Goal: Task Accomplishment & Management: Manage account settings

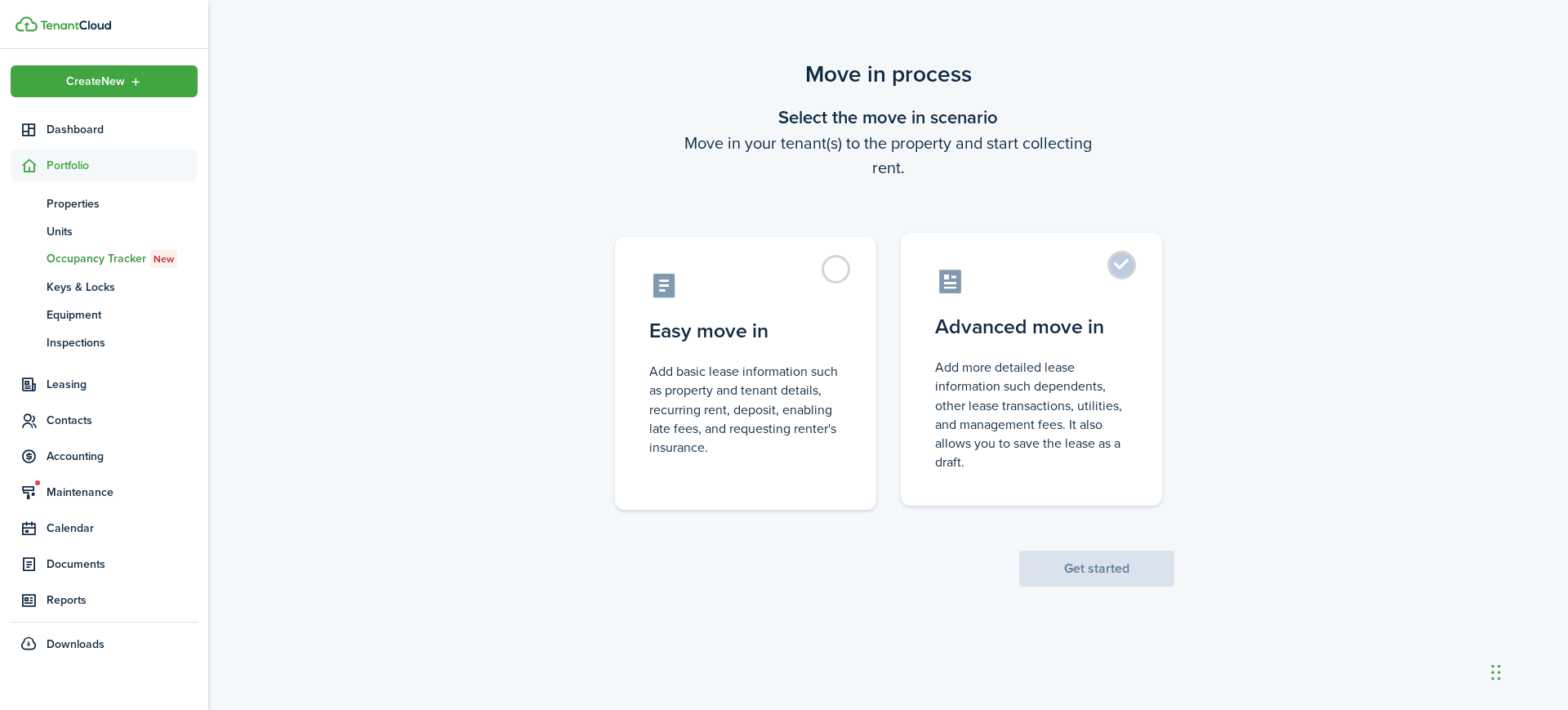
click at [1113, 310] on label "Advanced move in Add more detailed lease information such dependents, other lea…" at bounding box center [1031, 369] width 261 height 273
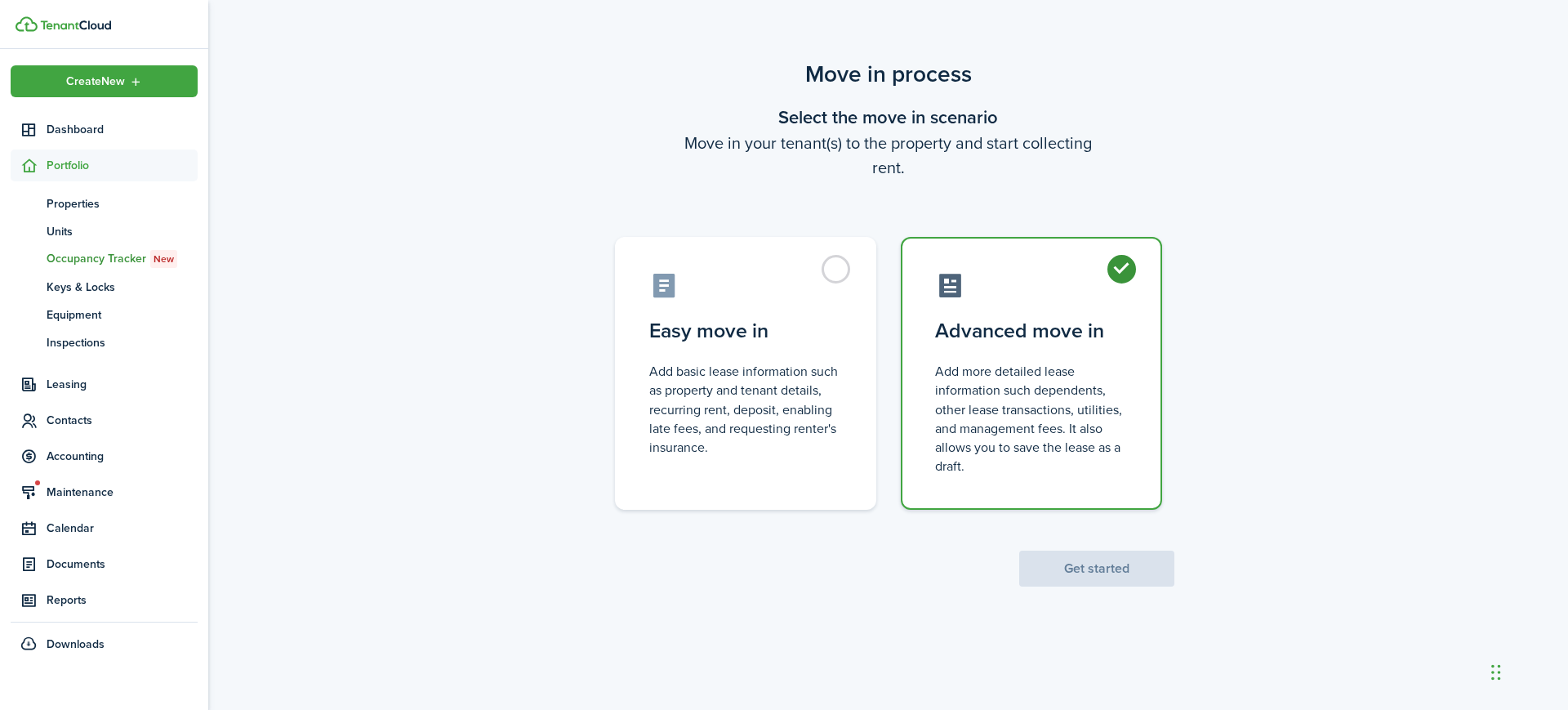
radio input "true"
click at [1113, 310] on label "Advanced move in Add more detailed lease information such dependents, other lea…" at bounding box center [1031, 373] width 261 height 273
click at [1113, 572] on button "Get started" at bounding box center [1097, 568] width 155 height 36
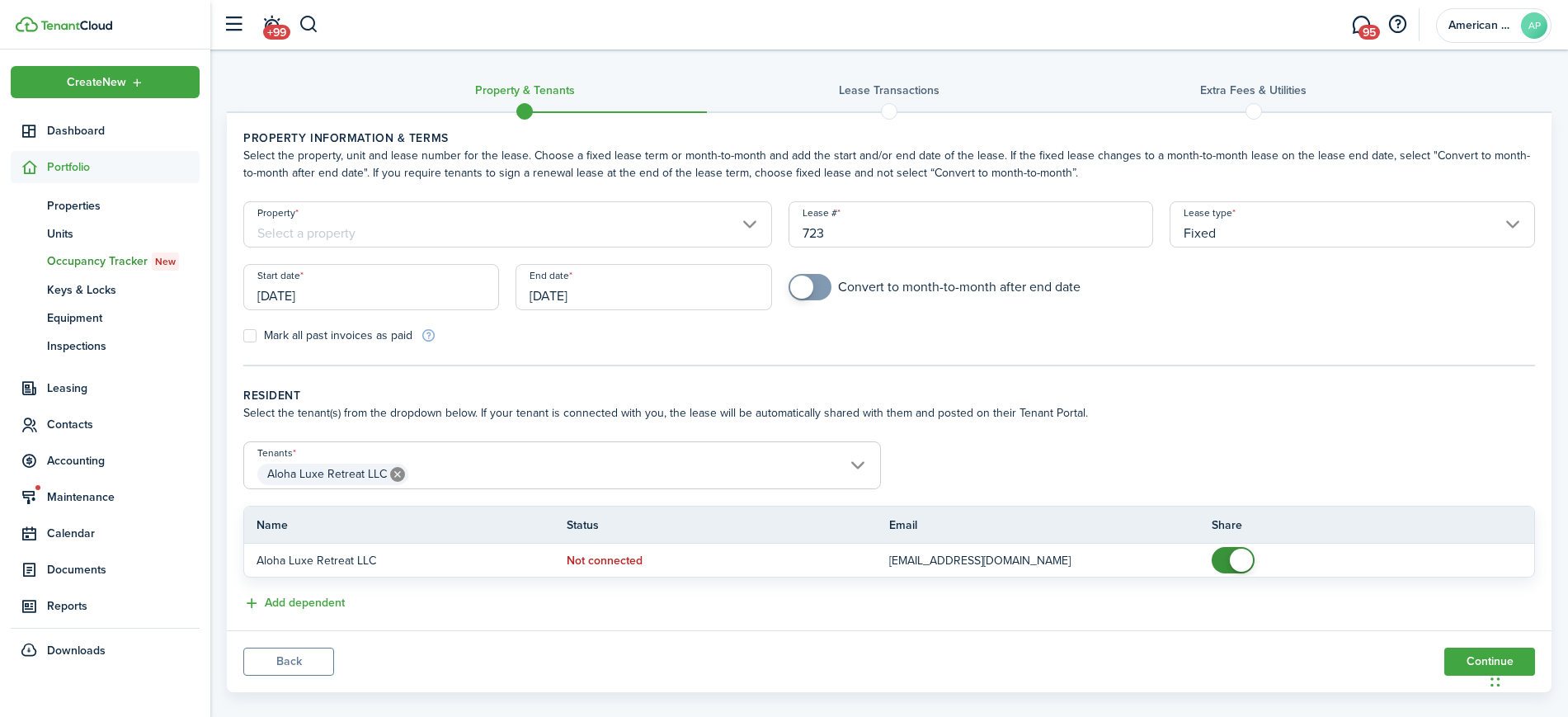
click at [564, 231] on input "Property" at bounding box center [508, 224] width 529 height 47
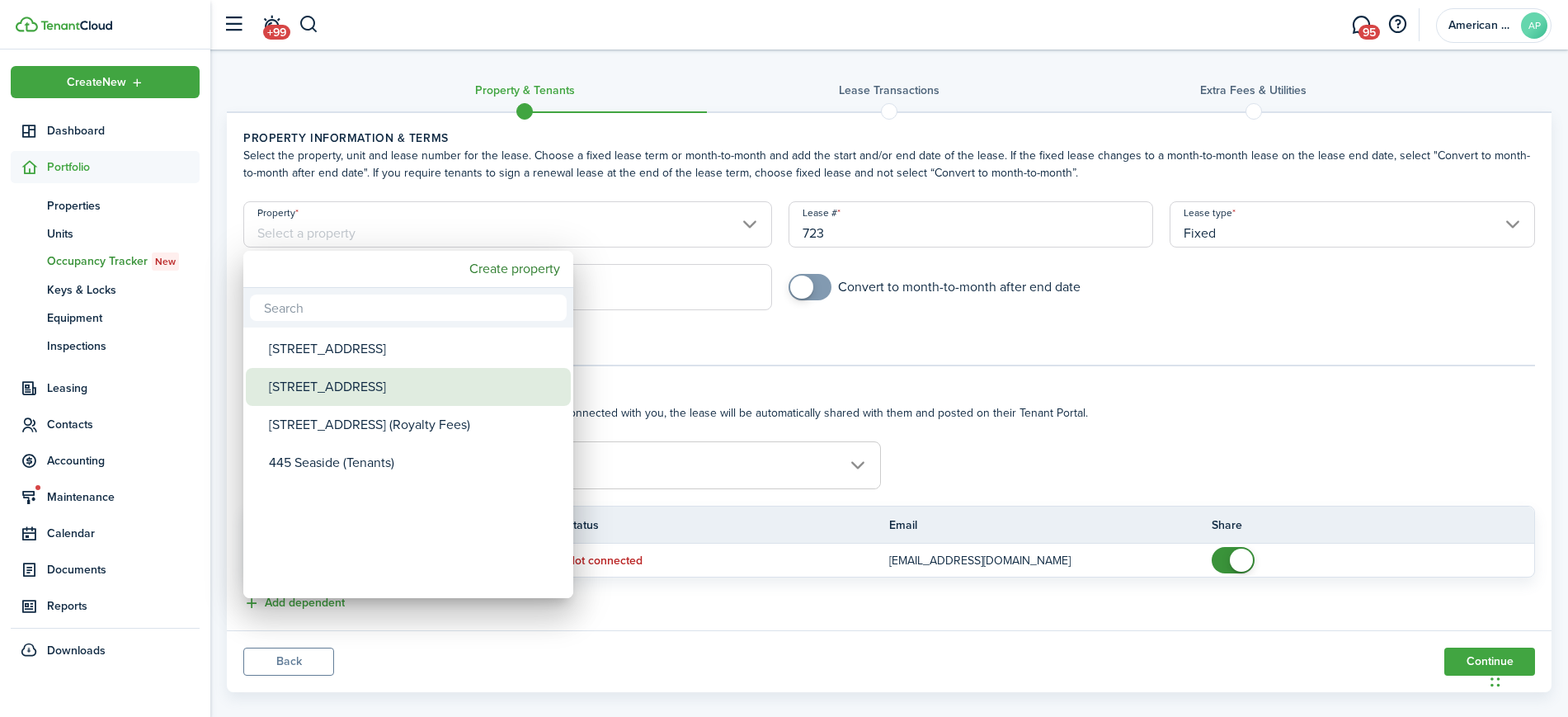
click at [429, 400] on div "[STREET_ADDRESS]" at bounding box center [415, 387] width 292 height 38
type input "[STREET_ADDRESS]"
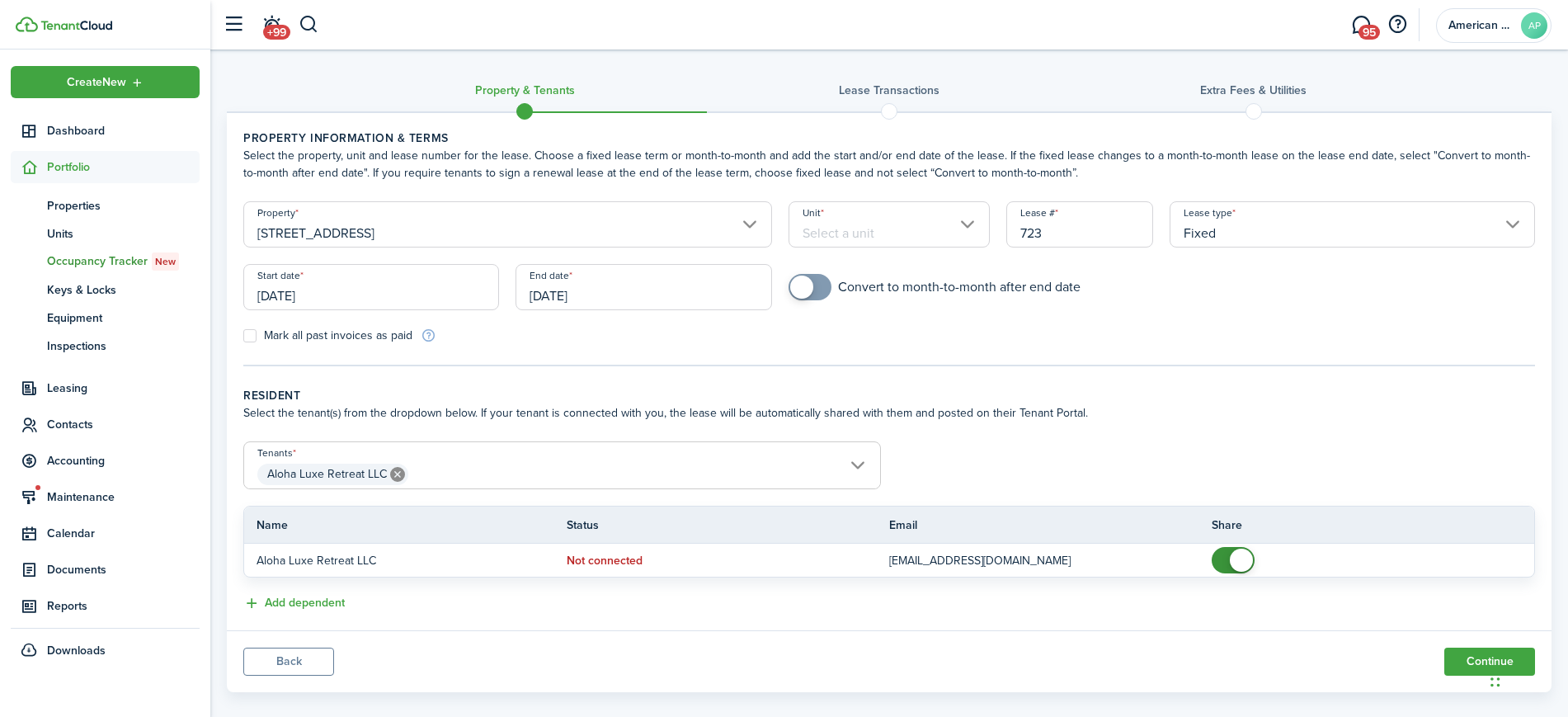
click at [671, 293] on input "[DATE]" at bounding box center [643, 286] width 255 height 47
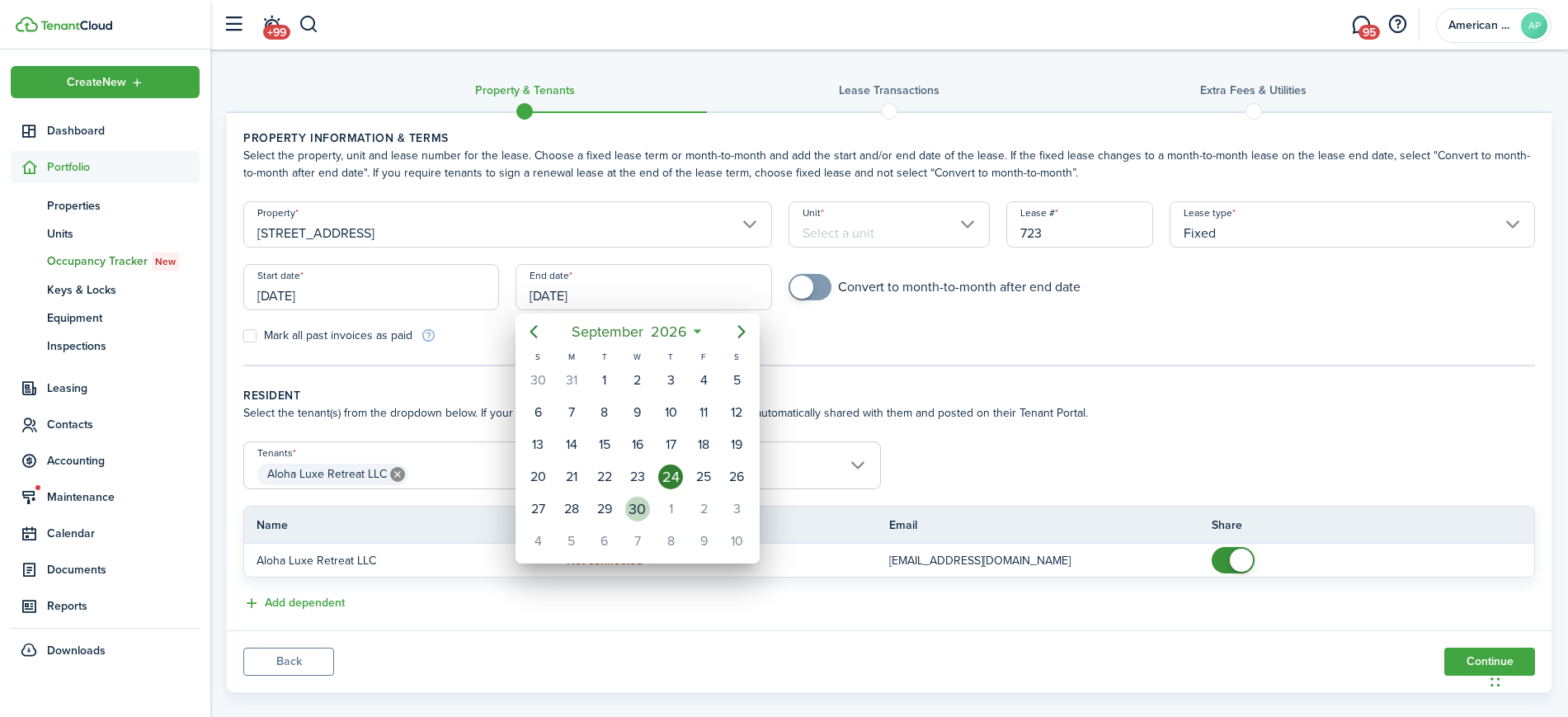
click at [631, 510] on div "30" at bounding box center [637, 508] width 25 height 25
type input "[DATE]"
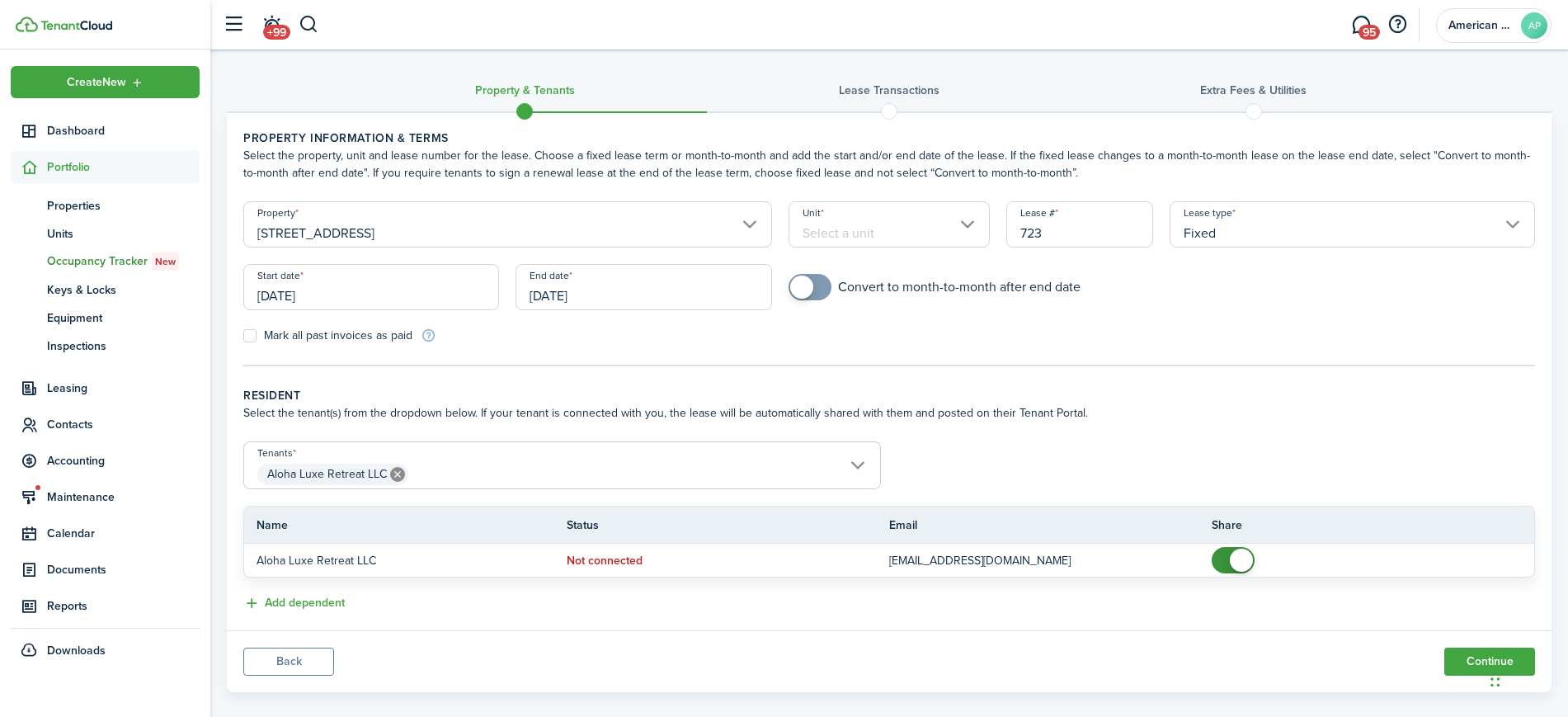
checkbox input "true"
click at [818, 282] on span at bounding box center [810, 286] width 16 height 26
click at [1483, 657] on button "Continue" at bounding box center [1489, 661] width 90 height 28
click at [942, 234] on input "Unit" at bounding box center [888, 224] width 202 height 47
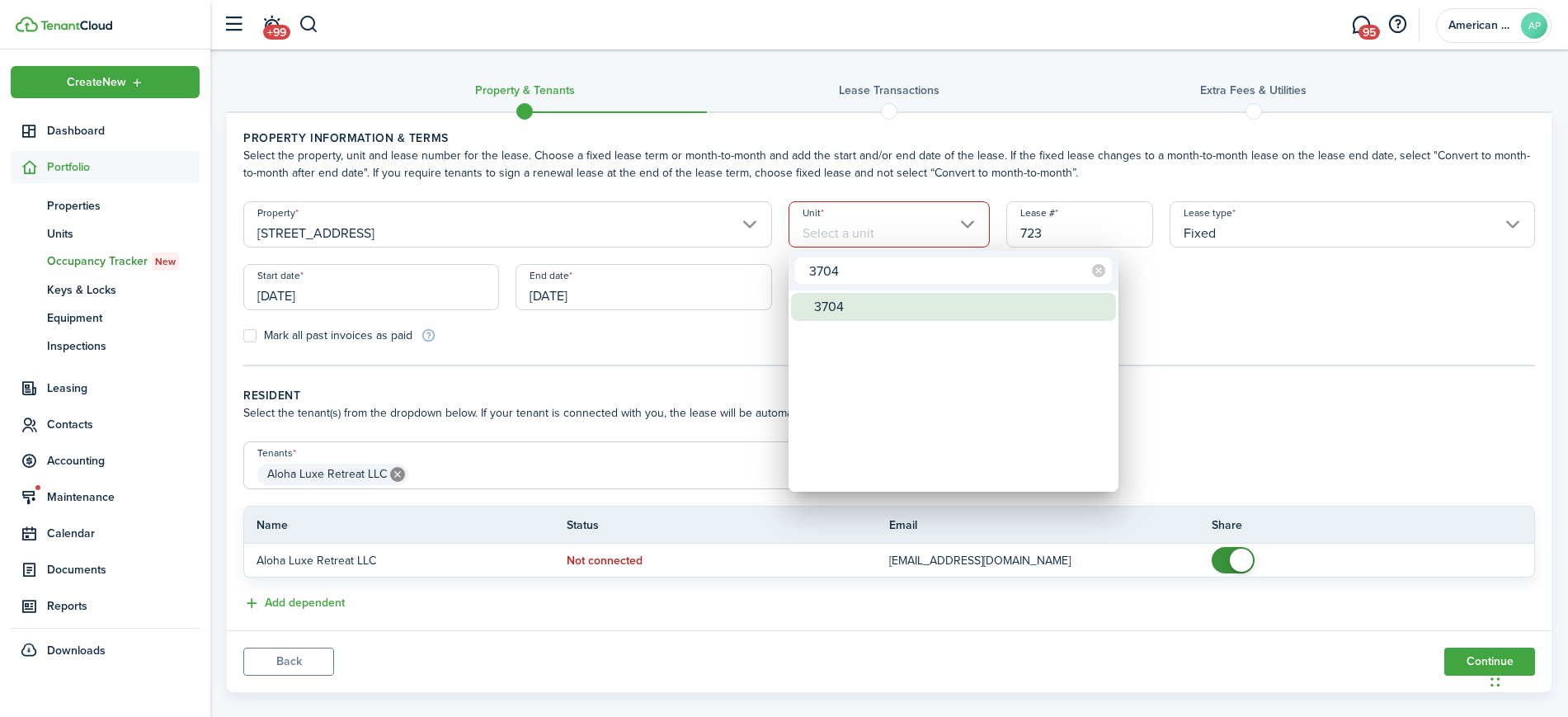
type input "3704"
click at [899, 299] on div "3704" at bounding box center [960, 307] width 292 height 28
type input "3704"
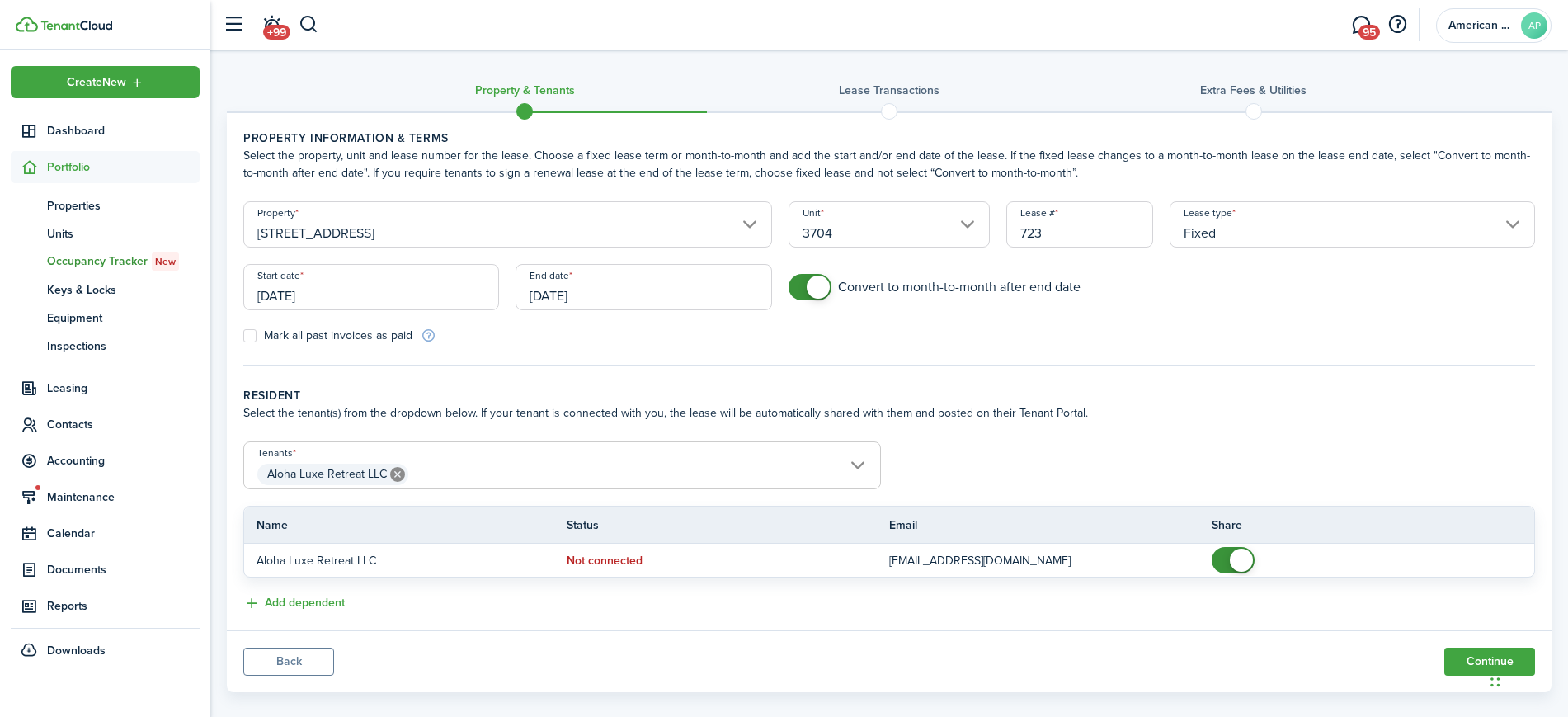
scroll to position [21, 0]
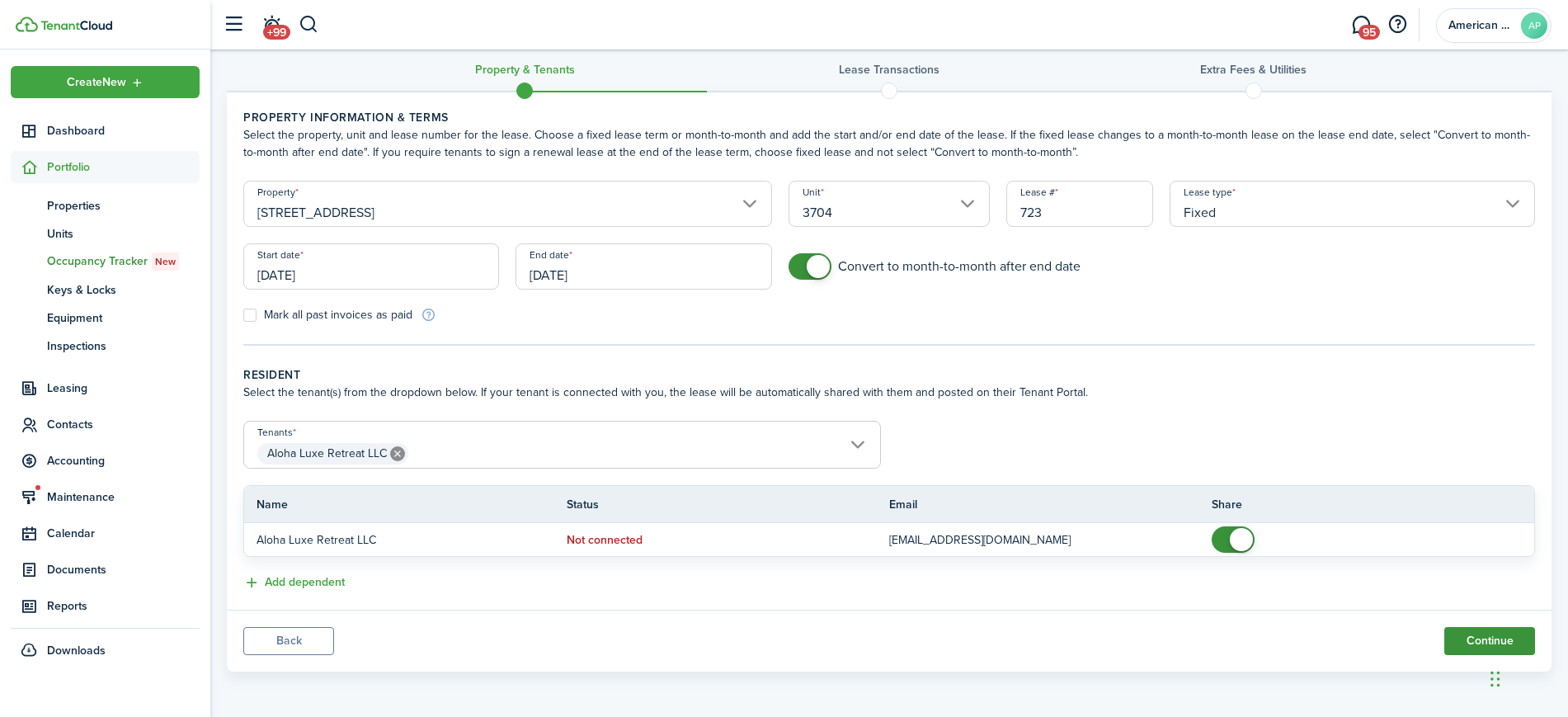
click at [1465, 642] on button "Continue" at bounding box center [1489, 640] width 90 height 28
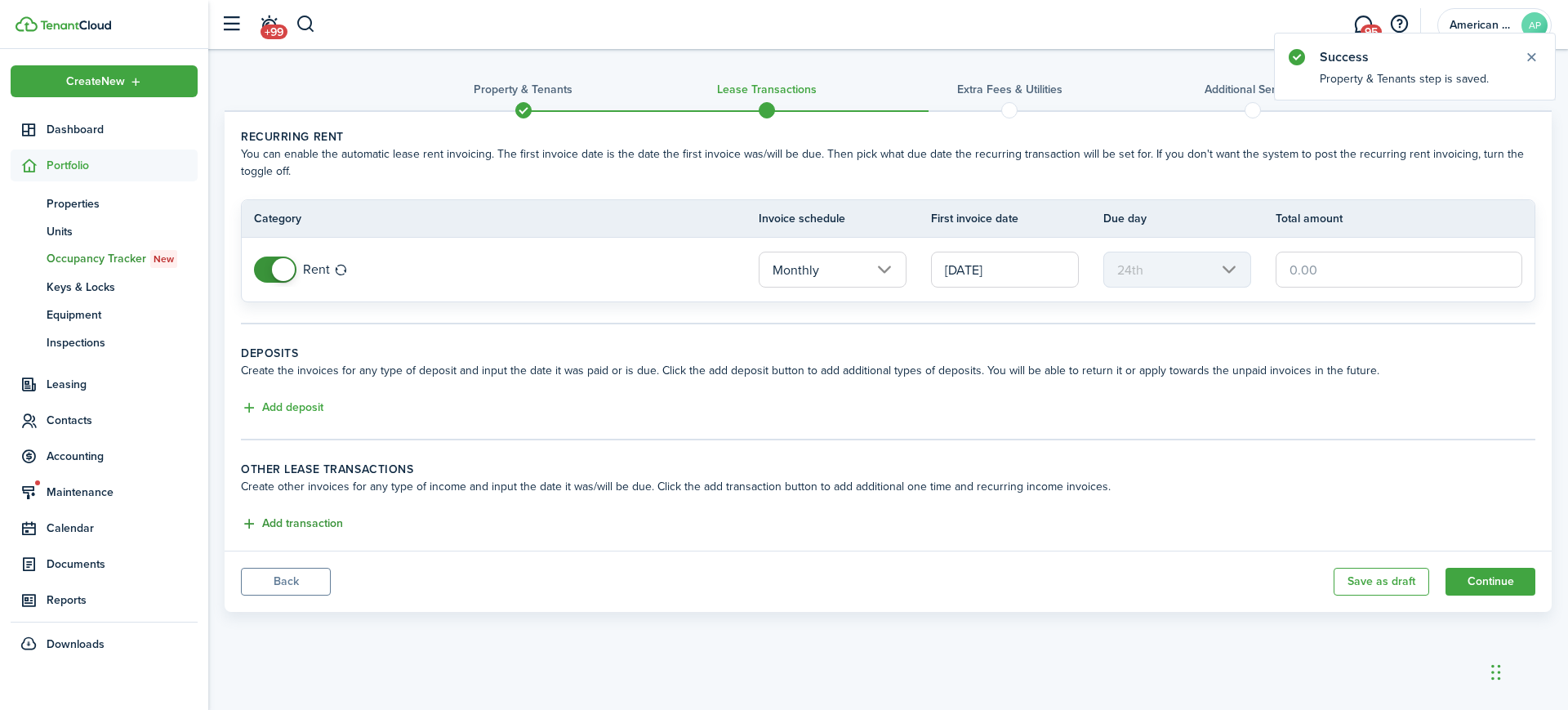
click at [307, 522] on button "Add transaction" at bounding box center [292, 524] width 102 height 19
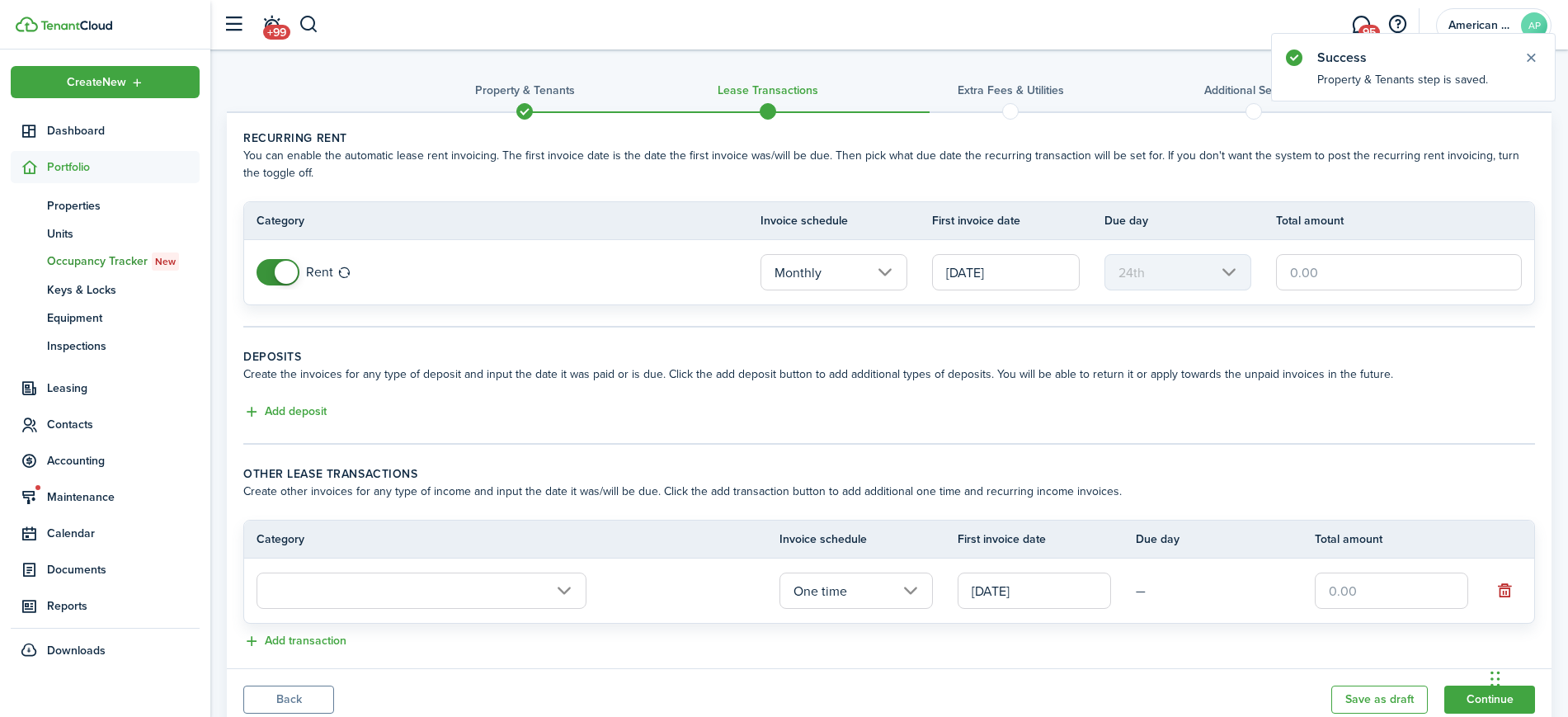
click at [363, 583] on input "text" at bounding box center [421, 591] width 330 height 36
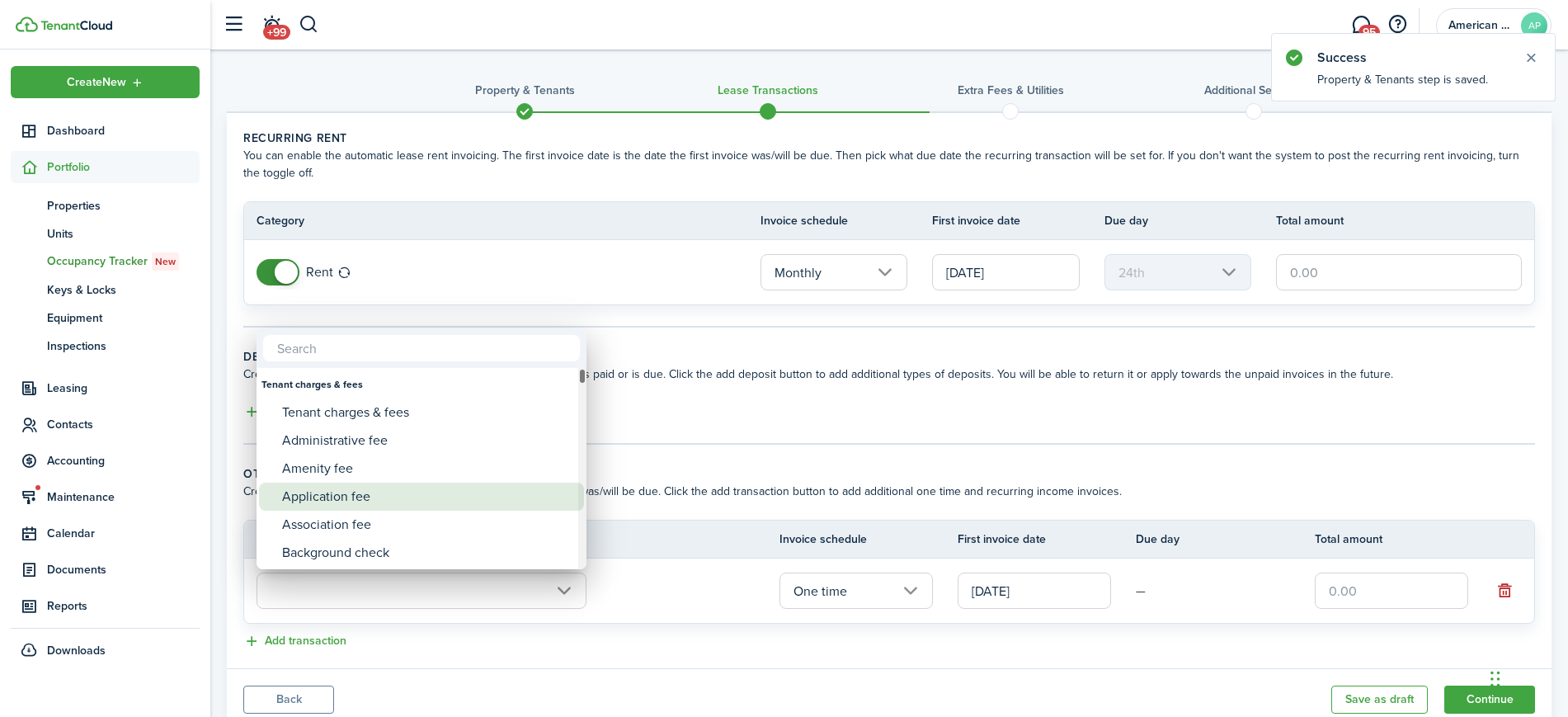
click at [344, 504] on div "Application fee" at bounding box center [428, 496] width 292 height 28
type input "Tenant charges & fees / Application fee"
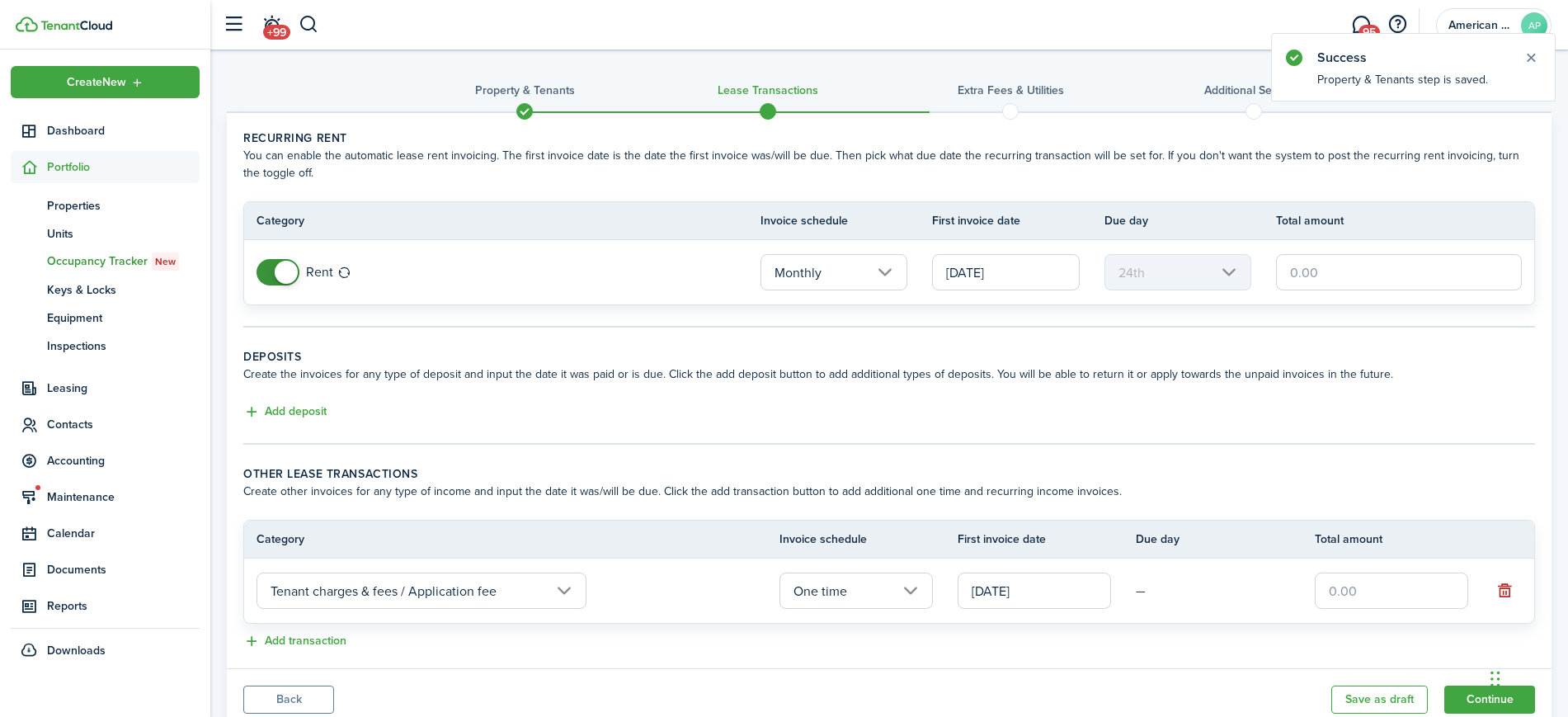
click at [1337, 585] on input "text" at bounding box center [1391, 591] width 153 height 36
type input "$1,000.00"
click at [263, 636] on button "Add transaction" at bounding box center [295, 641] width 103 height 19
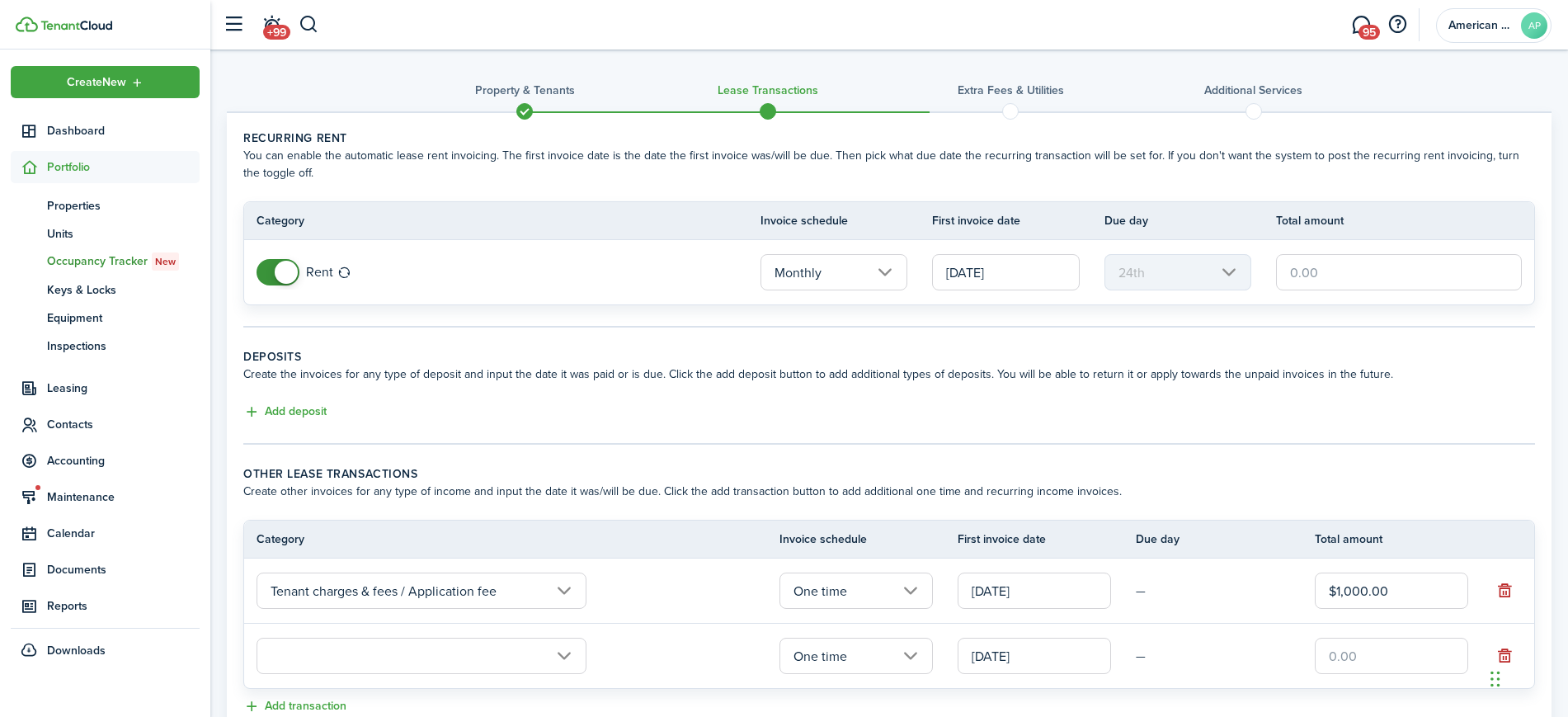
click at [328, 650] on input "text" at bounding box center [421, 656] width 330 height 36
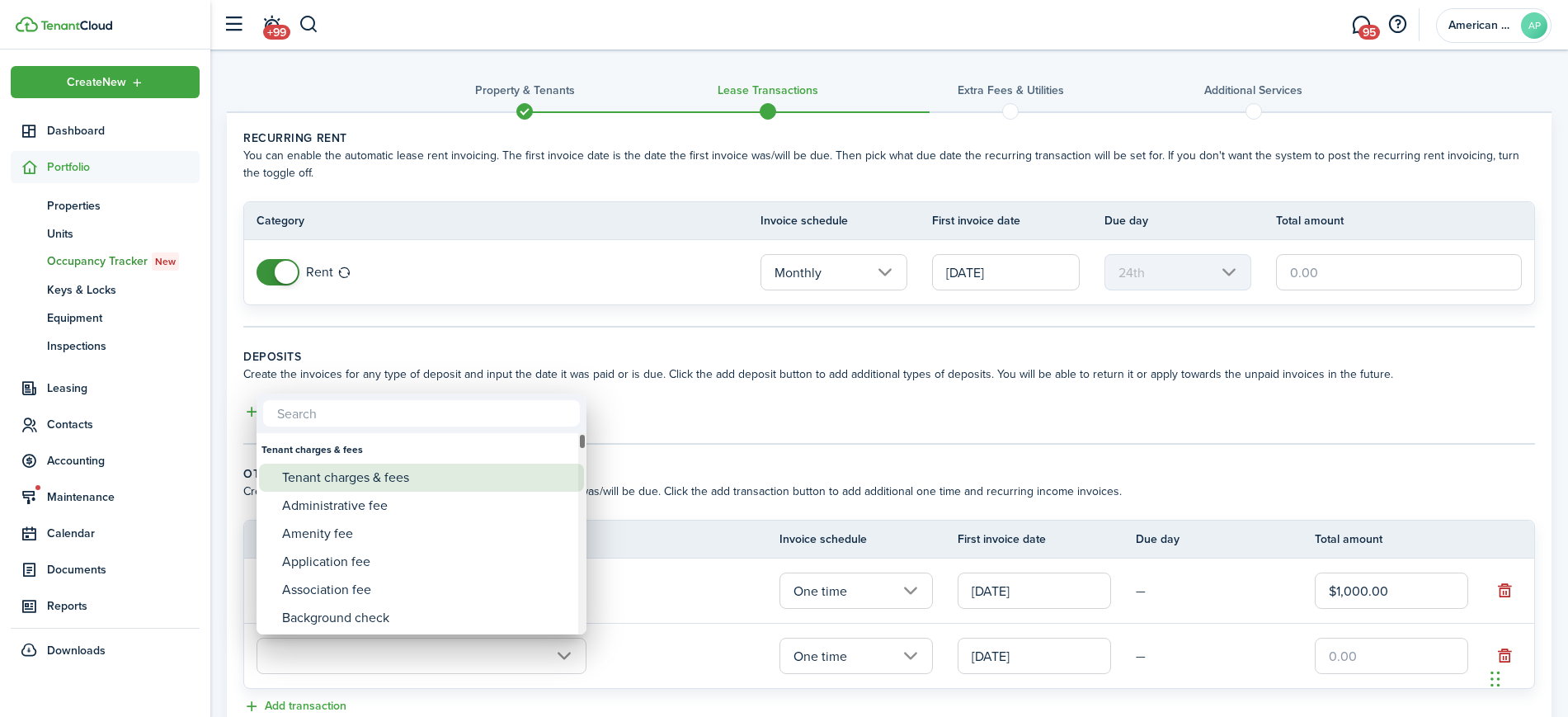
click at [342, 483] on div "Tenant charges & fees" at bounding box center [428, 477] width 292 height 28
type input "Tenant charges & fees"
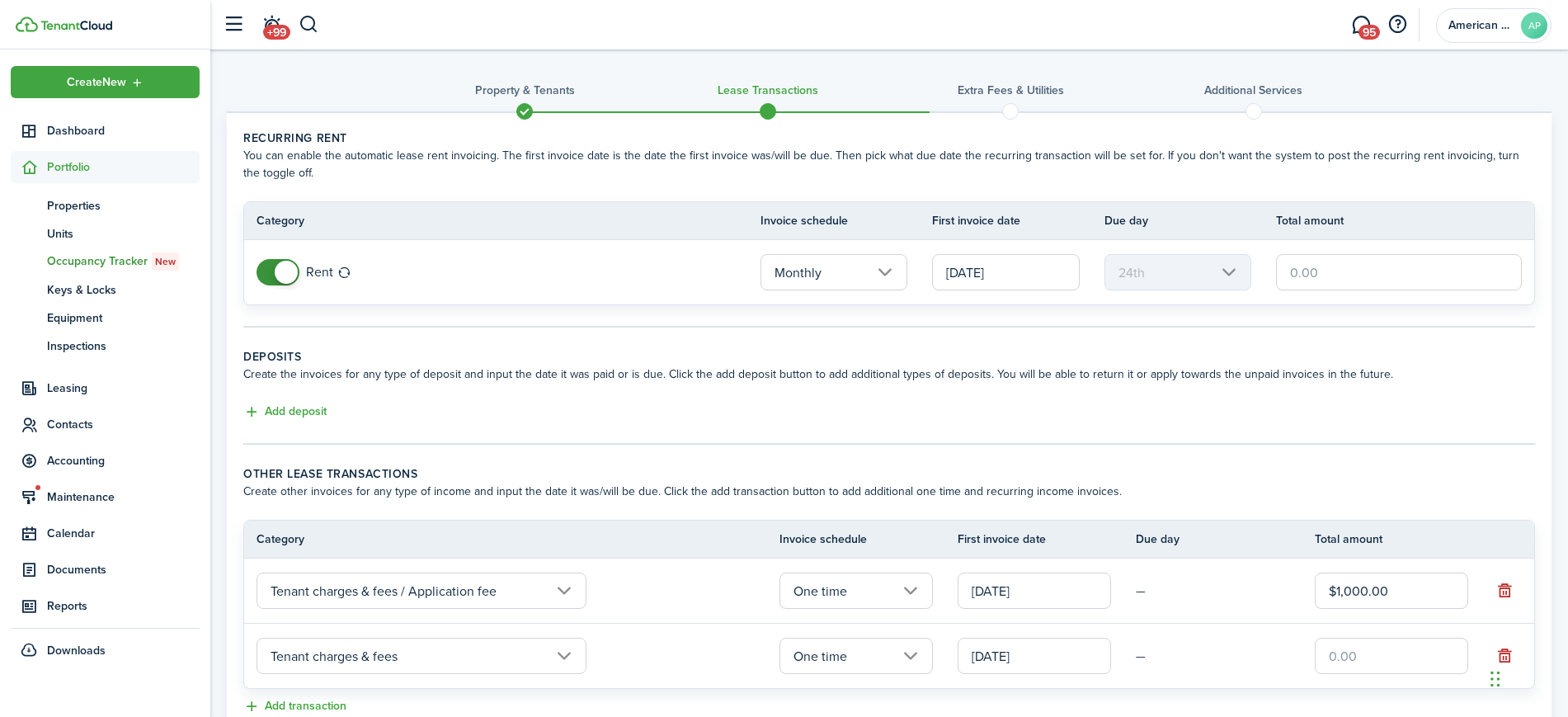
click at [1357, 647] on input "text" at bounding box center [1391, 656] width 153 height 36
click at [1077, 652] on input "[DATE]" at bounding box center [1034, 656] width 153 height 36
type input "$330.59"
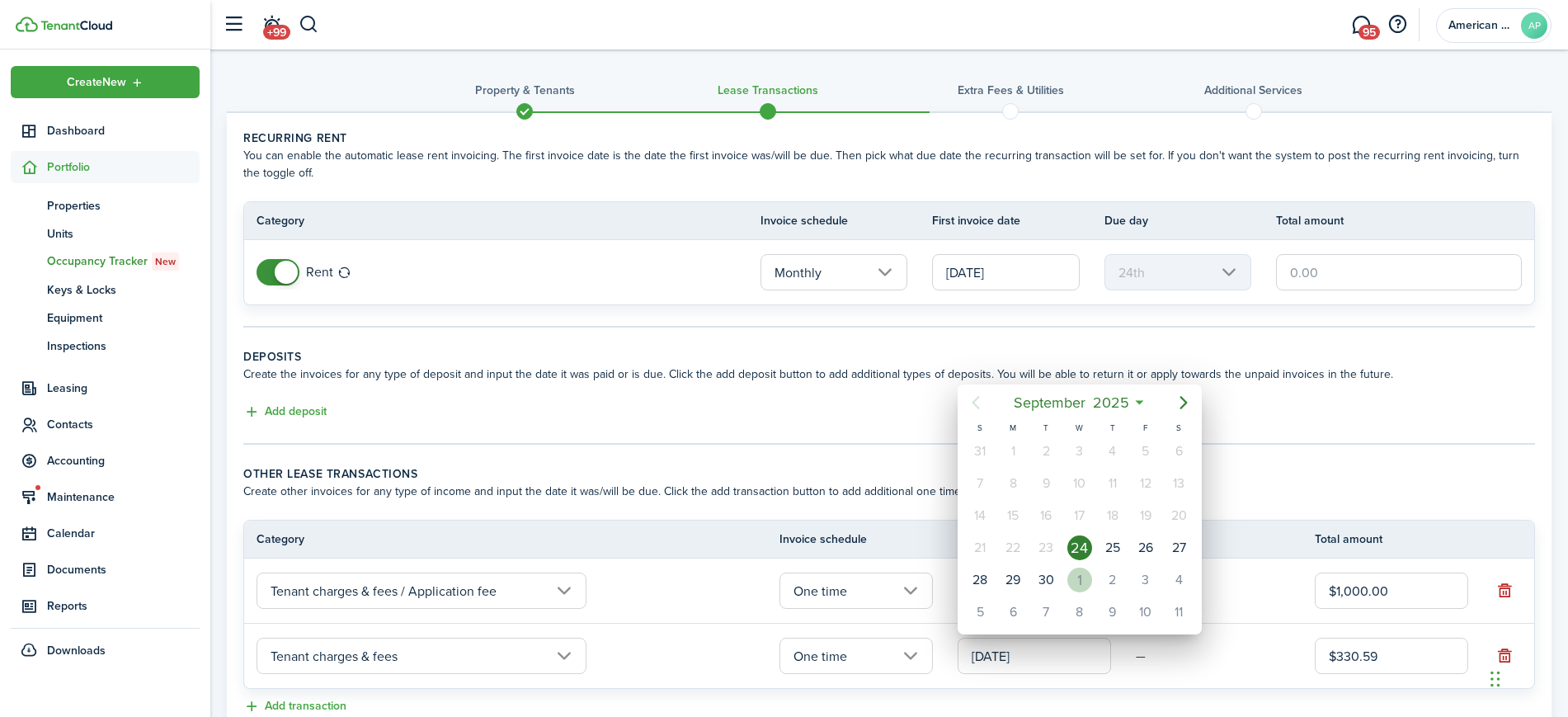
click at [1075, 582] on div "1" at bounding box center [1079, 579] width 25 height 25
type input "[DATE]"
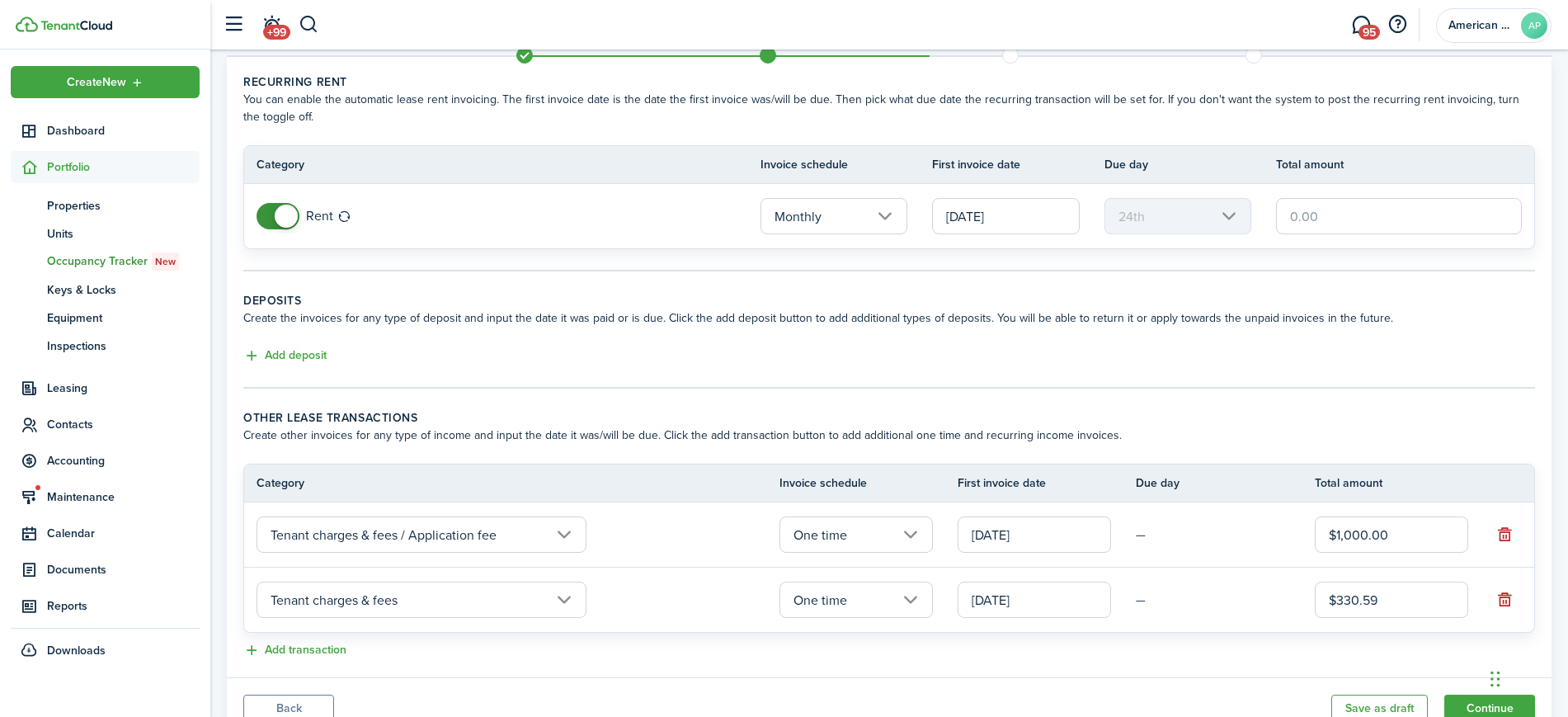
scroll to position [124, 0]
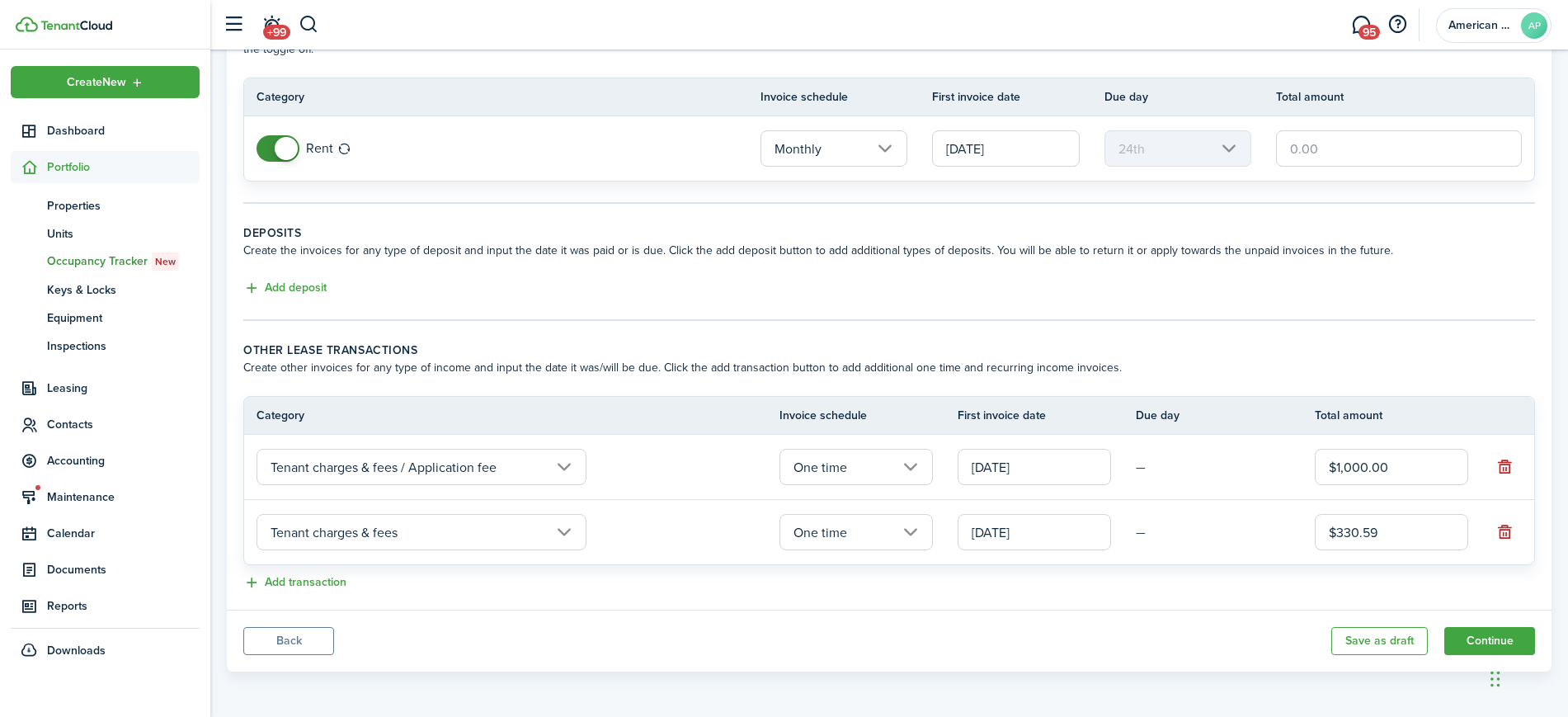
click at [288, 637] on button "Back" at bounding box center [288, 640] width 90 height 28
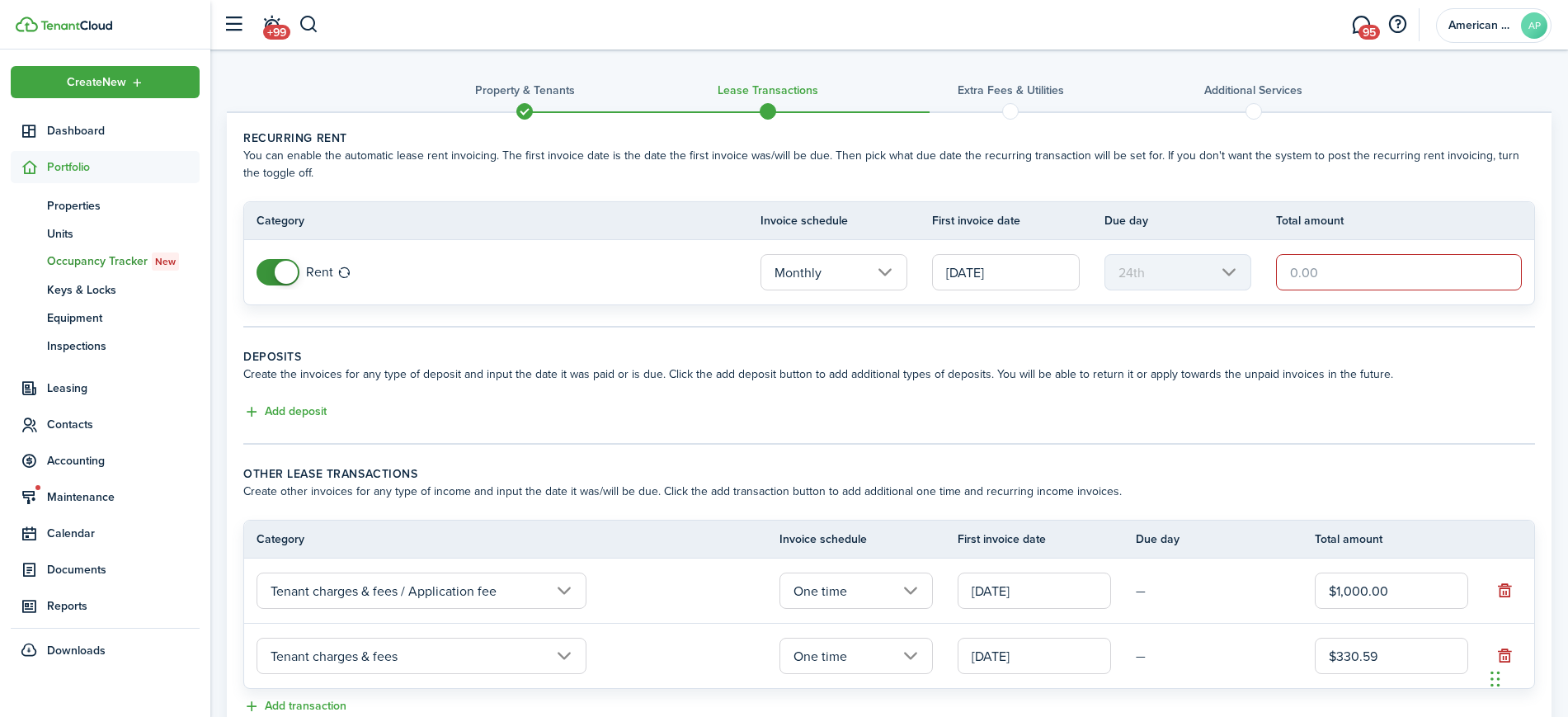
click at [270, 270] on span at bounding box center [278, 272] width 16 height 26
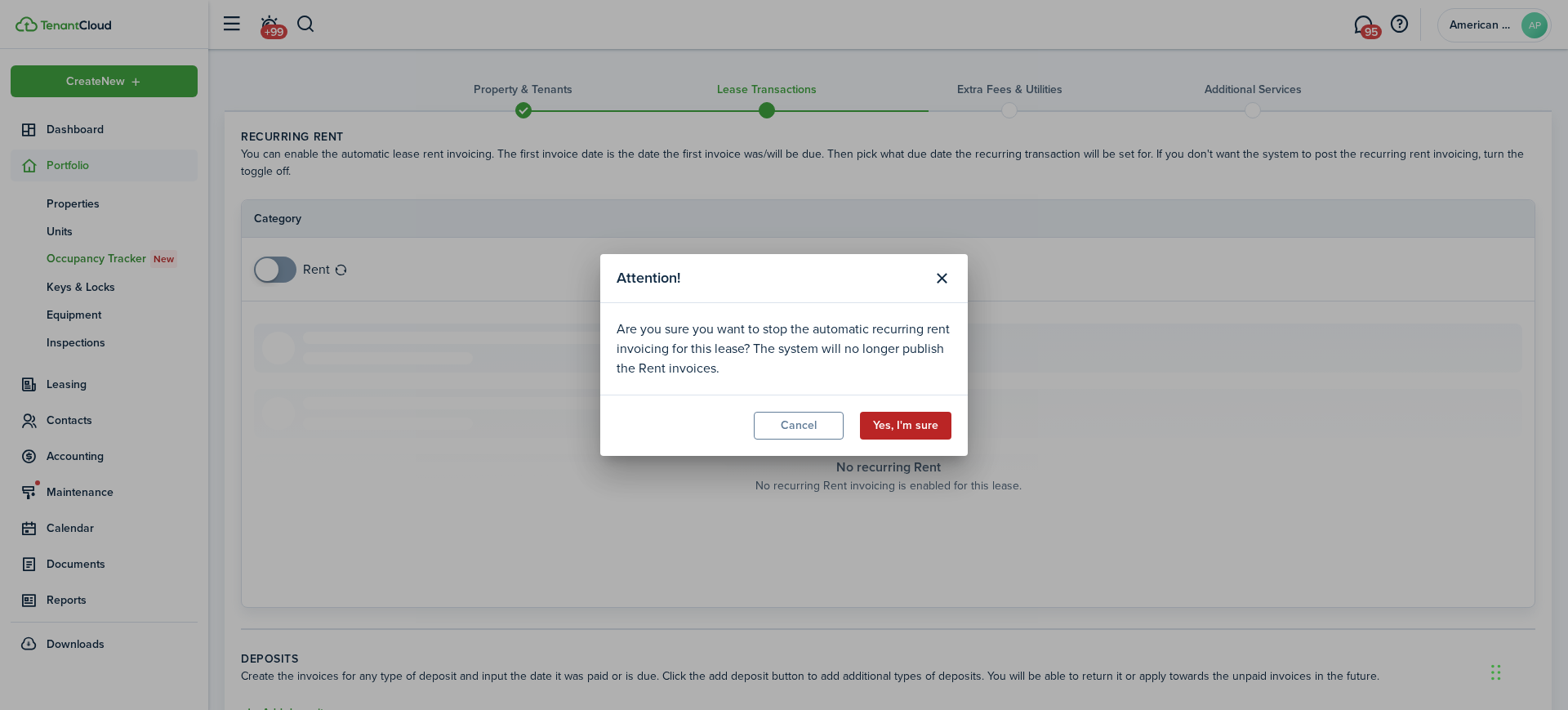
click at [929, 428] on button "Yes, I'm sure" at bounding box center [905, 425] width 91 height 28
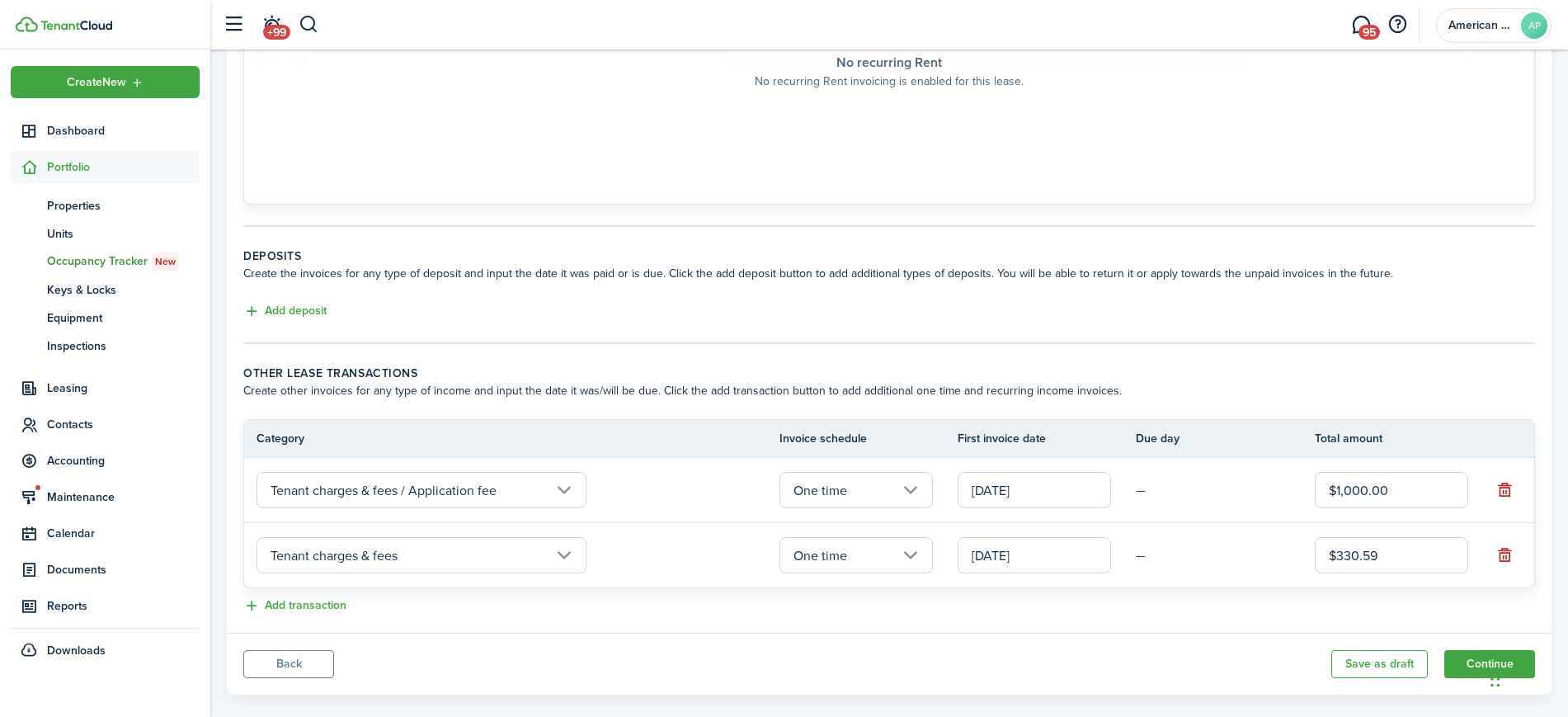
scroll to position [432, 0]
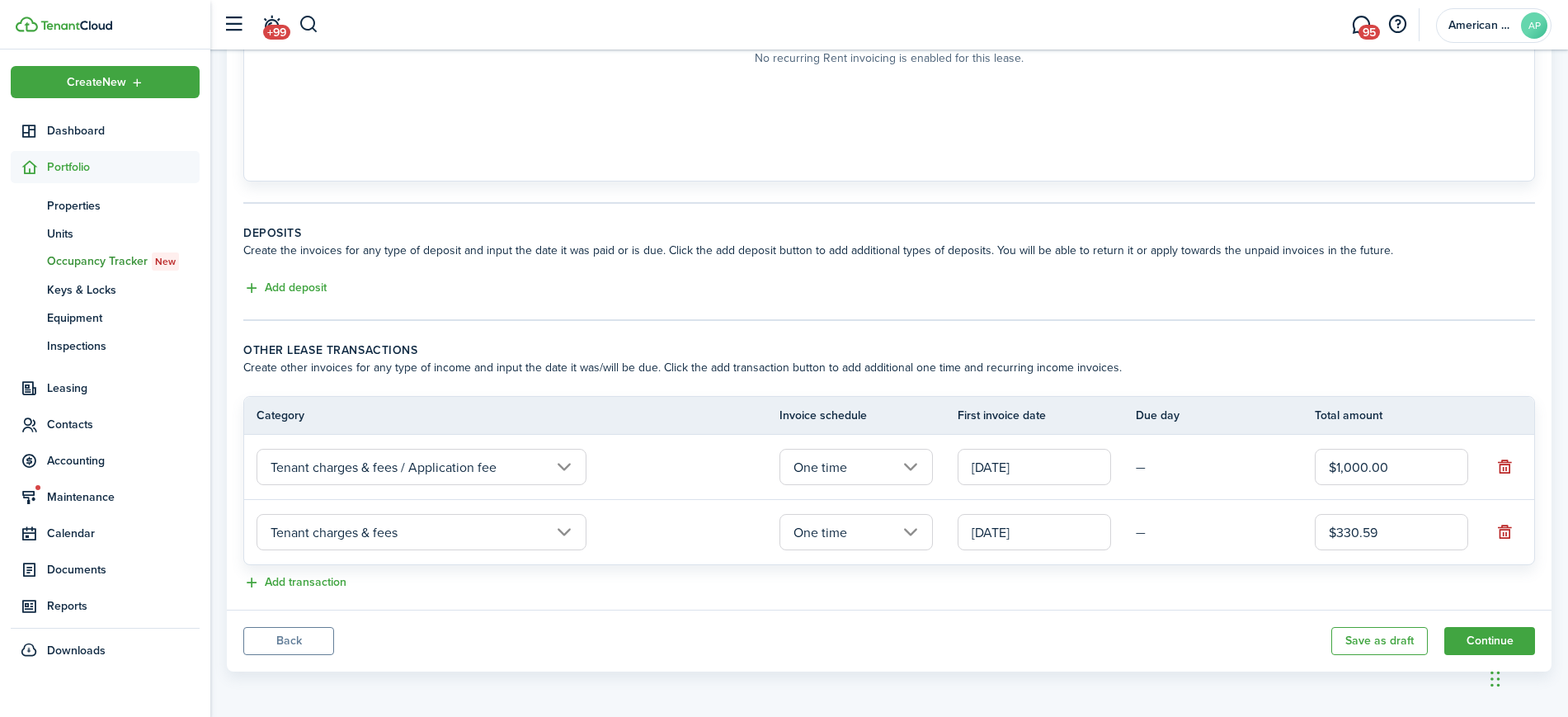
click at [268, 638] on button "Back" at bounding box center [288, 640] width 90 height 28
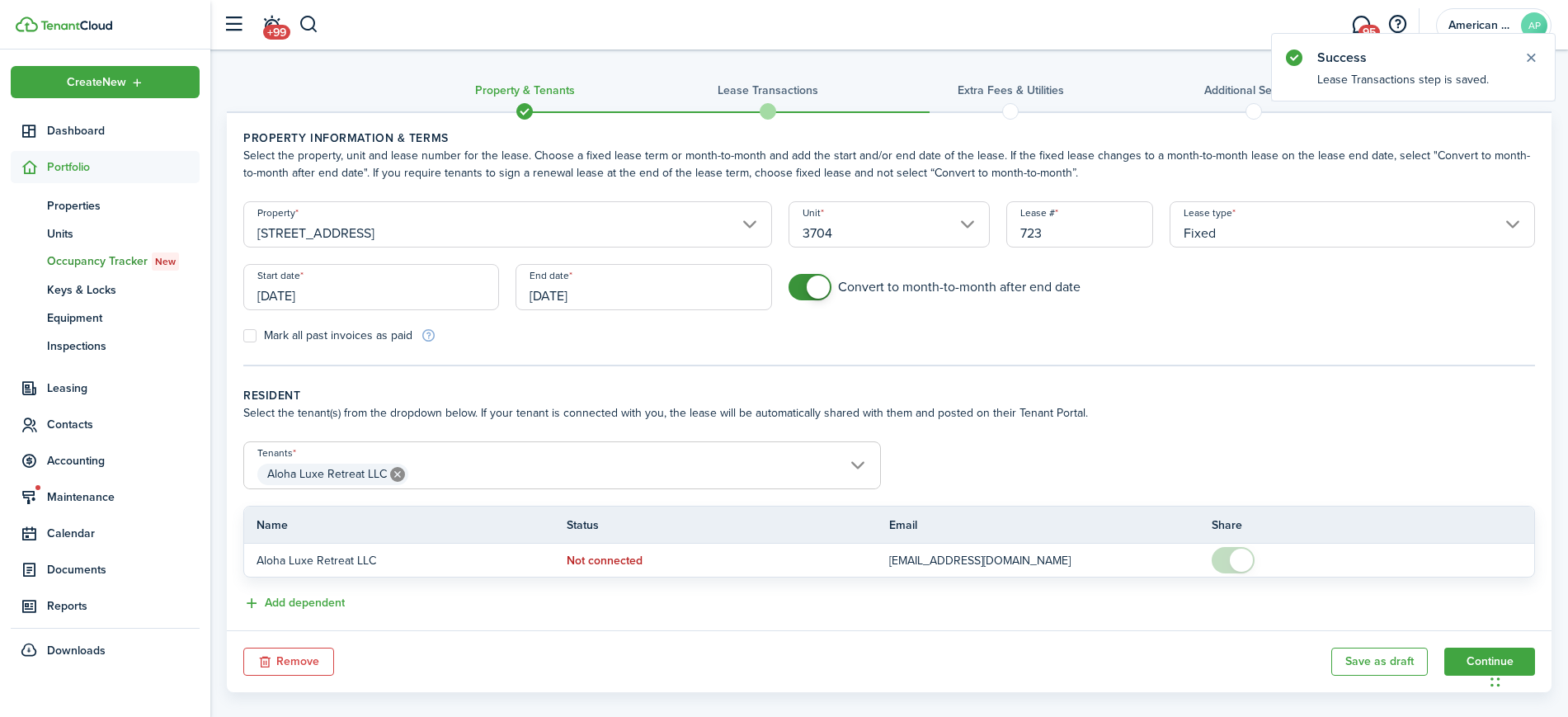
click at [396, 291] on input "[DATE]" at bounding box center [371, 286] width 255 height 47
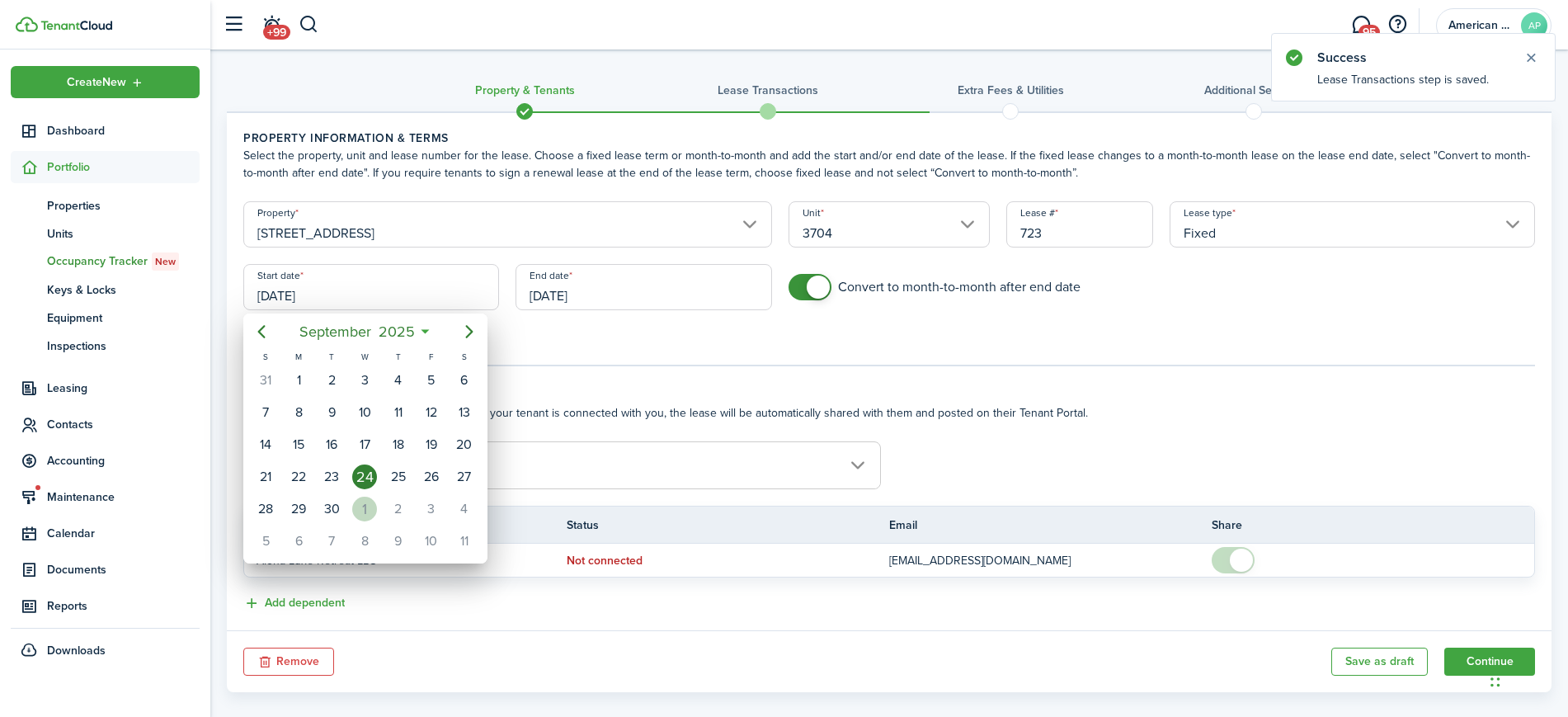
click at [367, 505] on div "1" at bounding box center [364, 508] width 25 height 25
type input "[DATE]"
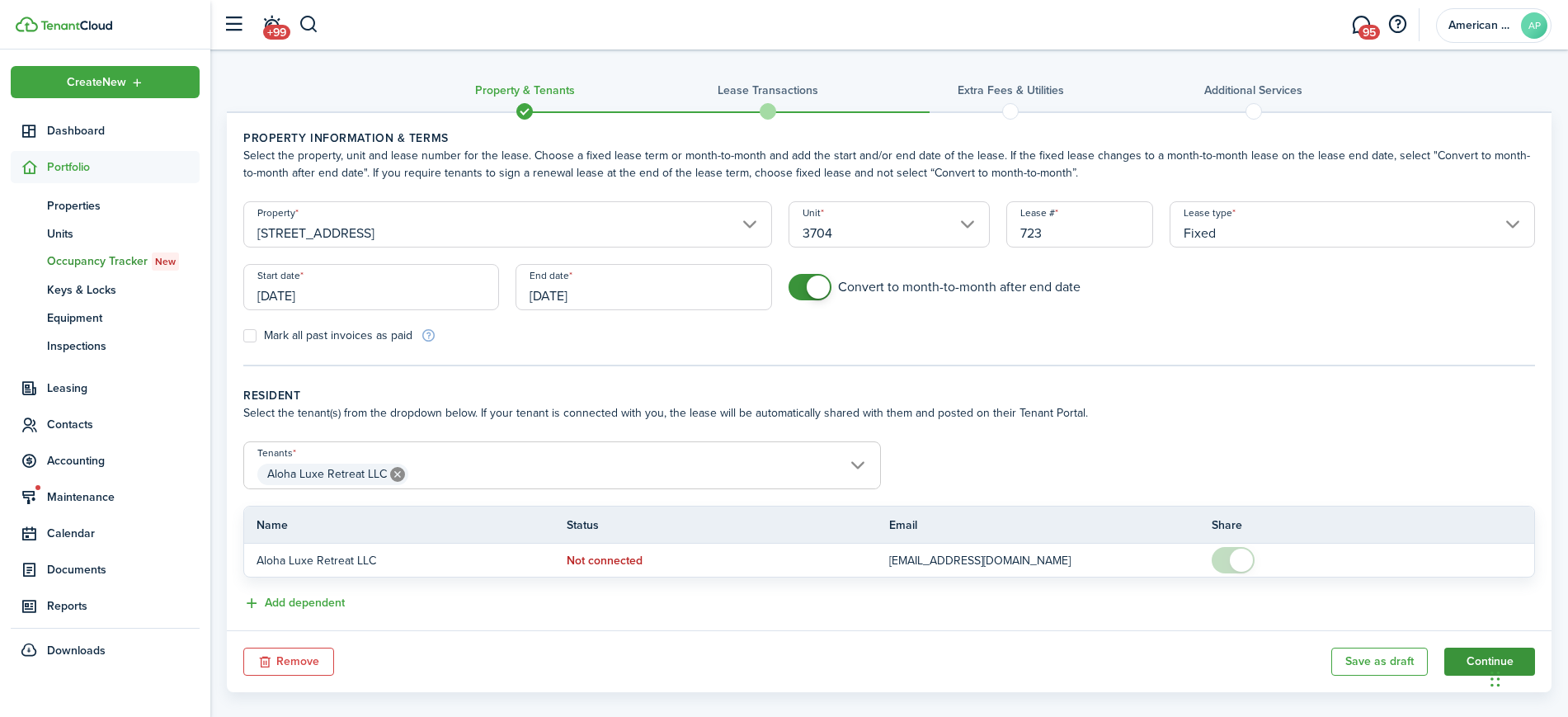
click at [1463, 650] on button "Continue" at bounding box center [1489, 661] width 90 height 28
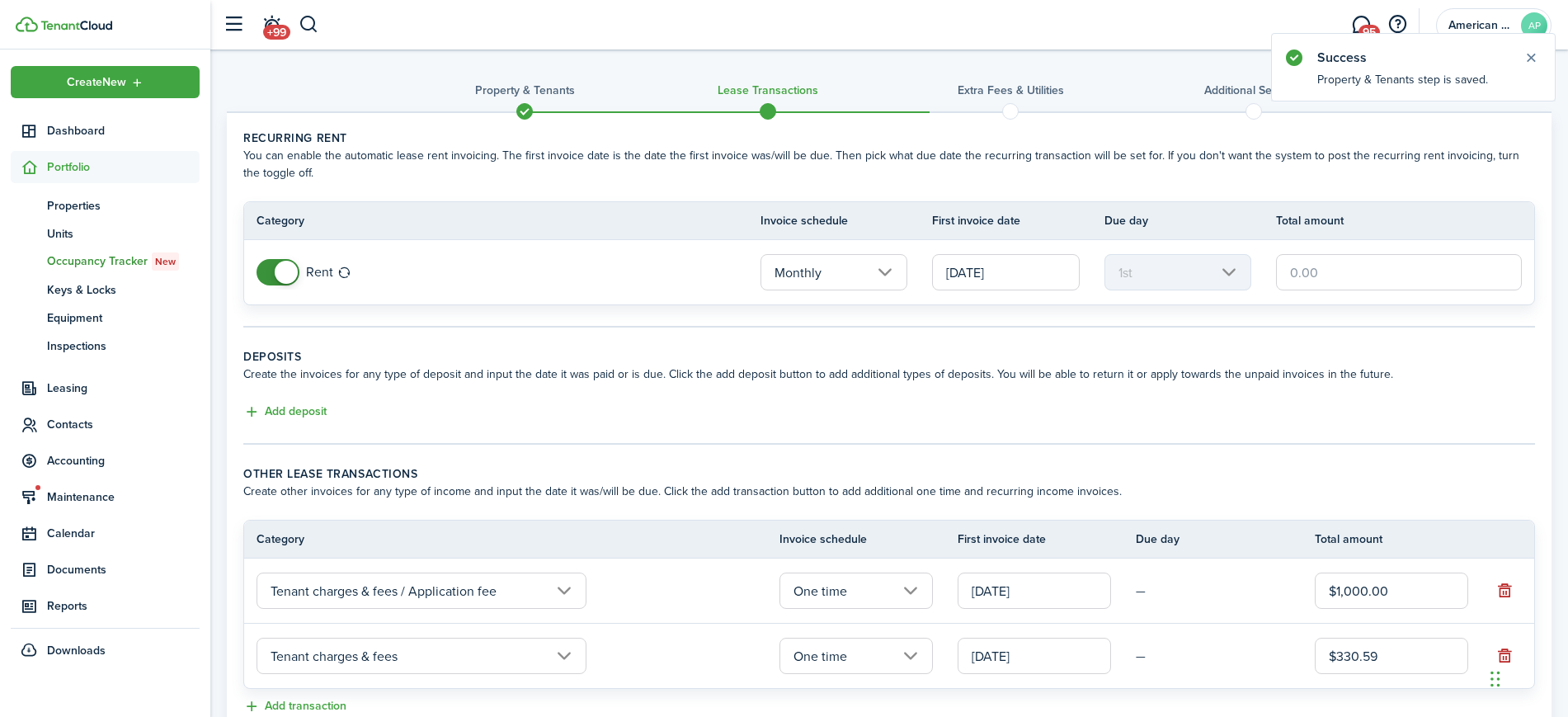
click at [860, 649] on input "One time" at bounding box center [856, 656] width 153 height 36
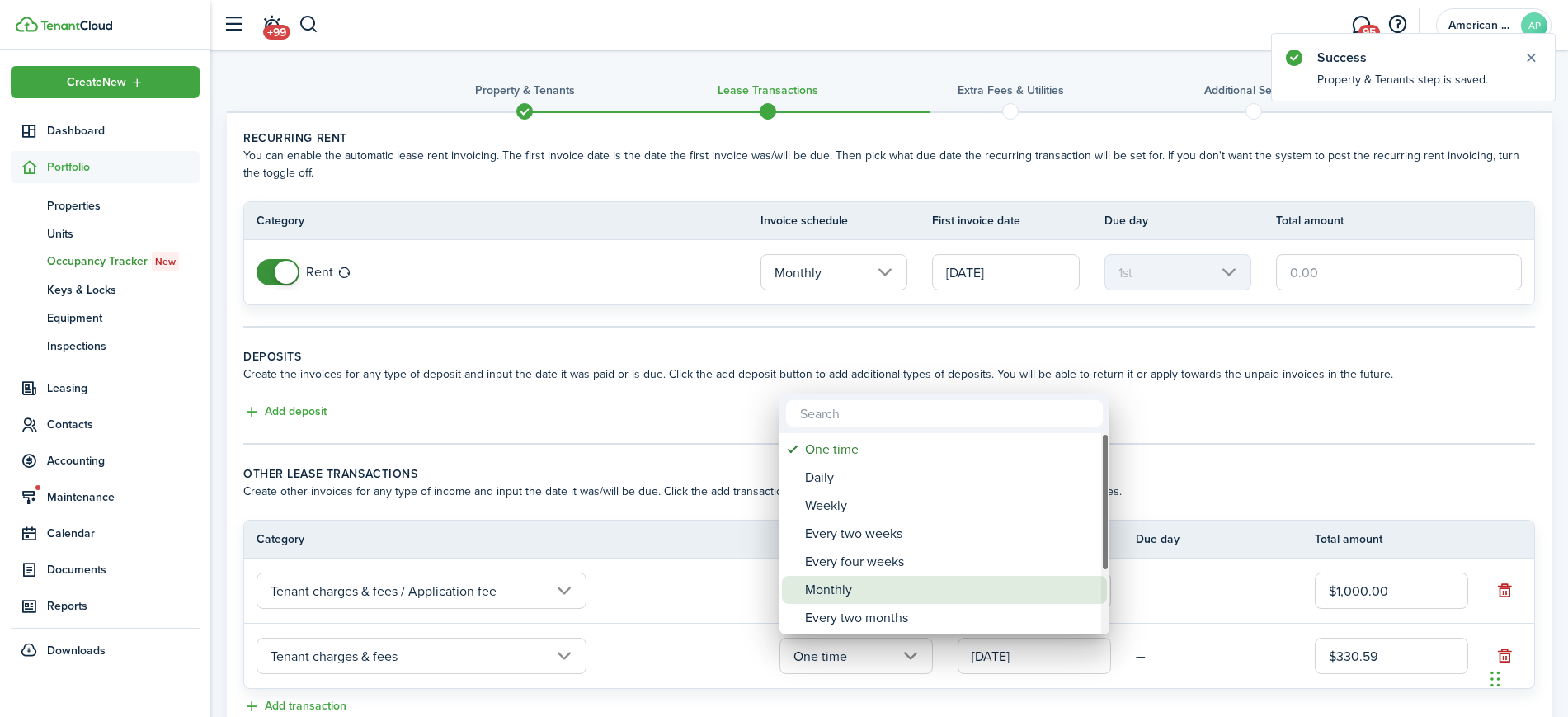
click at [840, 586] on div "Monthly" at bounding box center [951, 589] width 292 height 28
type input "Monthly"
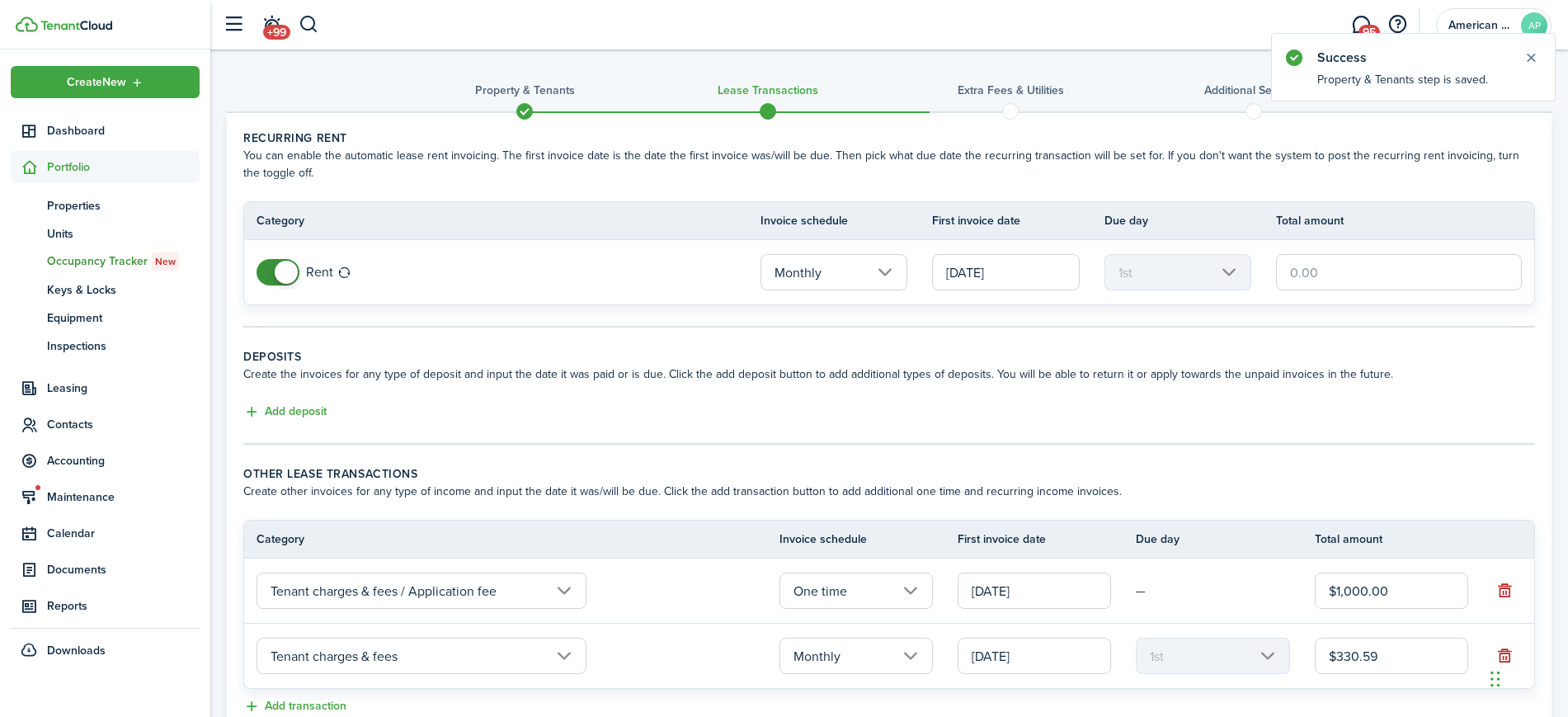
click at [1435, 399] on lease-classic-deposit "Deposits Create the invoices for any type of deposit and input the date it was …" at bounding box center [889, 385] width 1292 height 74
click at [270, 271] on span at bounding box center [278, 272] width 16 height 26
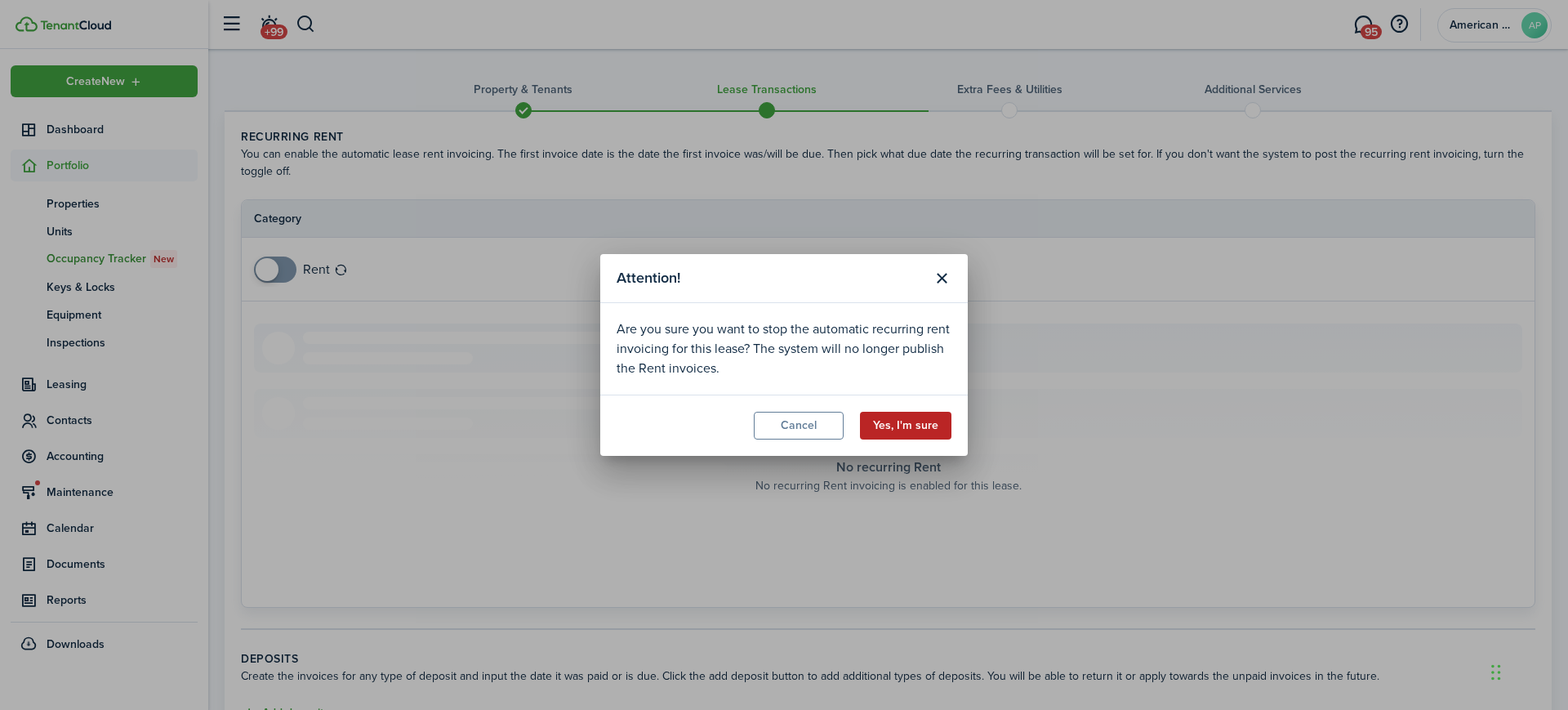
click at [933, 429] on button "Yes, I'm sure" at bounding box center [905, 425] width 91 height 28
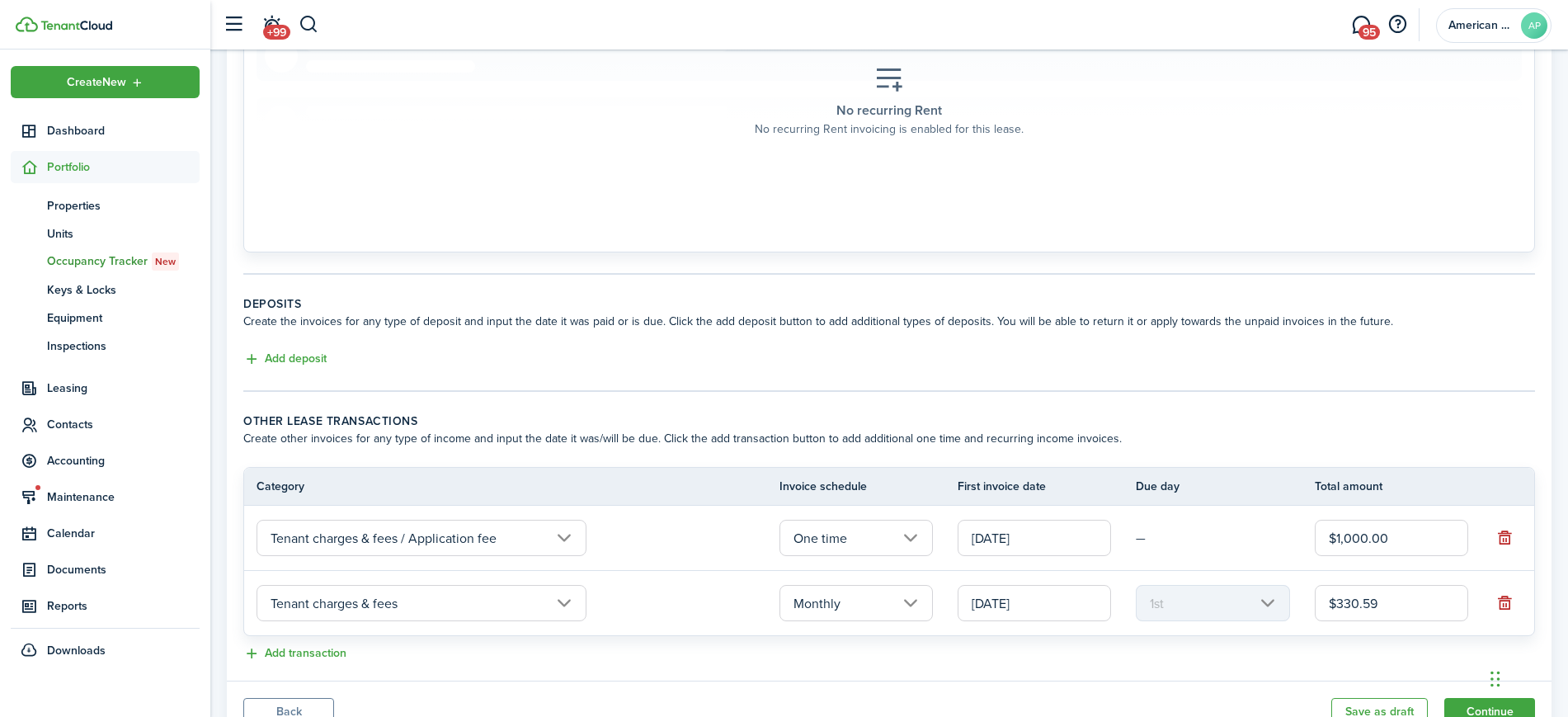
scroll to position [432, 0]
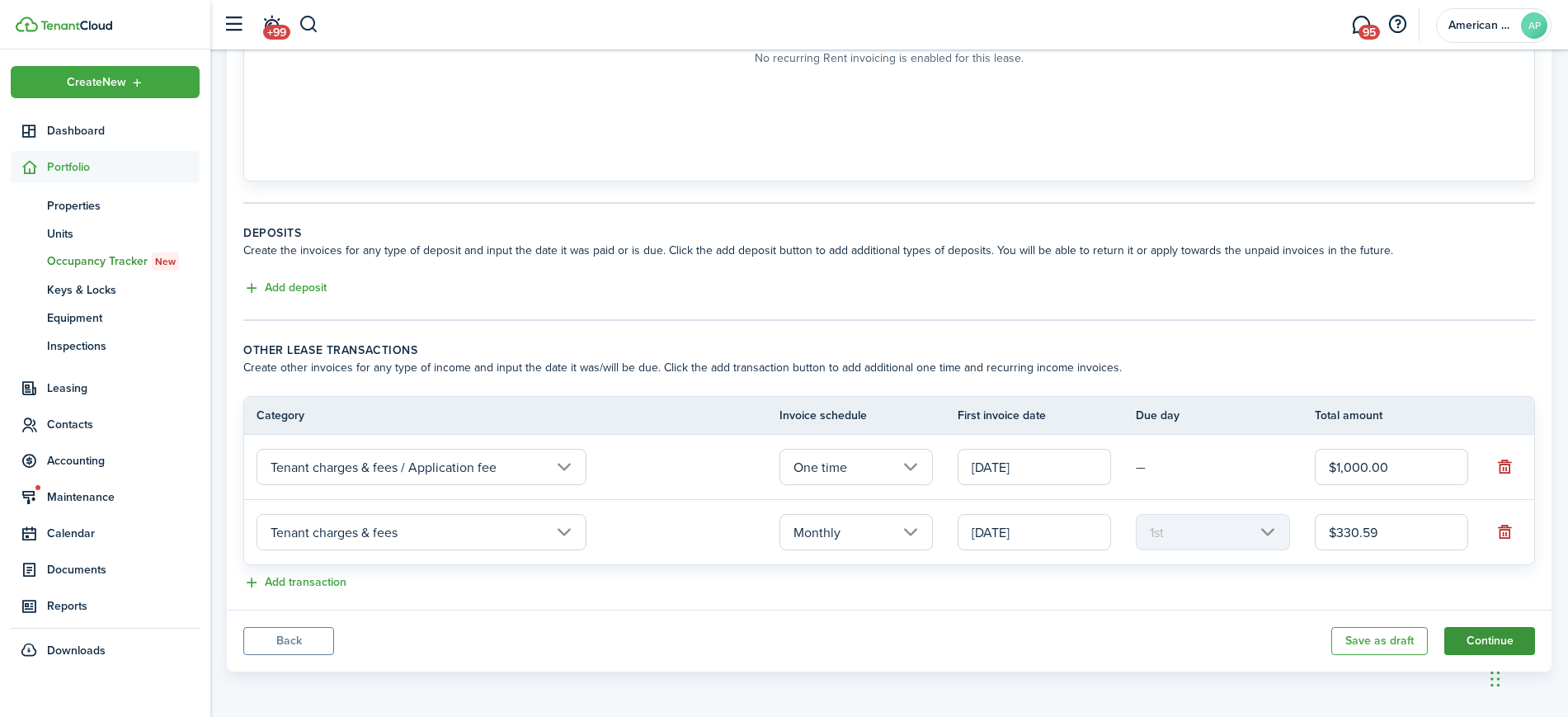
click at [1463, 641] on button "Continue" at bounding box center [1489, 640] width 90 height 28
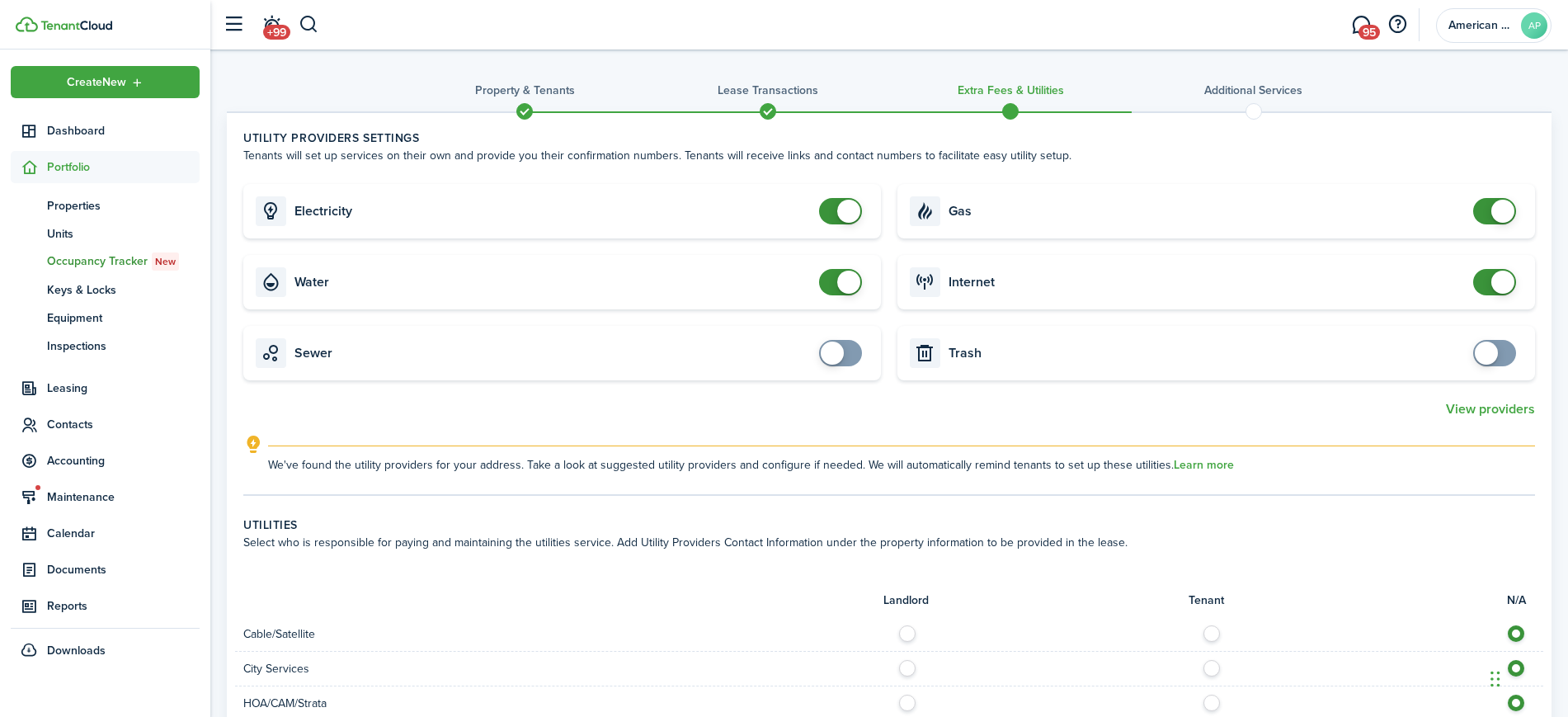
checkbox input "false"
click at [832, 210] on span at bounding box center [840, 211] width 16 height 26
checkbox input "false"
click at [832, 281] on span at bounding box center [840, 282] width 16 height 26
checkbox input "false"
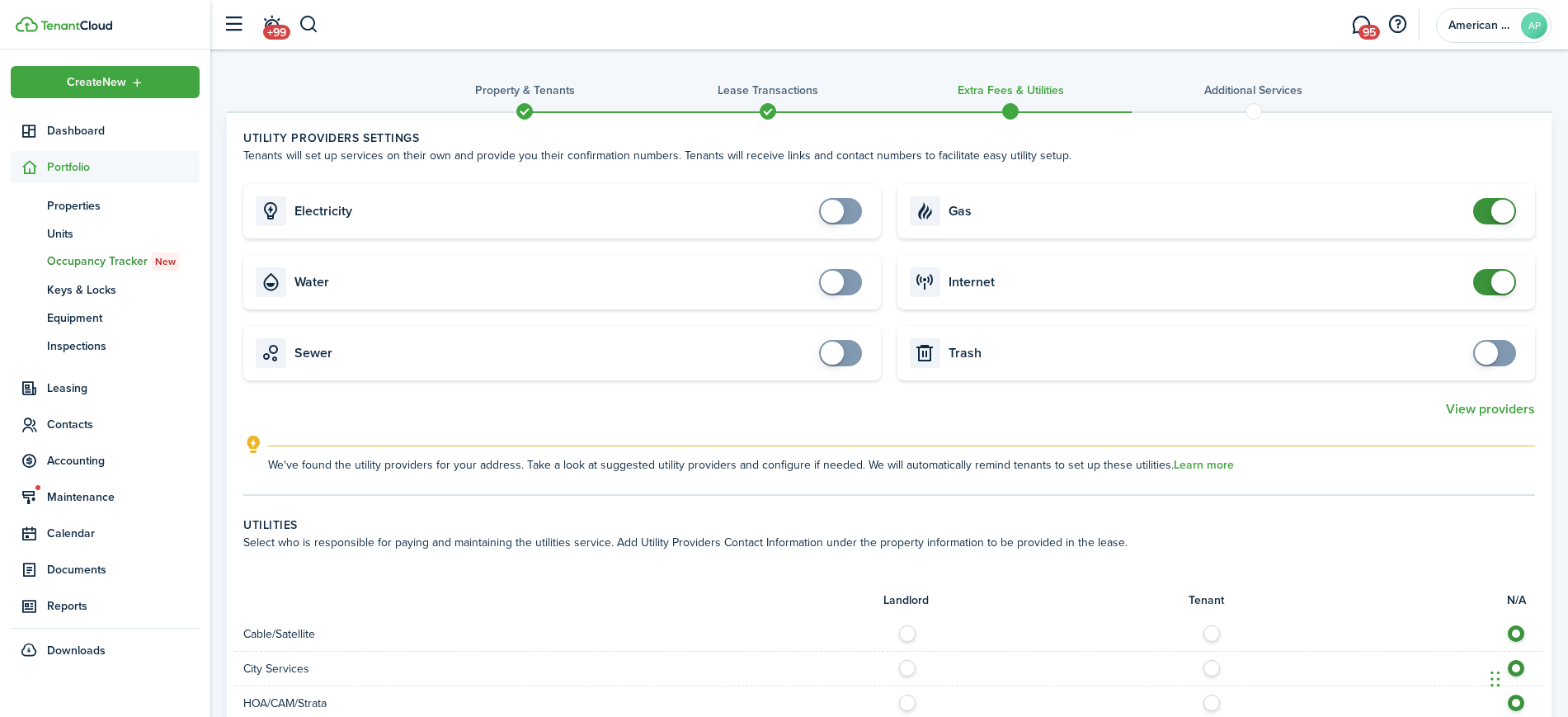
click at [1498, 212] on span at bounding box center [1502, 211] width 23 height 23
checkbox input "false"
click at [1489, 285] on span at bounding box center [1494, 282] width 16 height 26
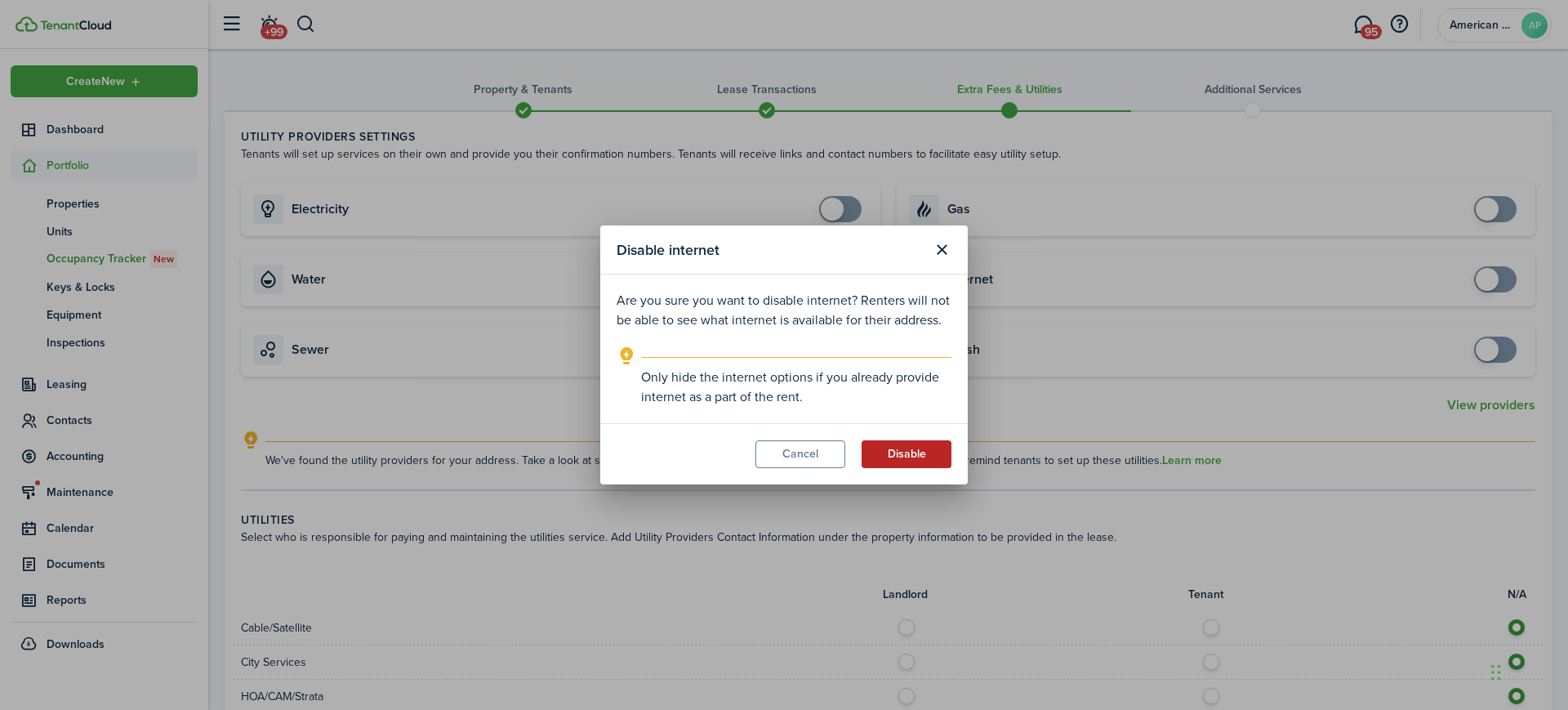
click at [922, 456] on button "Disable" at bounding box center [906, 453] width 89 height 28
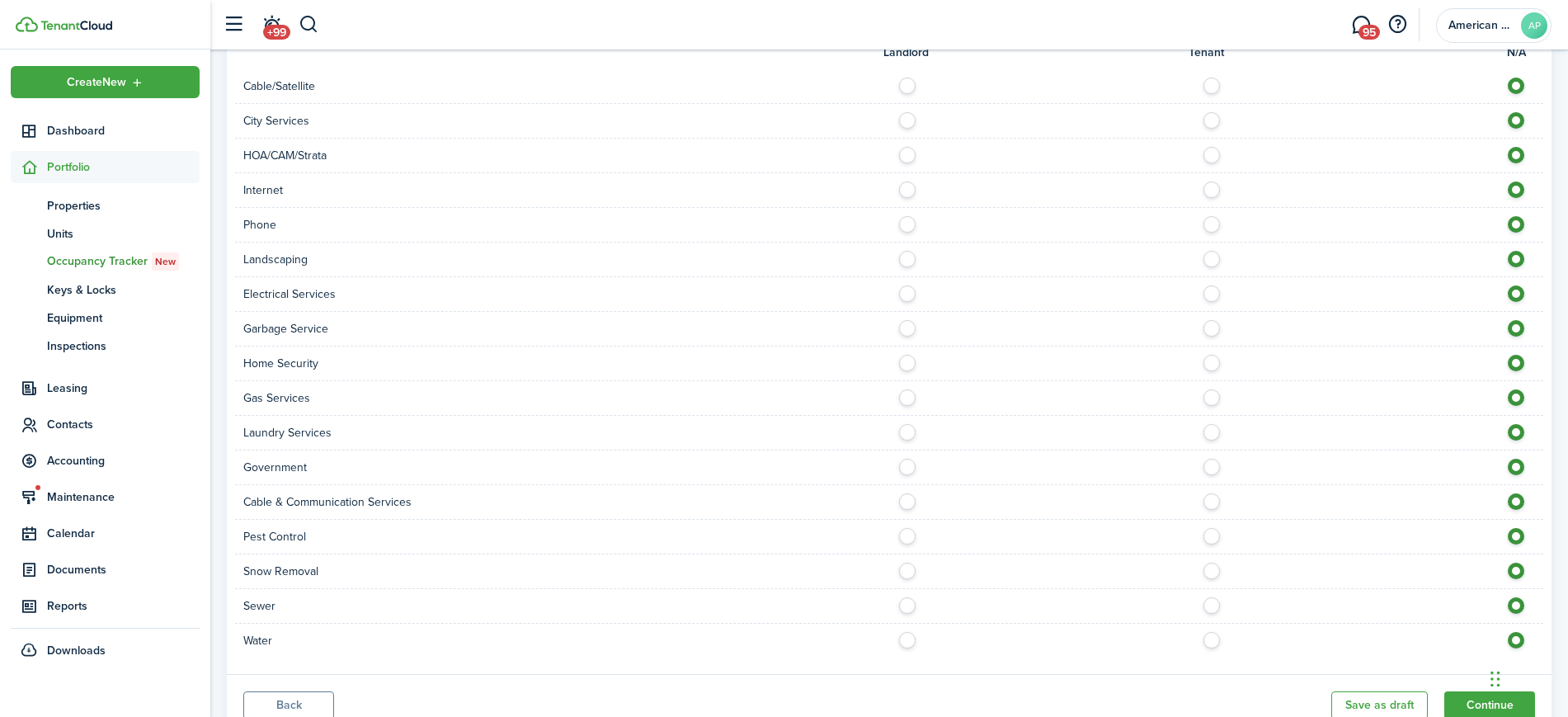
scroll to position [612, 0]
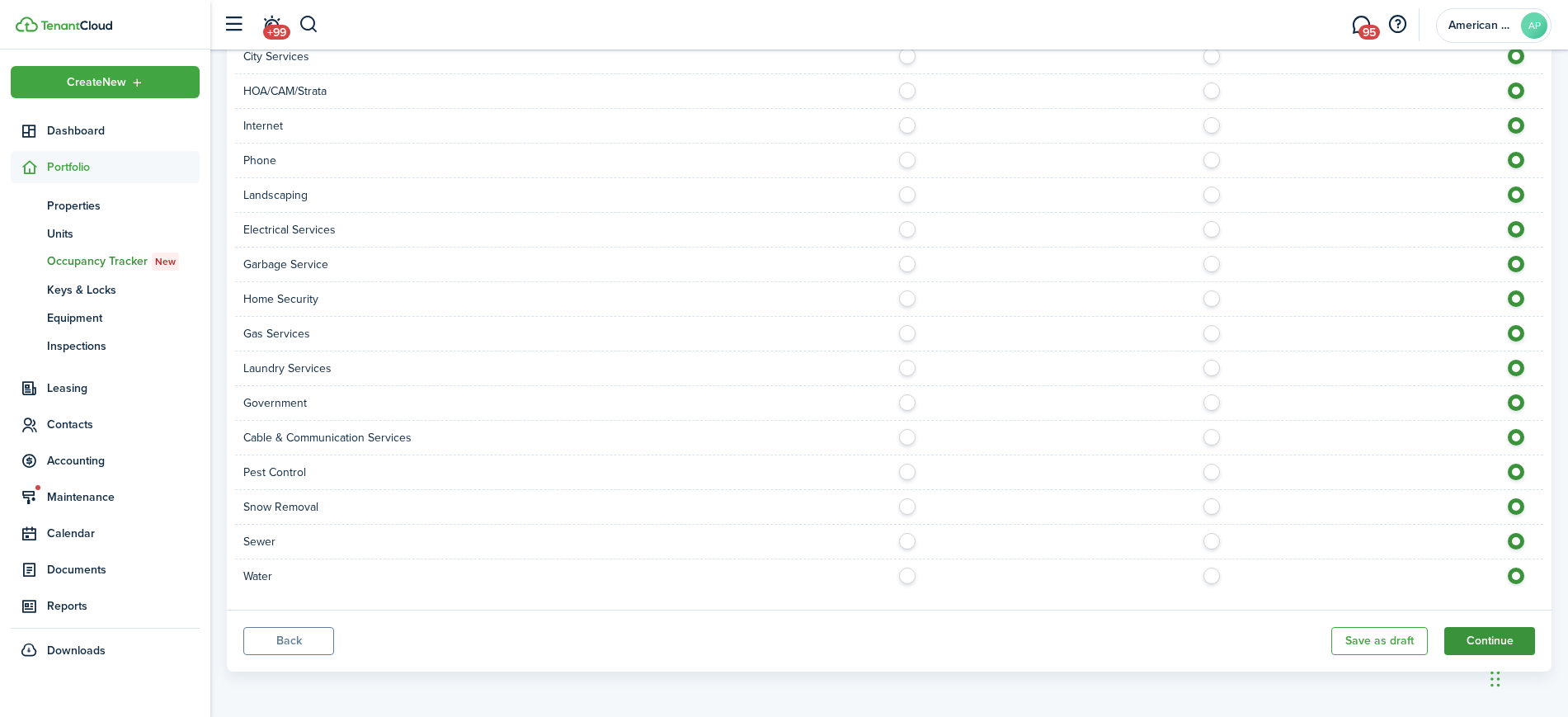
click at [1469, 649] on button "Continue" at bounding box center [1489, 640] width 90 height 28
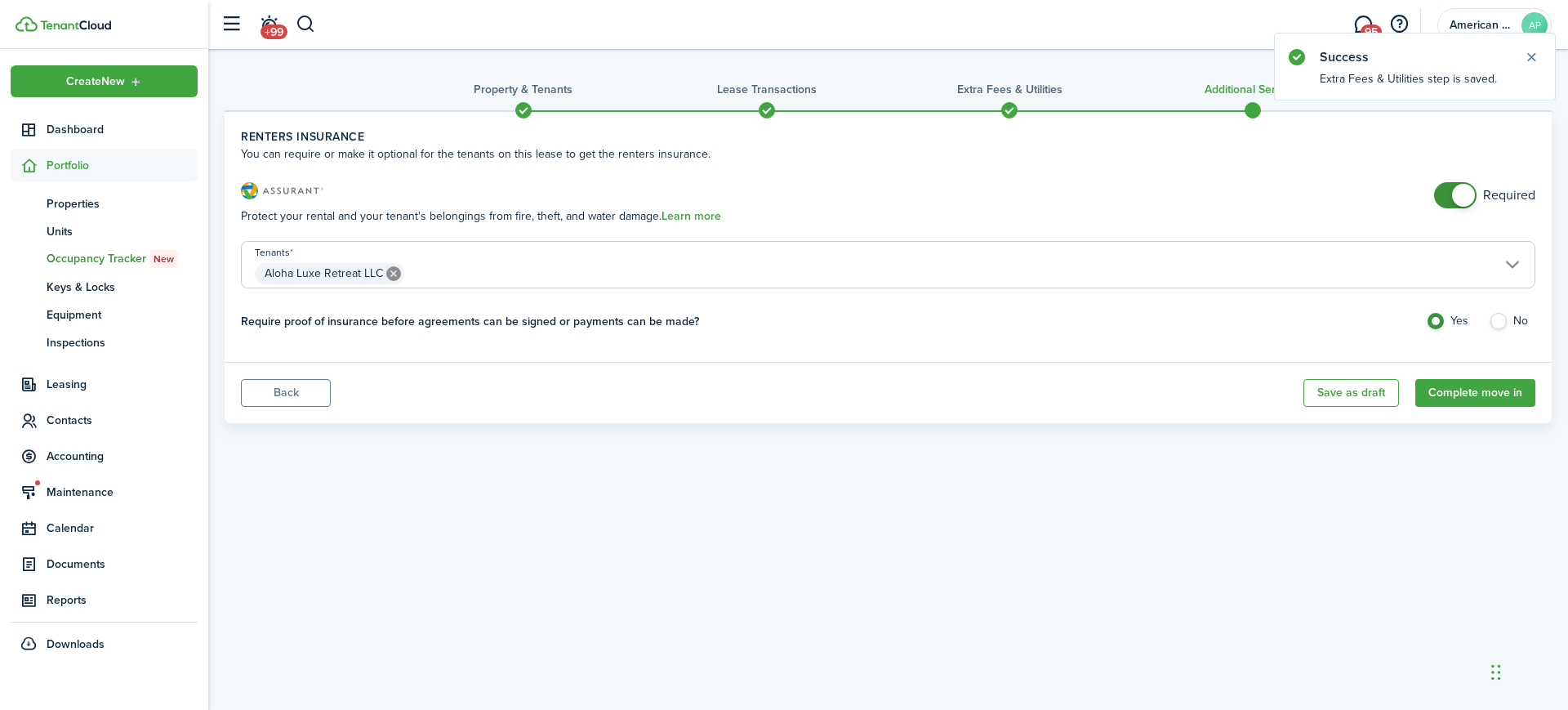
checkbox input "false"
click at [1454, 194] on span at bounding box center [1463, 194] width 23 height 23
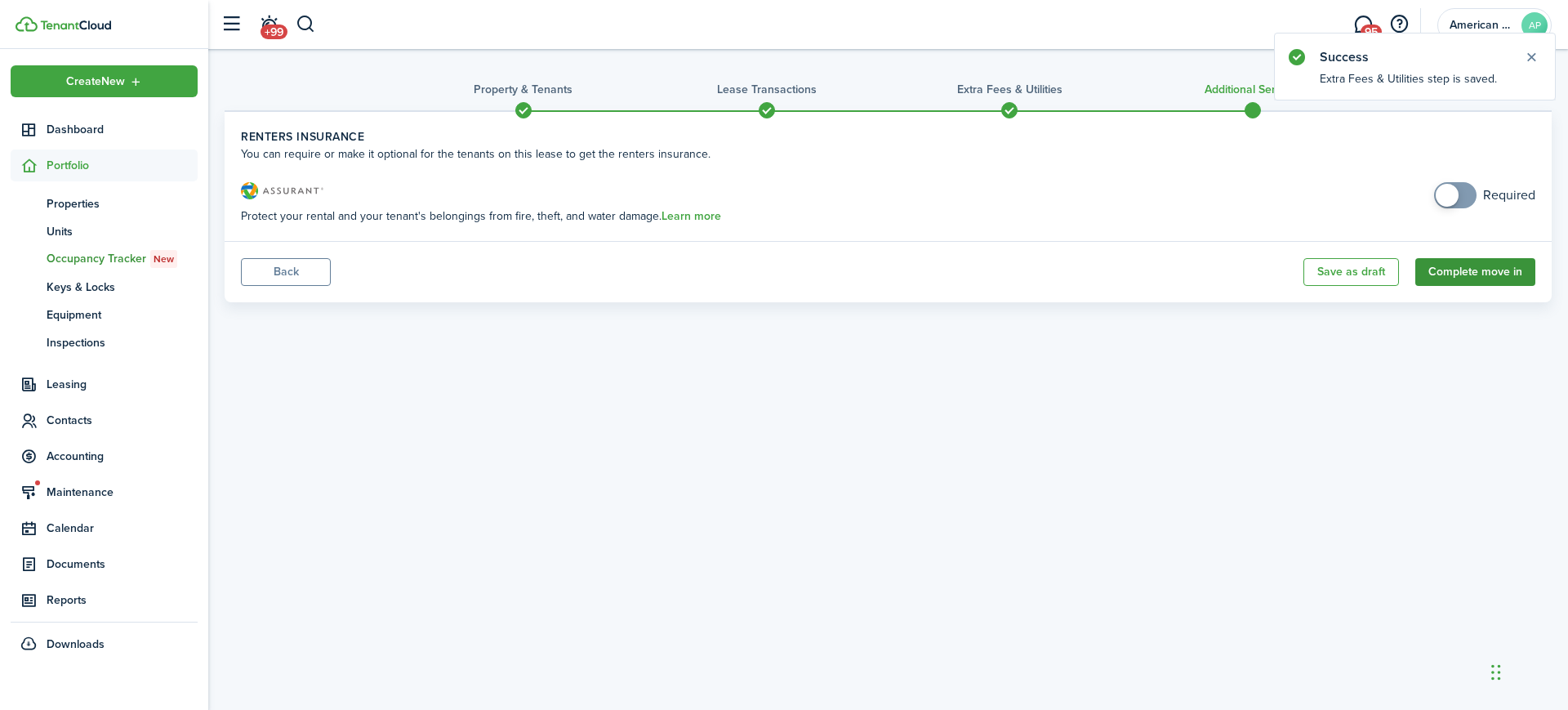
click at [1500, 264] on button "Complete move in" at bounding box center [1475, 272] width 120 height 28
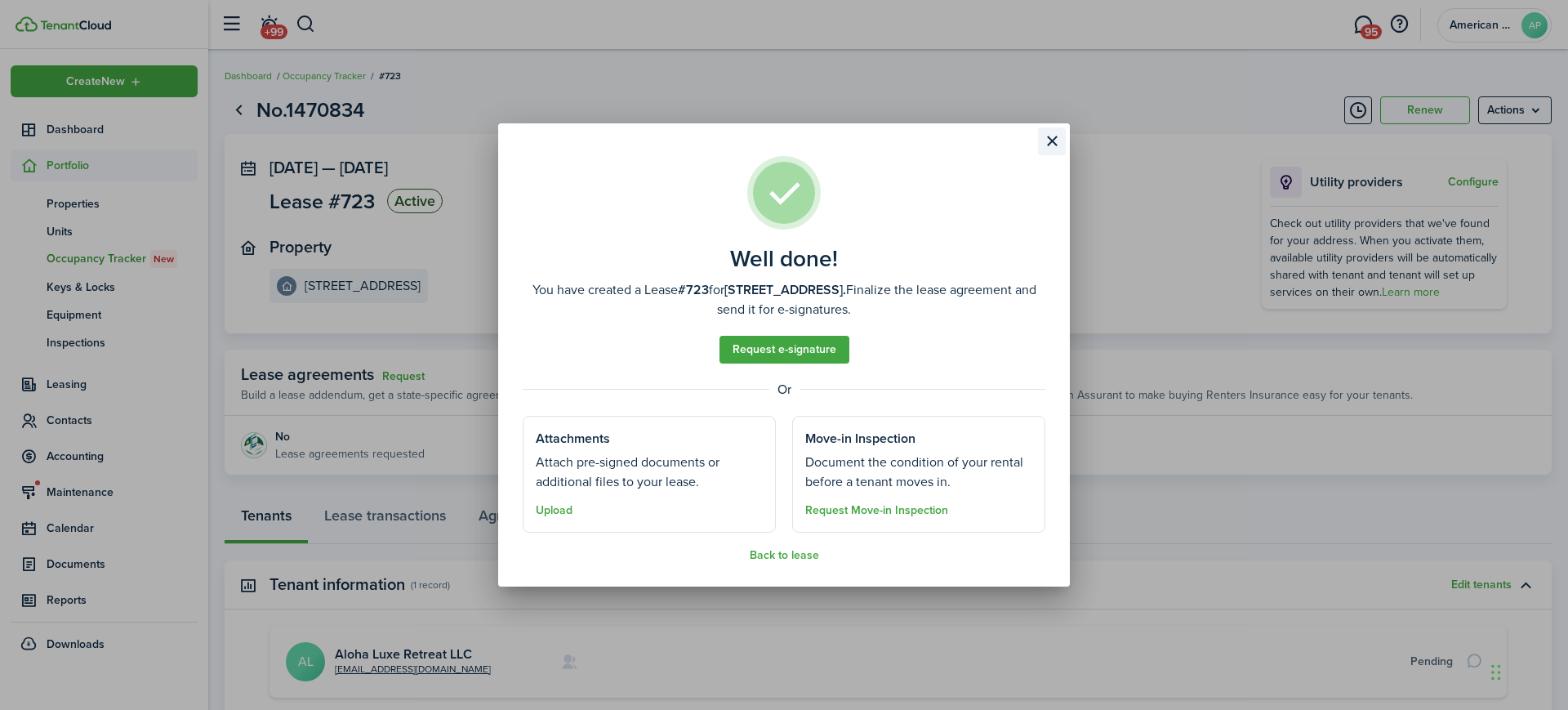
click at [1058, 137] on button "Close modal" at bounding box center [1051, 141] width 28 height 28
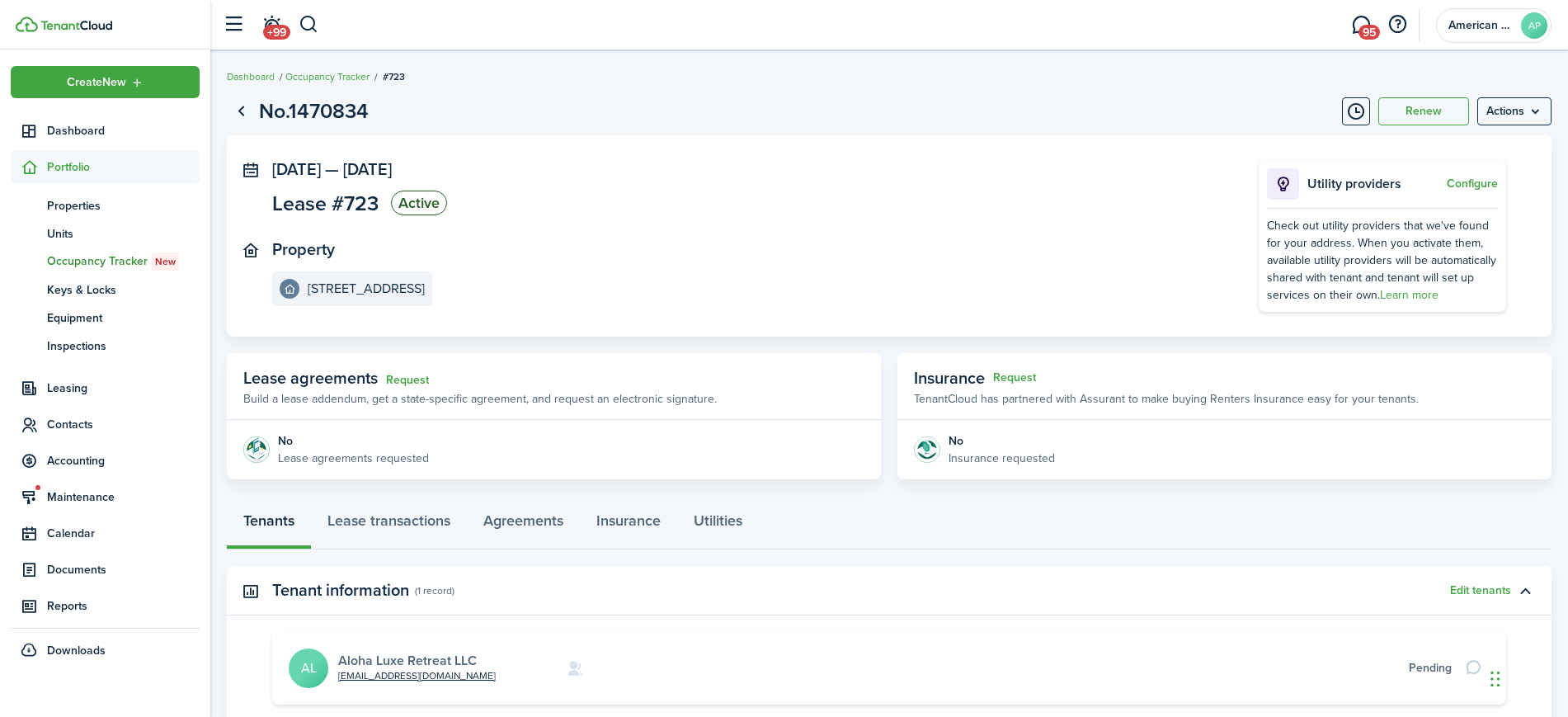
click at [375, 661] on link "Aloha Luxe Retreat LLC" at bounding box center [408, 660] width 139 height 19
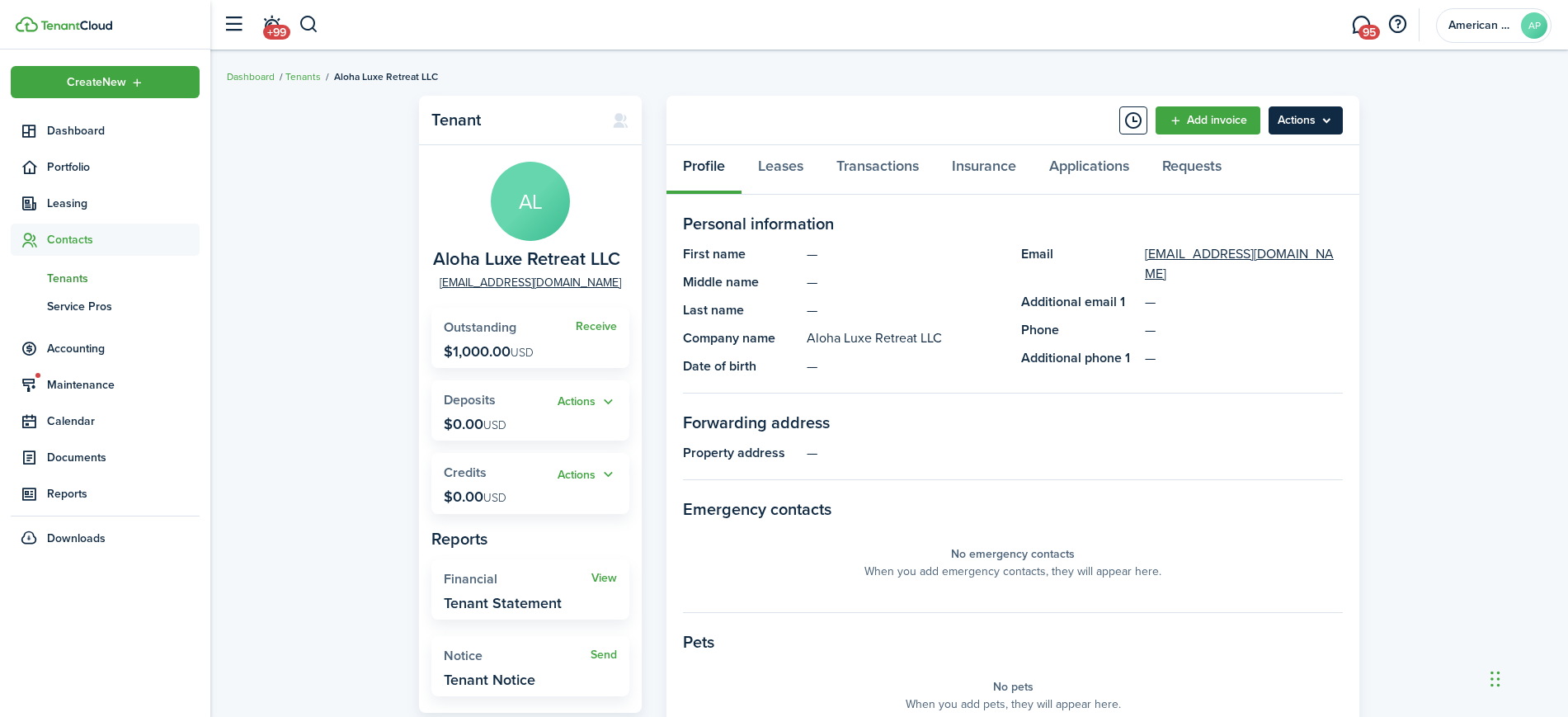
click at [1327, 122] on menu-btn "Actions" at bounding box center [1305, 120] width 74 height 28
click at [930, 224] on panel-main-section-title "Personal information" at bounding box center [1012, 223] width 659 height 25
click at [774, 168] on link "Leases" at bounding box center [781, 170] width 78 height 49
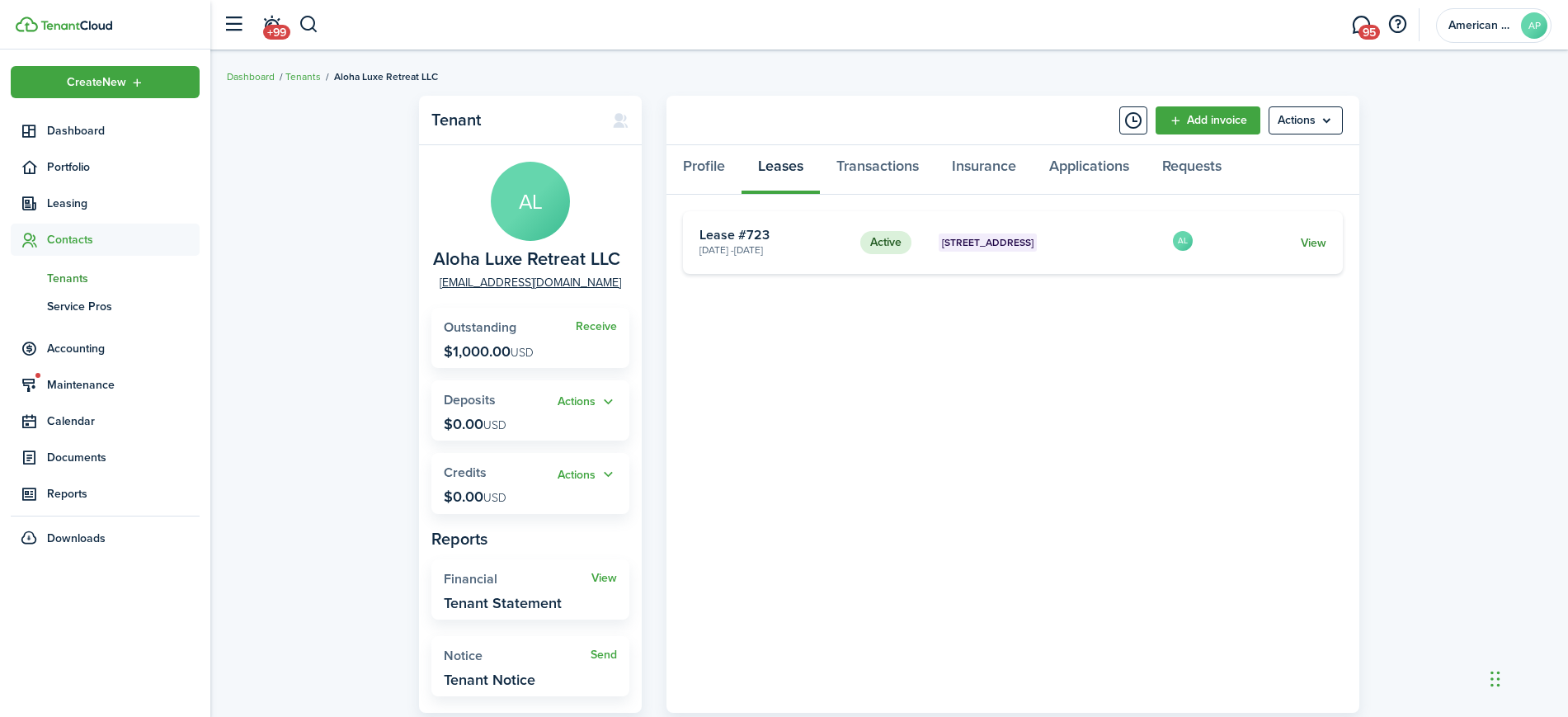
click at [1314, 237] on link "View" at bounding box center [1314, 243] width 26 height 17
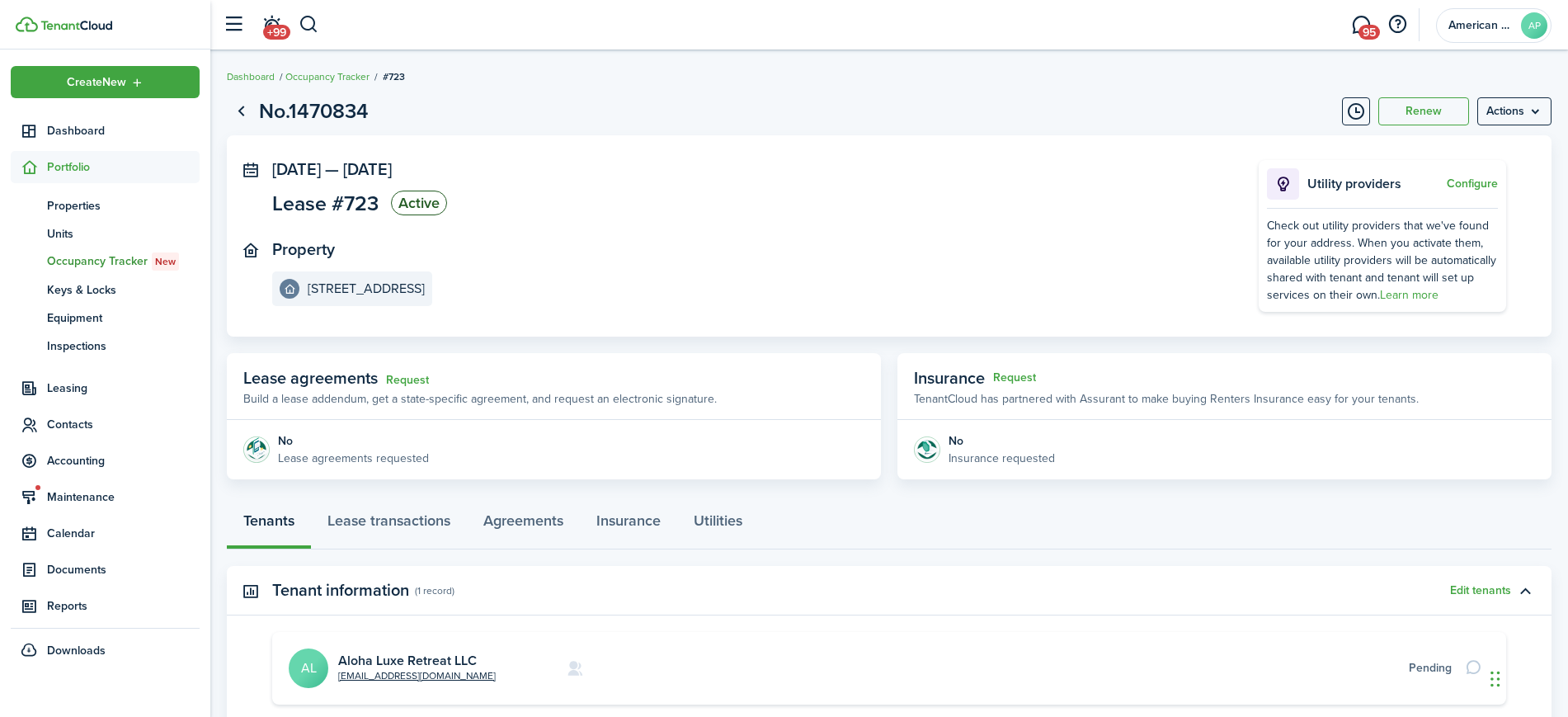
scroll to position [180, 0]
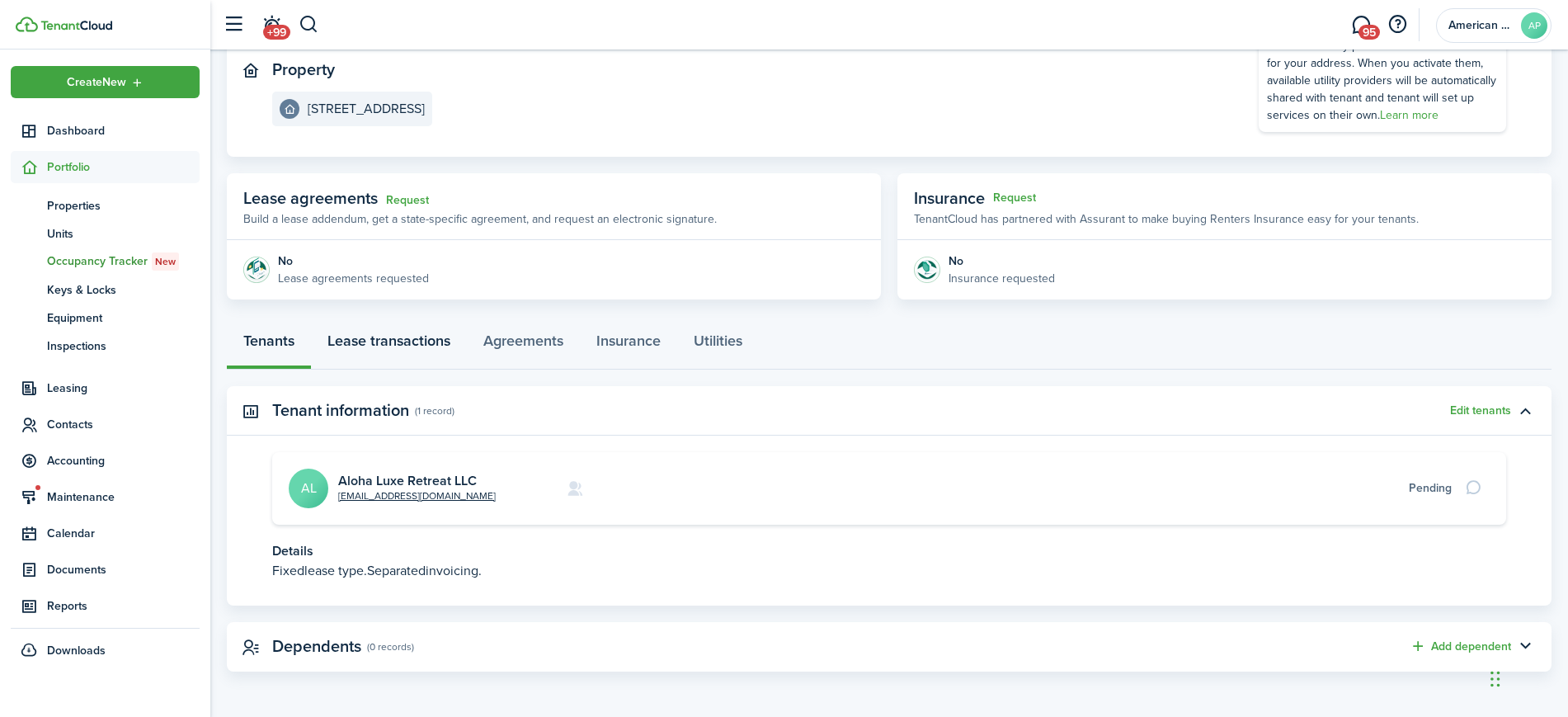
click at [410, 347] on link "Lease transactions" at bounding box center [389, 345] width 156 height 49
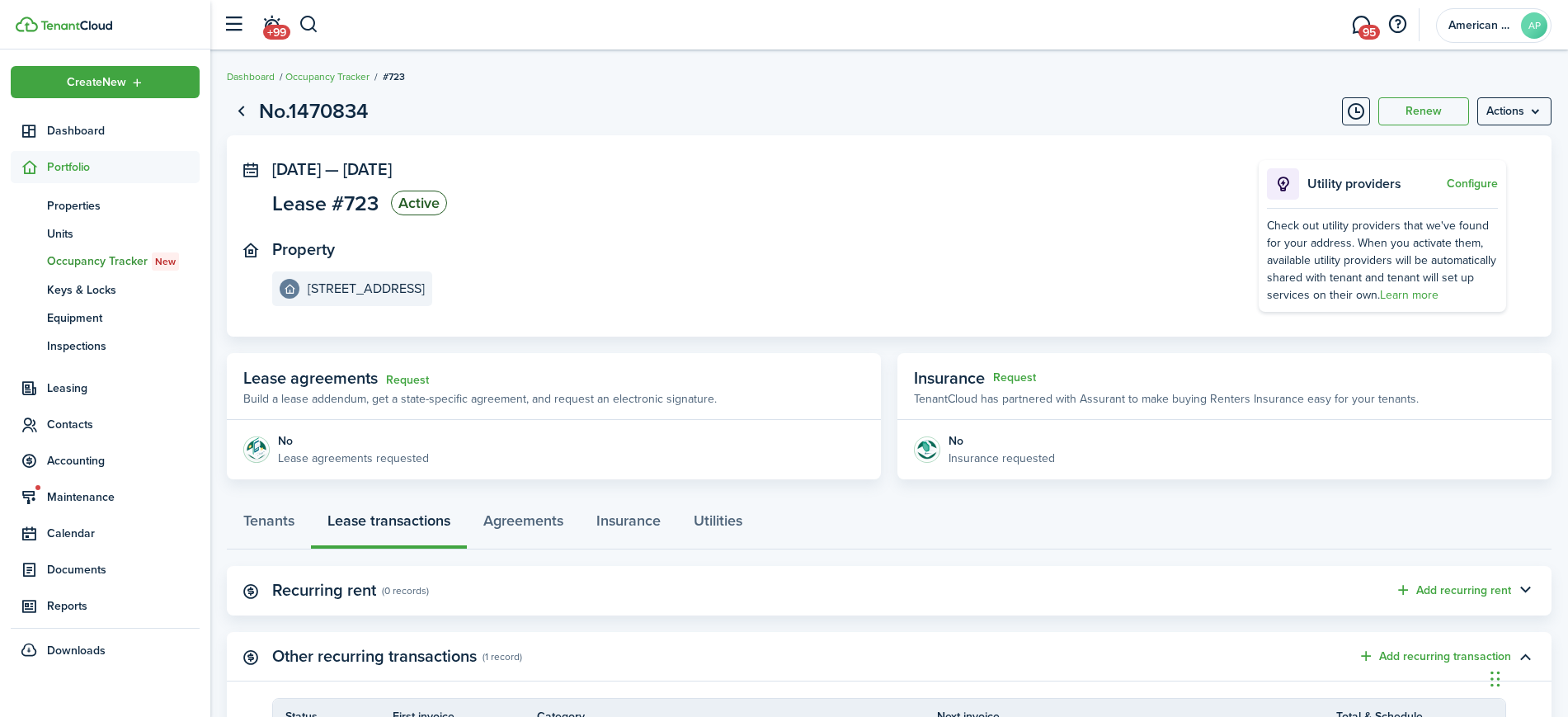
scroll to position [220, 0]
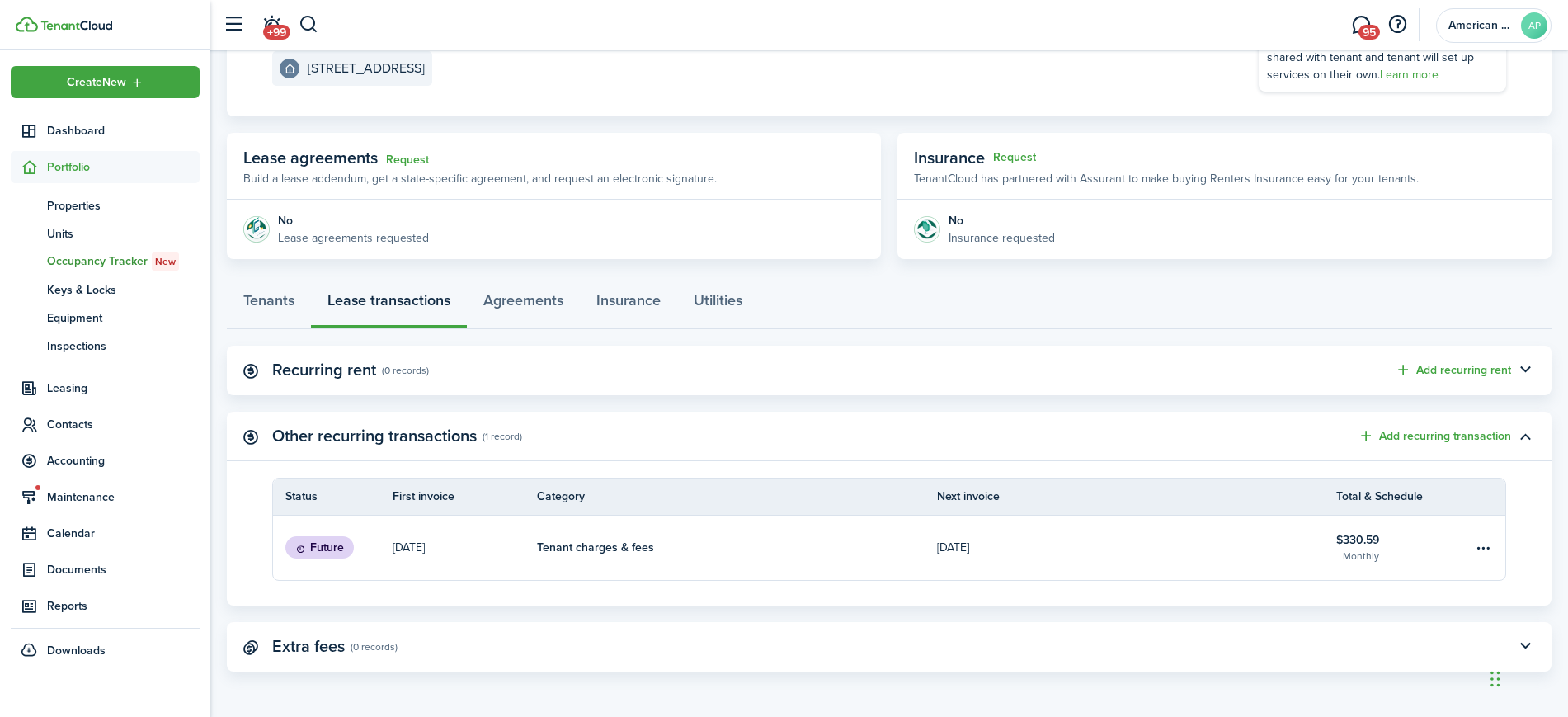
click at [1494, 542] on link at bounding box center [1489, 547] width 33 height 65
click at [1488, 542] on table-menu-btn-icon "Open menu" at bounding box center [1483, 548] width 20 height 20
click at [1532, 532] on panel-main-body "Status First invoice Category Next invoice Total & Schedule Future [DATE] Tenan…" at bounding box center [889, 542] width 1324 height 128
click at [871, 541] on link "Tenant charges & fees" at bounding box center [737, 547] width 400 height 65
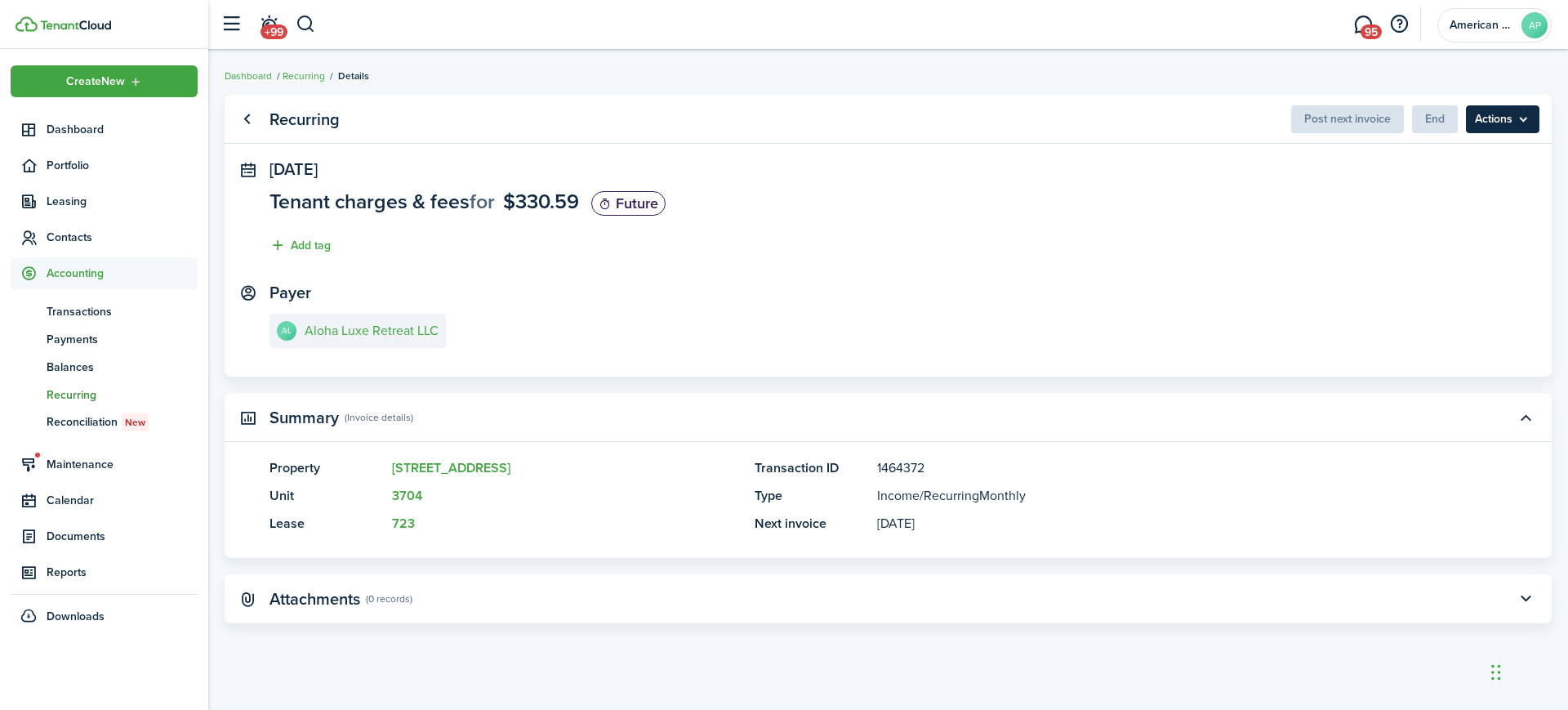
click at [1526, 117] on menu-btn "Actions" at bounding box center [1502, 119] width 73 height 28
click at [1012, 257] on panel-main-section "[DATE] Tenant charges & fees for $330.59 Future Add tag" at bounding box center [888, 211] width 1237 height 103
click at [362, 337] on e-details-info-title "Aloha Luxe Retreat LLC" at bounding box center [371, 331] width 134 height 14
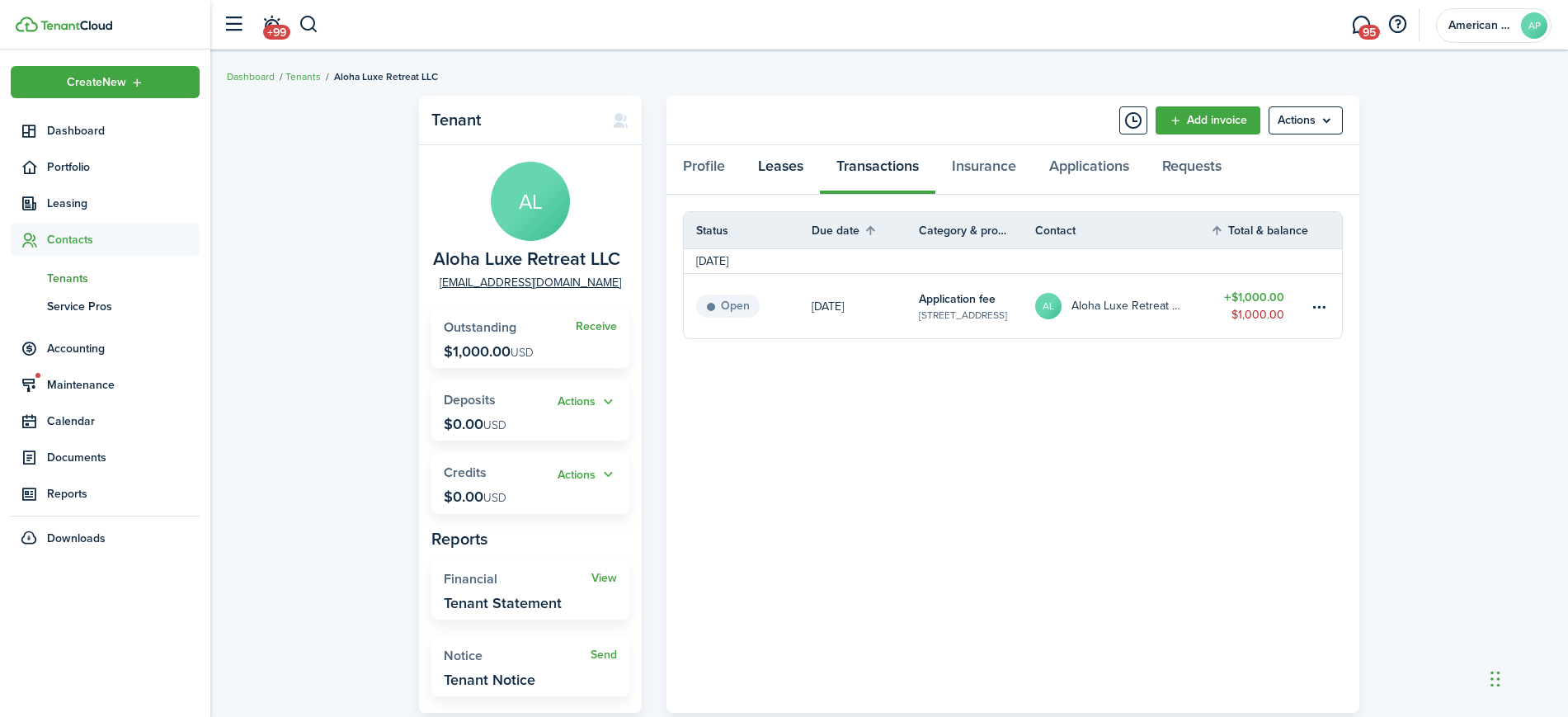
click at [785, 171] on link "Leases" at bounding box center [781, 170] width 78 height 49
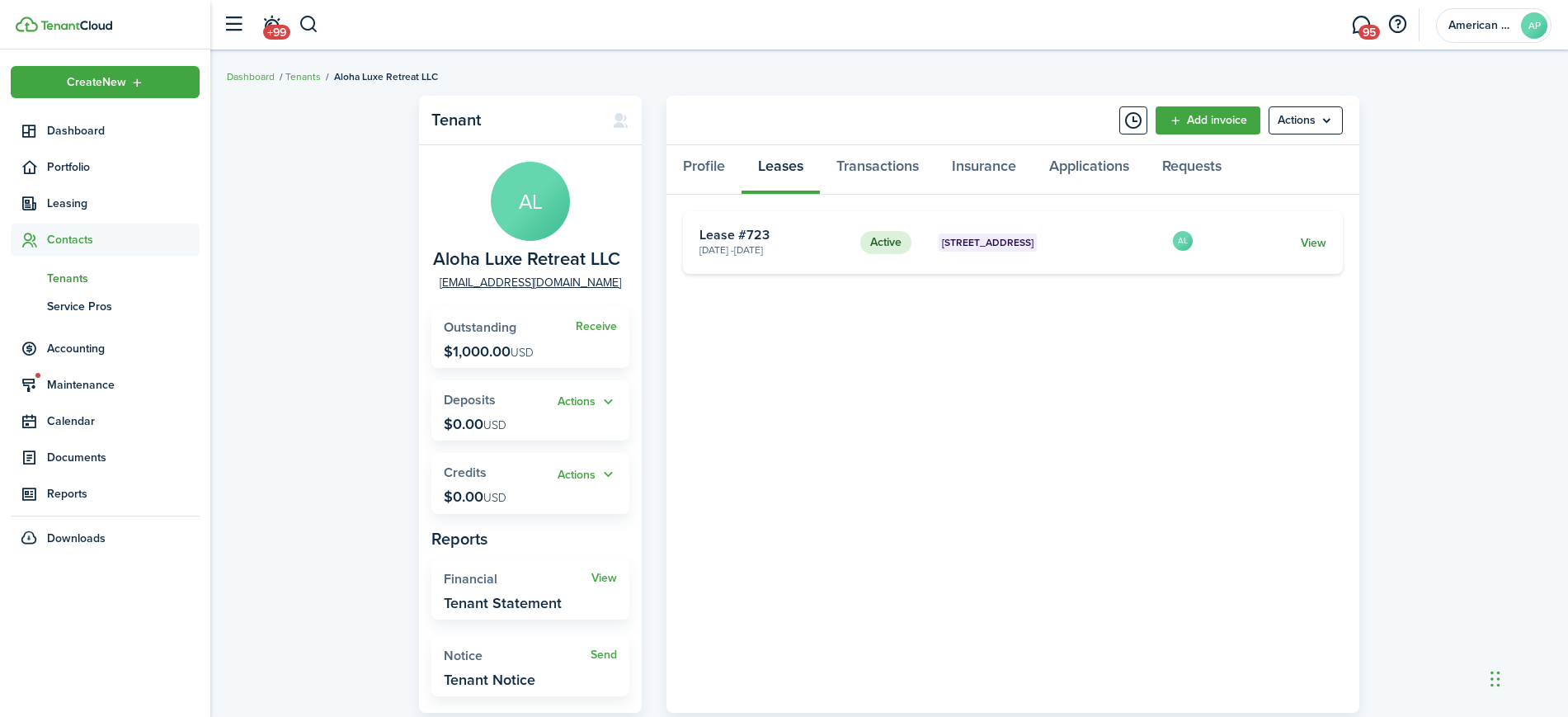
click at [1306, 245] on link "View" at bounding box center [1314, 243] width 26 height 17
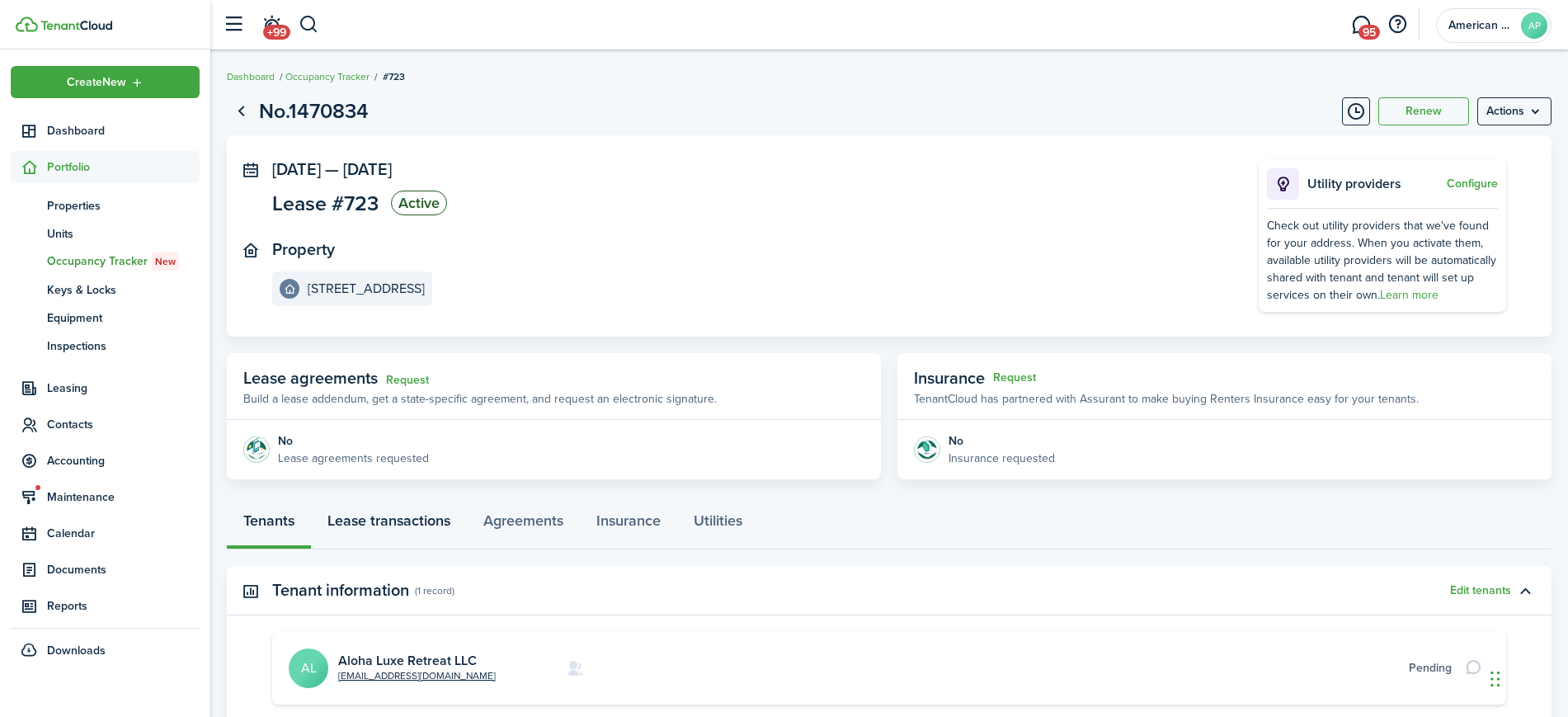
click at [390, 515] on link "Lease transactions" at bounding box center [389, 525] width 156 height 49
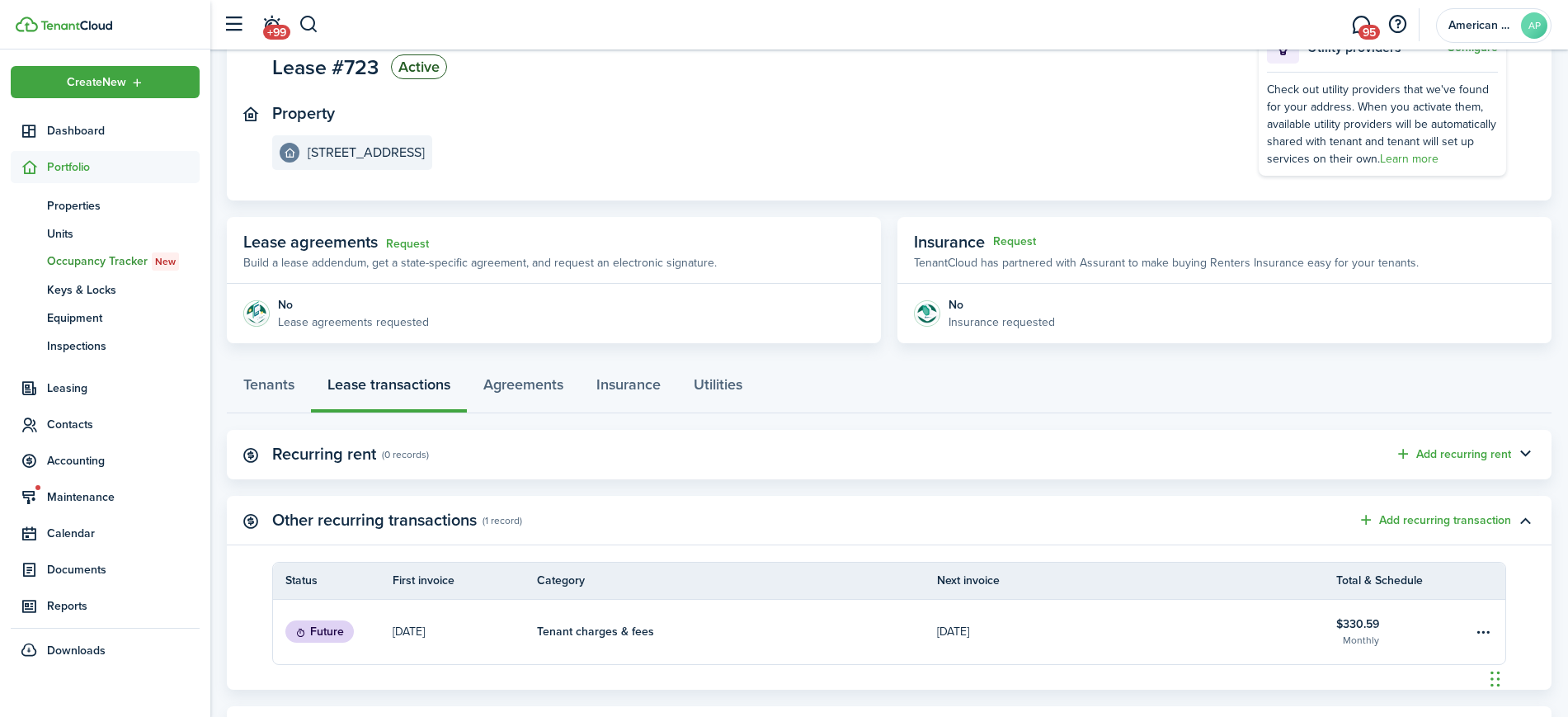
scroll to position [220, 0]
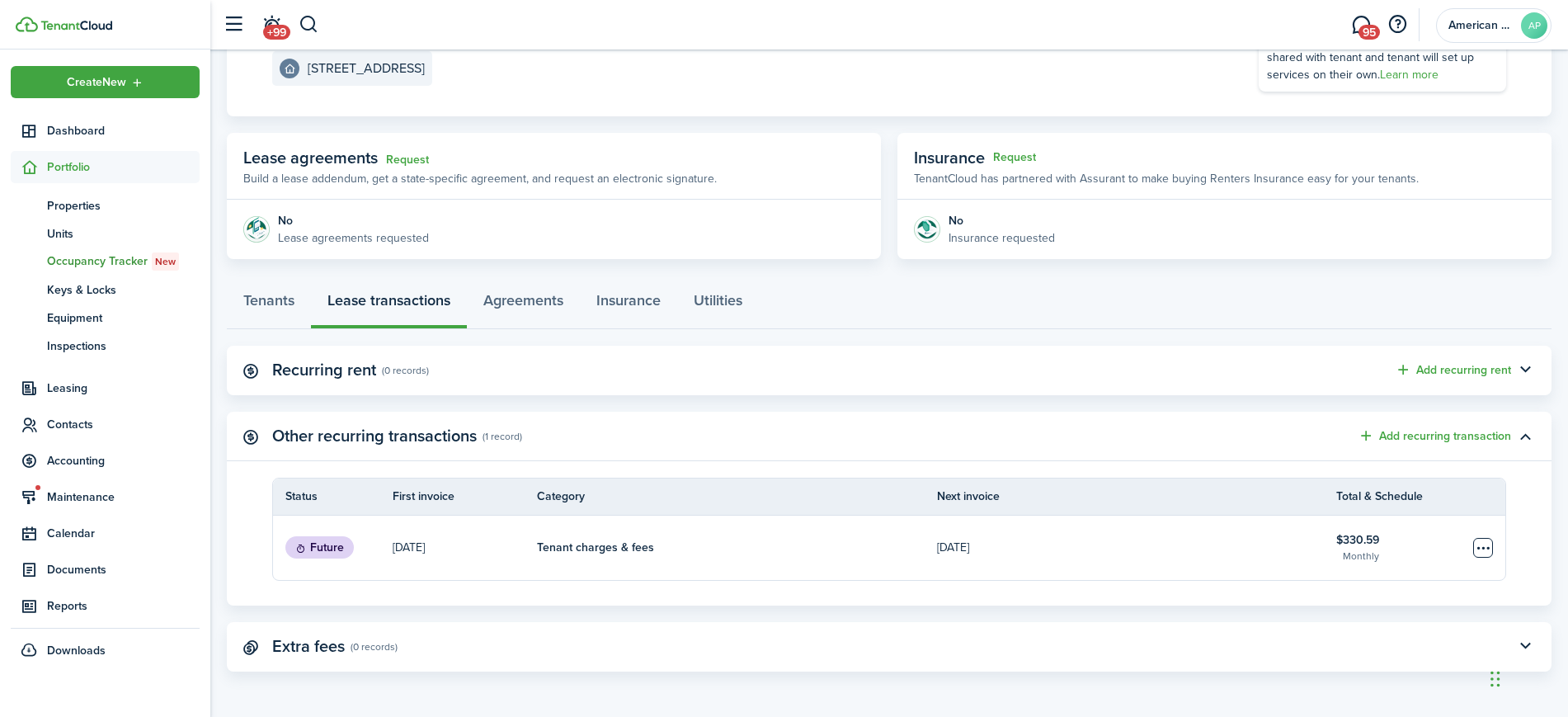
click at [1485, 550] on table-menu-btn-icon "Open menu" at bounding box center [1483, 548] width 20 height 20
click at [1436, 572] on button "Edit" at bounding box center [1420, 579] width 144 height 28
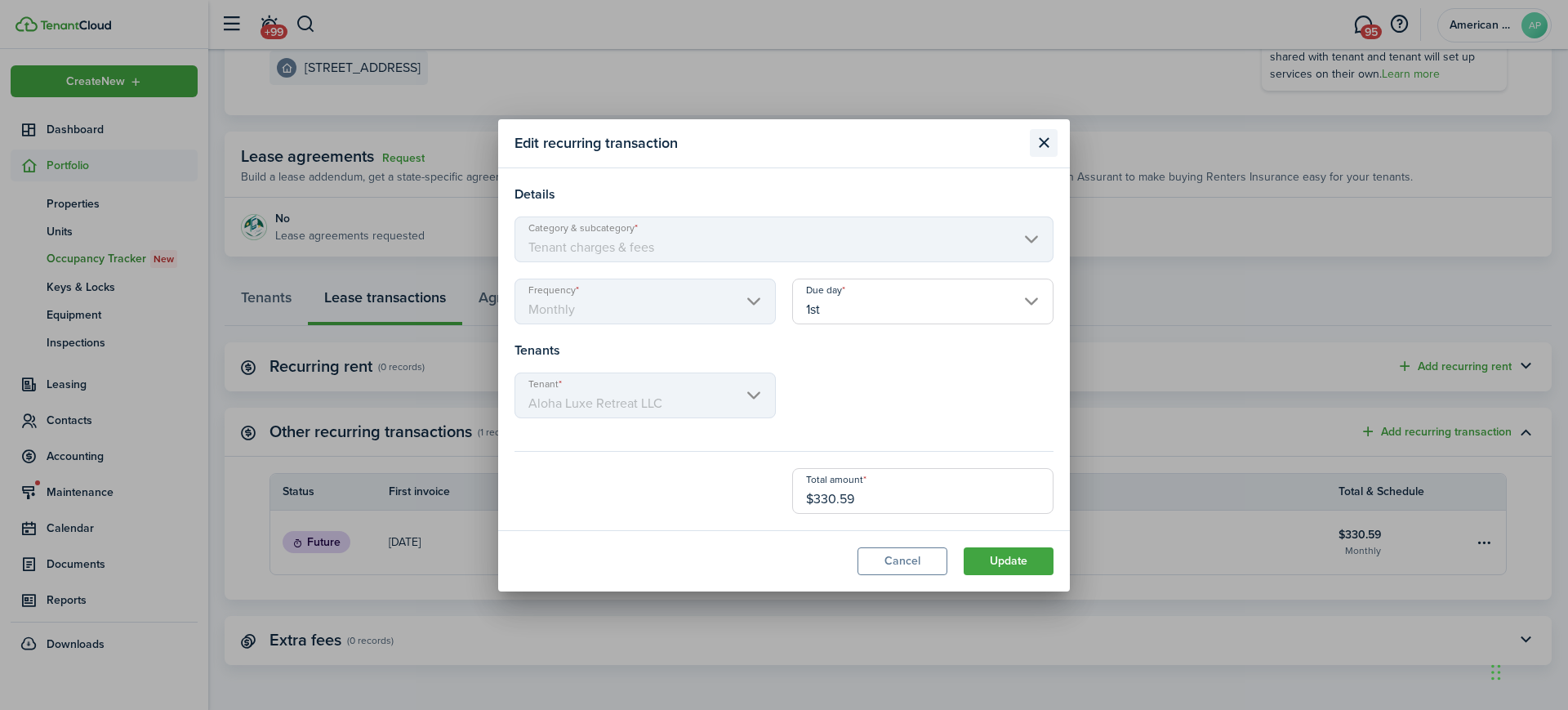
click at [1048, 141] on button "Close modal" at bounding box center [1043, 143] width 28 height 28
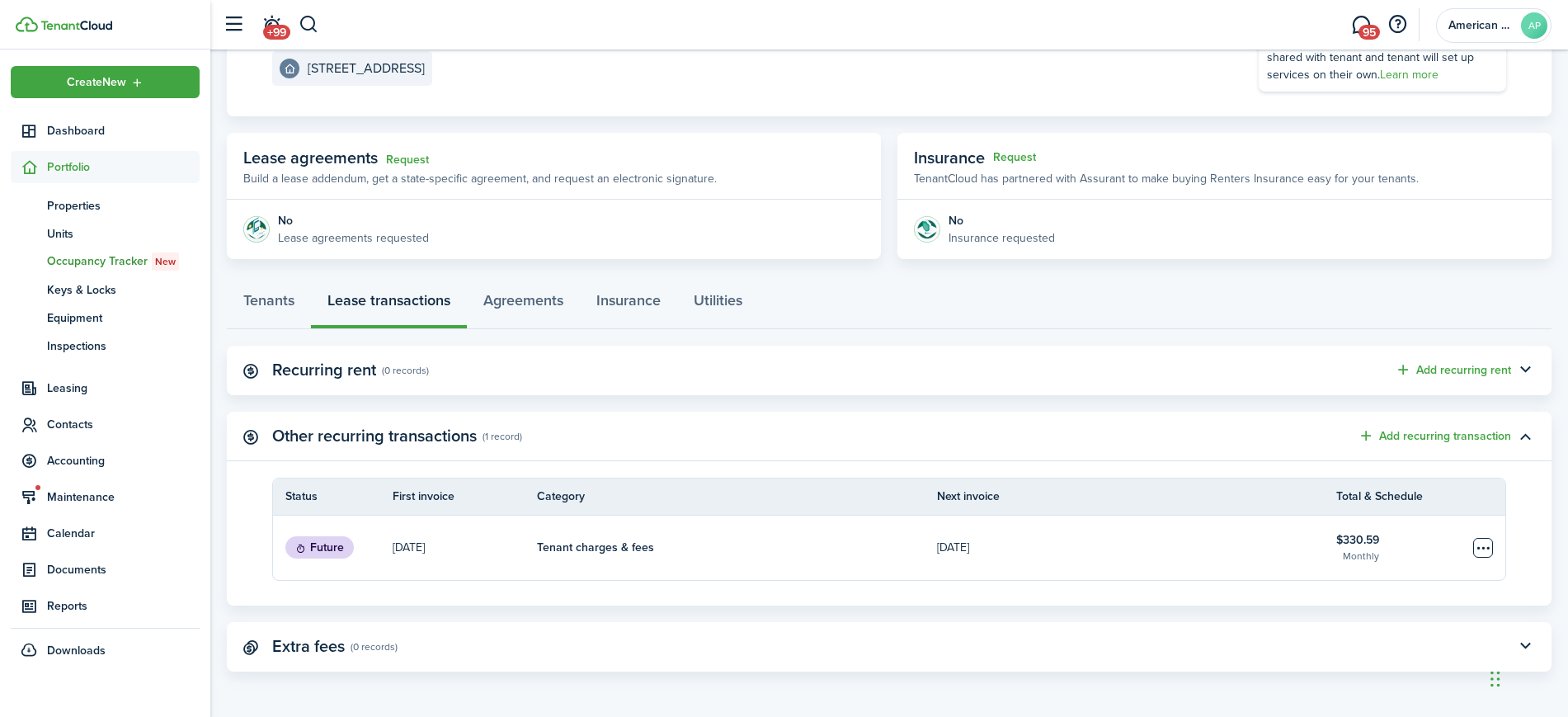
click at [1488, 546] on table-menu-btn-icon "Open menu" at bounding box center [1483, 548] width 20 height 20
click at [1419, 609] on button "Delete" at bounding box center [1420, 608] width 144 height 28
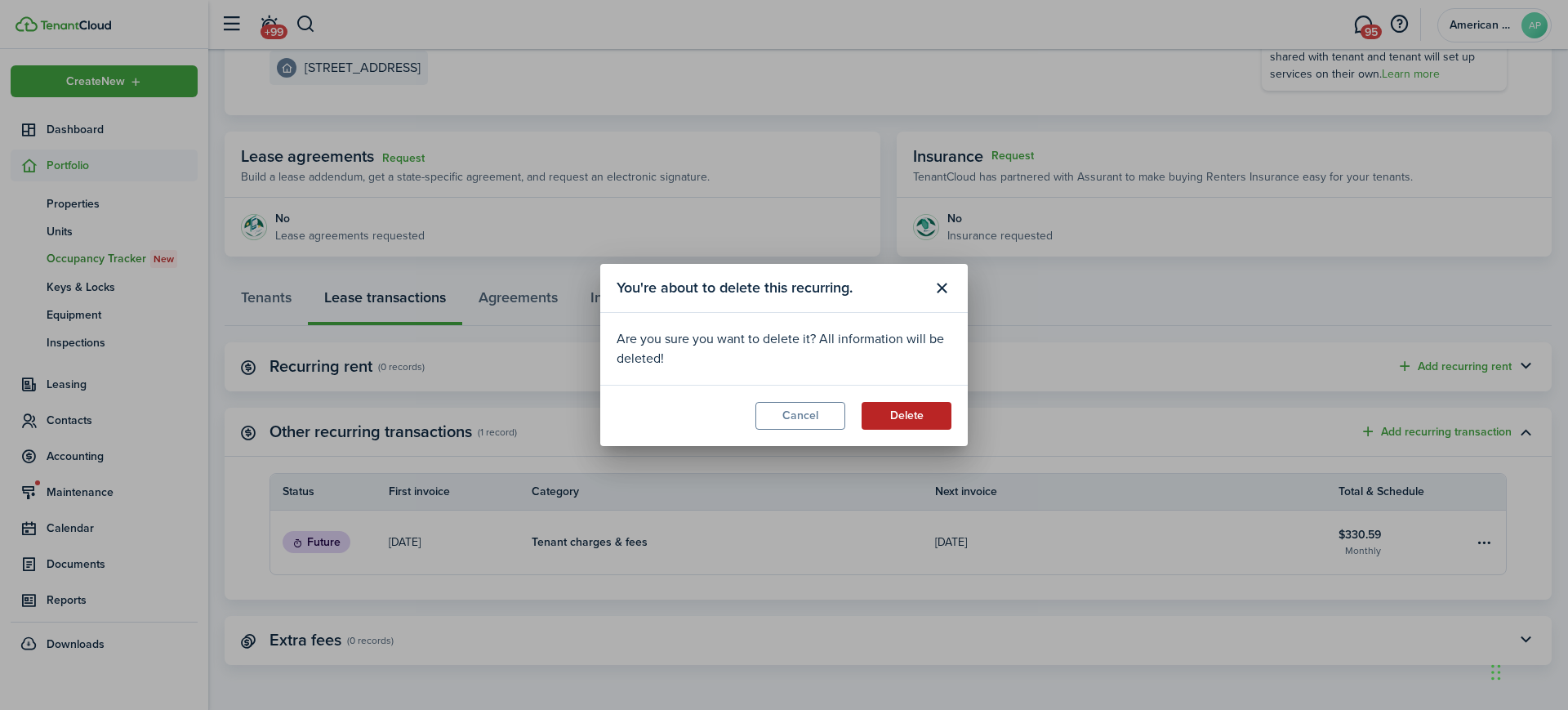
click at [928, 422] on button "Delete" at bounding box center [906, 416] width 89 height 28
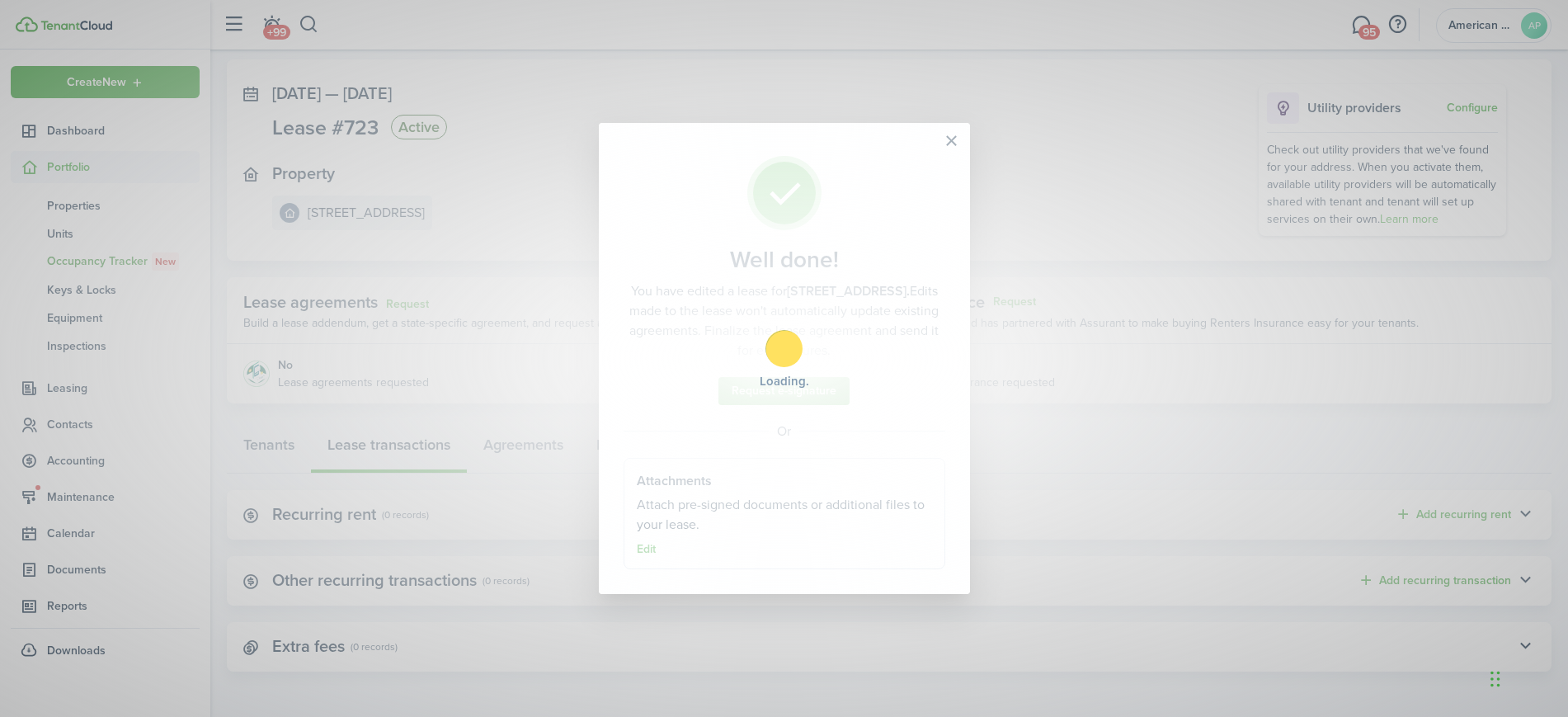
scroll to position [76, 0]
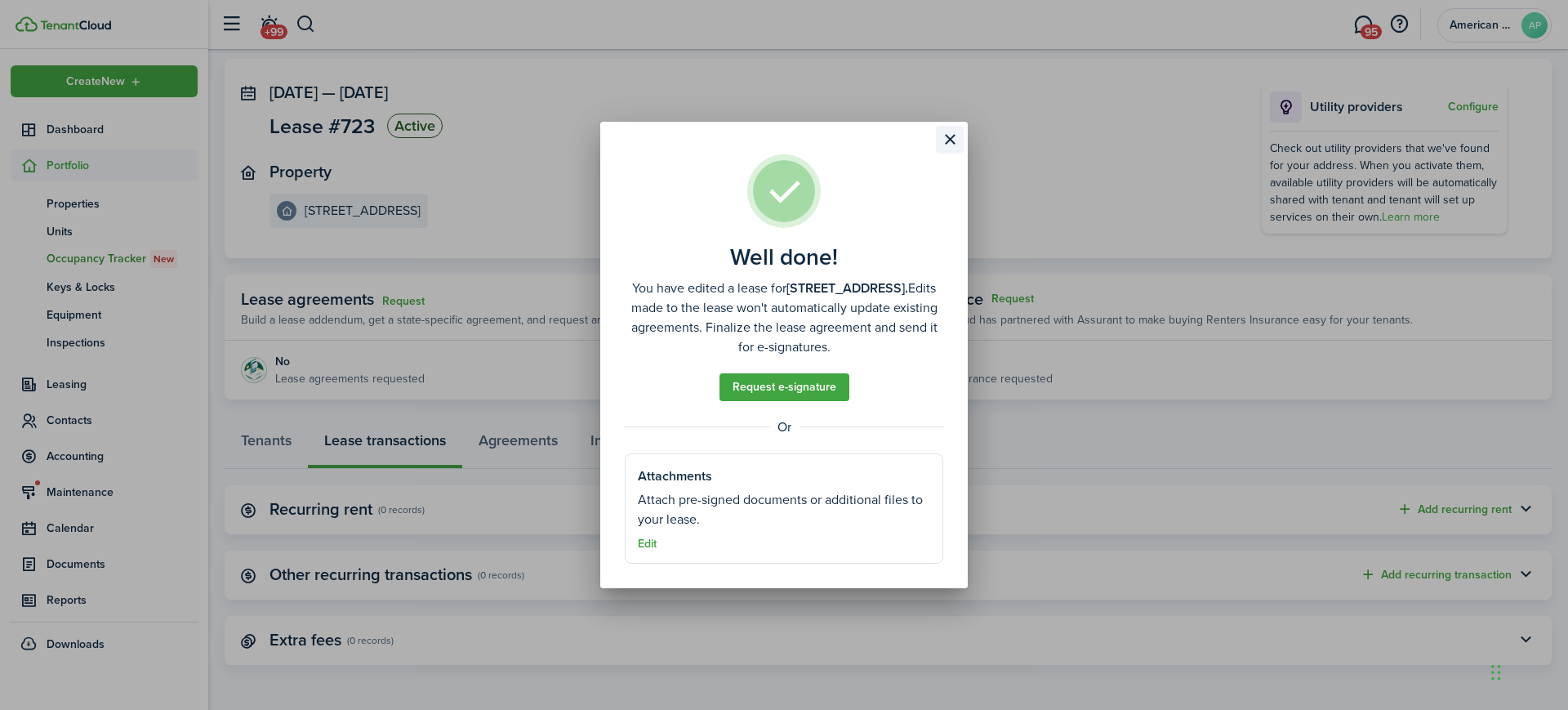
click at [947, 139] on button "Close modal" at bounding box center [949, 139] width 28 height 28
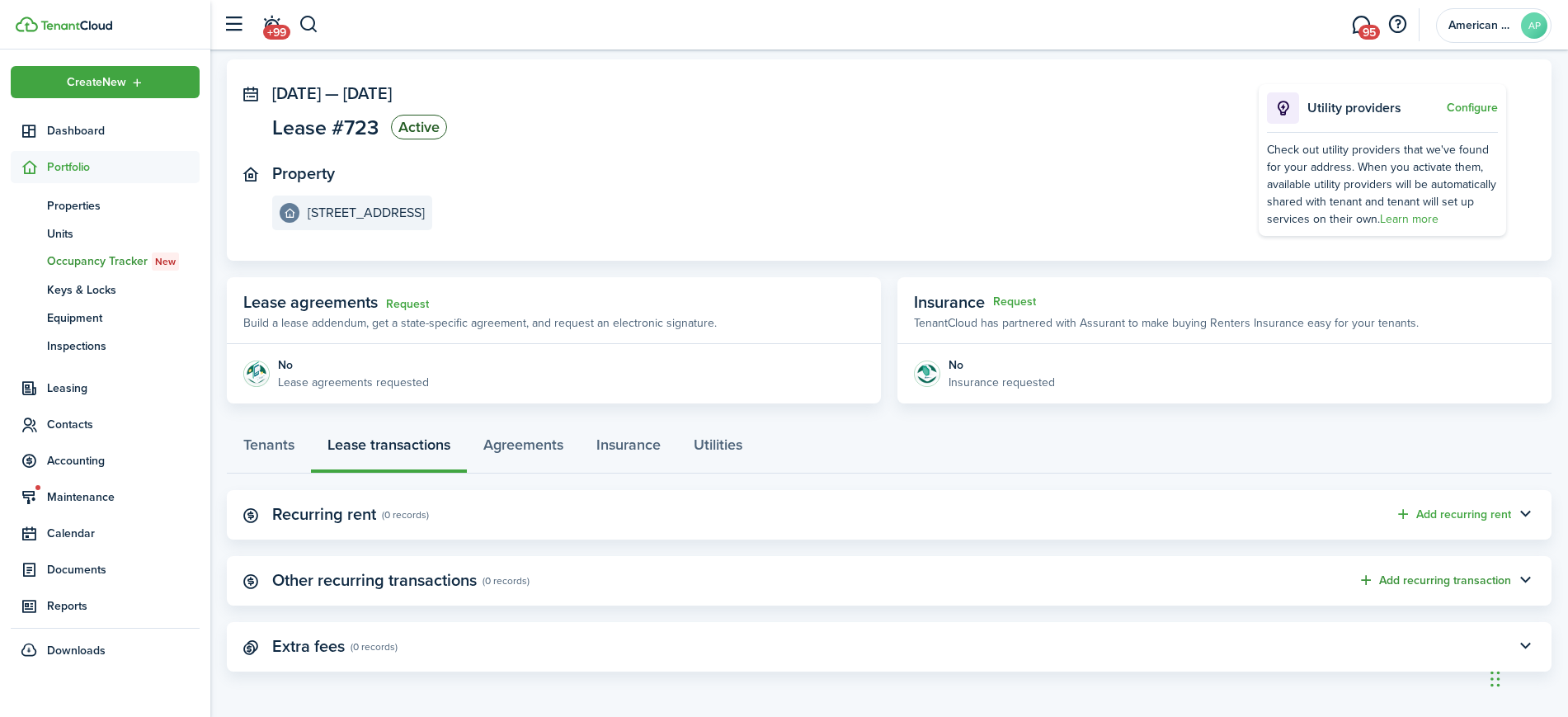
click at [1472, 583] on button "Add recurring transaction" at bounding box center [1434, 580] width 153 height 19
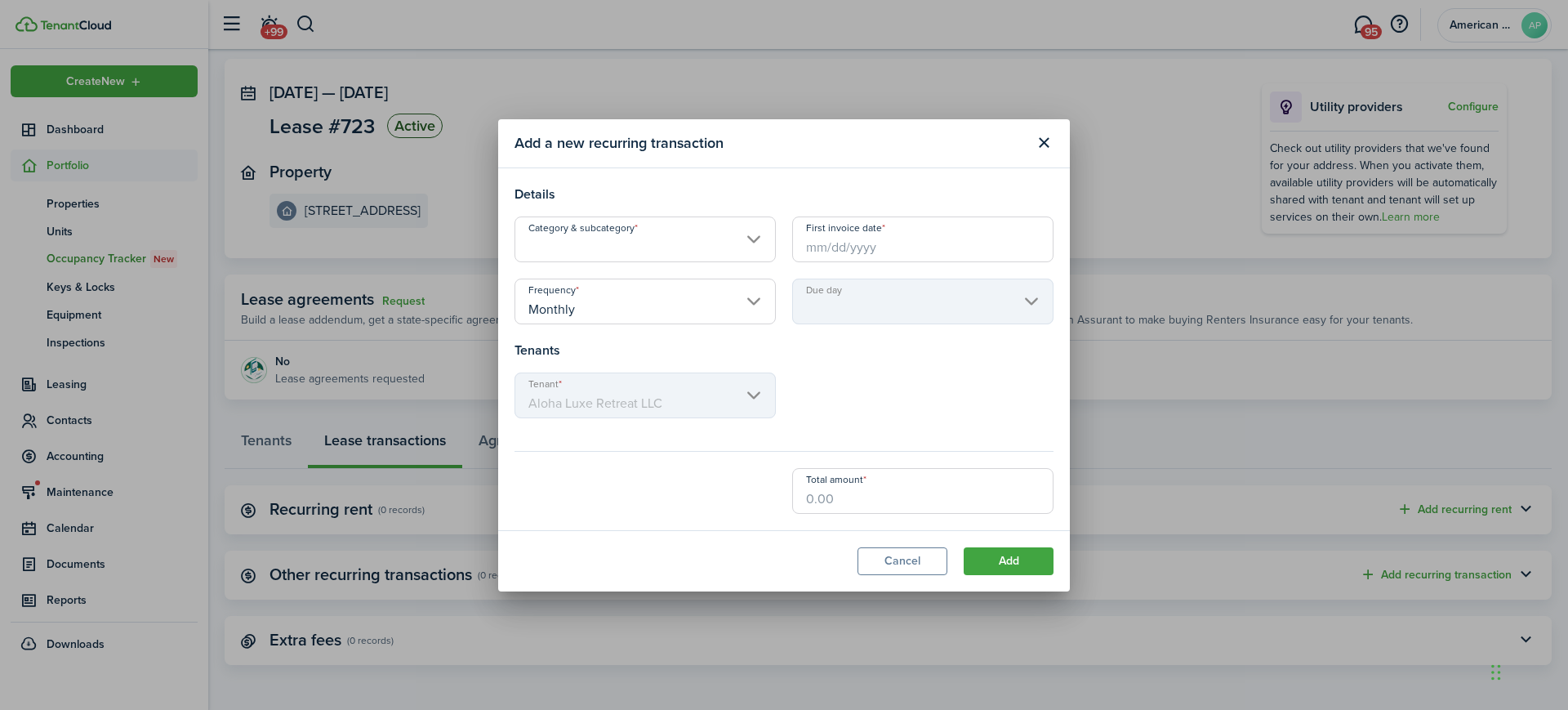
click at [671, 252] on input "Category & subcategory" at bounding box center [645, 239] width 261 height 46
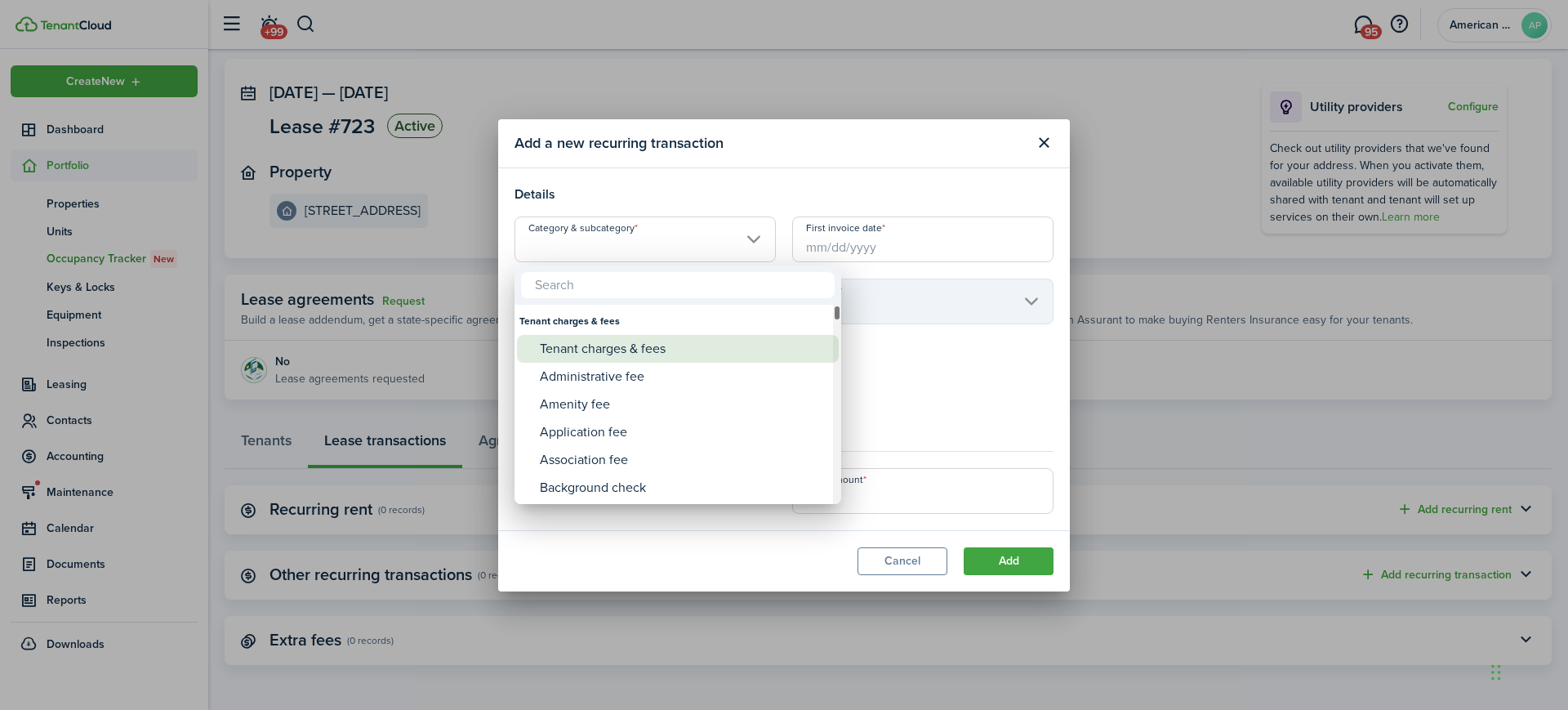
click at [622, 350] on div "Tenant charges & fees" at bounding box center [685, 349] width 289 height 28
type input "Tenant charges & fees"
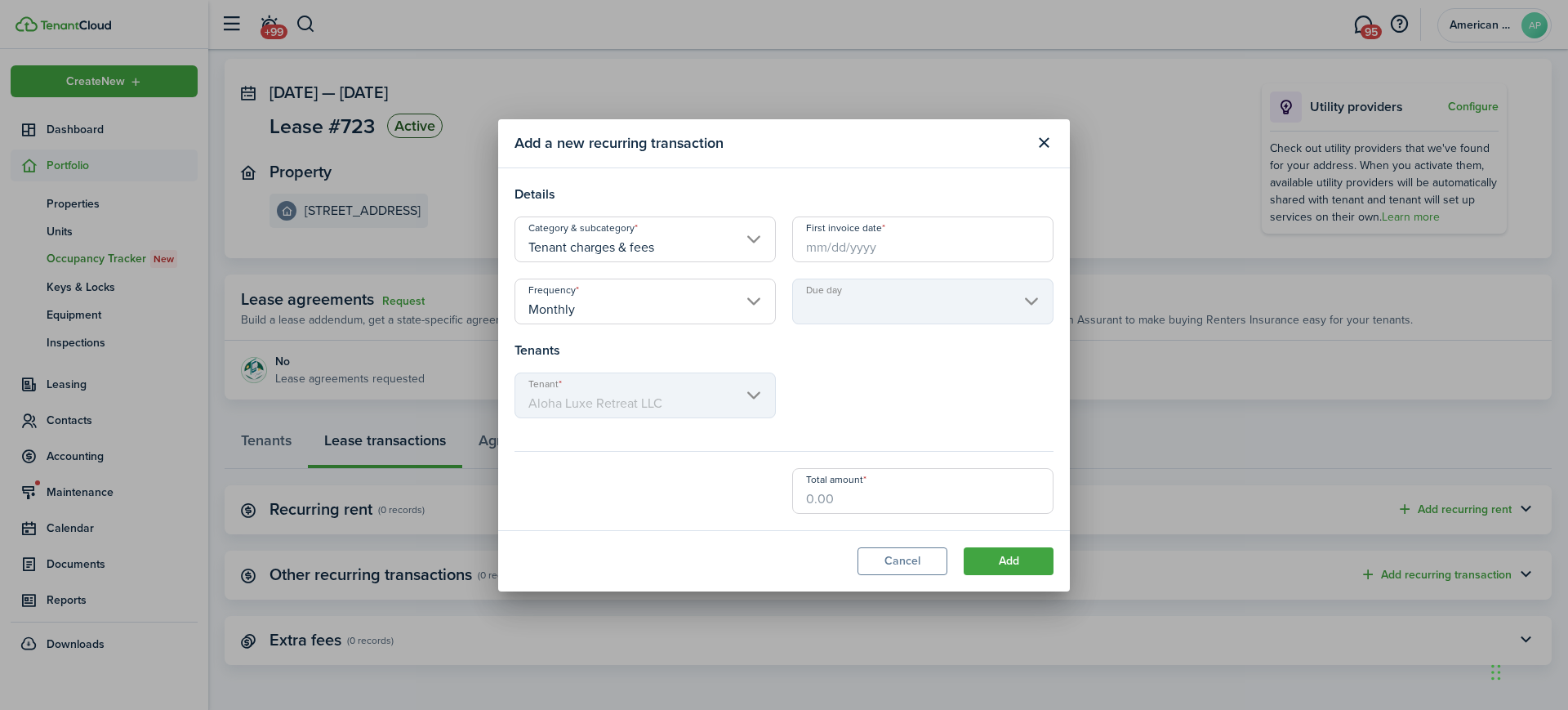
click at [835, 243] on input "First invoice date" at bounding box center [922, 239] width 261 height 46
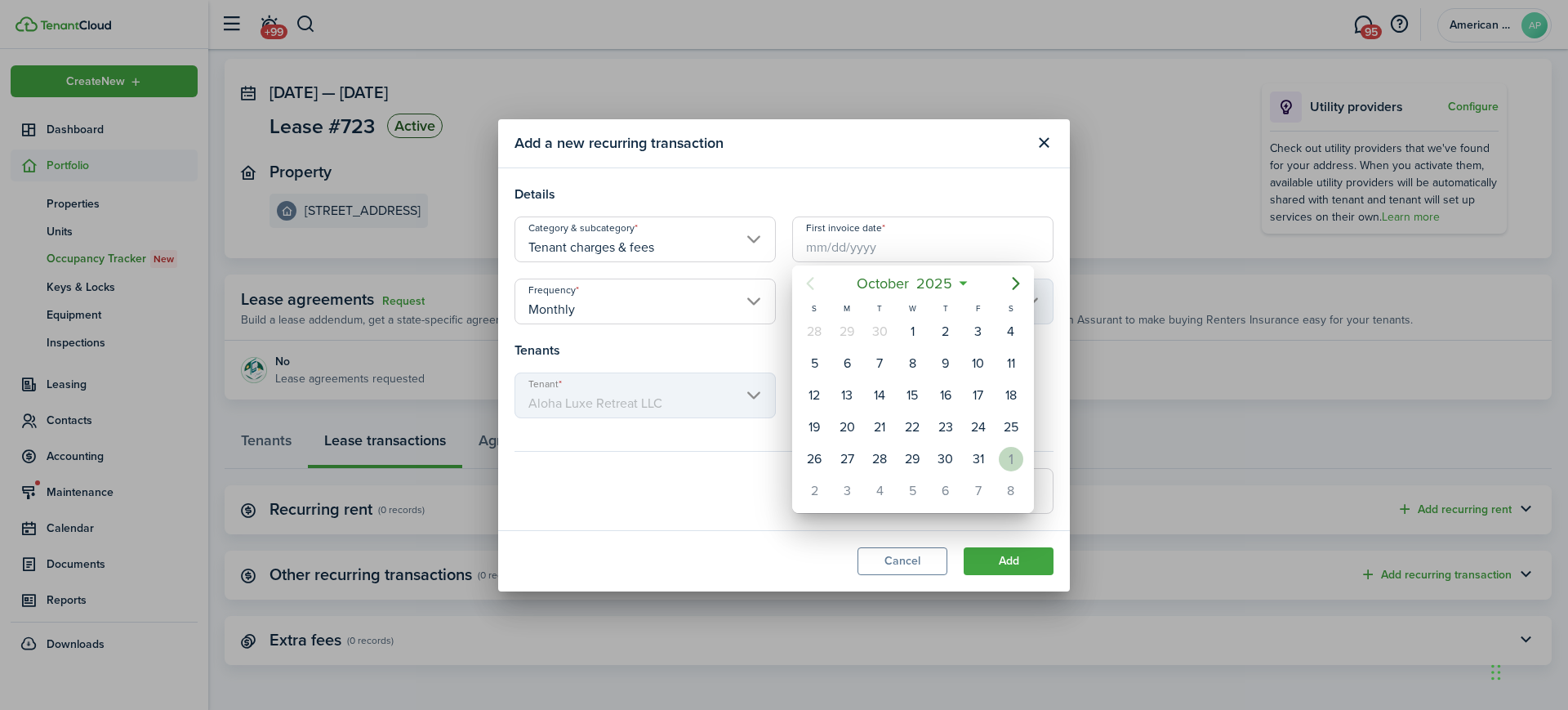
click at [1011, 464] on div "1" at bounding box center [1011, 459] width 24 height 24
type input "[DATE]"
type input "1st"
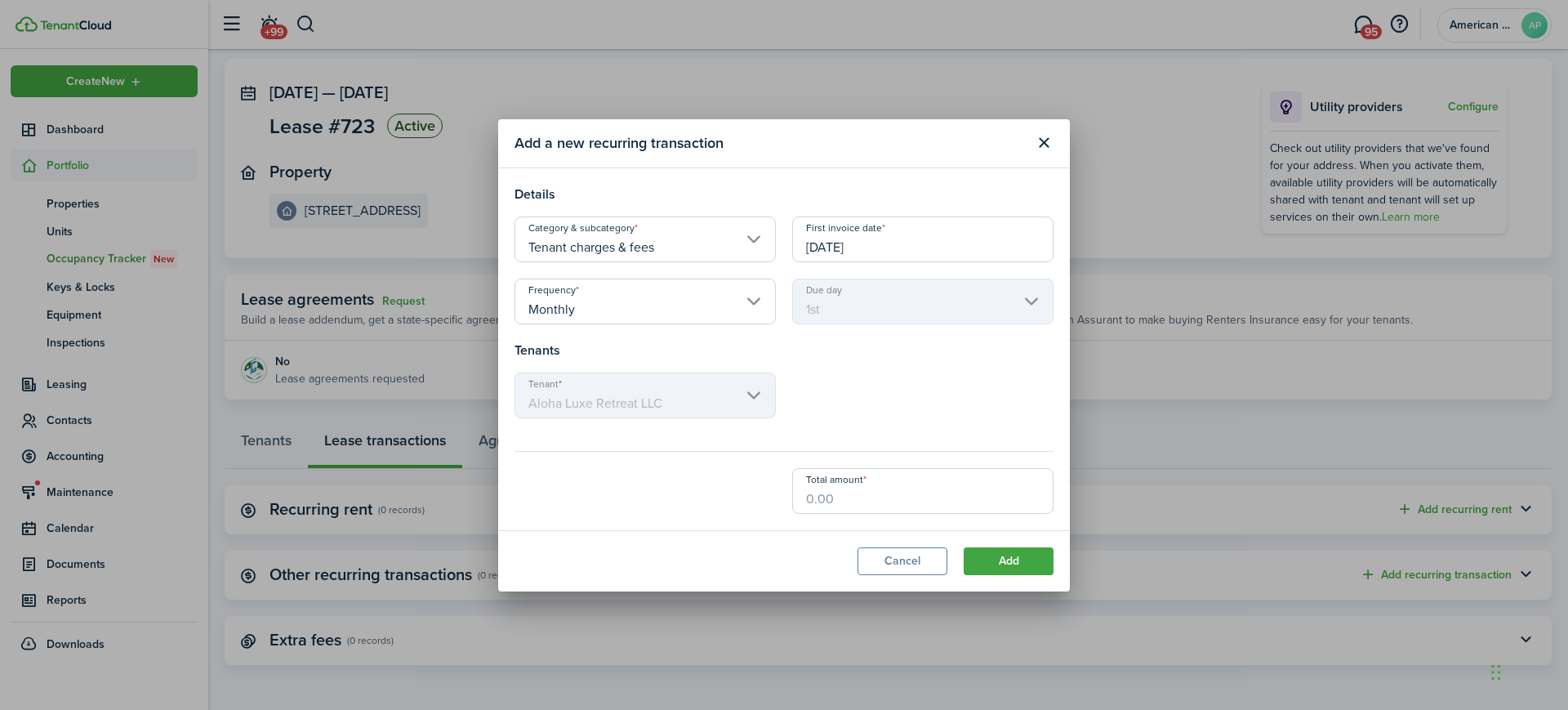
click at [940, 496] on input "Total amount" at bounding box center [922, 490] width 261 height 46
type input "$330.59"
click at [982, 549] on button "Add" at bounding box center [1008, 561] width 89 height 28
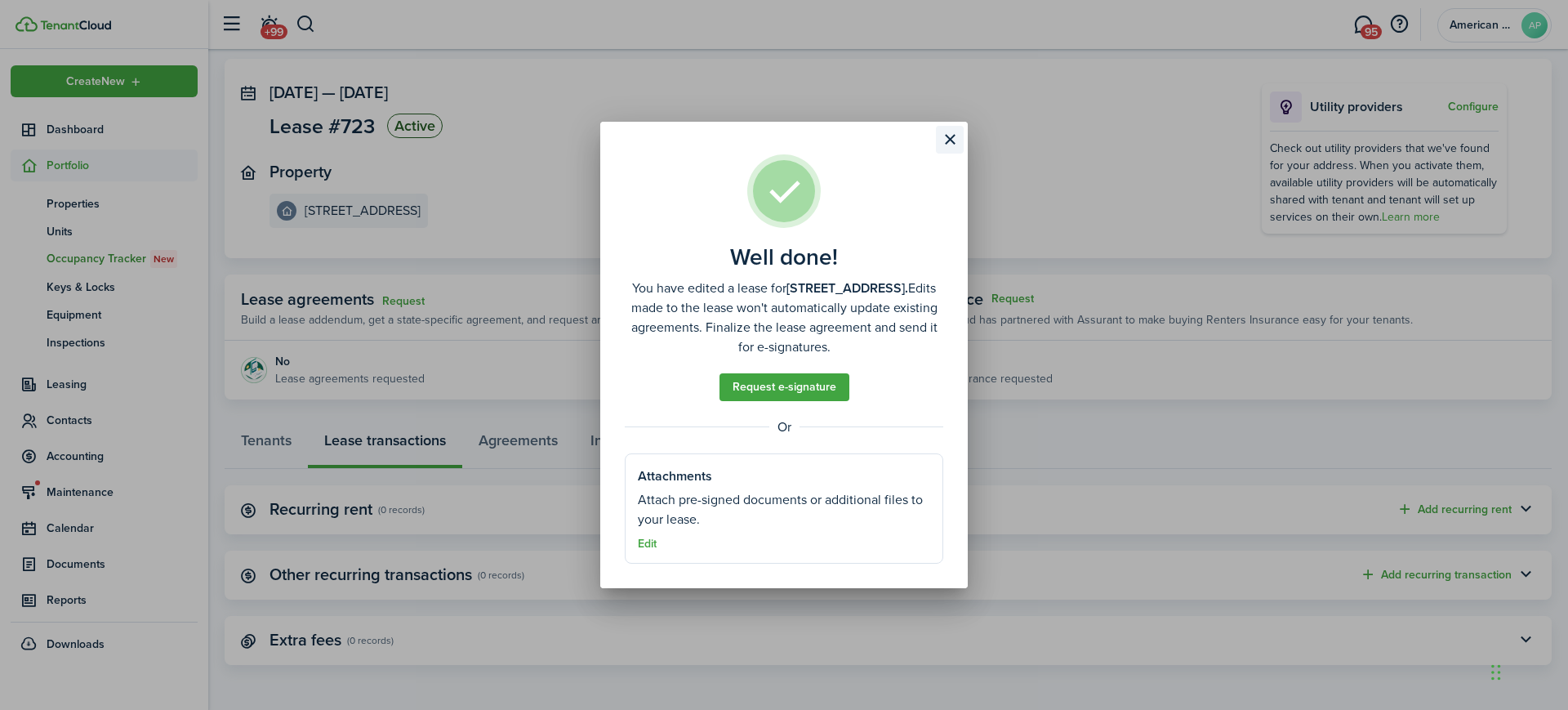
click at [945, 130] on button "Close modal" at bounding box center [949, 139] width 28 height 28
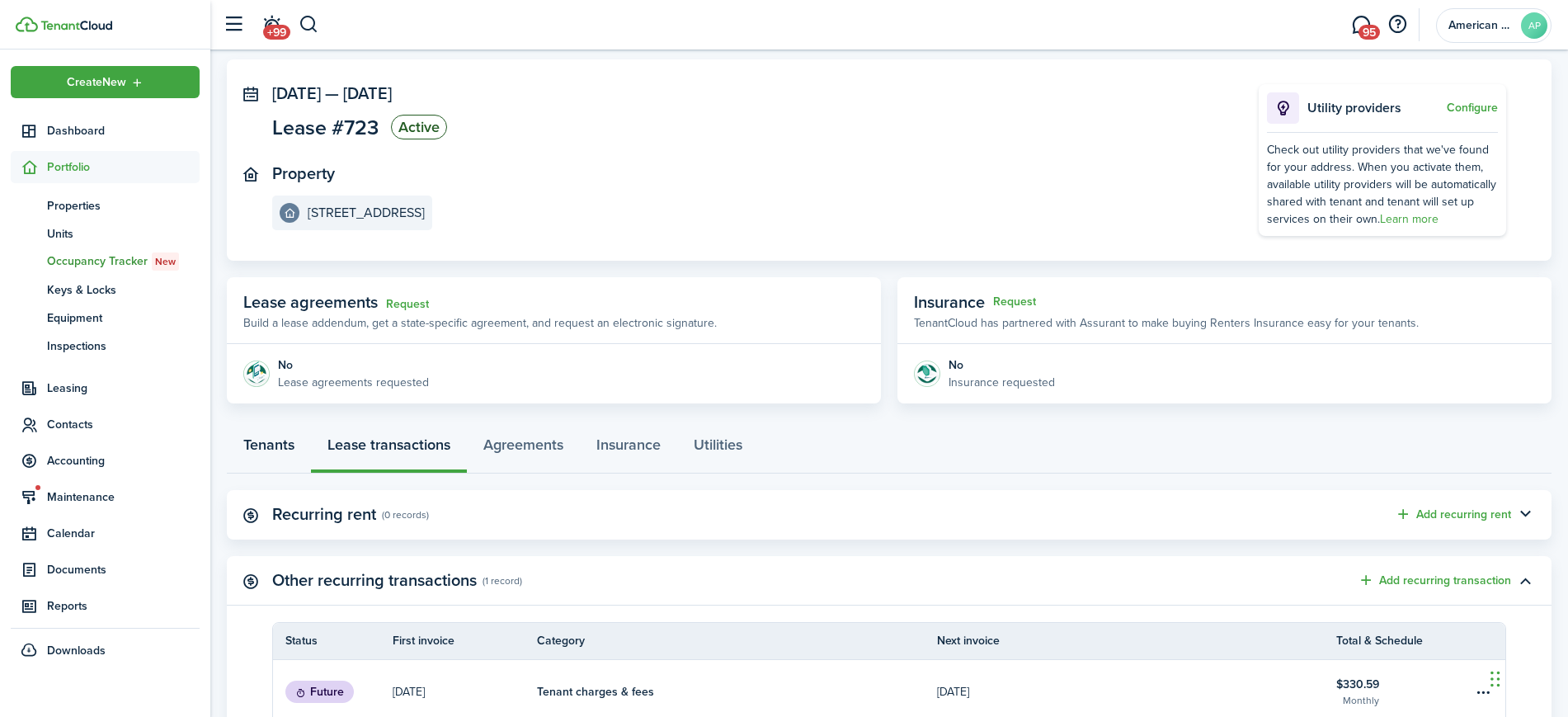
click at [272, 435] on link "Tenants" at bounding box center [269, 449] width 84 height 49
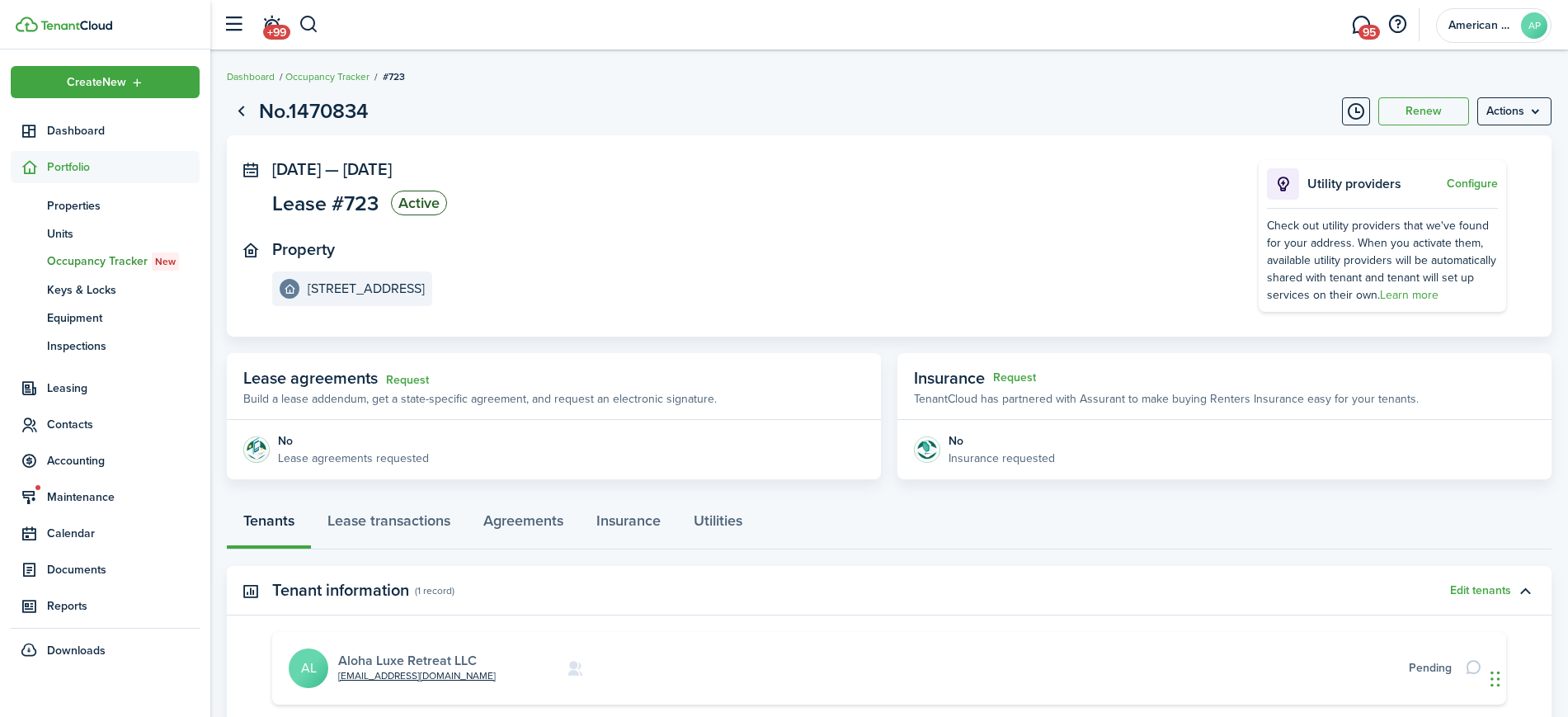
click at [409, 660] on link "Aloha Luxe Retreat LLC" at bounding box center [408, 660] width 139 height 19
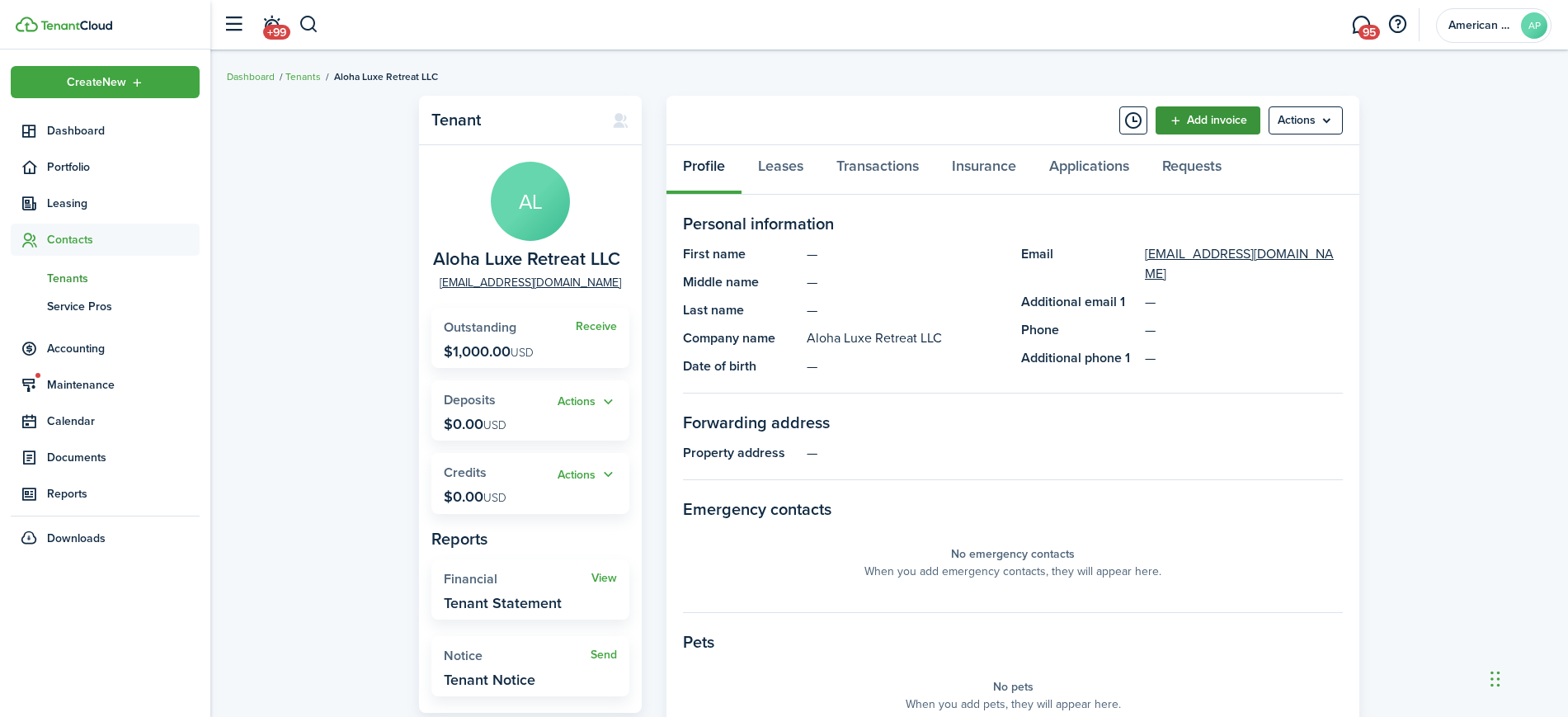
click at [1219, 125] on link "Add invoice" at bounding box center [1208, 120] width 105 height 28
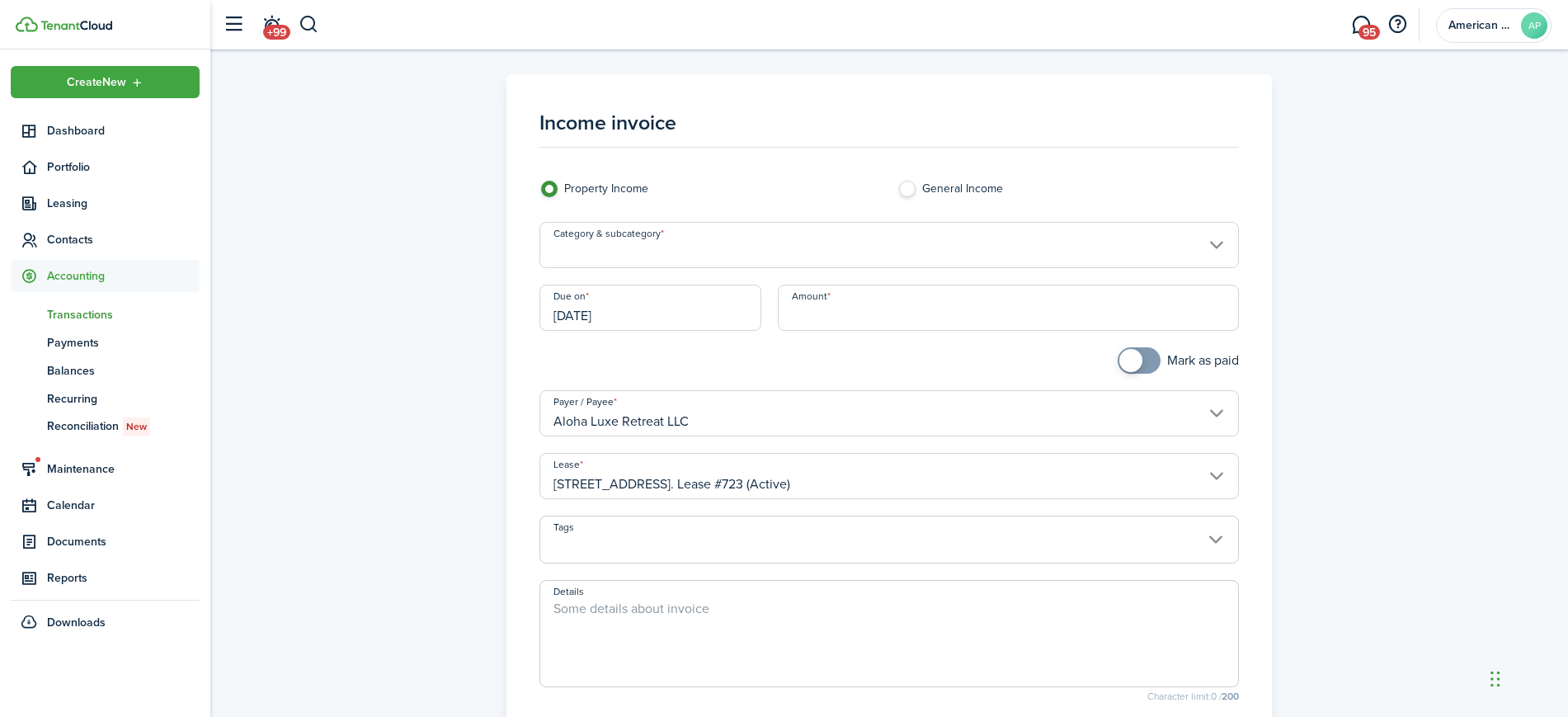
click at [718, 237] on input "Category & subcategory" at bounding box center [889, 244] width 701 height 47
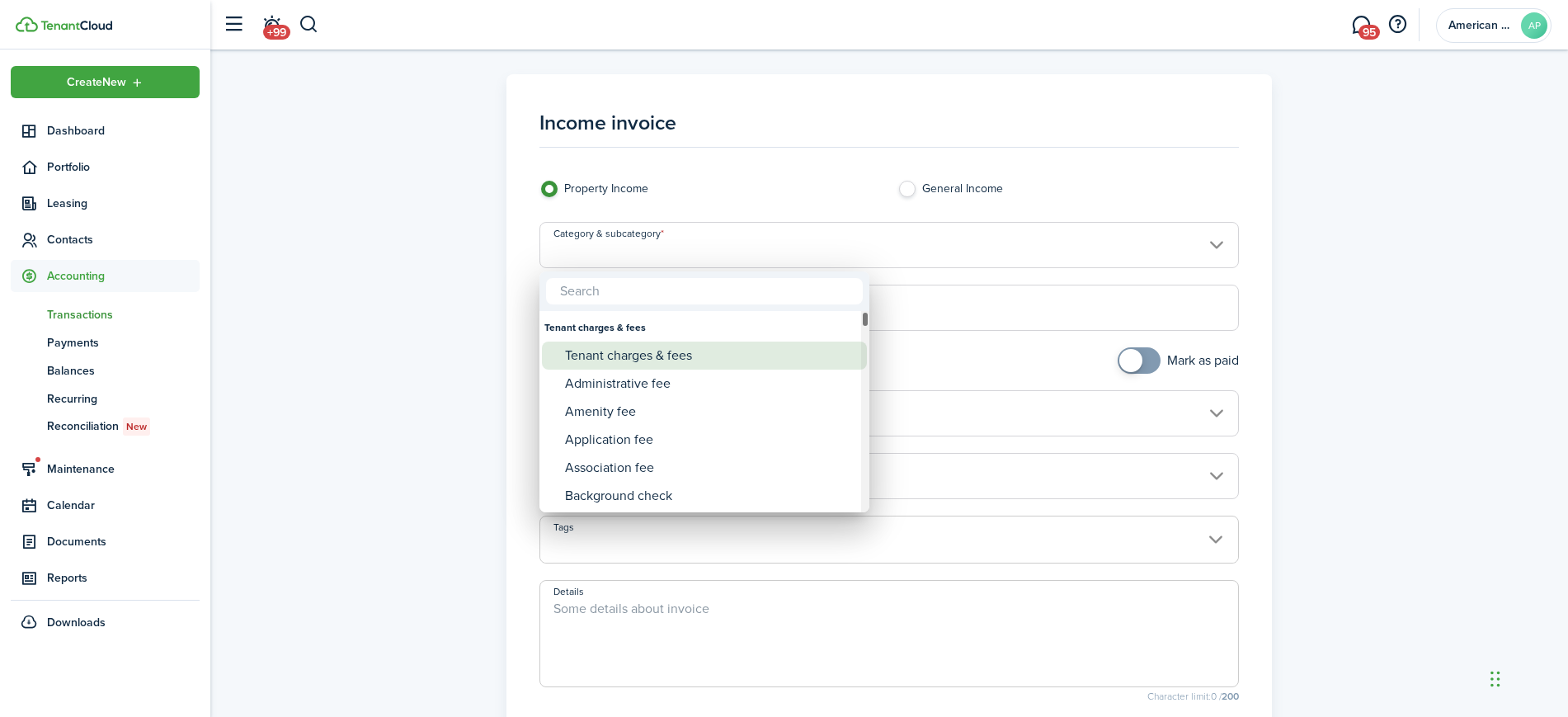
click at [711, 348] on div "Tenant charges & fees" at bounding box center [711, 355] width 292 height 28
type input "Tenant charges & fees"
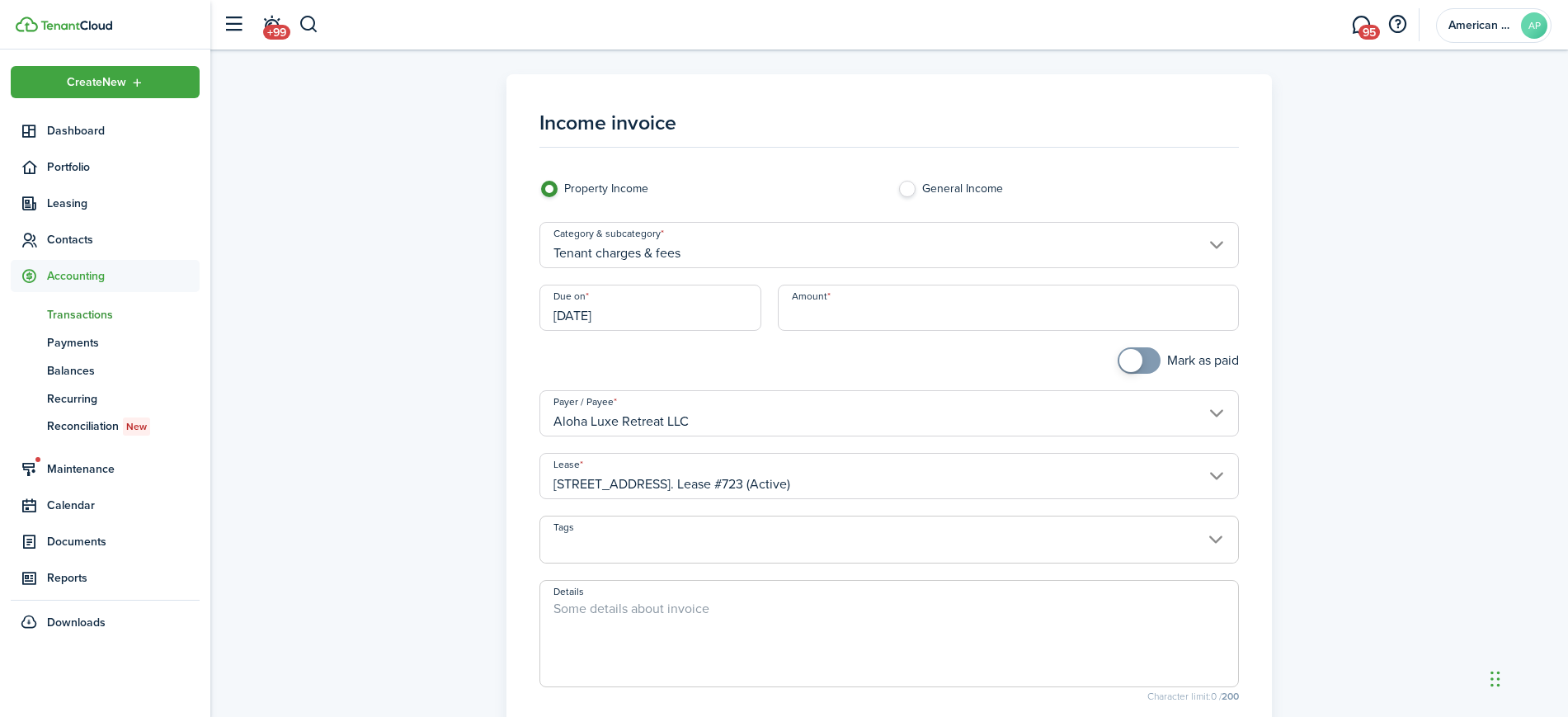
click at [620, 311] on input "[DATE]" at bounding box center [650, 307] width 223 height 47
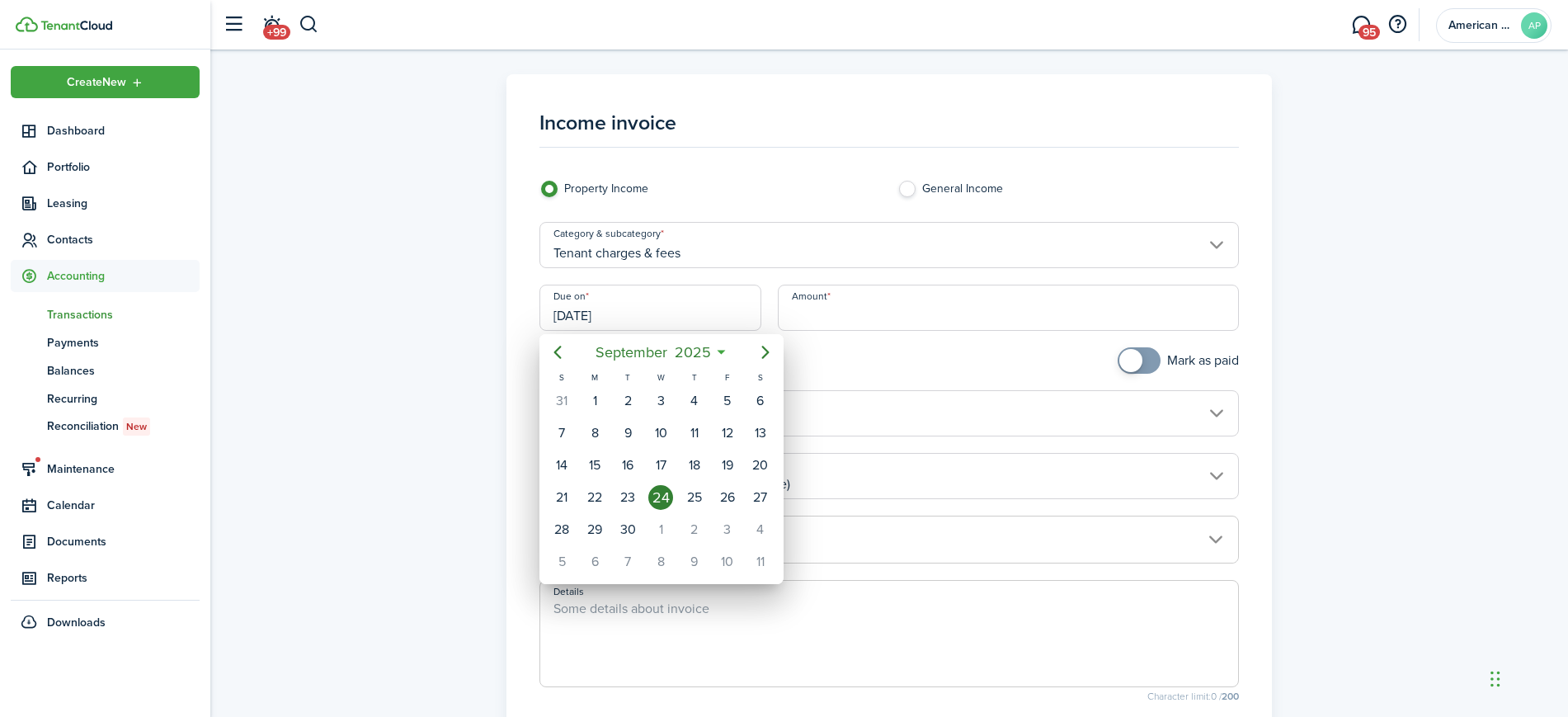
click at [861, 313] on div at bounding box center [784, 358] width 1832 height 981
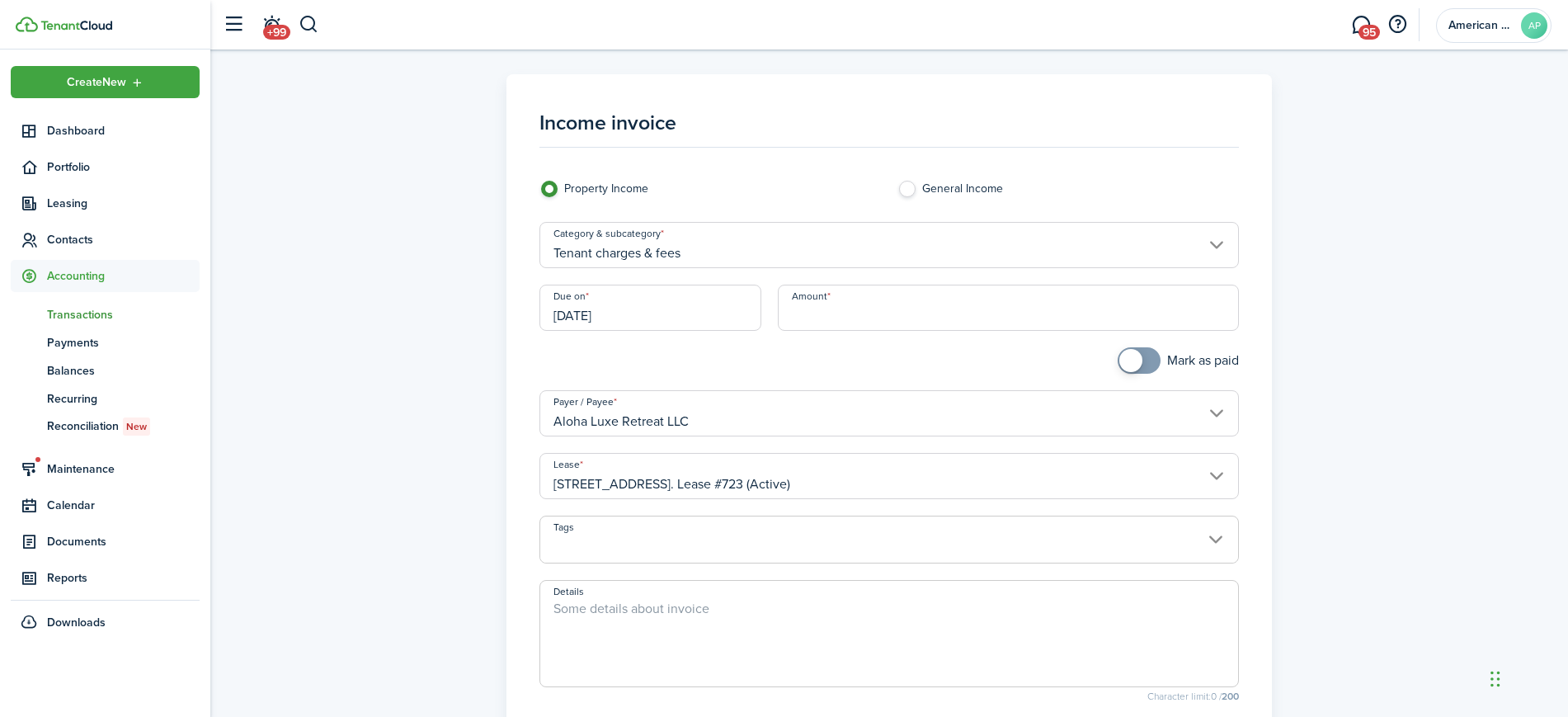
click at [861, 313] on input "Amount" at bounding box center [1008, 307] width 461 height 47
type input "$330.59"
click at [707, 548] on span at bounding box center [889, 548] width 699 height 28
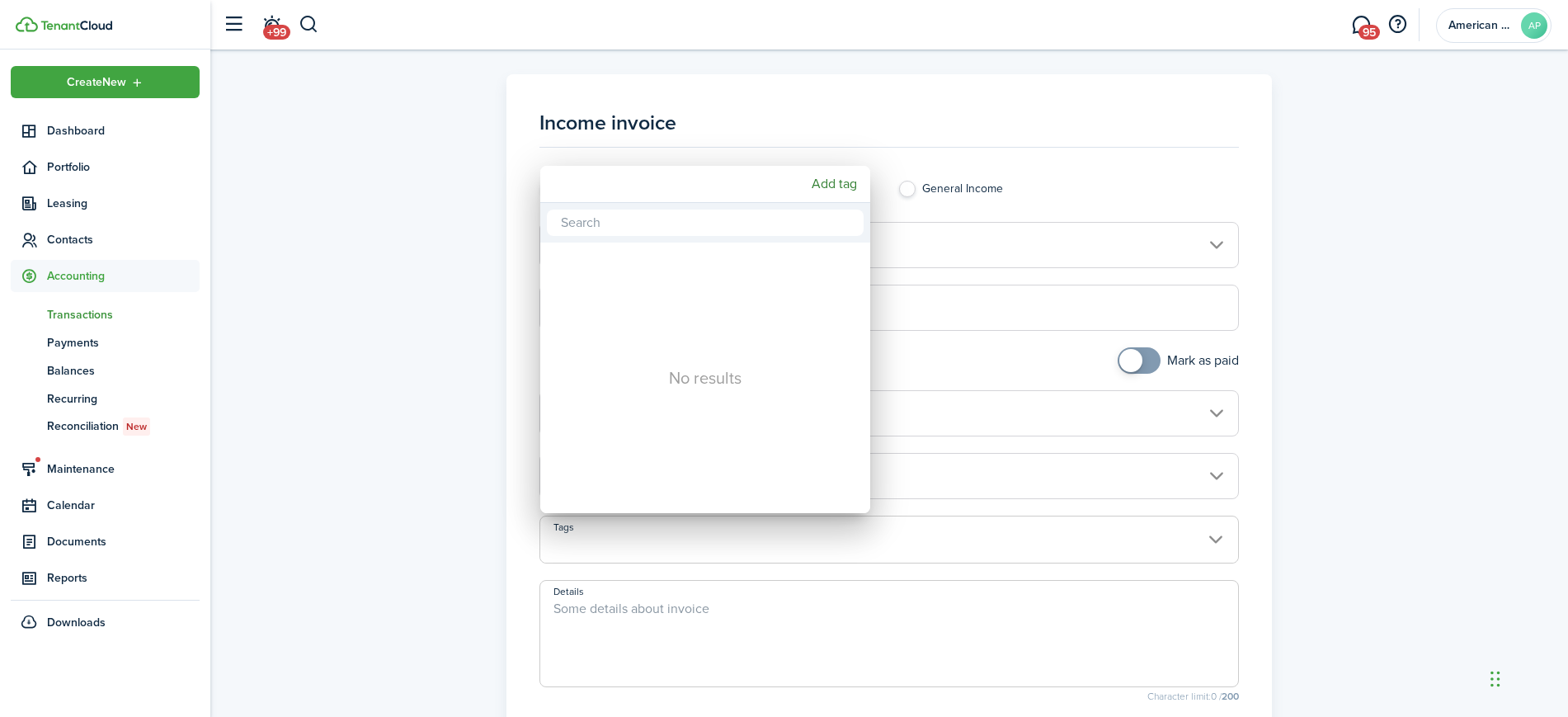
click at [703, 617] on div at bounding box center [784, 358] width 1832 height 981
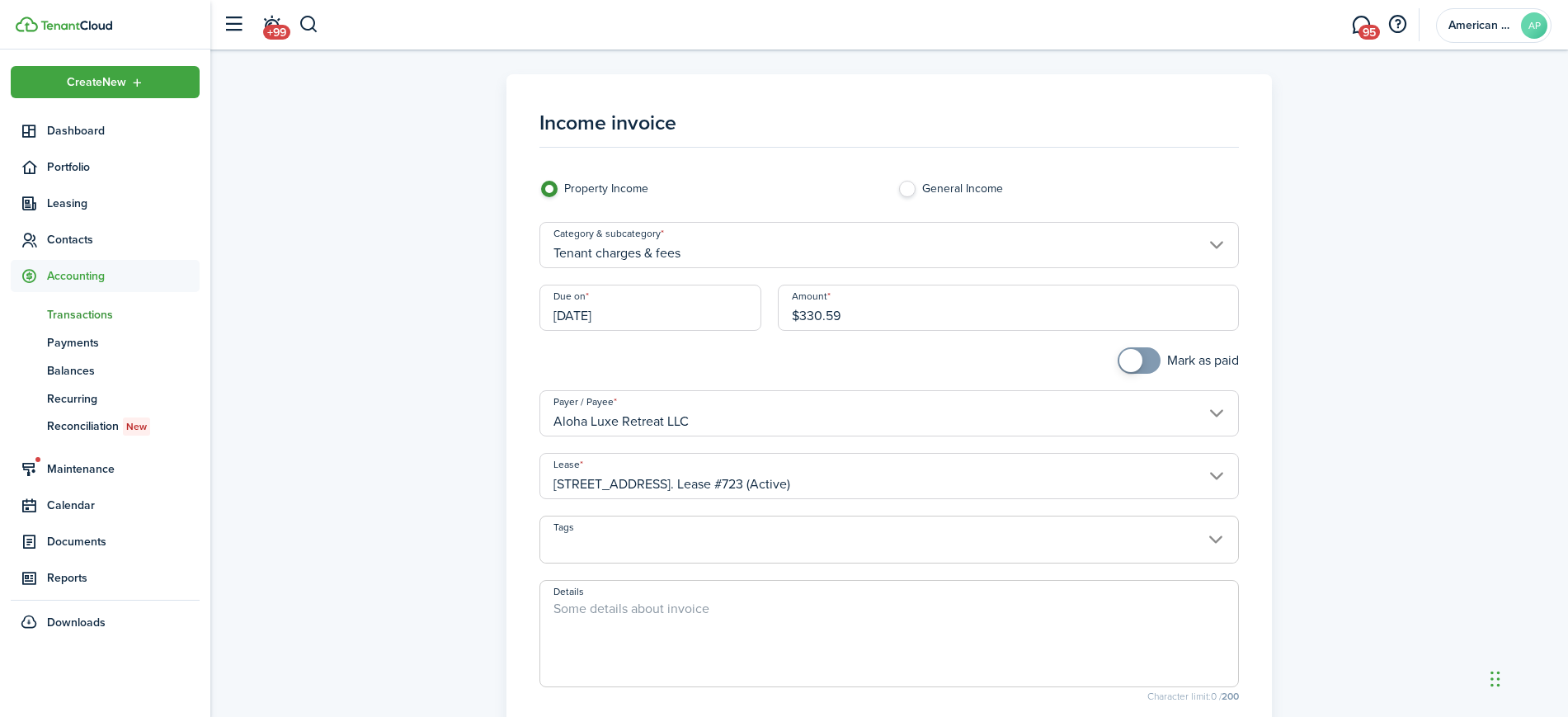
click at [702, 610] on textarea "Details" at bounding box center [889, 638] width 699 height 79
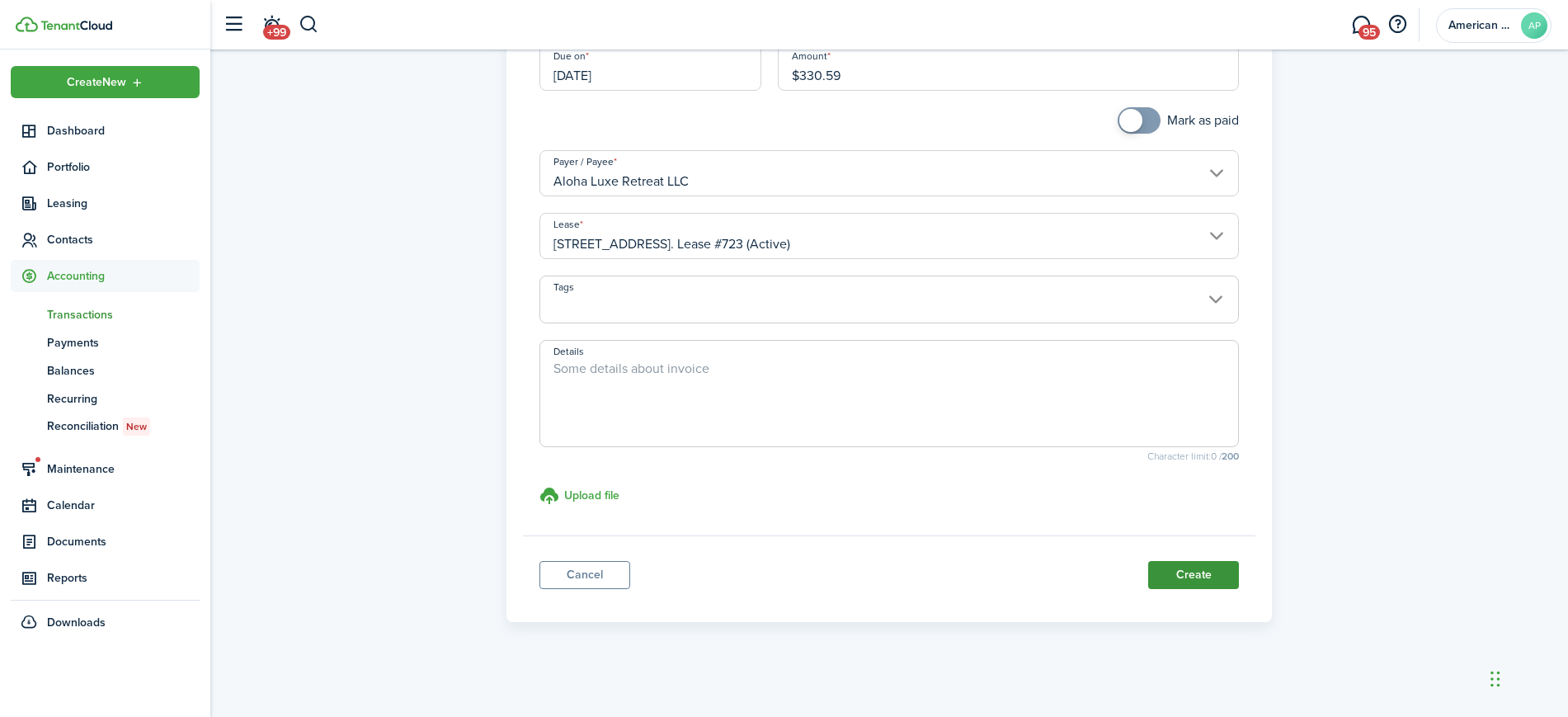
click at [1192, 566] on button "Create" at bounding box center [1193, 575] width 90 height 28
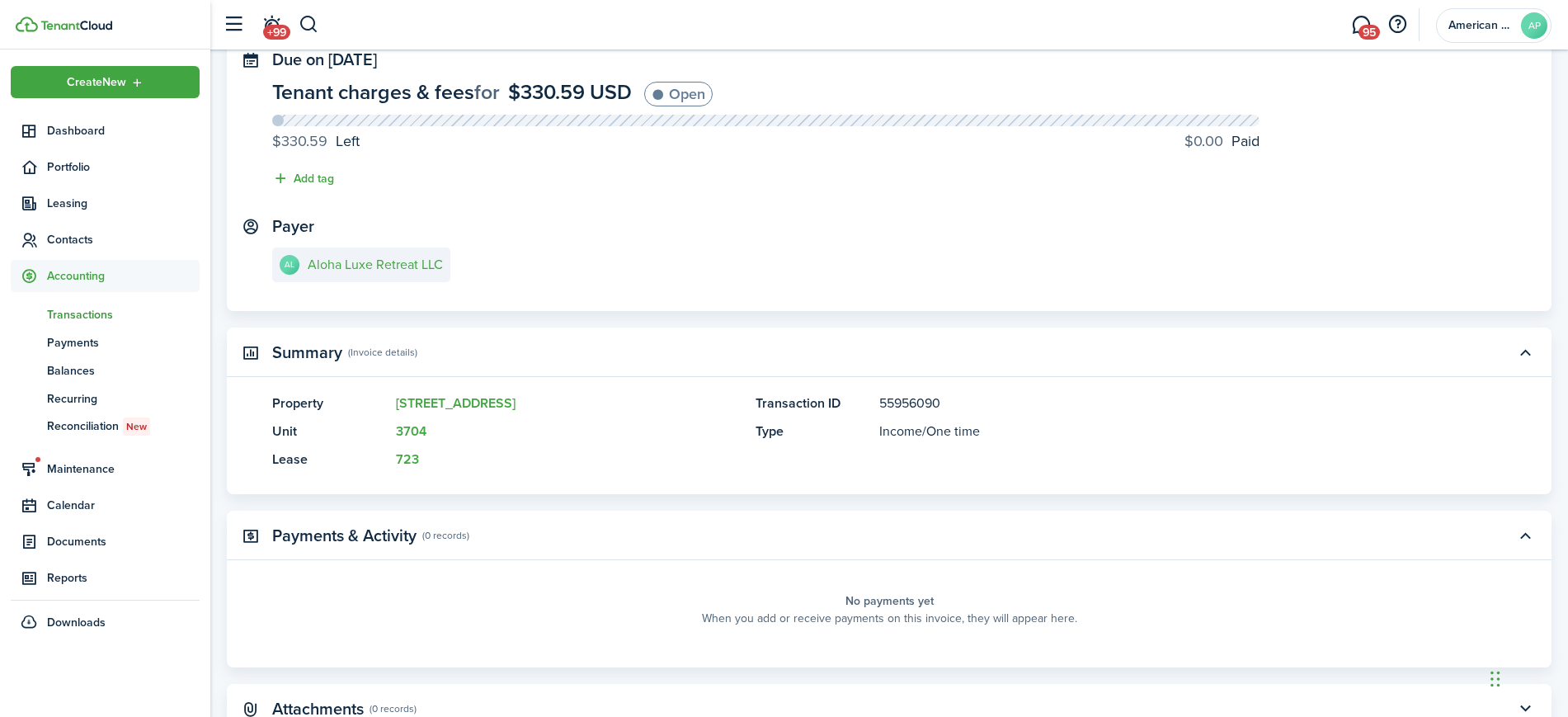
scroll to position [117, 0]
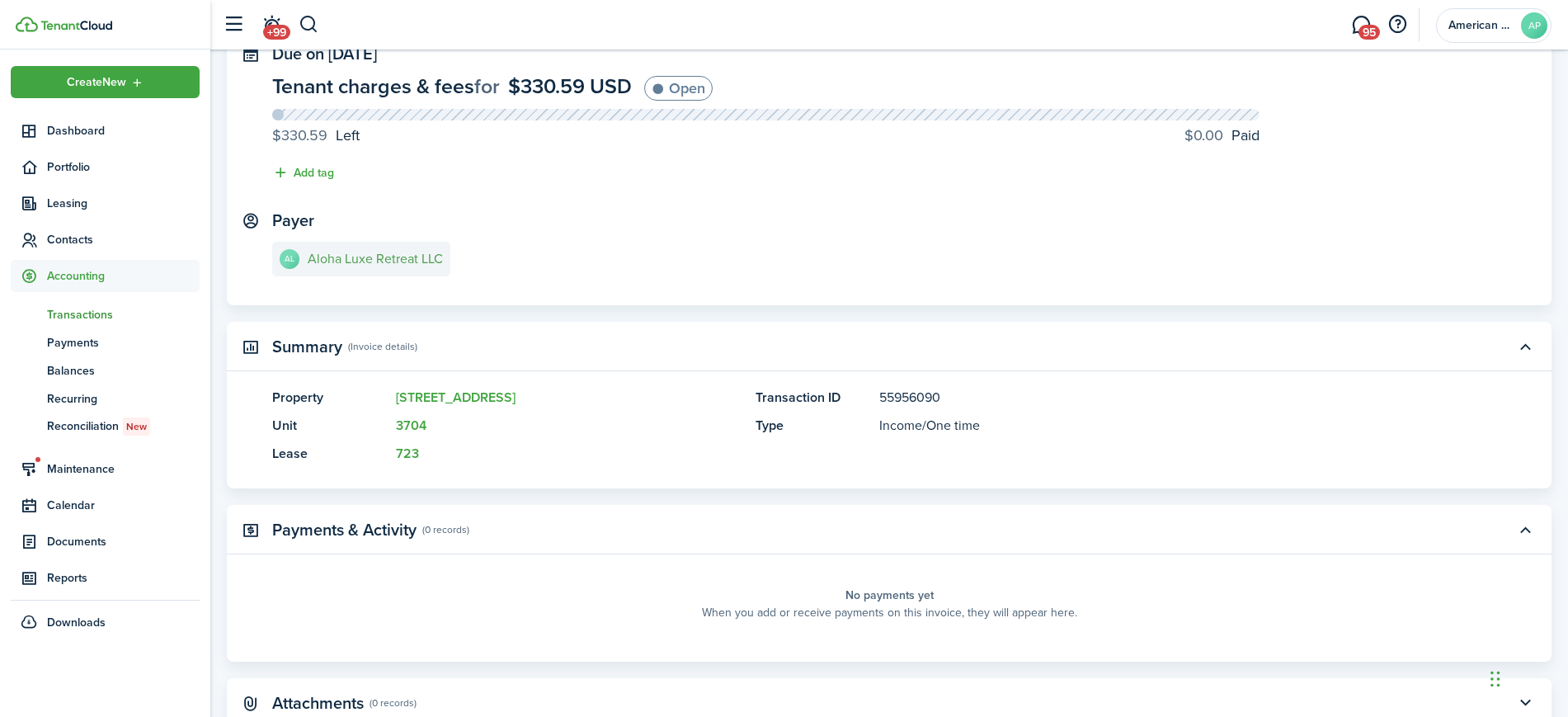
click at [417, 259] on e-details-info-title "Aloha Luxe Retreat LLC" at bounding box center [375, 259] width 135 height 15
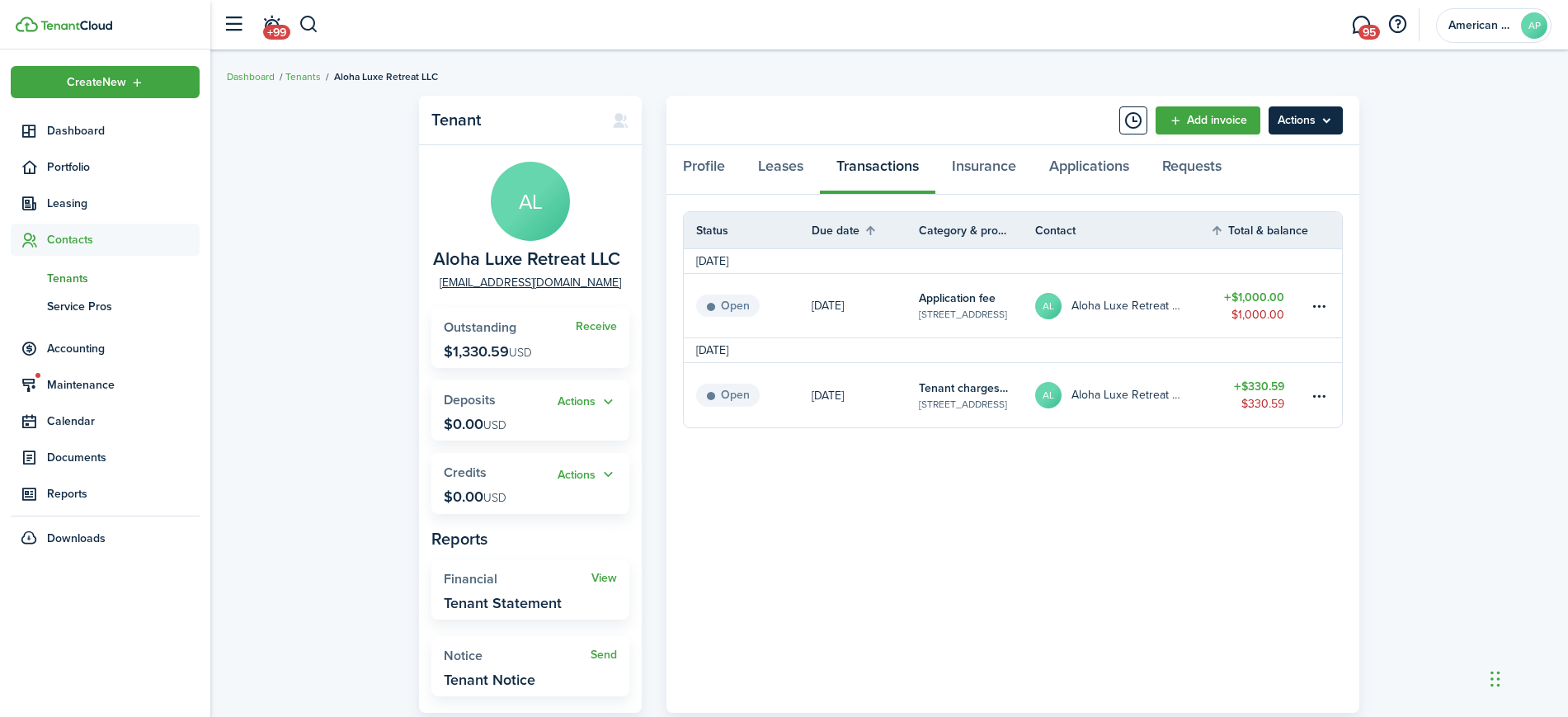
click at [1334, 124] on menu-btn "Actions" at bounding box center [1305, 120] width 74 height 28
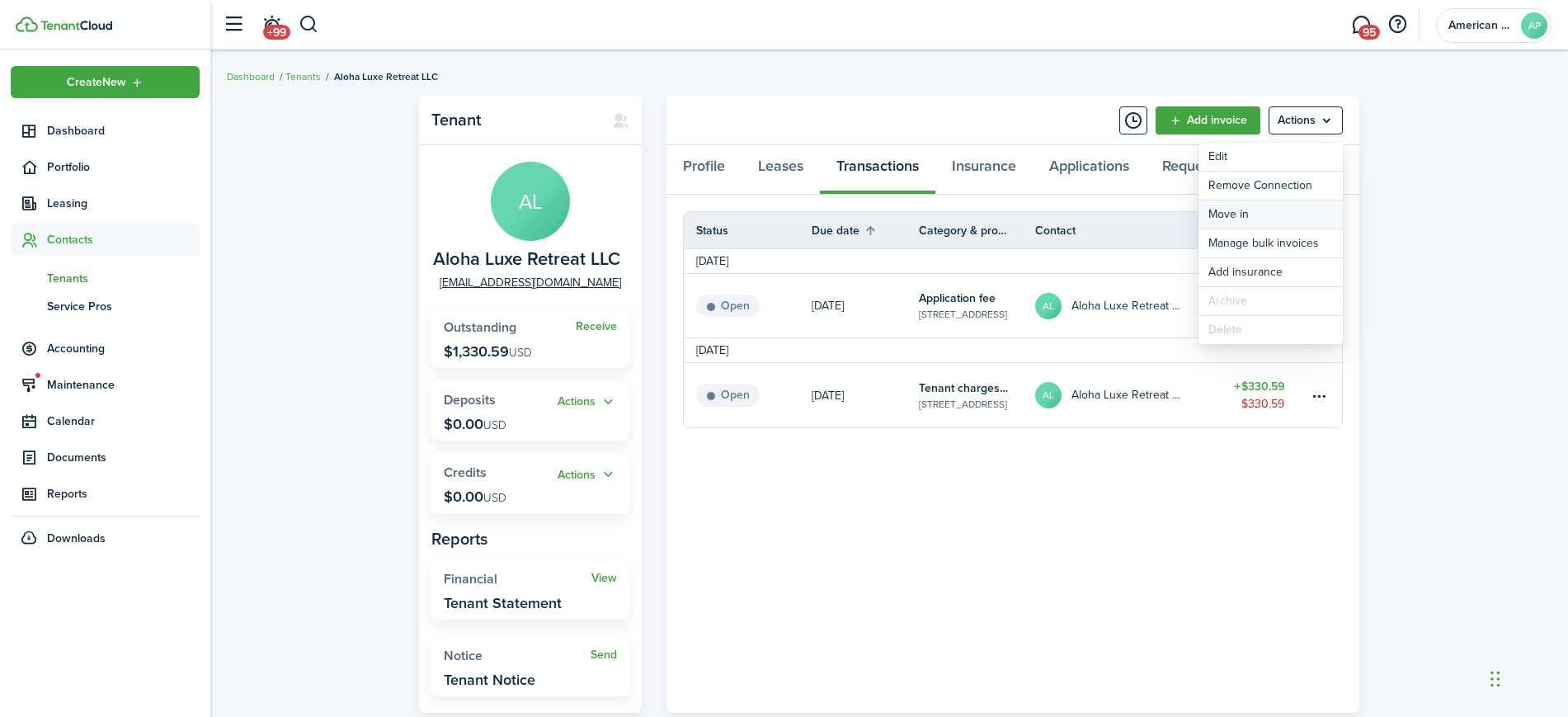
click at [1301, 211] on link "Move in" at bounding box center [1271, 214] width 144 height 28
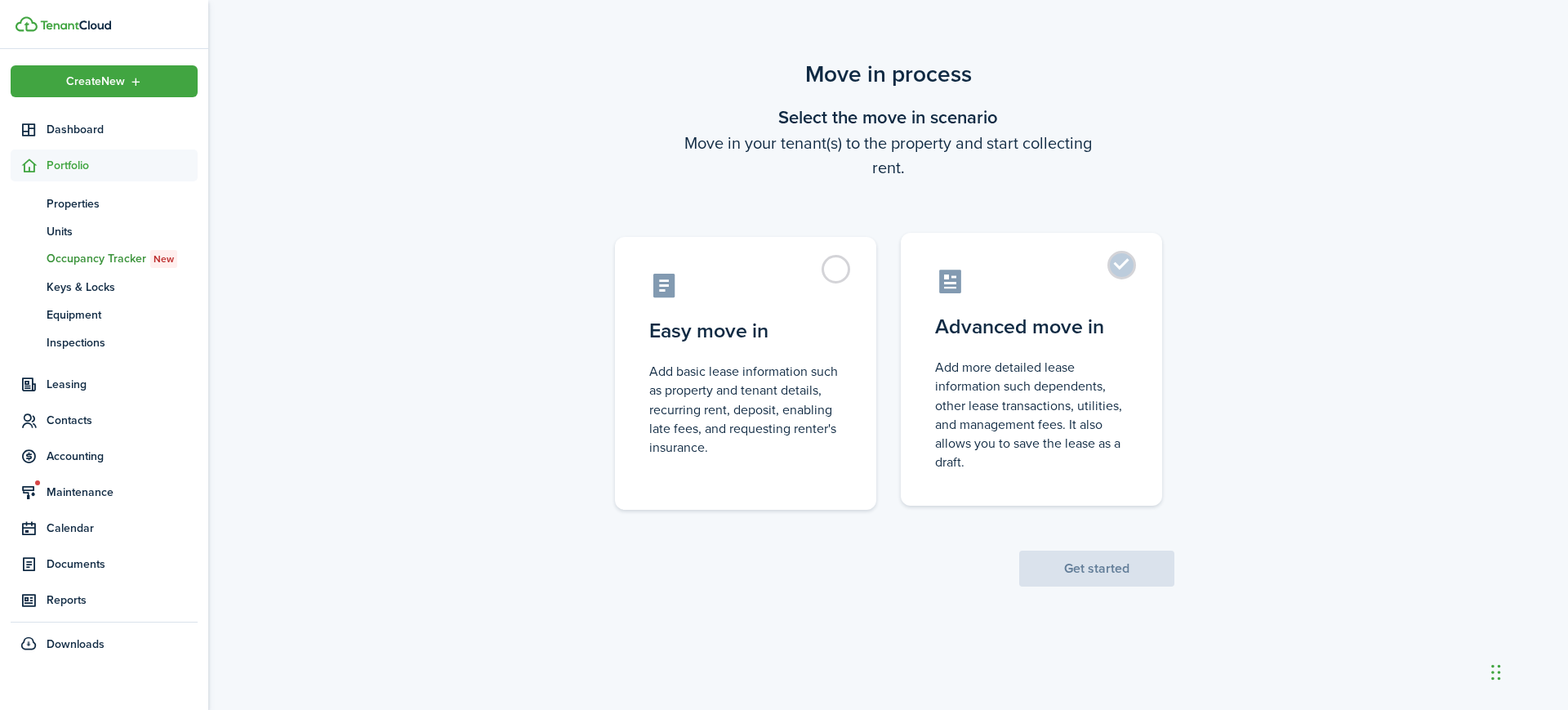
click at [1061, 335] on control-radio-card-title "Advanced move in" at bounding box center [1031, 326] width 192 height 30
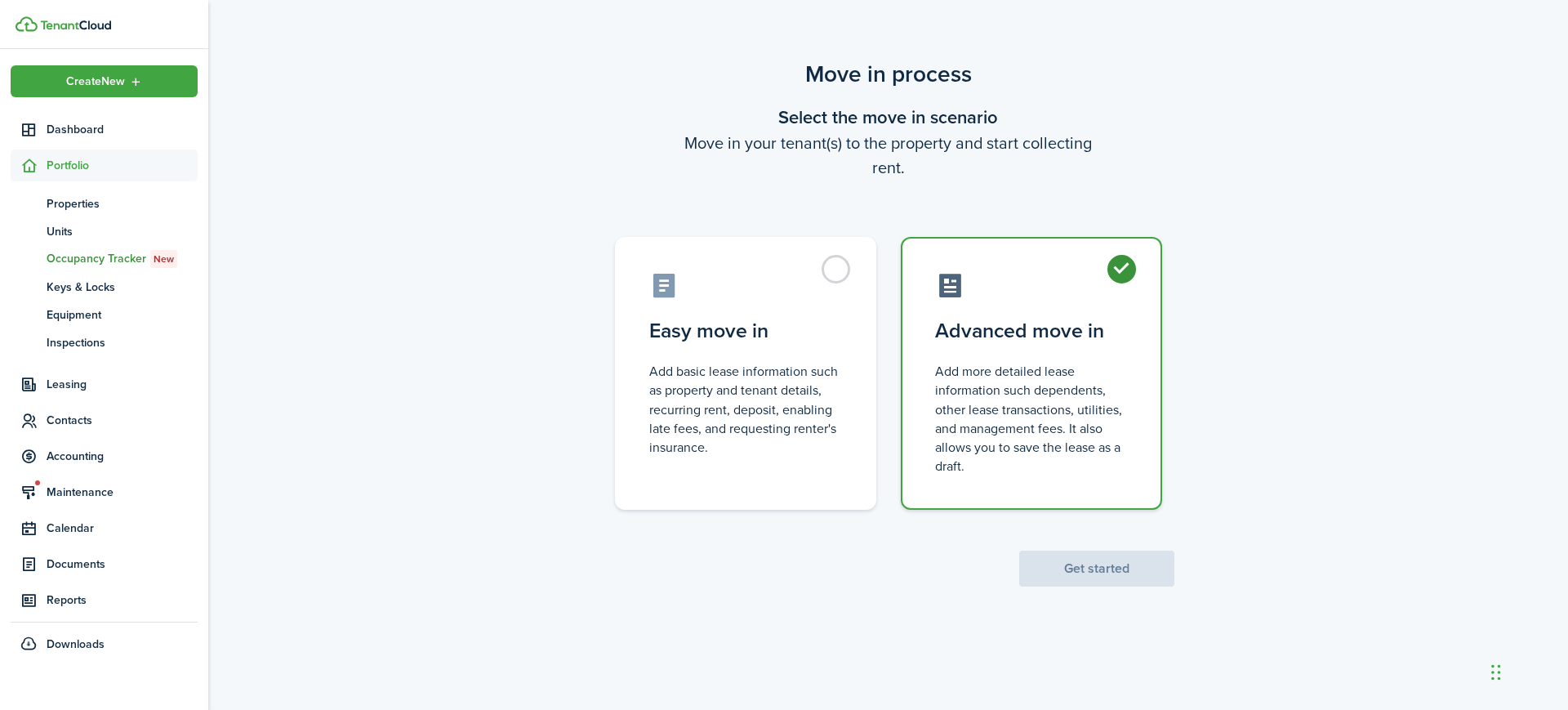
radio input "true"
click at [1063, 569] on button "Get started" at bounding box center [1097, 568] width 155 height 36
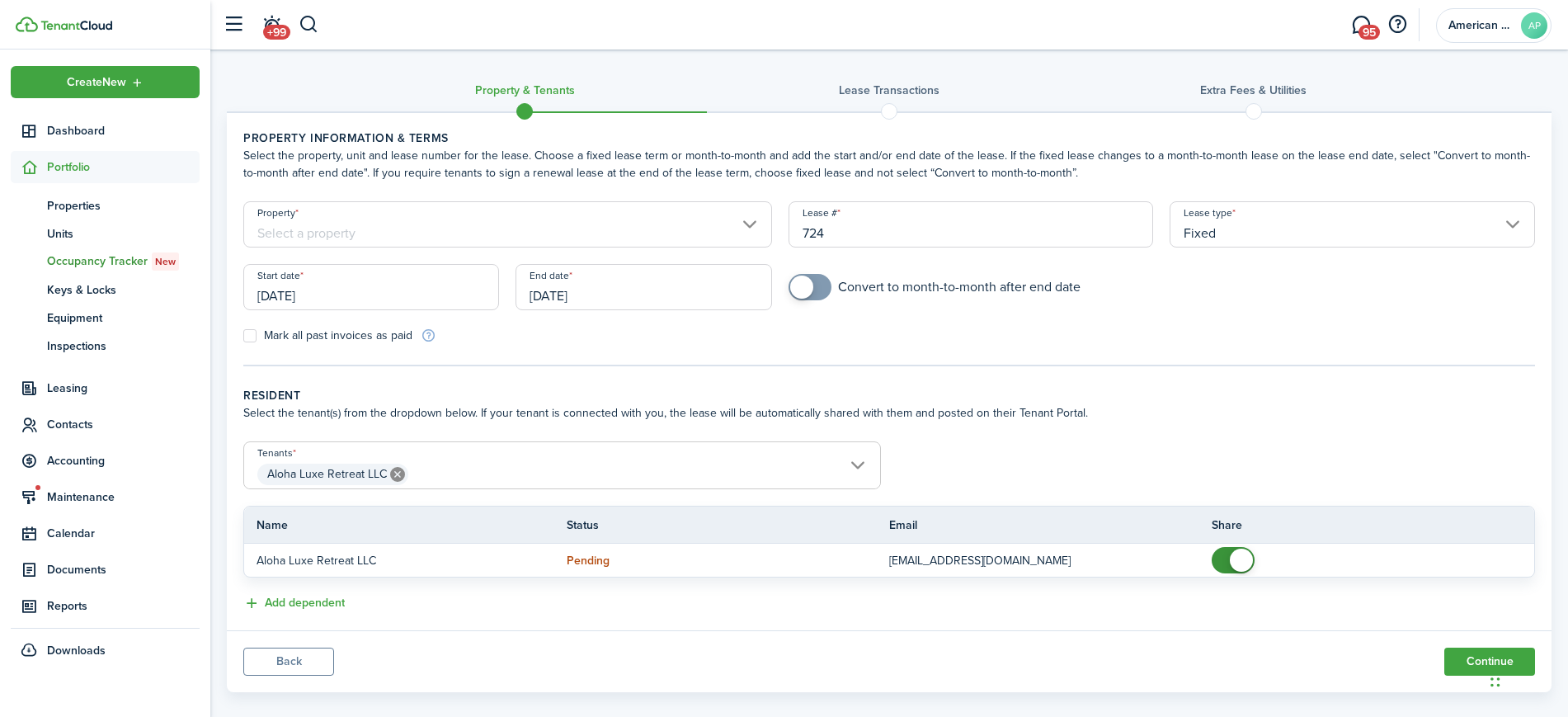
click at [465, 219] on input "Property" at bounding box center [508, 224] width 529 height 47
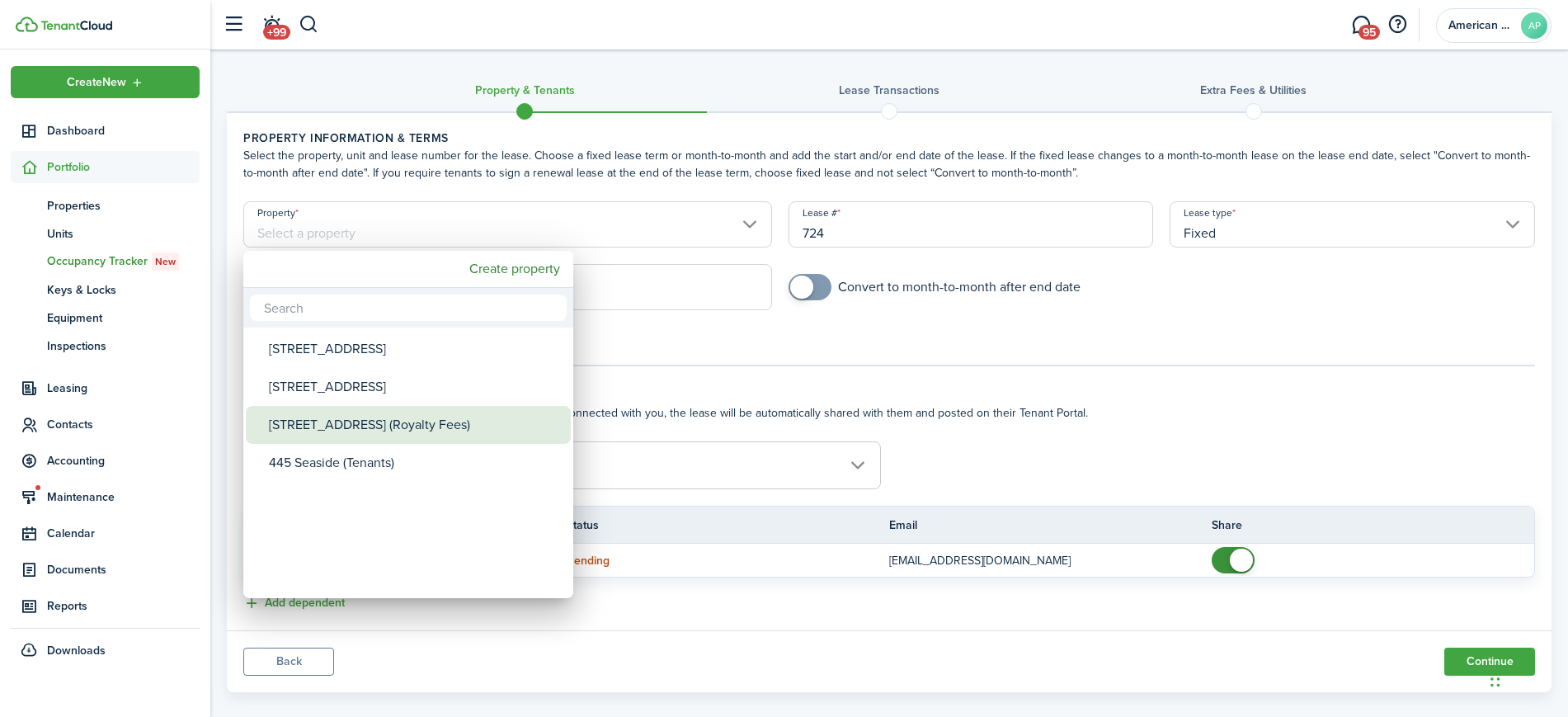
click at [425, 417] on div "[STREET_ADDRESS] (Royalty Fees)" at bounding box center [415, 425] width 292 height 38
type input "[STREET_ADDRESS] (Royalty Fees)"
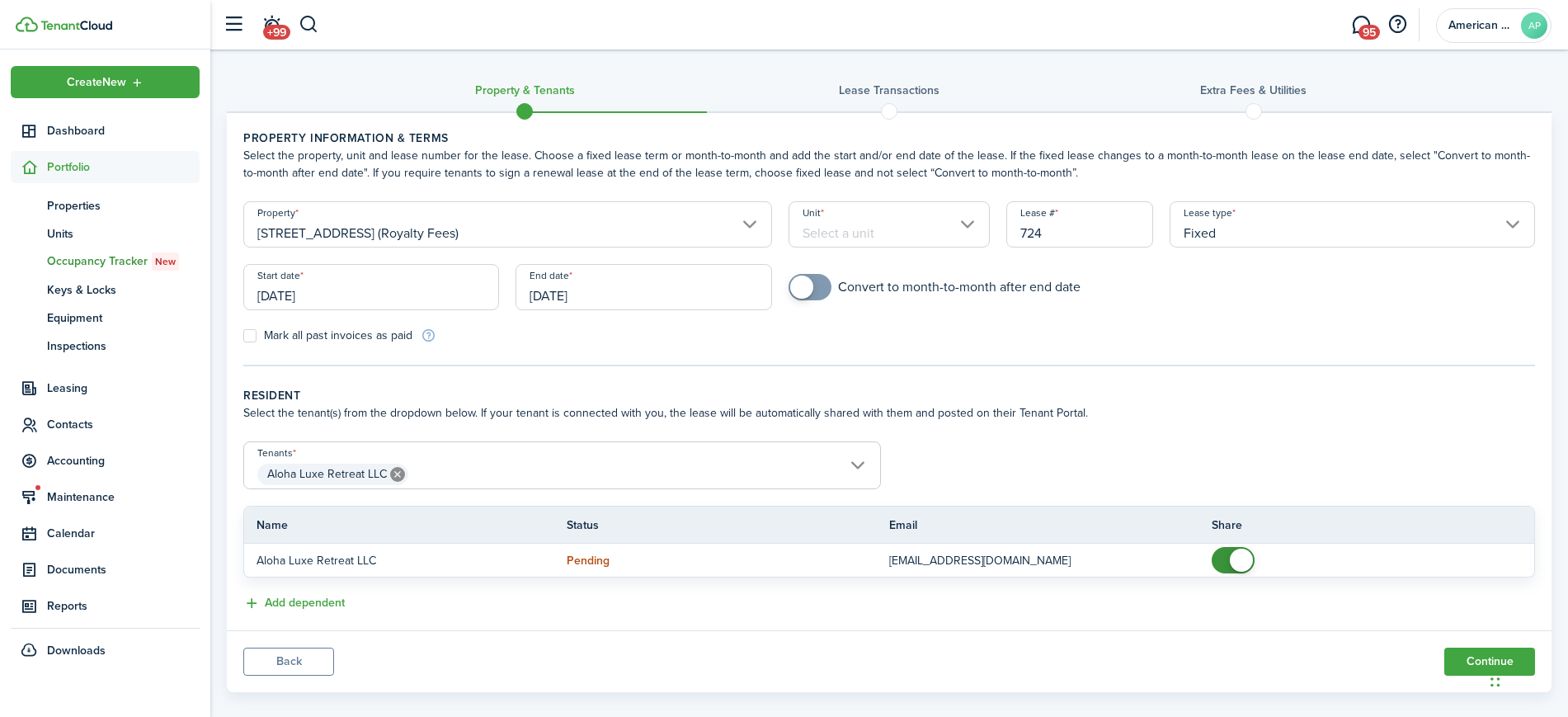
click at [649, 298] on input "[DATE]" at bounding box center [643, 286] width 255 height 47
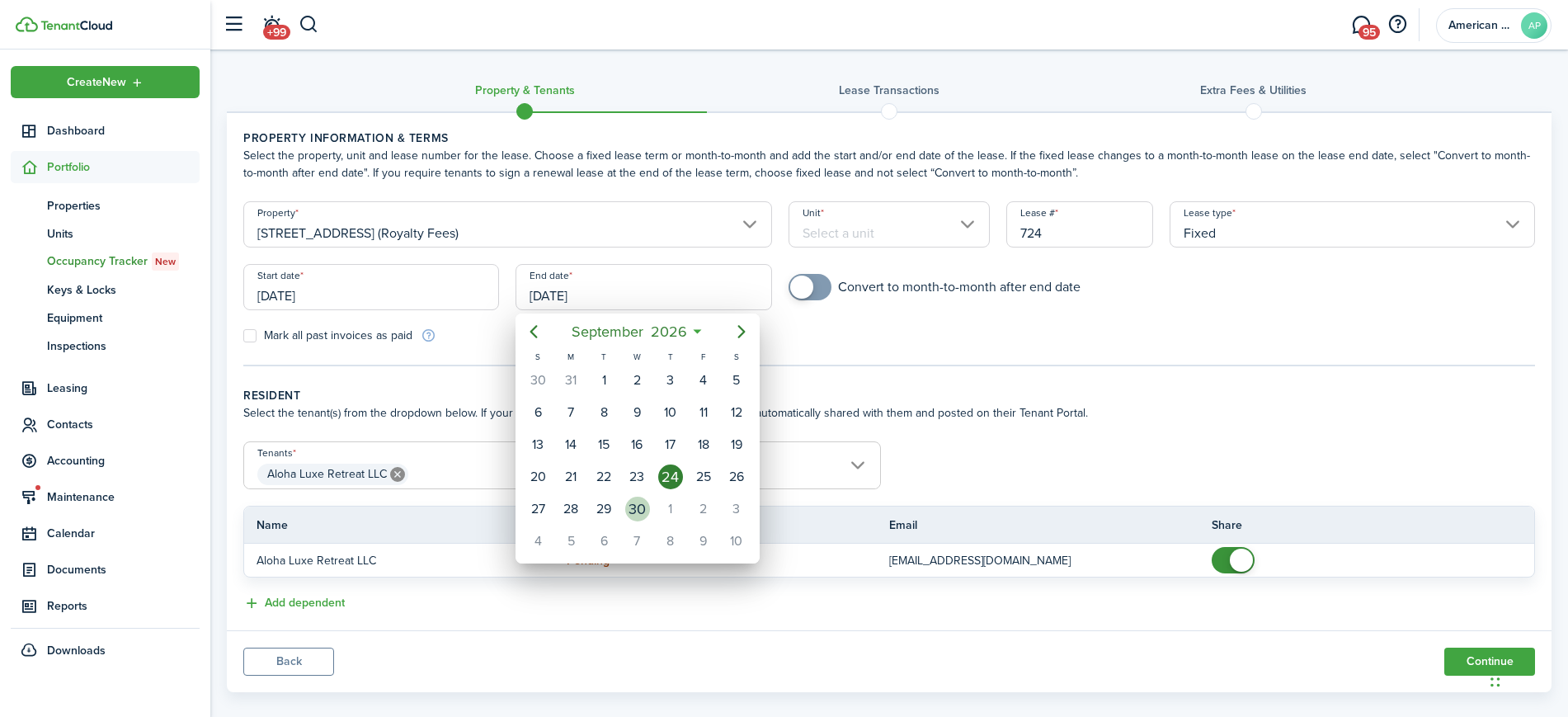
click at [634, 512] on div "30" at bounding box center [637, 508] width 25 height 25
type input "[DATE]"
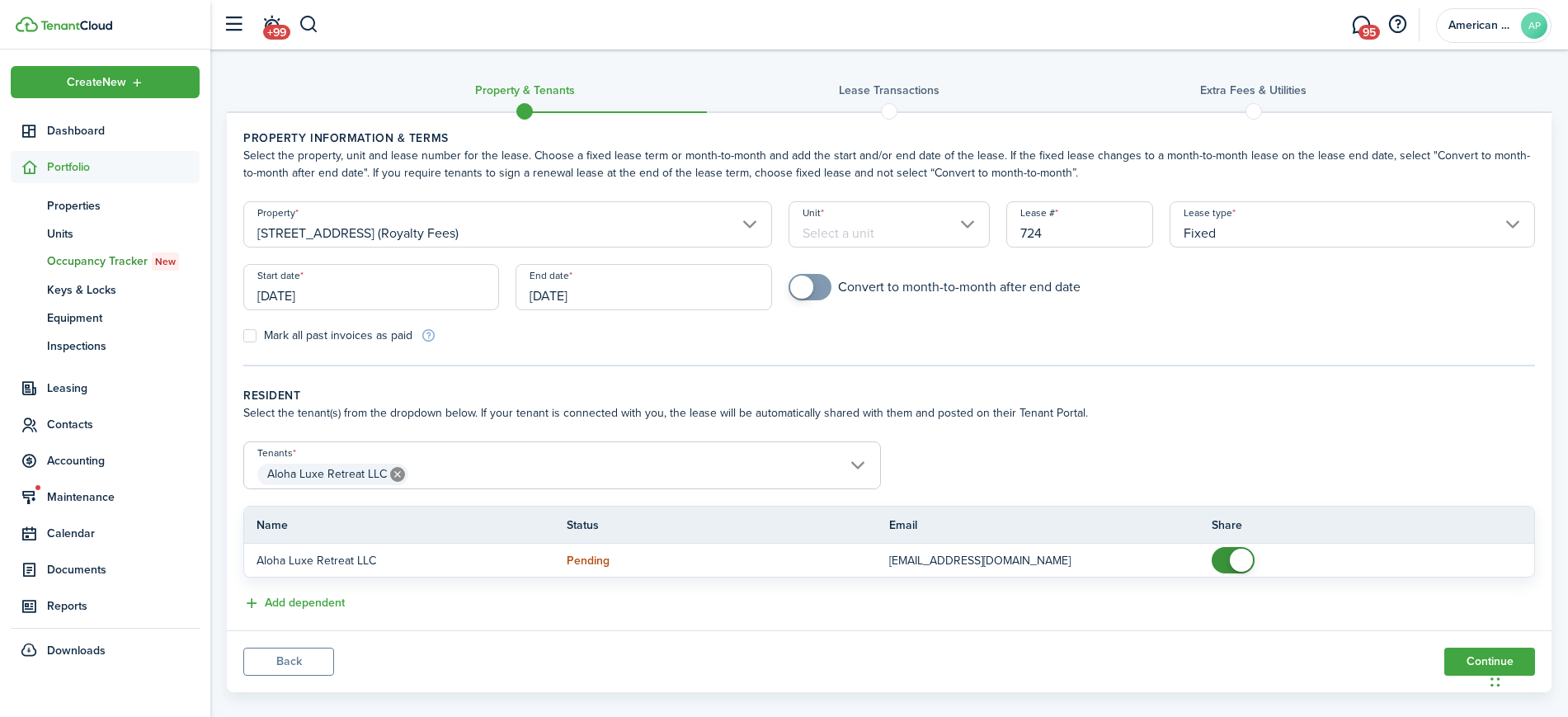
checkbox input "true"
click at [818, 288] on span at bounding box center [810, 286] width 16 height 26
click at [1459, 661] on button "Continue" at bounding box center [1489, 661] width 90 height 28
click at [896, 217] on input "Unit" at bounding box center [888, 224] width 202 height 47
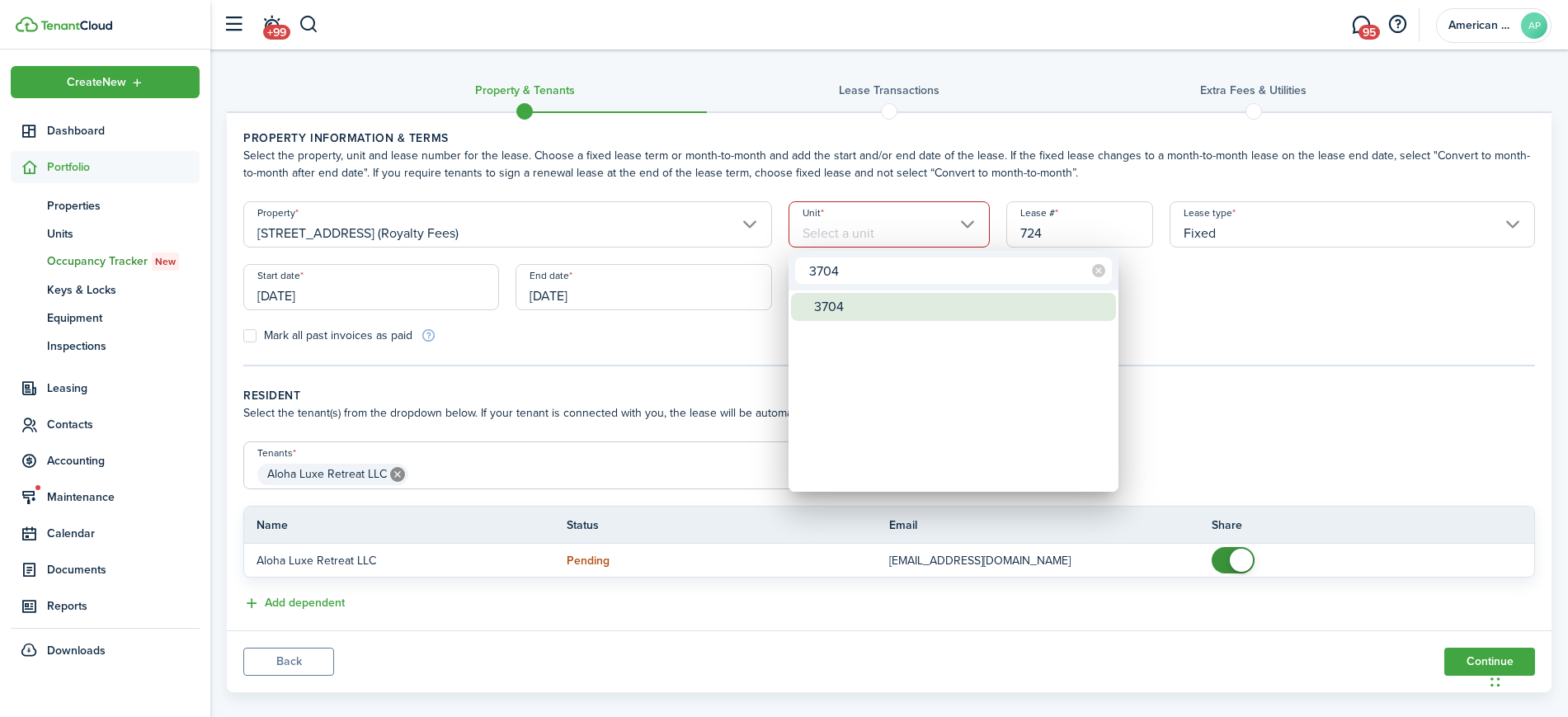
type input "3704"
click at [867, 307] on div "3704" at bounding box center [960, 307] width 292 height 28
type input "3704"
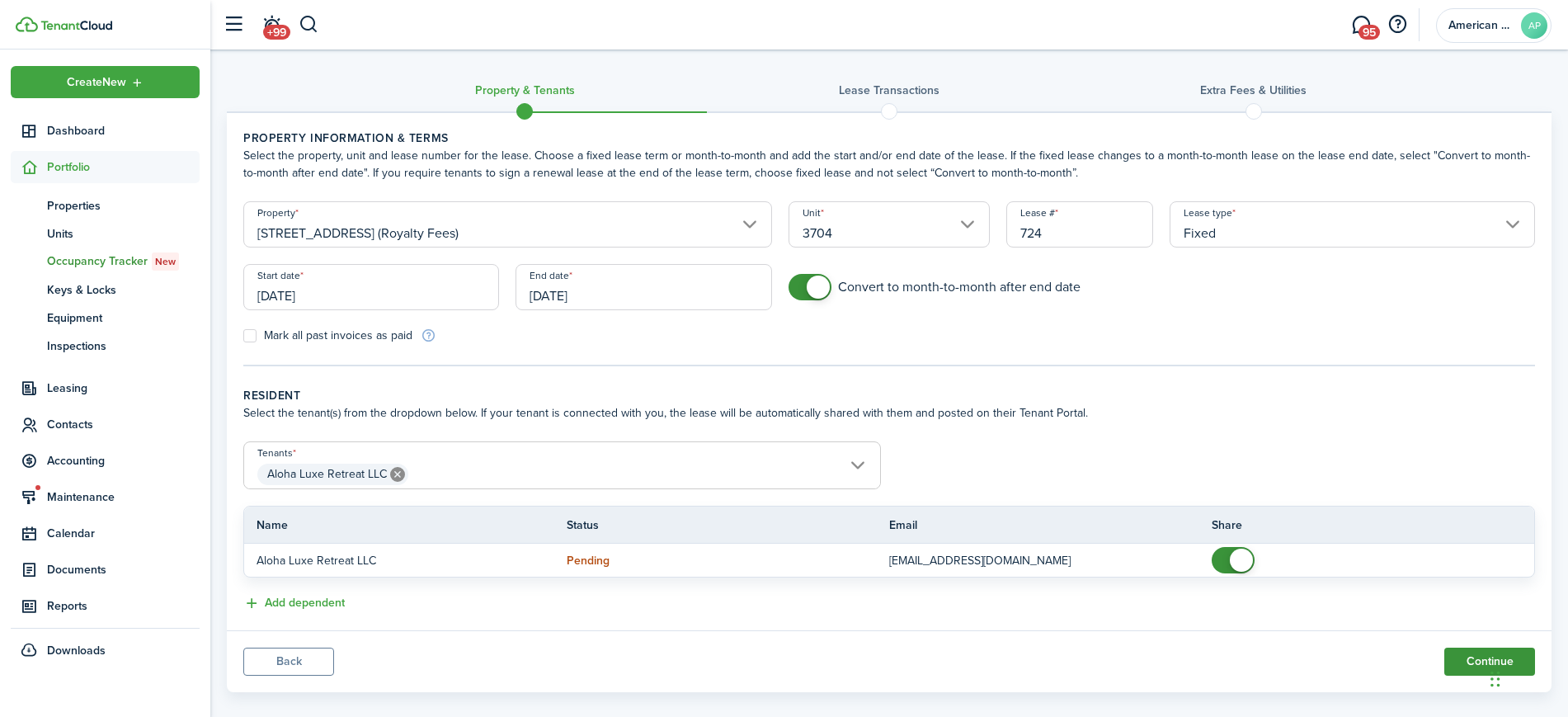
click at [1467, 660] on button "Continue" at bounding box center [1489, 661] width 90 height 28
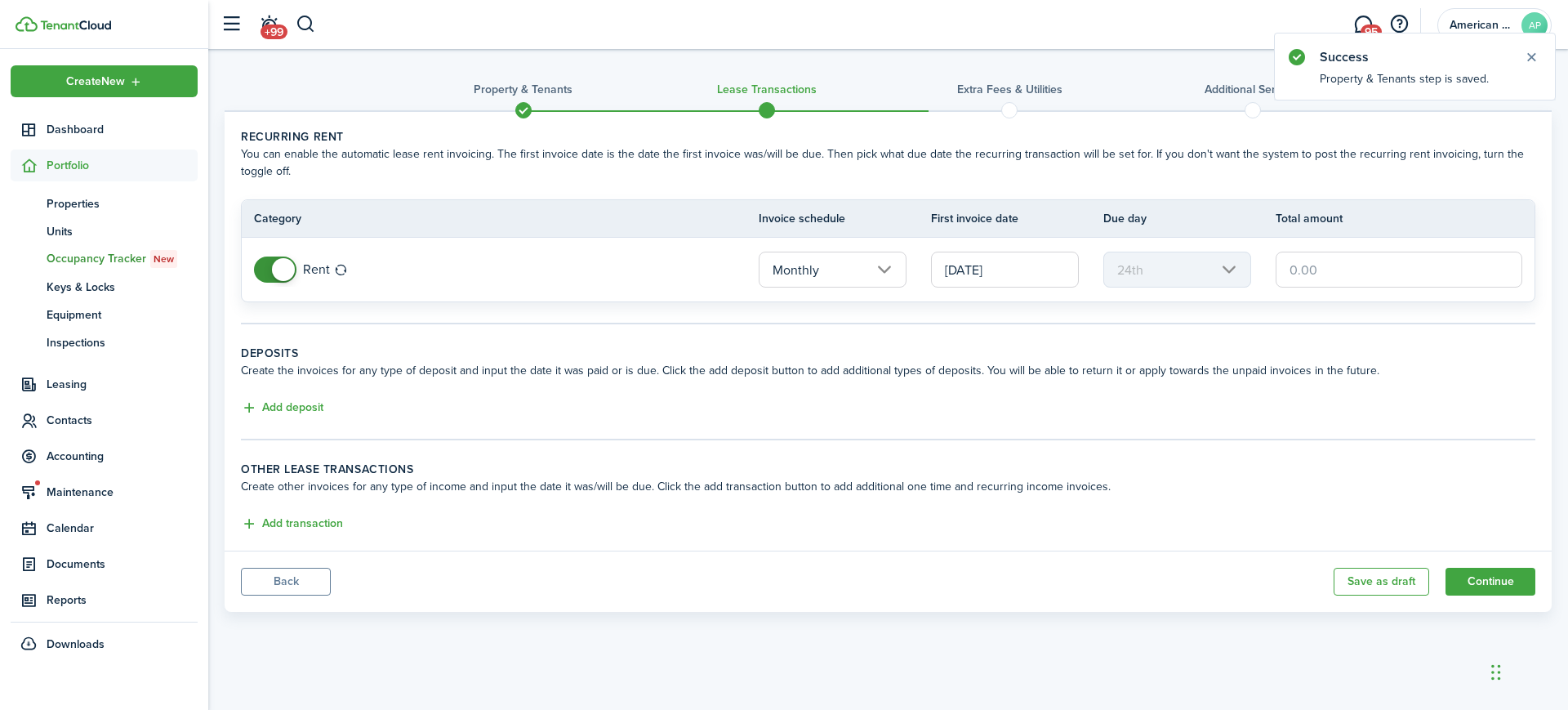
click at [267, 268] on span at bounding box center [275, 269] width 16 height 26
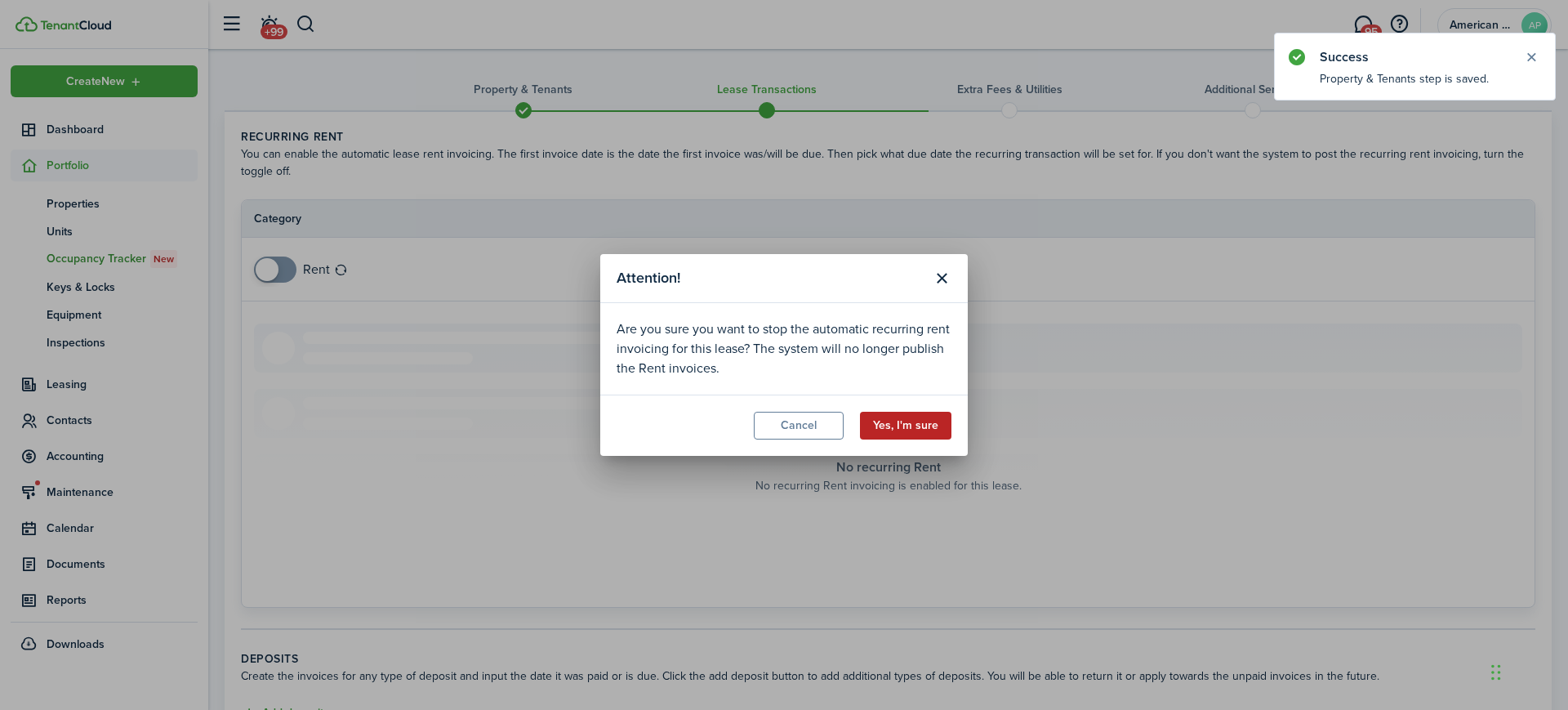
click at [892, 420] on button "Yes, I'm sure" at bounding box center [905, 425] width 91 height 28
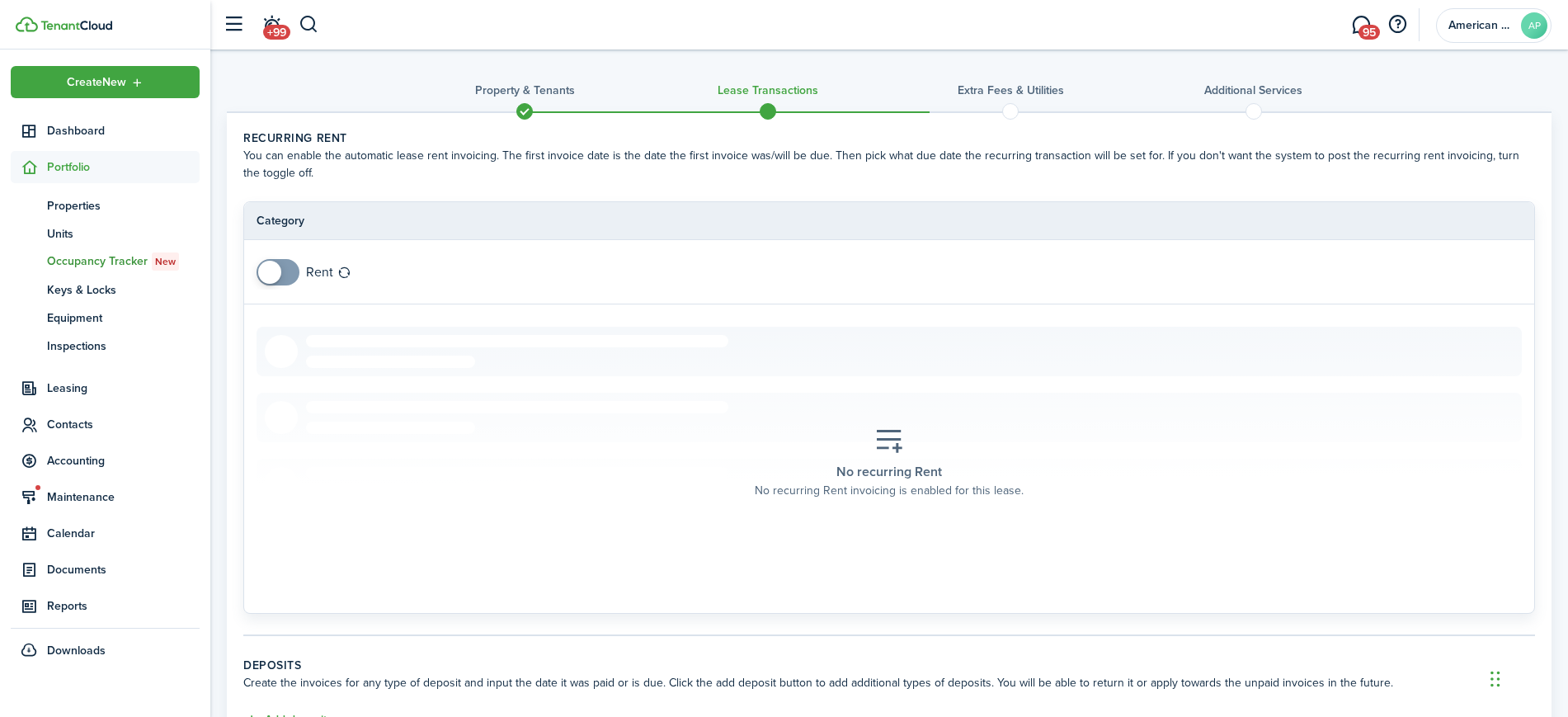
scroll to position [255, 0]
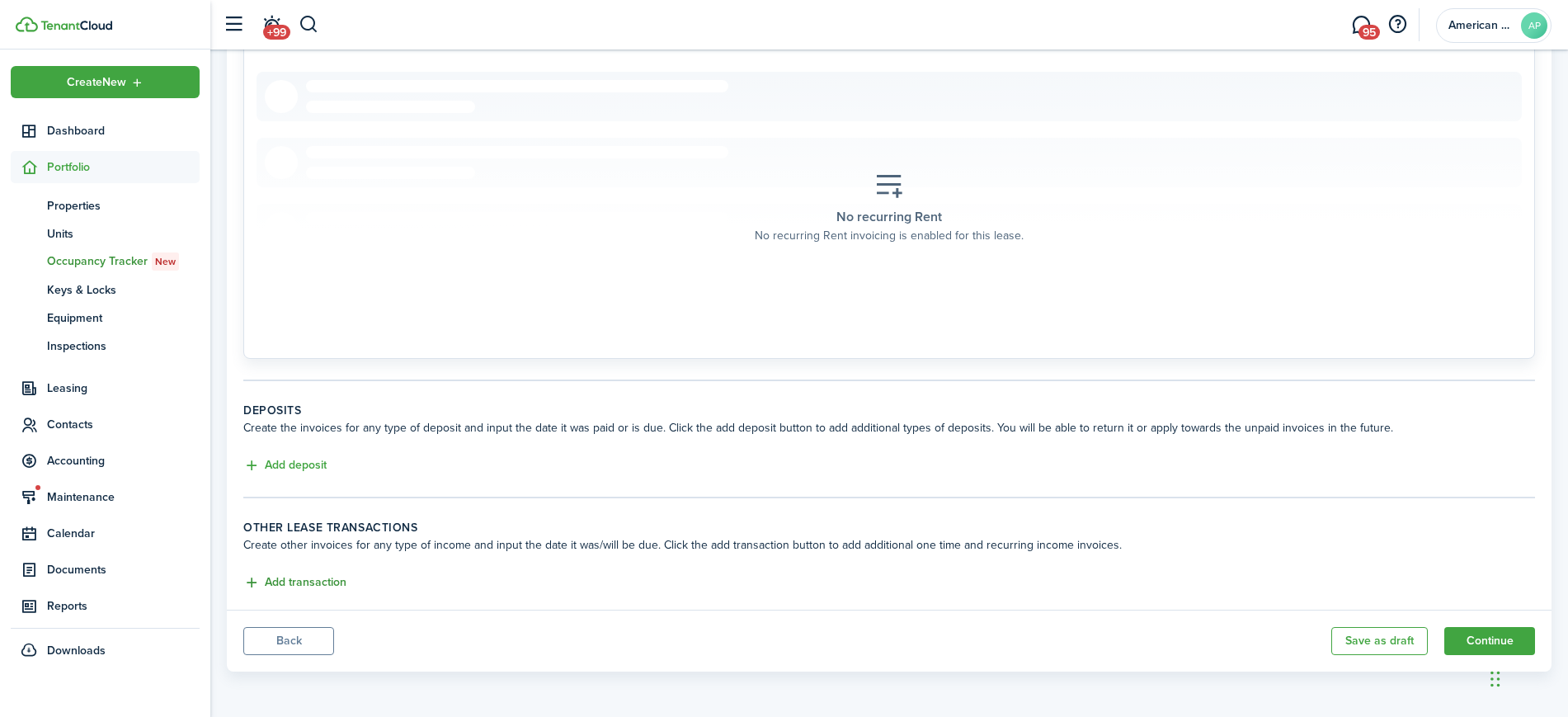
click at [286, 580] on button "Add transaction" at bounding box center [295, 582] width 103 height 19
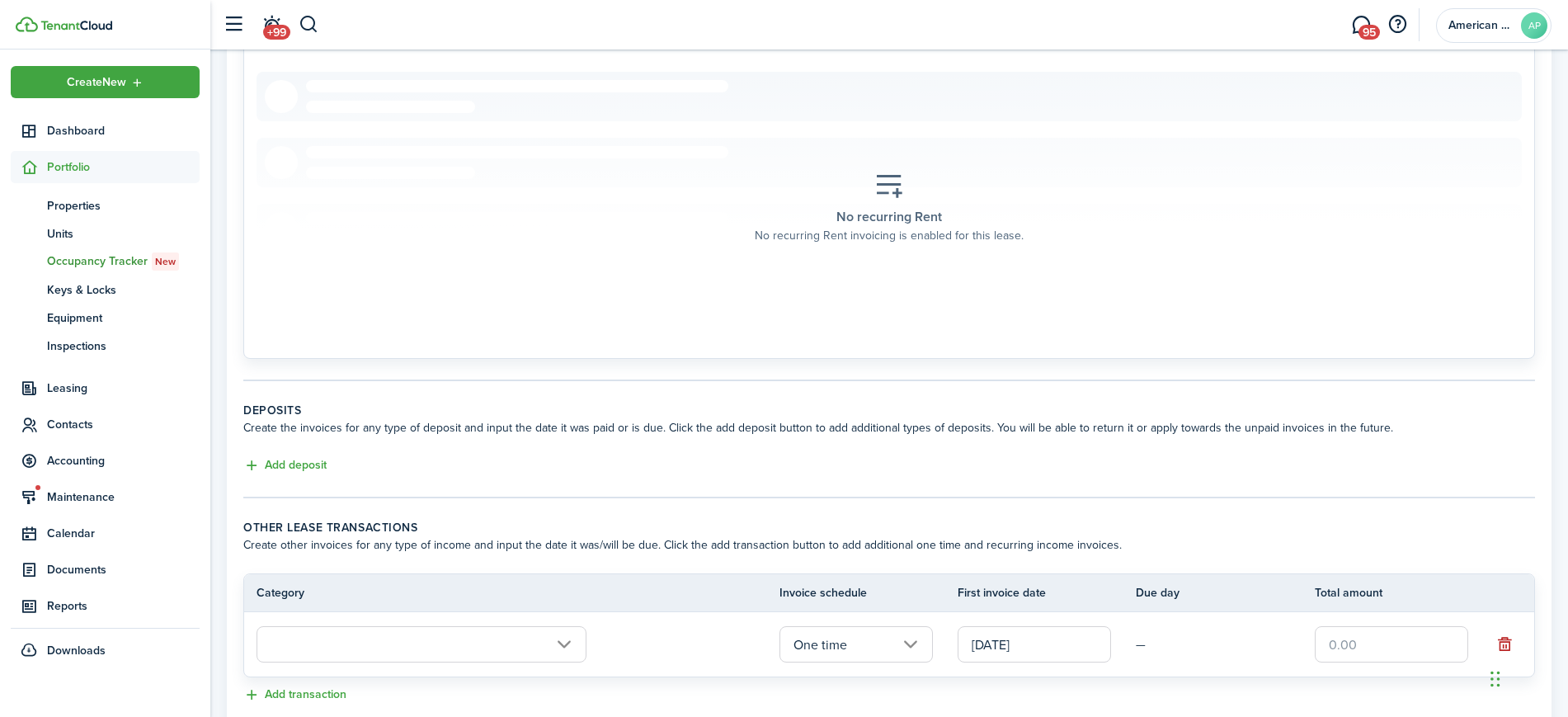
click at [347, 641] on input "text" at bounding box center [421, 644] width 330 height 36
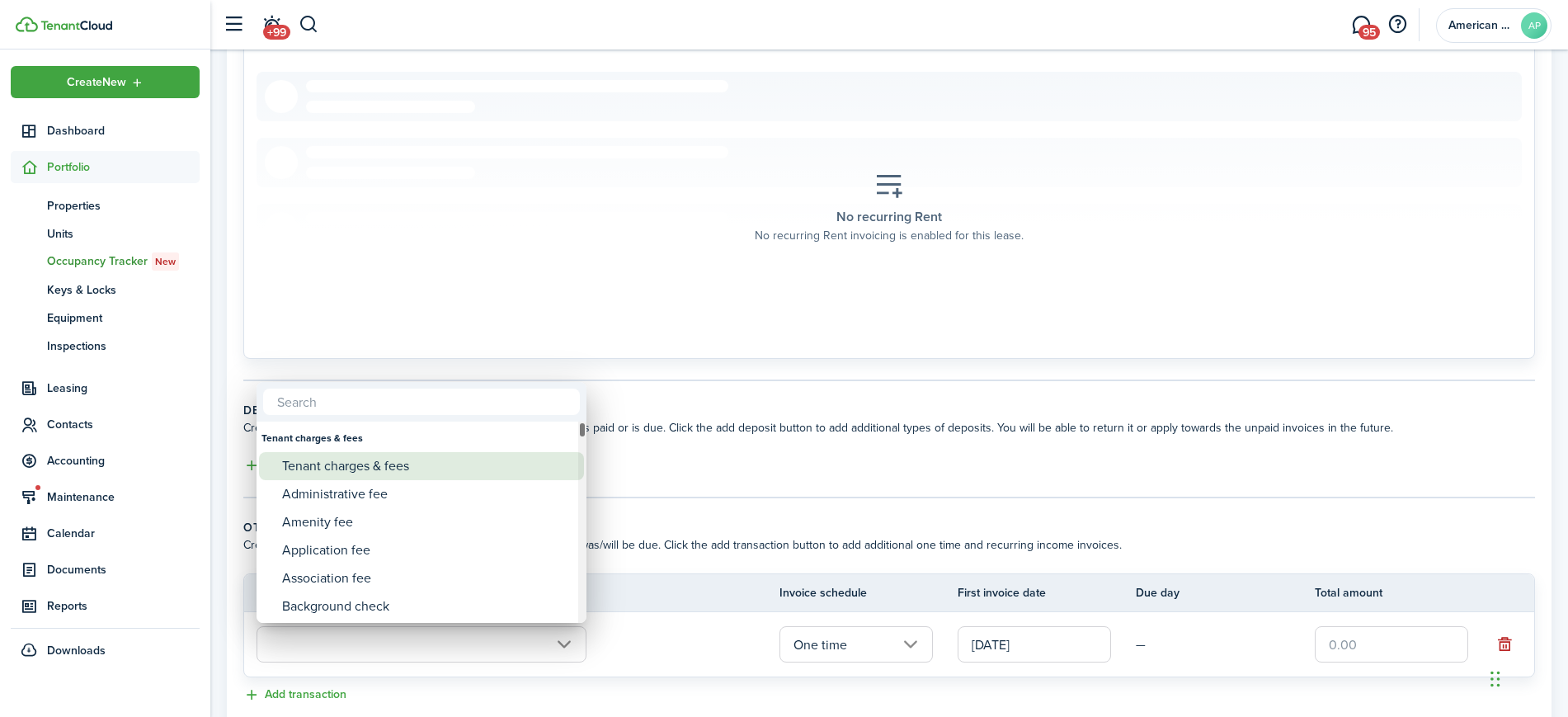
click at [417, 461] on div "Tenant charges & fees" at bounding box center [428, 466] width 292 height 28
type input "Tenant charges & fees"
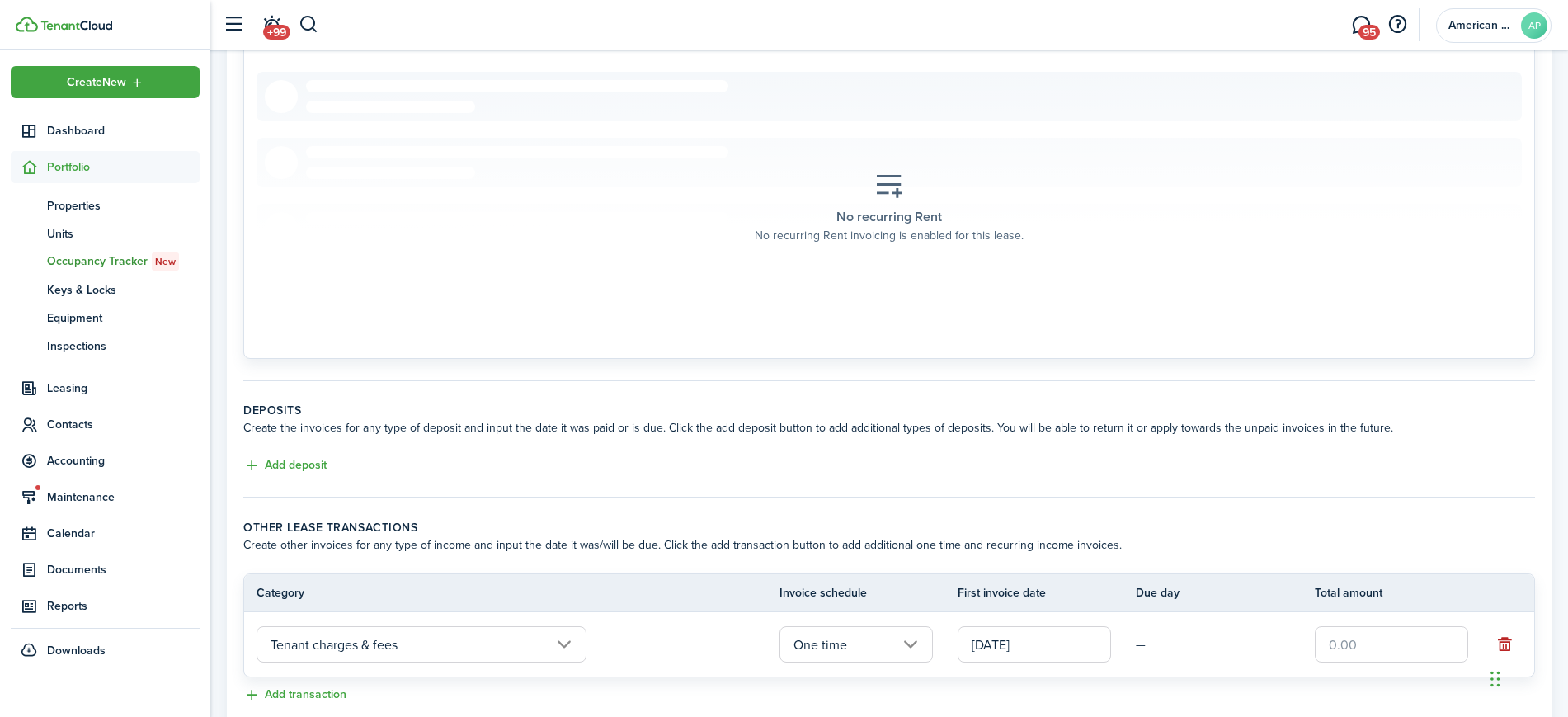
click at [1340, 649] on input "text" at bounding box center [1391, 644] width 153 height 36
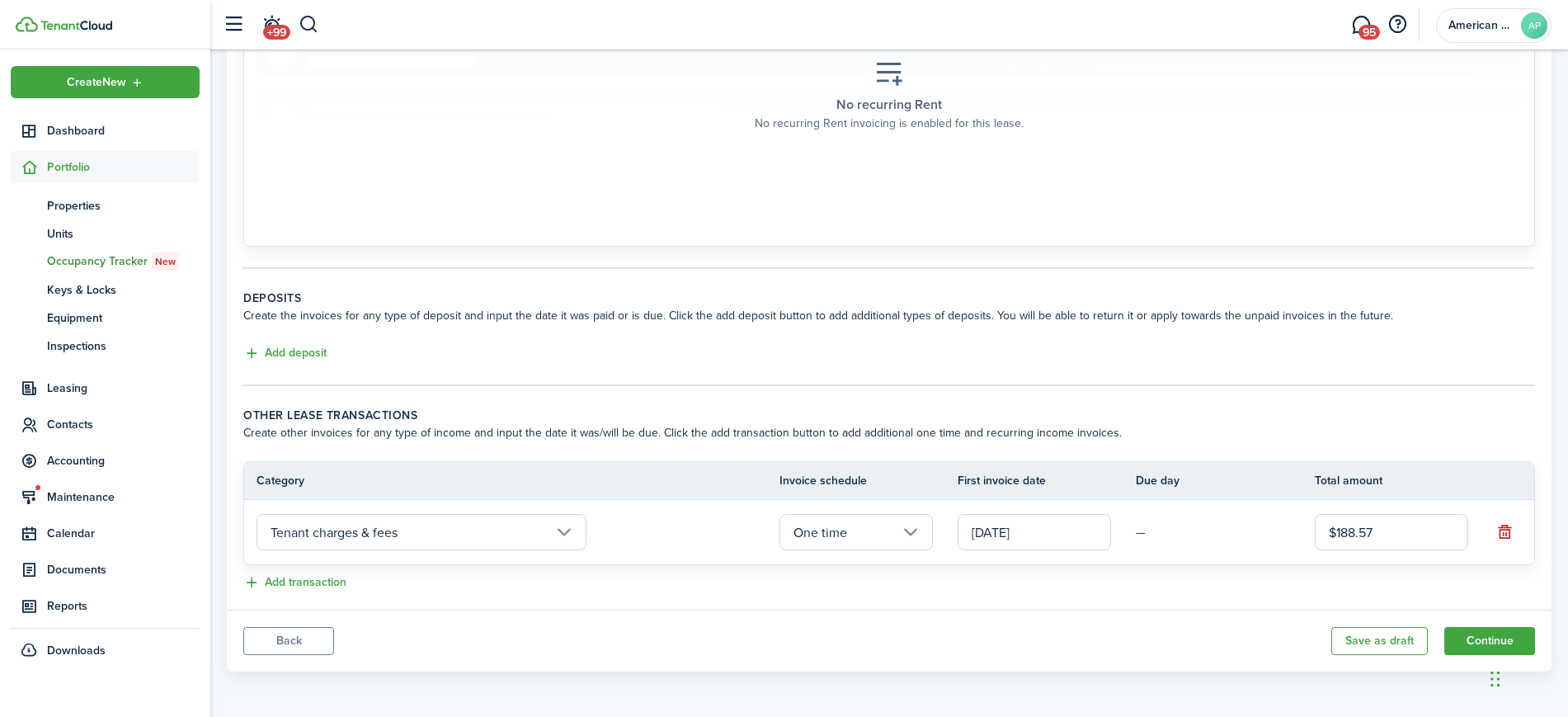
type input "$188.57"
click at [1480, 633] on button "Continue" at bounding box center [1489, 640] width 90 height 28
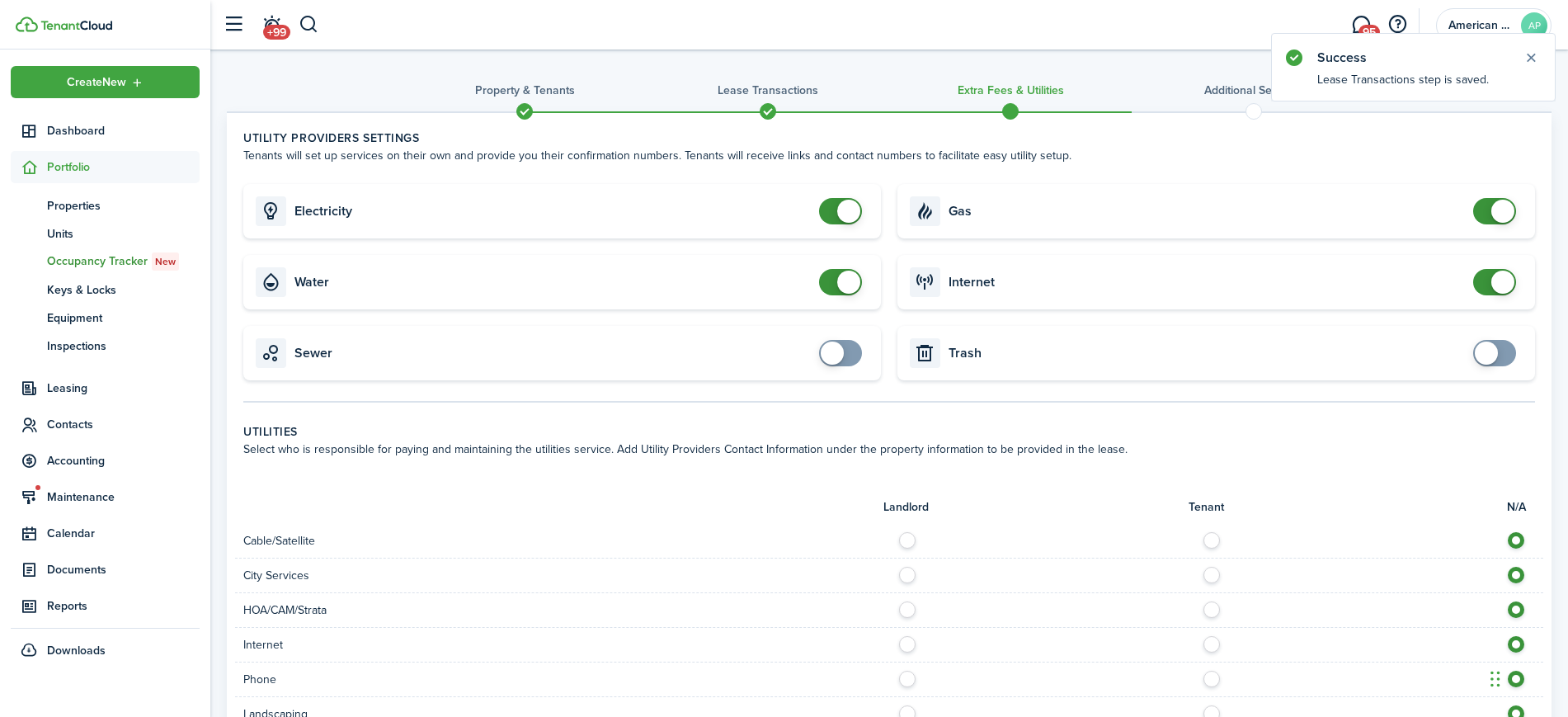
checkbox input "false"
click at [835, 214] on span at bounding box center [840, 211] width 16 height 26
checkbox input "false"
click at [832, 283] on span at bounding box center [840, 282] width 16 height 26
checkbox input "false"
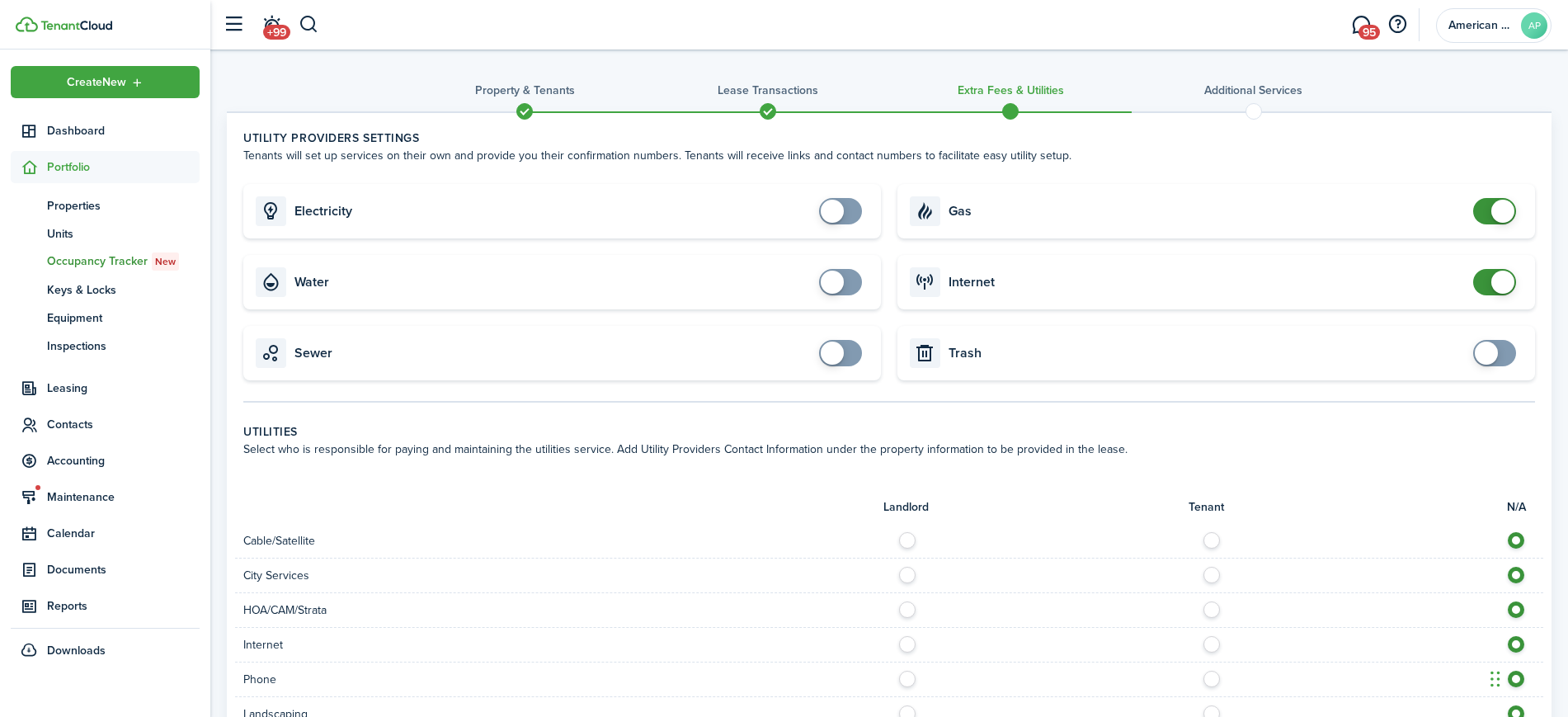
click at [1486, 210] on span at bounding box center [1494, 211] width 16 height 26
checkbox input "false"
click at [1486, 284] on span at bounding box center [1494, 282] width 16 height 26
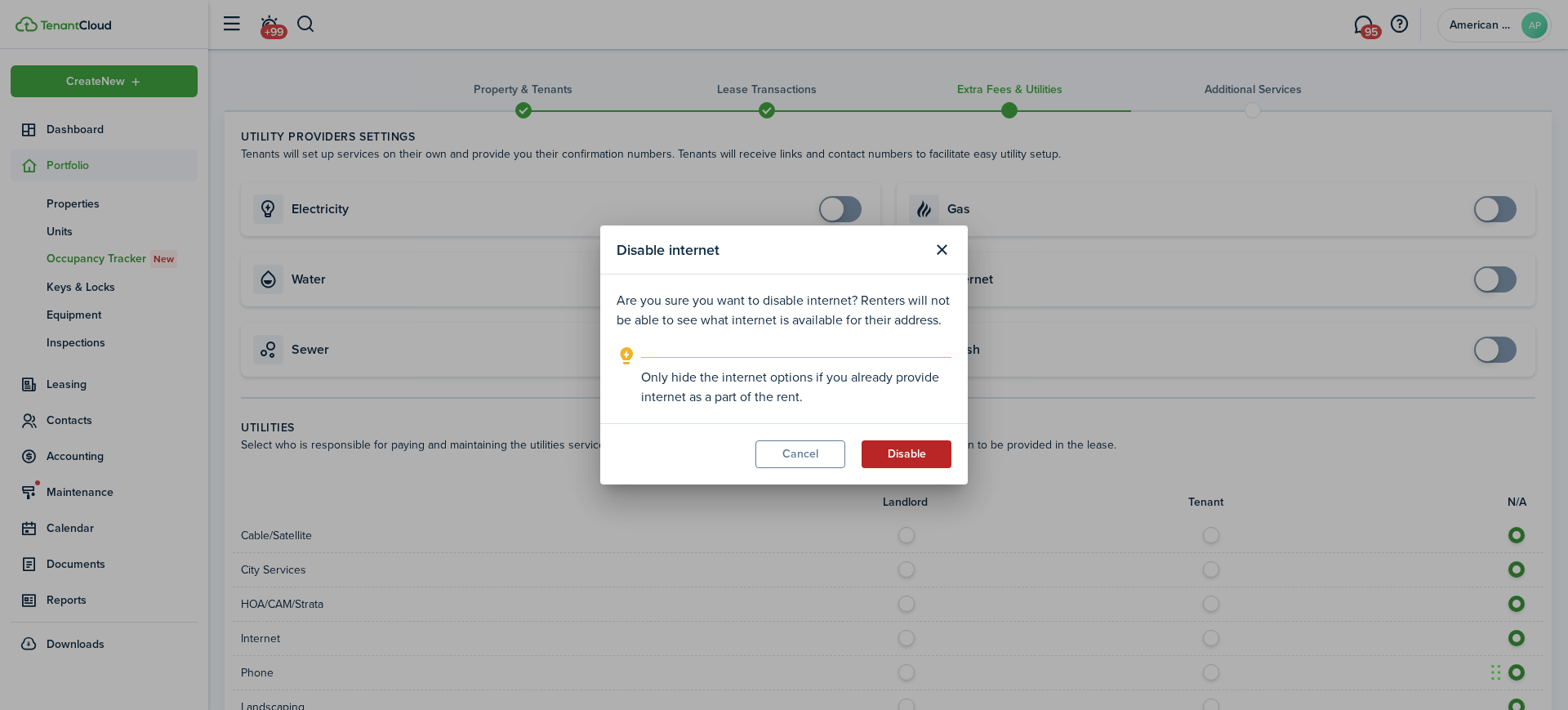
click at [909, 460] on button "Disable" at bounding box center [906, 453] width 89 height 28
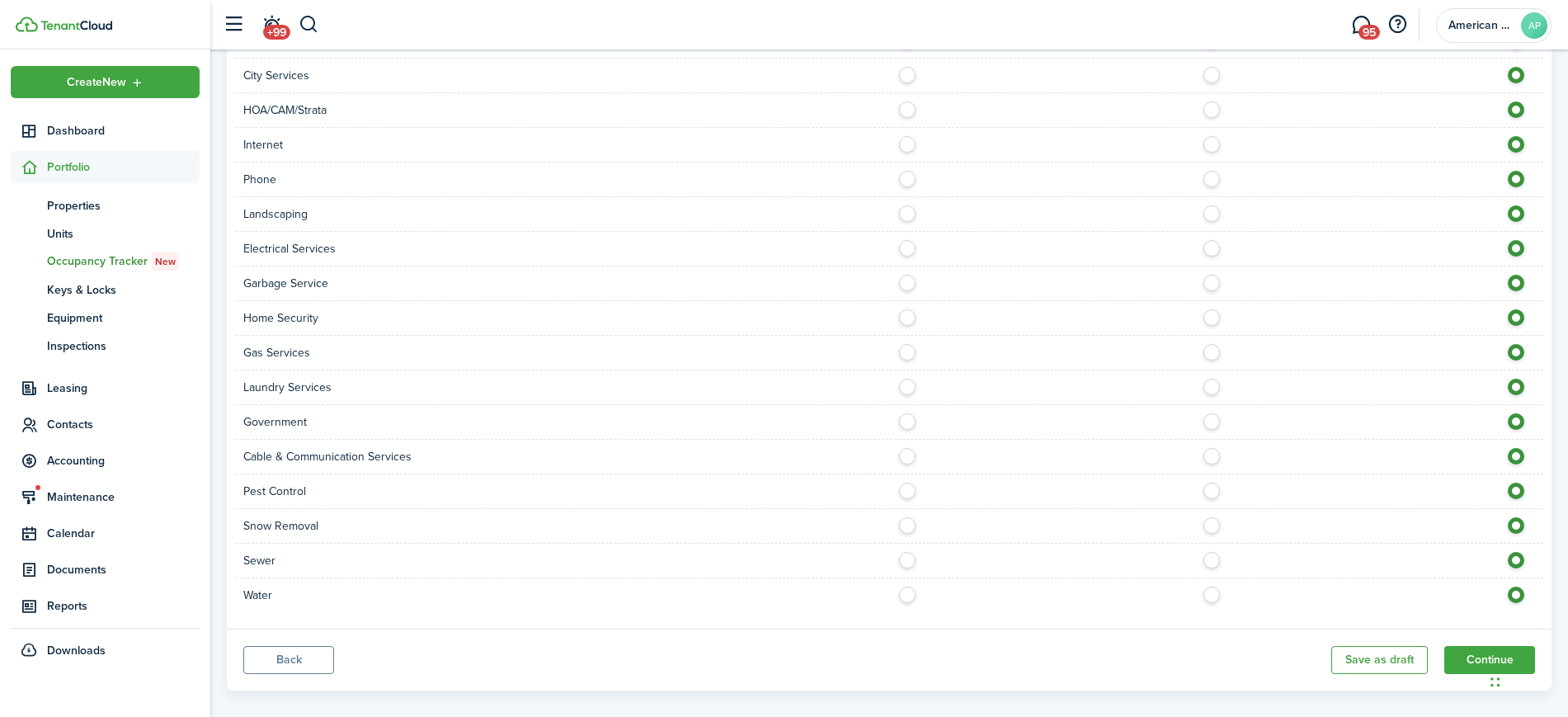
scroll to position [519, 0]
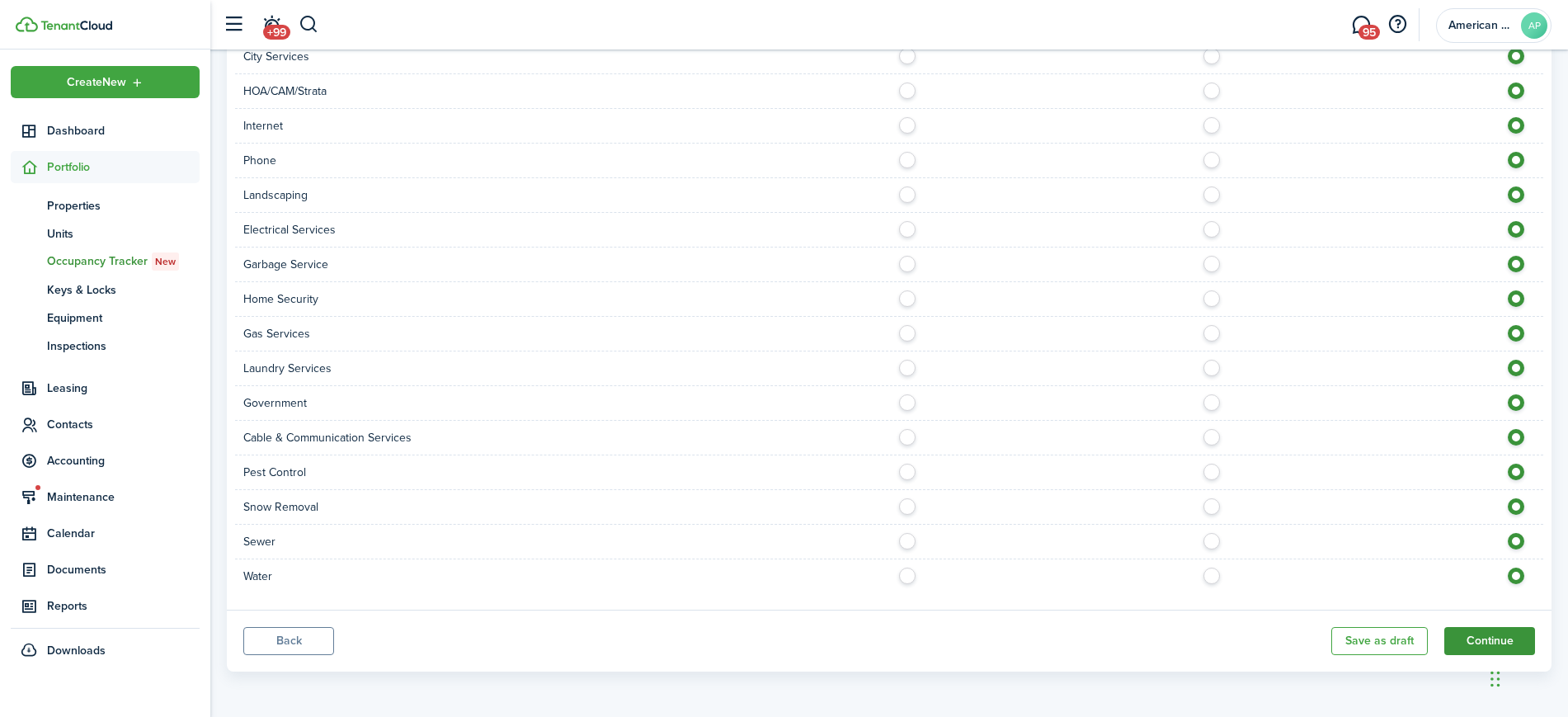
click at [1473, 640] on button "Continue" at bounding box center [1489, 640] width 90 height 28
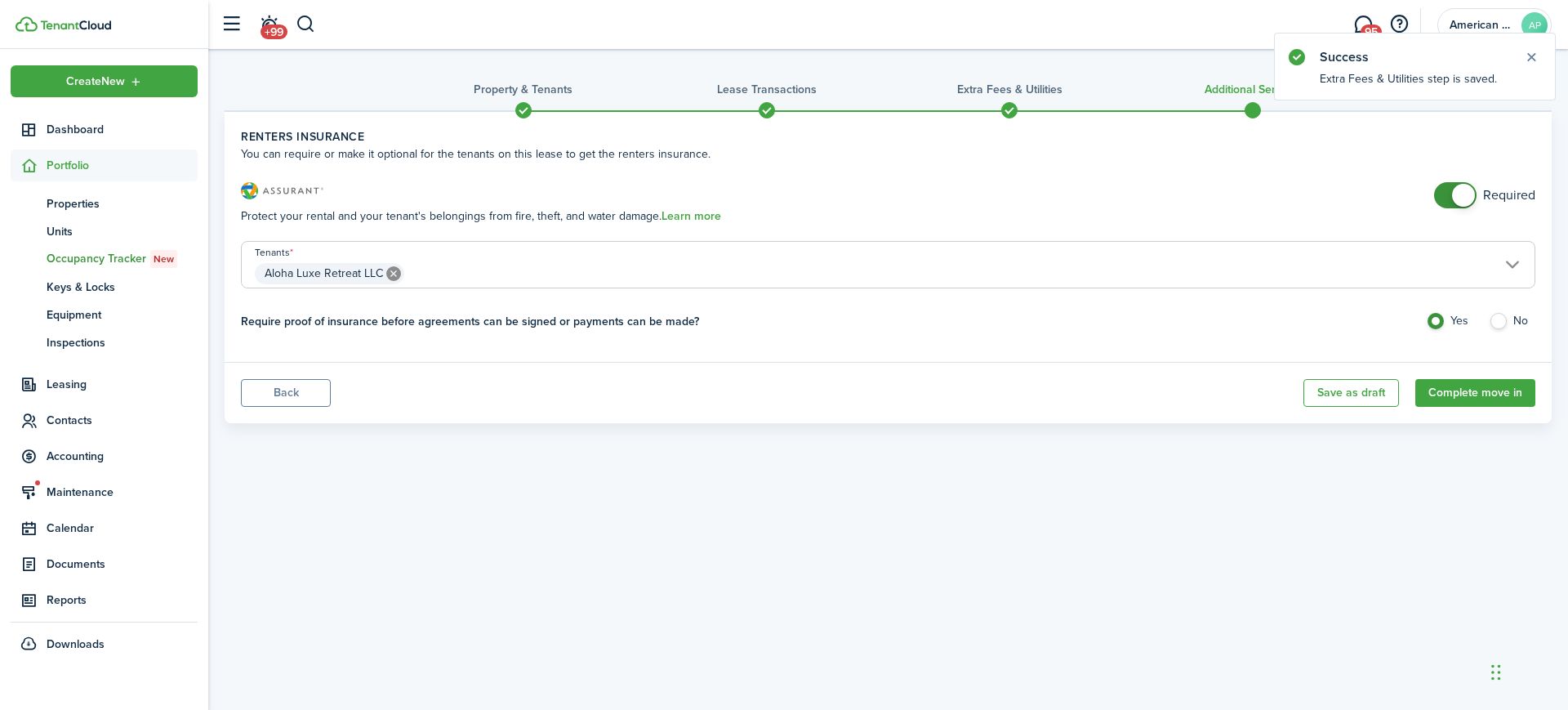
checkbox input "false"
click at [1447, 198] on span at bounding box center [1455, 195] width 16 height 26
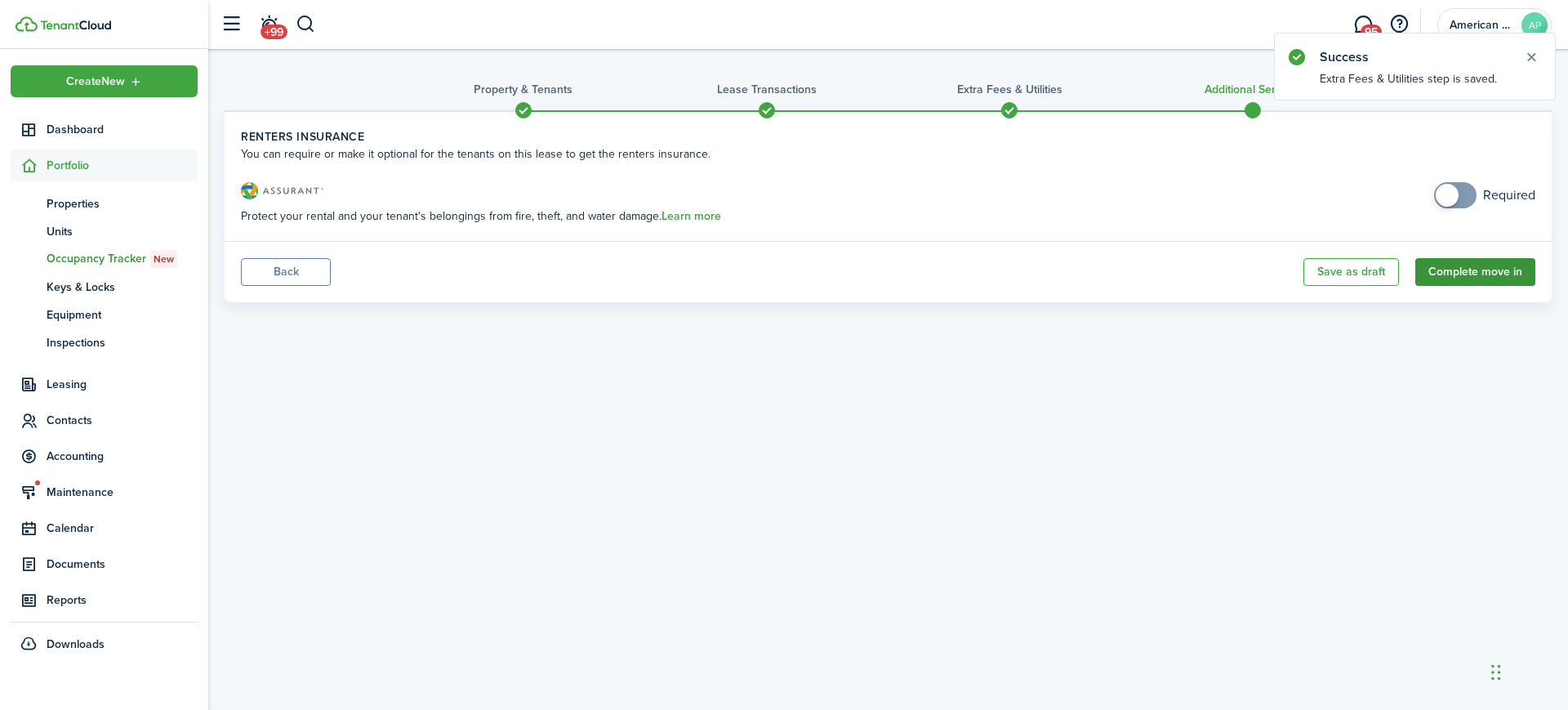
click at [1468, 282] on button "Complete move in" at bounding box center [1475, 272] width 120 height 28
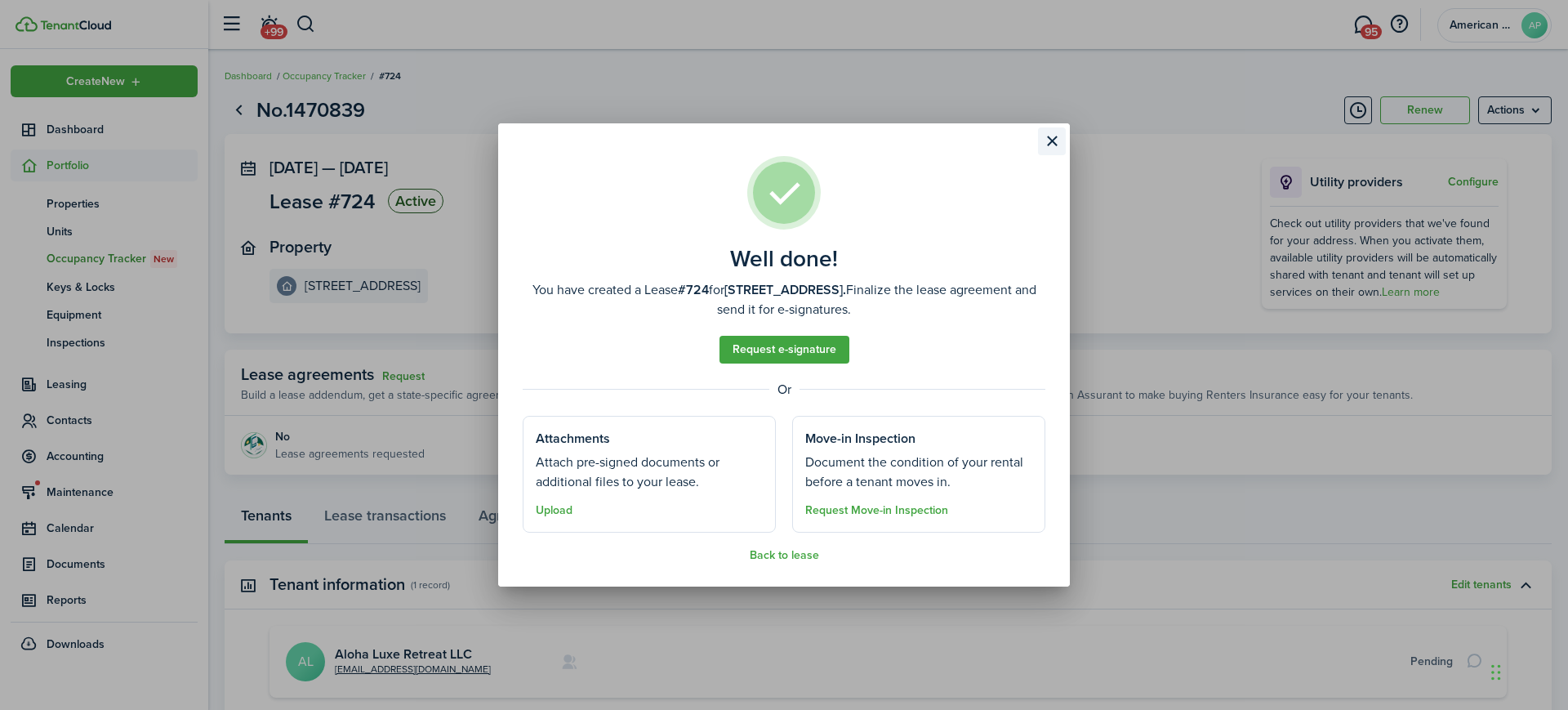
click at [1053, 136] on button "Close modal" at bounding box center [1051, 141] width 28 height 28
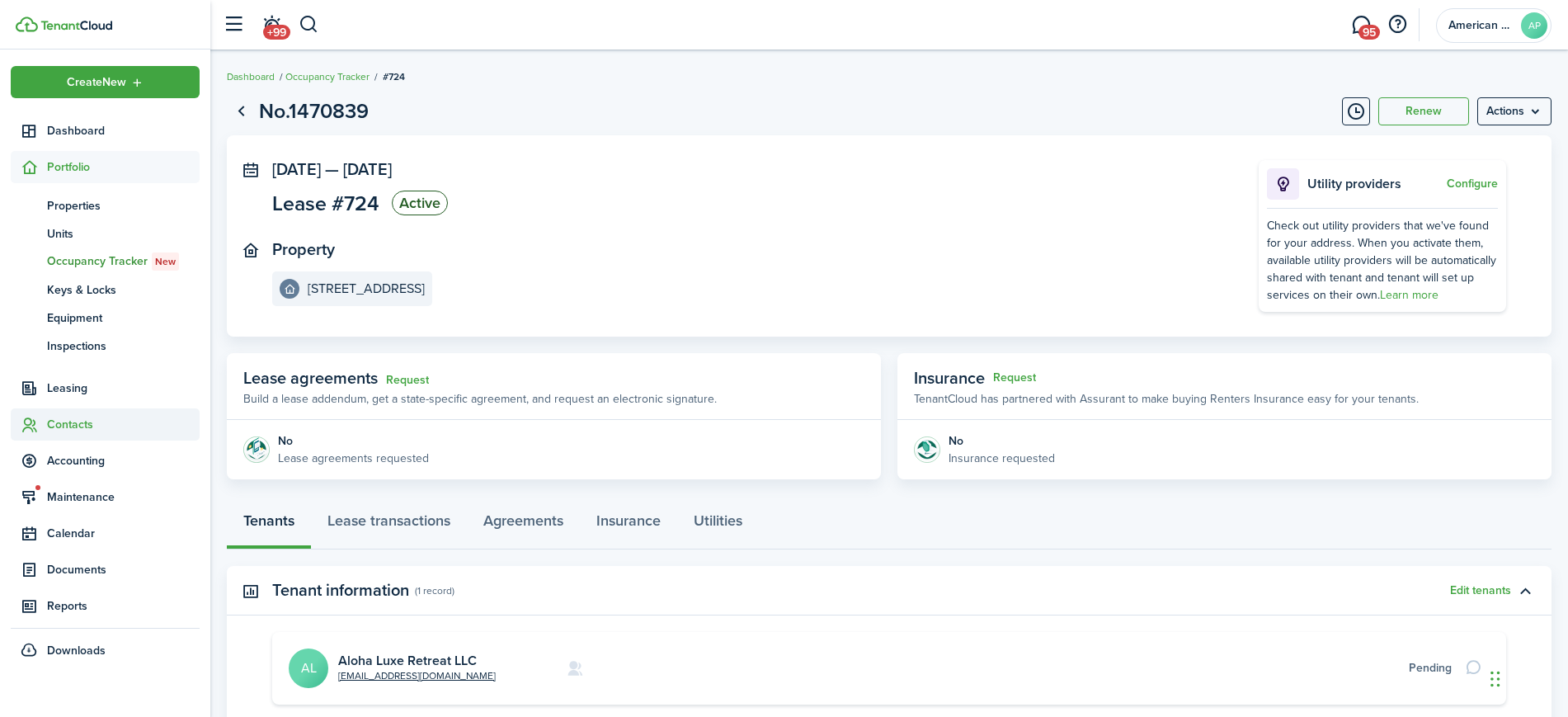
click at [67, 420] on span "Contacts" at bounding box center [123, 424] width 152 height 17
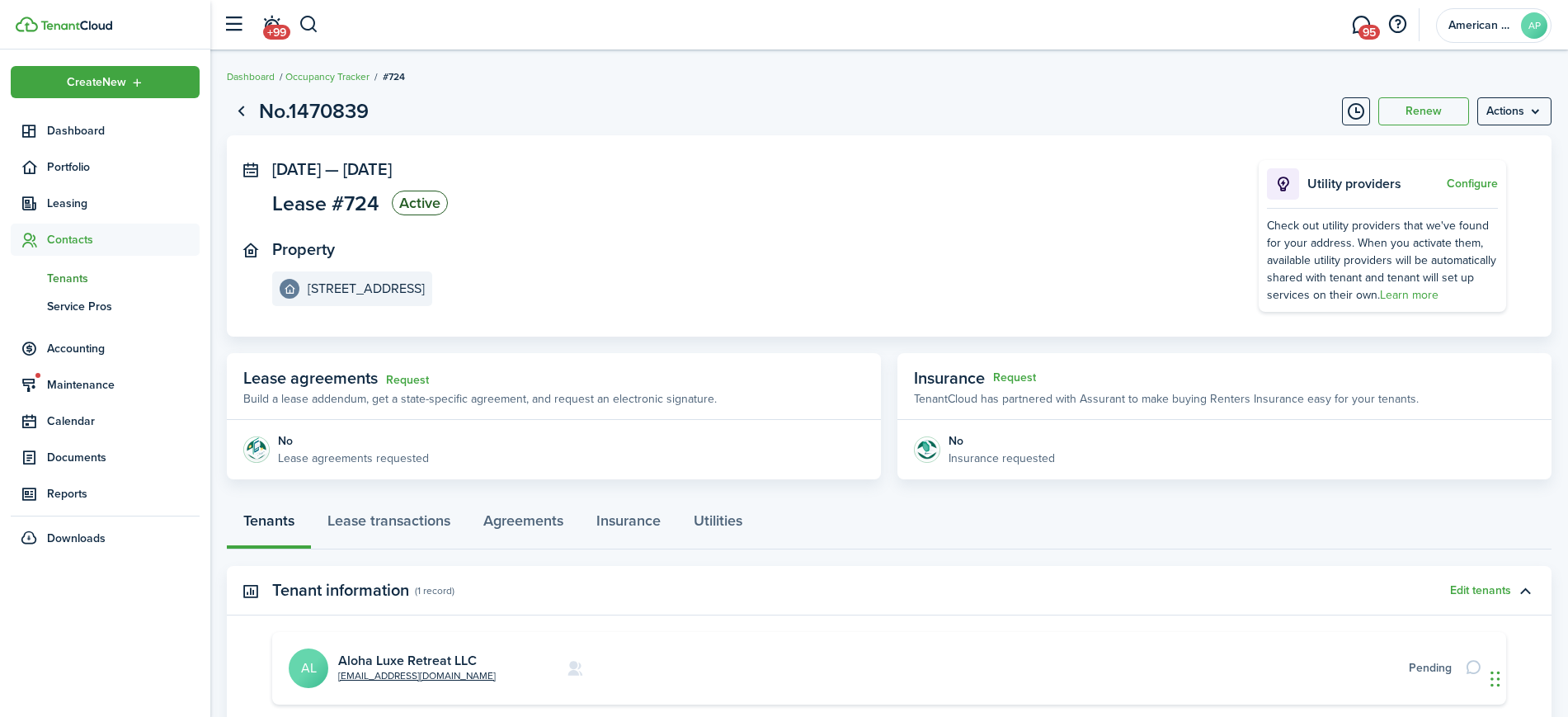
click at [58, 270] on span "Tenants" at bounding box center [123, 278] width 152 height 17
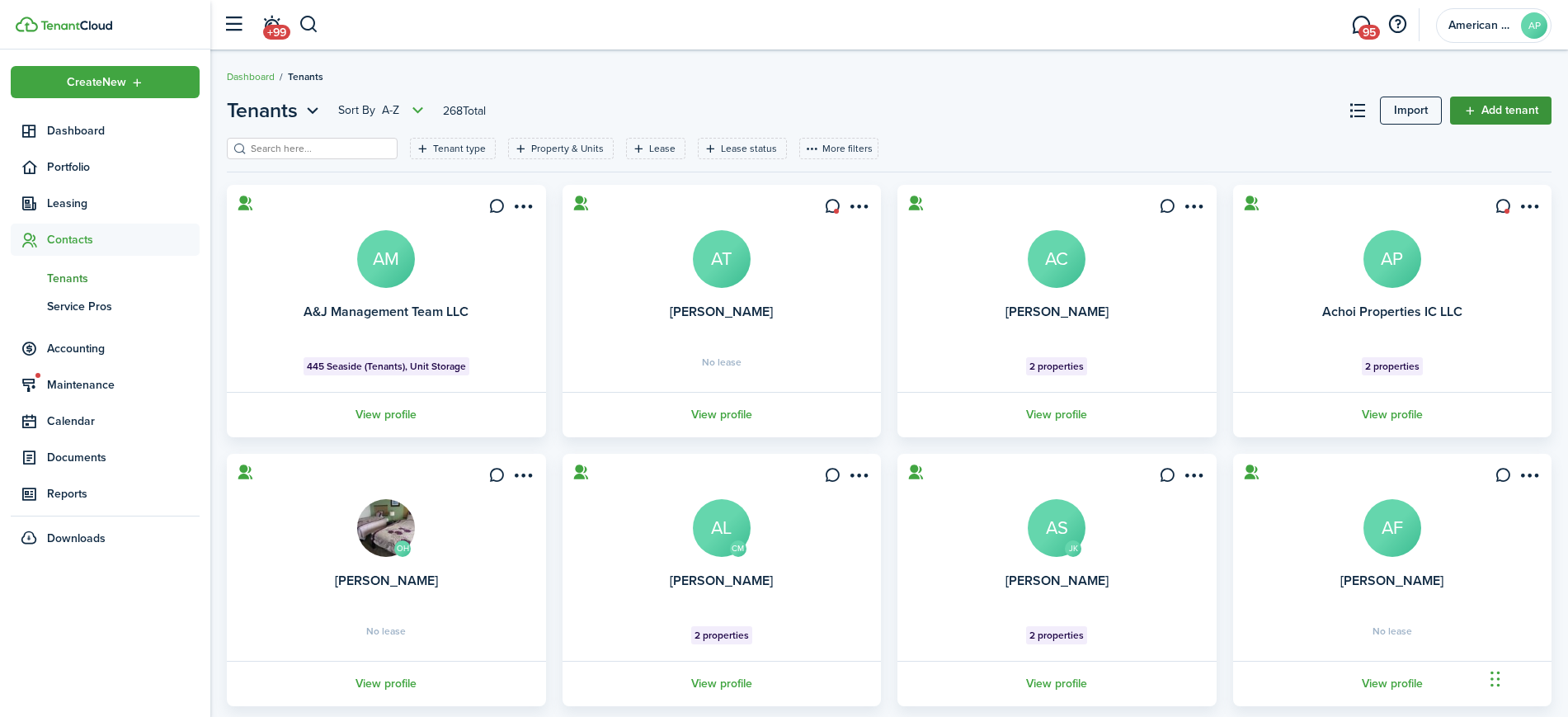
click at [1484, 118] on link "Add tenant" at bounding box center [1501, 110] width 101 height 28
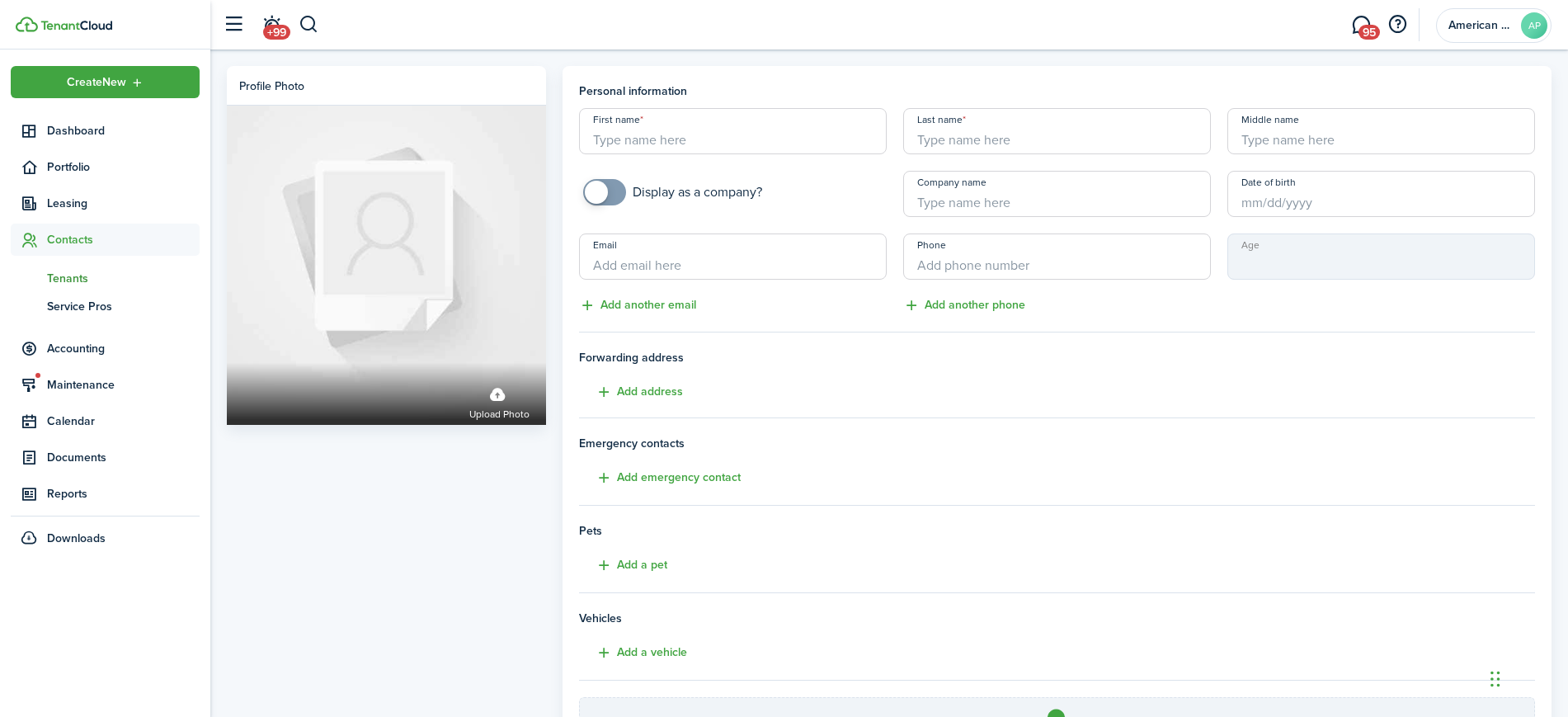
click at [763, 140] on input "First name" at bounding box center [732, 130] width 307 height 47
type input "[PERSON_NAME]"
click at [945, 199] on input "Company name" at bounding box center [1056, 193] width 307 height 47
type input "AAA Home Investments LLC"
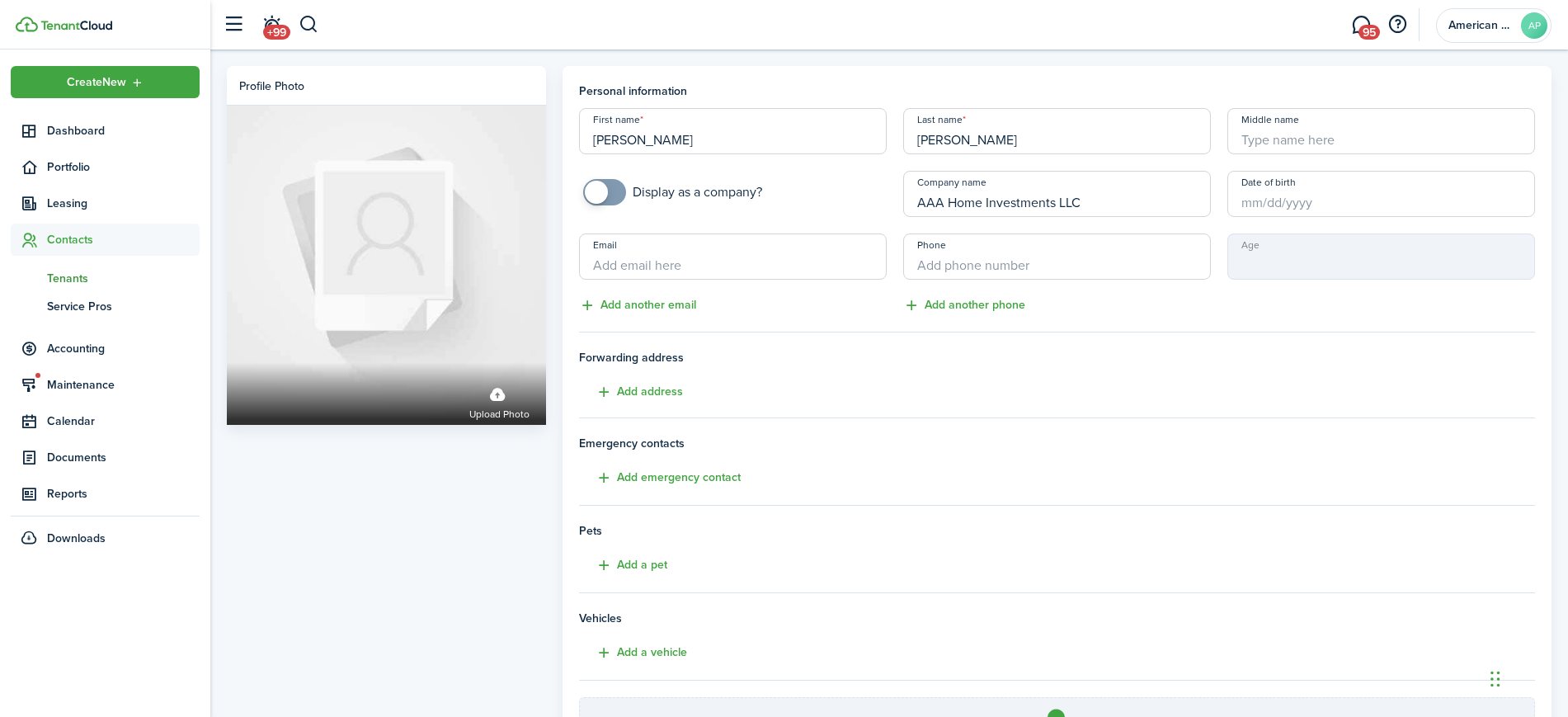
click at [779, 265] on input "Email" at bounding box center [732, 256] width 307 height 47
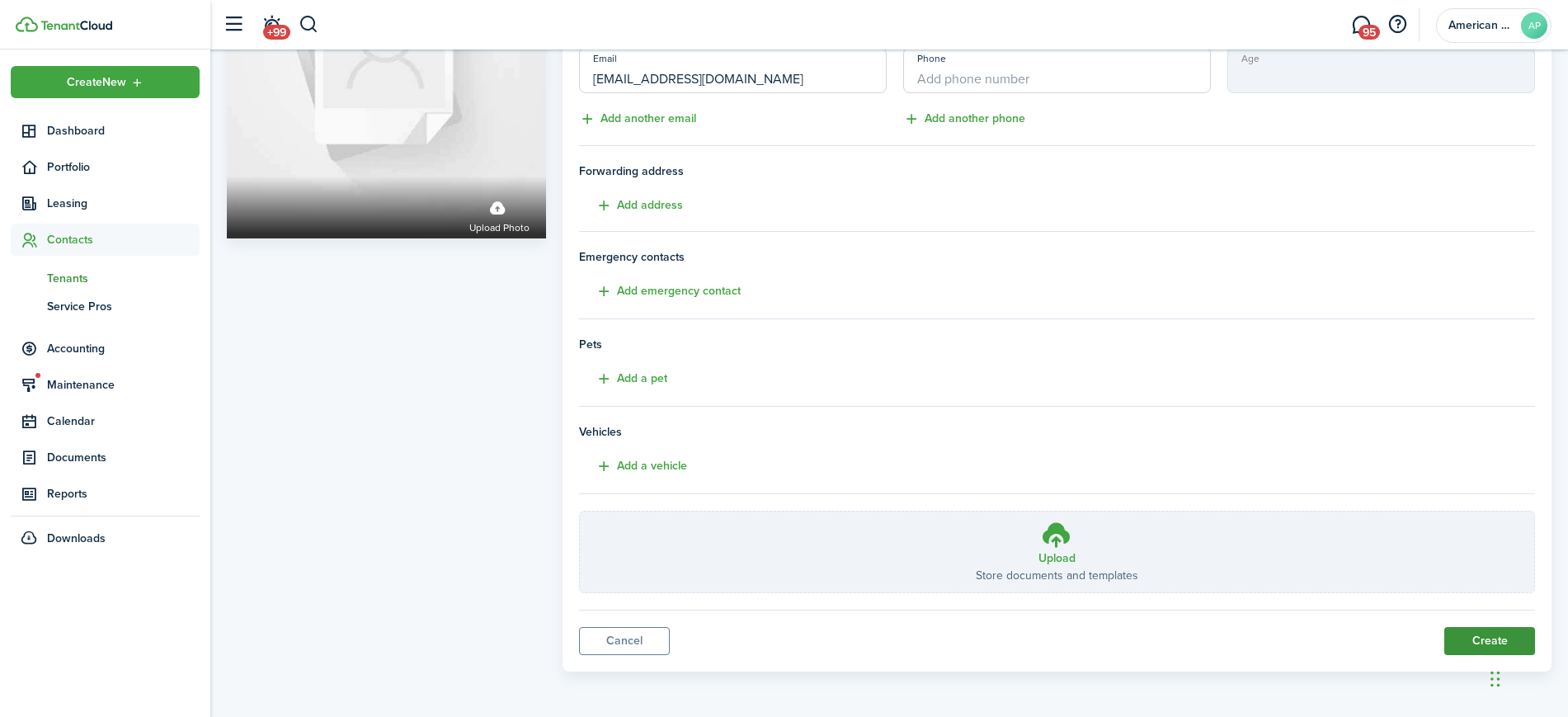
type input "[EMAIL_ADDRESS][DOMAIN_NAME]"
click at [1481, 645] on button "Create" at bounding box center [1489, 640] width 90 height 28
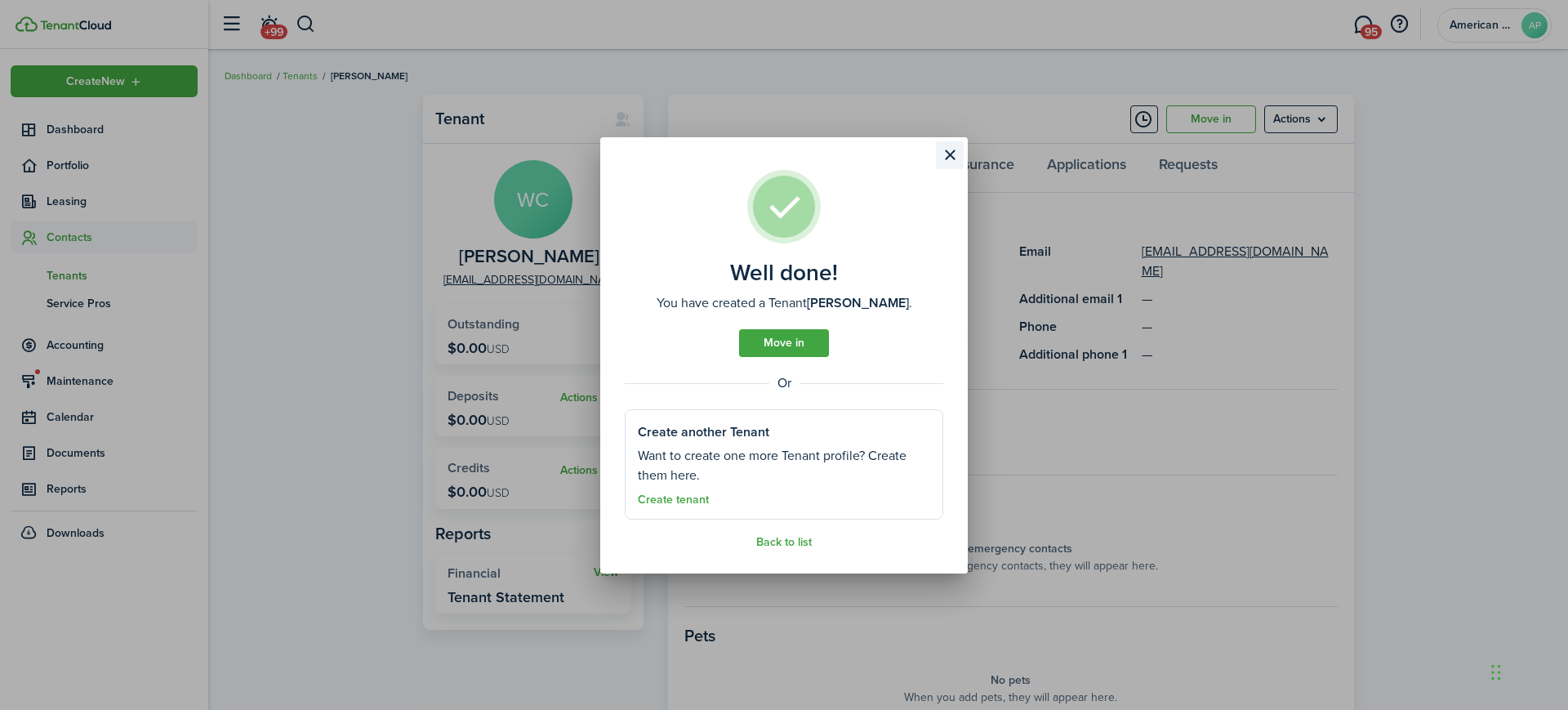
click at [947, 149] on button "Close modal" at bounding box center [949, 154] width 28 height 28
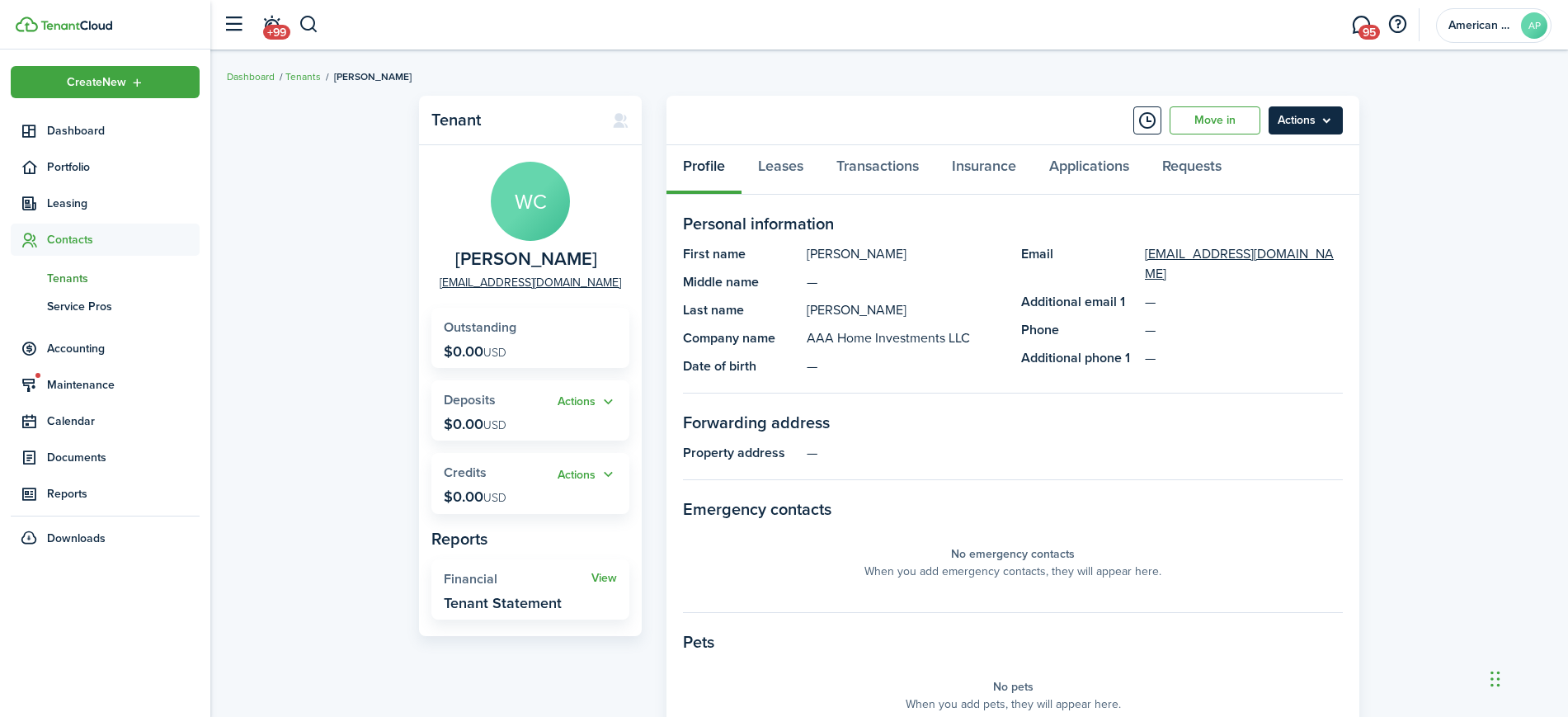
click at [1319, 126] on menu-btn "Actions" at bounding box center [1305, 120] width 74 height 28
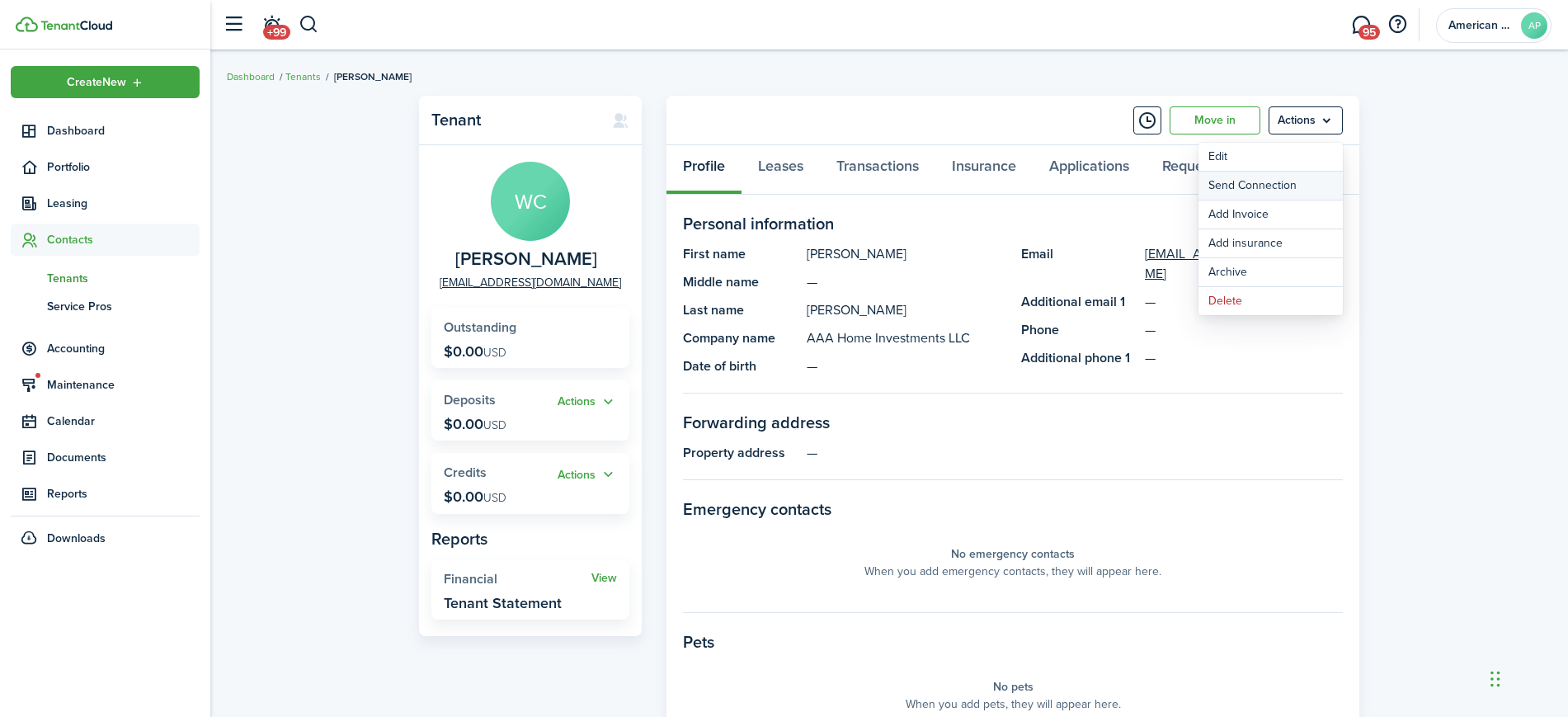
click at [1299, 180] on button "Send Connection" at bounding box center [1271, 185] width 144 height 28
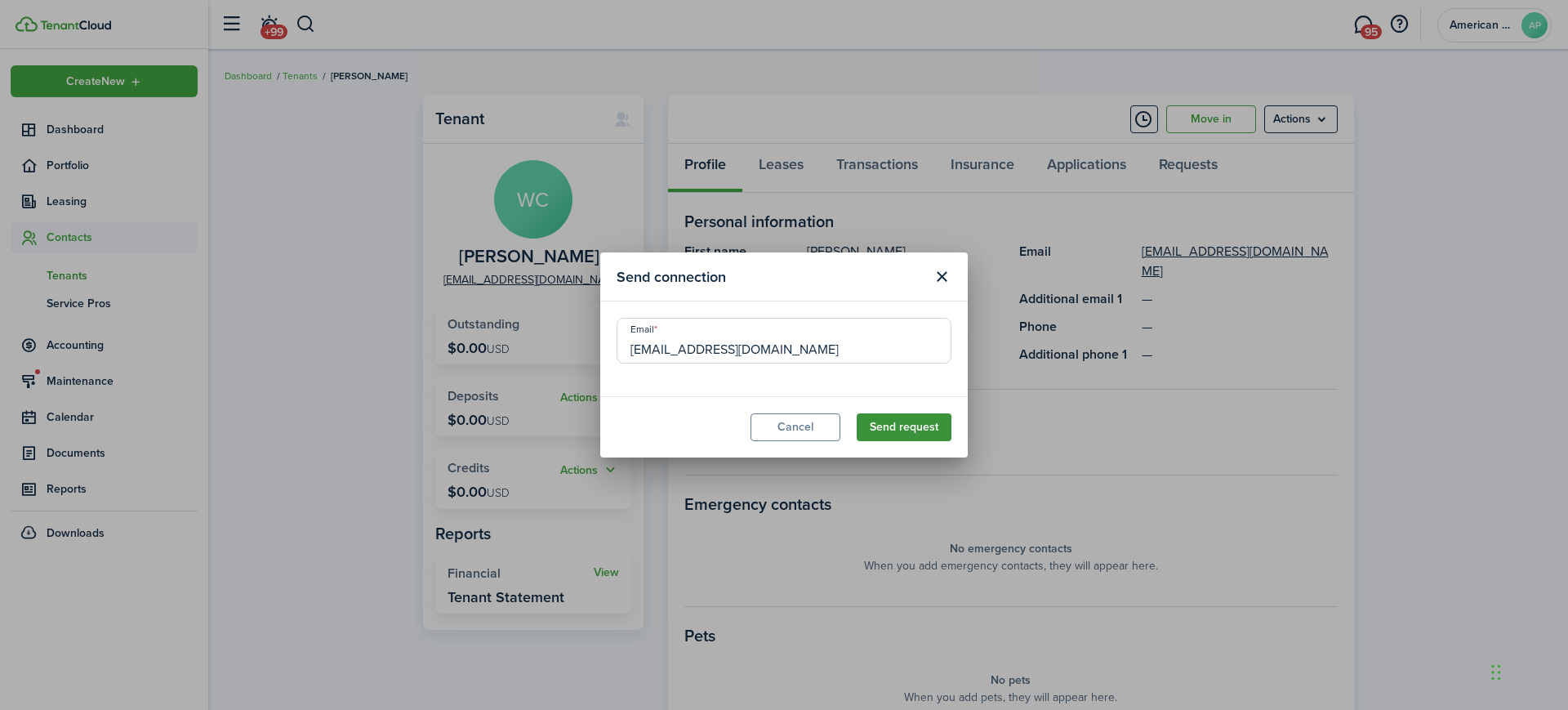
click at [907, 422] on button "Send request" at bounding box center [904, 427] width 95 height 28
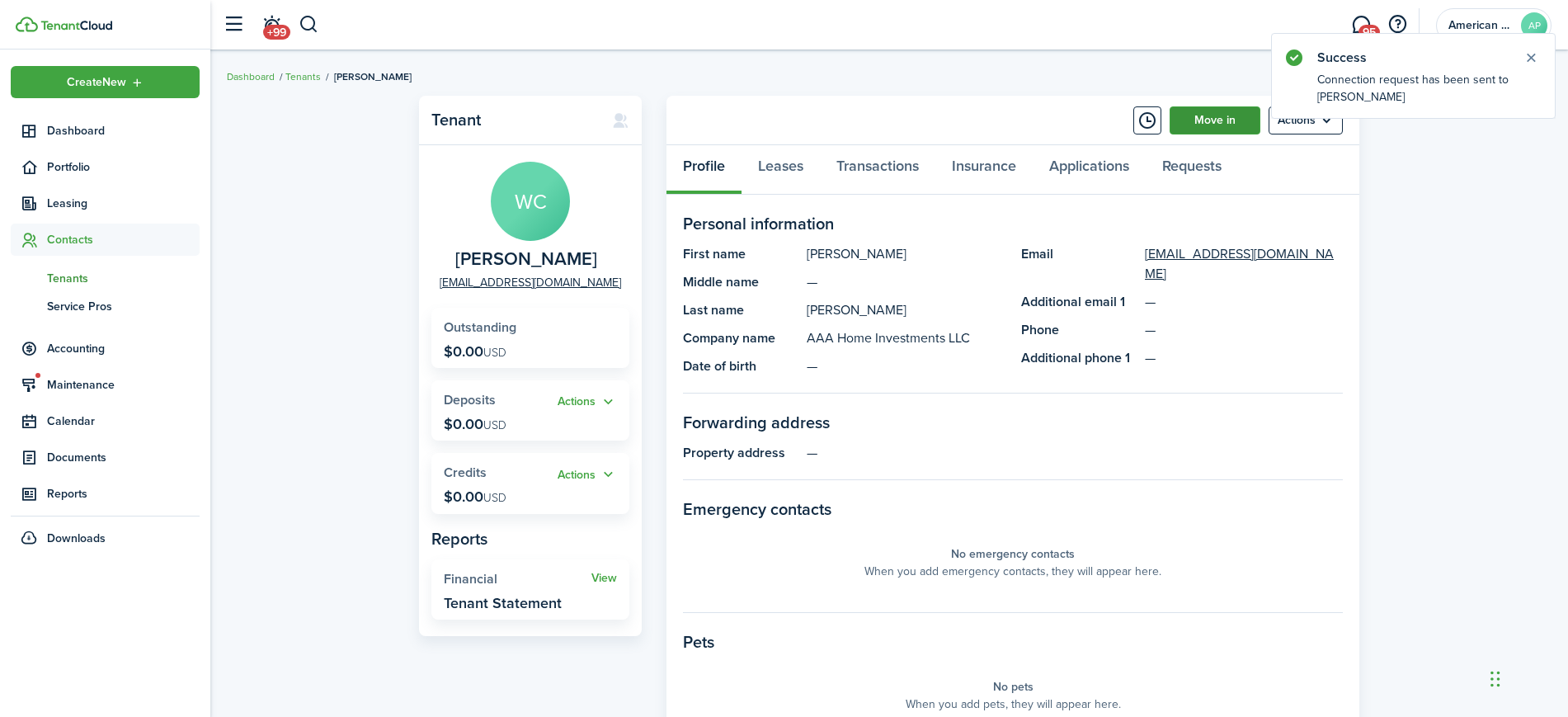
click at [1231, 121] on link "Move in" at bounding box center [1214, 120] width 90 height 28
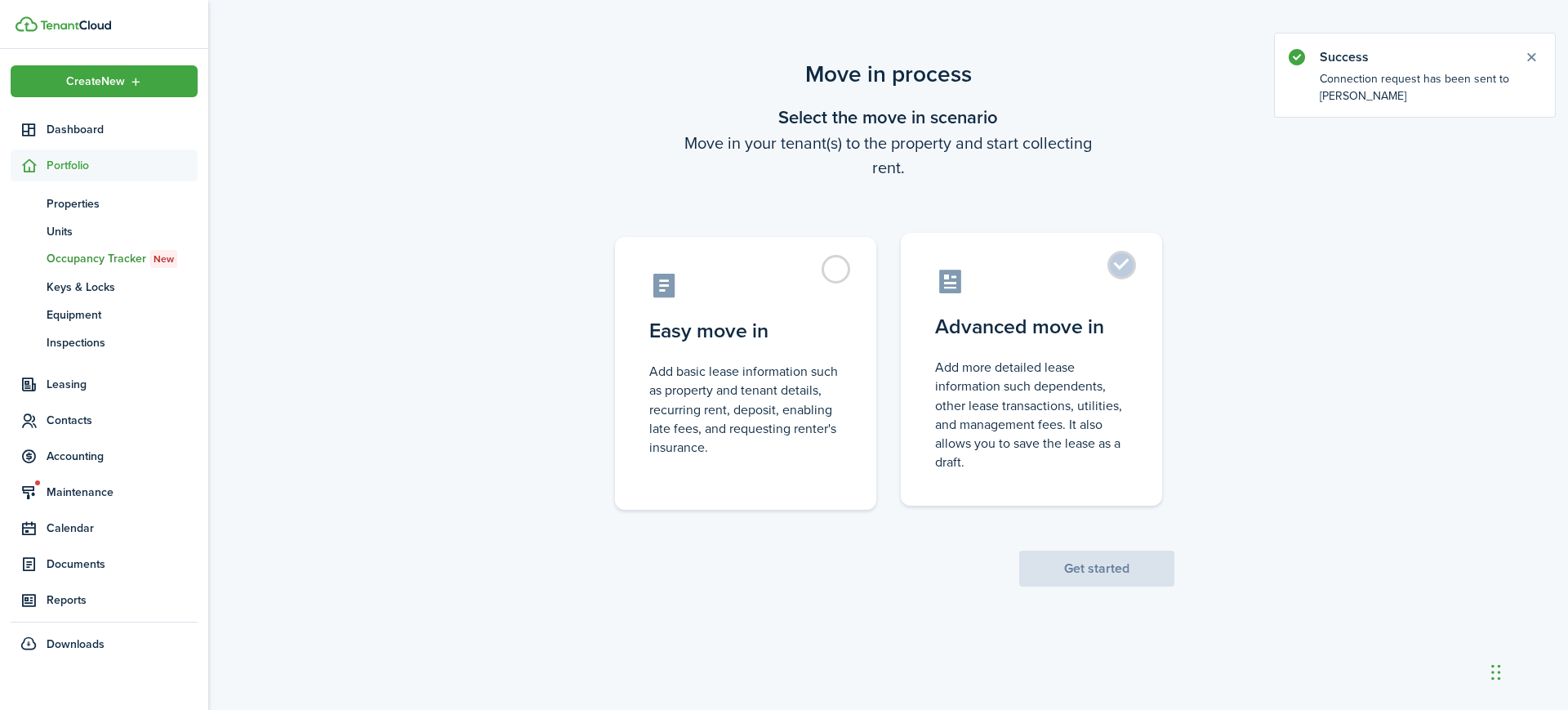
click at [1031, 400] on control-radio-card-description "Add more detailed lease information such dependents, other lease transactions, …" at bounding box center [1031, 415] width 192 height 114
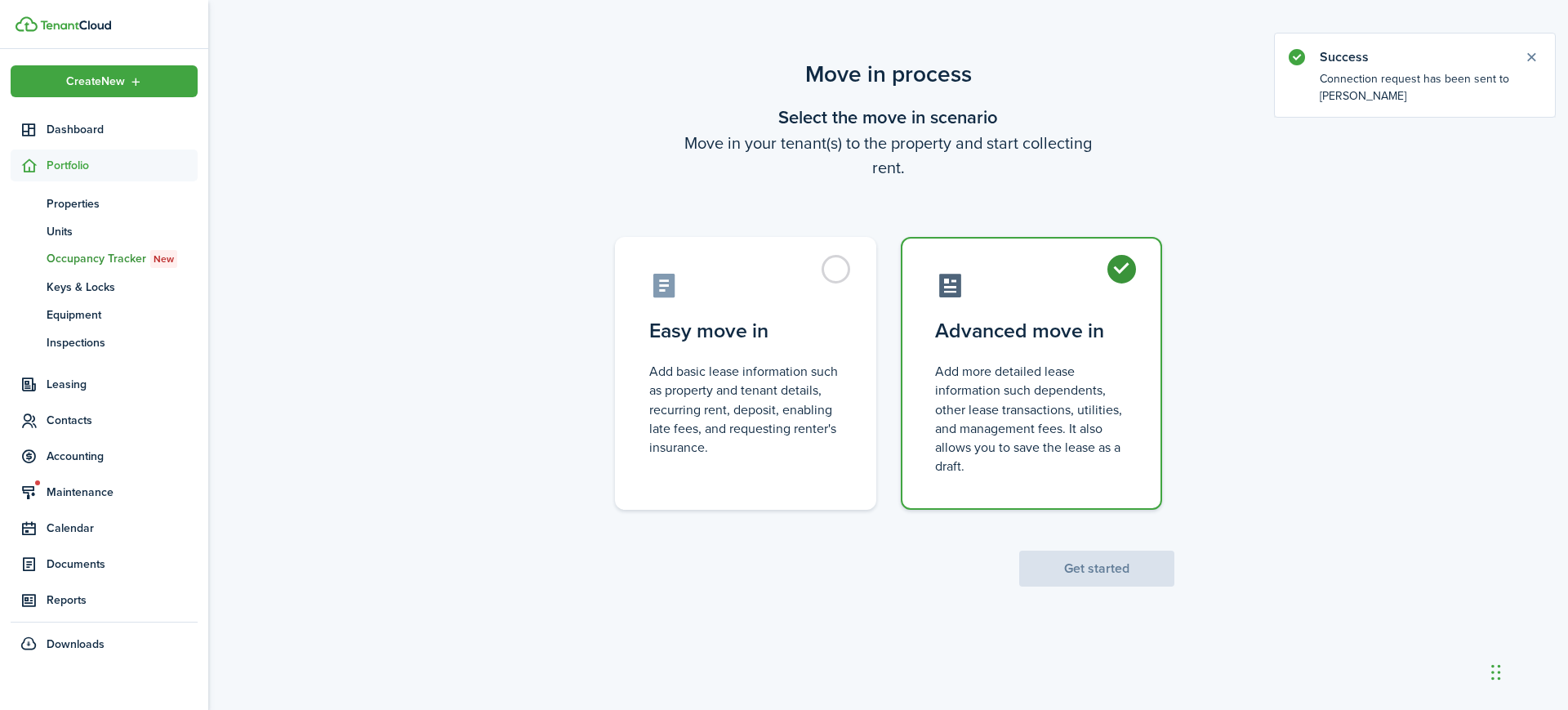
radio input "true"
click at [1085, 572] on button "Get started" at bounding box center [1097, 568] width 155 height 36
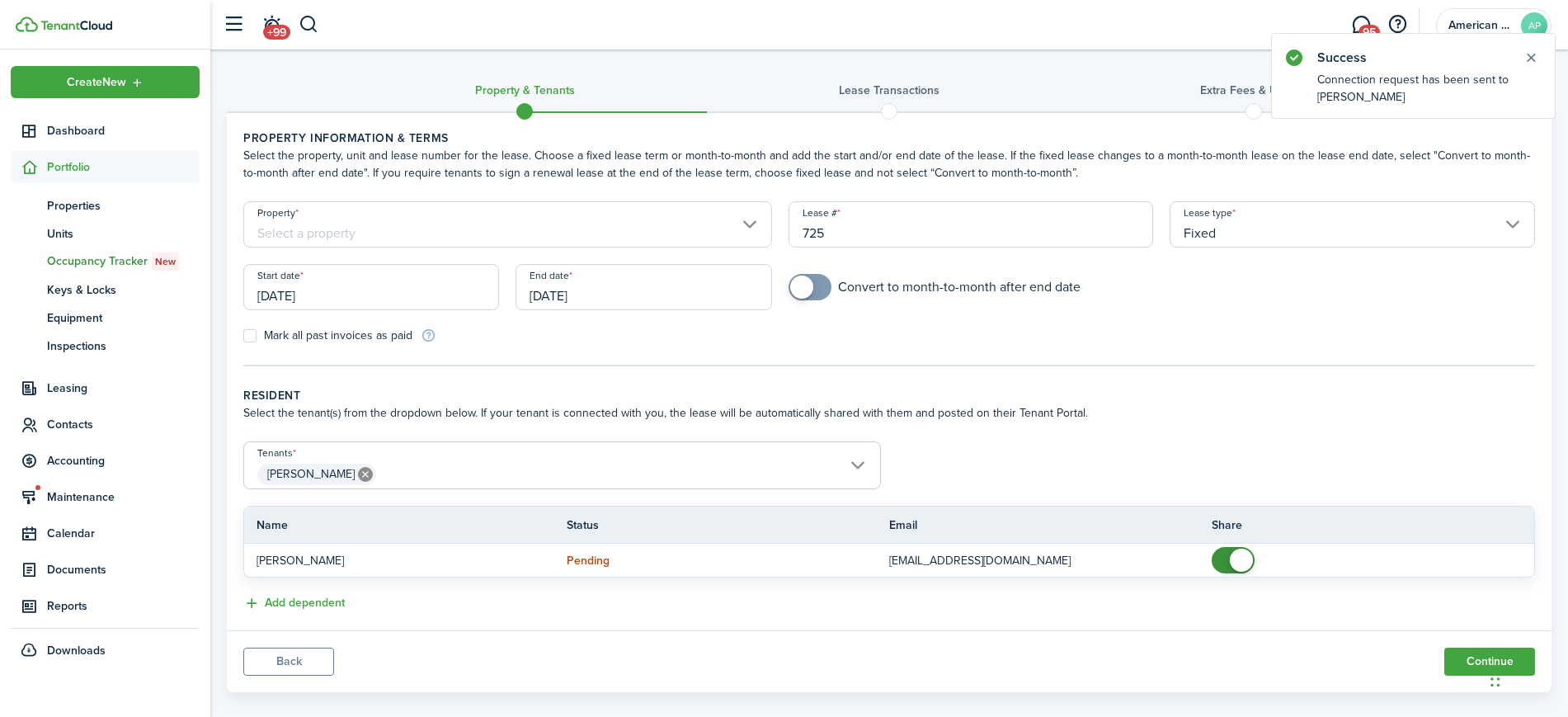
click at [558, 214] on input "Property" at bounding box center [508, 224] width 529 height 47
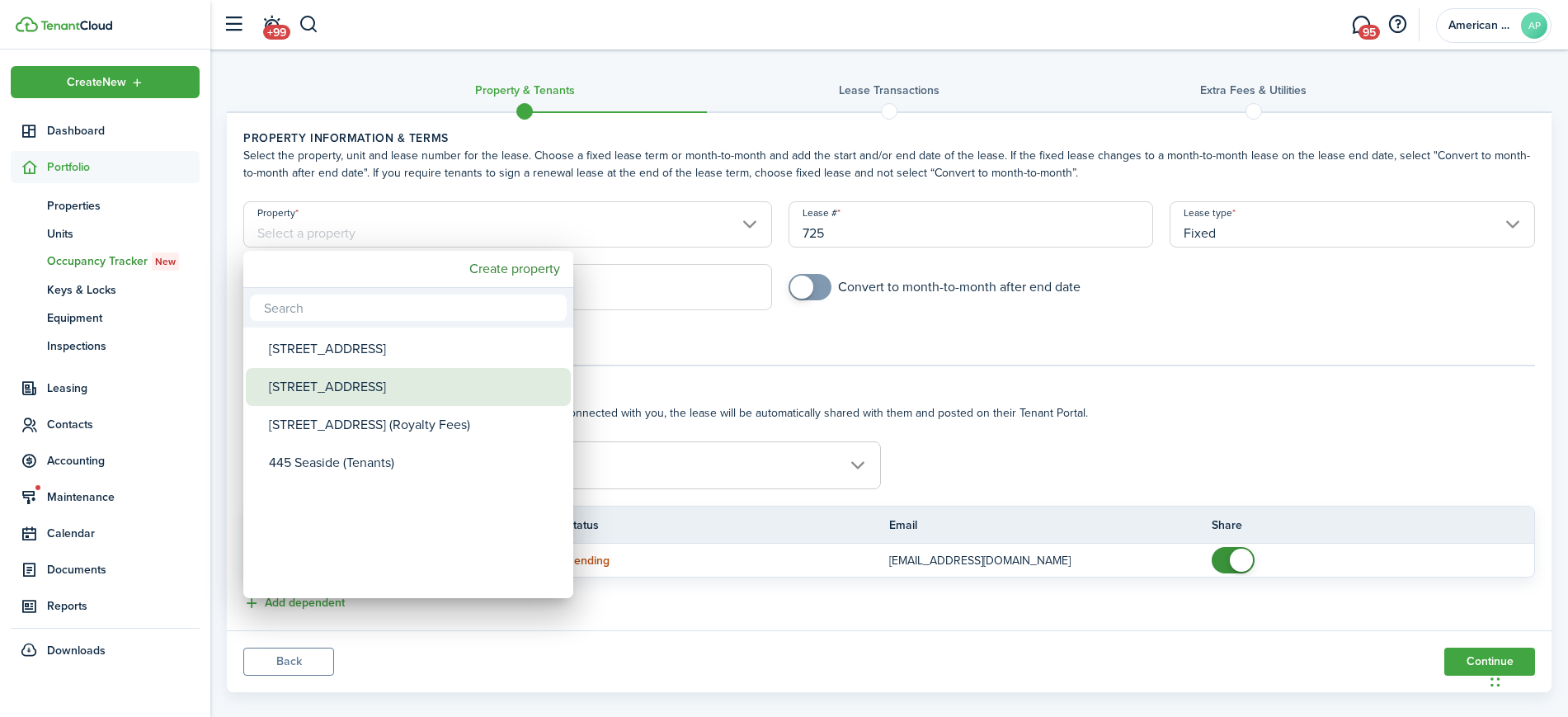
click at [415, 376] on div "[STREET_ADDRESS]" at bounding box center [415, 387] width 292 height 38
type input "[STREET_ADDRESS]"
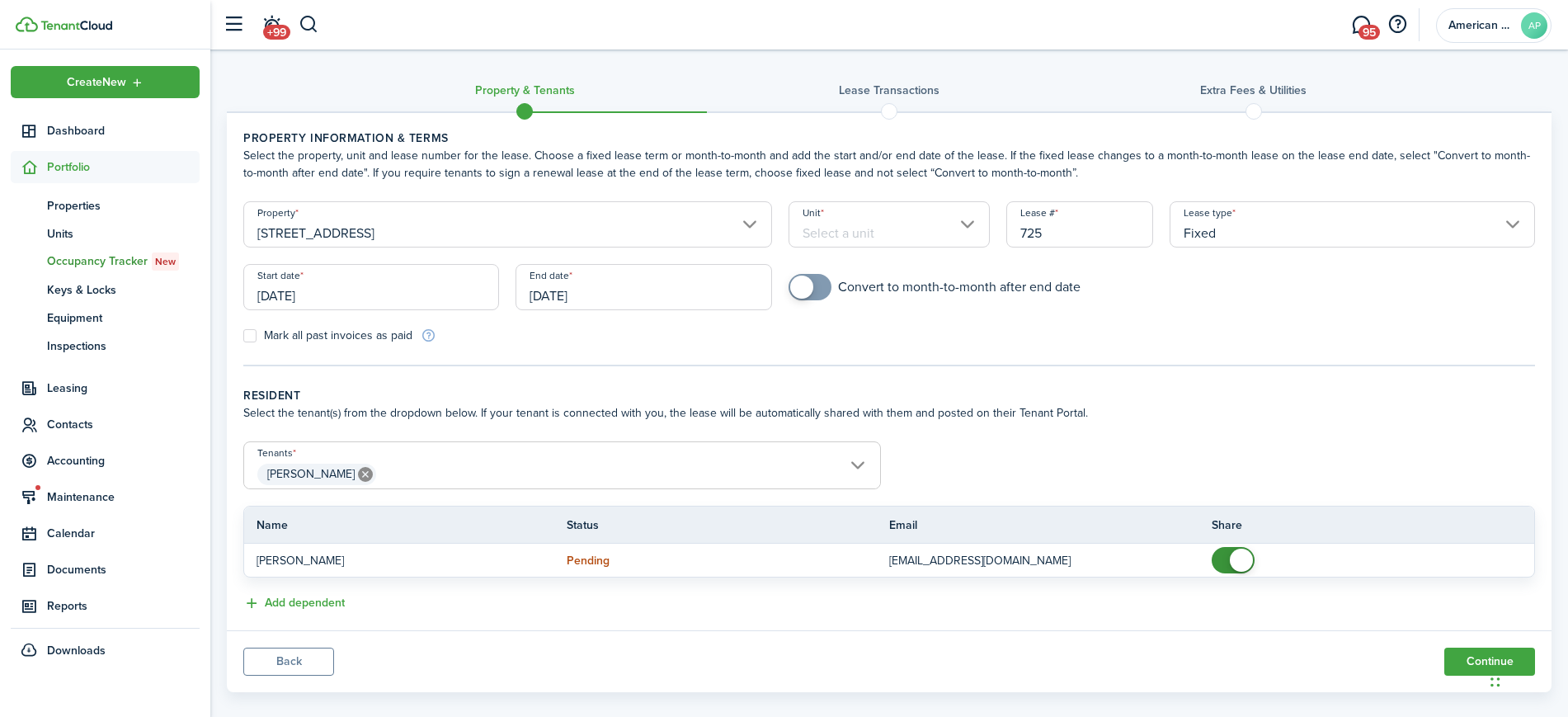
click at [856, 241] on input "Unit" at bounding box center [888, 224] width 202 height 47
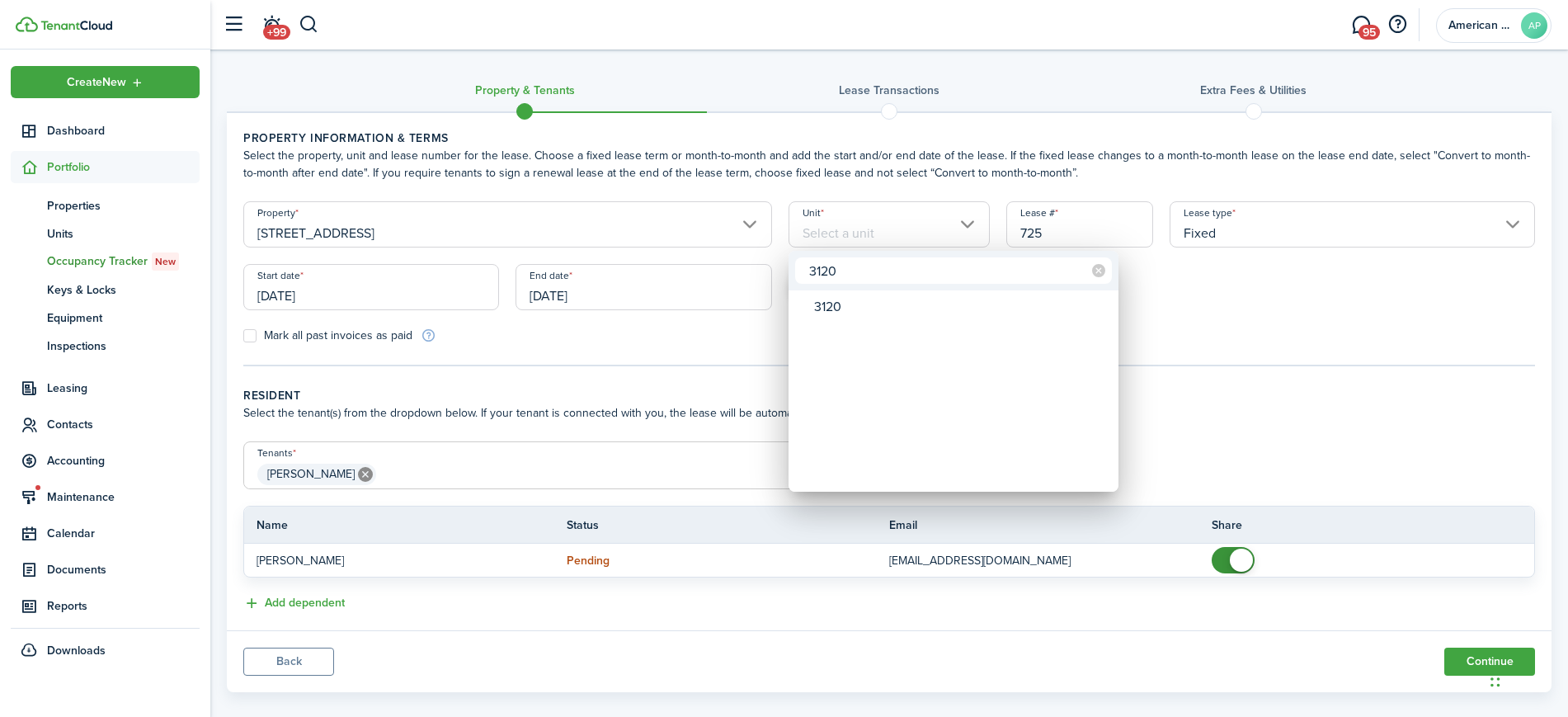
type input "3120"
click at [874, 296] on div "3120" at bounding box center [960, 307] width 292 height 28
type input "3120"
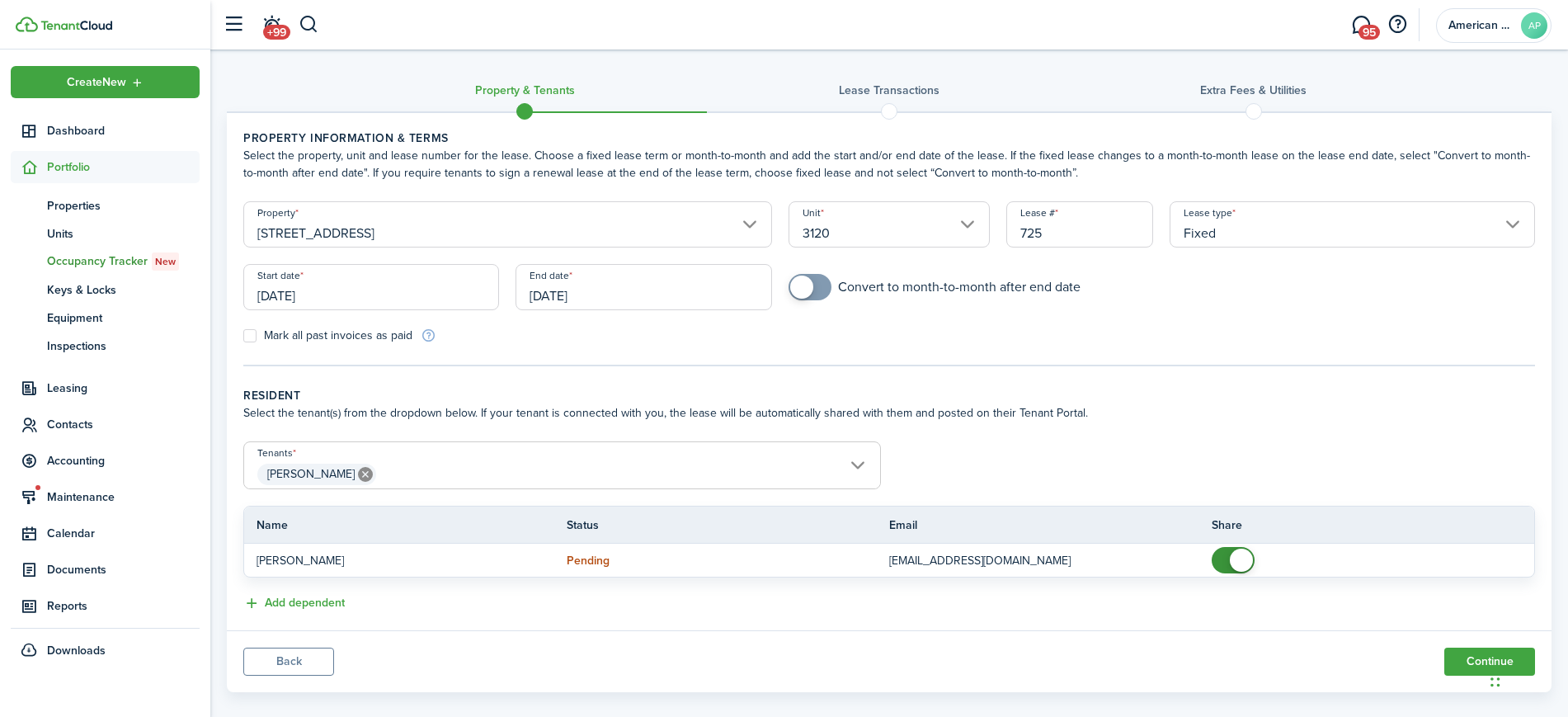
click at [668, 282] on input "[DATE]" at bounding box center [643, 286] width 255 height 47
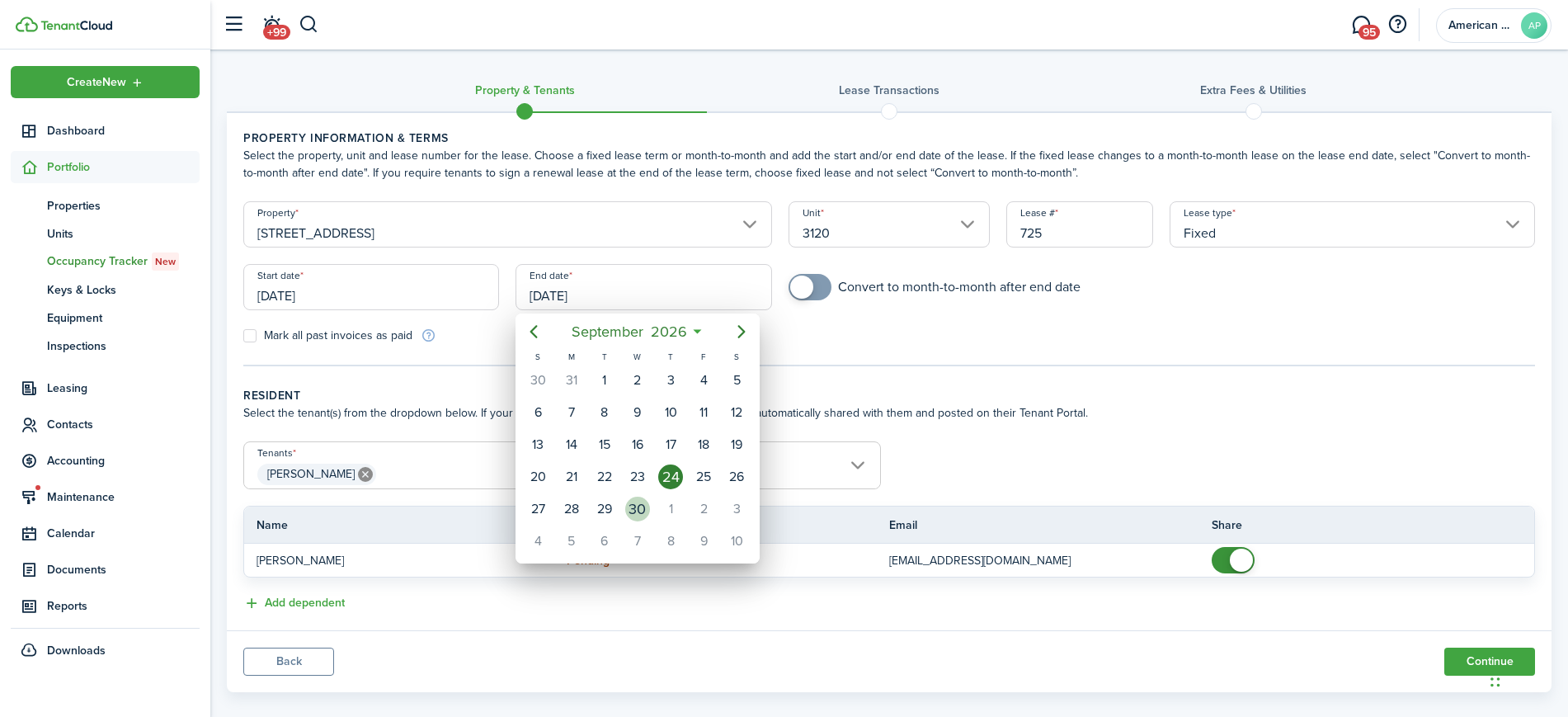
click at [641, 503] on div "30" at bounding box center [637, 508] width 25 height 25
type input "[DATE]"
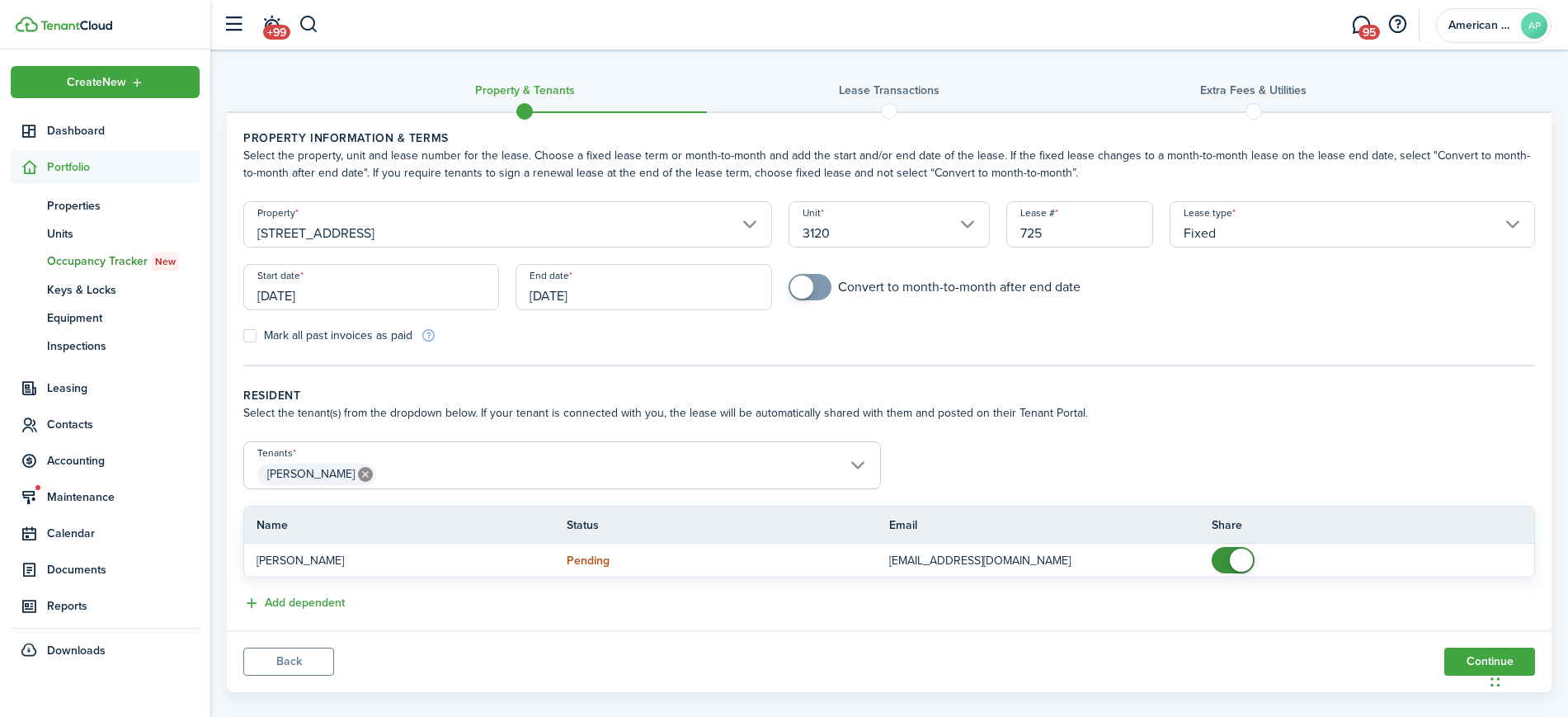
checkbox input "true"
click at [818, 279] on span at bounding box center [810, 286] width 16 height 26
click at [1484, 664] on button "Continue" at bounding box center [1489, 661] width 90 height 28
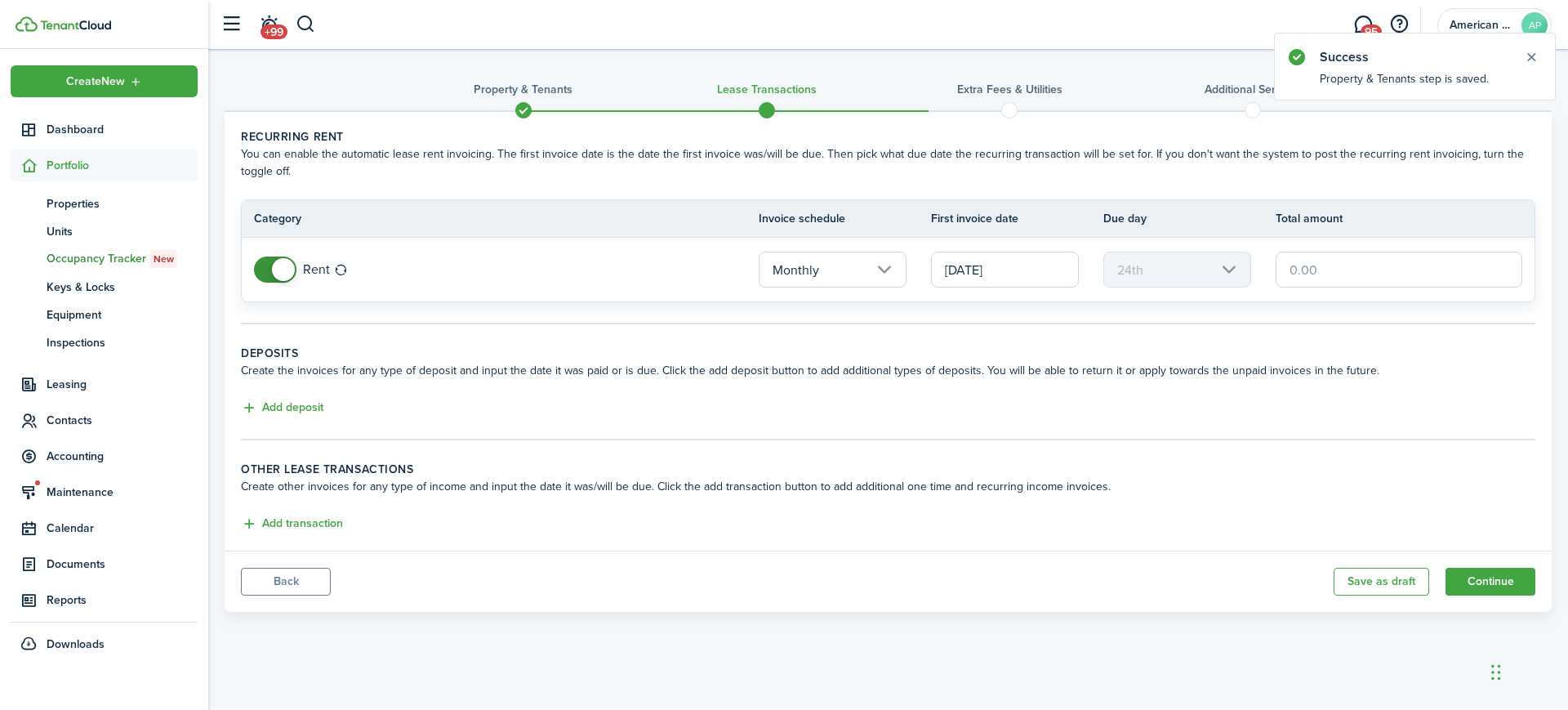
click at [267, 268] on span at bounding box center [275, 269] width 16 height 26
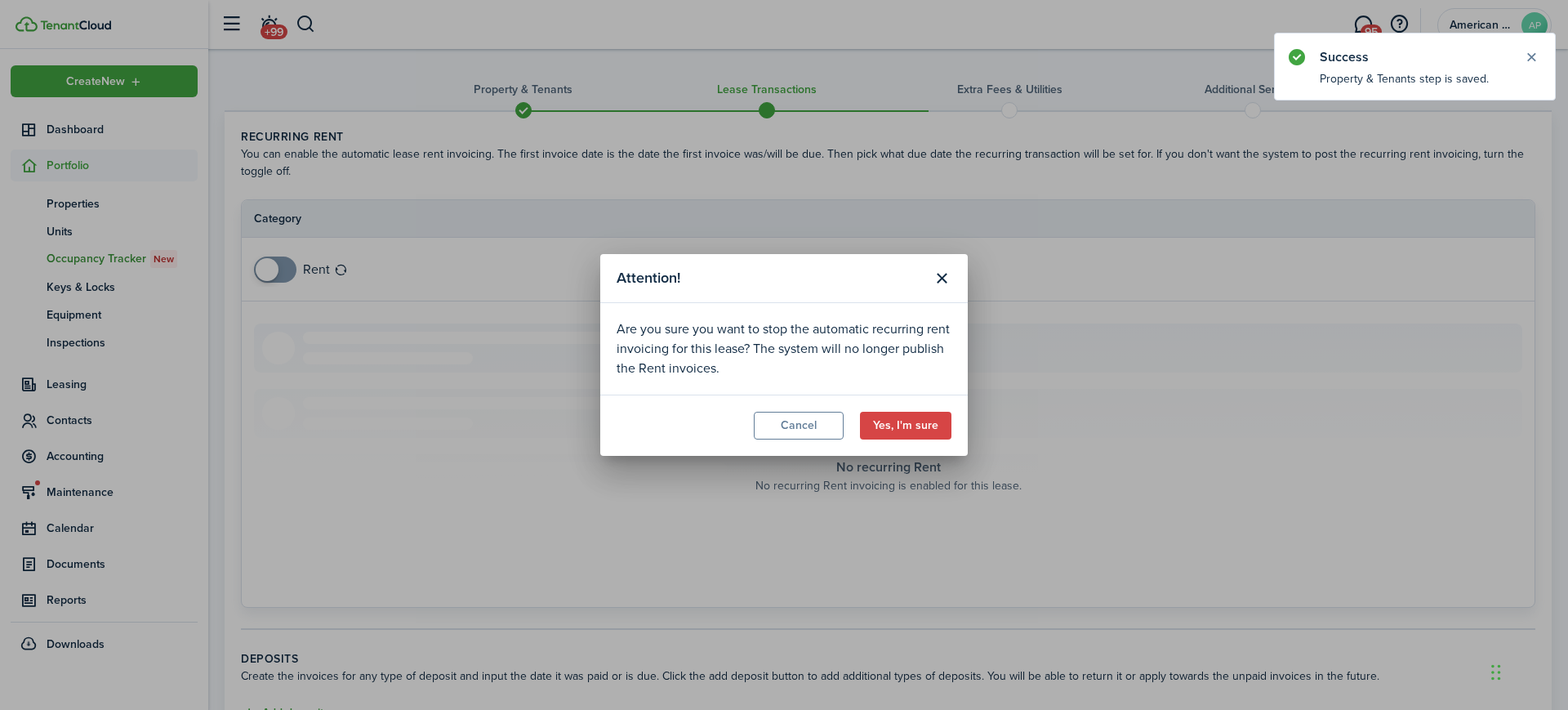
click at [952, 425] on modal-footer "Cancel Yes, I'm sure" at bounding box center [784, 425] width 368 height 61
click at [925, 430] on button "Yes, I'm sure" at bounding box center [905, 425] width 91 height 28
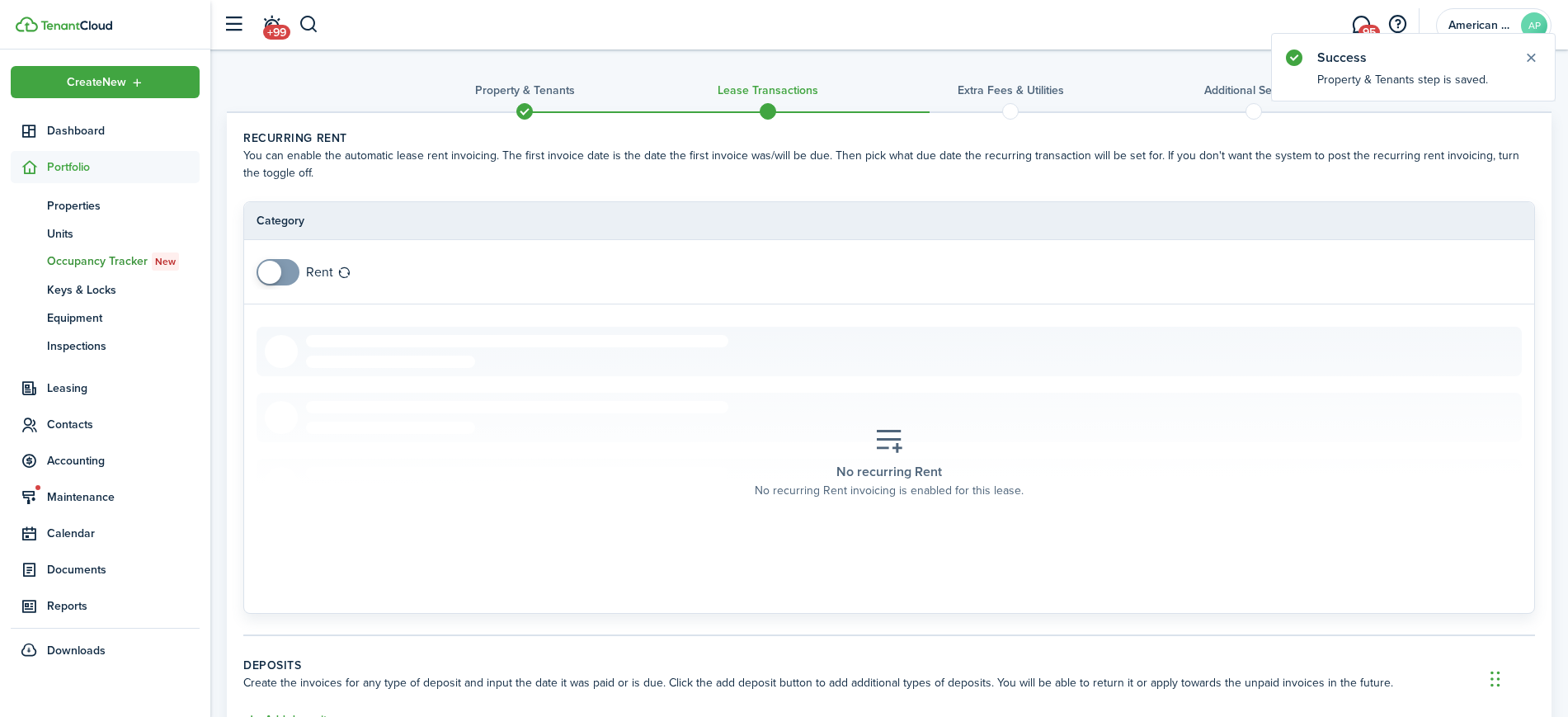
scroll to position [255, 0]
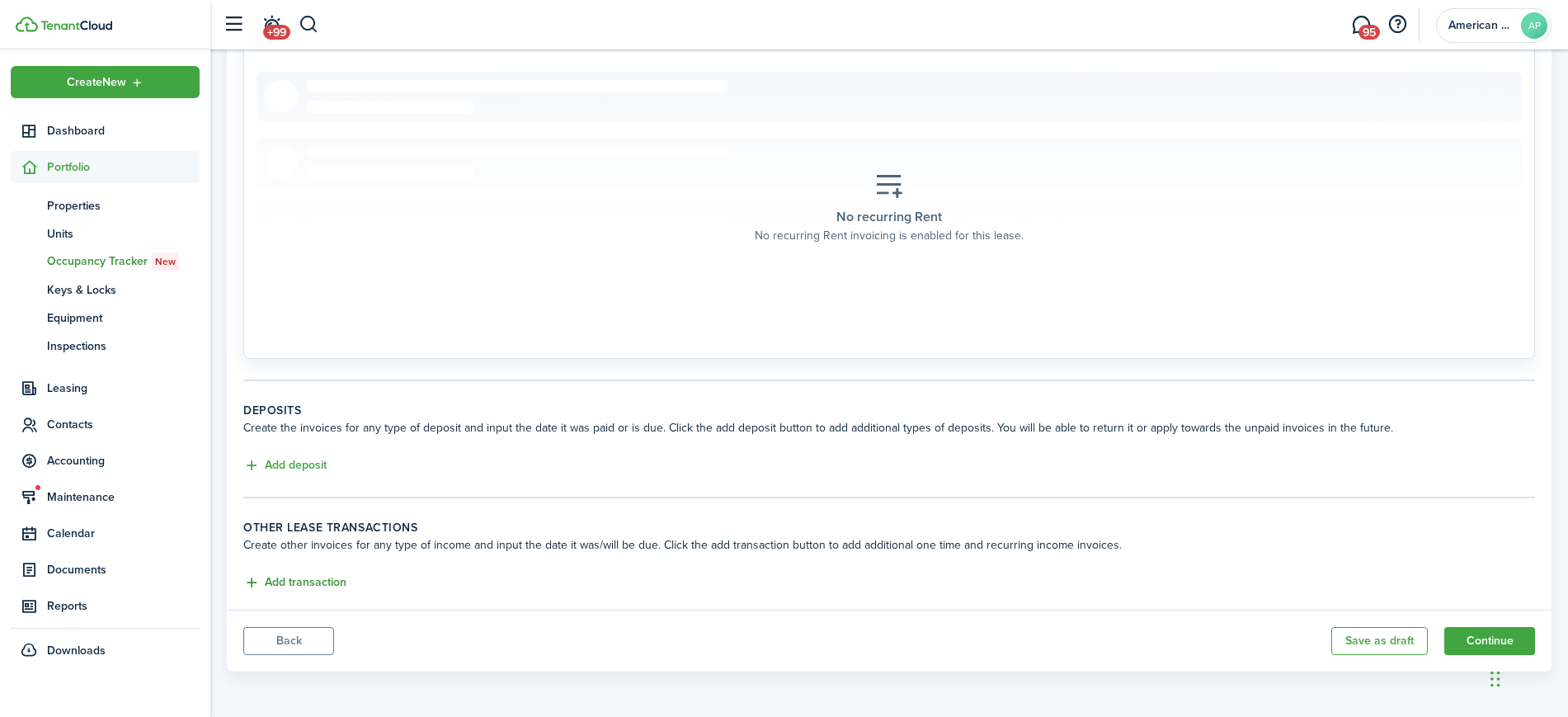
click at [274, 580] on button "Add transaction" at bounding box center [295, 582] width 103 height 19
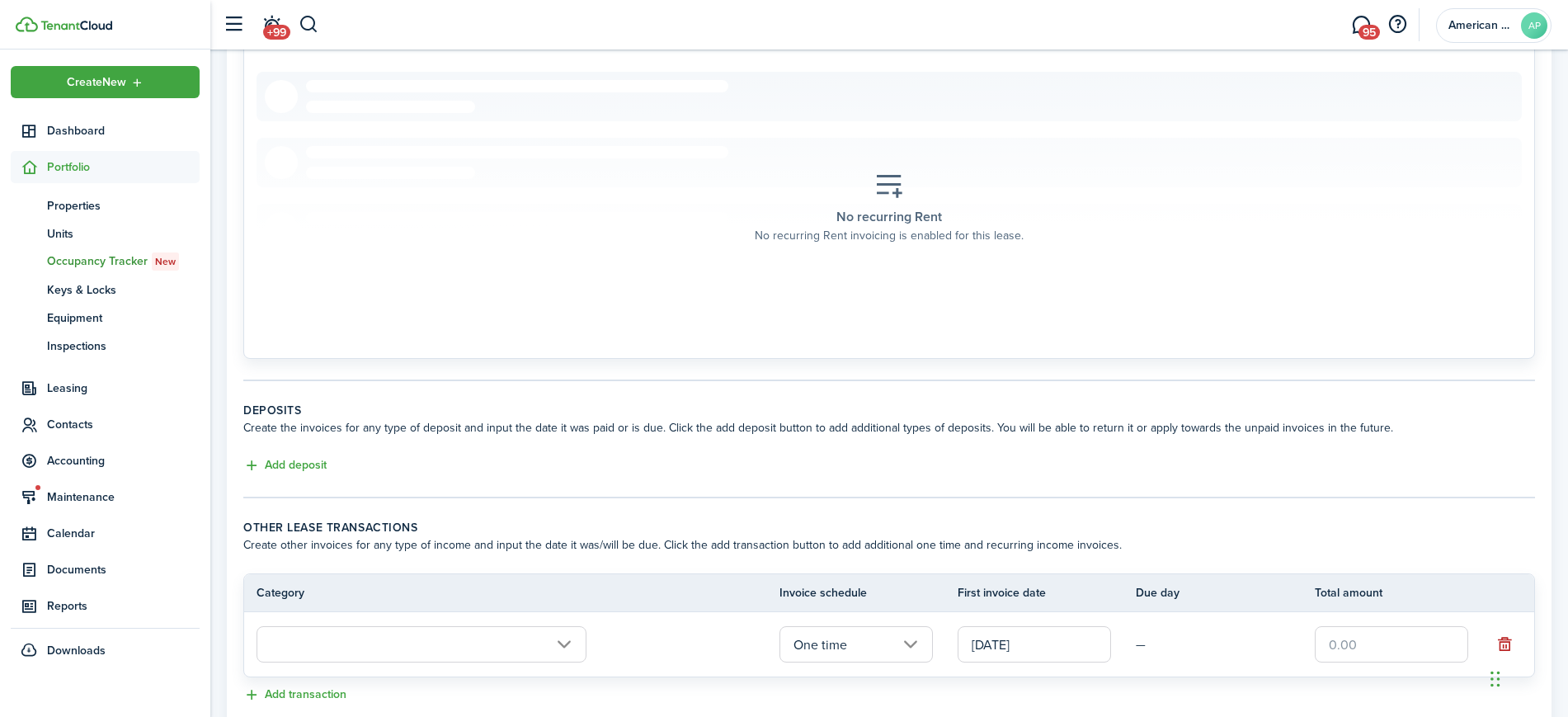
click at [340, 655] on input "text" at bounding box center [421, 644] width 330 height 36
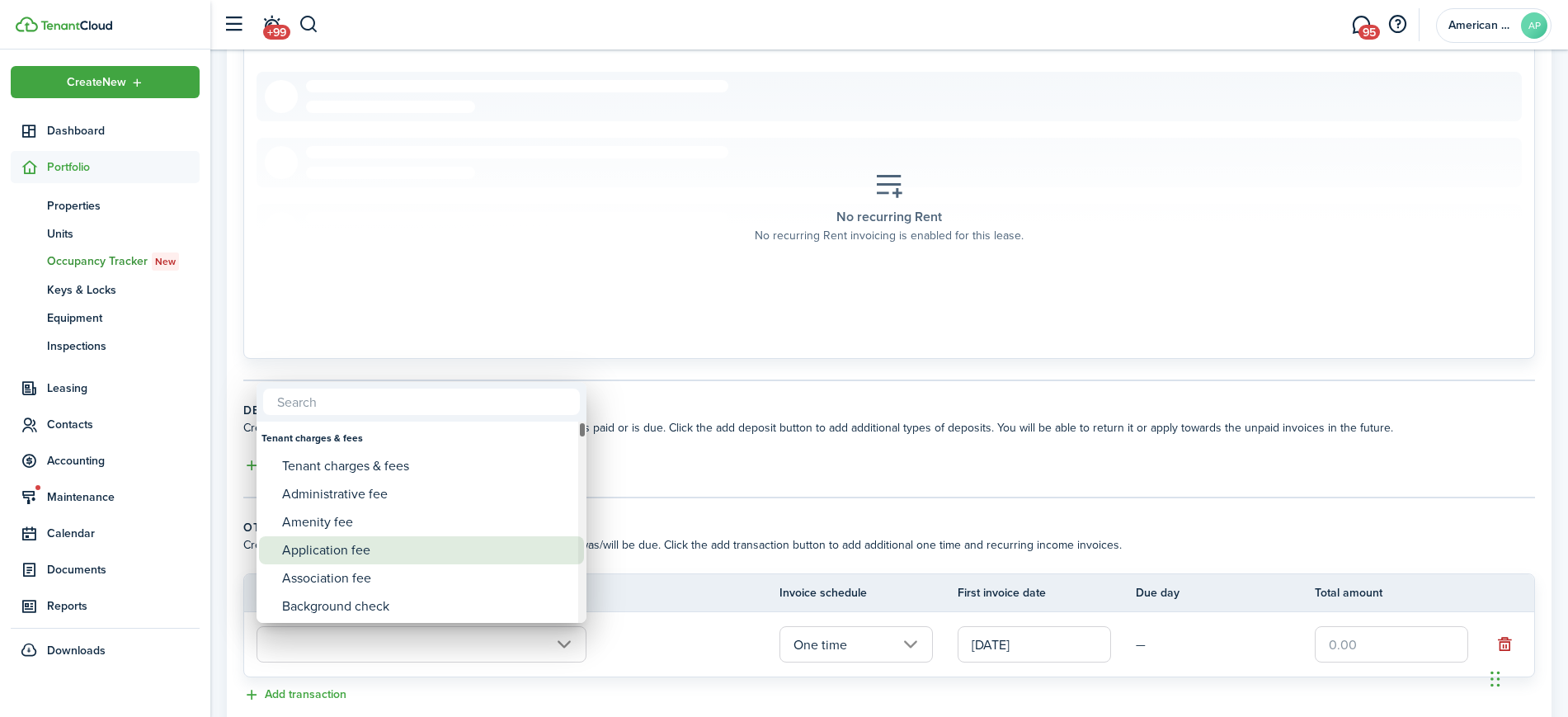
click at [356, 545] on div "Application fee" at bounding box center [428, 550] width 292 height 28
type input "Tenant charges & fees / Application fee"
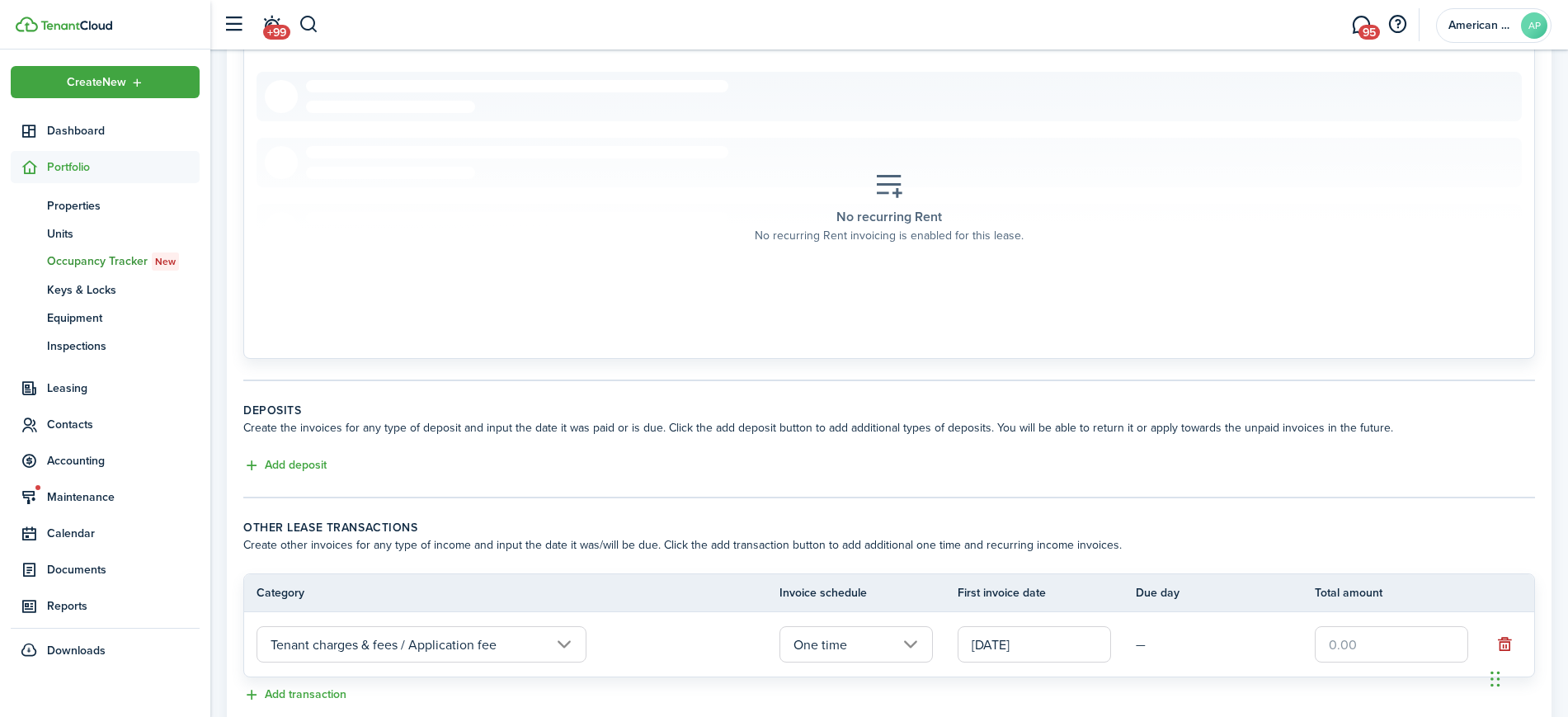
click at [1357, 657] on input "text" at bounding box center [1391, 644] width 153 height 36
type input "$1,000.00"
click at [339, 693] on button "Add transaction" at bounding box center [295, 694] width 103 height 19
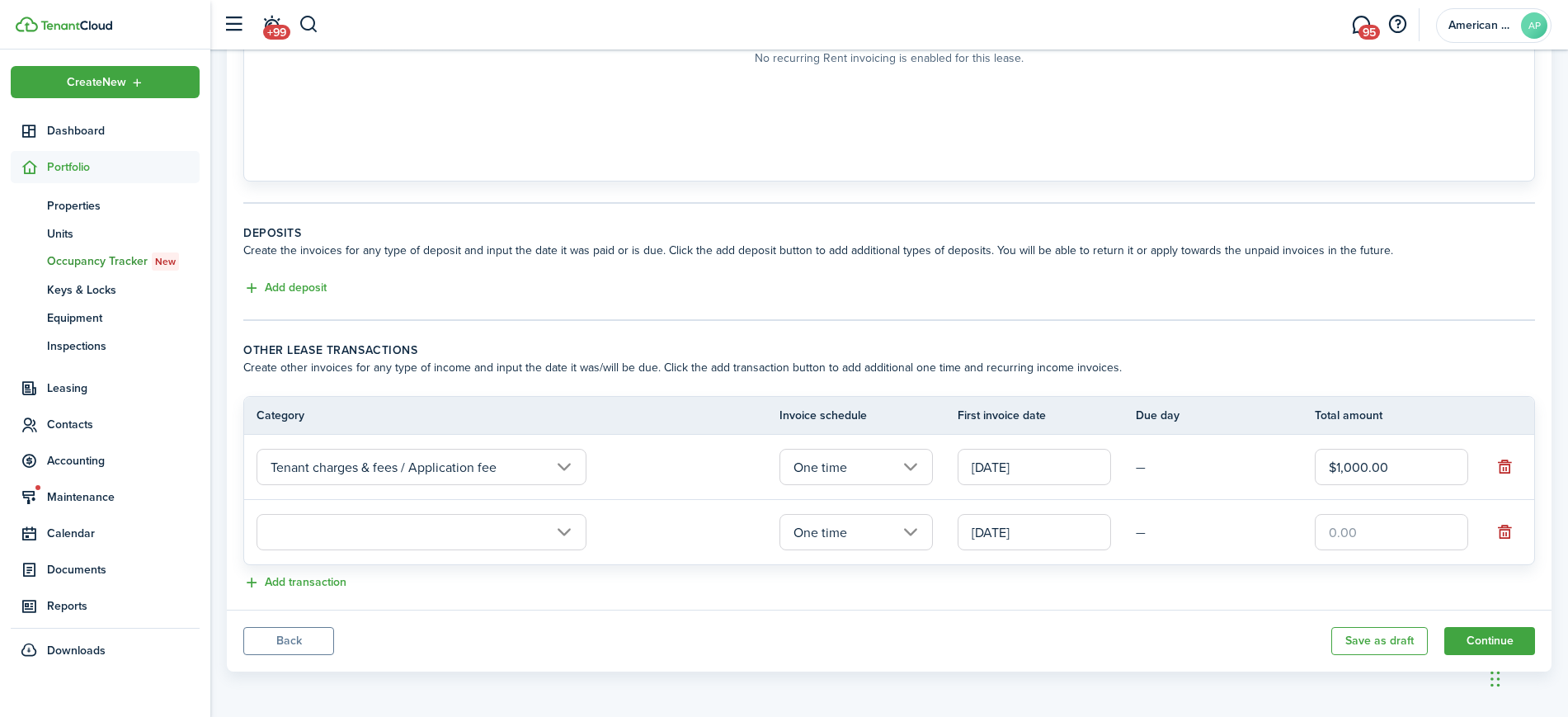
click at [435, 529] on input "text" at bounding box center [421, 532] width 330 height 36
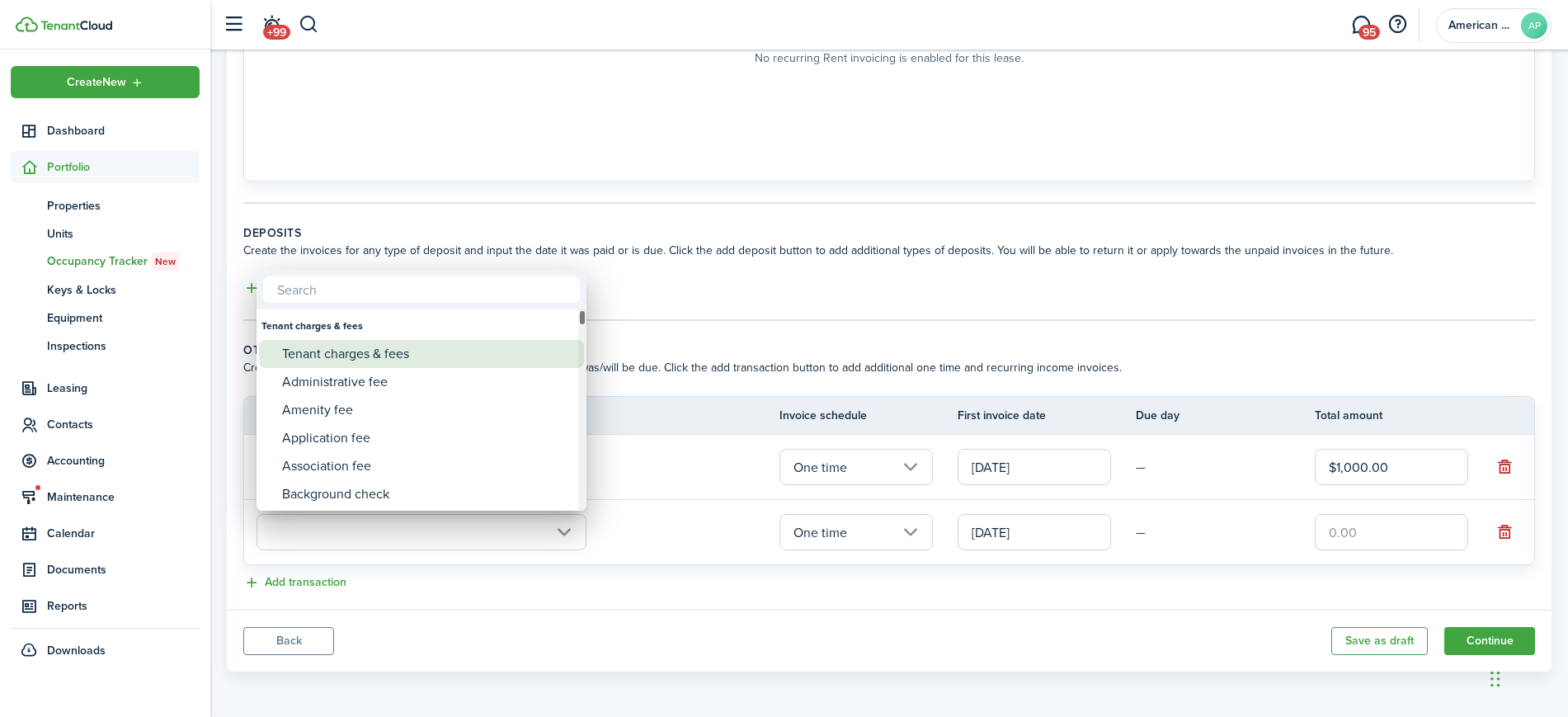
click at [393, 357] on div "Tenant charges & fees" at bounding box center [428, 354] width 292 height 28
type input "Tenant charges & fees"
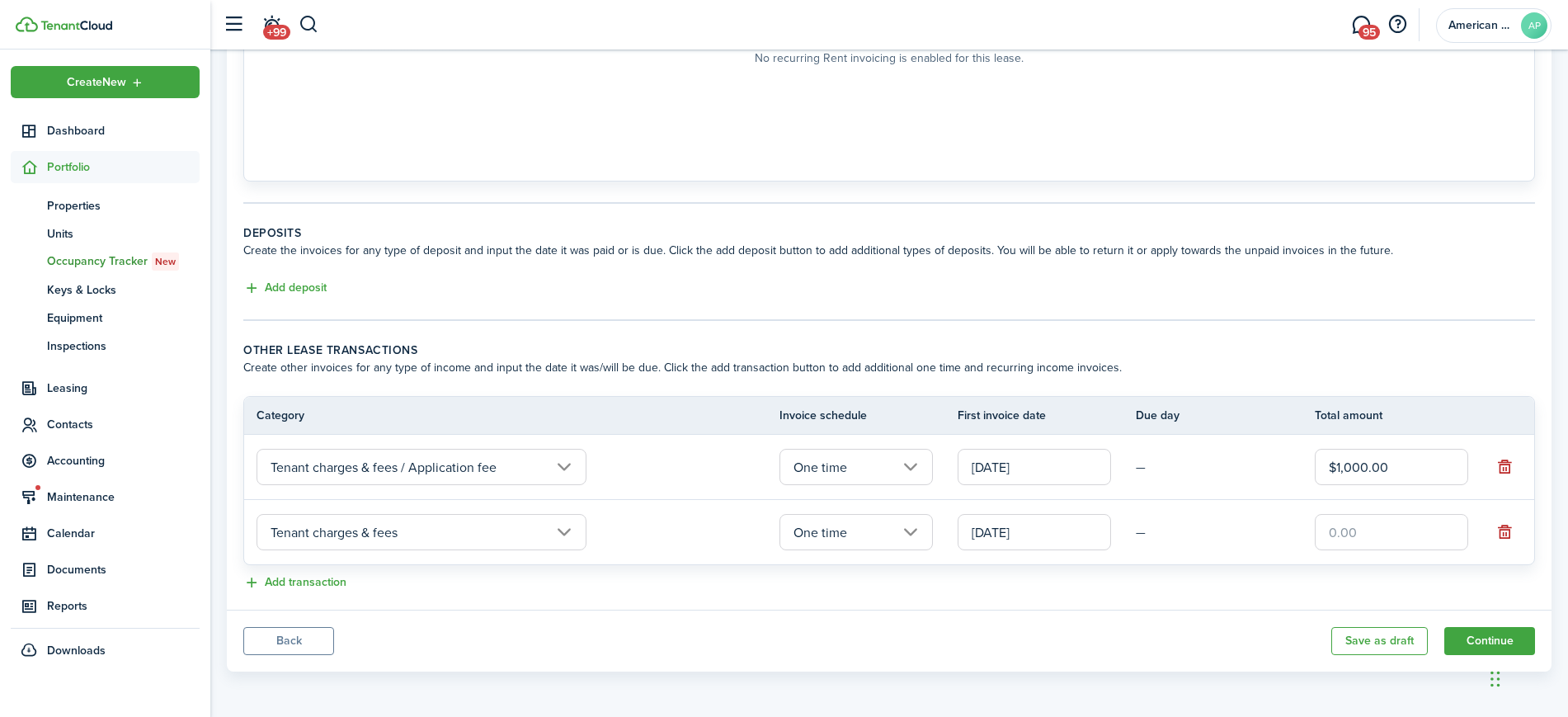
click at [1399, 521] on input "text" at bounding box center [1391, 532] width 153 height 36
type input "$330.59"
click at [285, 584] on button "Add transaction" at bounding box center [295, 582] width 103 height 19
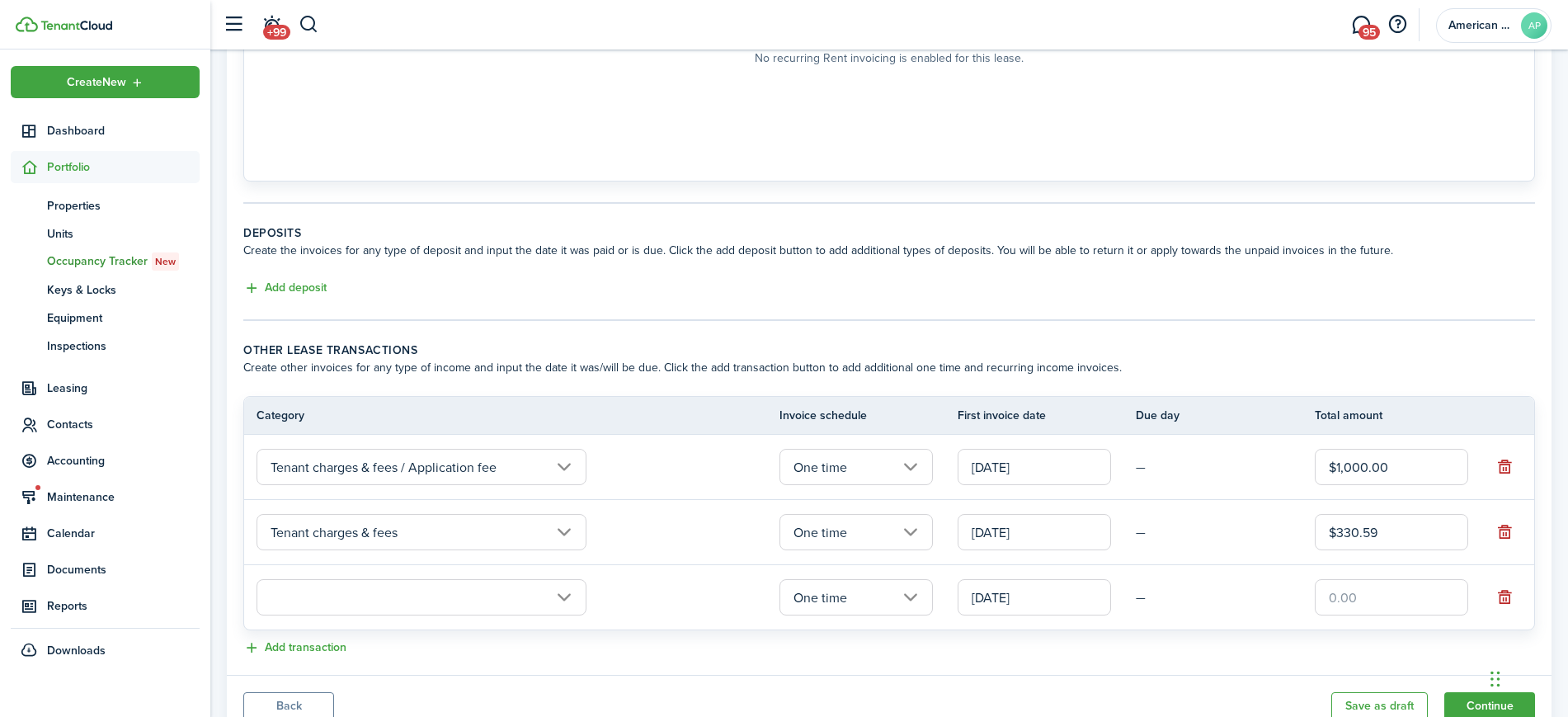
click at [469, 617] on td at bounding box center [512, 597] width 535 height 45
click at [461, 607] on input "text" at bounding box center [421, 598] width 330 height 36
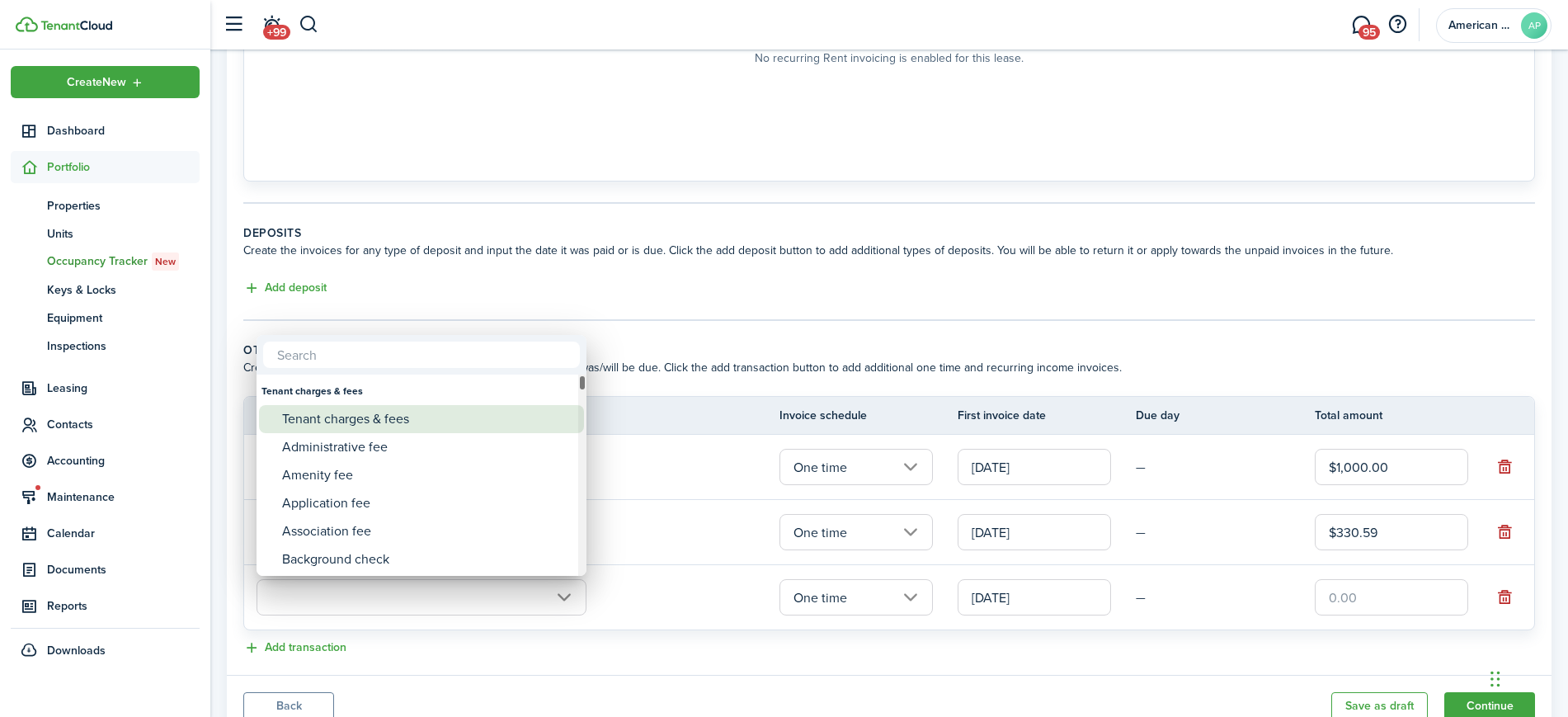
click at [376, 422] on div "Tenant charges & fees" at bounding box center [428, 419] width 292 height 28
type input "Tenant charges & fees"
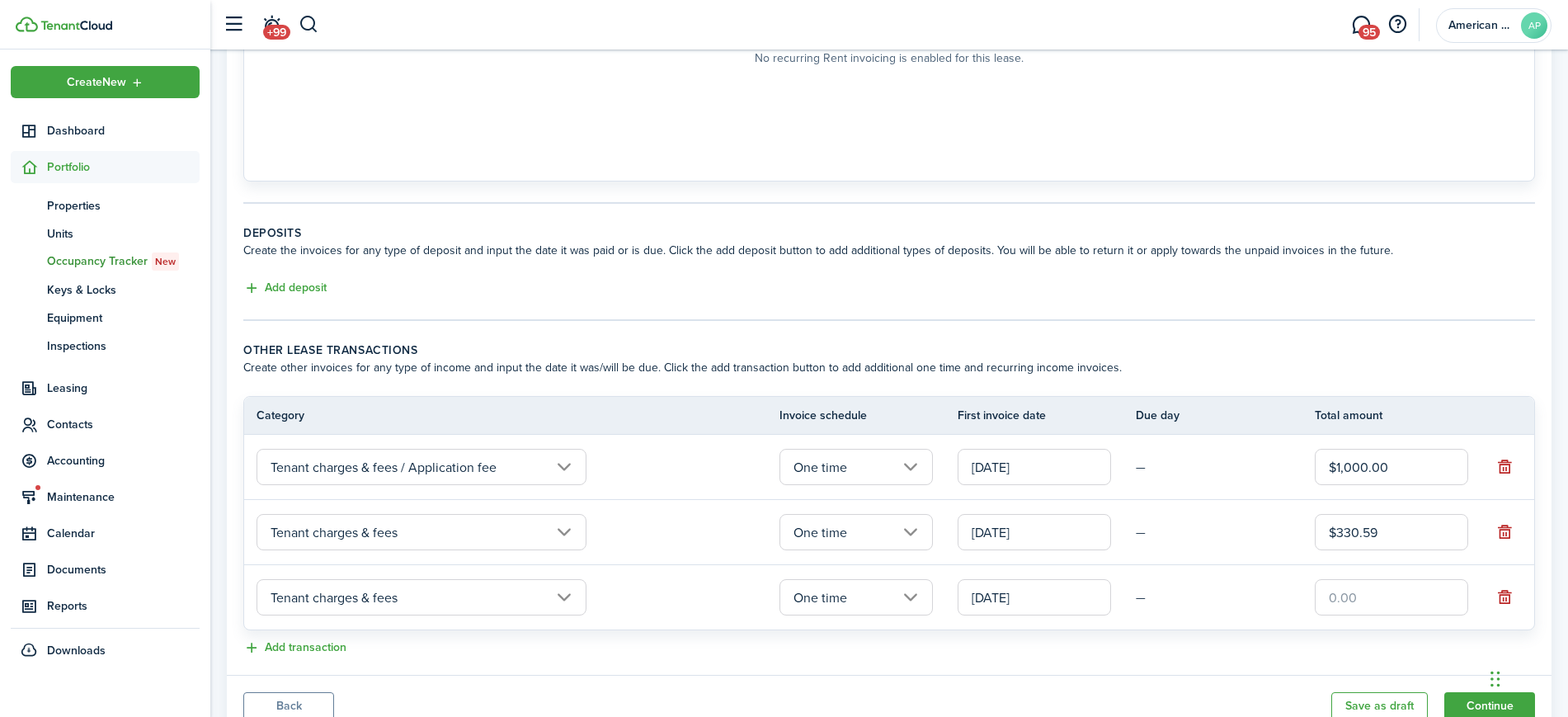
click at [846, 596] on input "One time" at bounding box center [856, 598] width 153 height 36
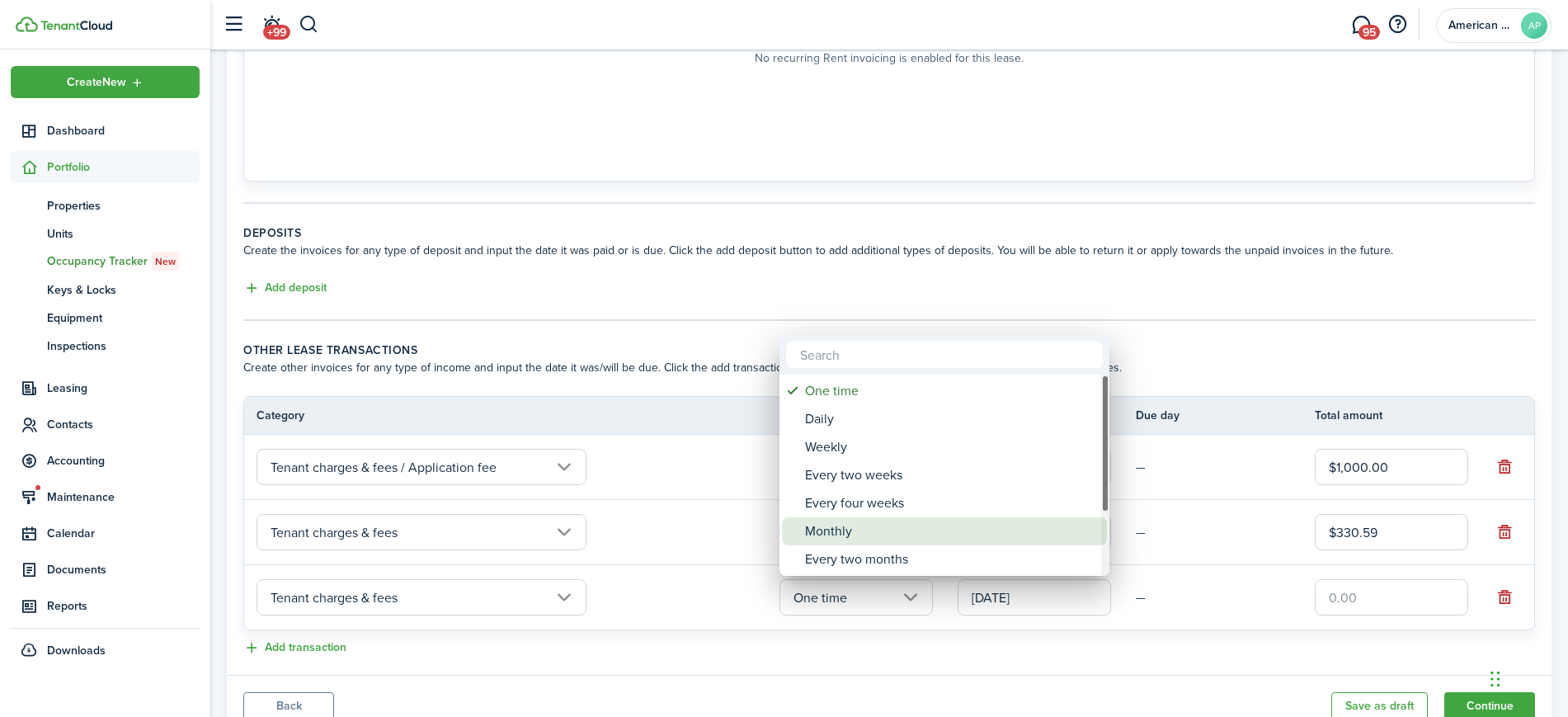
click at [828, 537] on div "Monthly" at bounding box center [951, 531] width 292 height 28
type input "Monthly"
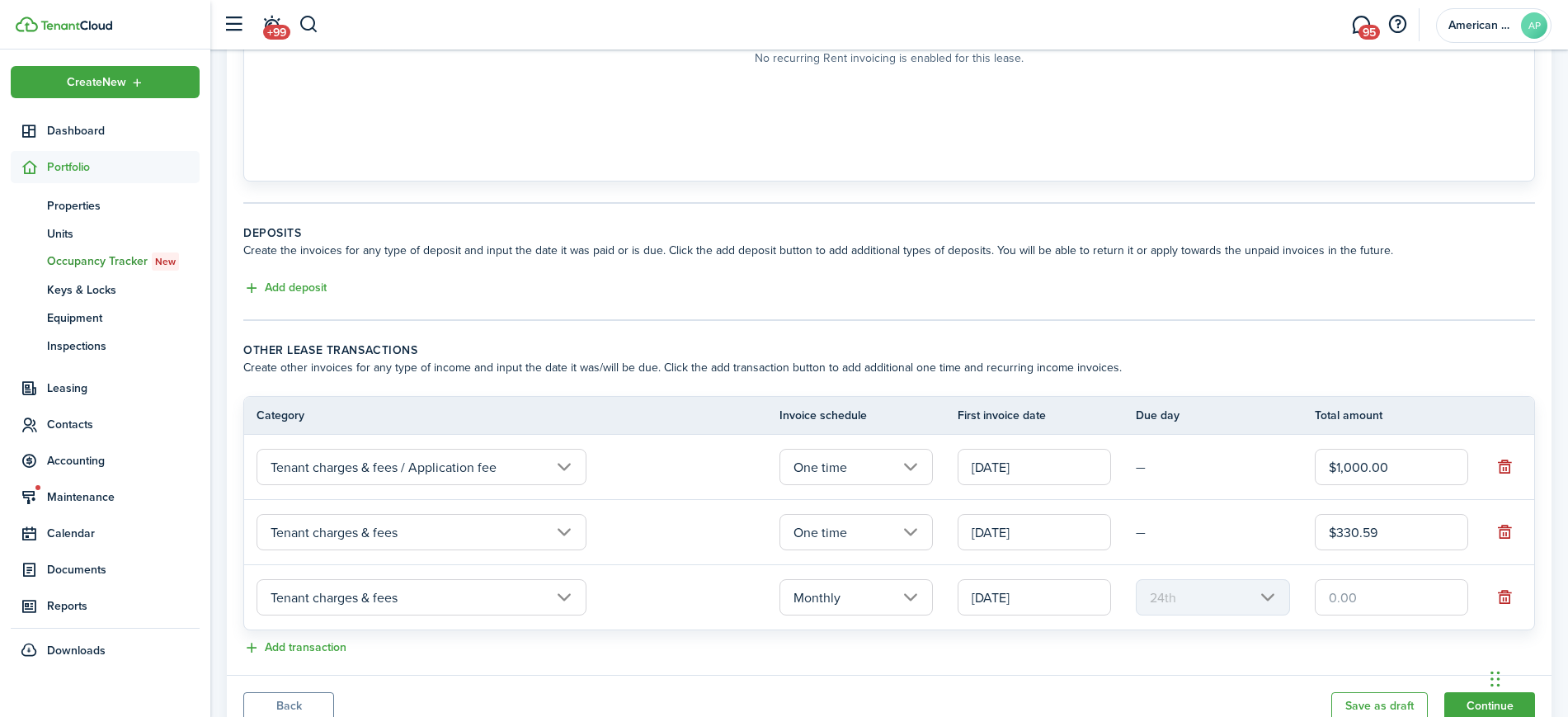
click at [996, 594] on input "[DATE]" at bounding box center [1034, 598] width 153 height 36
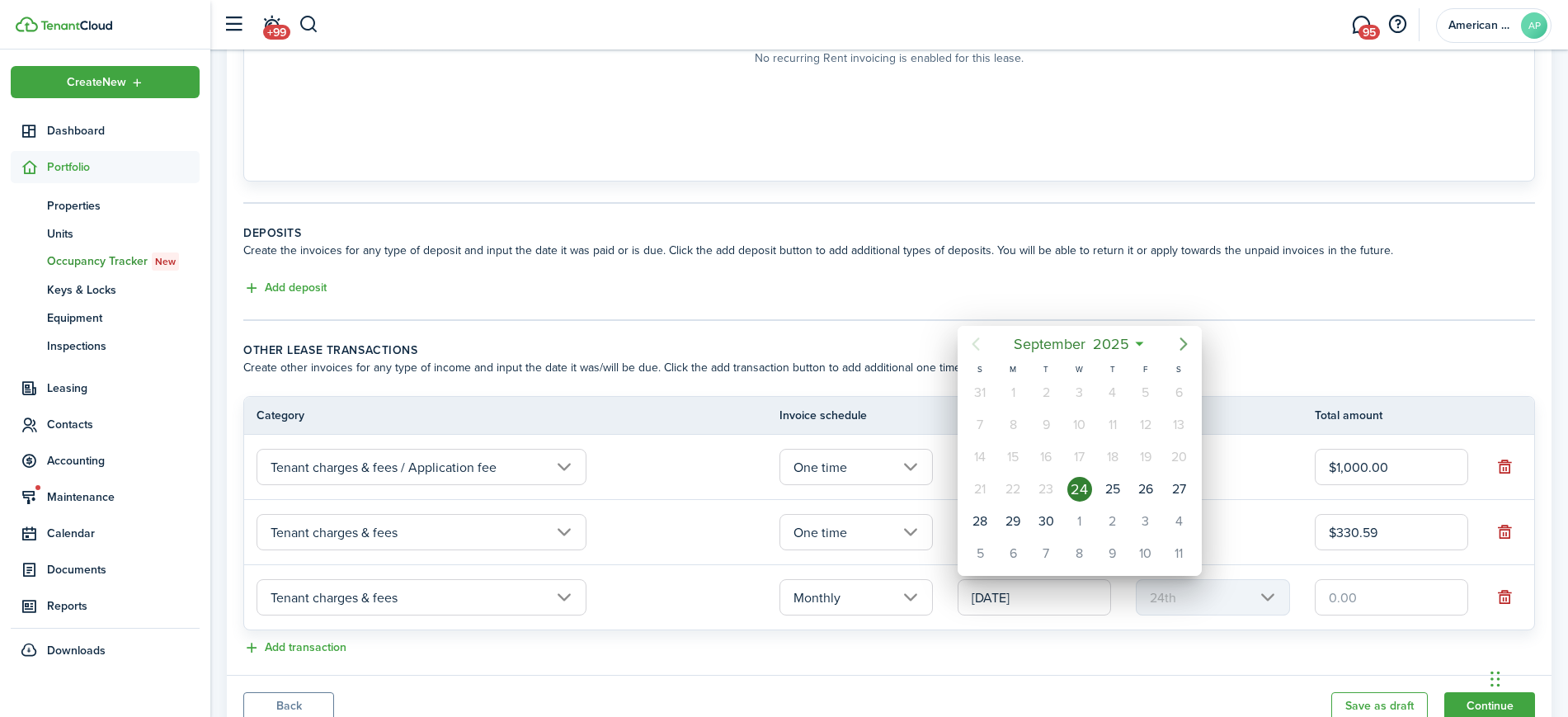
click at [1181, 342] on icon "Next page" at bounding box center [1184, 344] width 20 height 20
click at [1177, 398] on div "1" at bounding box center [1179, 392] width 25 height 25
type input "[DATE]"
type input "1st"
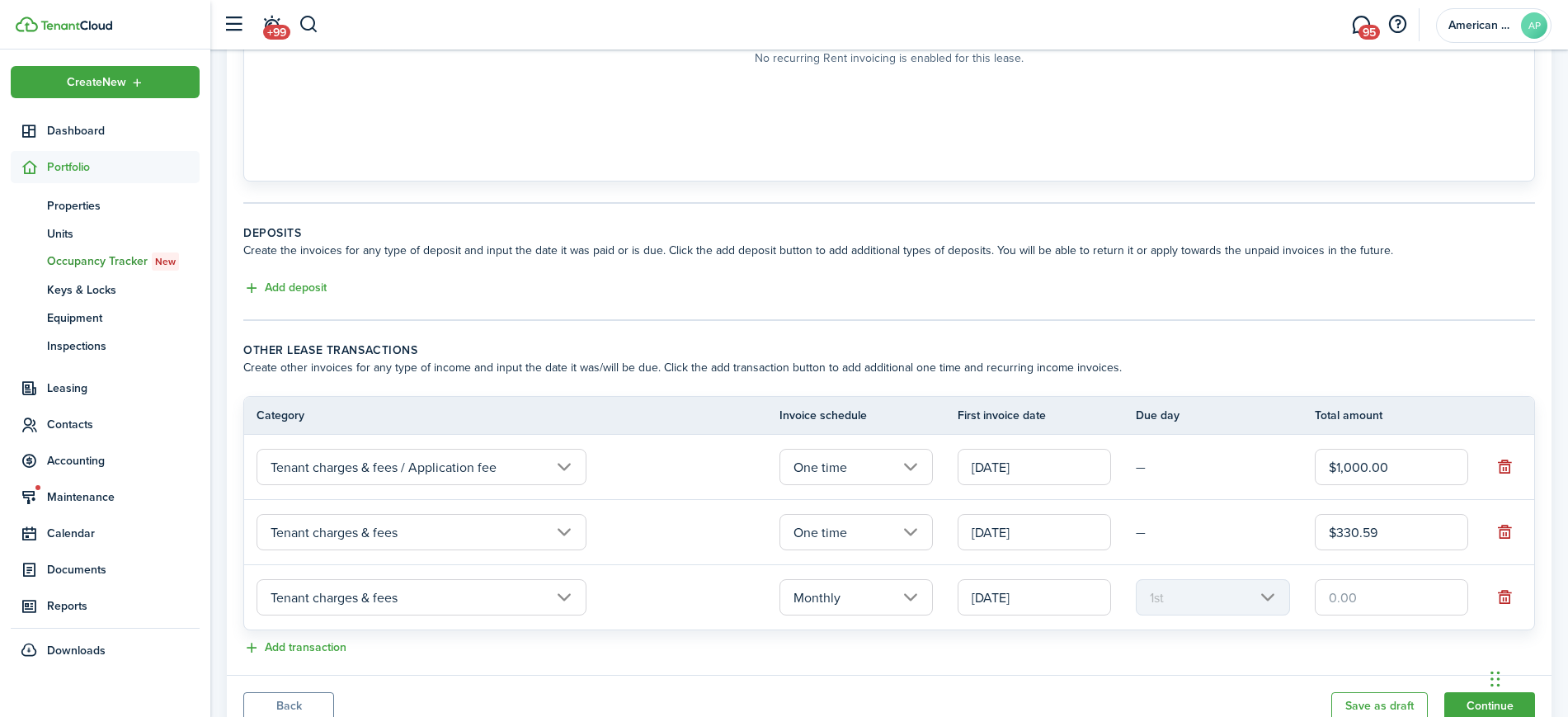
click at [1356, 609] on input "text" at bounding box center [1391, 598] width 153 height 36
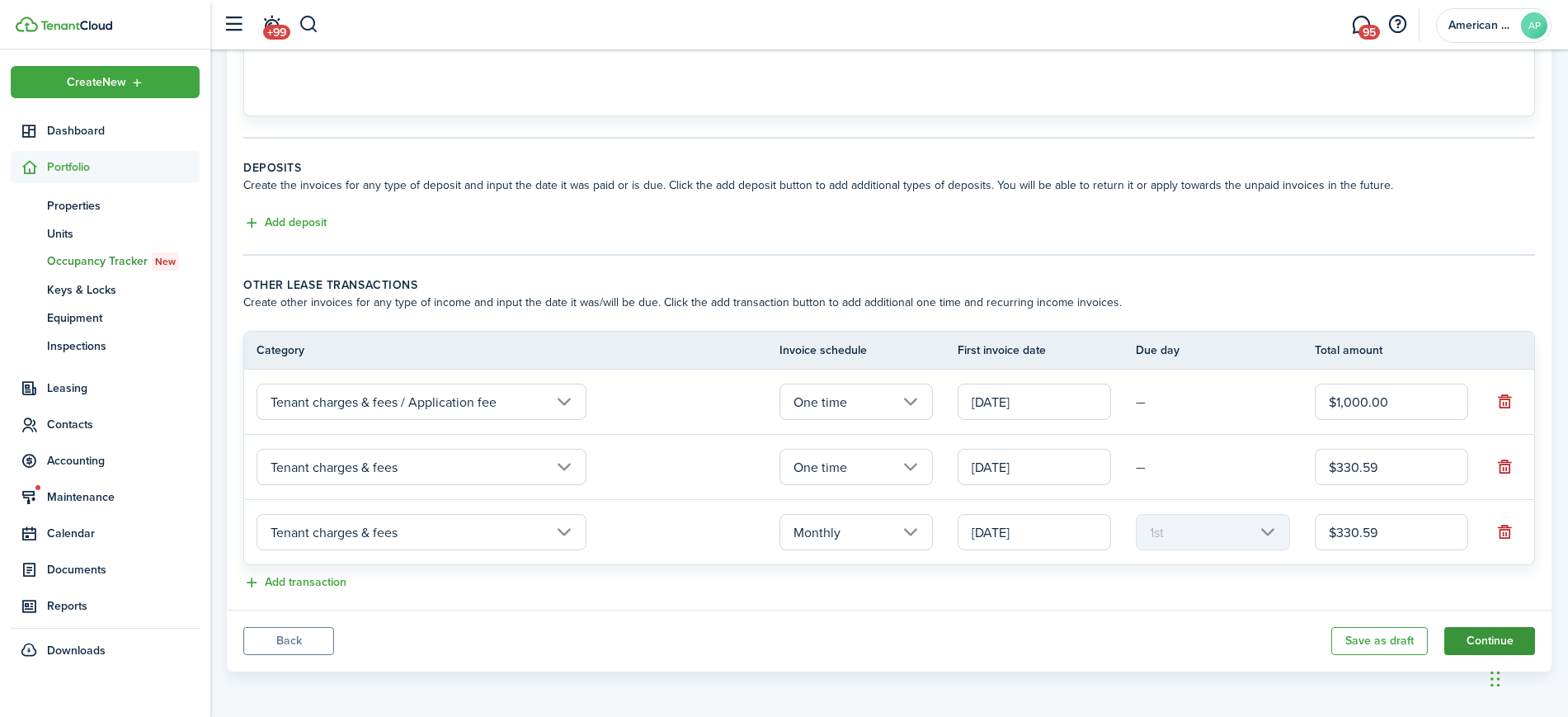
type input "$330.59"
click at [1477, 649] on button "Continue" at bounding box center [1489, 640] width 90 height 28
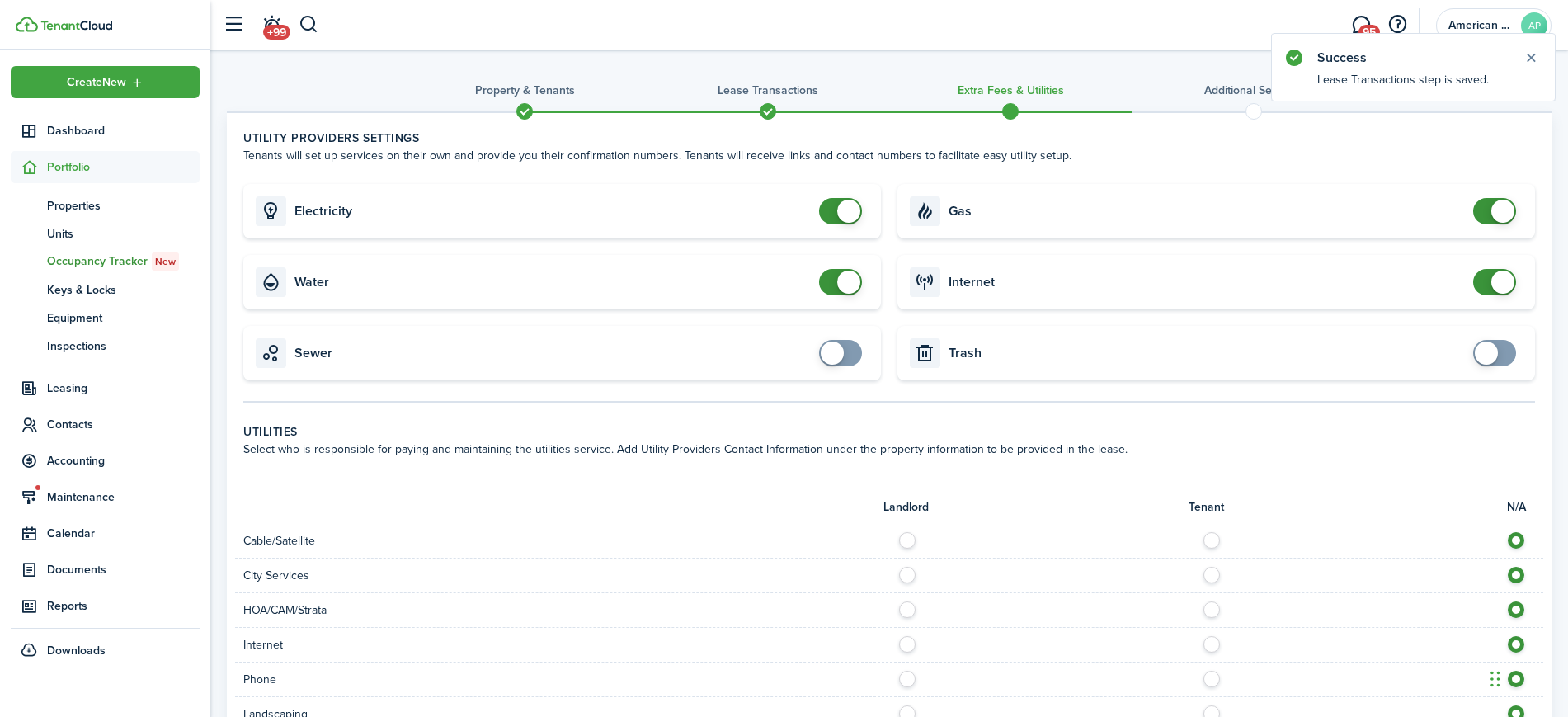
checkbox input "false"
click at [832, 203] on span at bounding box center [840, 211] width 16 height 26
checkbox input "false"
click at [832, 286] on span at bounding box center [840, 282] width 16 height 26
checkbox input "false"
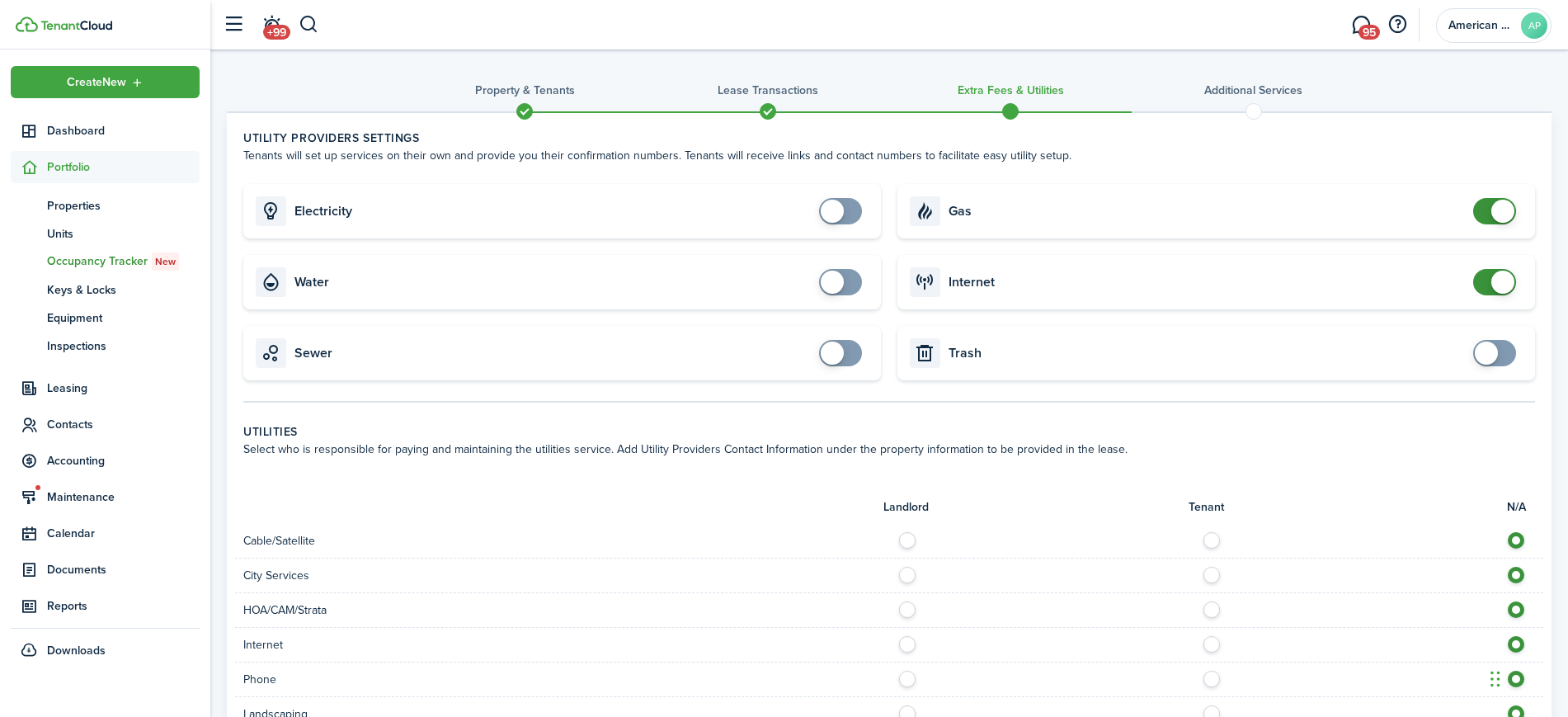
click at [1486, 208] on span at bounding box center [1494, 211] width 16 height 26
checkbox input "false"
click at [1486, 288] on span at bounding box center [1494, 282] width 16 height 26
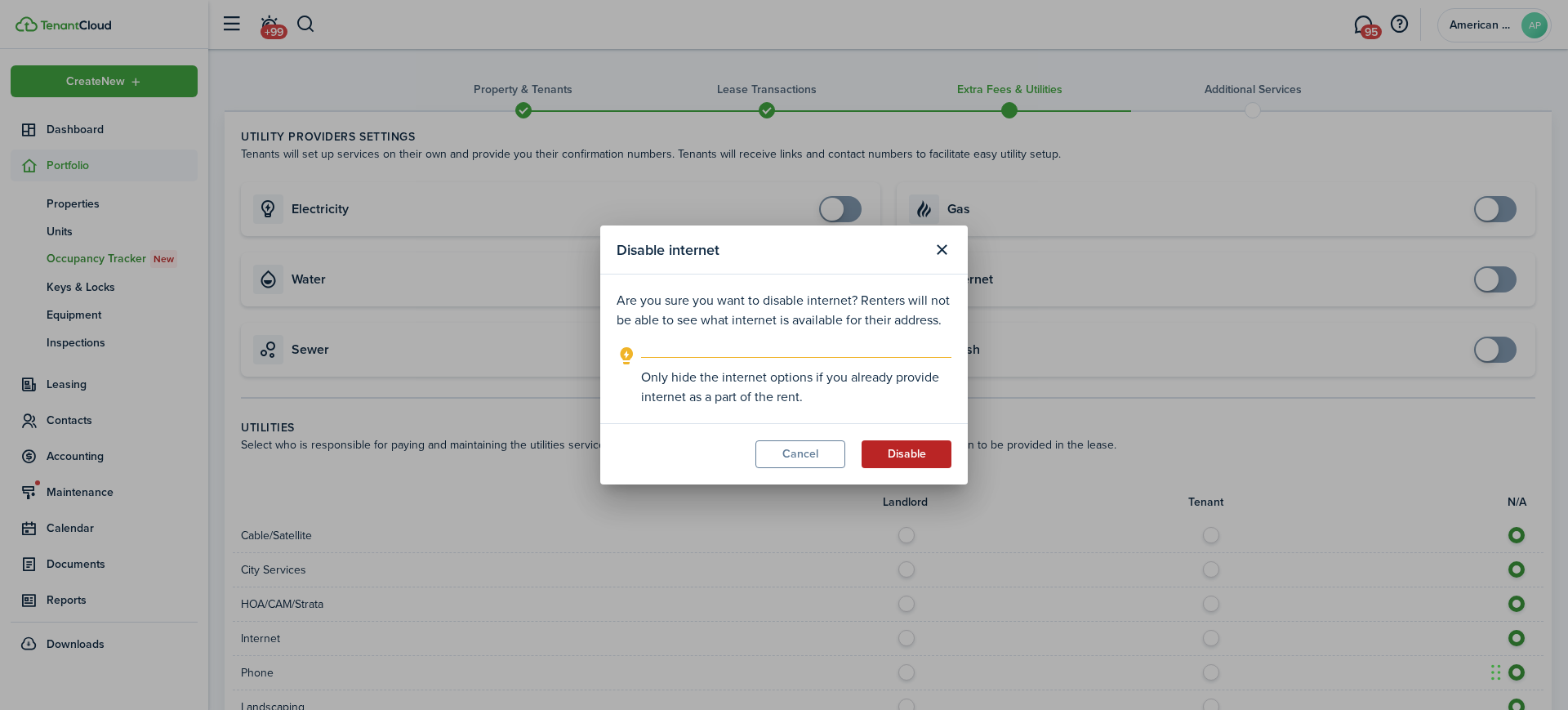
click at [910, 453] on button "Disable" at bounding box center [906, 453] width 89 height 28
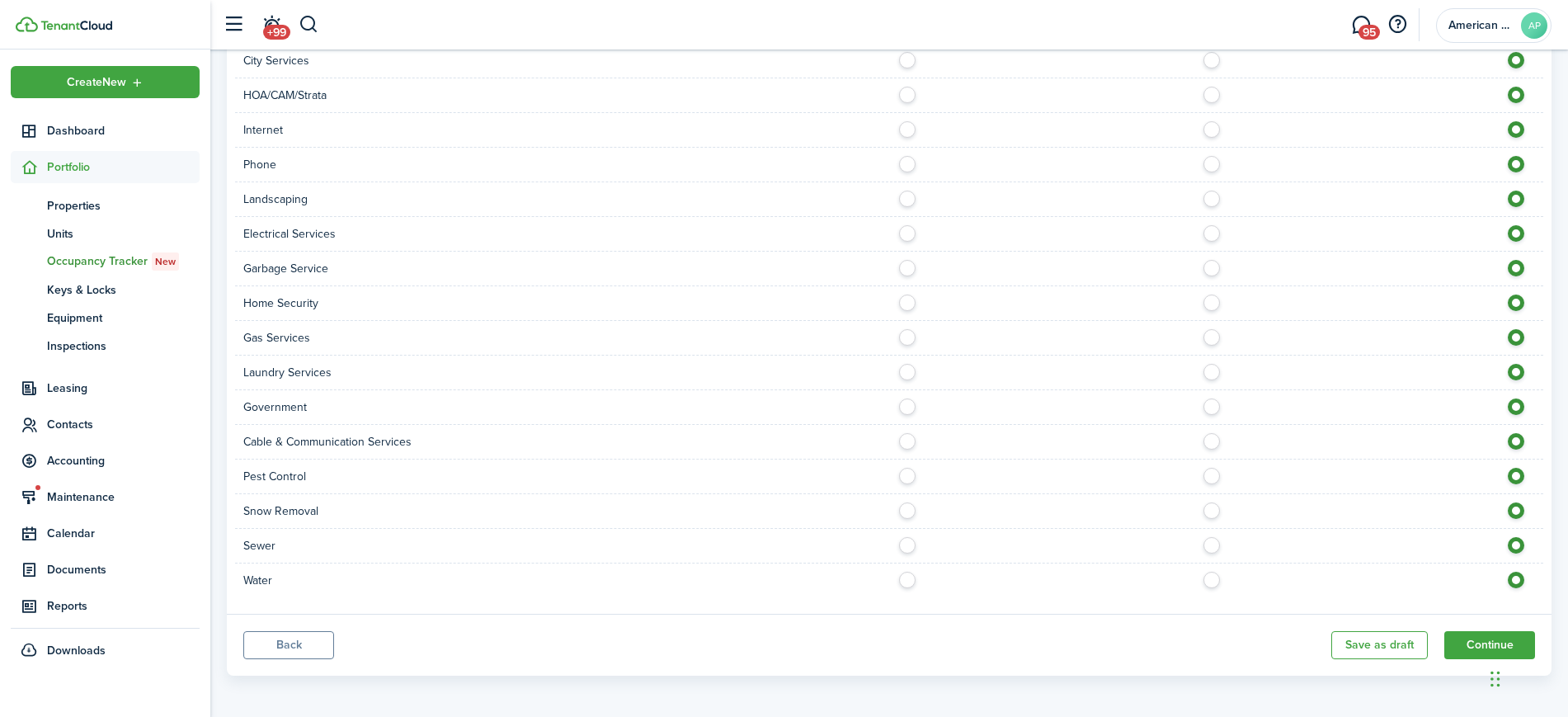
scroll to position [519, 0]
click at [1482, 638] on button "Continue" at bounding box center [1489, 640] width 90 height 28
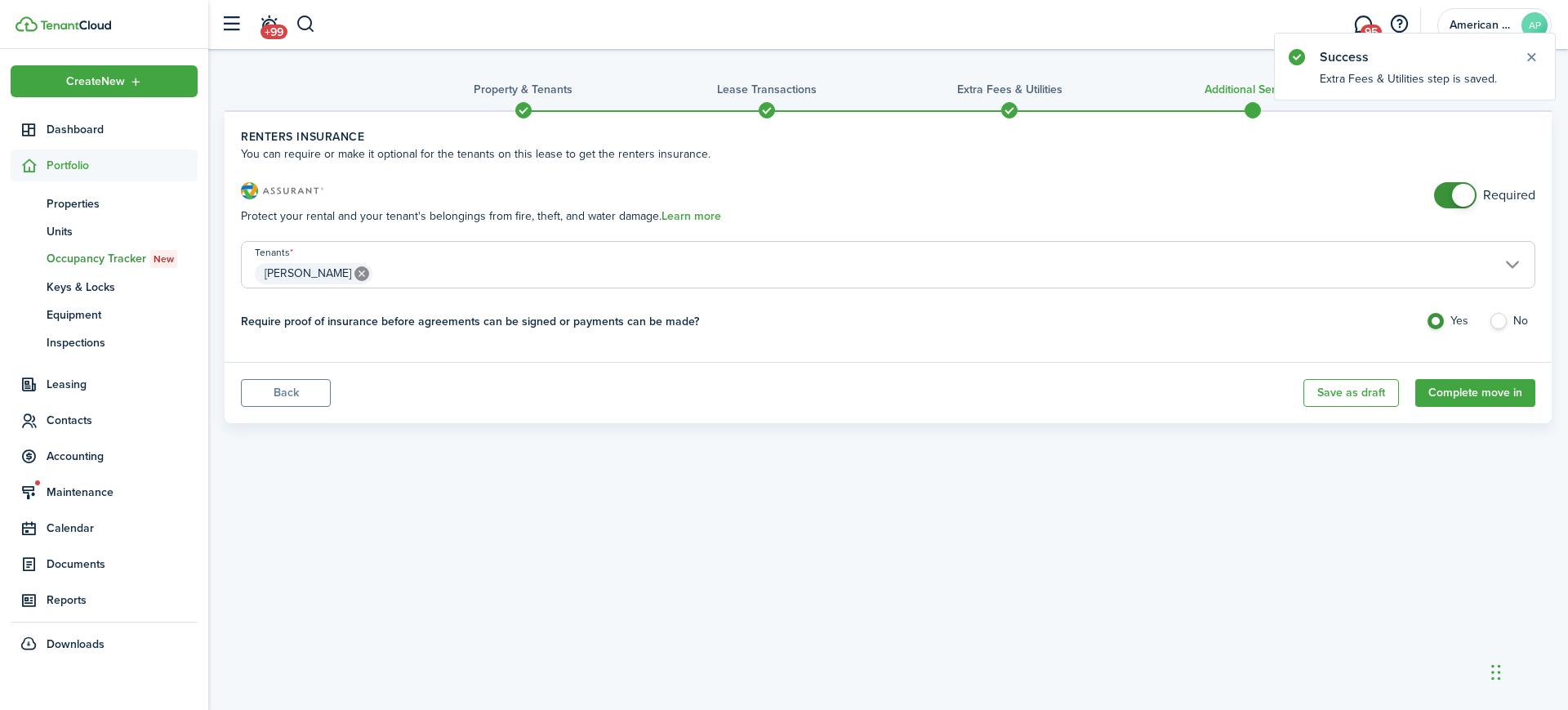
checkbox input "false"
click at [1447, 189] on span at bounding box center [1455, 195] width 16 height 26
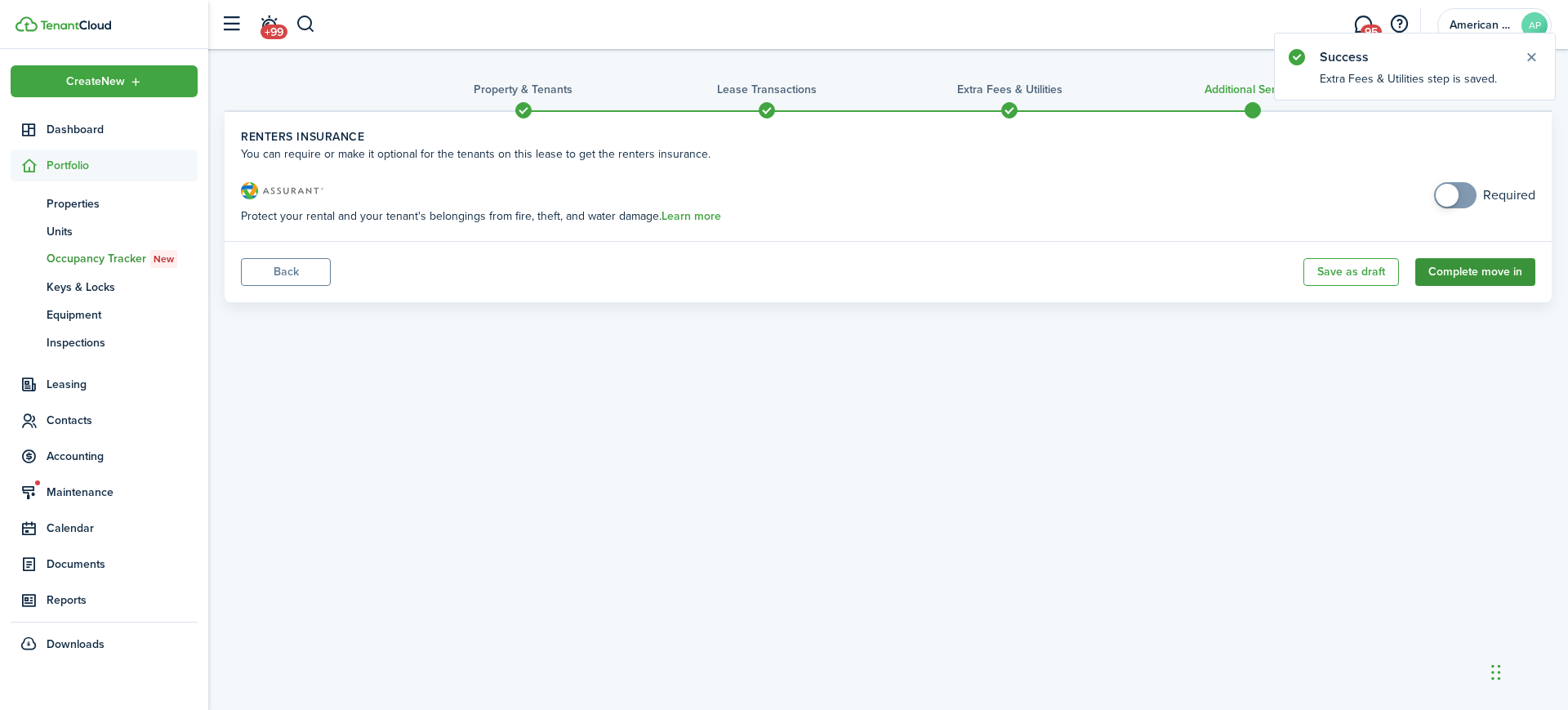
click at [1468, 271] on button "Complete move in" at bounding box center [1475, 272] width 120 height 28
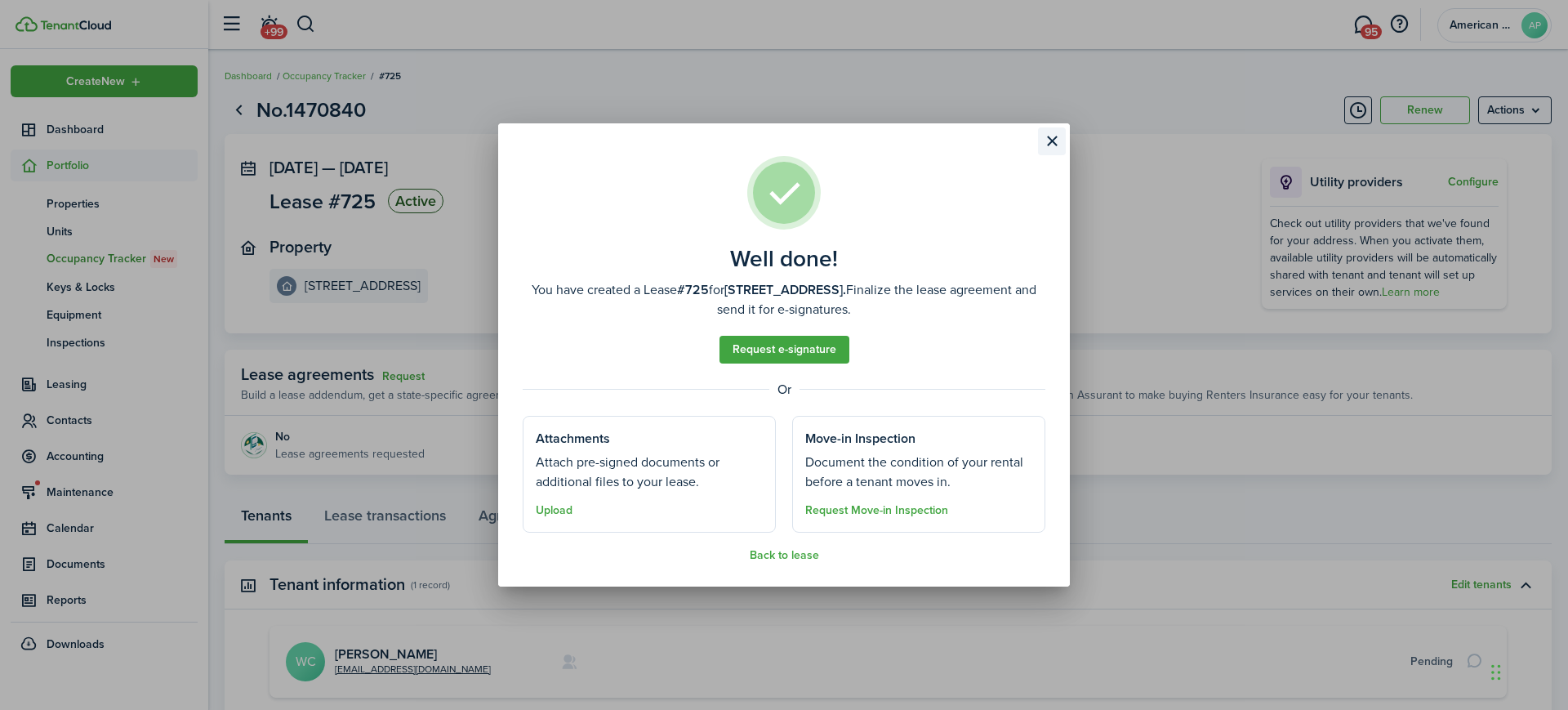
click at [1052, 140] on button "Close modal" at bounding box center [1051, 141] width 28 height 28
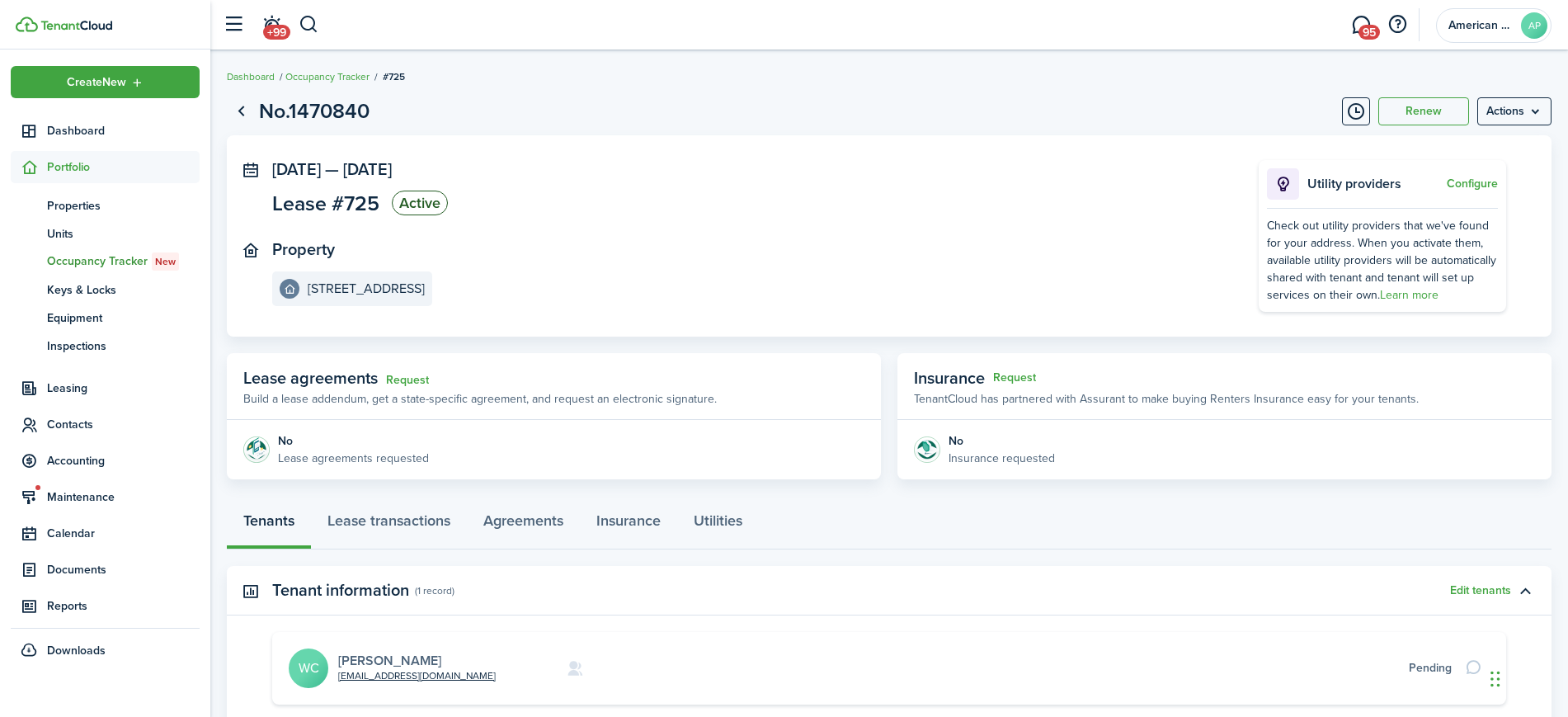
click at [354, 664] on link "[PERSON_NAME]" at bounding box center [389, 660] width 103 height 19
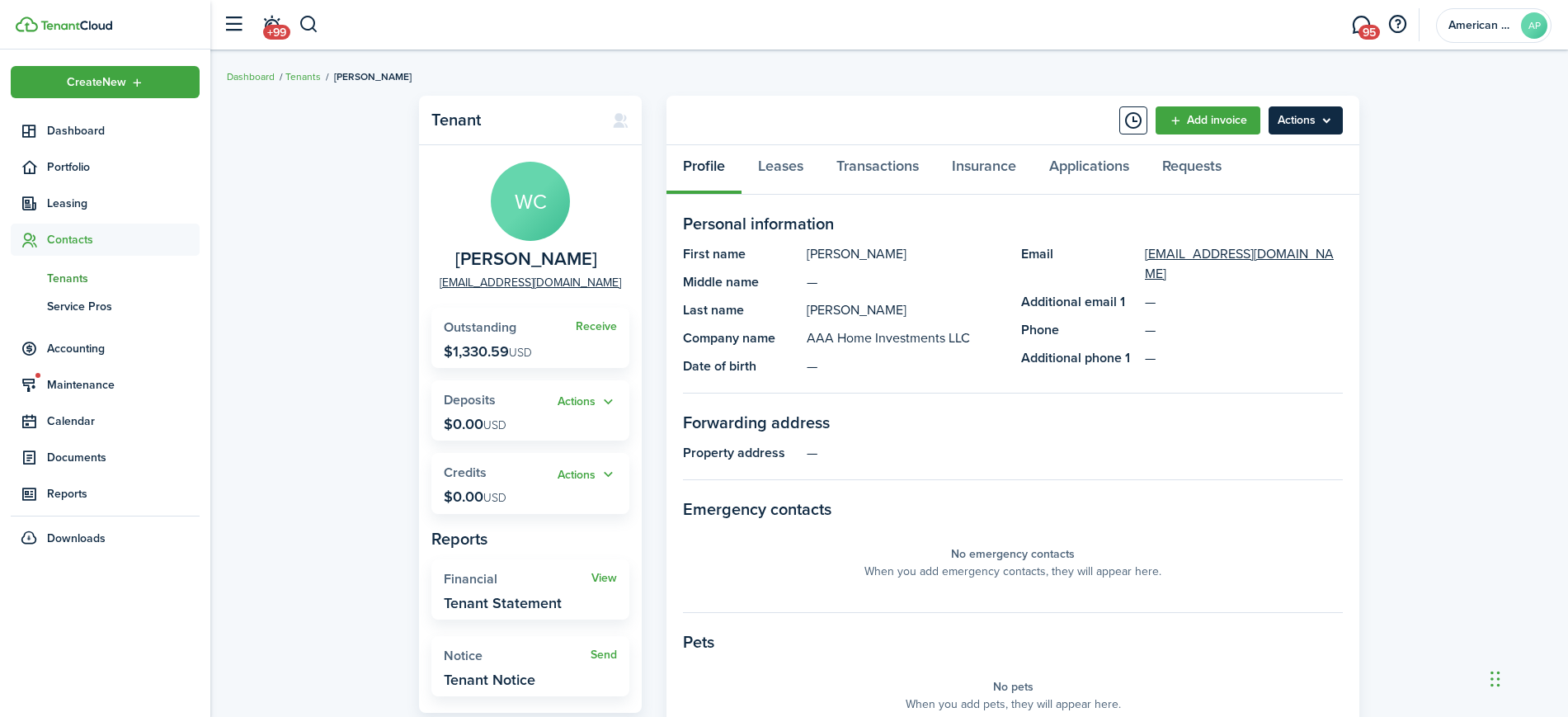
click at [1320, 124] on menu-btn "Actions" at bounding box center [1305, 120] width 74 height 28
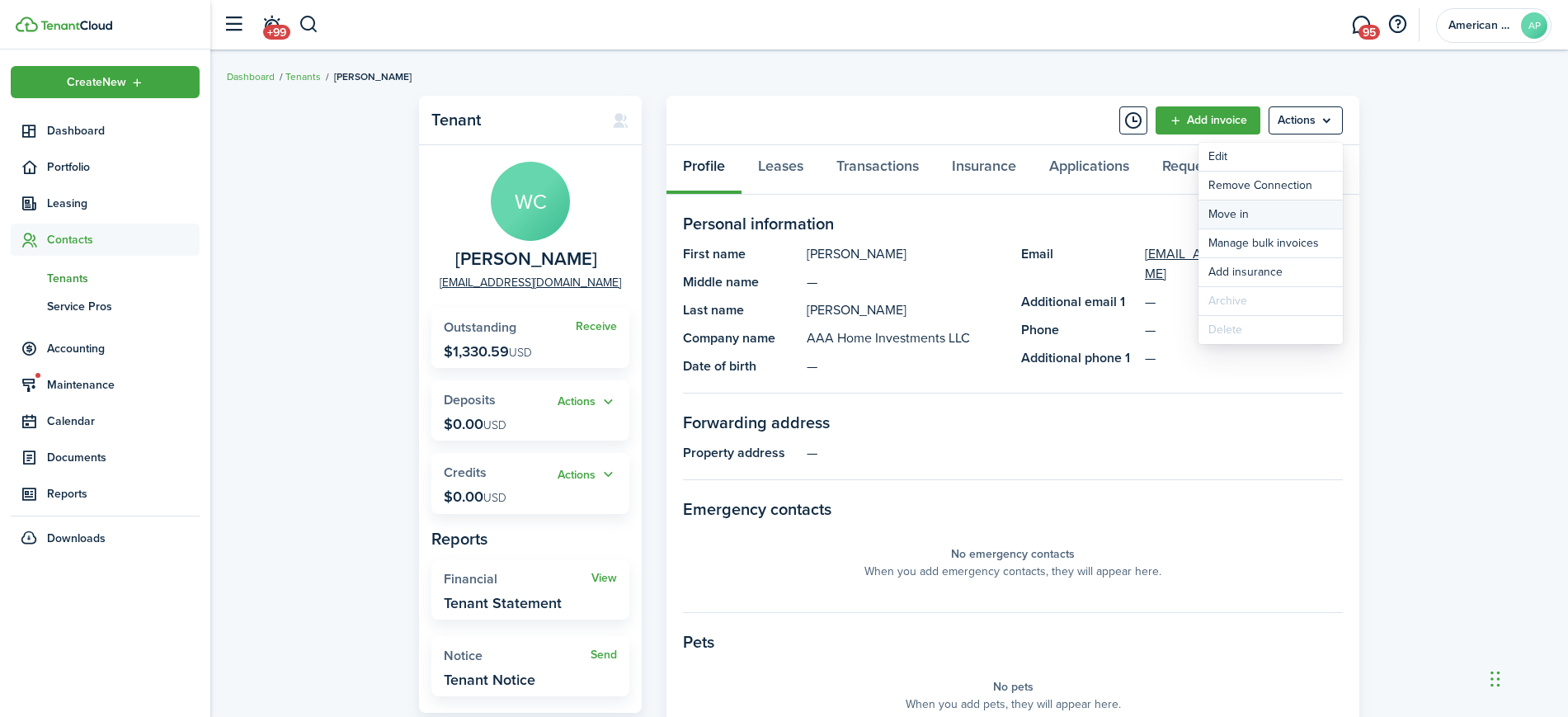
click at [1287, 210] on link "Move in" at bounding box center [1271, 214] width 144 height 28
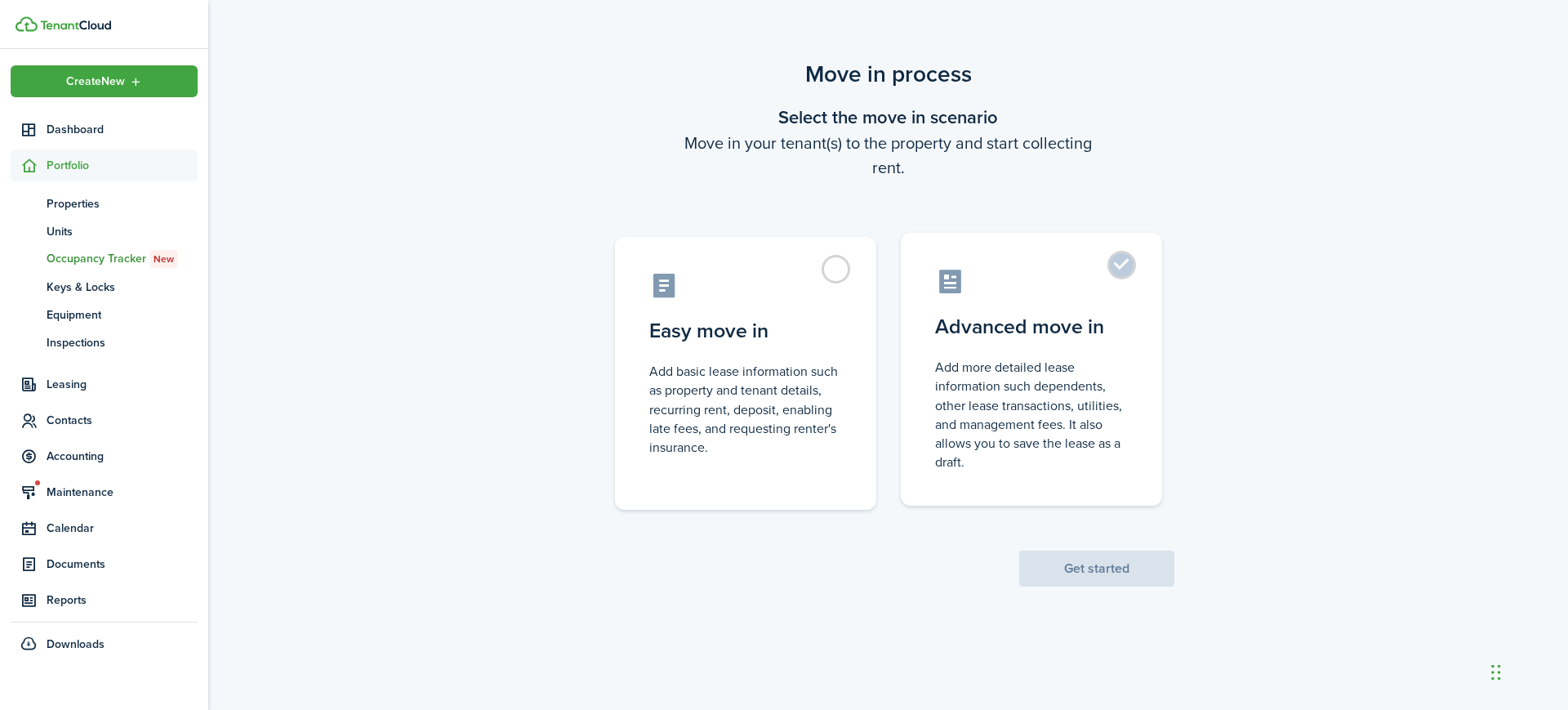
click at [1130, 294] on label "Advanced move in Add more detailed lease information such dependents, other lea…" at bounding box center [1031, 369] width 261 height 273
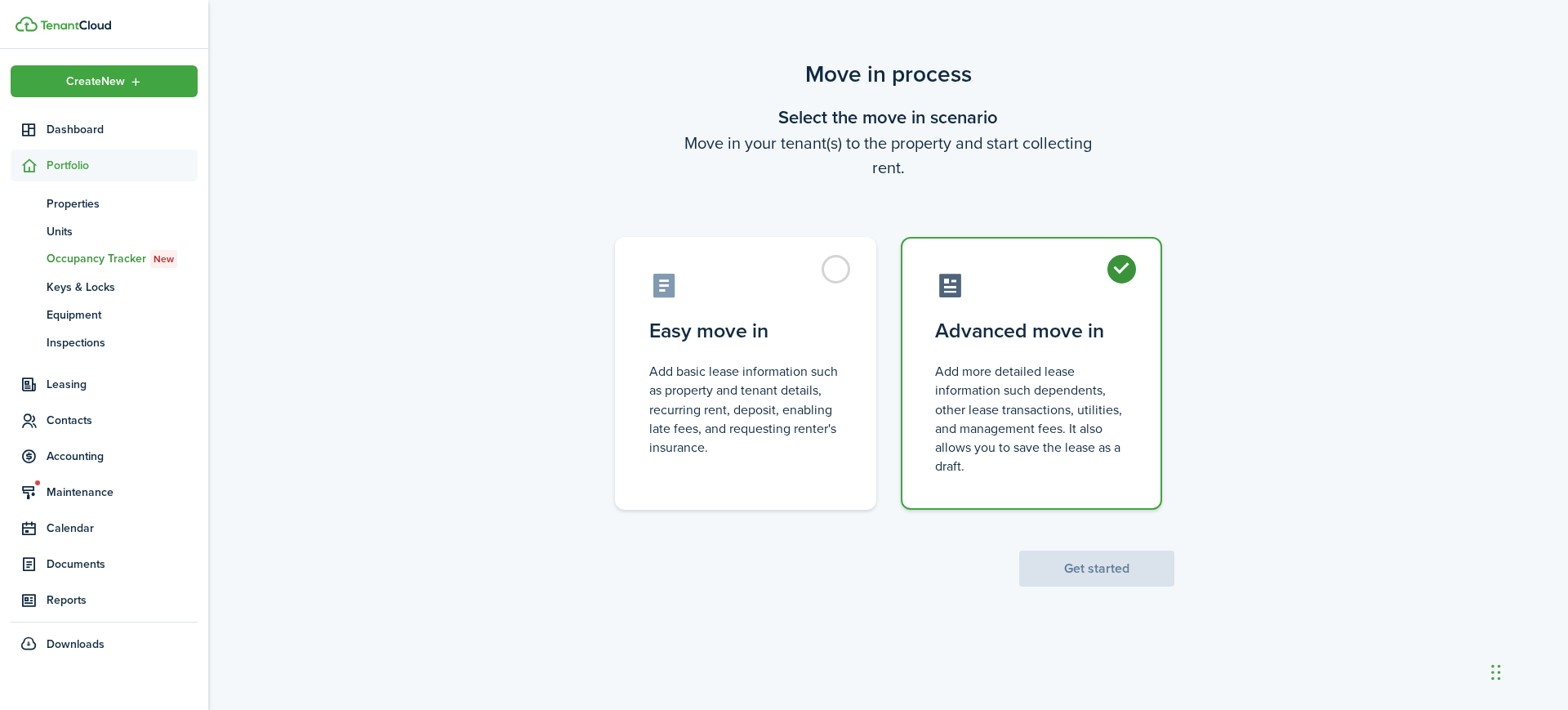
radio input "true"
click at [1103, 562] on button "Get started" at bounding box center [1097, 568] width 155 height 36
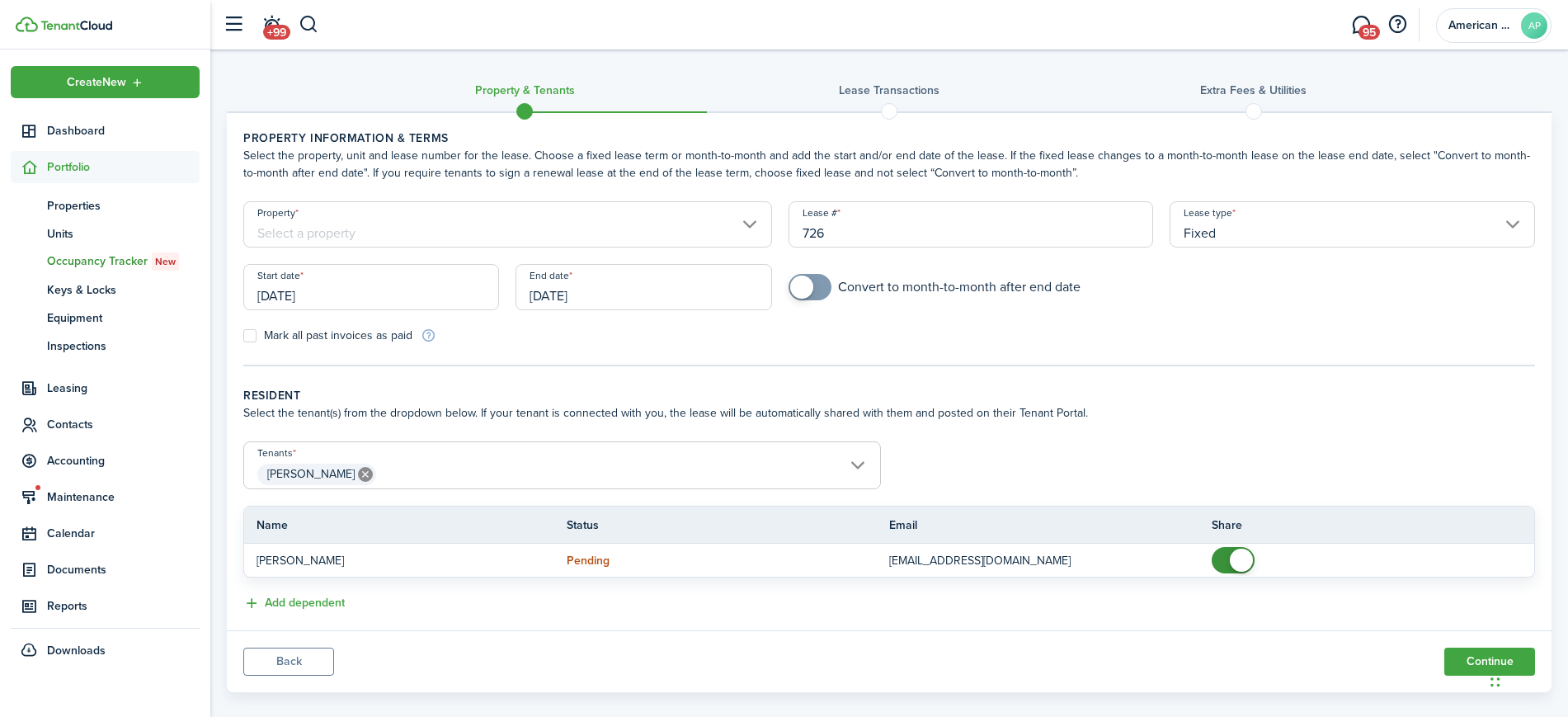
click at [445, 225] on input "Property" at bounding box center [508, 224] width 529 height 47
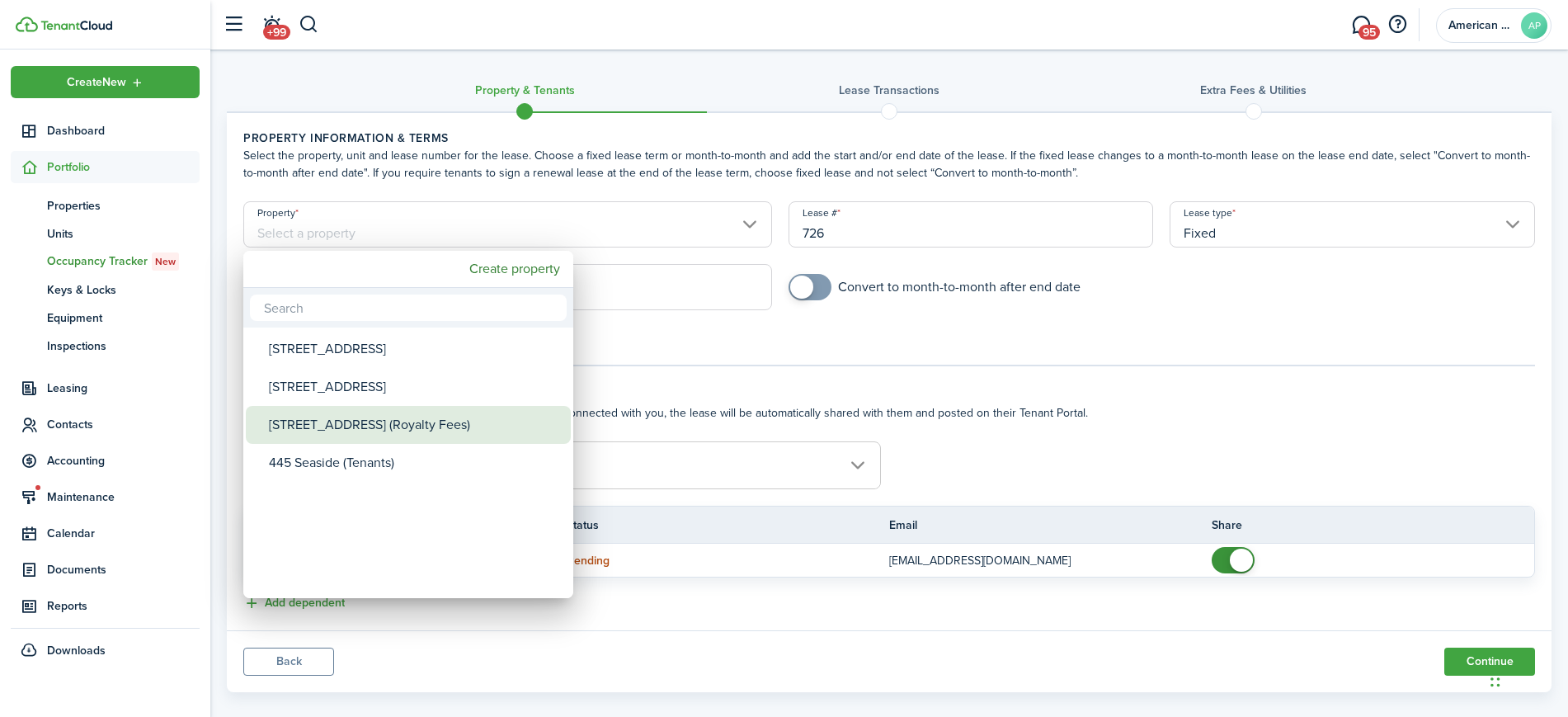
click at [414, 431] on div "[STREET_ADDRESS] (Royalty Fees)" at bounding box center [415, 425] width 292 height 38
type input "[STREET_ADDRESS] (Royalty Fees)"
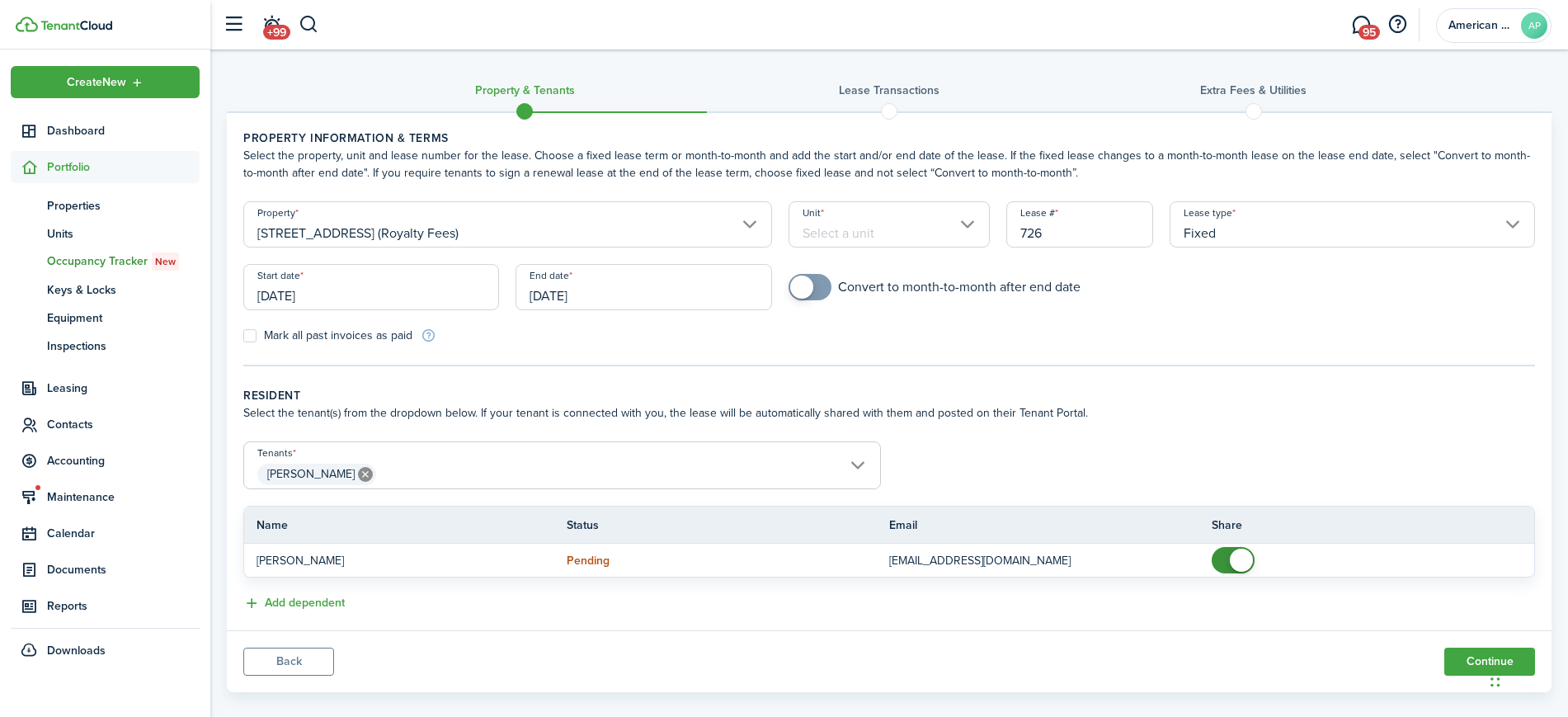
click at [831, 230] on input "Unit" at bounding box center [888, 224] width 202 height 47
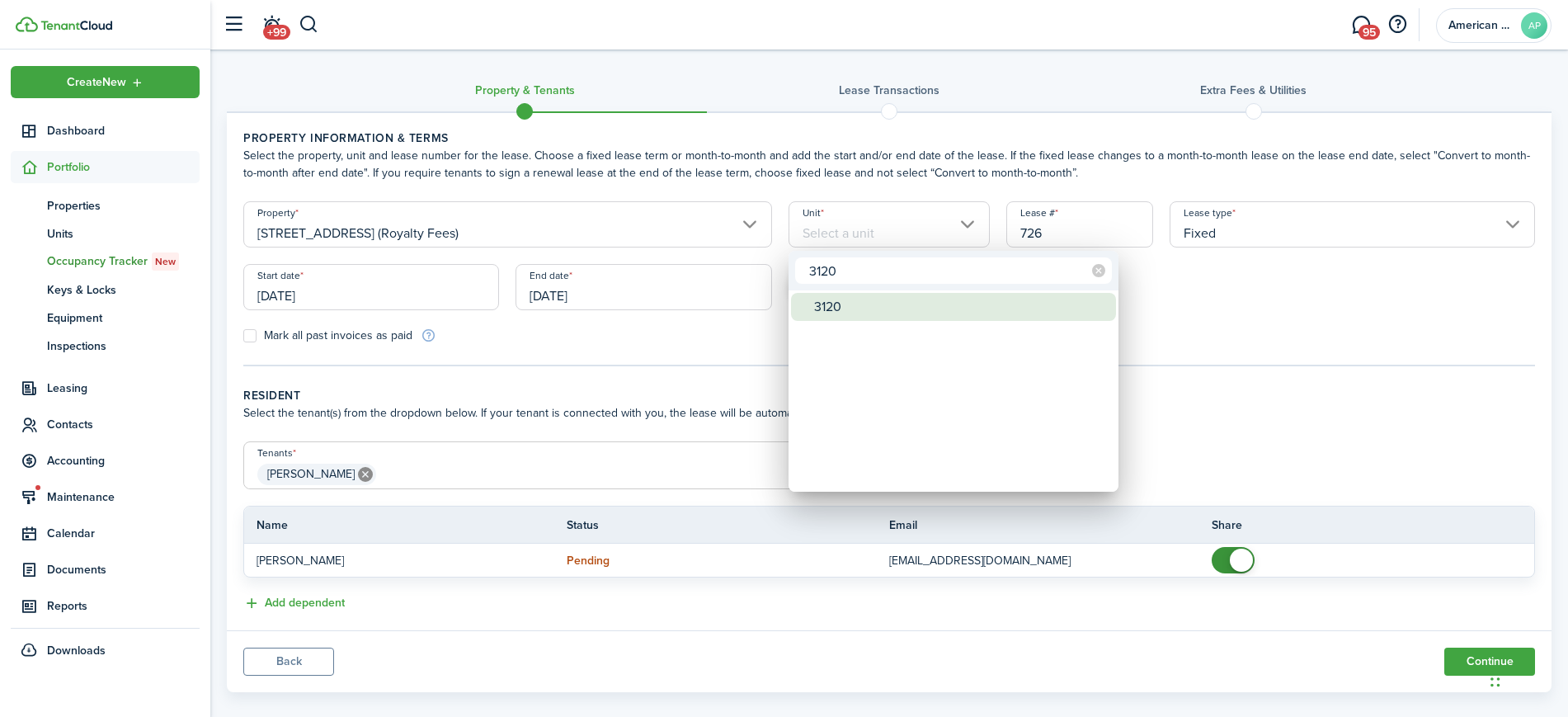
type input "3120"
click at [873, 297] on div "3120" at bounding box center [960, 307] width 292 height 28
type input "3120"
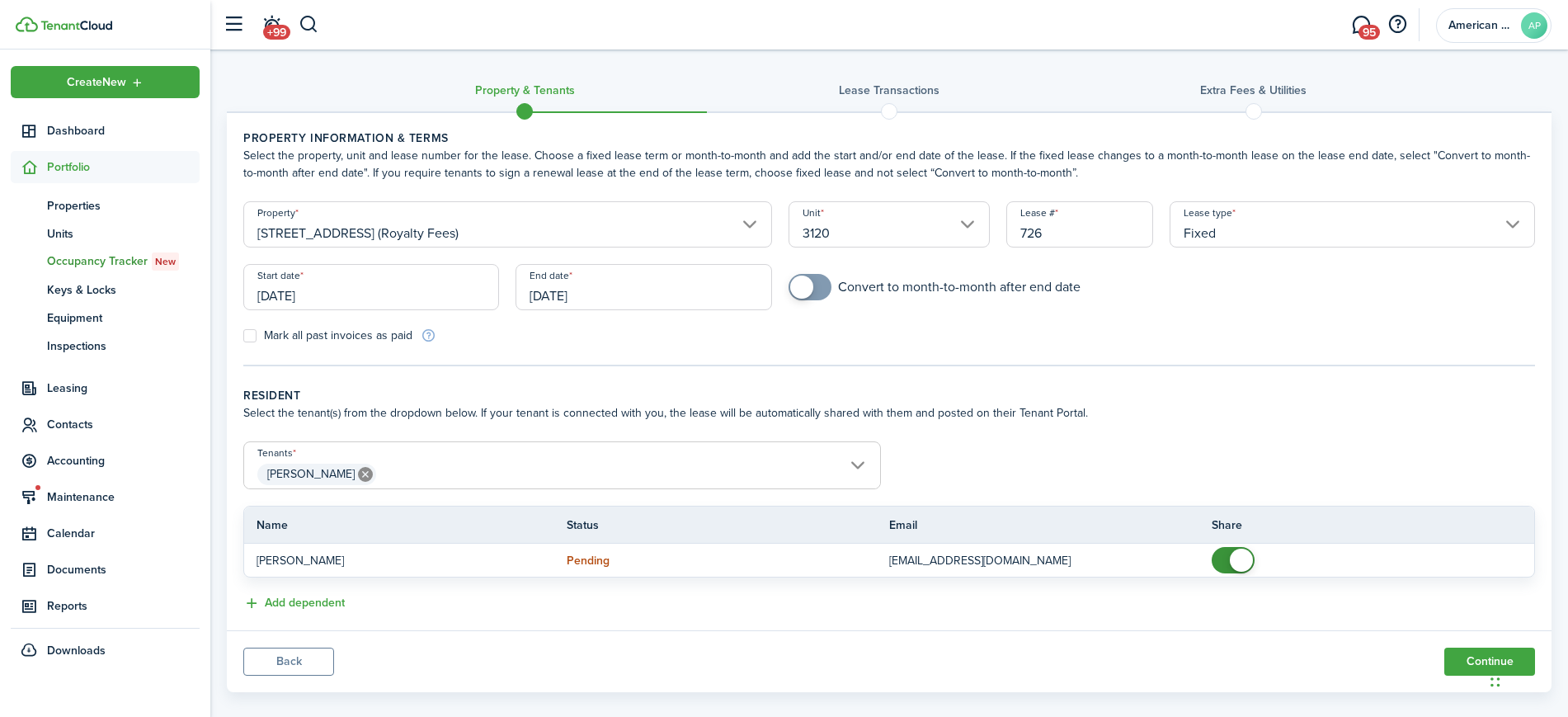
click at [443, 291] on input "[DATE]" at bounding box center [371, 286] width 255 height 47
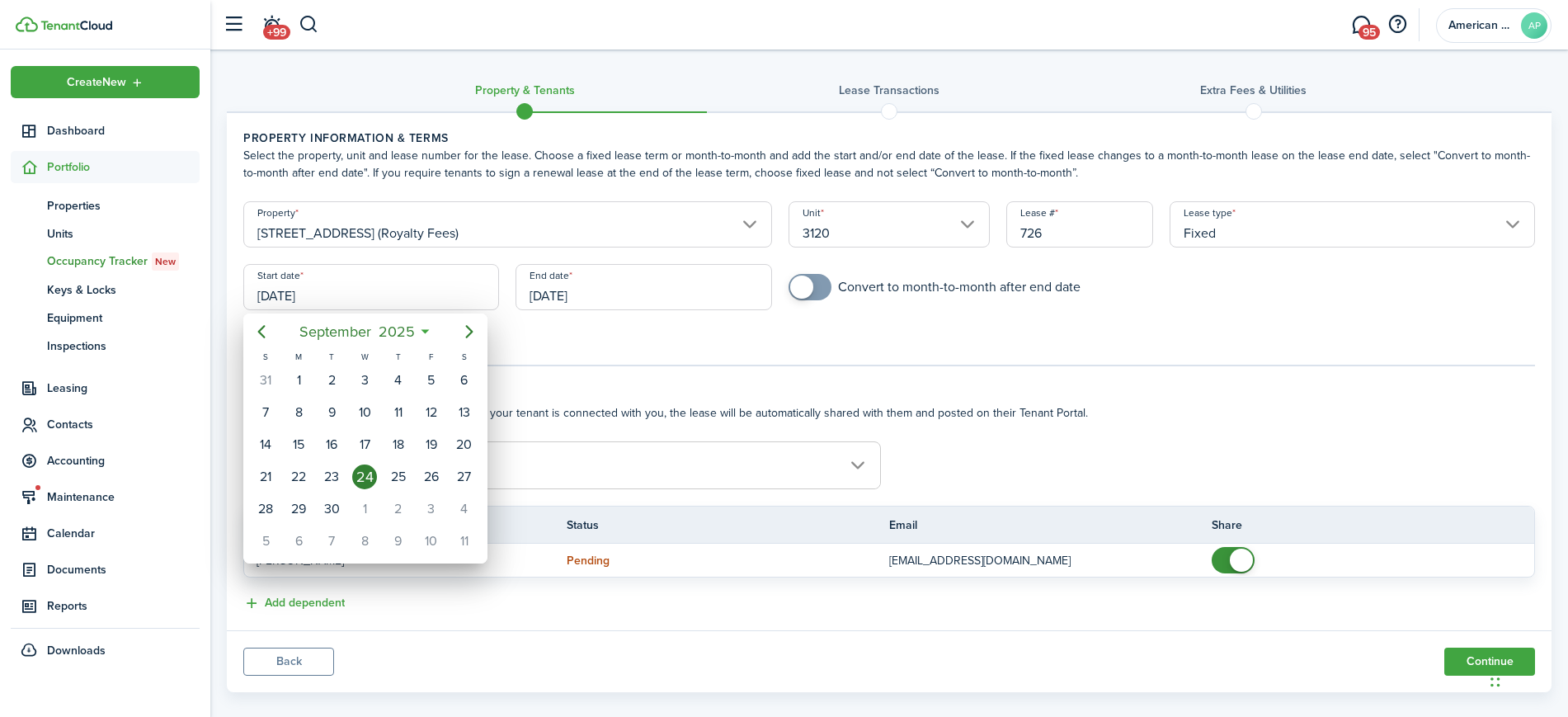
click at [687, 273] on div at bounding box center [784, 358] width 1832 height 981
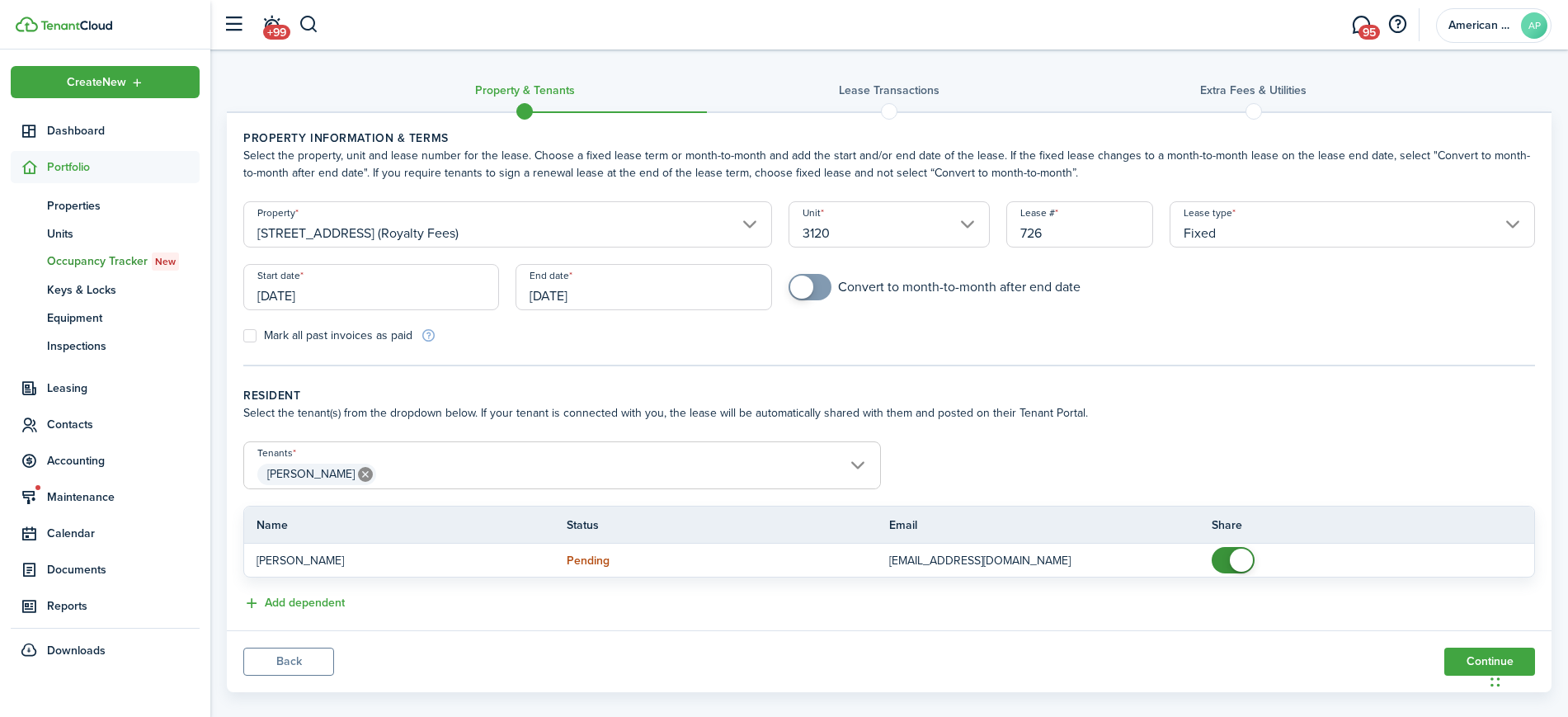
click at [687, 287] on input "[DATE]" at bounding box center [643, 286] width 255 height 47
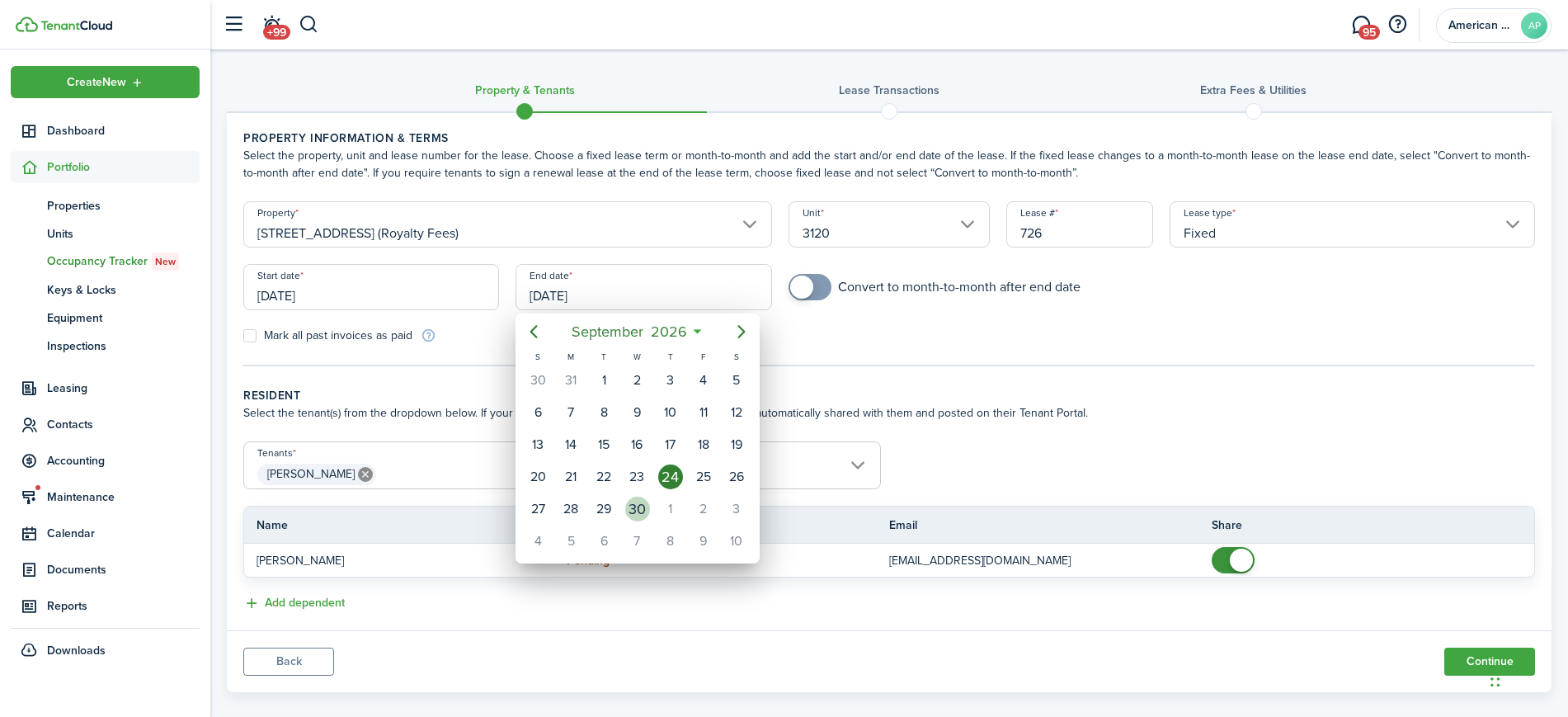
click at [634, 506] on div "30" at bounding box center [637, 508] width 25 height 25
type input "[DATE]"
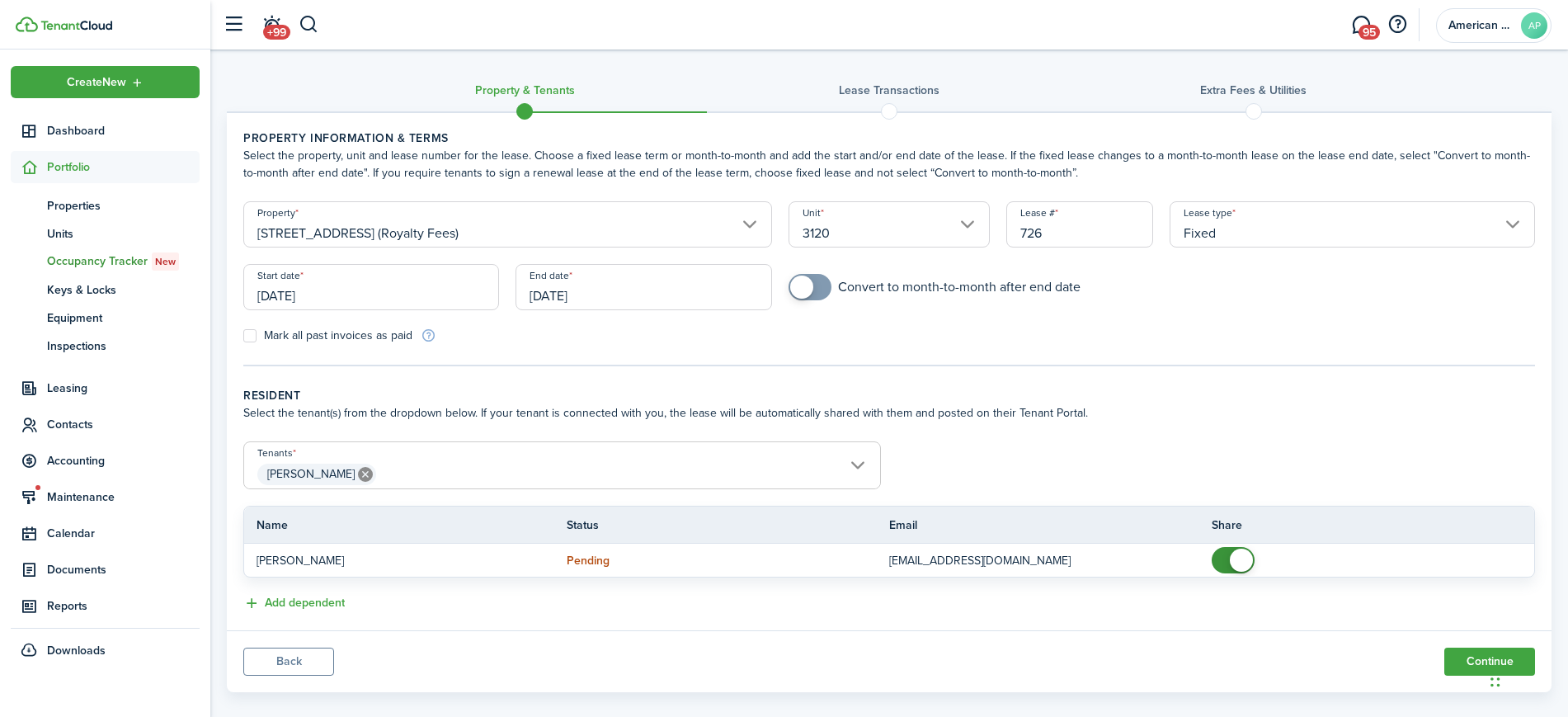
checkbox input "true"
click at [818, 290] on span at bounding box center [810, 286] width 16 height 26
click at [1481, 660] on button "Continue" at bounding box center [1489, 661] width 90 height 28
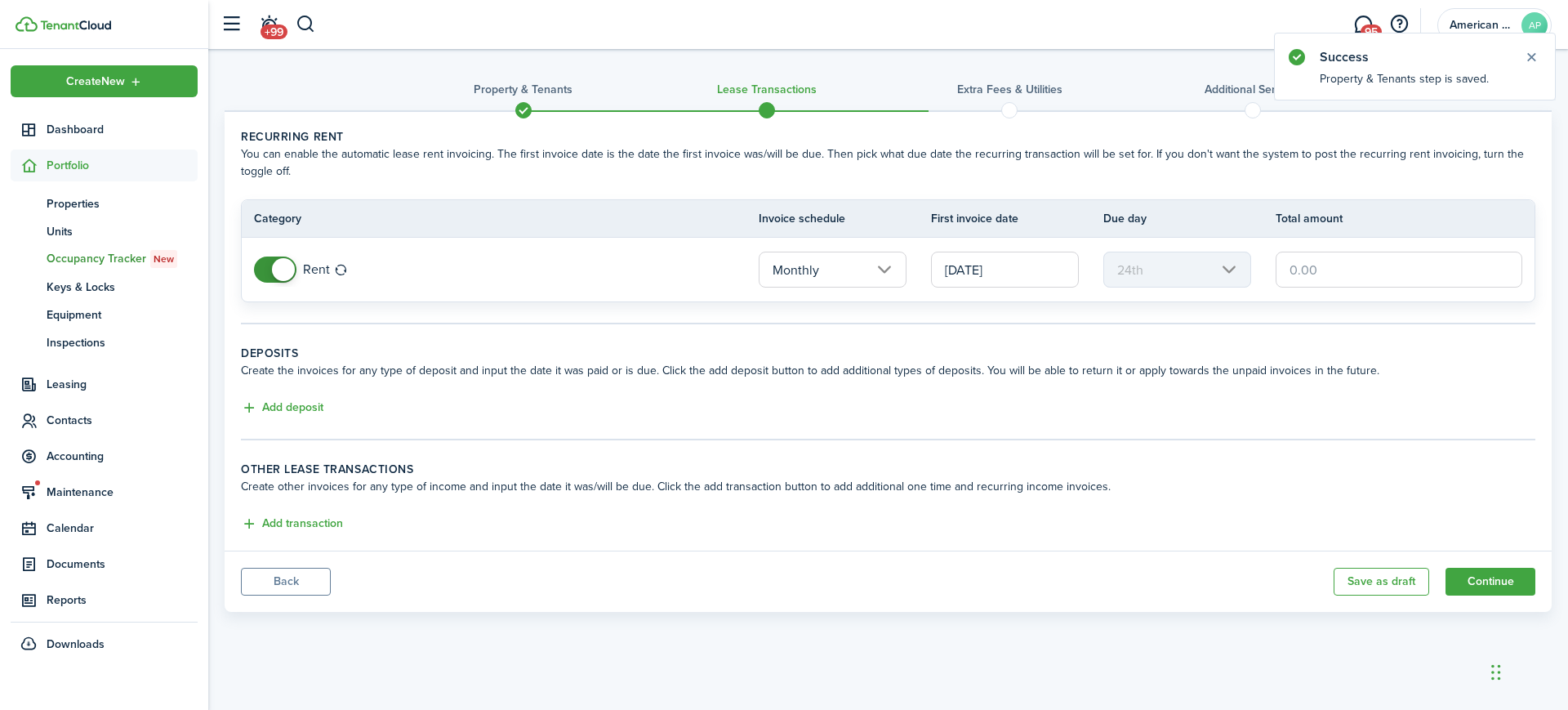
click at [267, 272] on span at bounding box center [275, 269] width 16 height 26
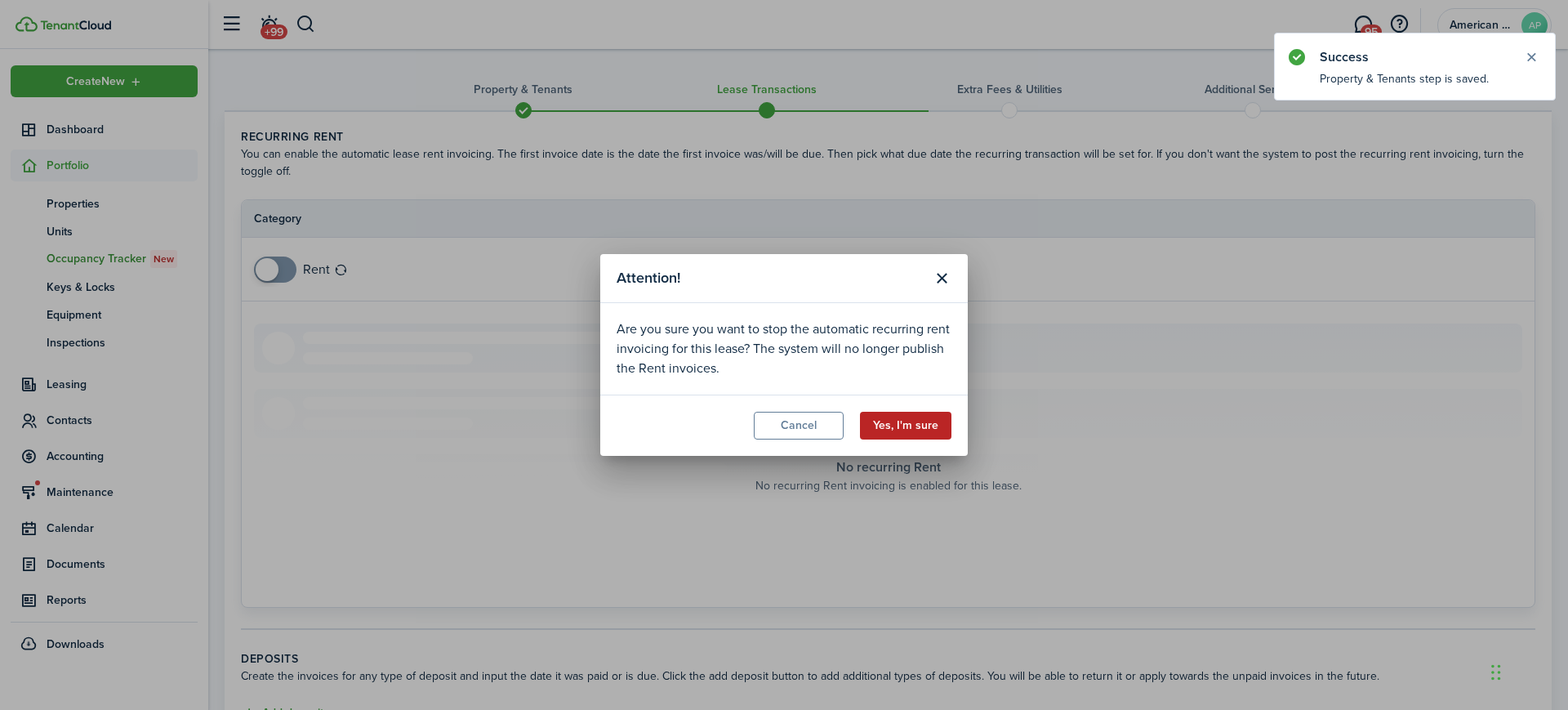
click at [908, 415] on button "Yes, I'm sure" at bounding box center [905, 425] width 91 height 28
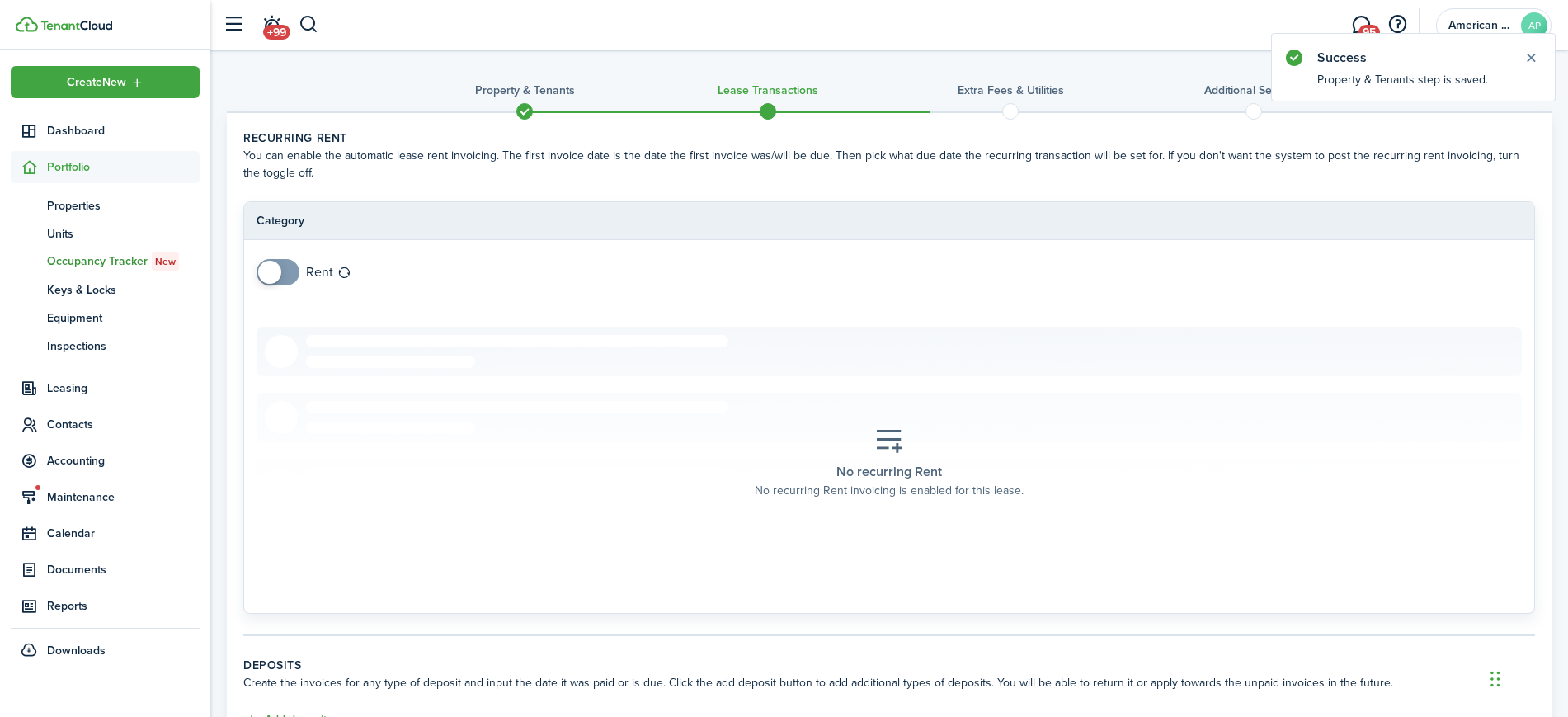
scroll to position [255, 0]
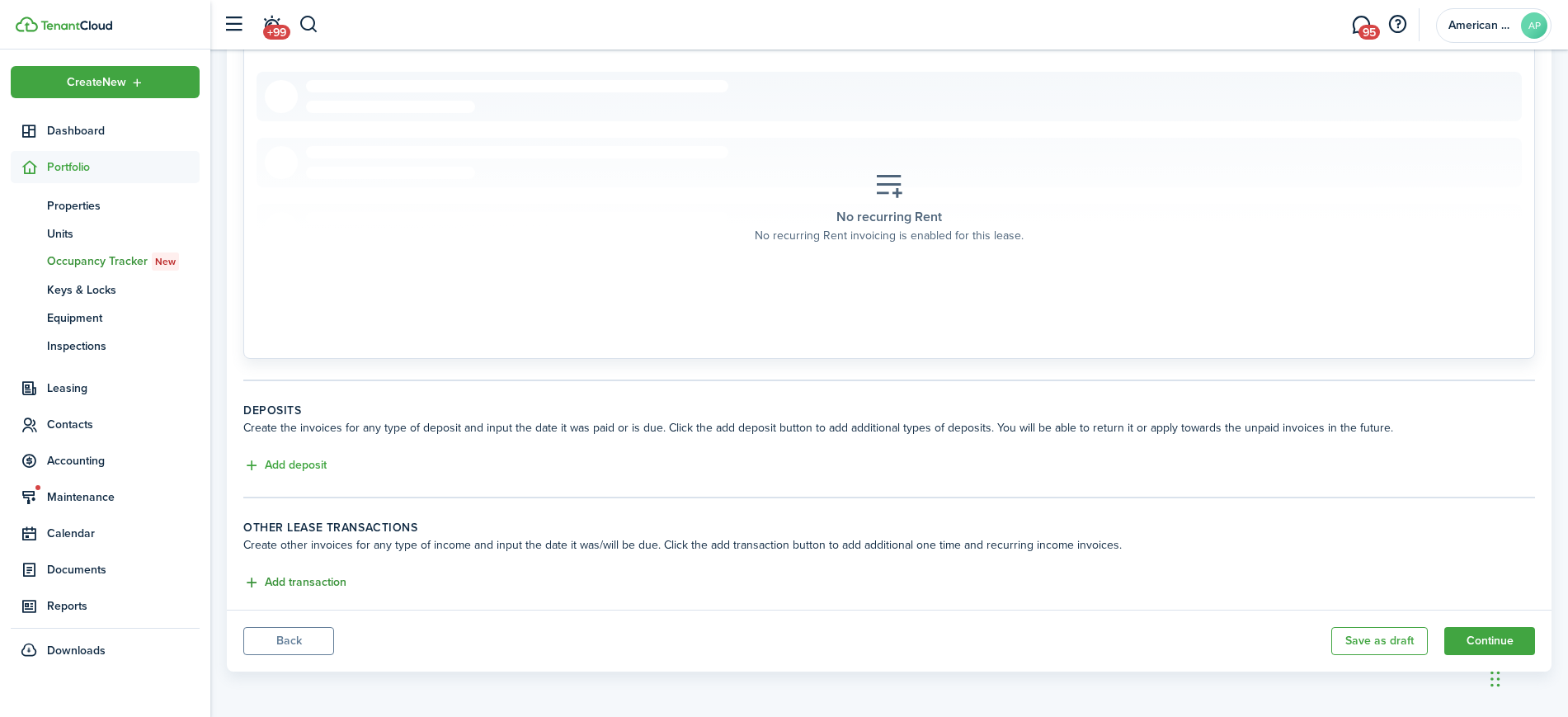
click at [300, 579] on button "Add transaction" at bounding box center [295, 582] width 103 height 19
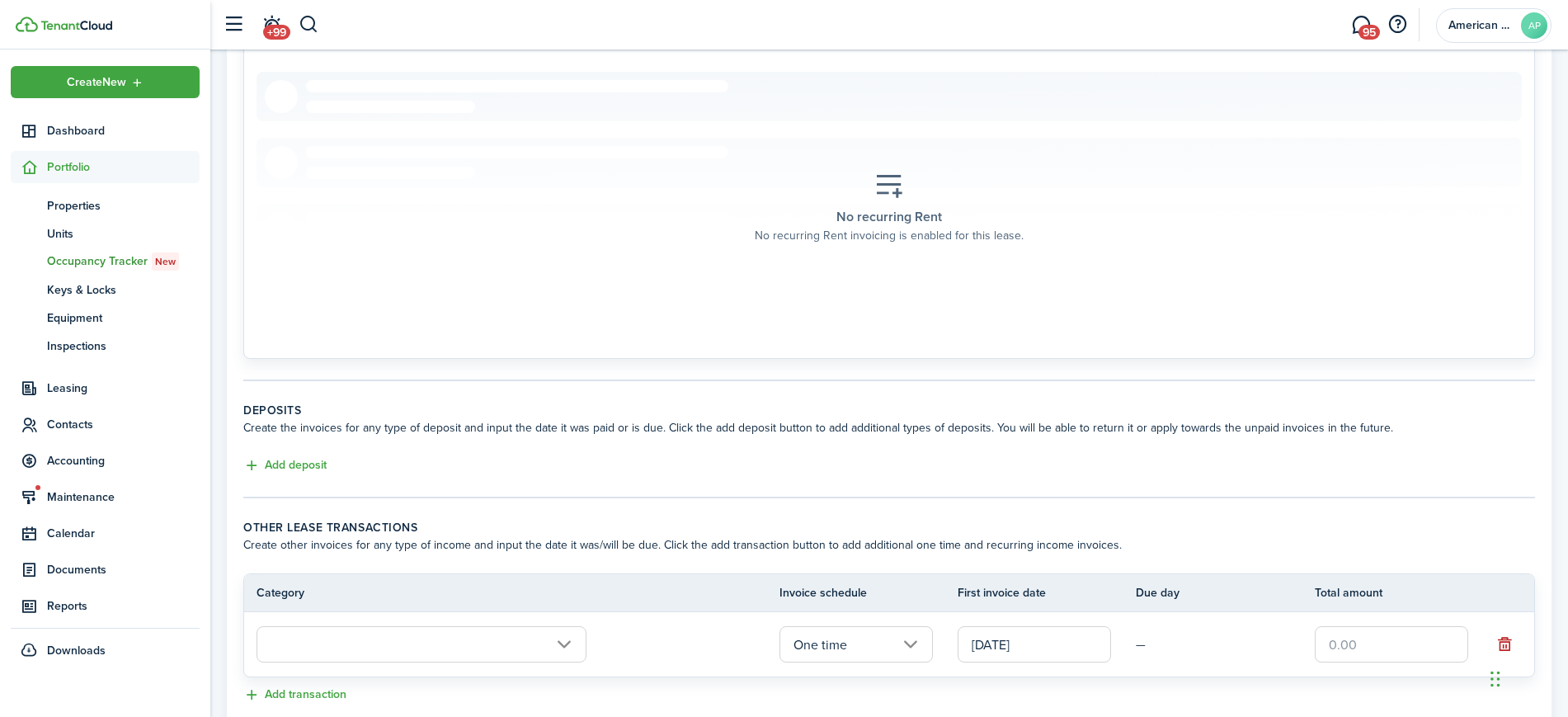
click at [374, 632] on input "text" at bounding box center [421, 644] width 330 height 36
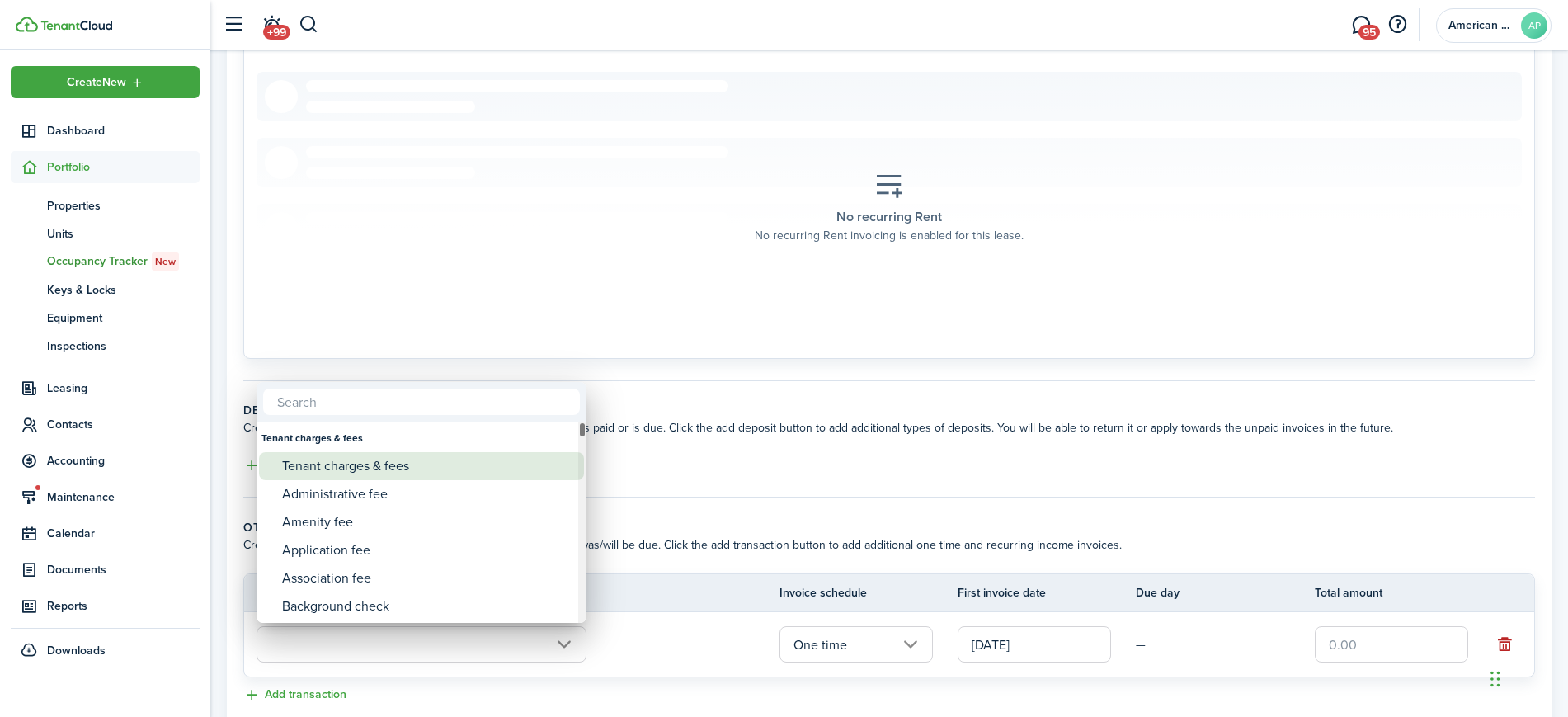
click at [354, 464] on div "Tenant charges & fees" at bounding box center [428, 466] width 292 height 28
type input "Tenant charges & fees"
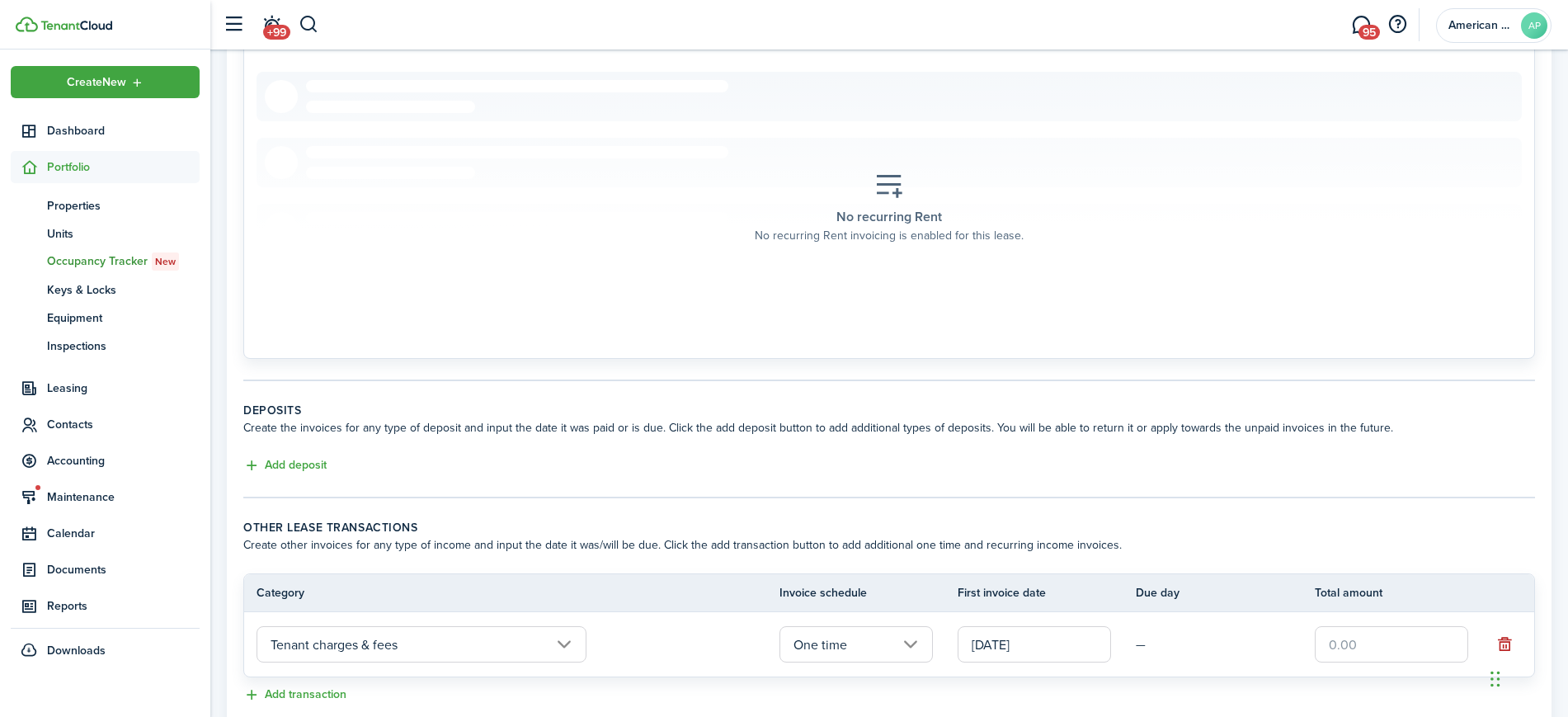
click at [1378, 645] on input "text" at bounding box center [1391, 644] width 153 height 36
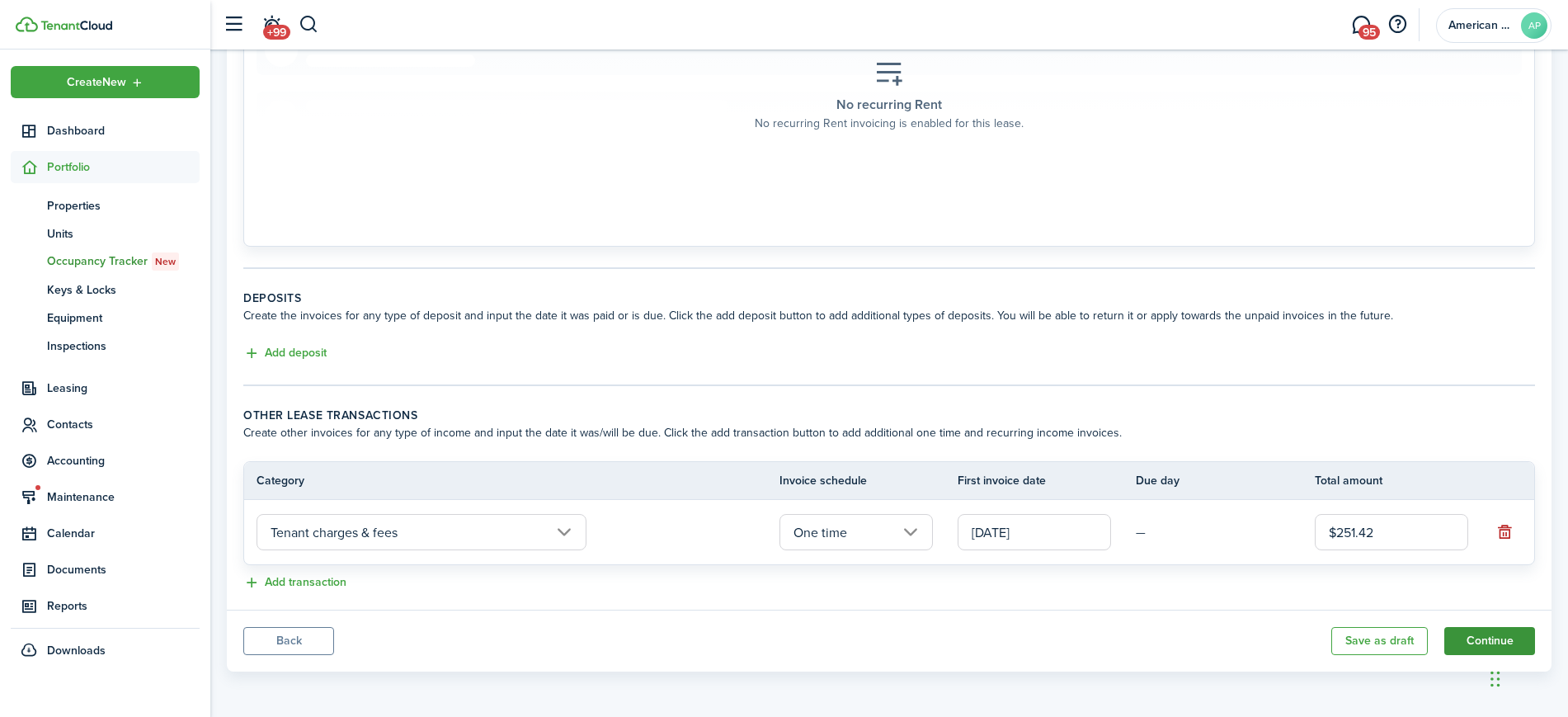
type input "$251.42"
click at [1486, 632] on button "Continue" at bounding box center [1489, 640] width 90 height 28
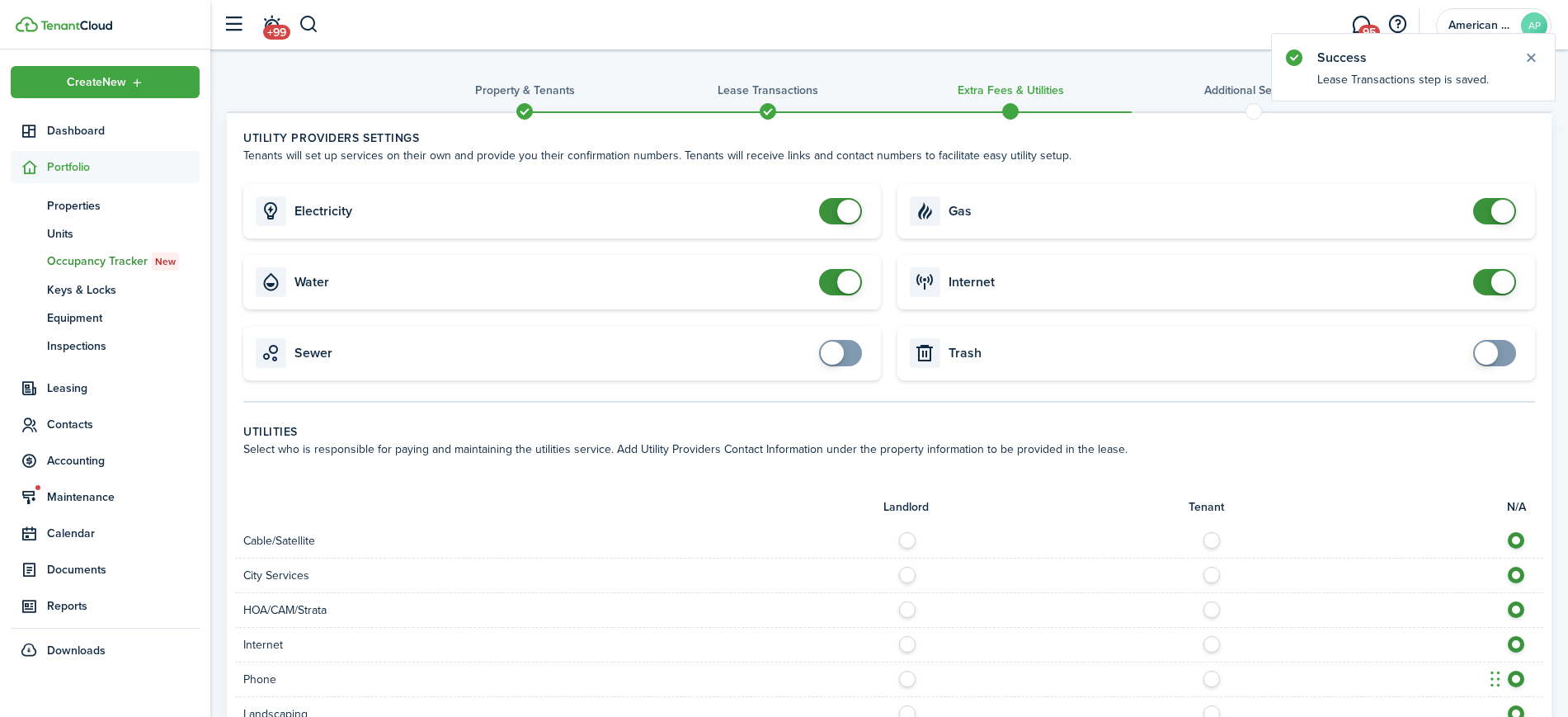
checkbox input "false"
click at [832, 214] on span at bounding box center [840, 211] width 16 height 26
checkbox input "false"
click at [832, 285] on span at bounding box center [840, 282] width 16 height 26
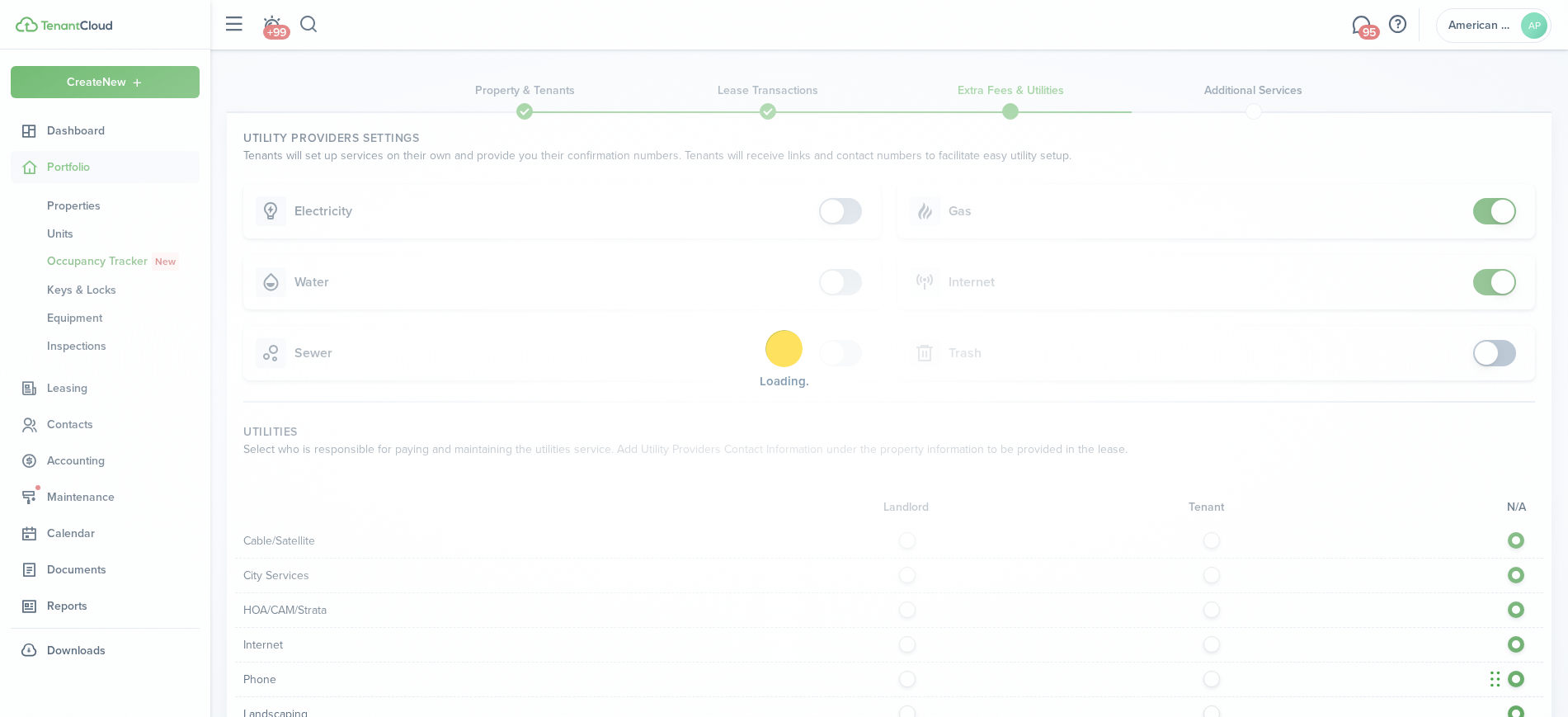
checkbox input "false"
click at [1494, 208] on span at bounding box center [1502, 211] width 23 height 23
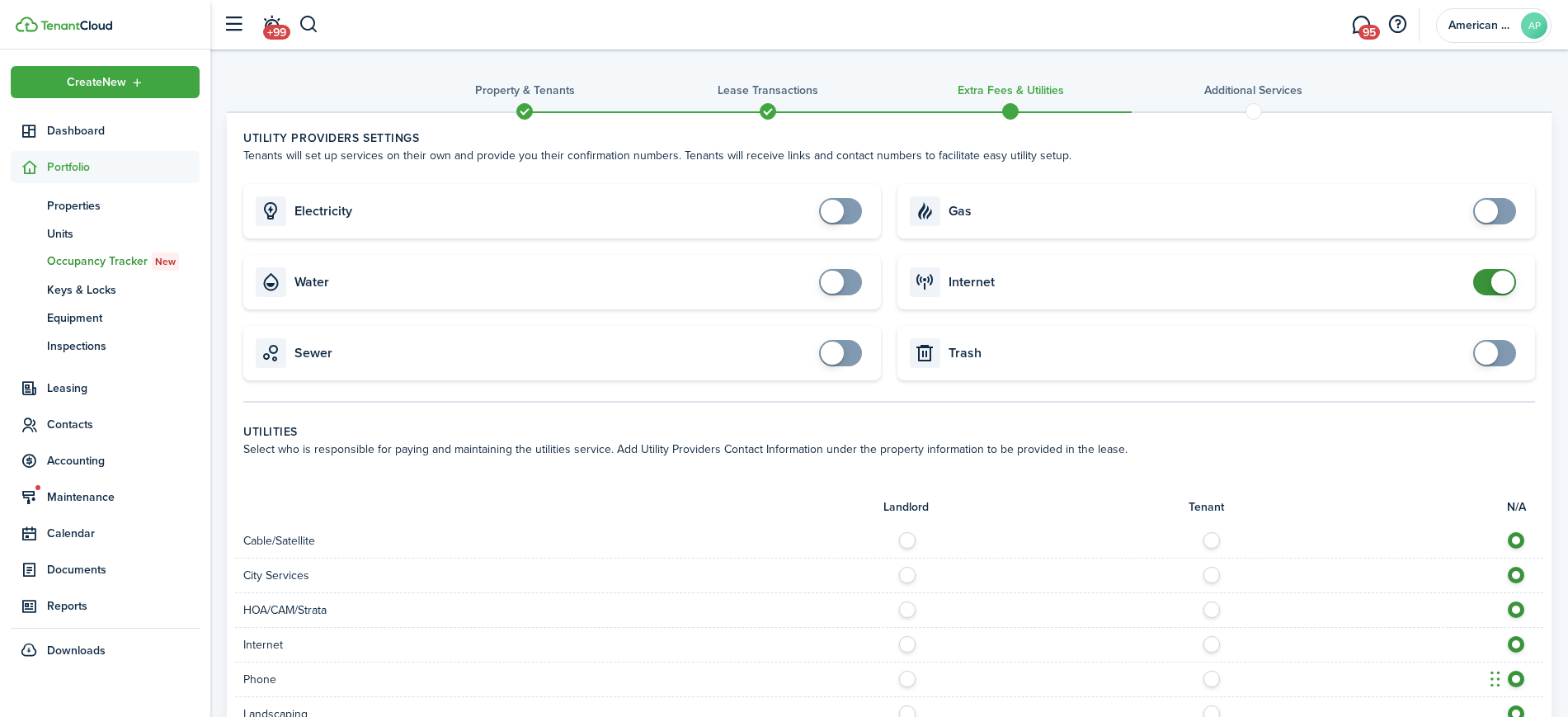
checkbox input "false"
click at [1486, 278] on span at bounding box center [1494, 282] width 16 height 26
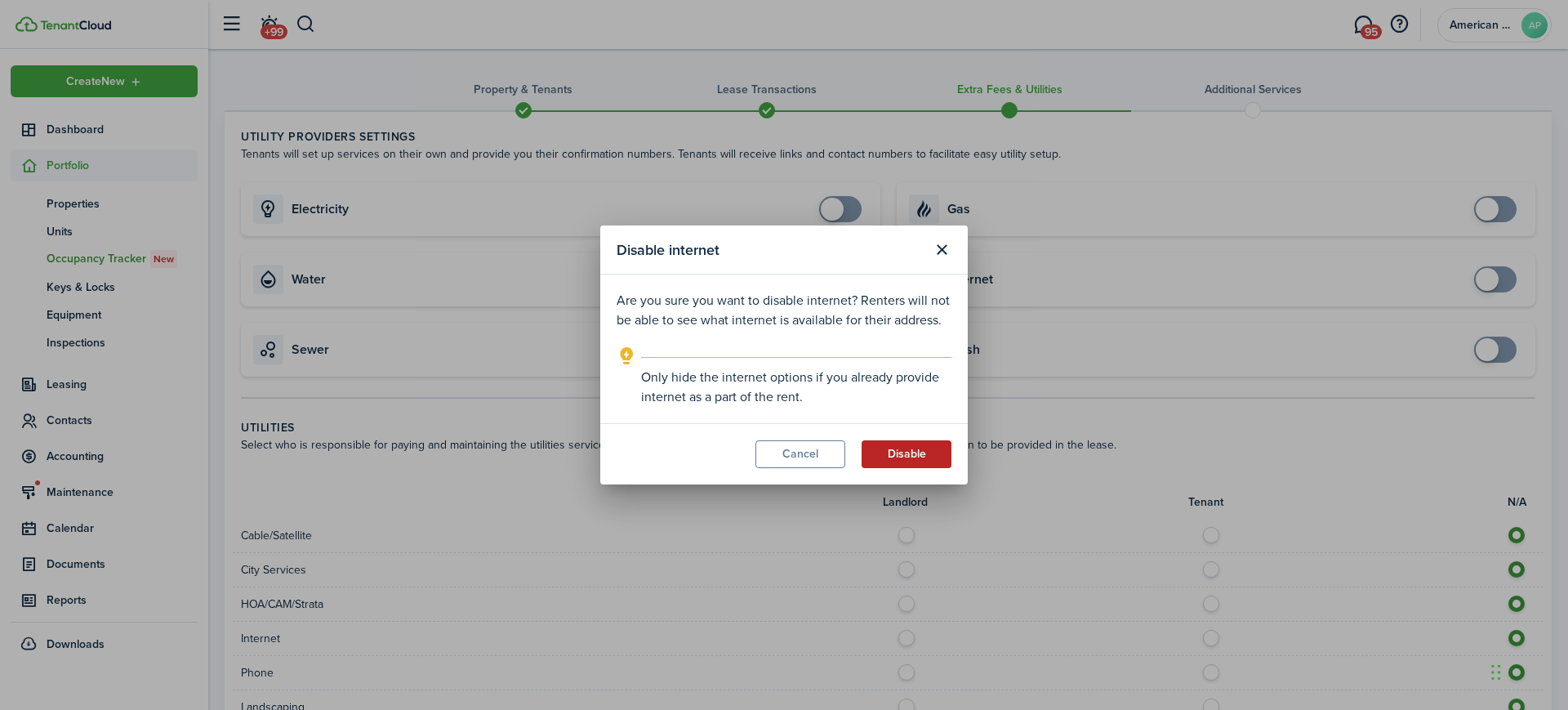
click at [909, 456] on button "Disable" at bounding box center [906, 453] width 89 height 28
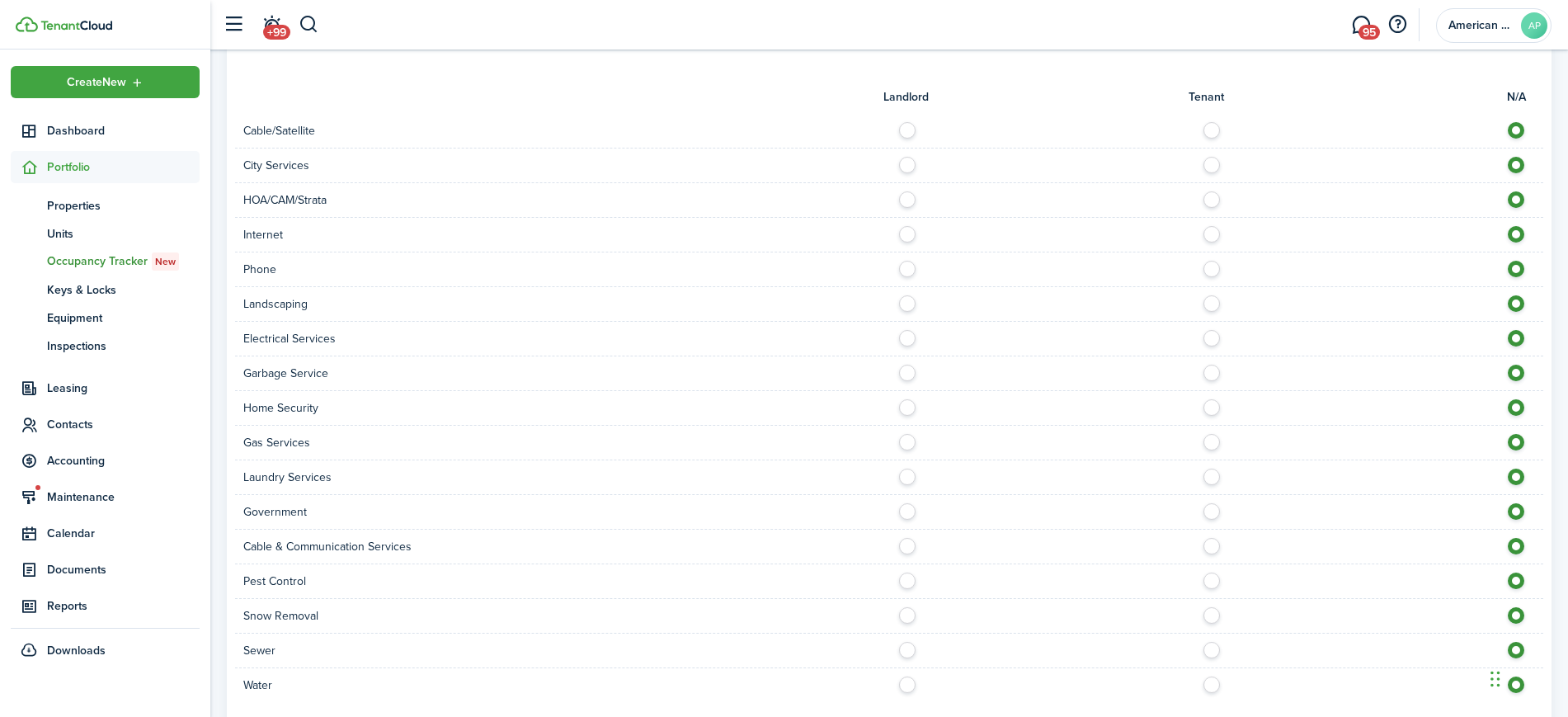
scroll to position [519, 0]
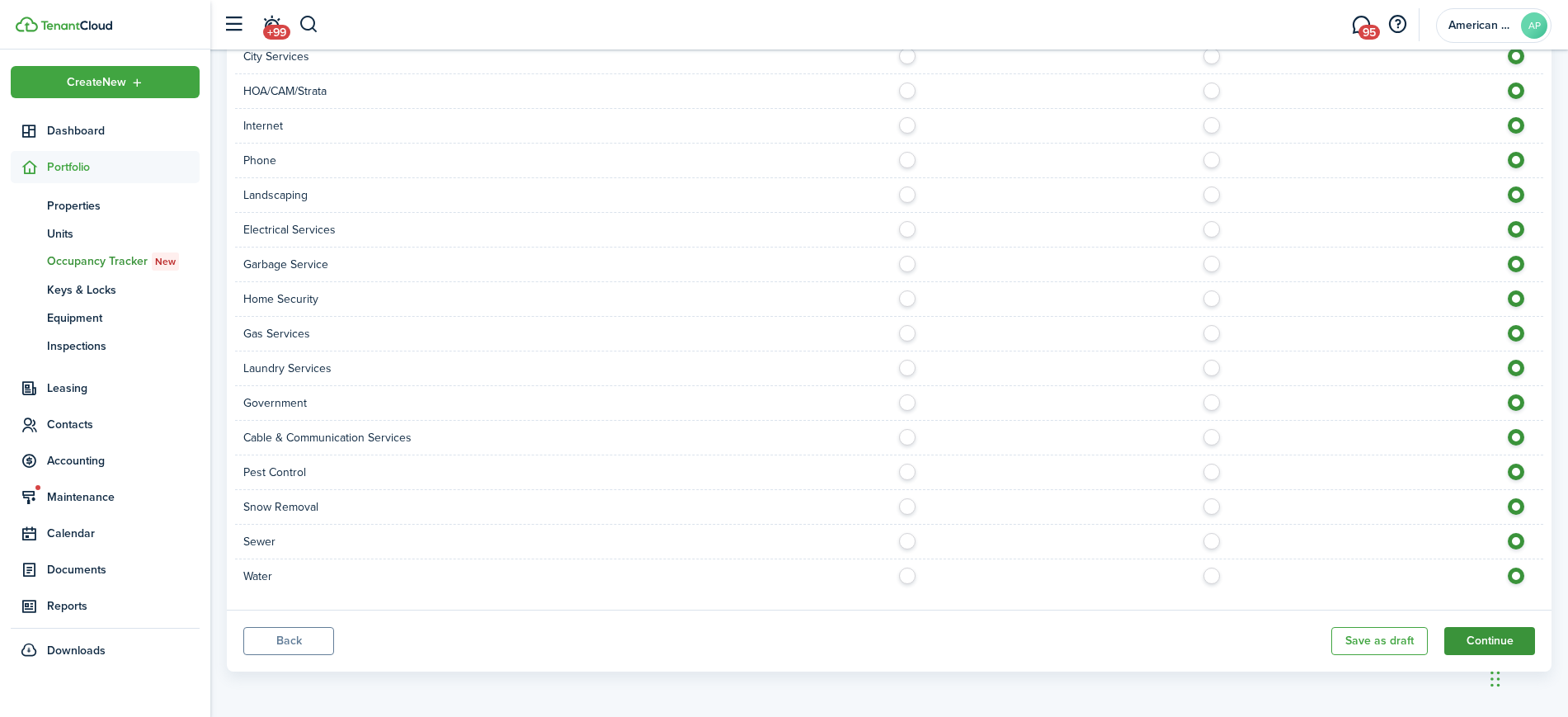
click at [1467, 644] on button "Continue" at bounding box center [1489, 640] width 90 height 28
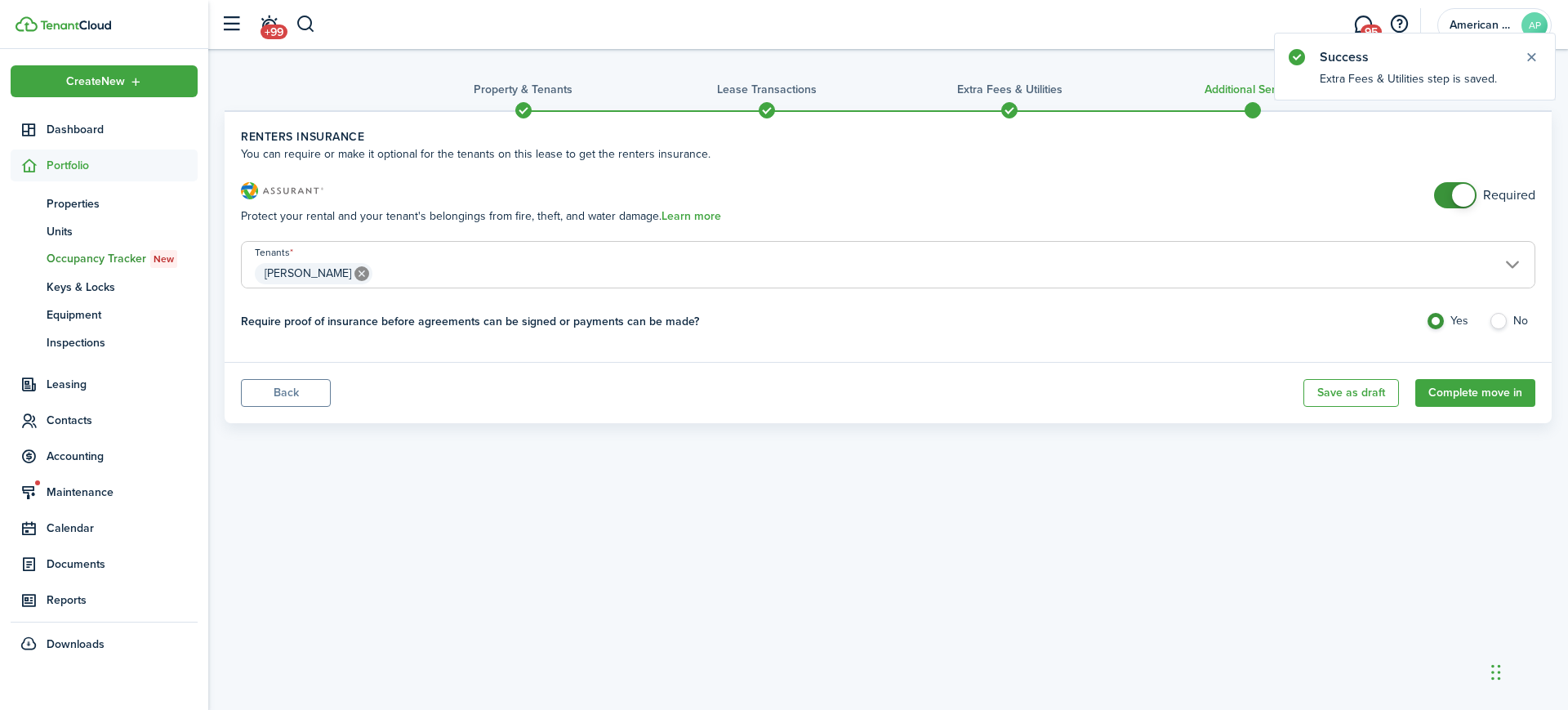
checkbox input "false"
click at [1449, 195] on span at bounding box center [1455, 195] width 16 height 26
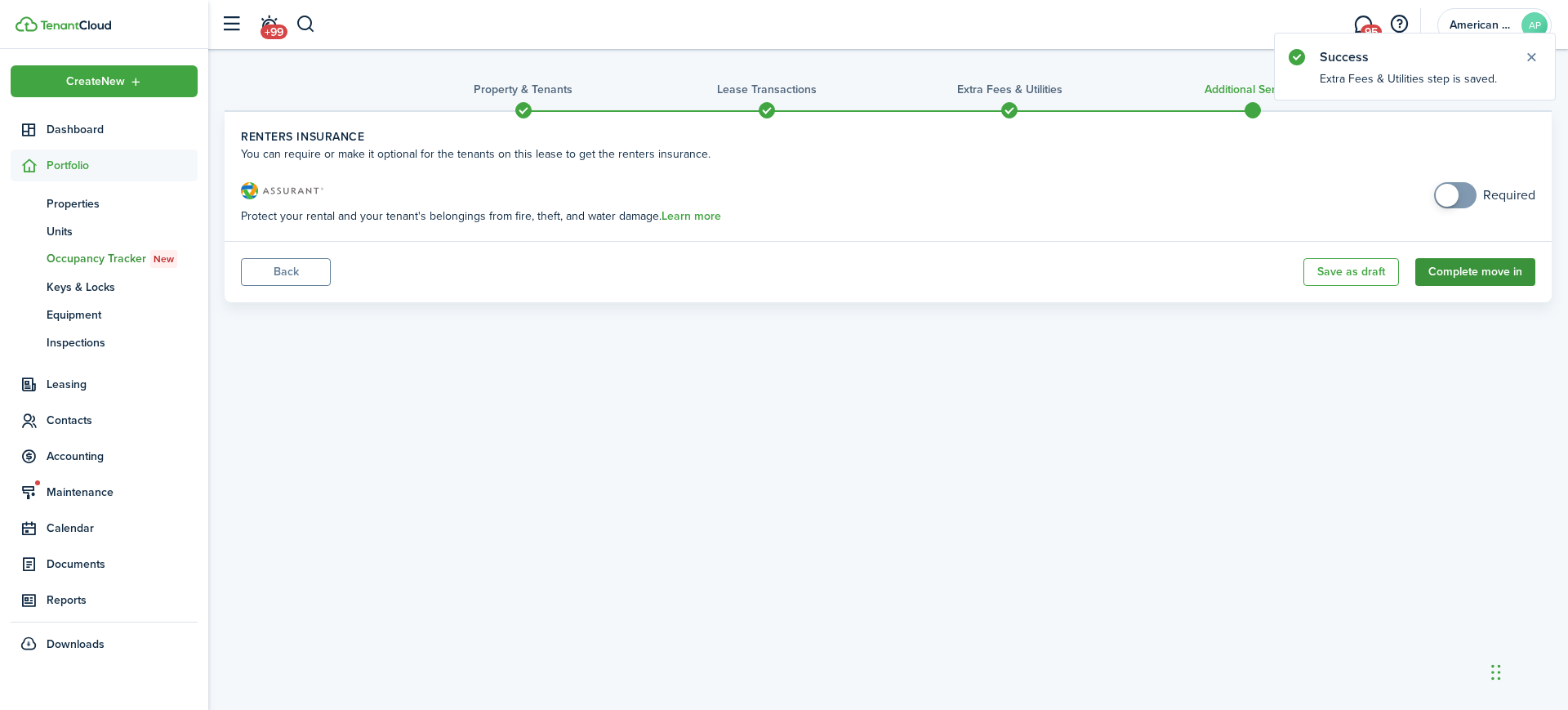
click at [1461, 270] on button "Complete move in" at bounding box center [1475, 272] width 120 height 28
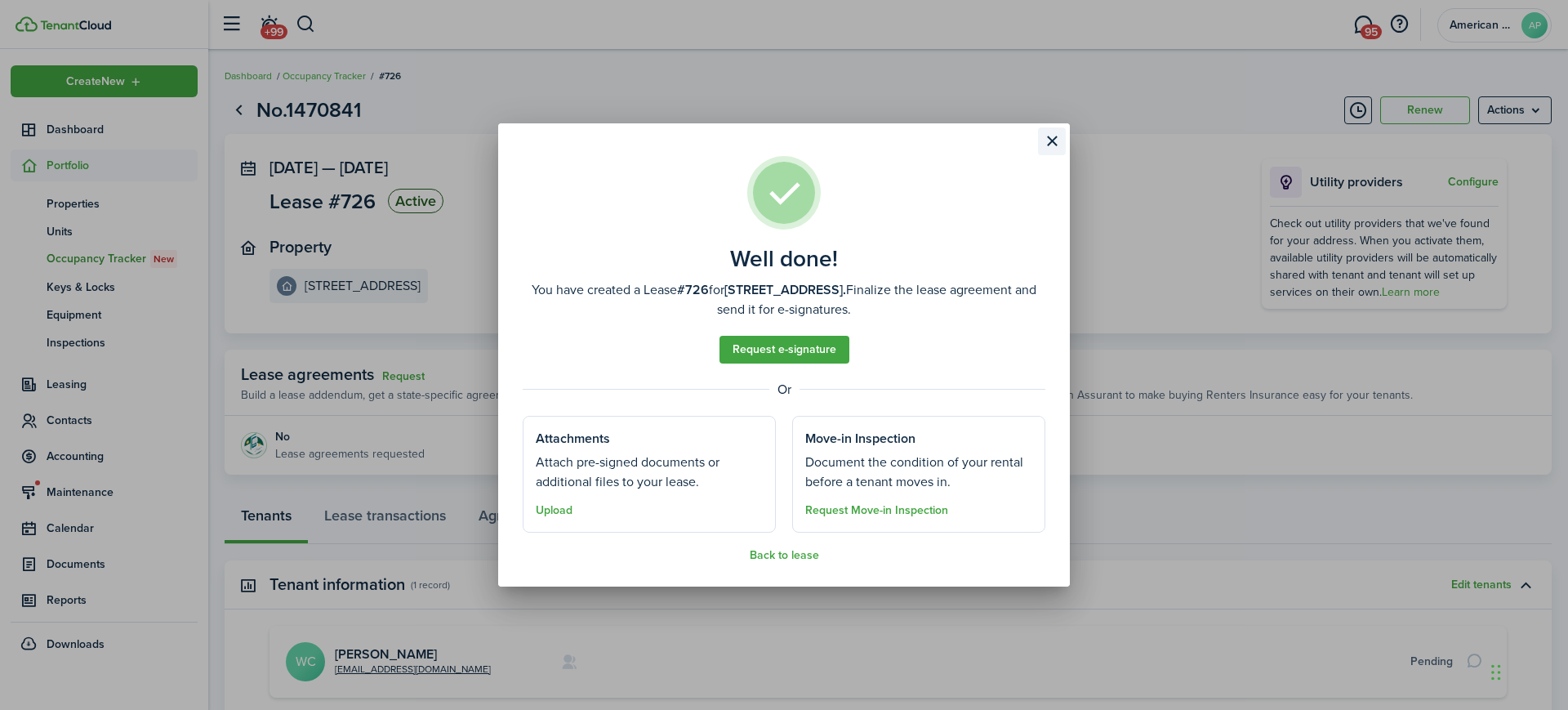
click at [1052, 138] on button "Close modal" at bounding box center [1051, 141] width 28 height 28
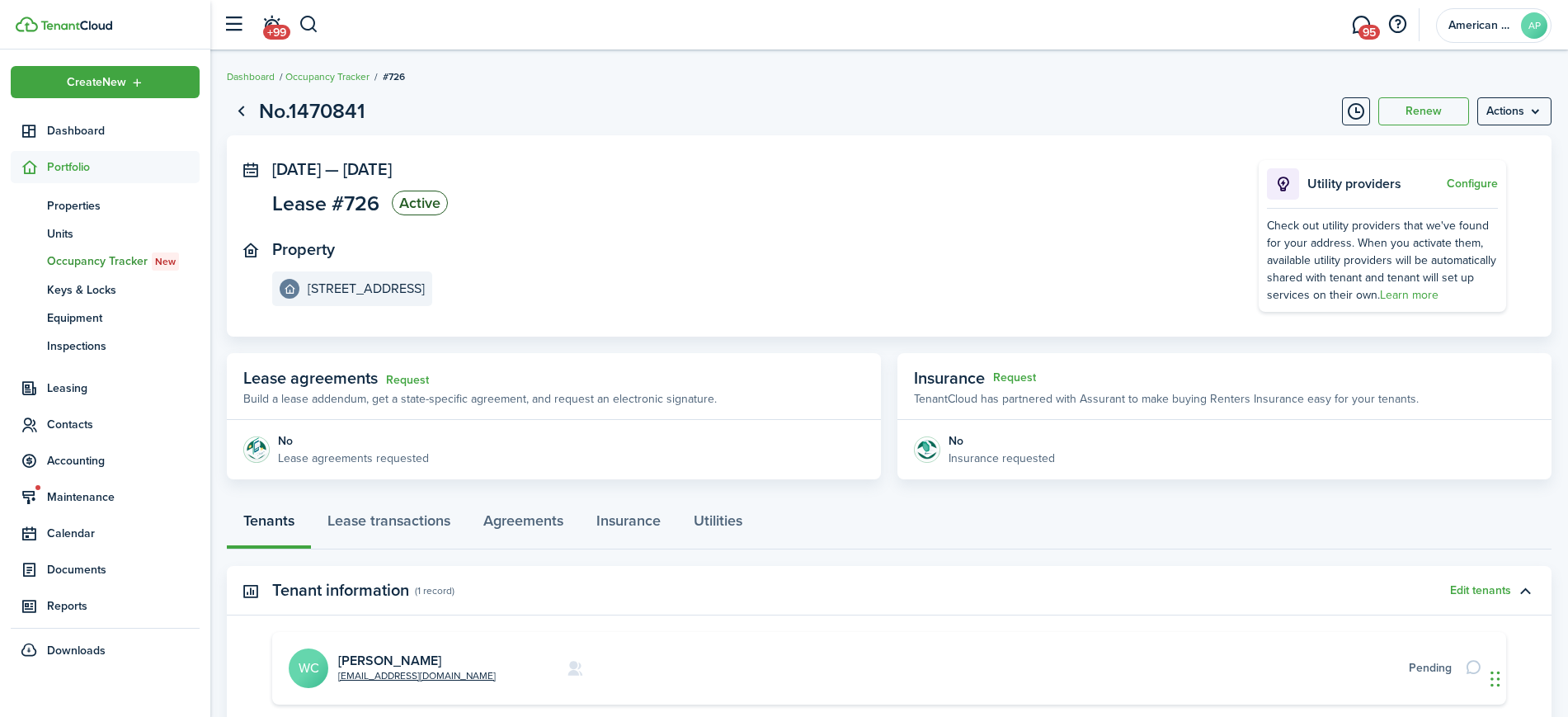
scroll to position [180, 0]
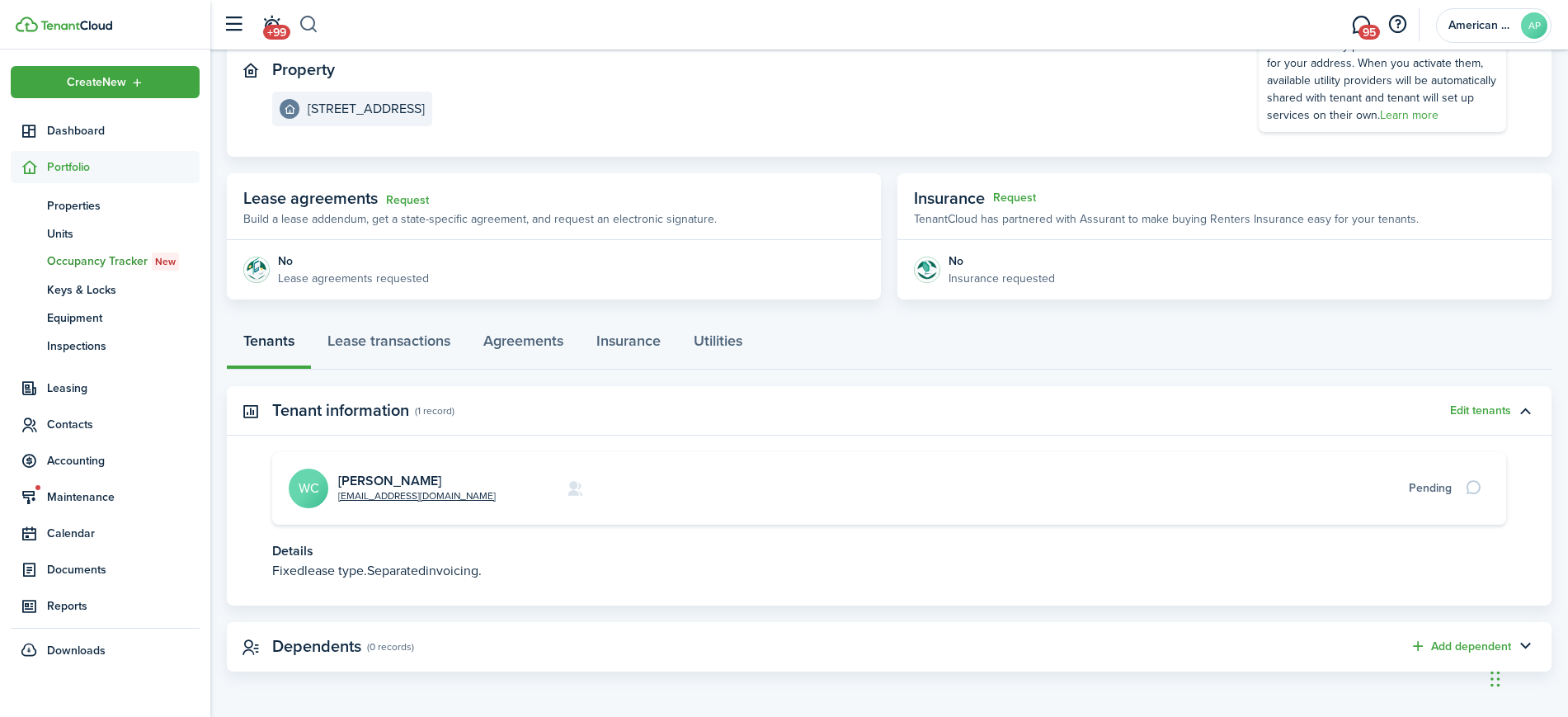
click at [314, 30] on button "button" at bounding box center [308, 25] width 21 height 28
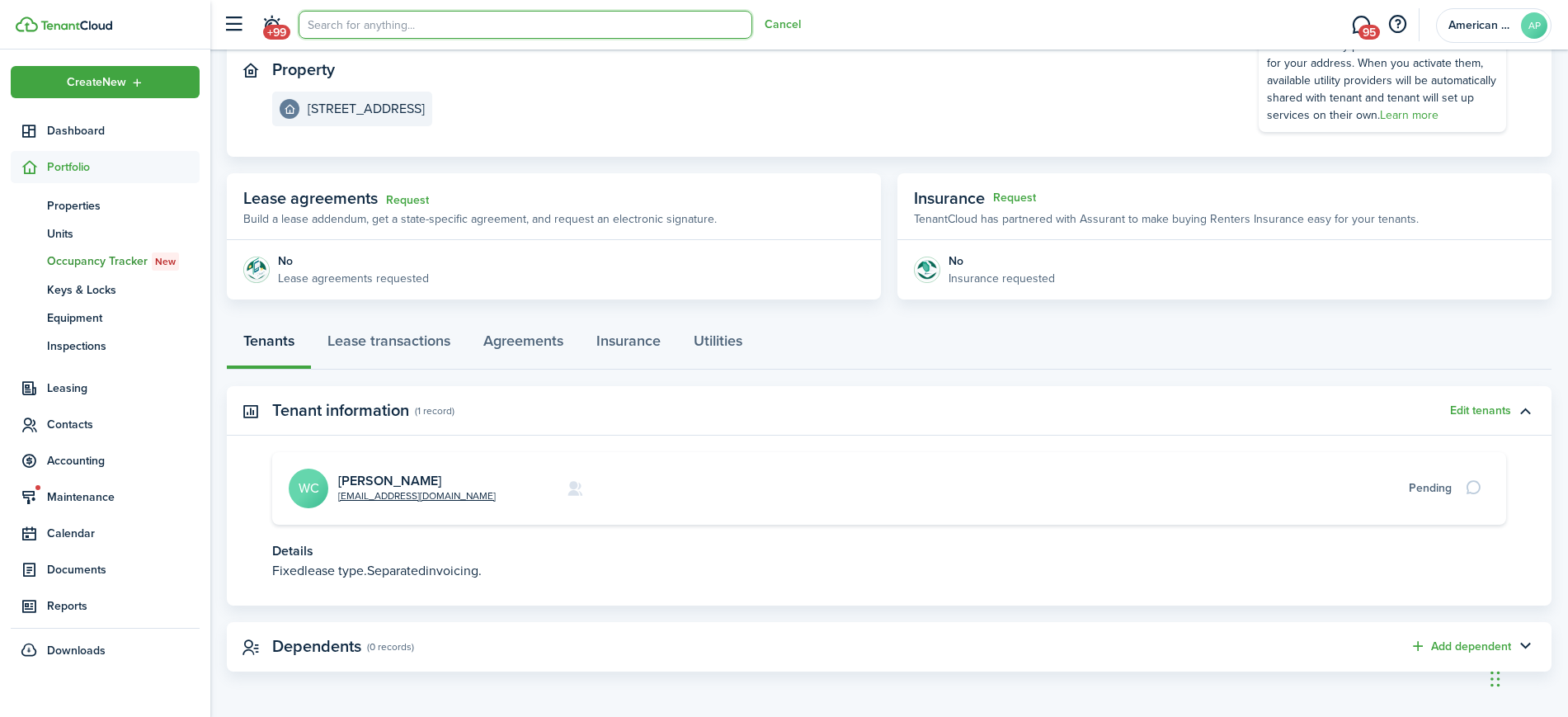
scroll to position [0, 0]
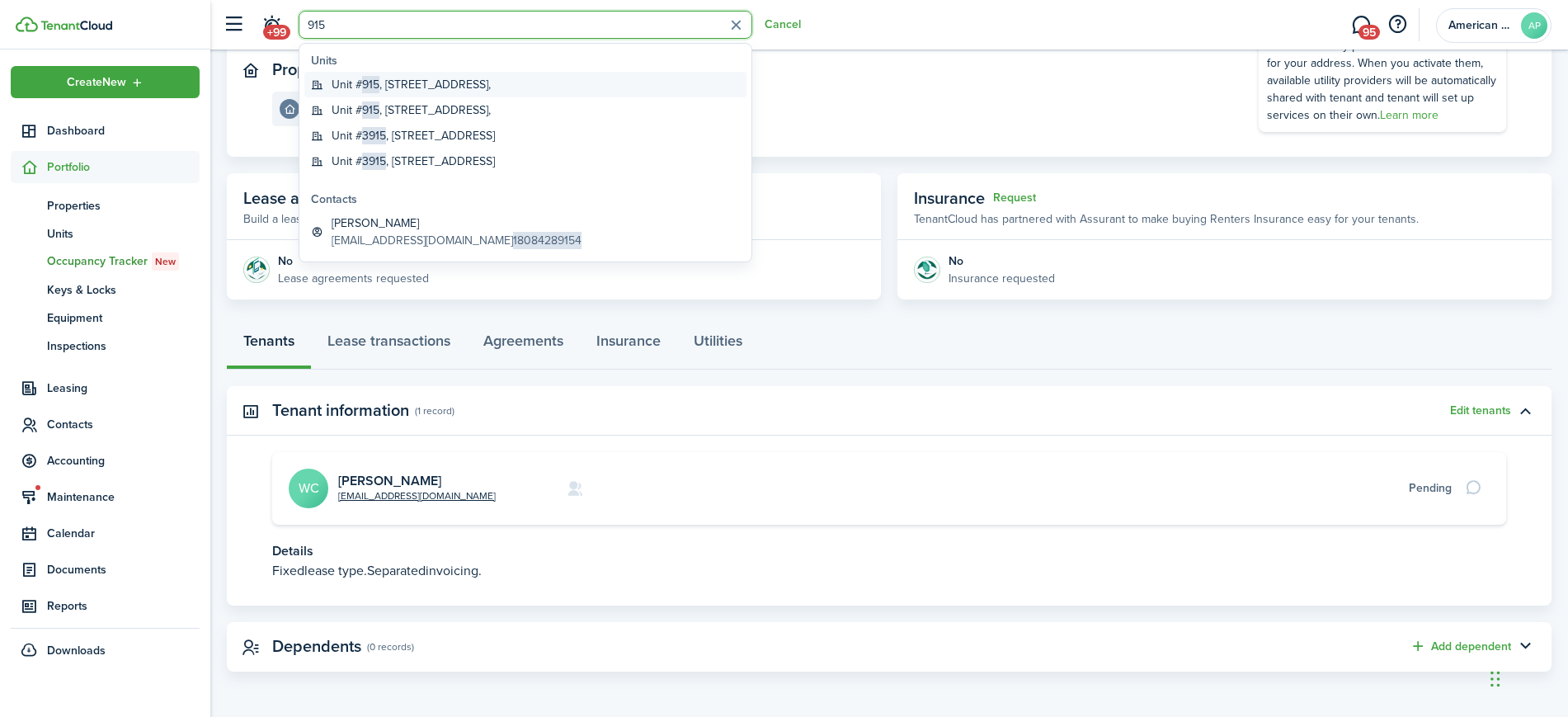
type input "915"
click at [380, 88] on global-search-item-title "Unit # 915 , [STREET_ADDRESS]," at bounding box center [411, 84] width 160 height 17
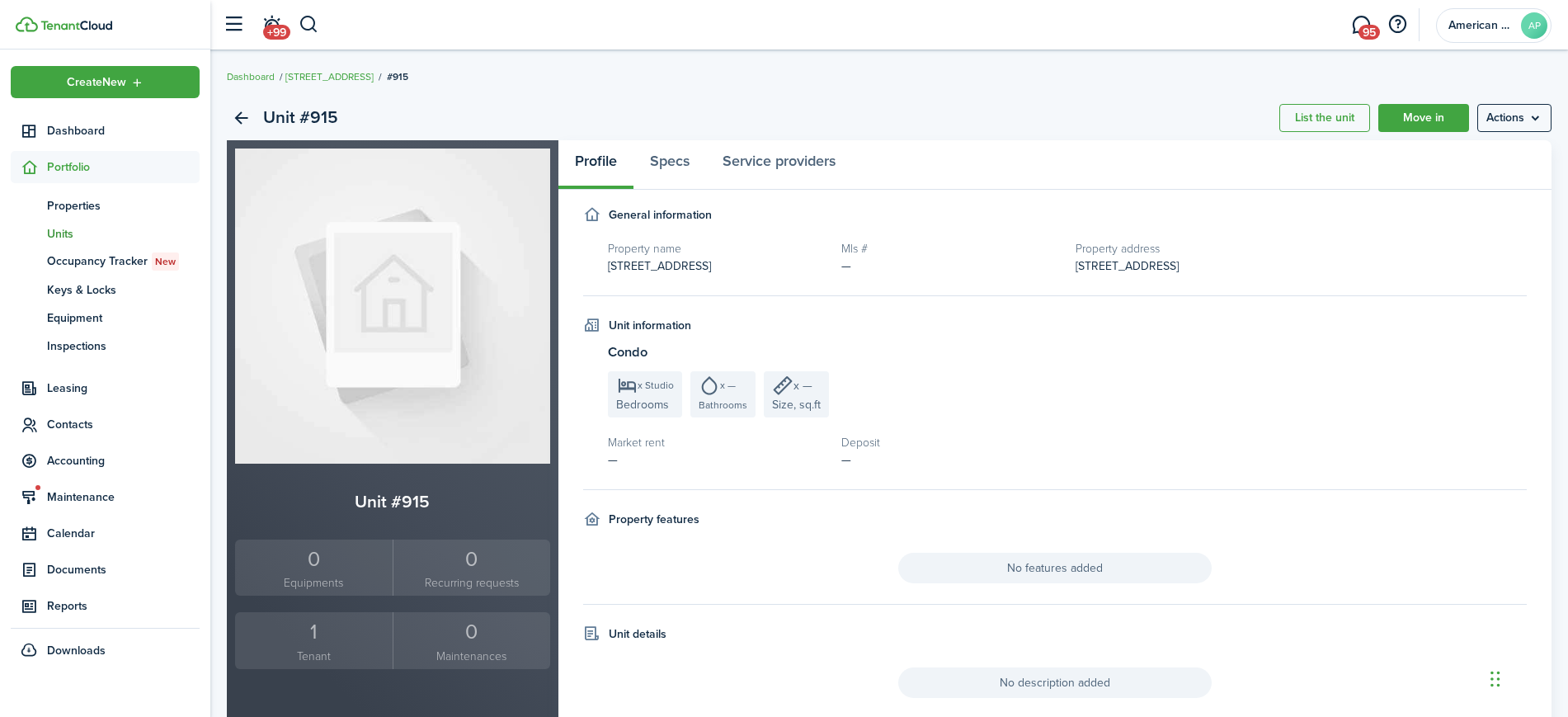
click at [1286, 494] on unit-profile "General information Property name [STREET_ADDRESS][GEOGRAPHIC_DATA] # — Propert…" at bounding box center [1054, 519] width 944 height 627
click at [306, 648] on small "Tenant" at bounding box center [314, 656] width 150 height 17
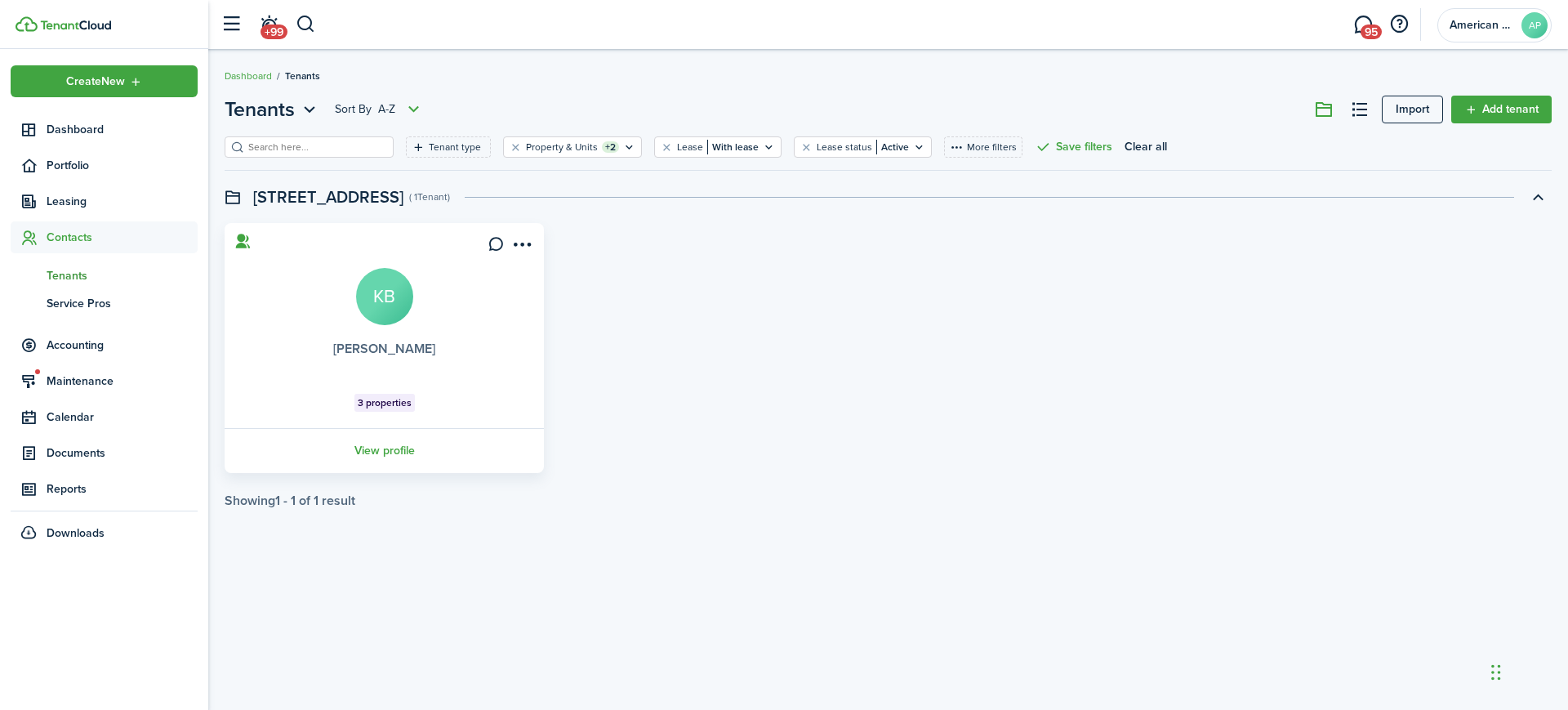
click at [390, 345] on link "[PERSON_NAME]" at bounding box center [384, 348] width 102 height 19
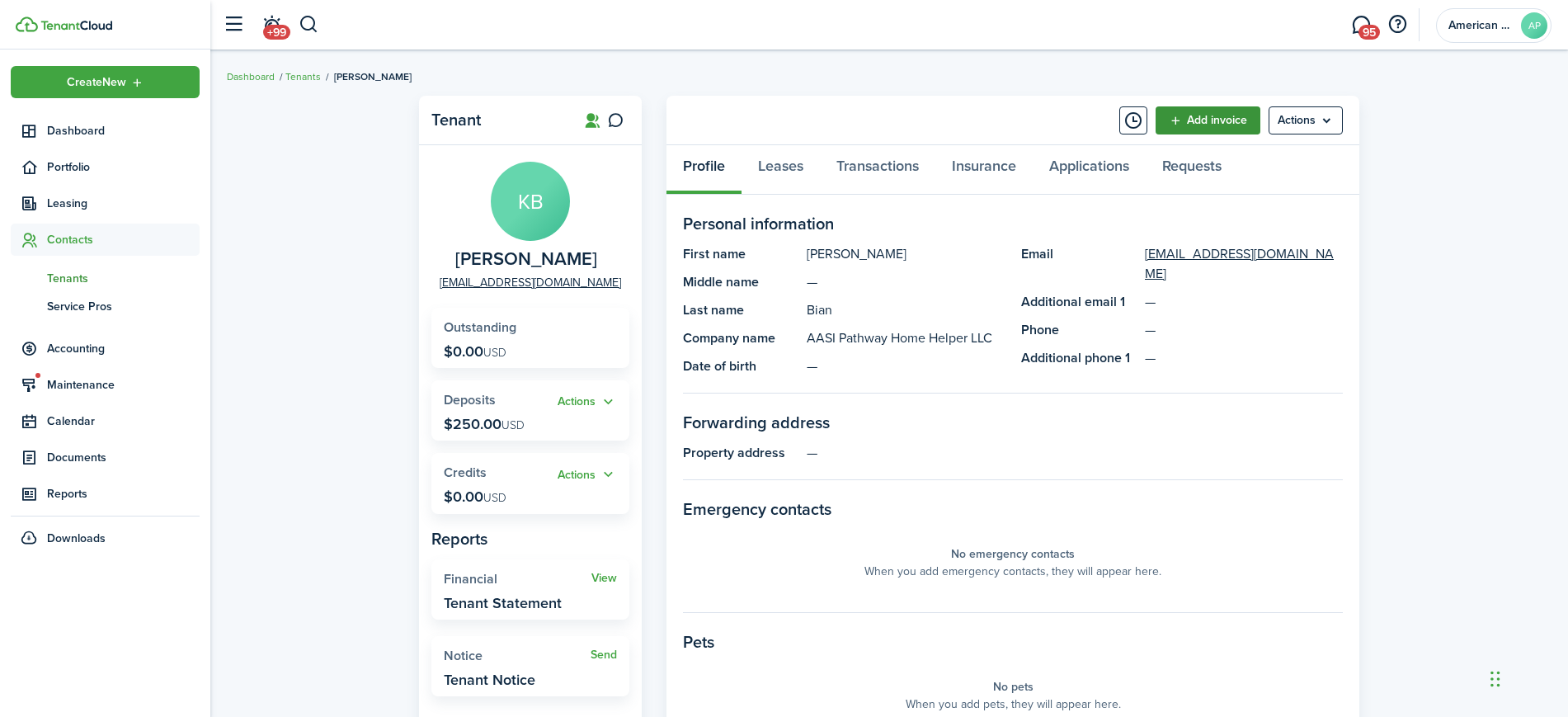
click at [1221, 120] on link "Add invoice" at bounding box center [1208, 120] width 105 height 28
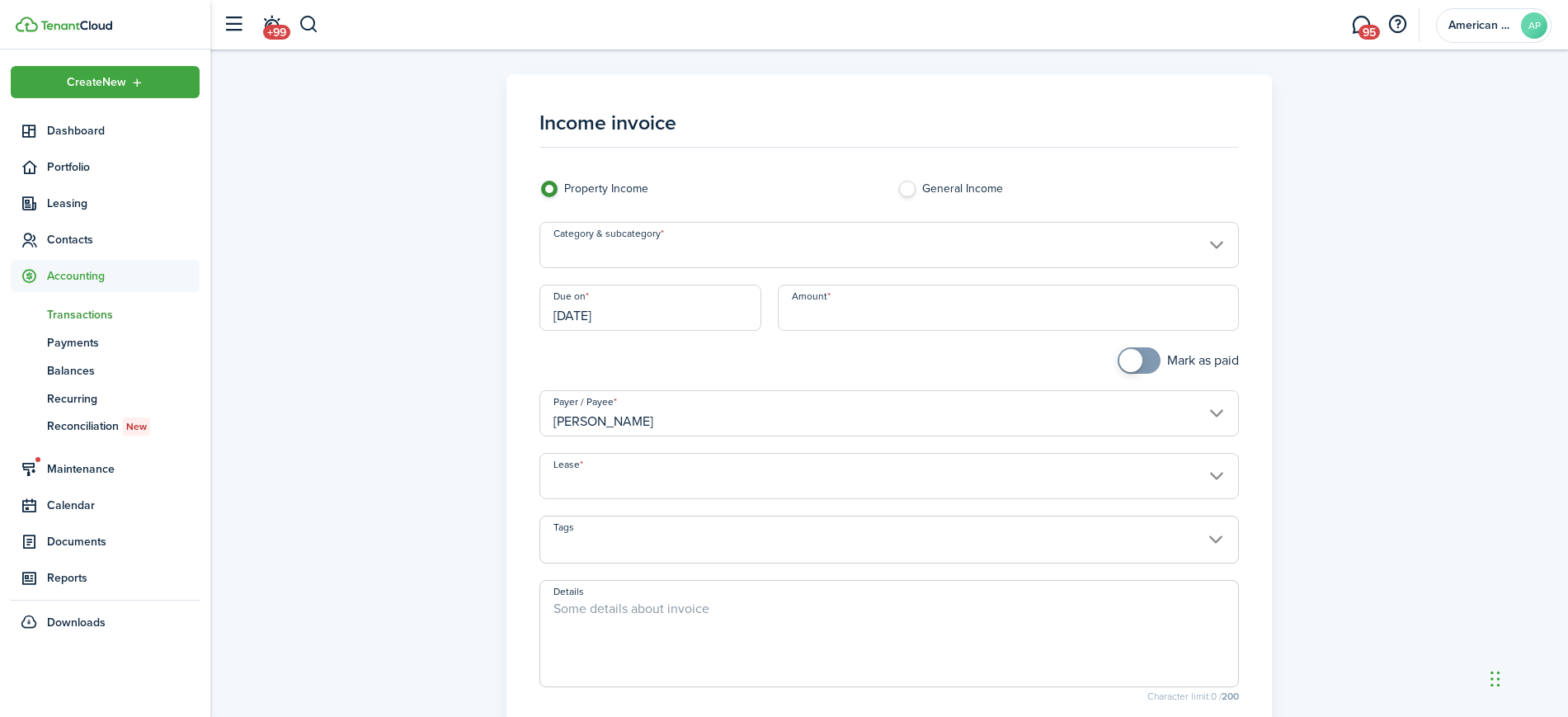
click at [741, 247] on input "Category & subcategory" at bounding box center [889, 244] width 701 height 47
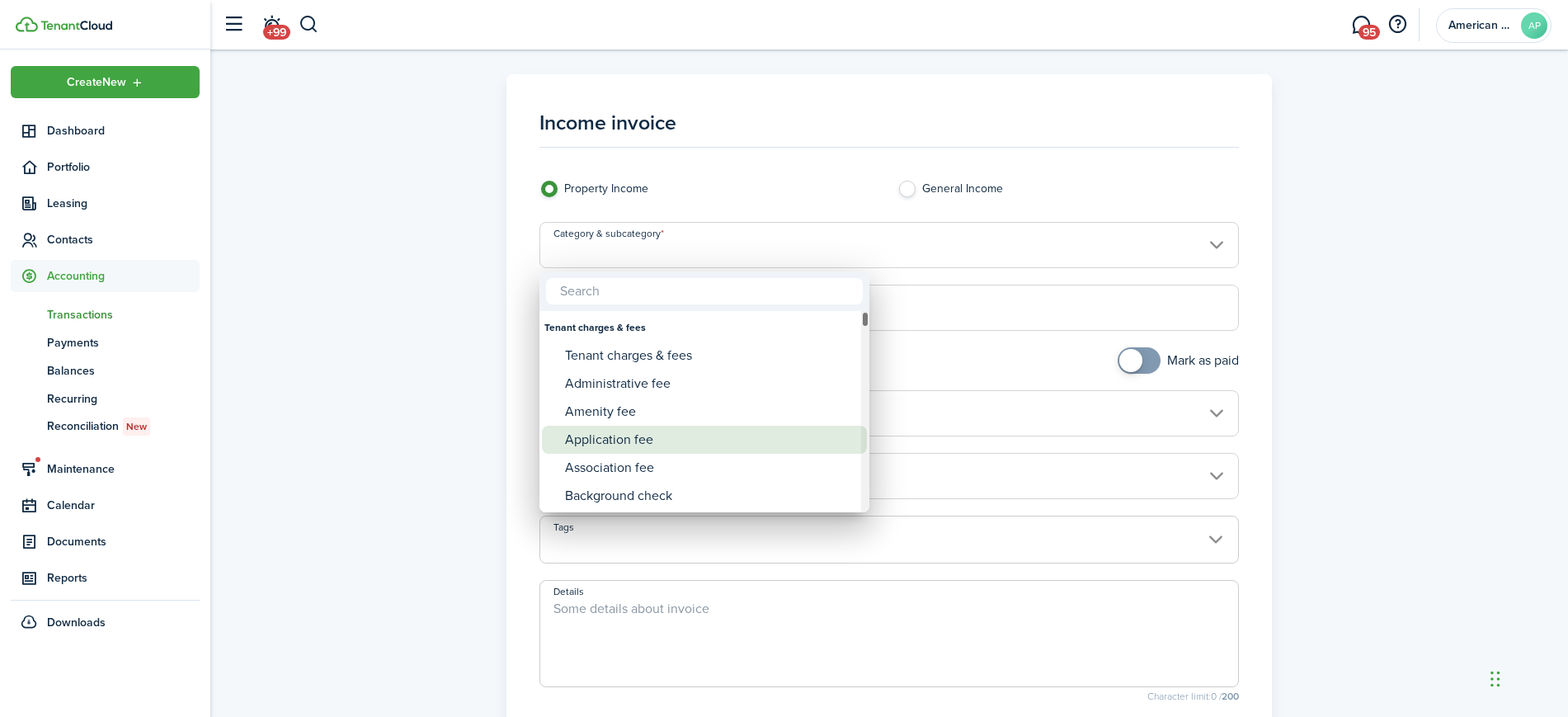
click at [655, 427] on div "Application fee" at bounding box center [711, 440] width 292 height 28
type input "Tenant charges & fees / Application fee"
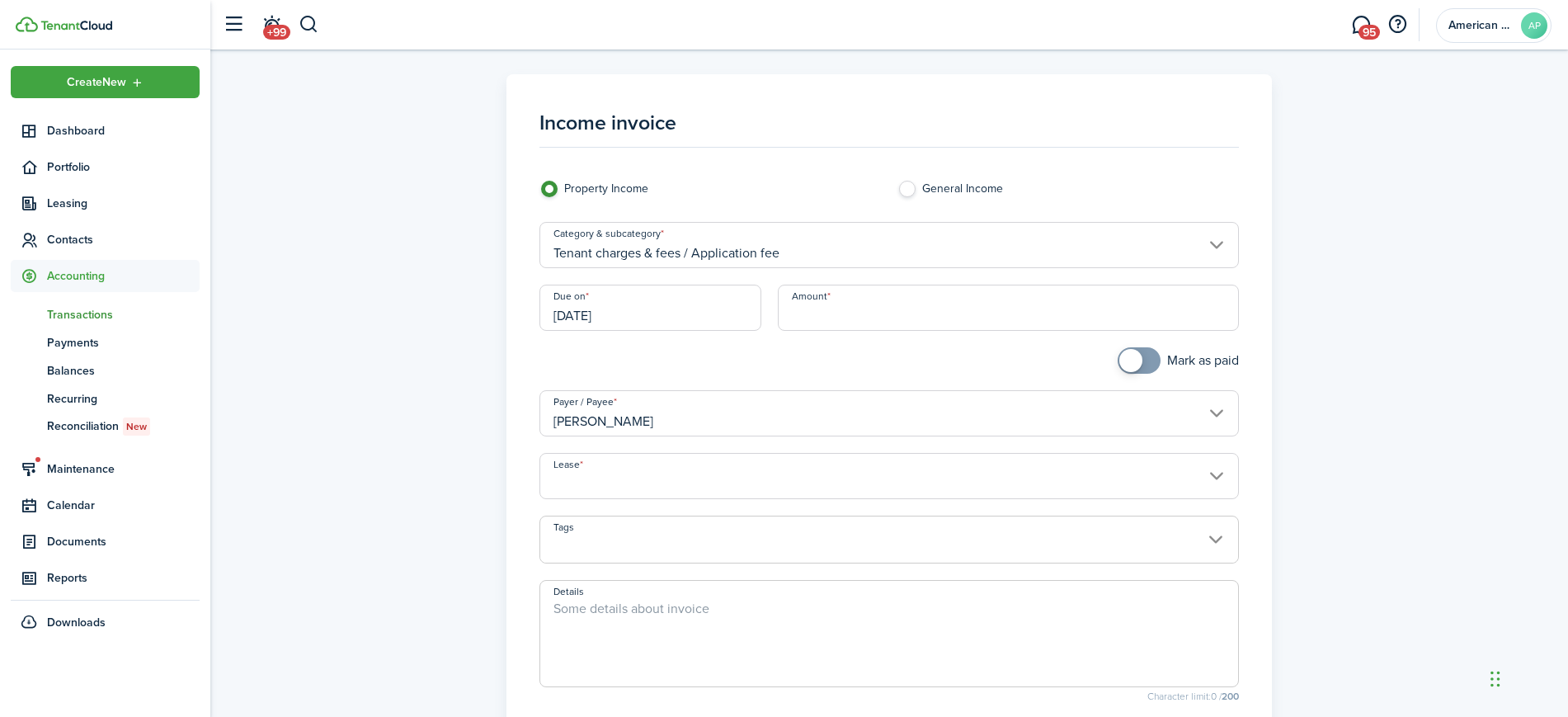
click at [670, 315] on input "[DATE]" at bounding box center [650, 307] width 223 height 47
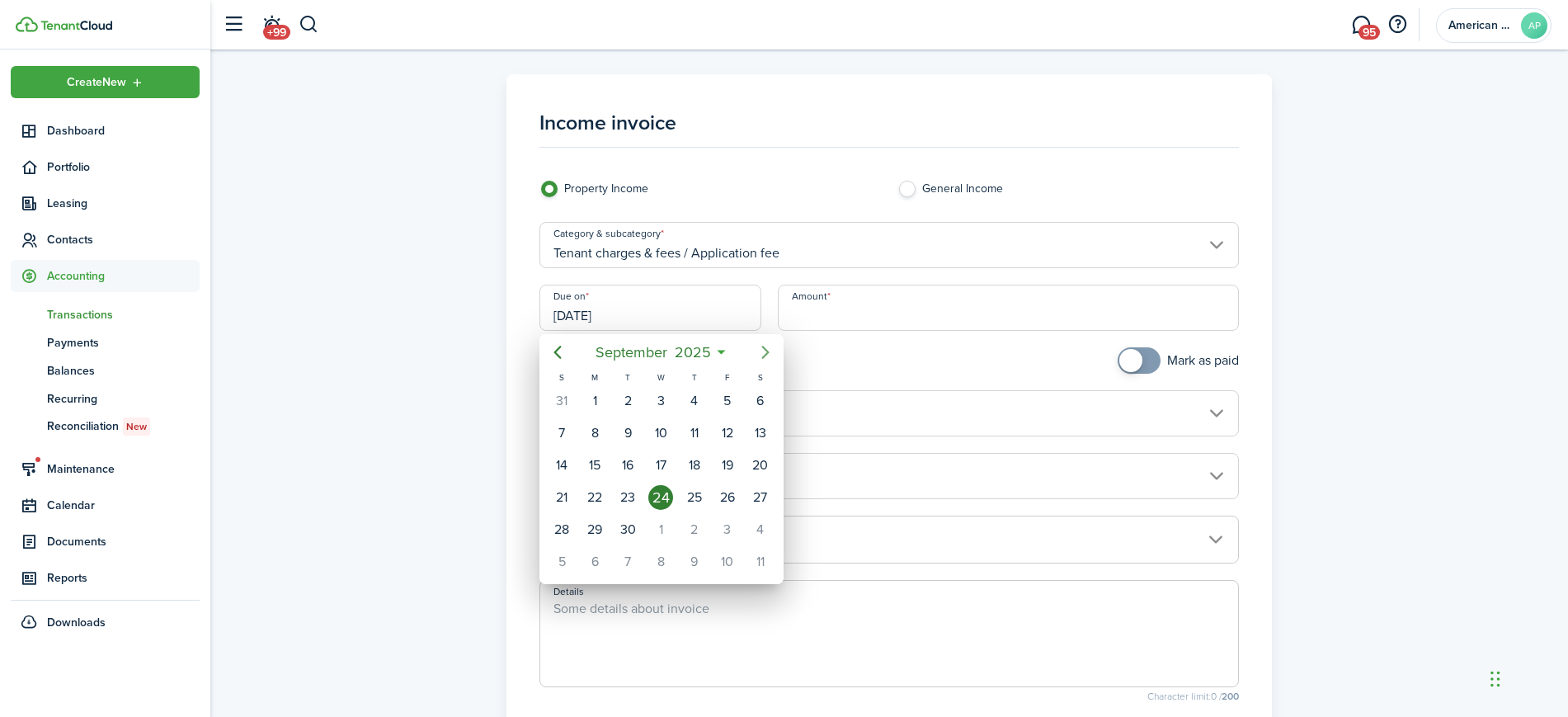
click at [765, 349] on icon "Next page" at bounding box center [765, 352] width 7 height 13
click at [661, 469] on div "15" at bounding box center [660, 464] width 25 height 25
type input "[DATE]"
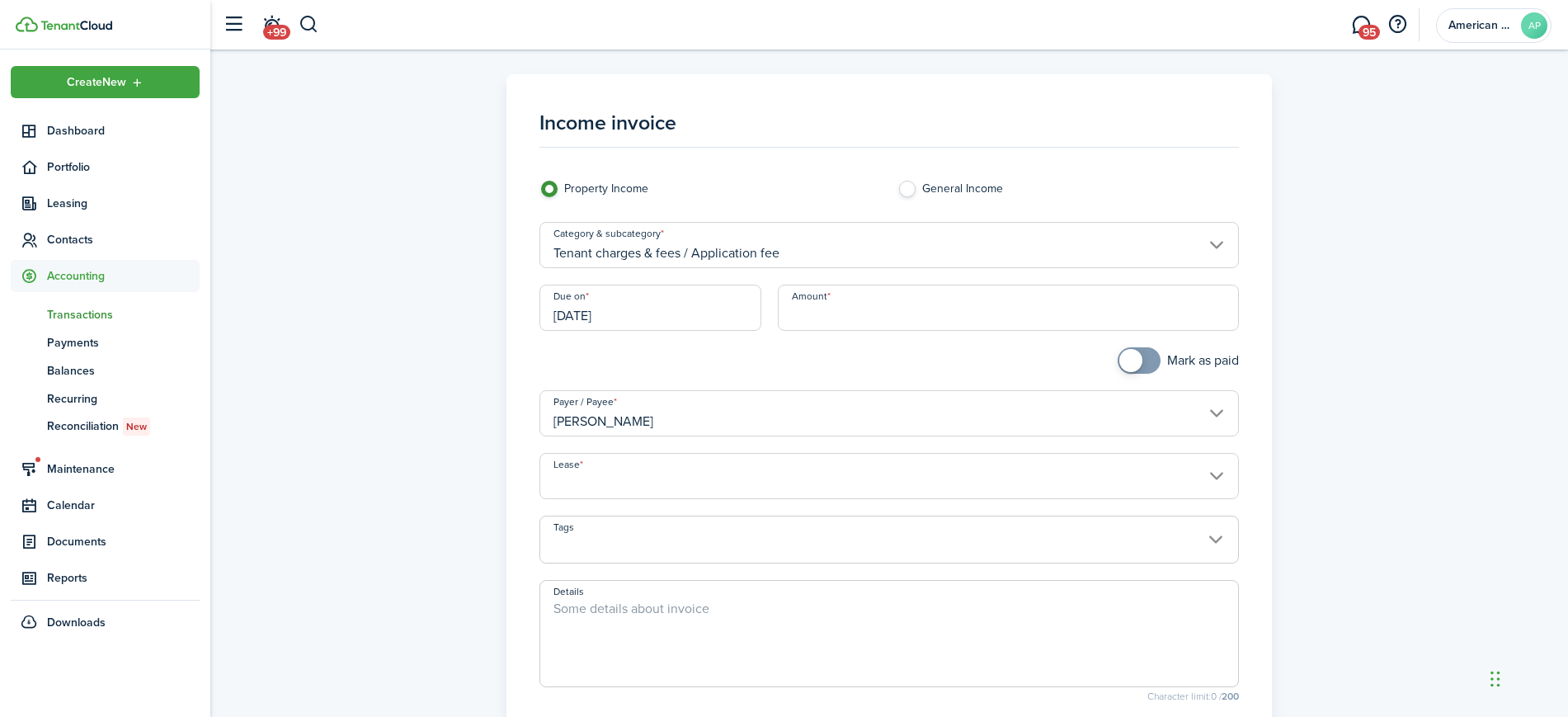
click at [893, 300] on input "Amount" at bounding box center [1008, 307] width 461 height 47
click at [821, 473] on input "Lease" at bounding box center [889, 475] width 701 height 47
type input "$500.00"
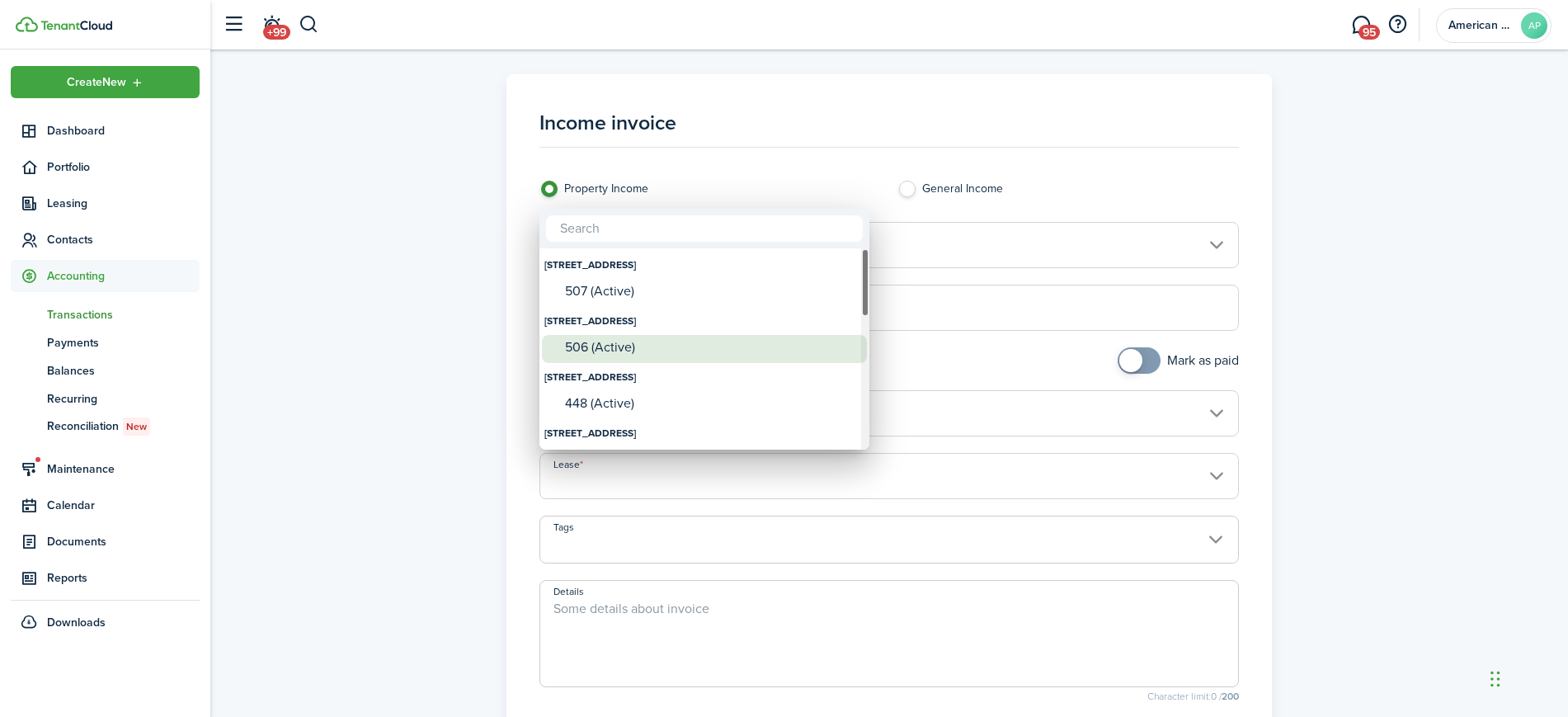
click at [736, 343] on div "506 (Active)" at bounding box center [711, 348] width 292 height 15
type input "[STREET_ADDRESS]. Lease #506 (Active)"
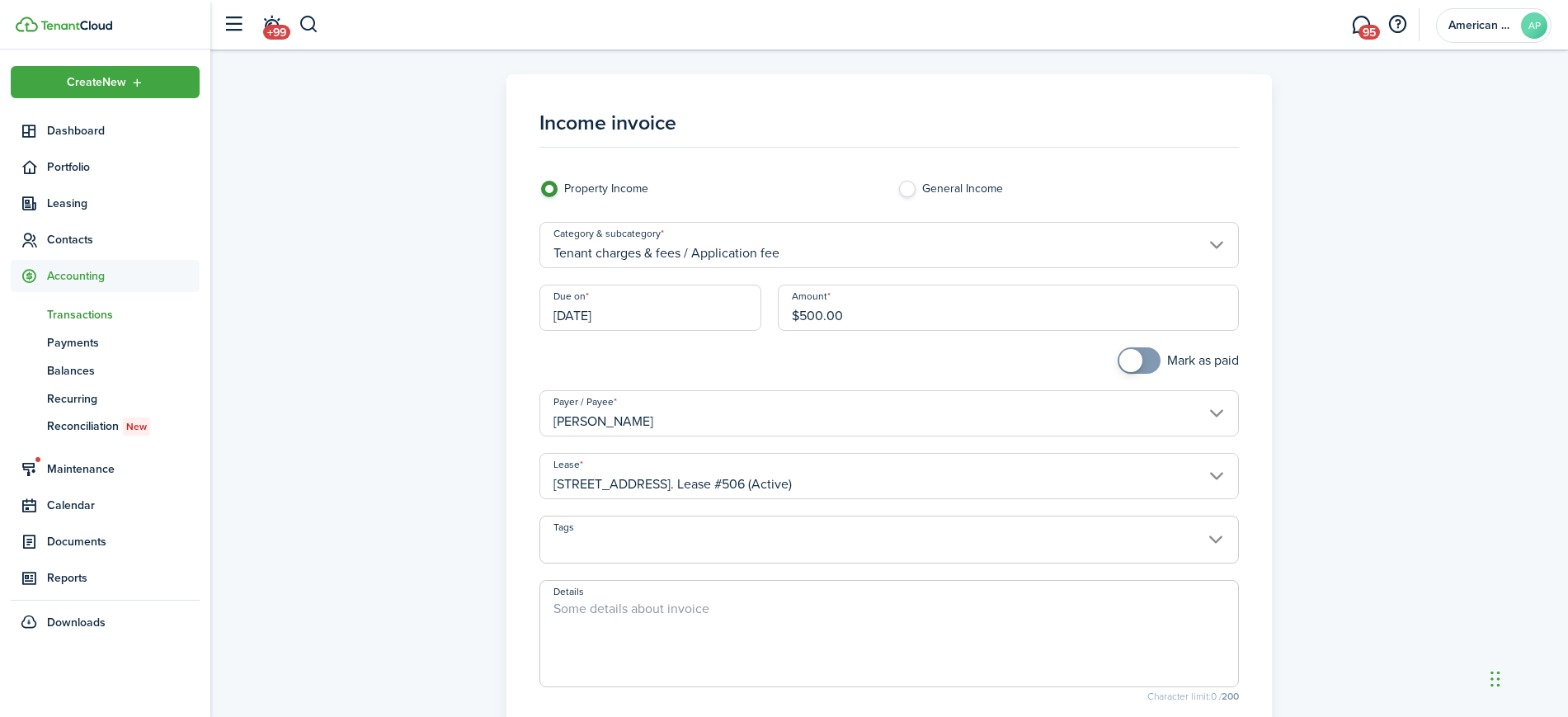
click at [686, 618] on textarea "Details" at bounding box center [889, 638] width 699 height 79
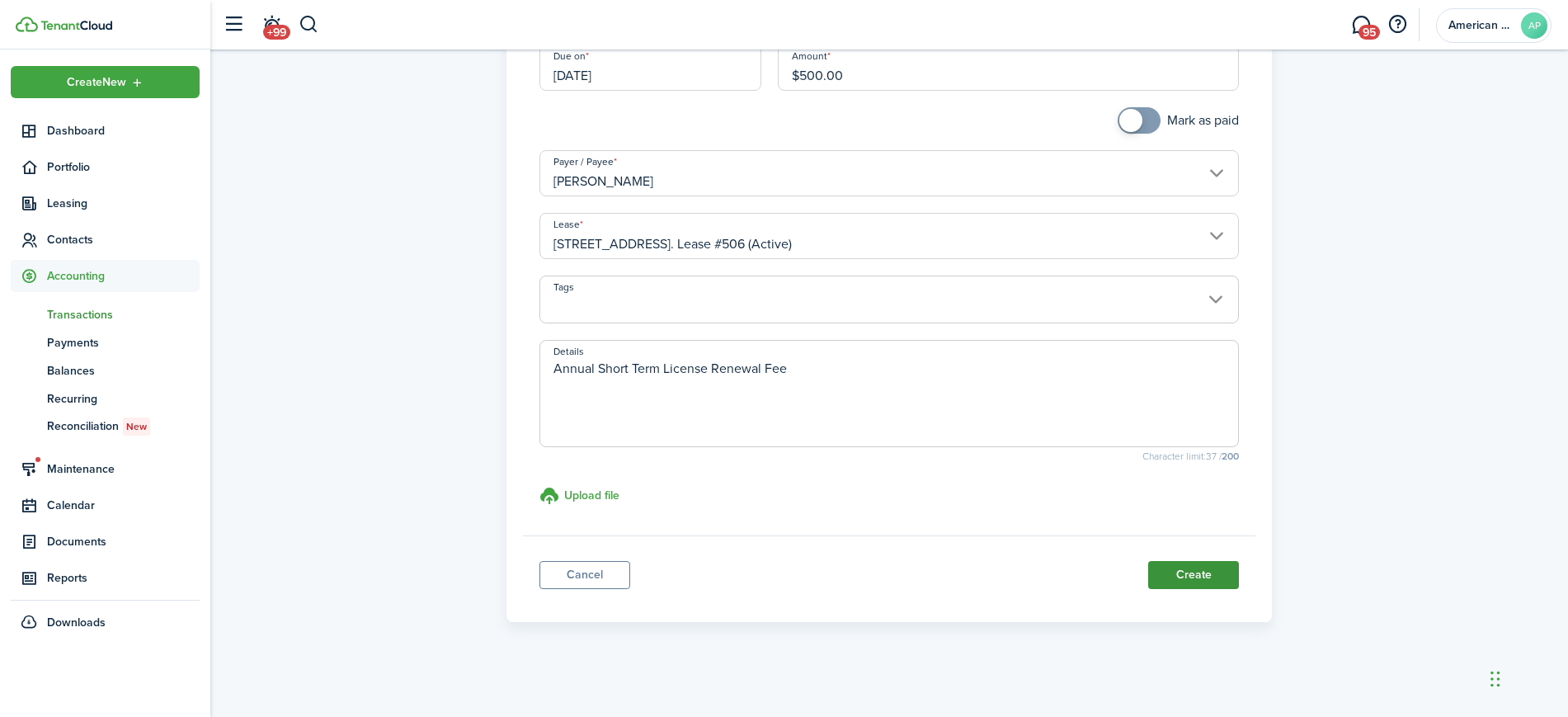
type textarea "Annual Short Term License Renewal Fee"
click at [1204, 583] on button "Create" at bounding box center [1193, 575] width 90 height 28
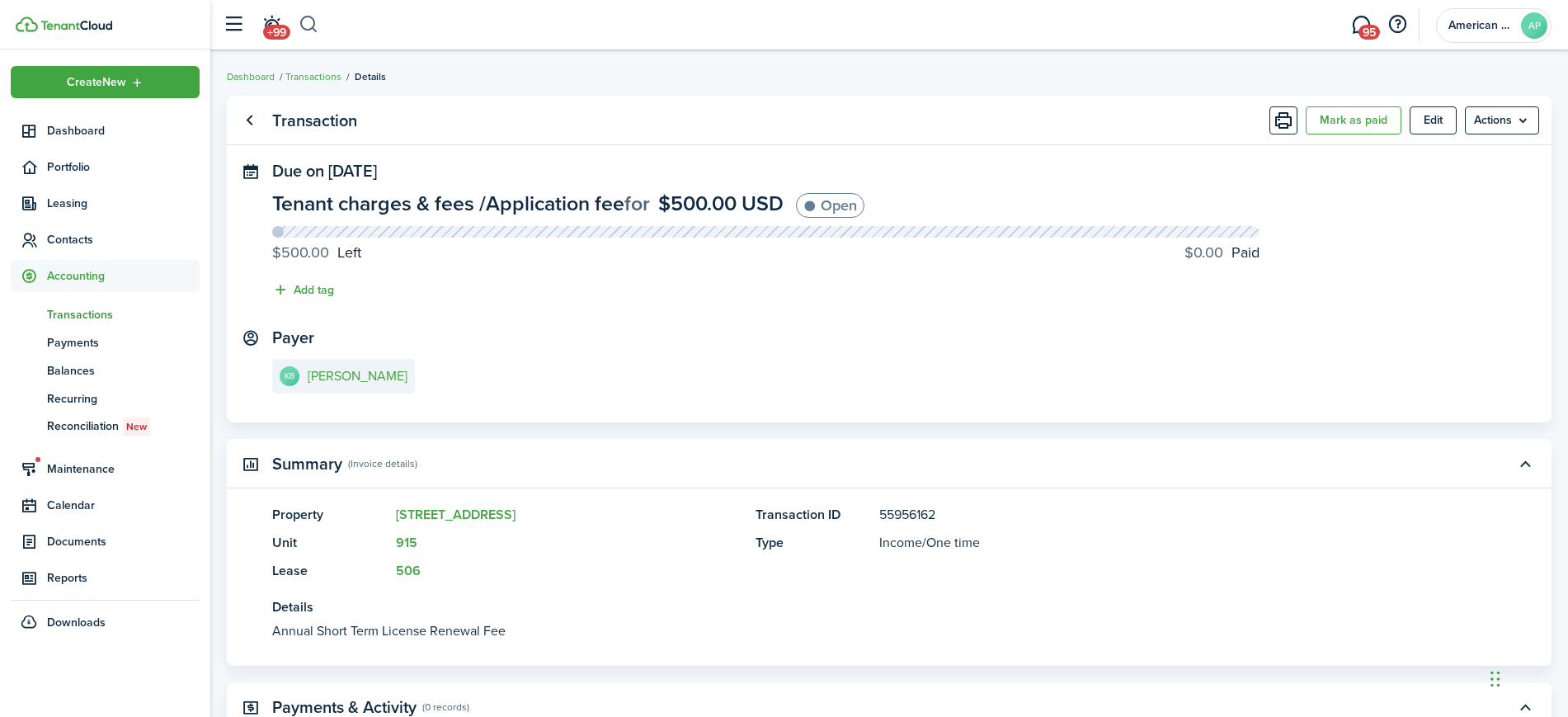
click at [305, 19] on button "button" at bounding box center [308, 25] width 21 height 28
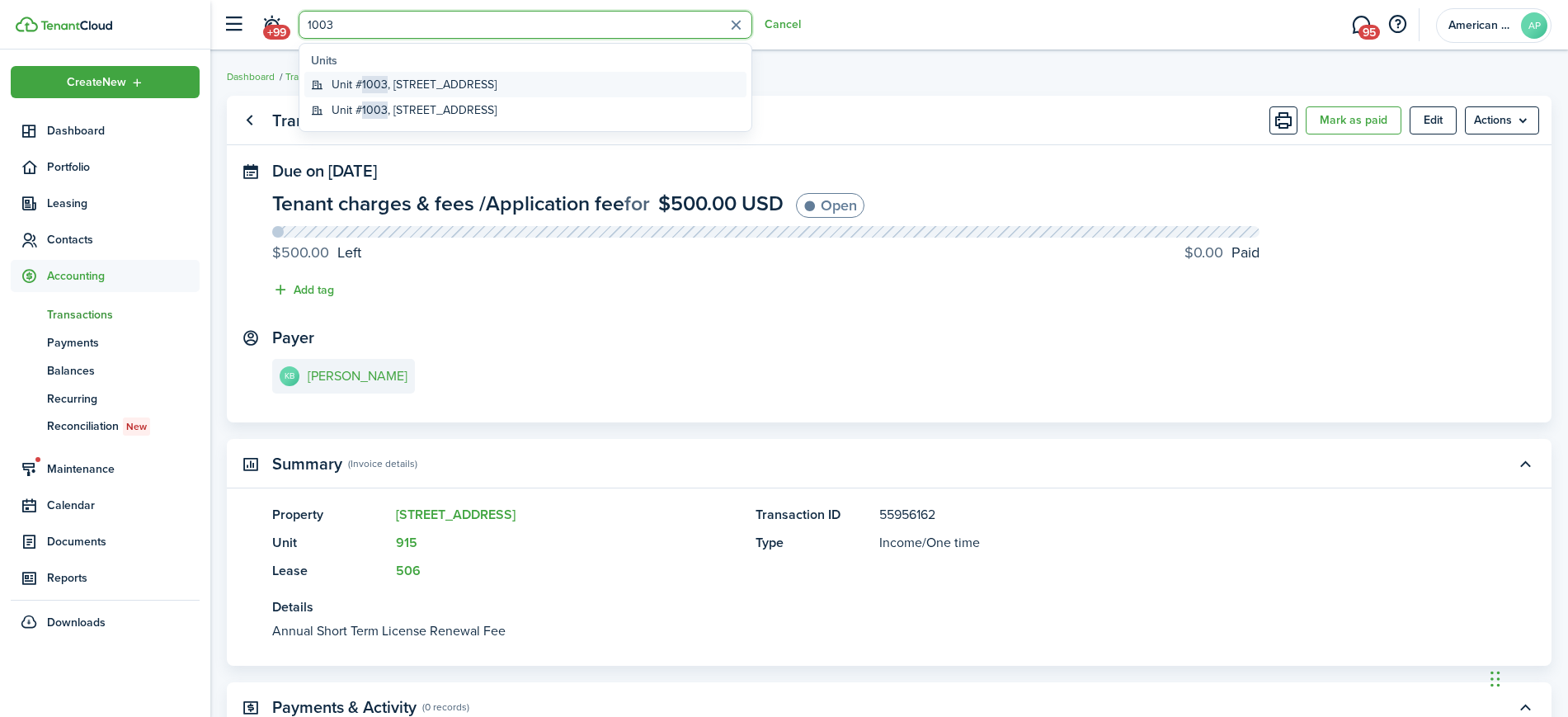
type input "1003"
click at [402, 80] on global-search-item-title "Unit # 1003 , [STREET_ADDRESS]" at bounding box center [414, 84] width 165 height 17
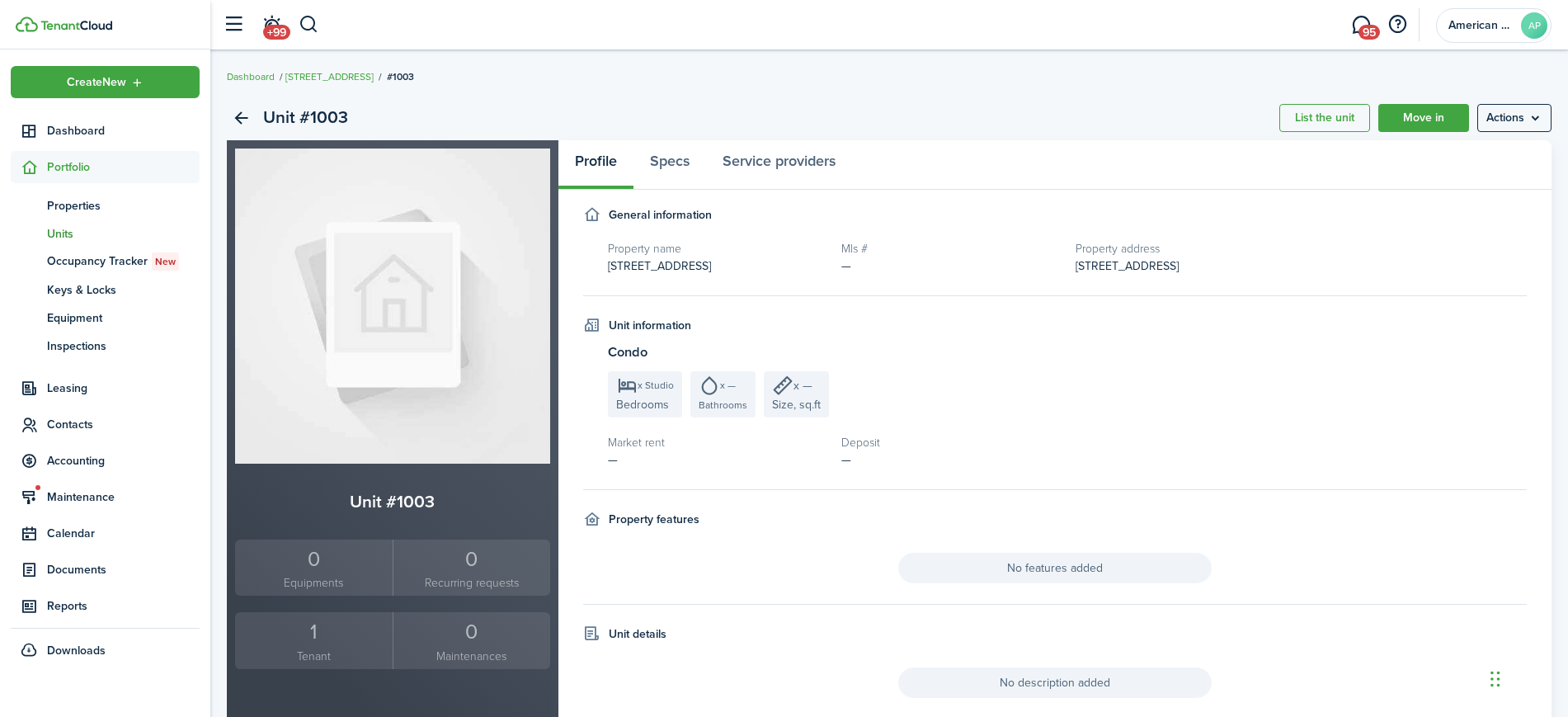
click at [314, 632] on div "1" at bounding box center [314, 631] width 150 height 31
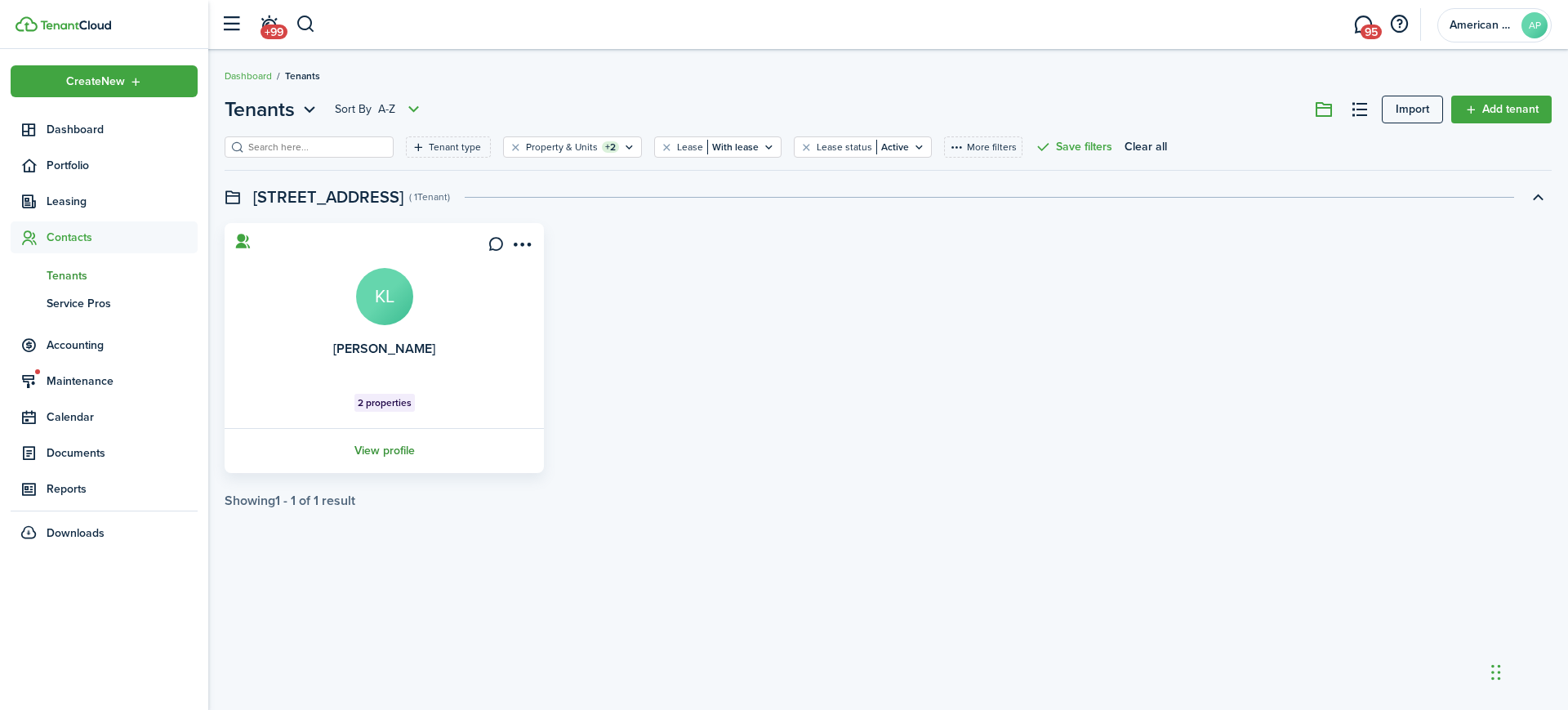
click at [374, 453] on link "View profile" at bounding box center [384, 451] width 324 height 45
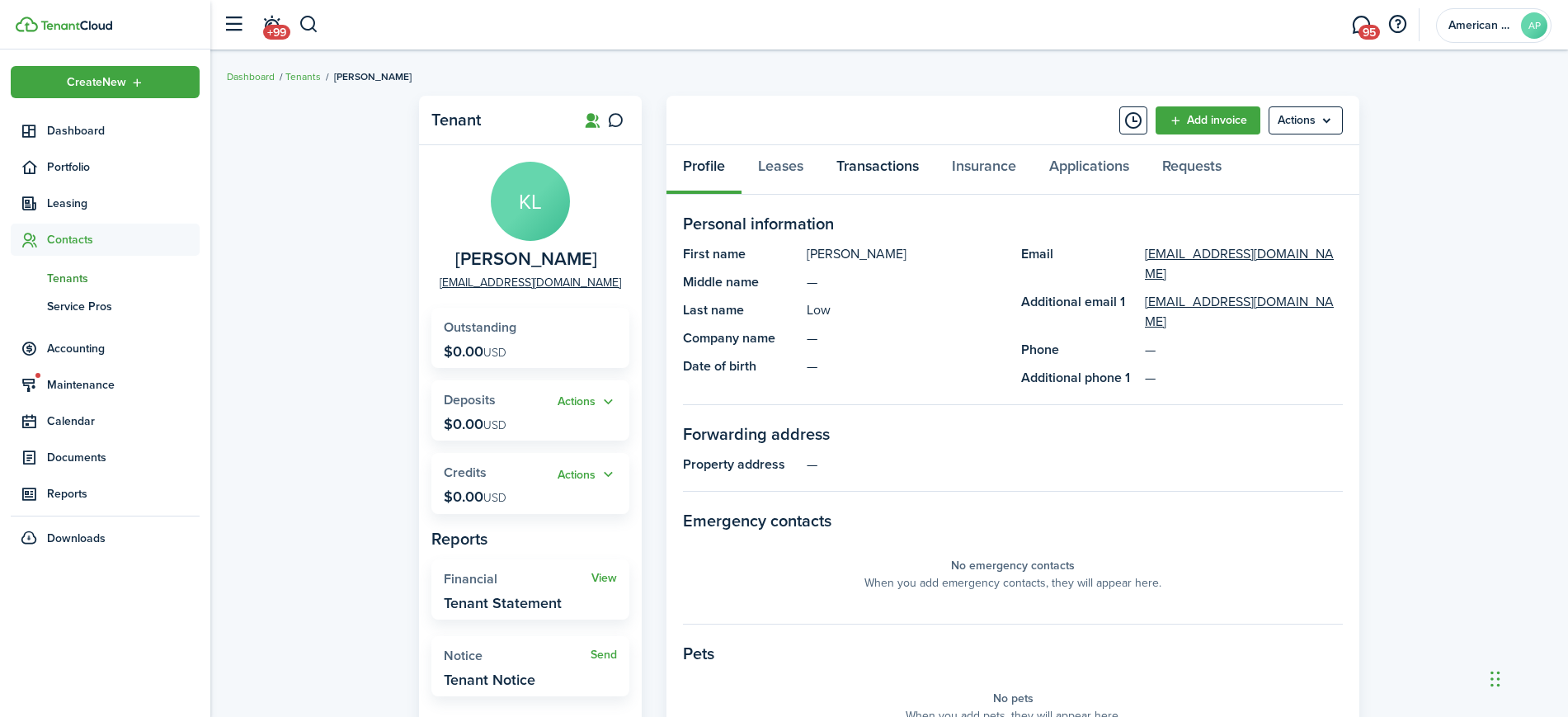
click at [881, 163] on link "Transactions" at bounding box center [877, 170] width 116 height 49
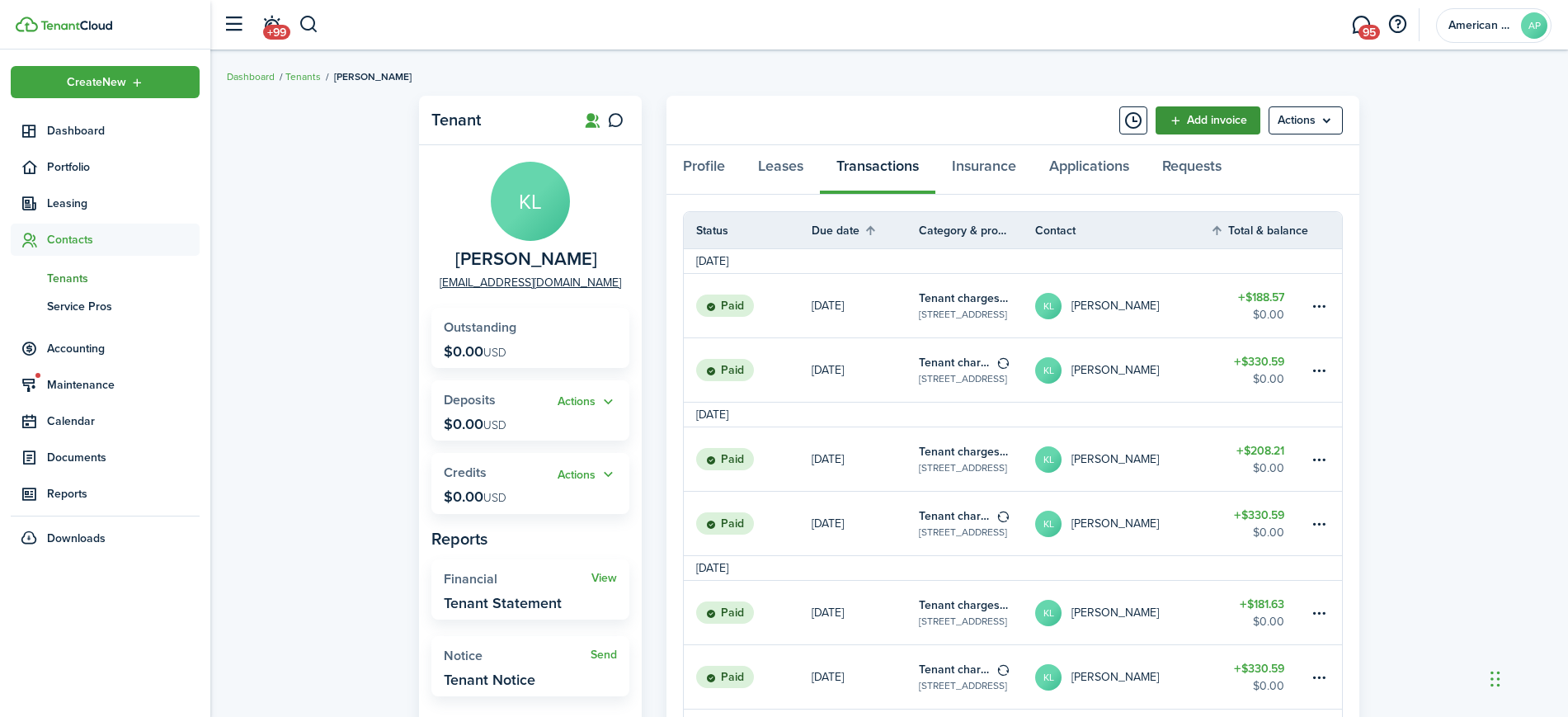
click at [1210, 120] on link "Add invoice" at bounding box center [1208, 120] width 105 height 28
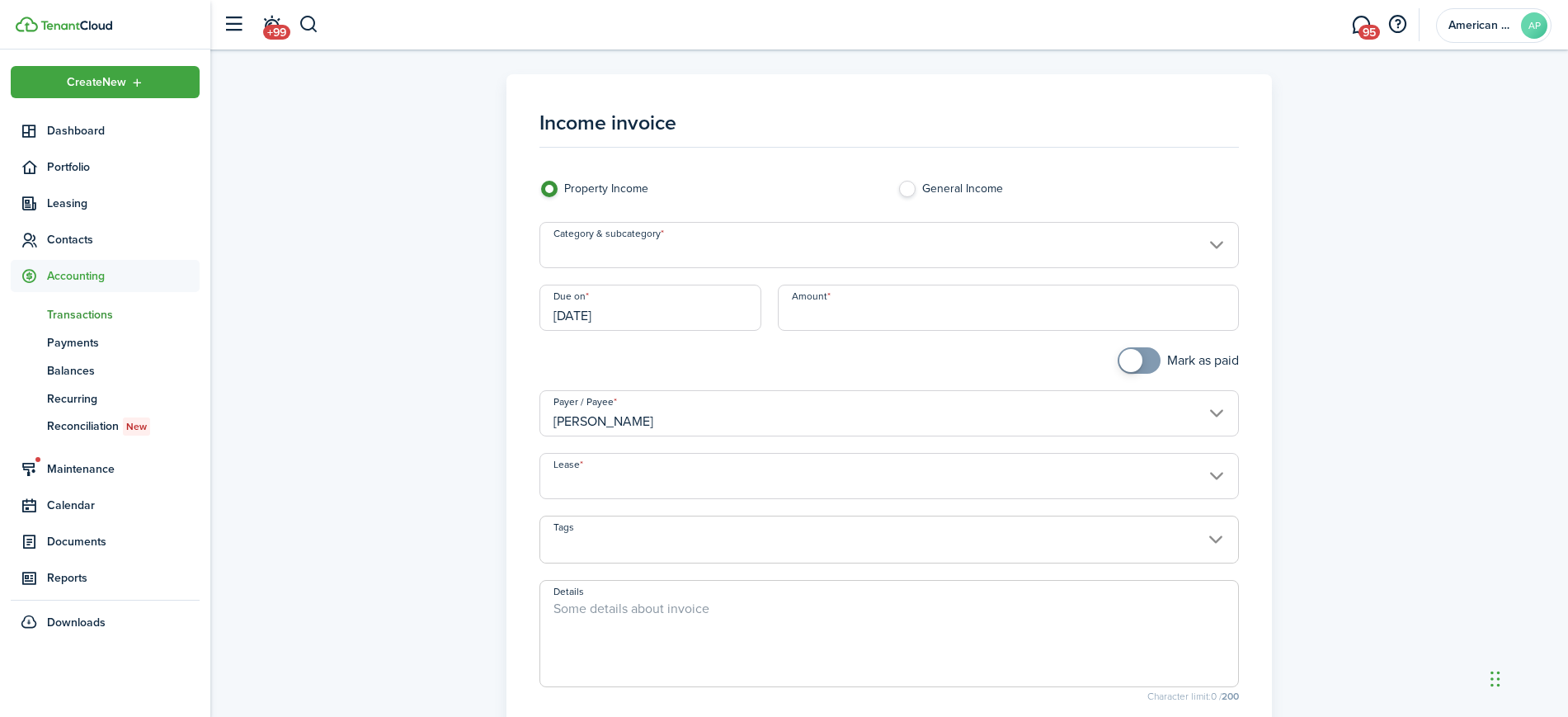
click at [644, 239] on input "Category & subcategory" at bounding box center [889, 244] width 701 height 47
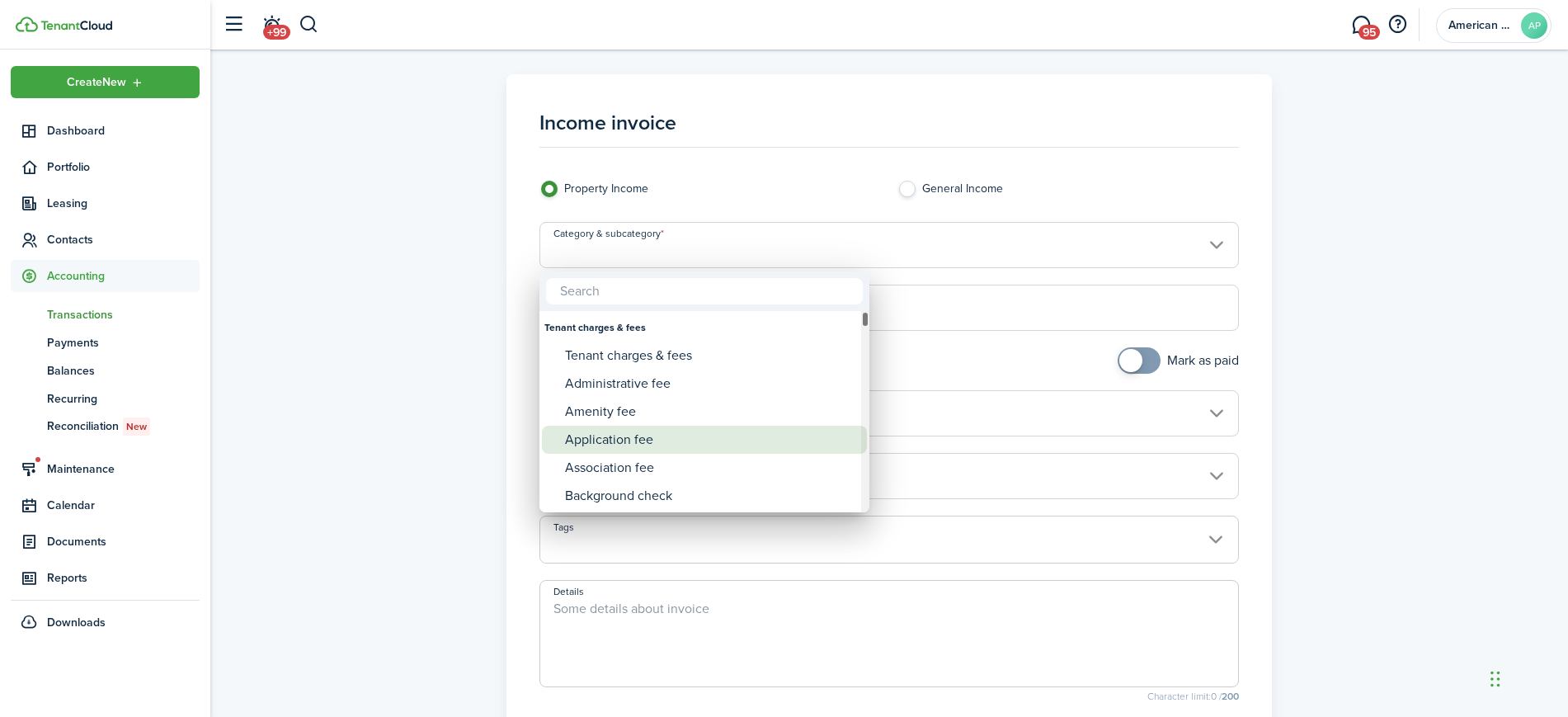
click at [639, 432] on div "Application fee" at bounding box center [711, 440] width 292 height 28
type input "Tenant charges & fees / Application fee"
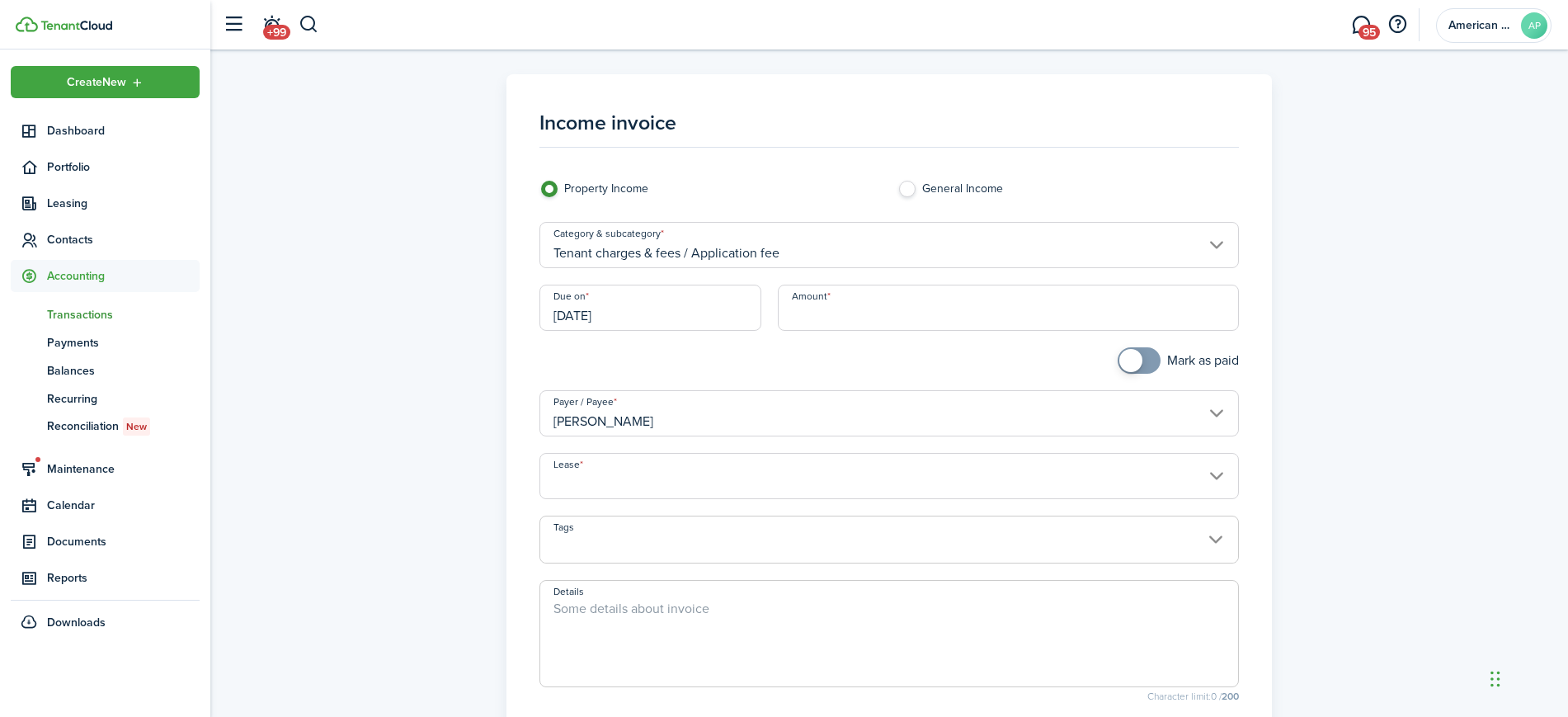
click at [659, 306] on input "[DATE]" at bounding box center [650, 307] width 223 height 47
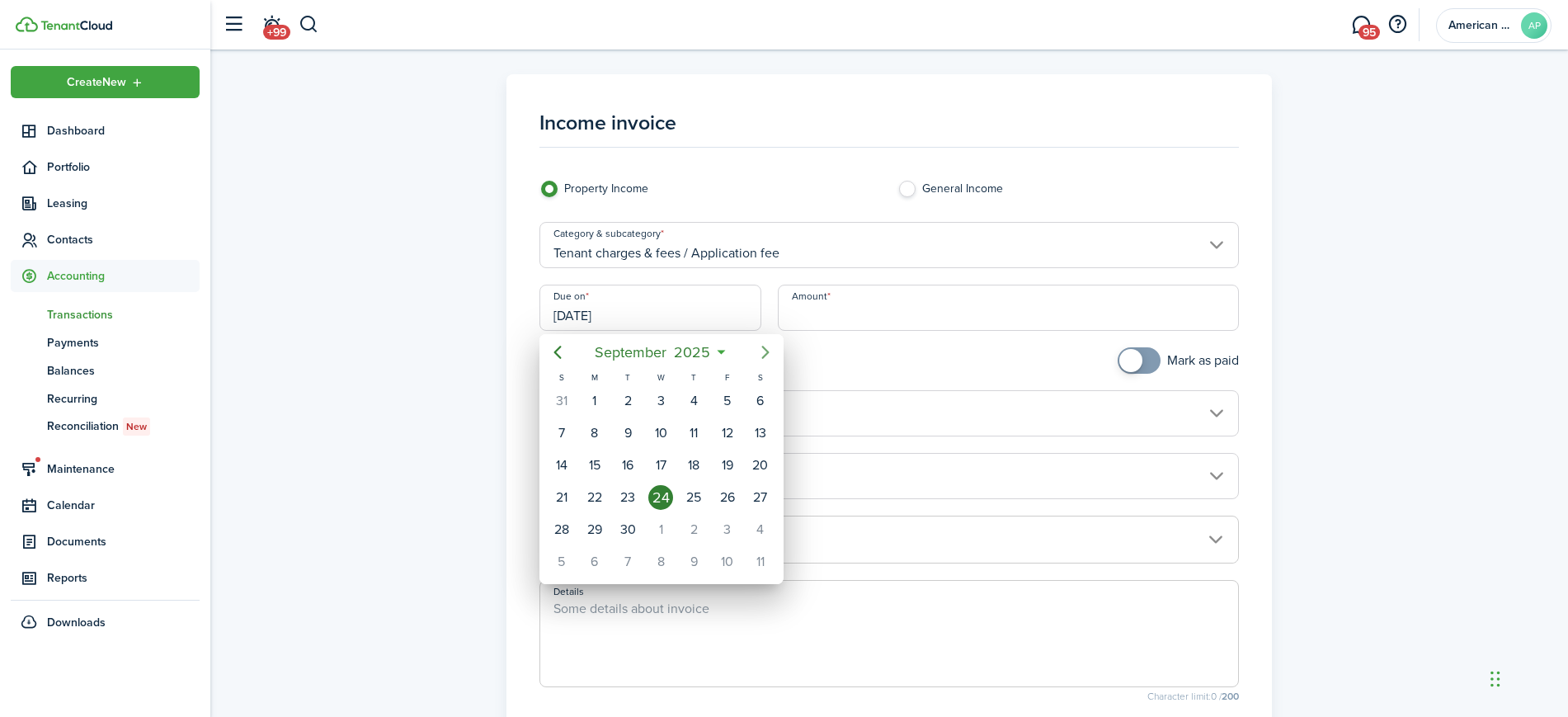
click at [763, 348] on icon "Next page" at bounding box center [765, 352] width 7 height 13
click at [654, 469] on div "15" at bounding box center [660, 464] width 25 height 25
type input "[DATE]"
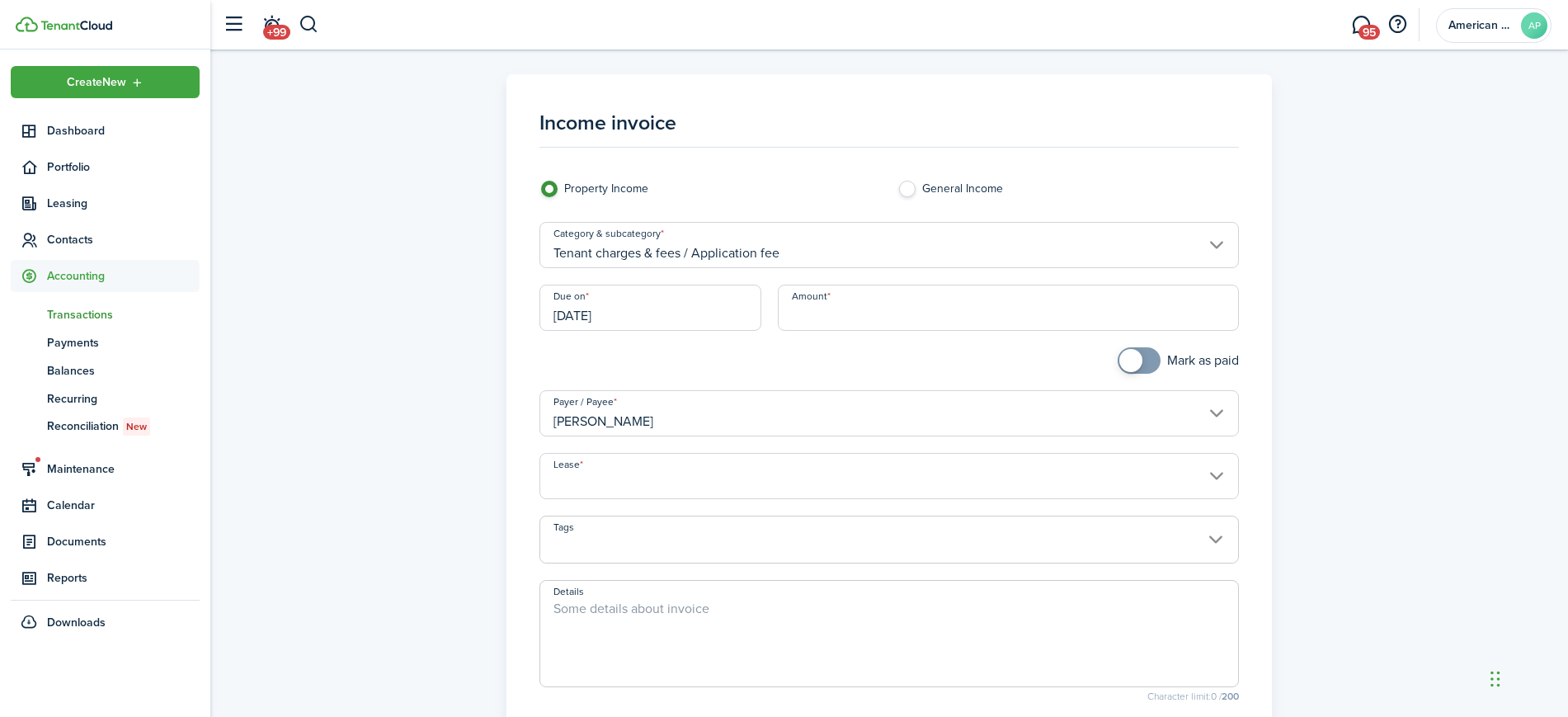
click at [929, 315] on input "Amount" at bounding box center [1008, 307] width 461 height 47
click at [830, 460] on input "Lease" at bounding box center [889, 475] width 701 height 47
type input "$500.00"
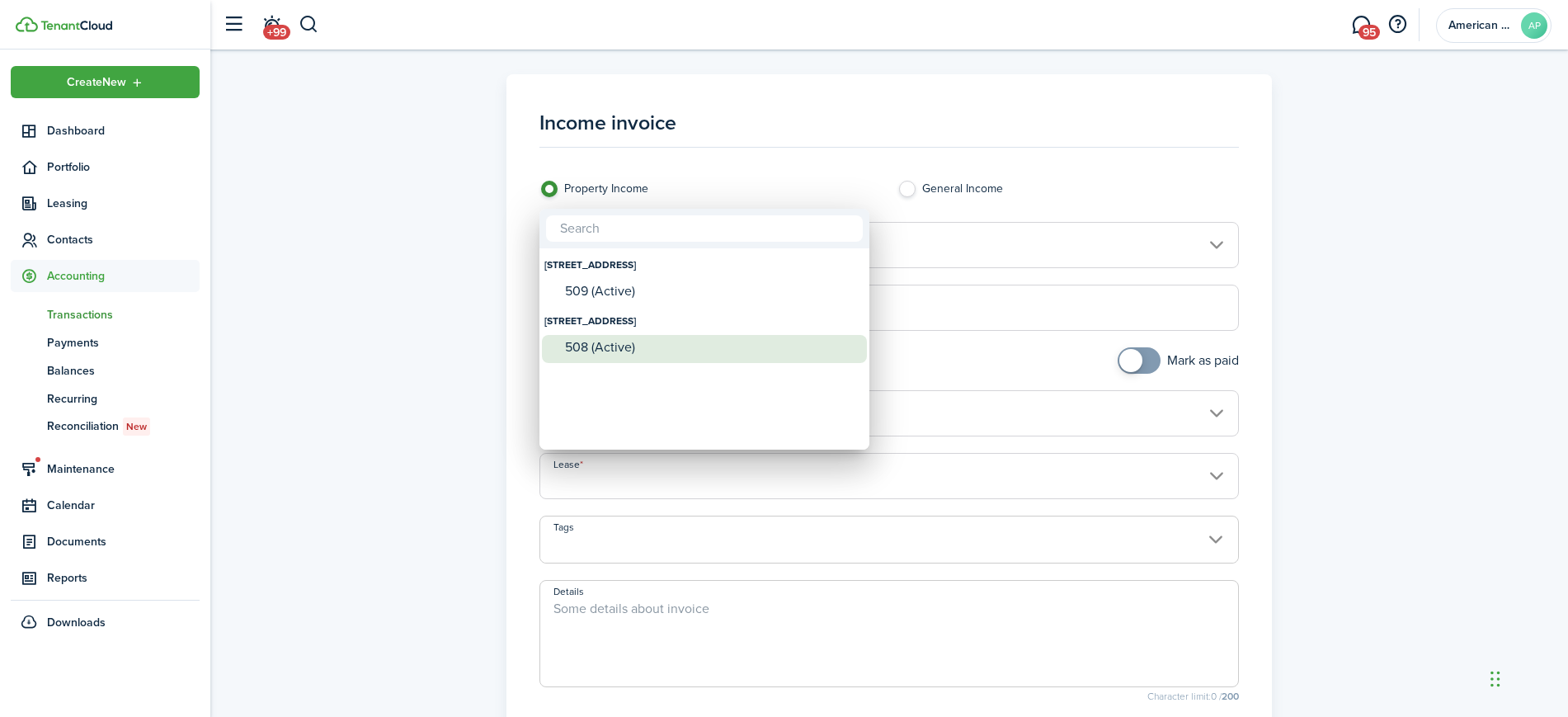
click at [693, 354] on div "508 (Active)" at bounding box center [711, 348] width 292 height 15
type input "[STREET_ADDRESS]. Lease #508 (Active)"
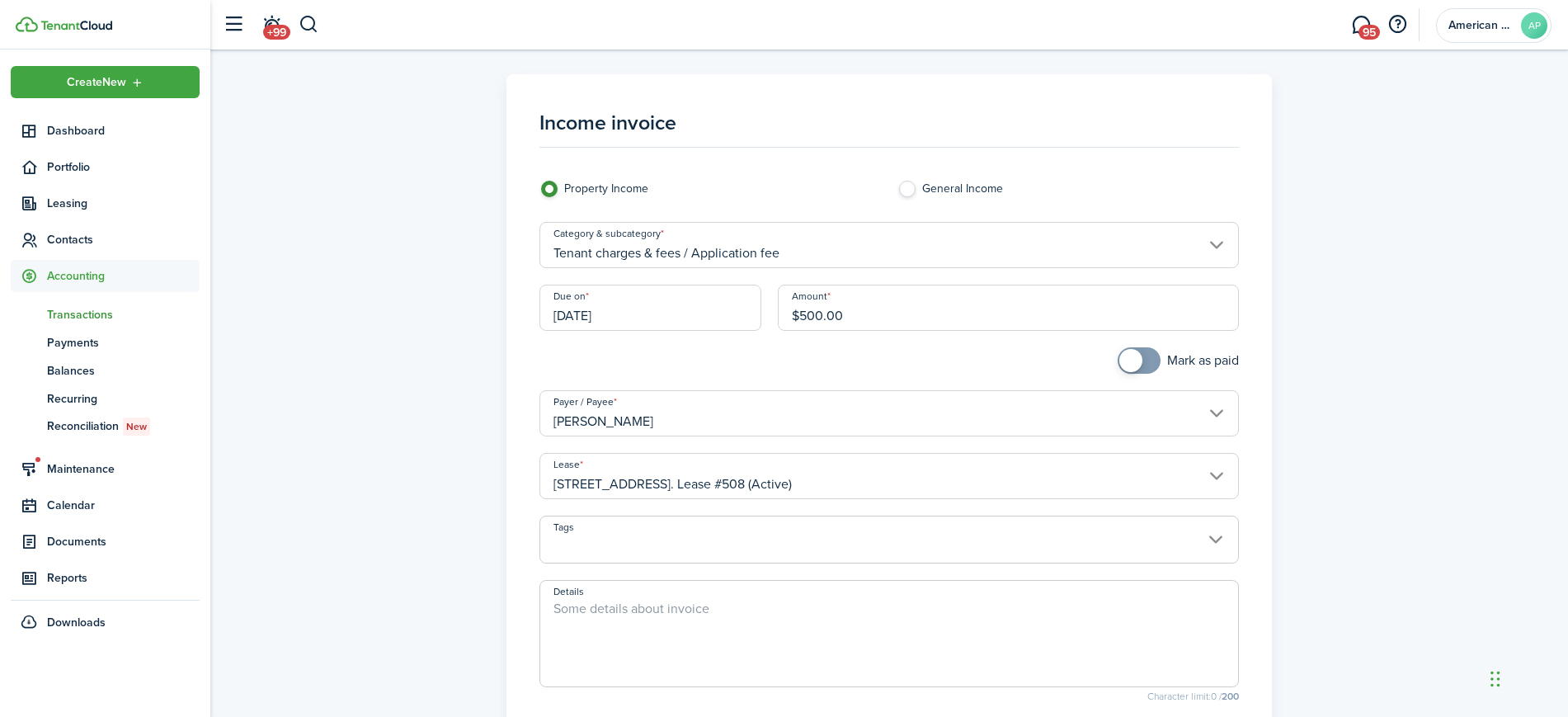
click at [680, 625] on textarea "Details" at bounding box center [889, 638] width 699 height 79
paste textarea "A"
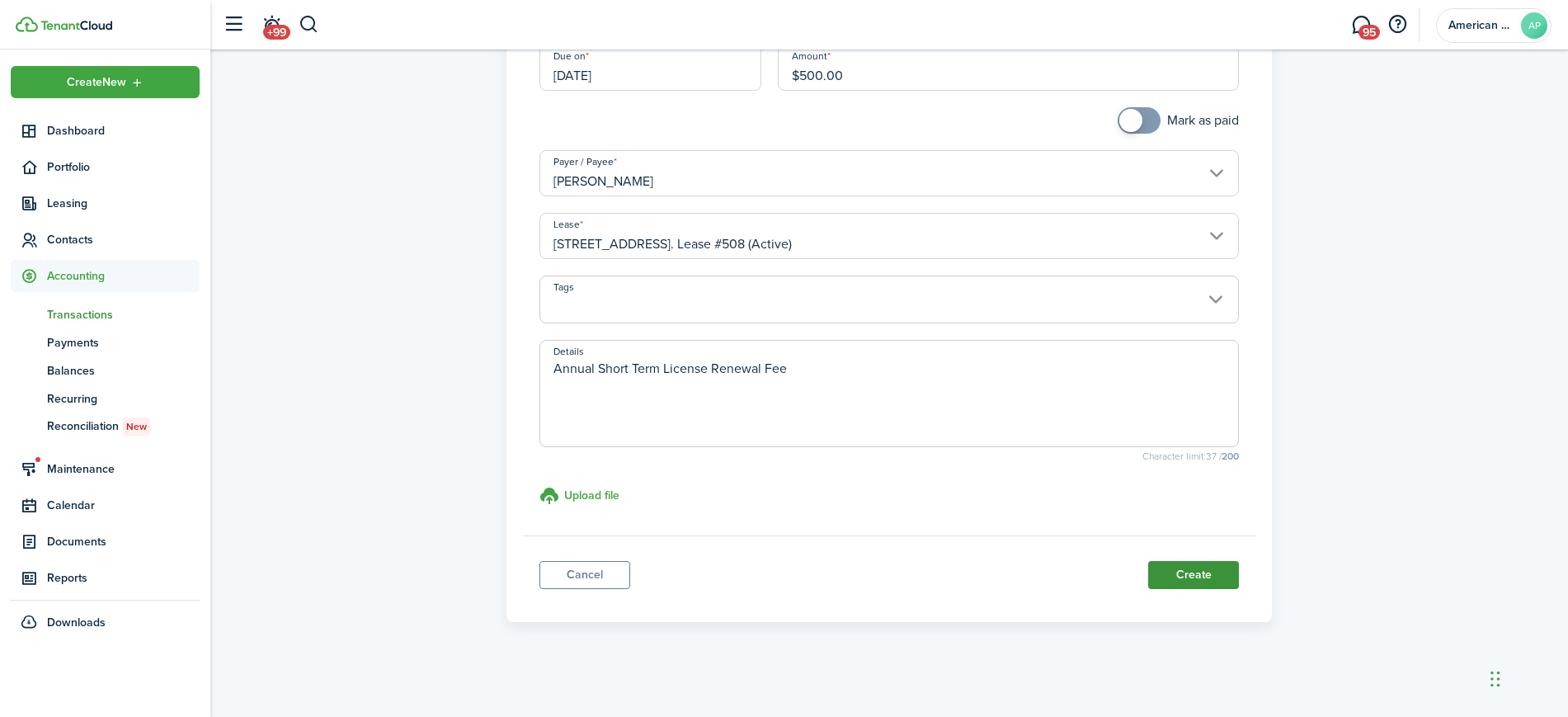
type textarea "Annual Short Term License Renewal Fee"
click at [1214, 572] on button "Create" at bounding box center [1193, 575] width 90 height 28
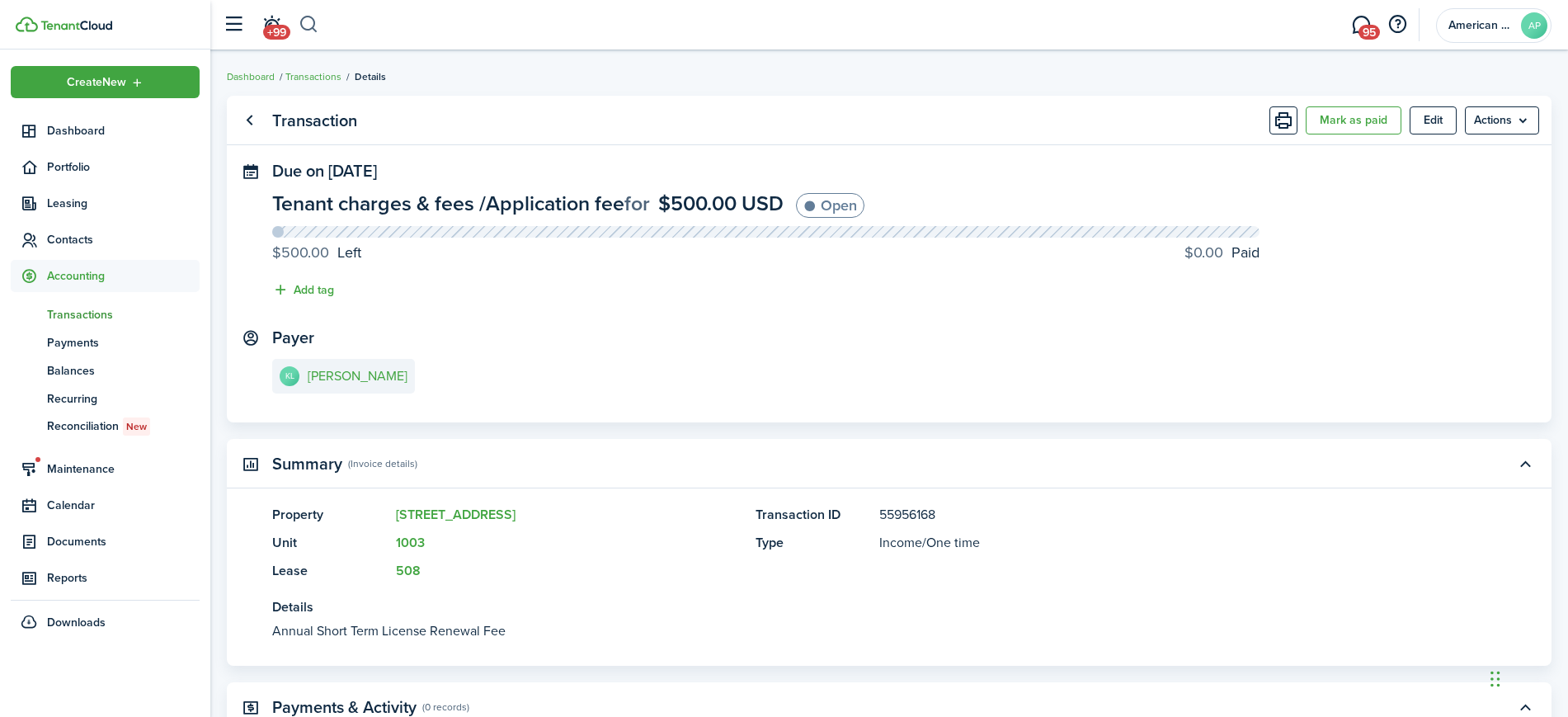
click at [304, 28] on button "button" at bounding box center [308, 25] width 21 height 28
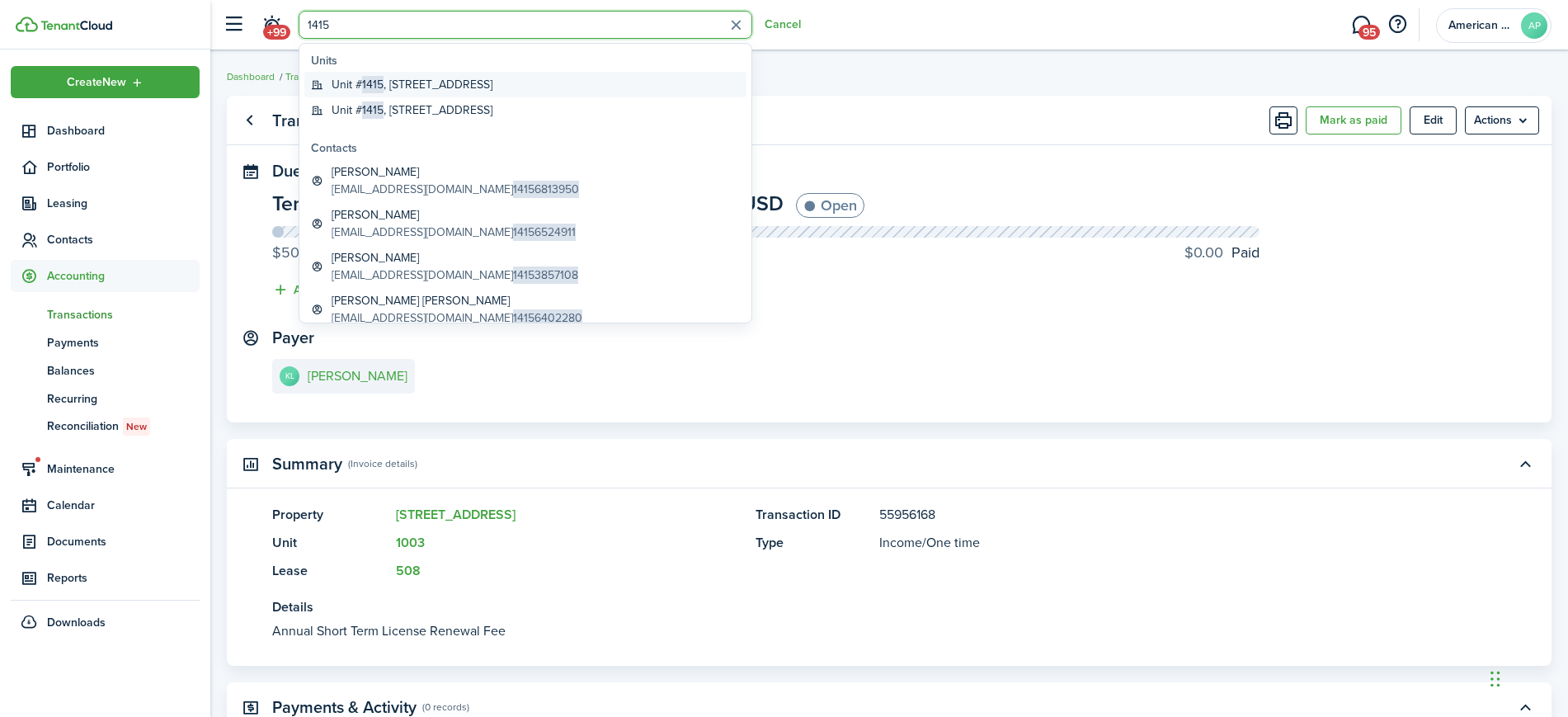
type input "1415"
click at [462, 87] on global-search-item-title "Unit # 1415 , [STREET_ADDRESS]" at bounding box center [412, 84] width 161 height 17
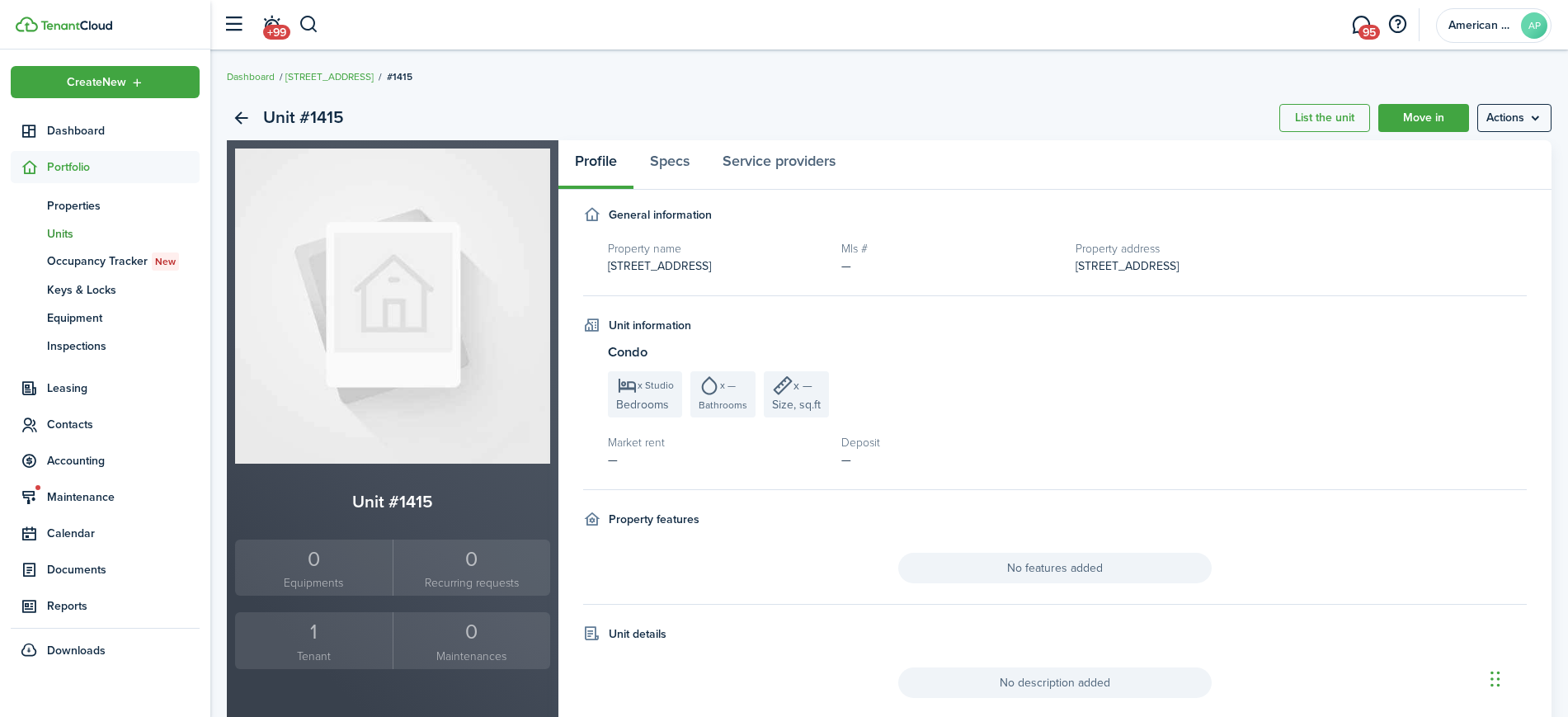
click at [305, 644] on div "1" at bounding box center [314, 631] width 150 height 31
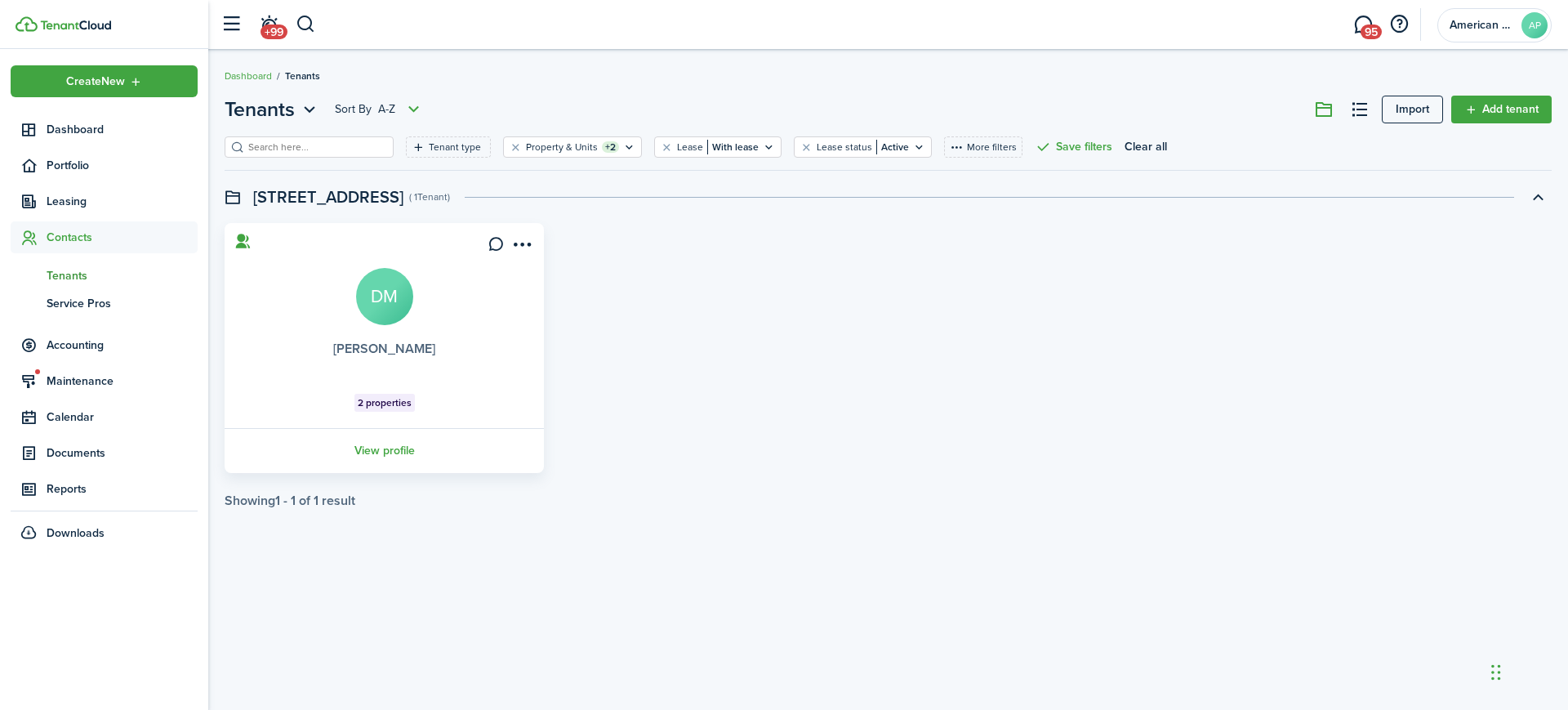
click at [406, 350] on link "[PERSON_NAME]" at bounding box center [384, 348] width 102 height 19
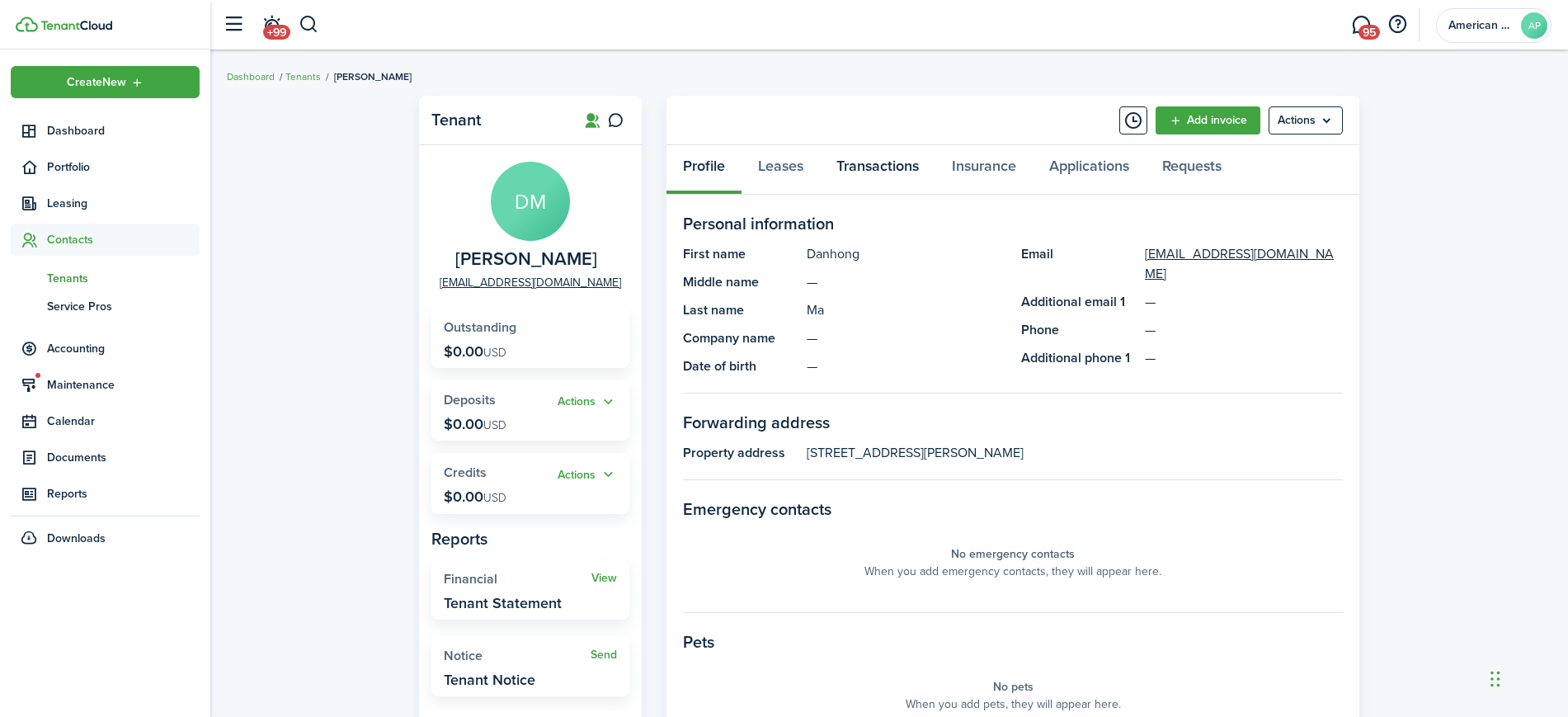
click at [876, 185] on link "Transactions" at bounding box center [877, 170] width 116 height 49
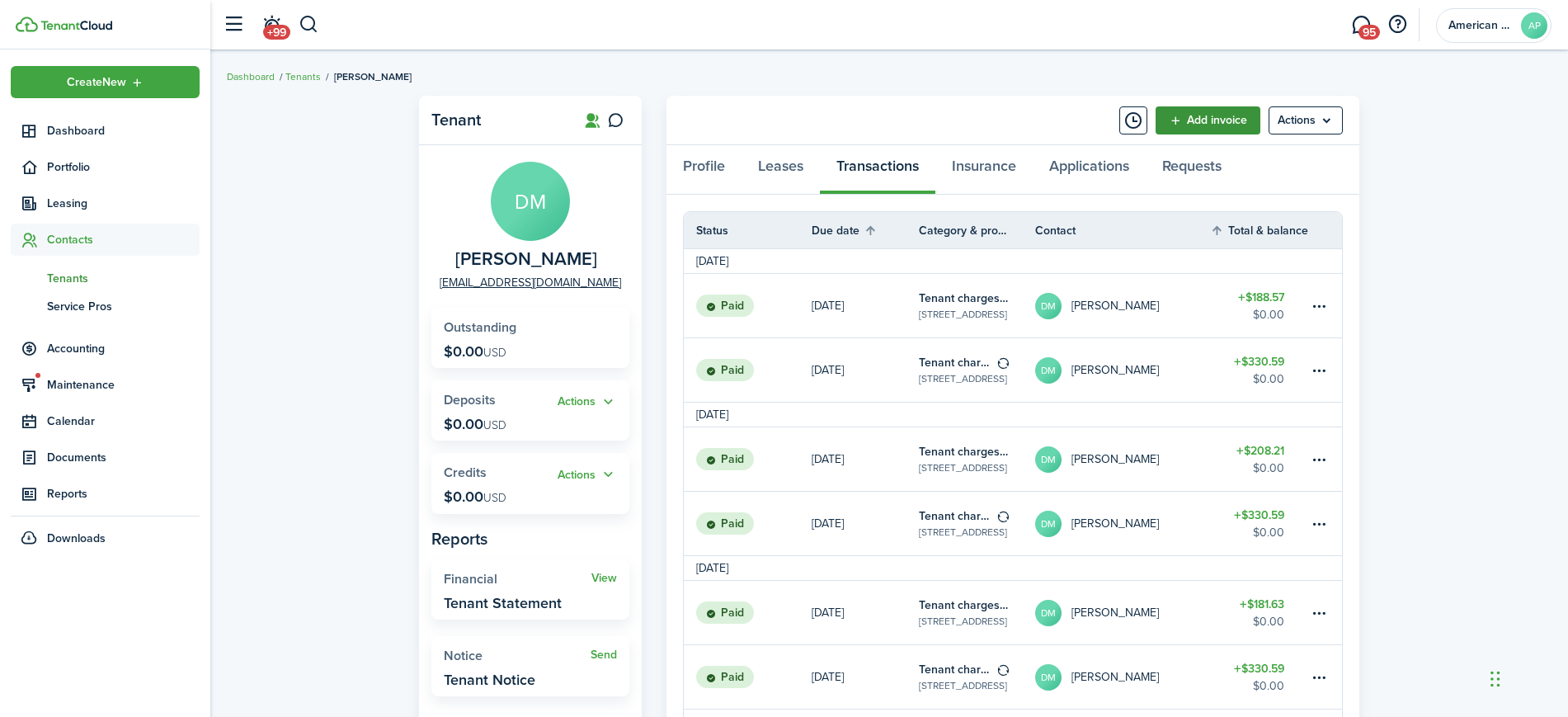
click at [1219, 118] on link "Add invoice" at bounding box center [1208, 120] width 105 height 28
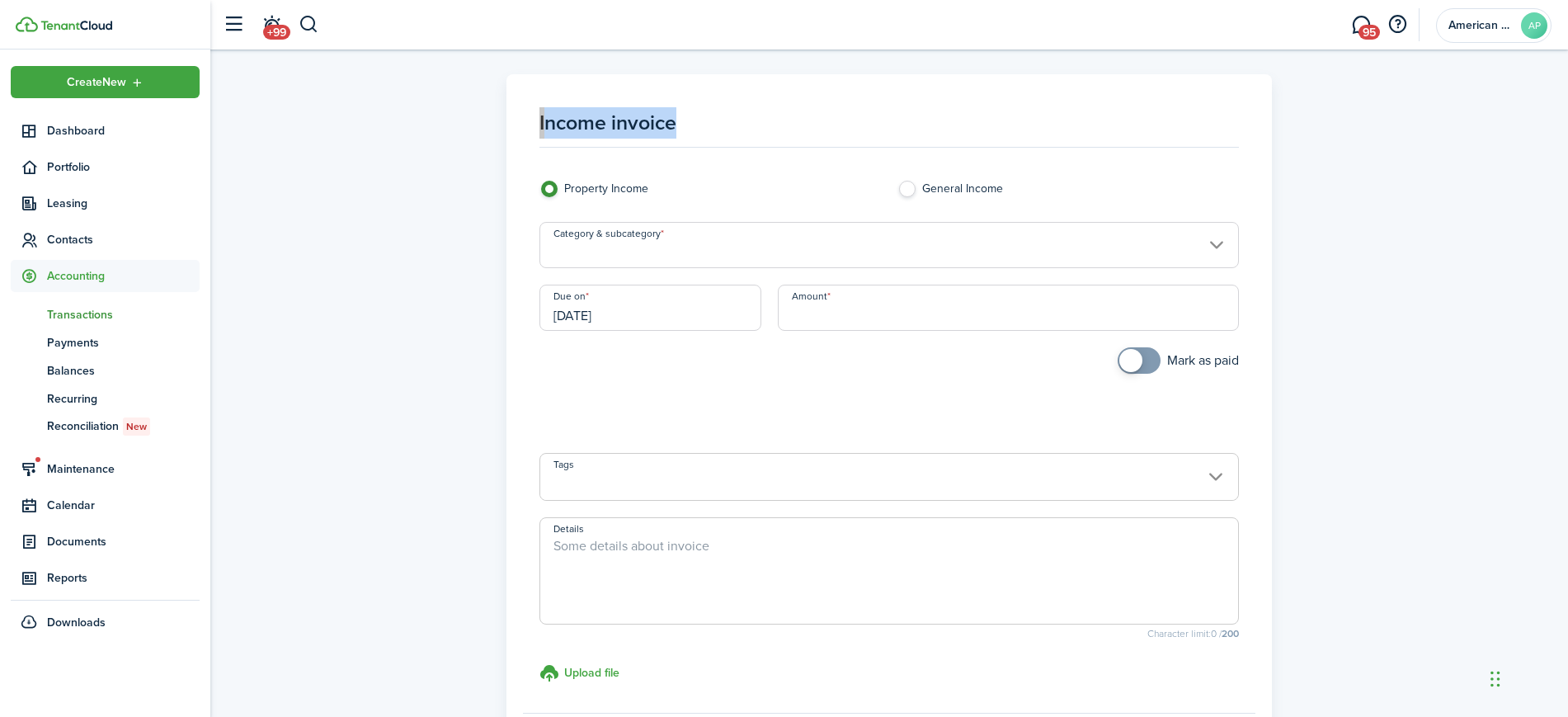
click at [1219, 118] on h1 "Income invoice" at bounding box center [889, 128] width 701 height 40
click at [736, 233] on input "Category & subcategory" at bounding box center [889, 244] width 701 height 47
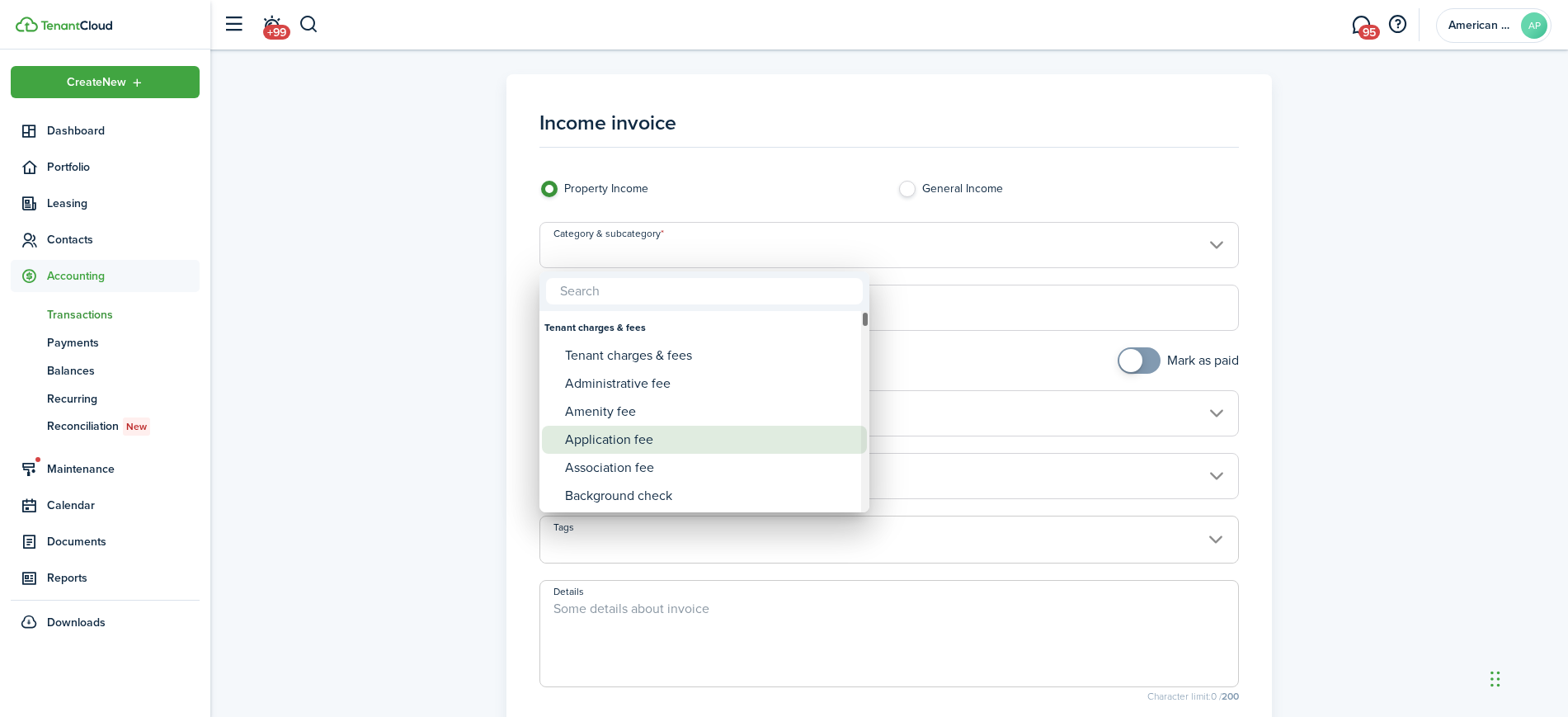
click at [664, 435] on div "Application fee" at bounding box center [711, 440] width 292 height 28
type input "Tenant charges & fees / Application fee"
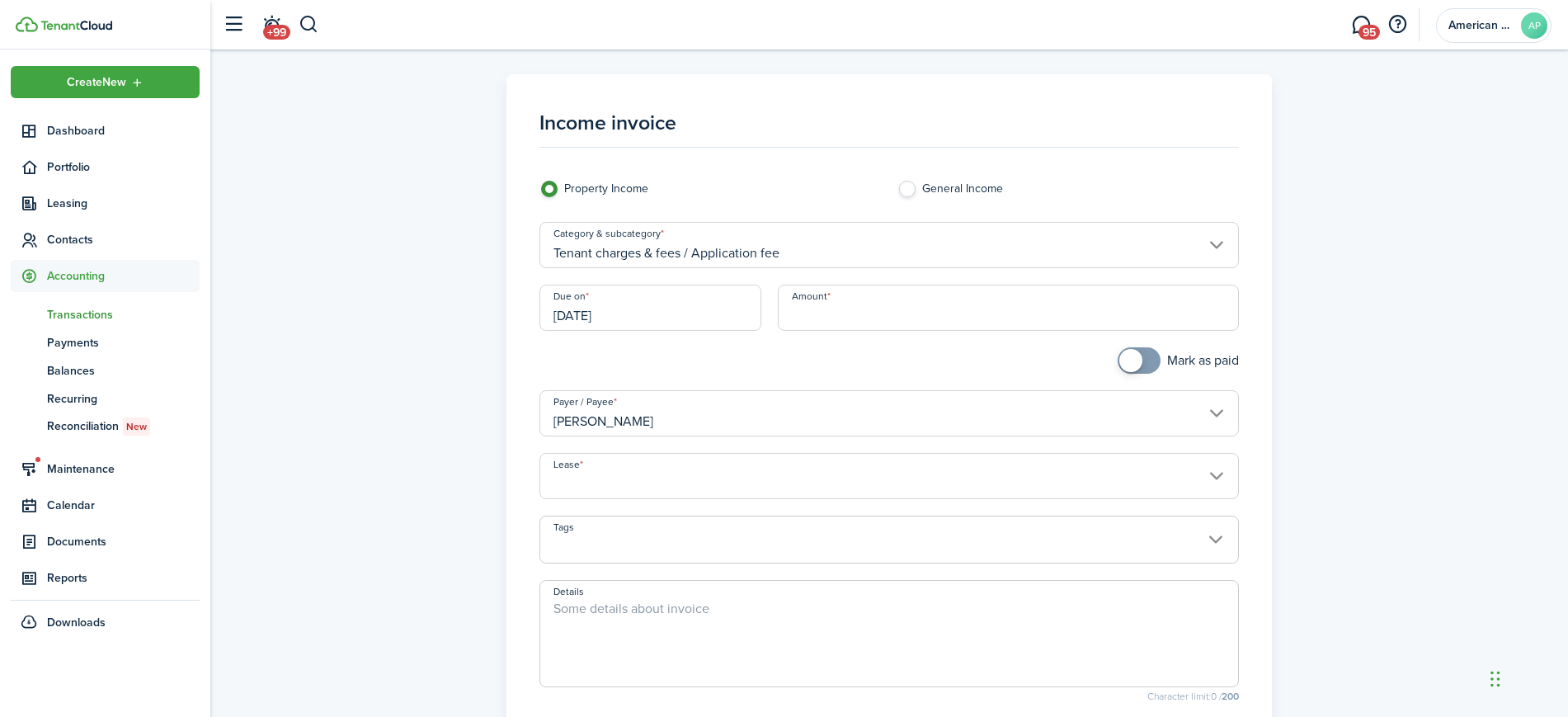
click at [712, 313] on input "[DATE]" at bounding box center [650, 307] width 223 height 47
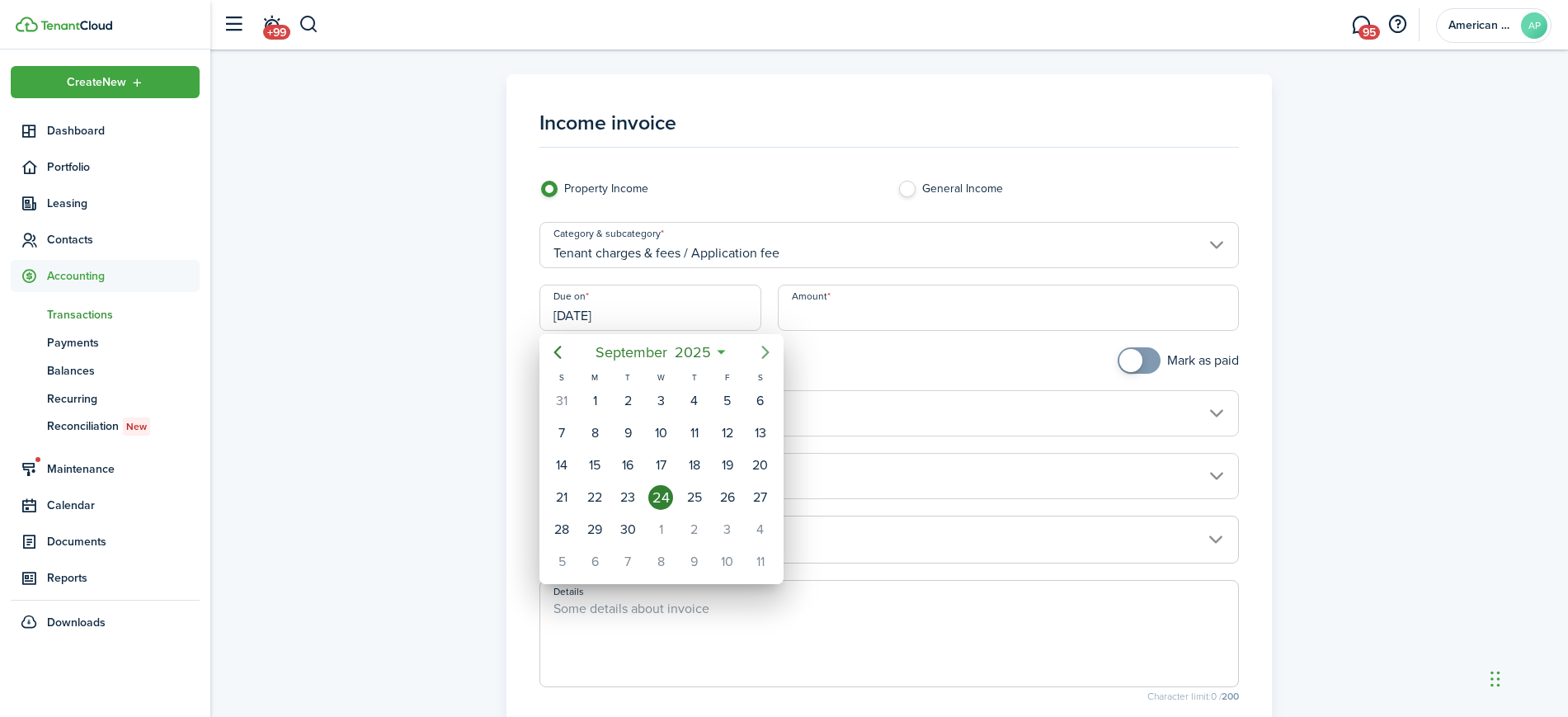
click at [762, 343] on icon "Next page" at bounding box center [765, 352] width 20 height 20
click at [658, 466] on div "15" at bounding box center [660, 464] width 25 height 25
type input "[DATE]"
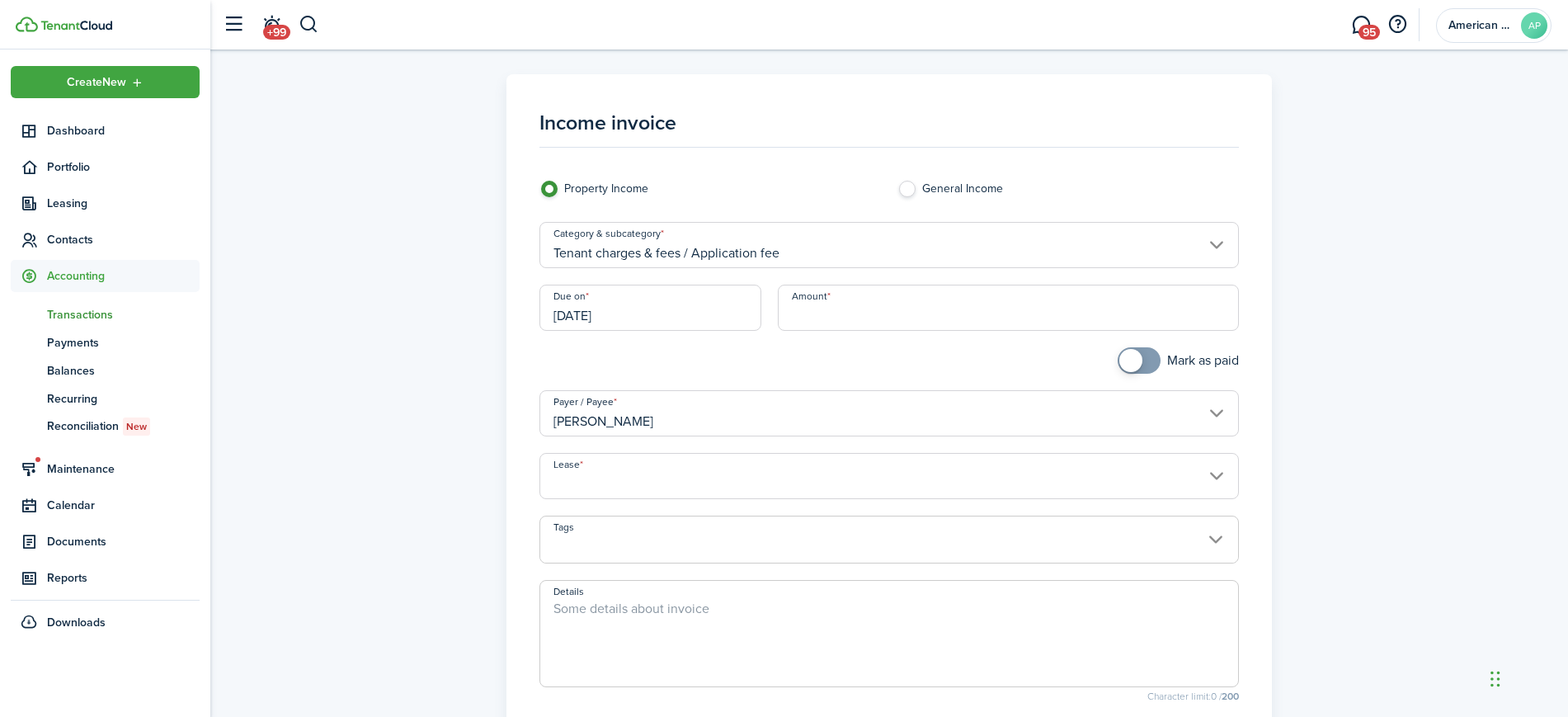
click at [879, 322] on input "Amount" at bounding box center [1008, 307] width 461 height 47
click at [797, 486] on input "Lease" at bounding box center [889, 475] width 701 height 47
type input "$500.00"
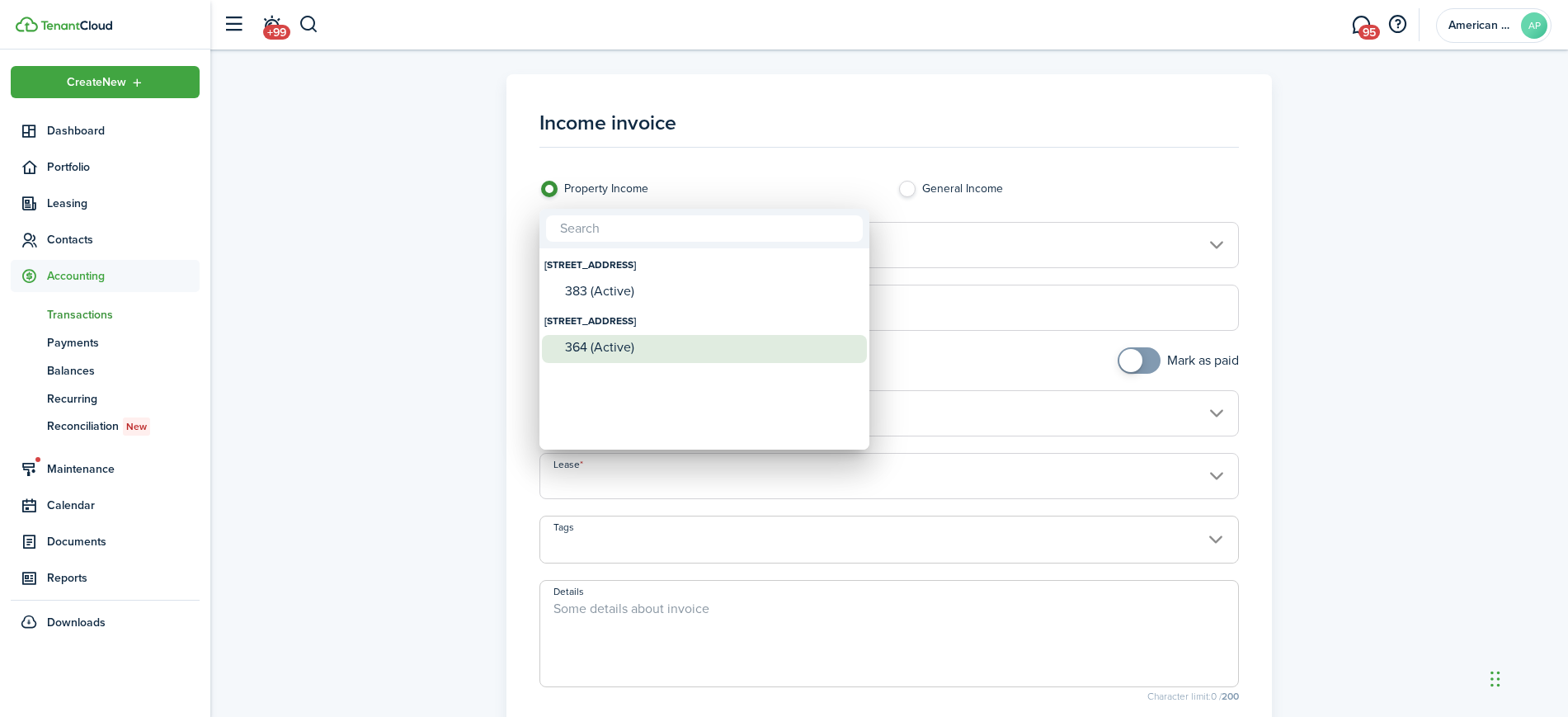
click at [662, 344] on div "364 (Active)" at bounding box center [711, 348] width 292 height 15
type input "[STREET_ADDRESS]. Lease #364 (Active)"
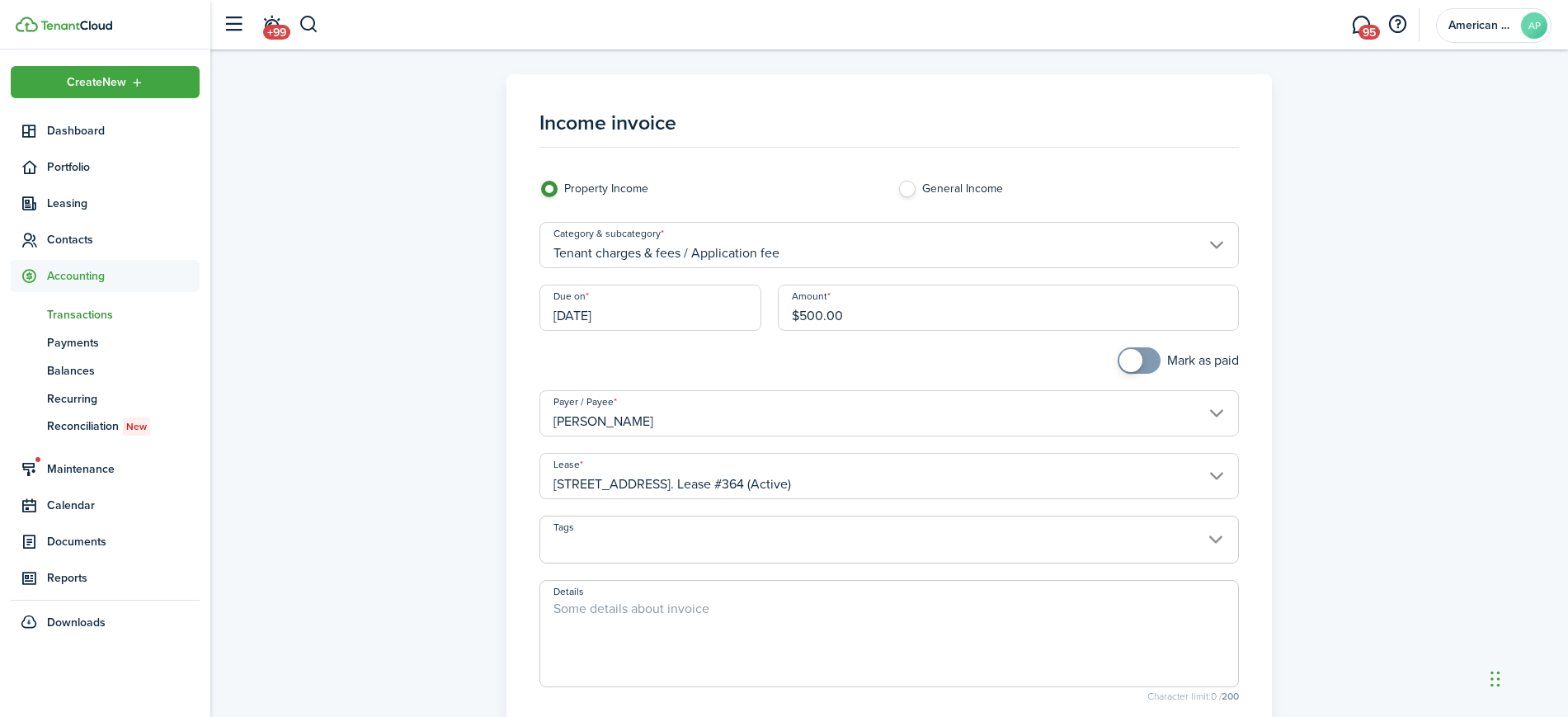
click at [671, 616] on textarea "Details" at bounding box center [889, 638] width 699 height 79
paste textarea "Annual Short Term License Renewal Fee"
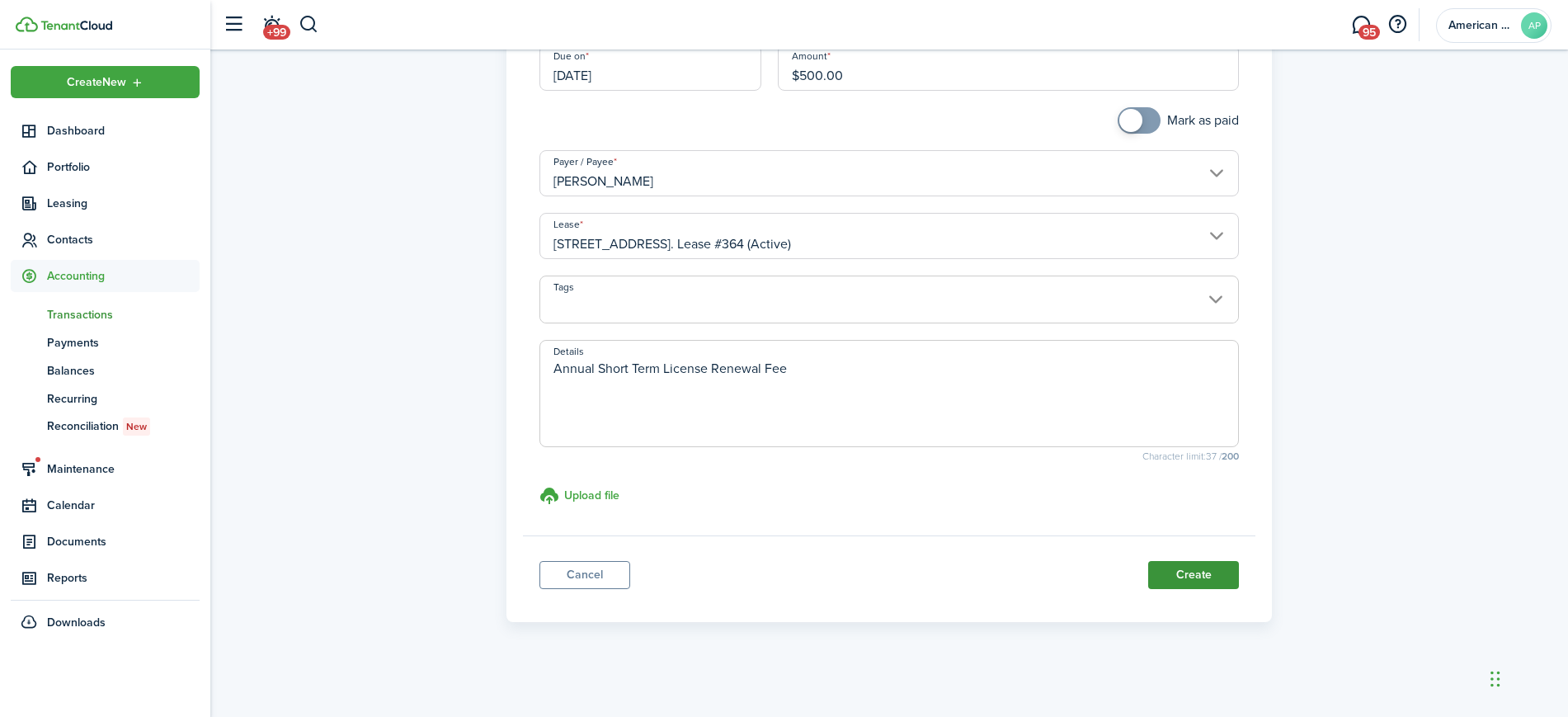
type textarea "Annual Short Term License Renewal Fee"
click at [1202, 569] on button "Create" at bounding box center [1193, 575] width 90 height 28
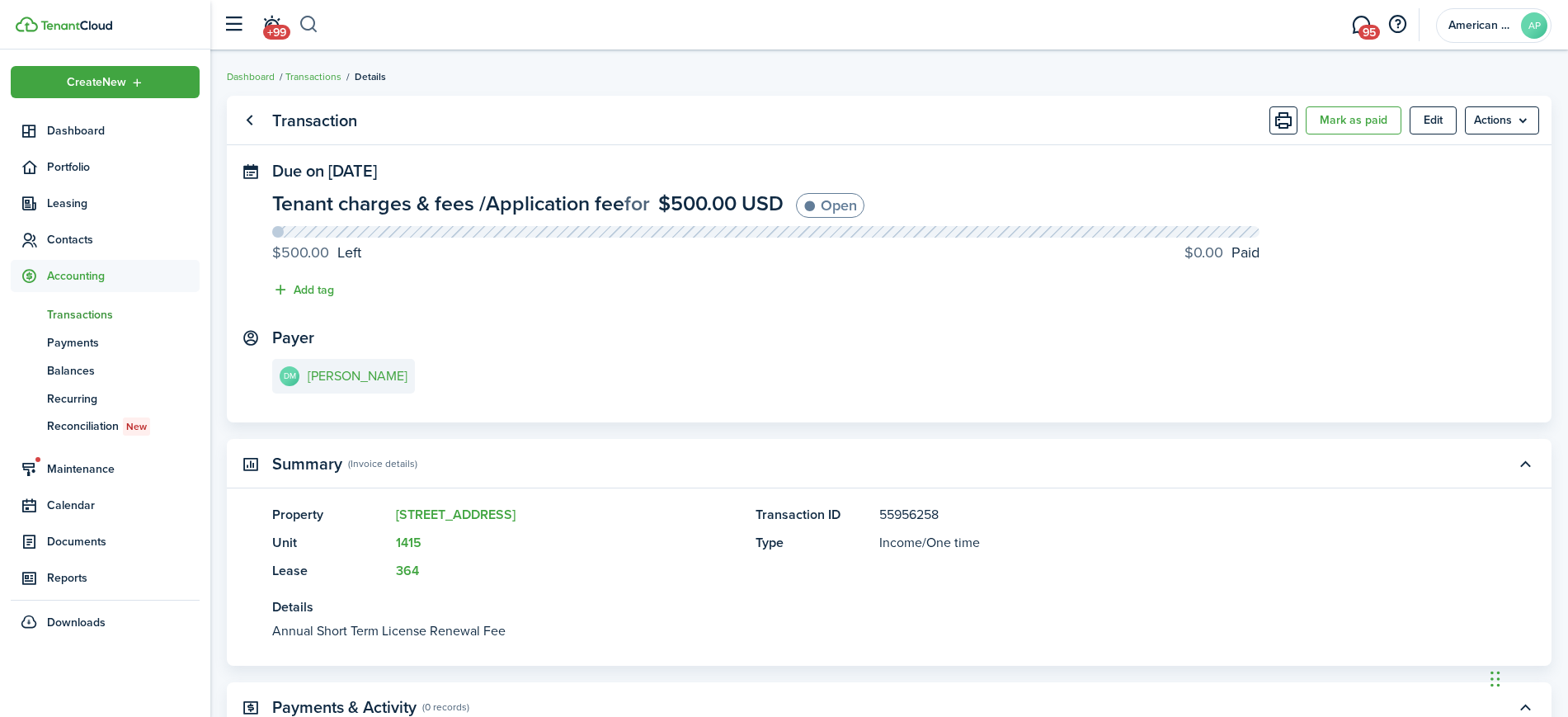
click at [315, 25] on button "button" at bounding box center [308, 25] width 21 height 28
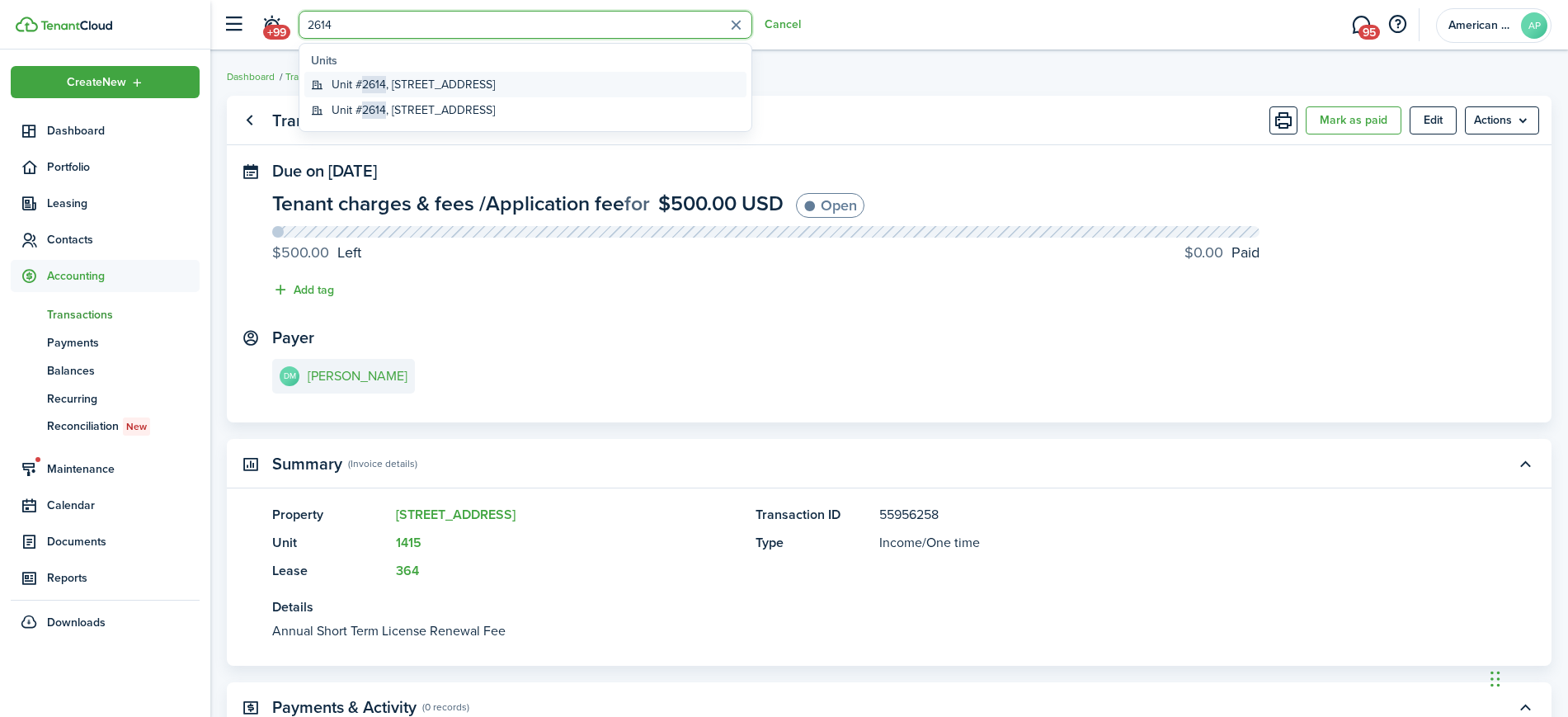
type input "2614"
click at [459, 76] on global-search-item-title "Unit # 2614 , [STREET_ADDRESS]" at bounding box center [413, 84] width 163 height 17
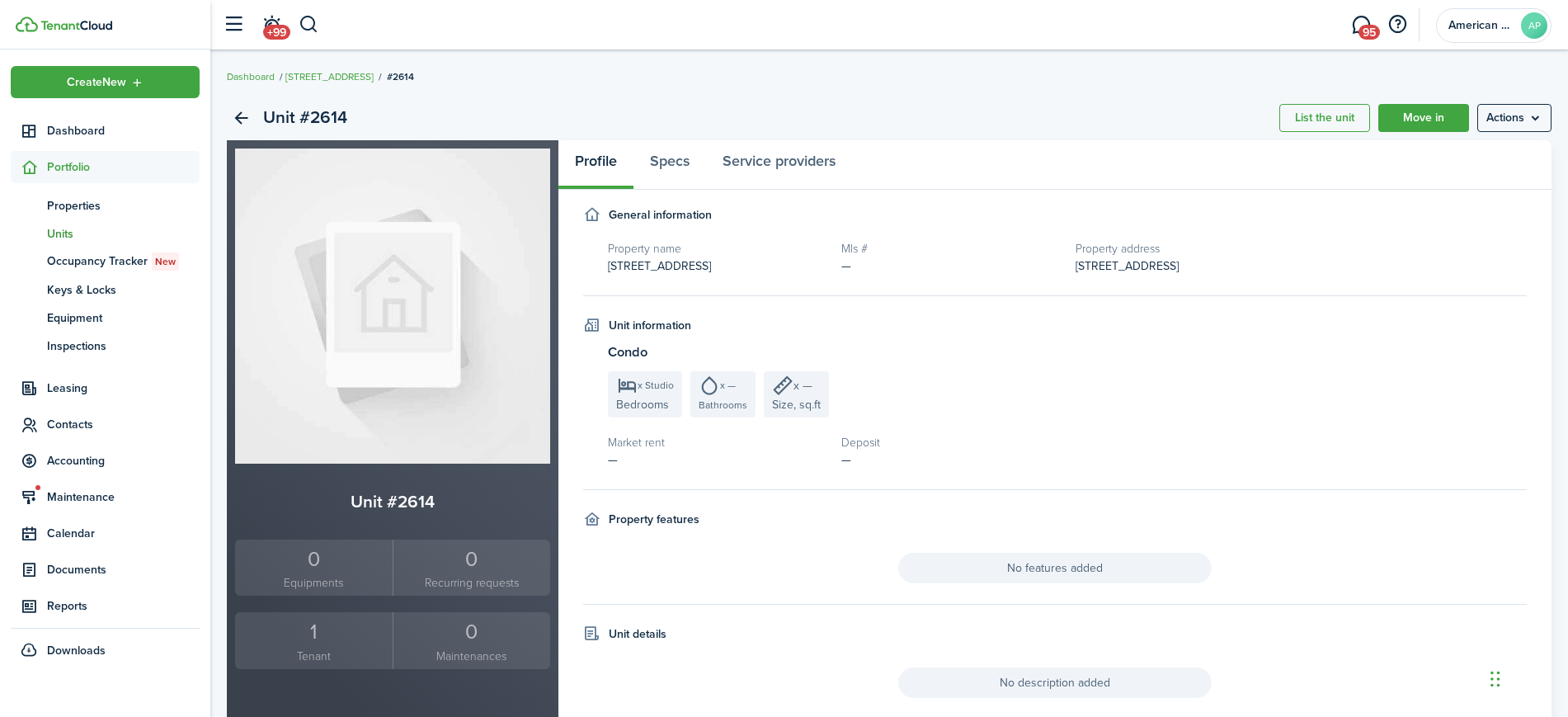
click at [306, 640] on div "1" at bounding box center [314, 631] width 150 height 31
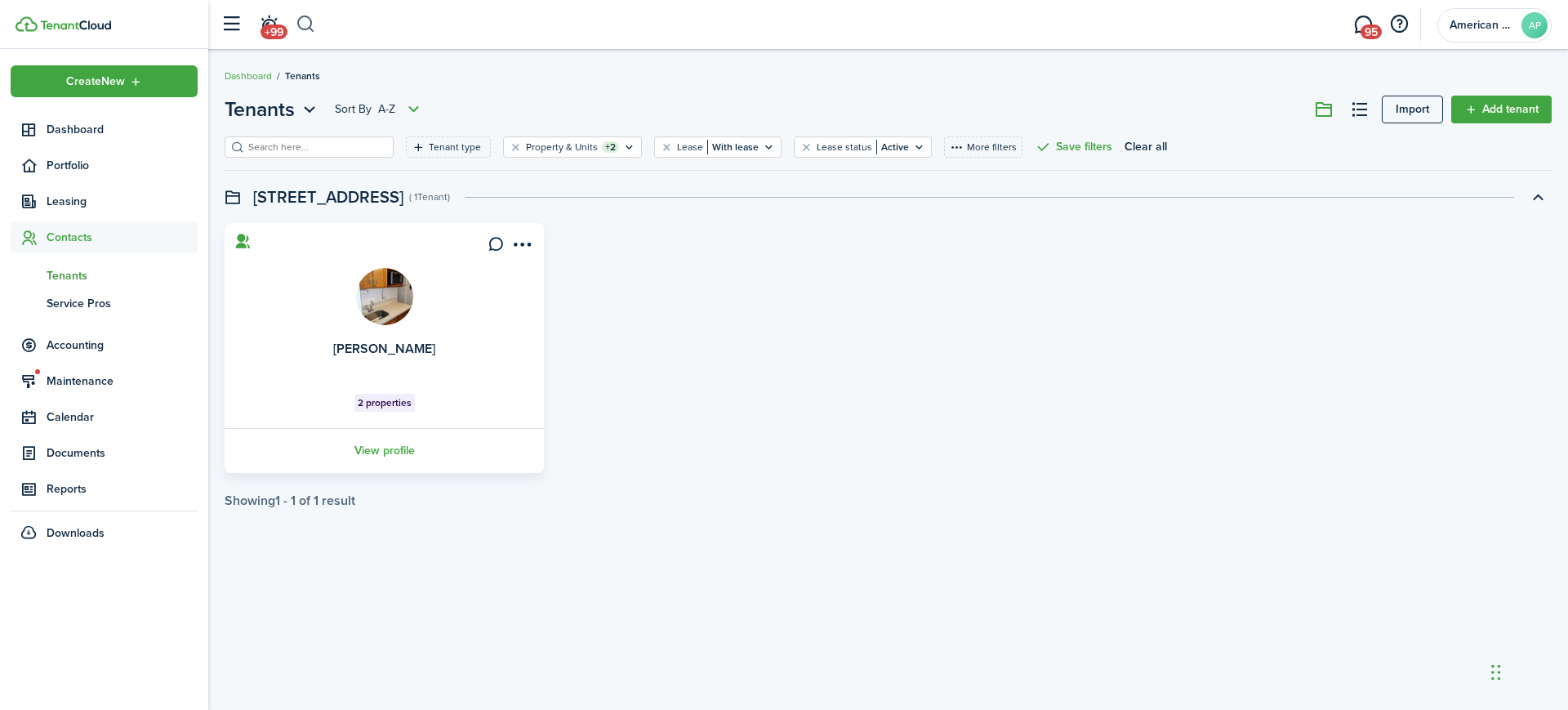
click at [307, 20] on button "button" at bounding box center [305, 24] width 21 height 28
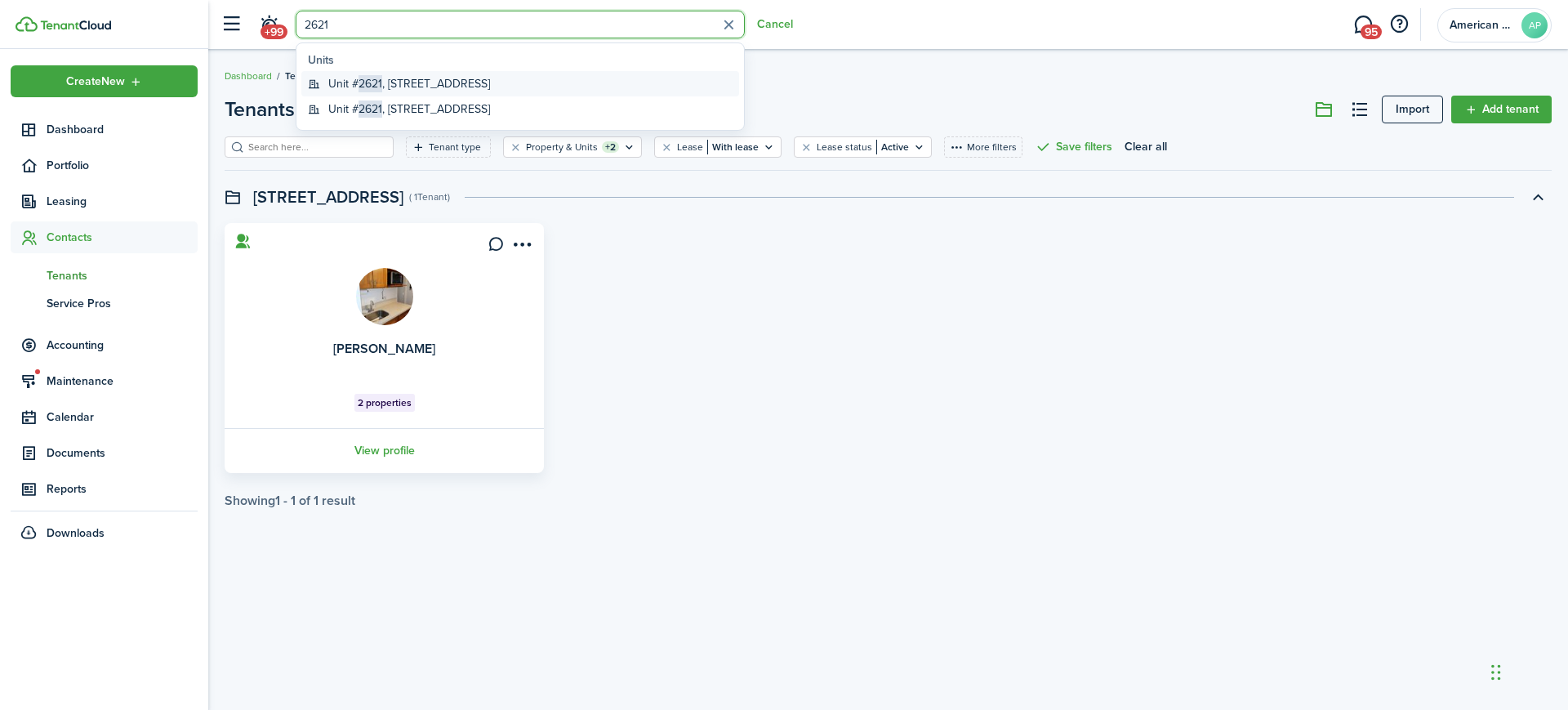
type input "2621"
click at [421, 88] on global-search-item-title "[STREET_ADDRESS]" at bounding box center [409, 83] width 162 height 17
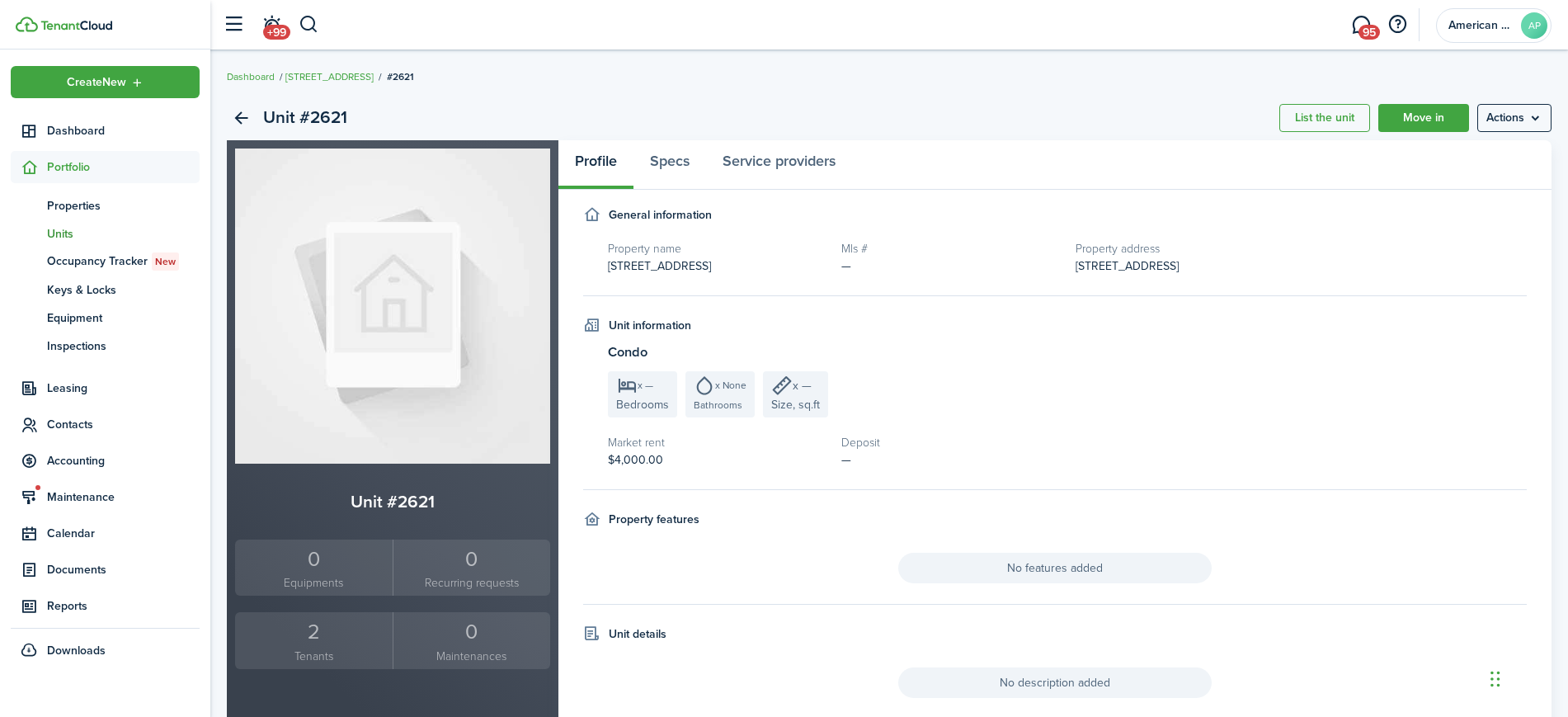
click at [314, 637] on div "2" at bounding box center [314, 631] width 150 height 31
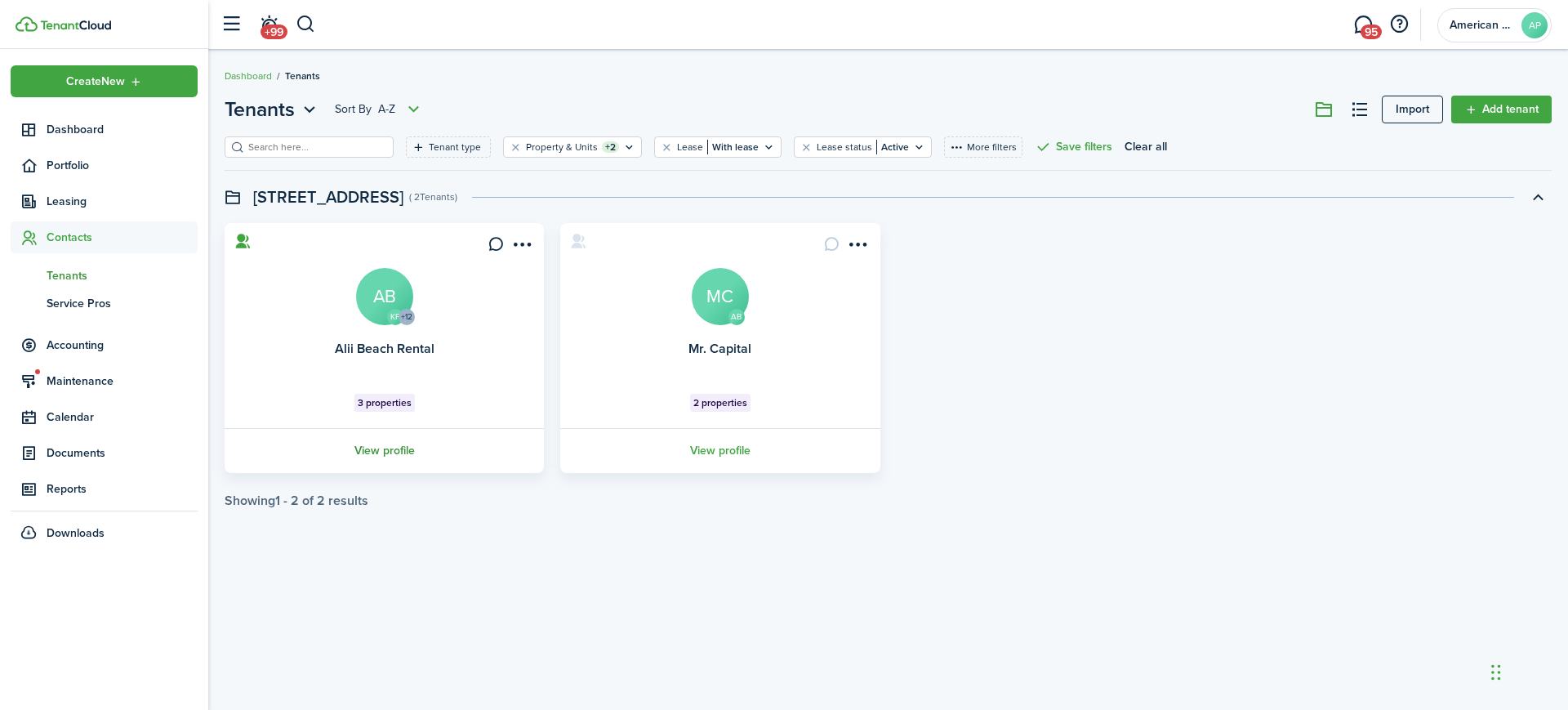
click at [404, 447] on link "View profile" at bounding box center [384, 451] width 324 height 45
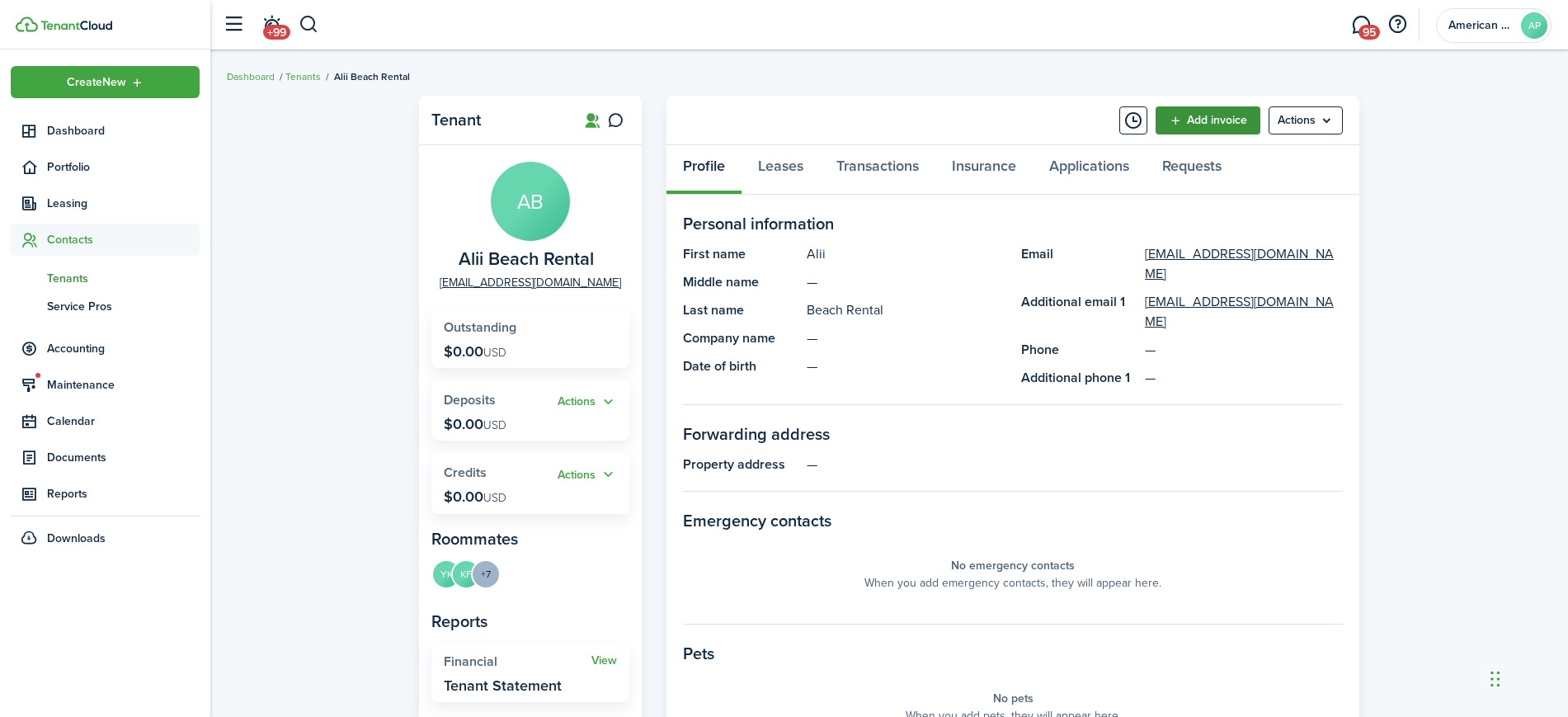
click at [1194, 118] on link "Add invoice" at bounding box center [1208, 120] width 105 height 28
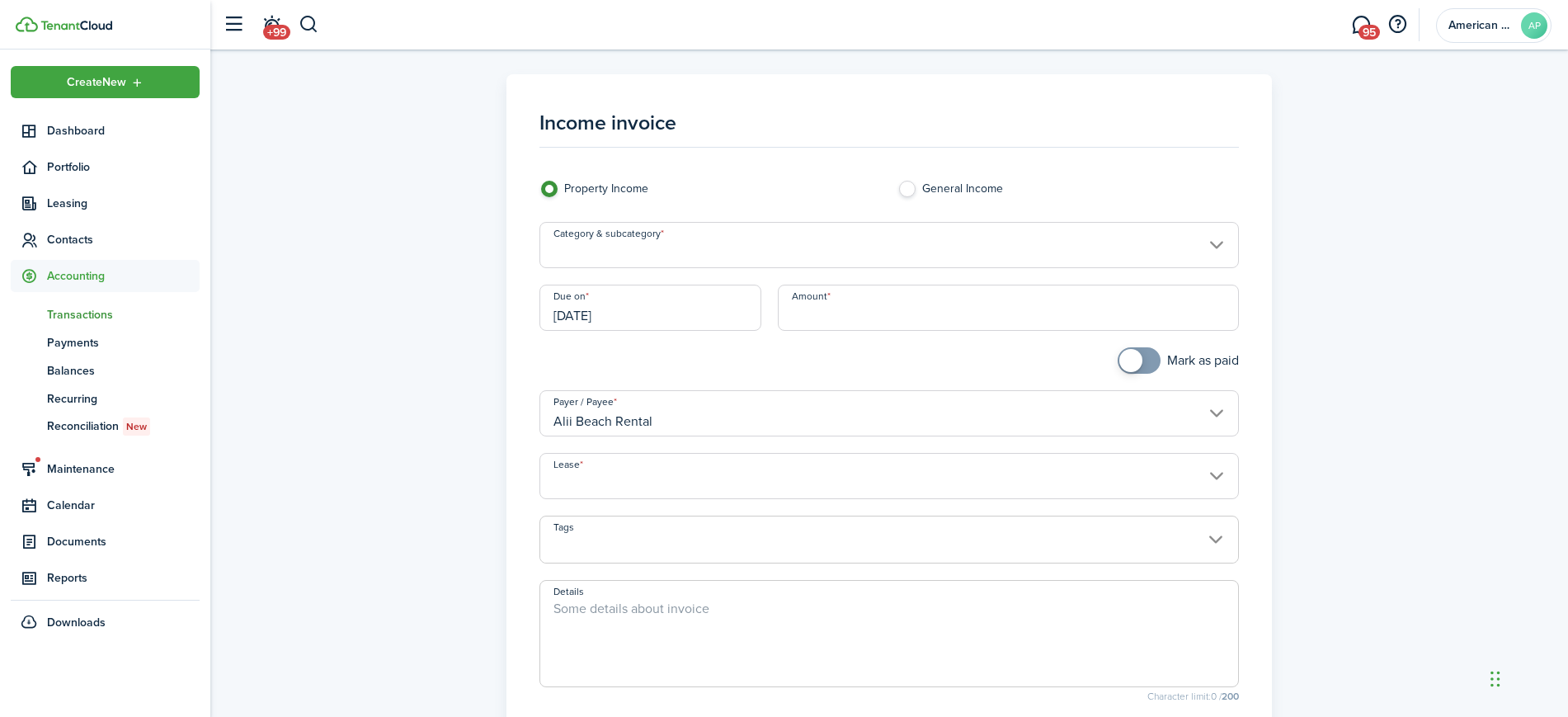
click at [654, 247] on input "Category & subcategory" at bounding box center [889, 244] width 701 height 47
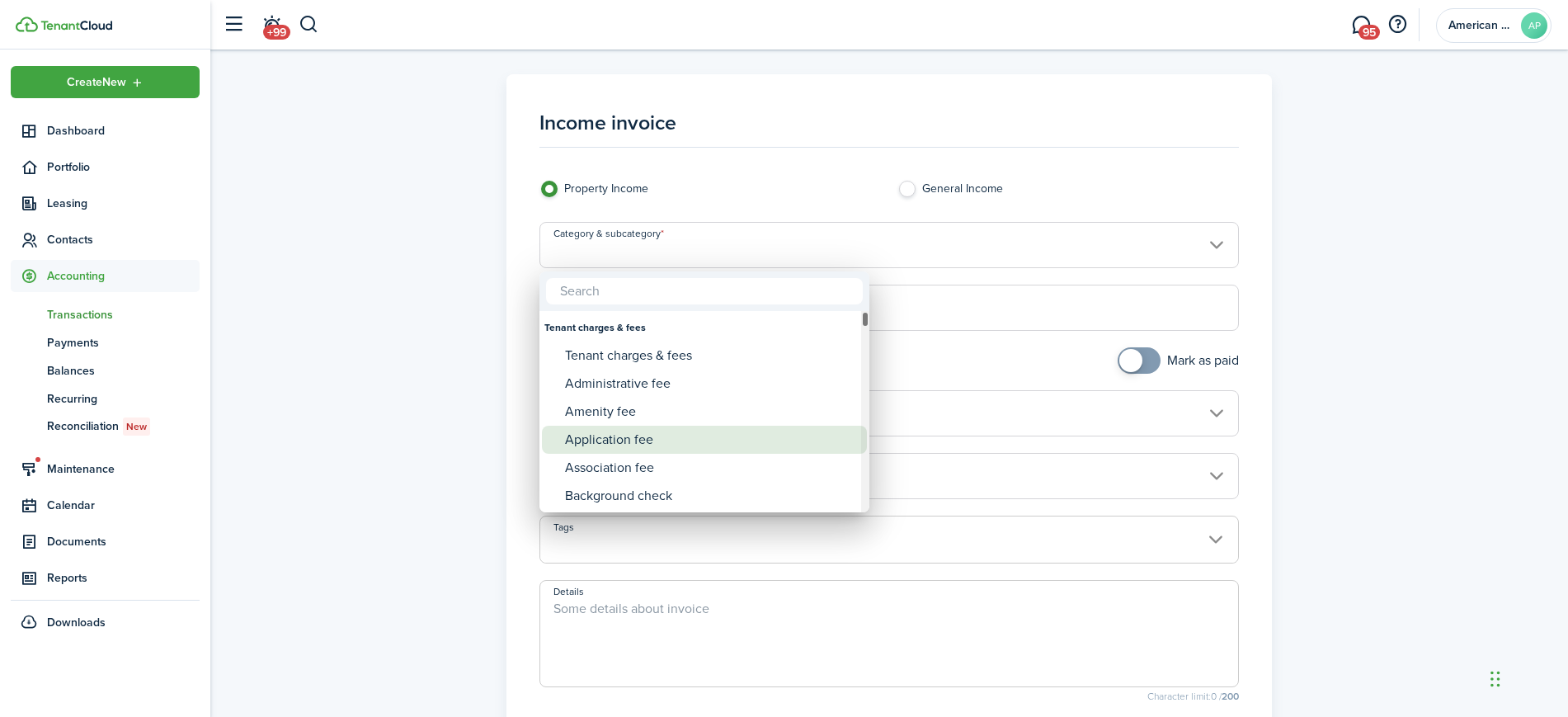
click at [630, 436] on div "Application fee" at bounding box center [711, 440] width 292 height 28
type input "Tenant charges & fees / Application fee"
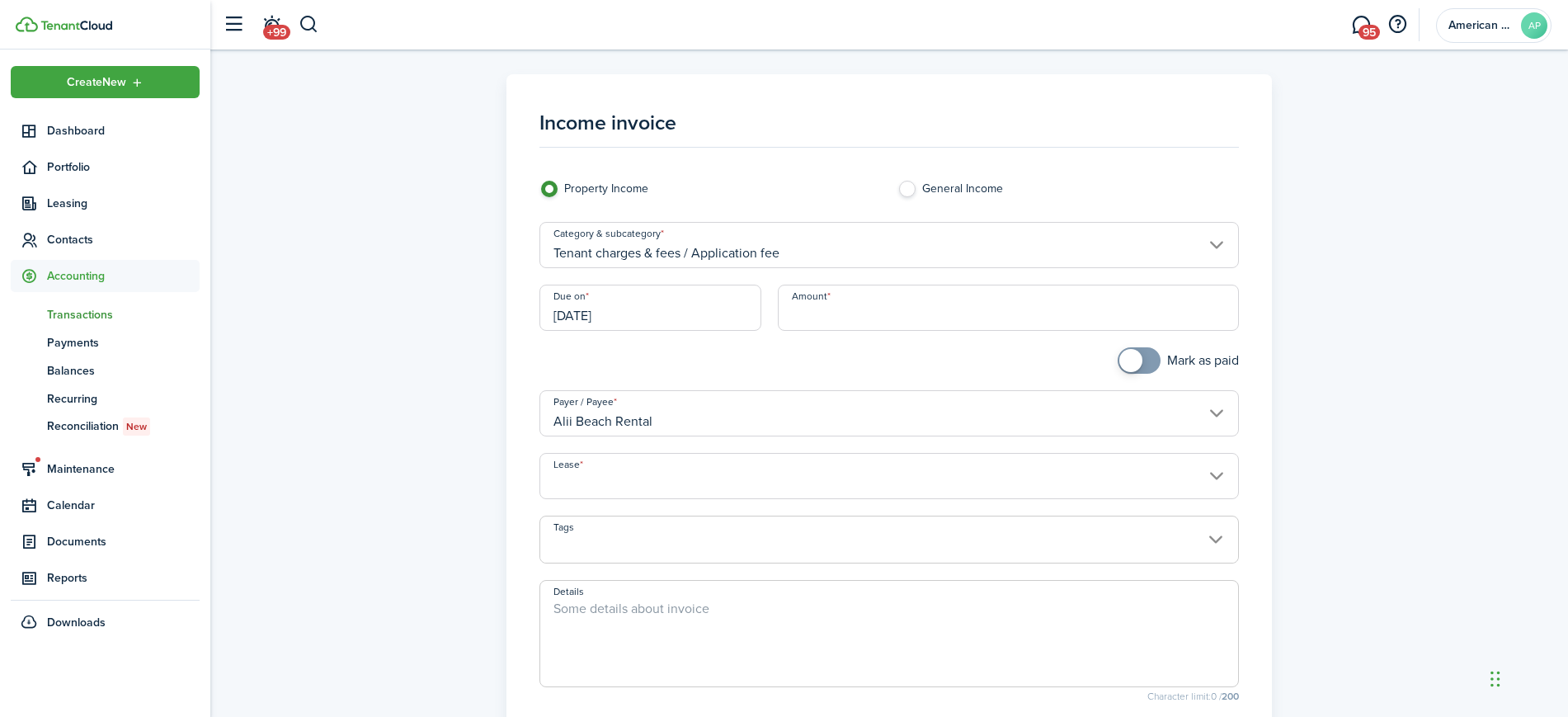
click at [644, 305] on input "[DATE]" at bounding box center [650, 307] width 223 height 47
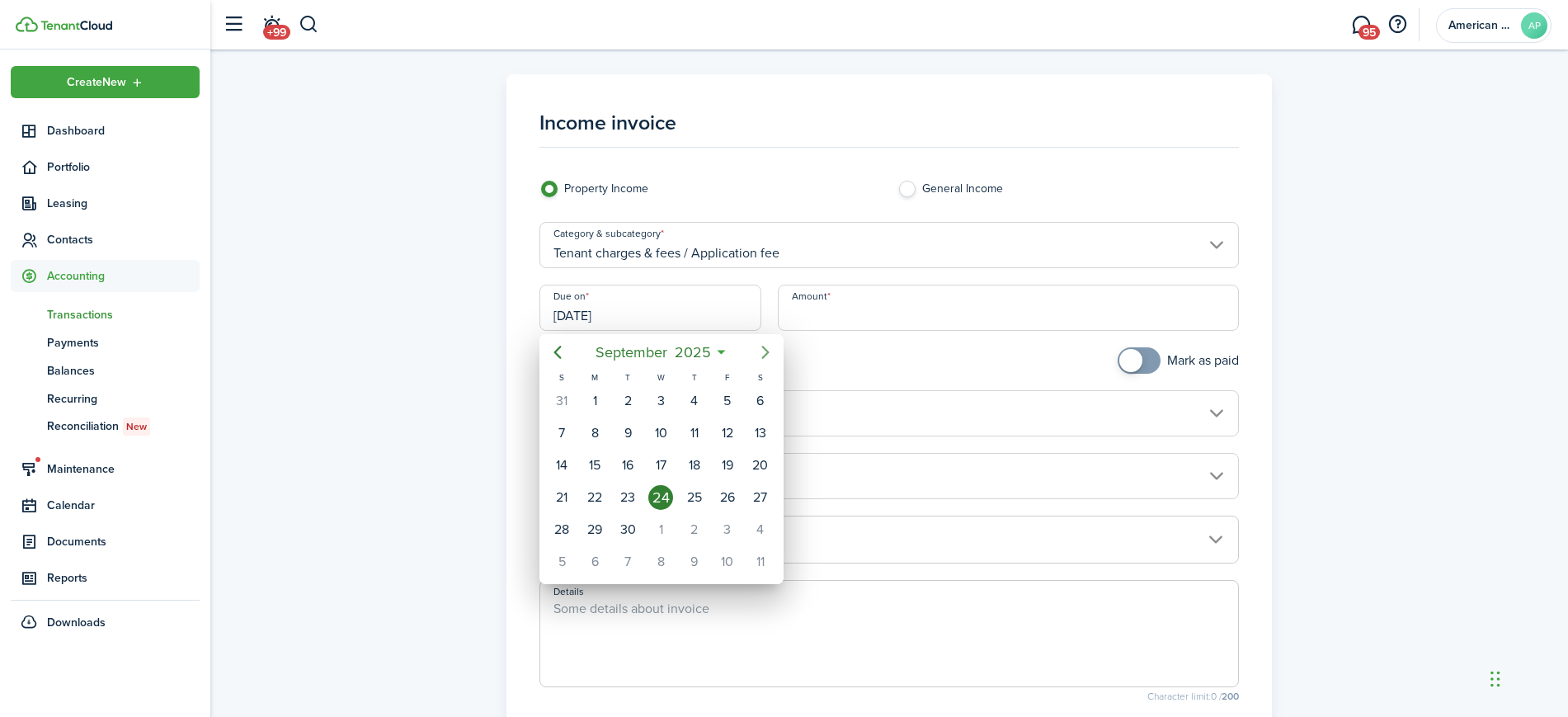
click at [766, 345] on icon "Next page" at bounding box center [765, 352] width 20 height 20
click at [666, 463] on div "15" at bounding box center [660, 464] width 25 height 25
type input "[DATE]"
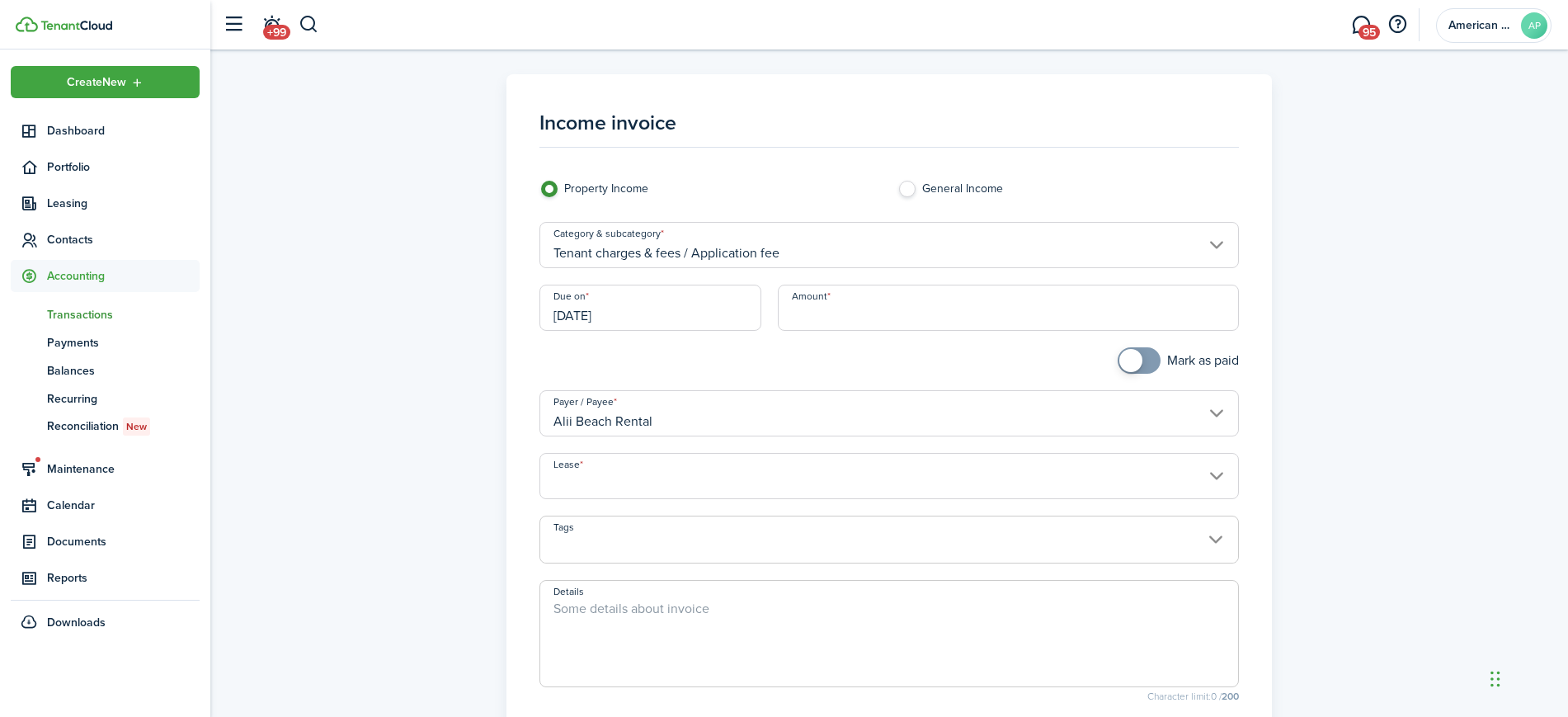
click at [686, 464] on input "Lease" at bounding box center [889, 475] width 701 height 47
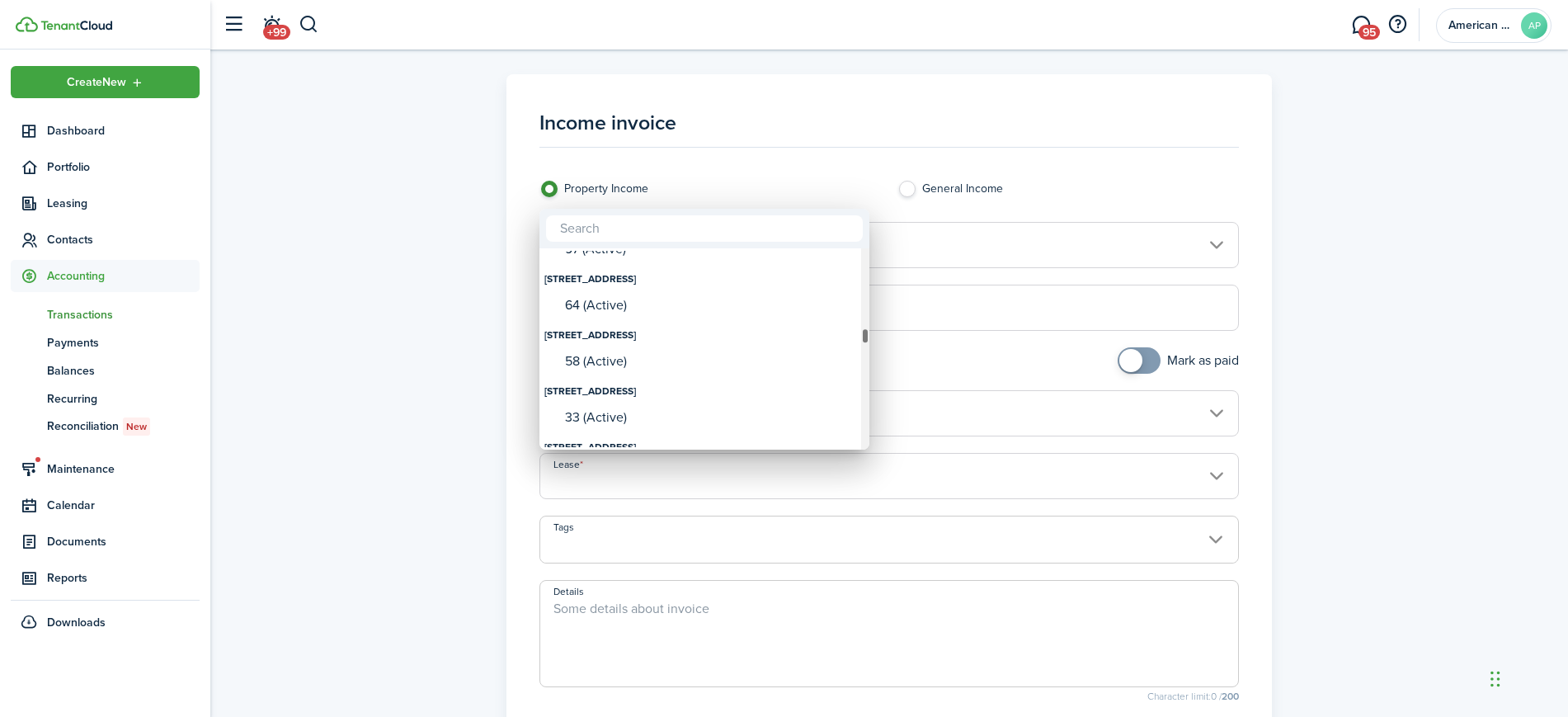
drag, startPoint x: 865, startPoint y: 255, endPoint x: 857, endPoint y: 334, distance: 79.4
click at [857, 334] on mbsc-scrollview-base "[STREET_ADDRESS] 719 (Active) 153 (Ended) [STREET_ADDRESS] 718 (Active) 18 (End…" at bounding box center [704, 348] width 330 height 198
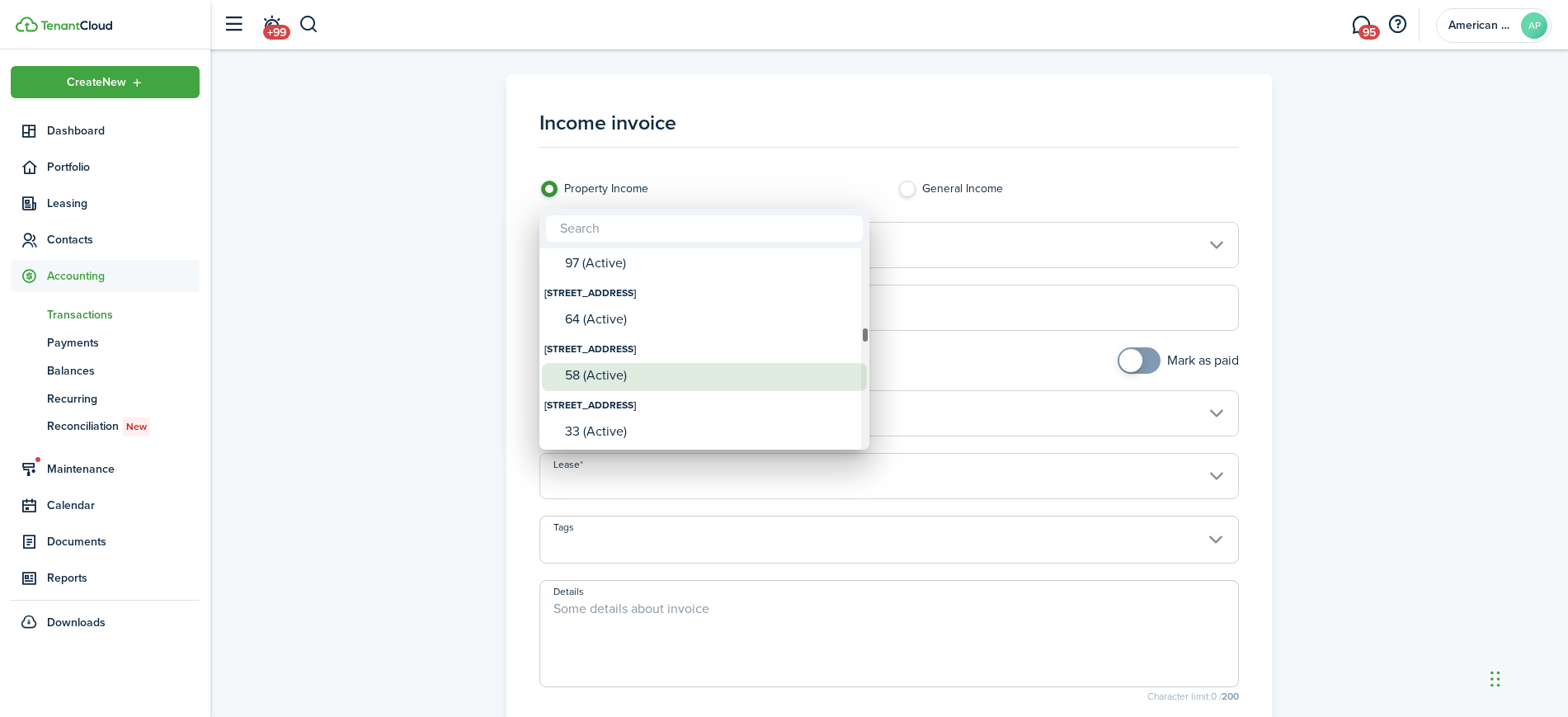
click at [685, 380] on div "58 (Active)" at bounding box center [711, 375] width 292 height 15
type input "[STREET_ADDRESS]. Lease #58 (Active)"
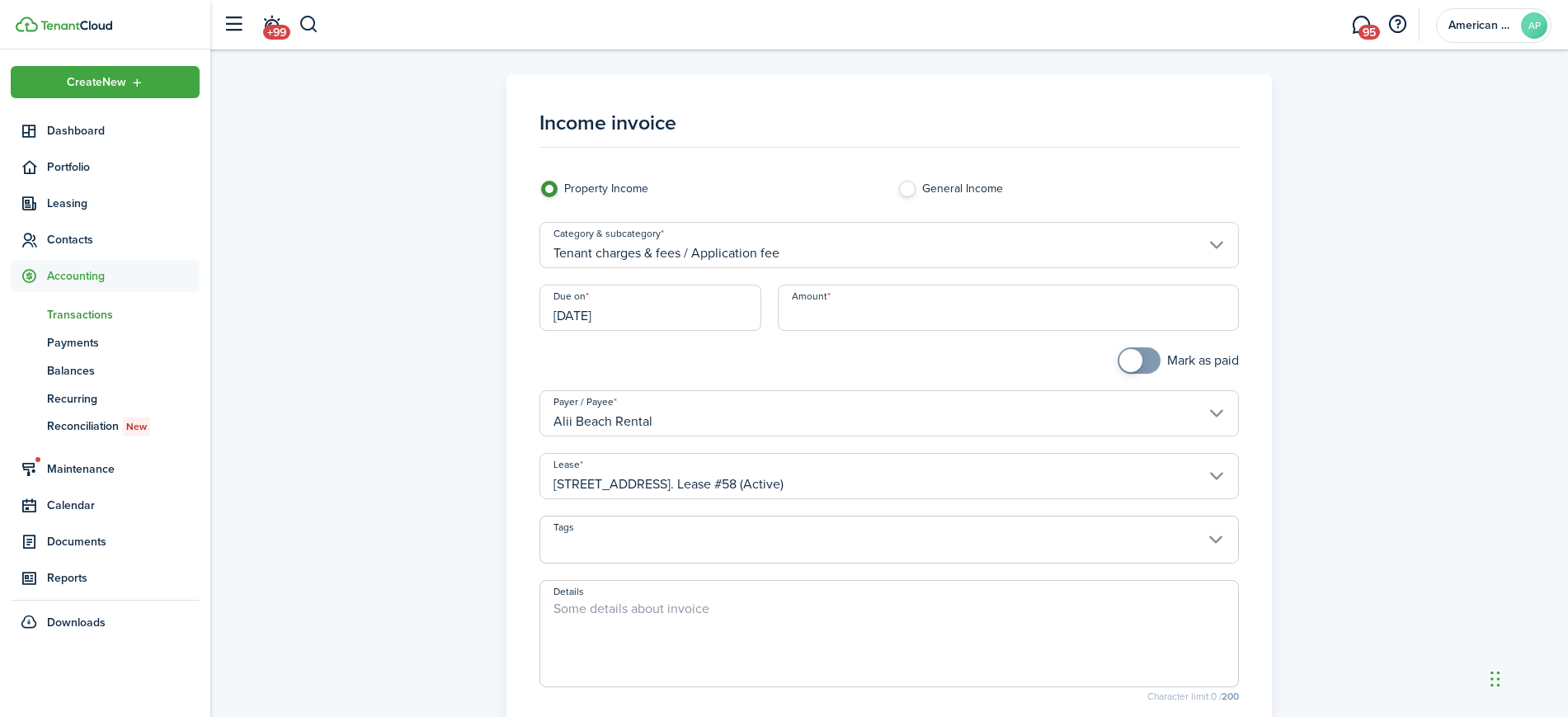
click at [659, 634] on textarea "Details" at bounding box center [889, 638] width 699 height 79
paste textarea "Annual Short Term License Renewal Fee"
click at [659, 634] on textarea "Annual Short Term License Renewal Fee" at bounding box center [889, 638] width 699 height 79
type textarea "Annual Short Term License Renewal Fee"
click at [876, 315] on input "Amount" at bounding box center [1008, 307] width 461 height 47
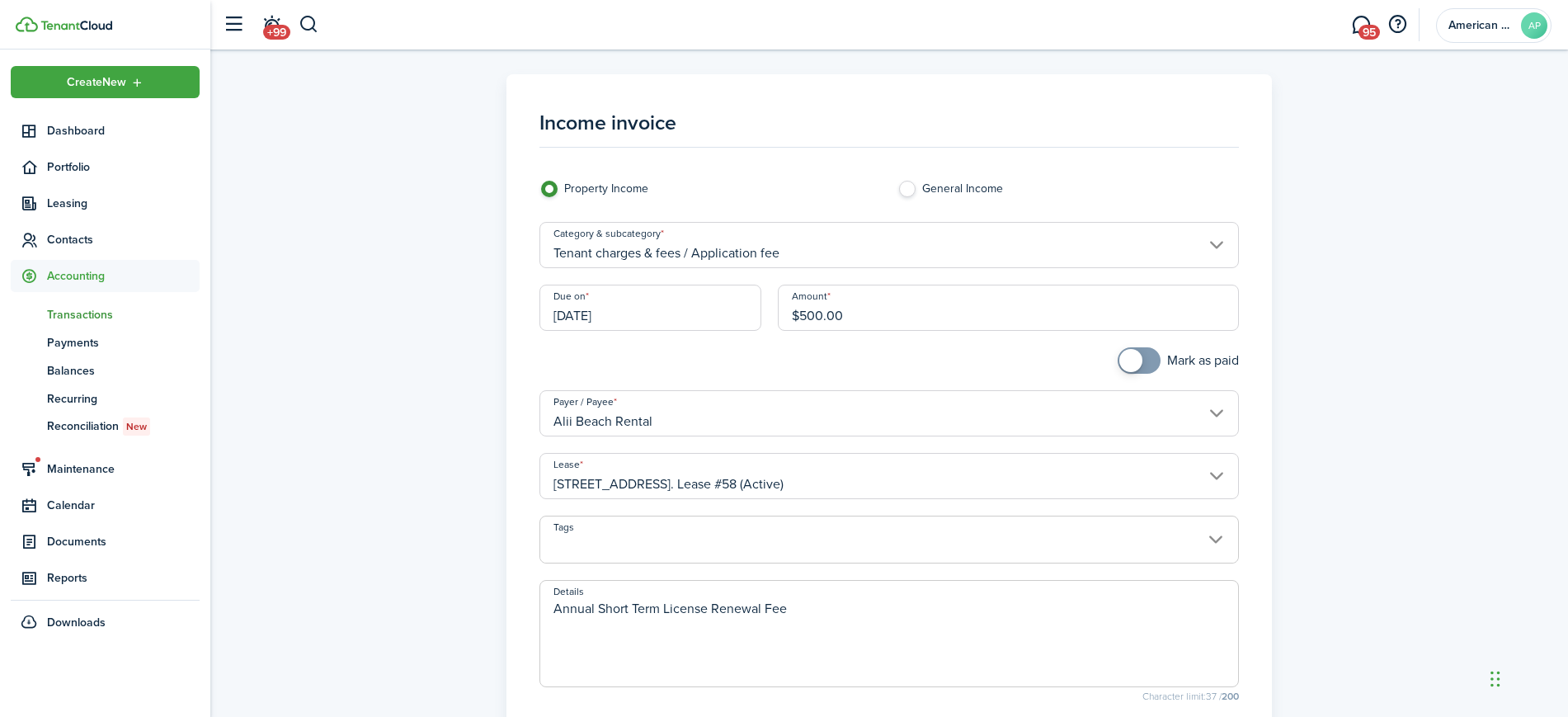
scroll to position [240, 0]
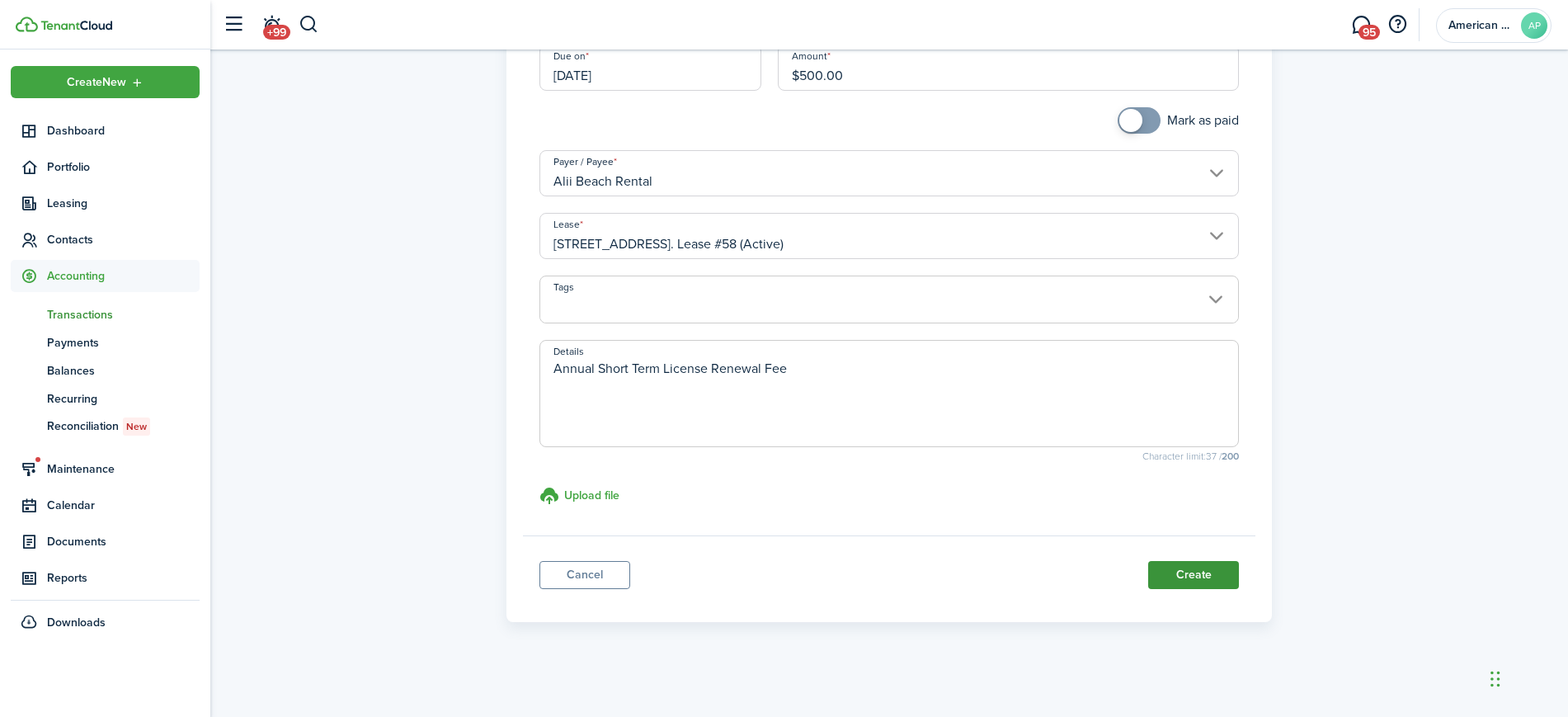
type input "$500.00"
click at [1210, 580] on button "Create" at bounding box center [1193, 575] width 90 height 28
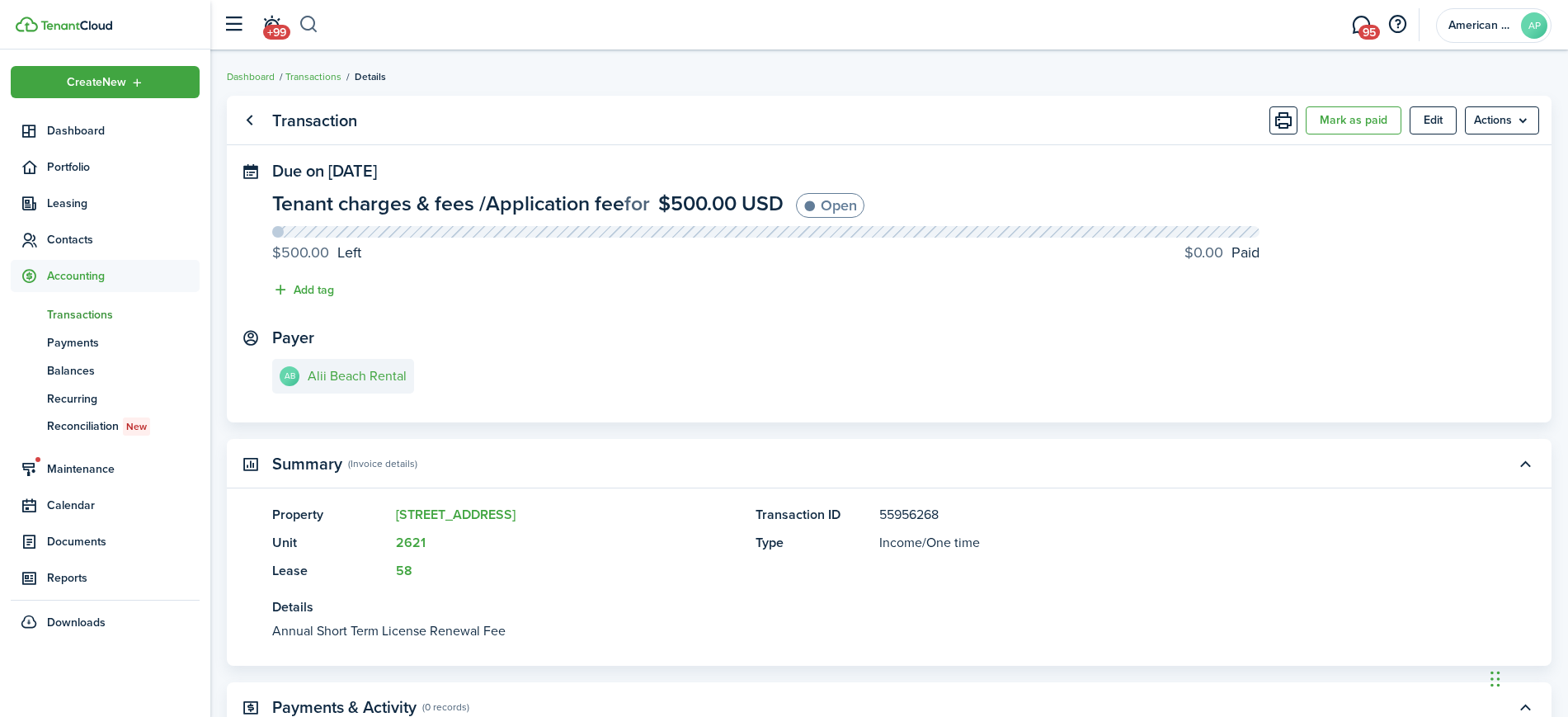
click at [308, 26] on button "button" at bounding box center [308, 25] width 21 height 28
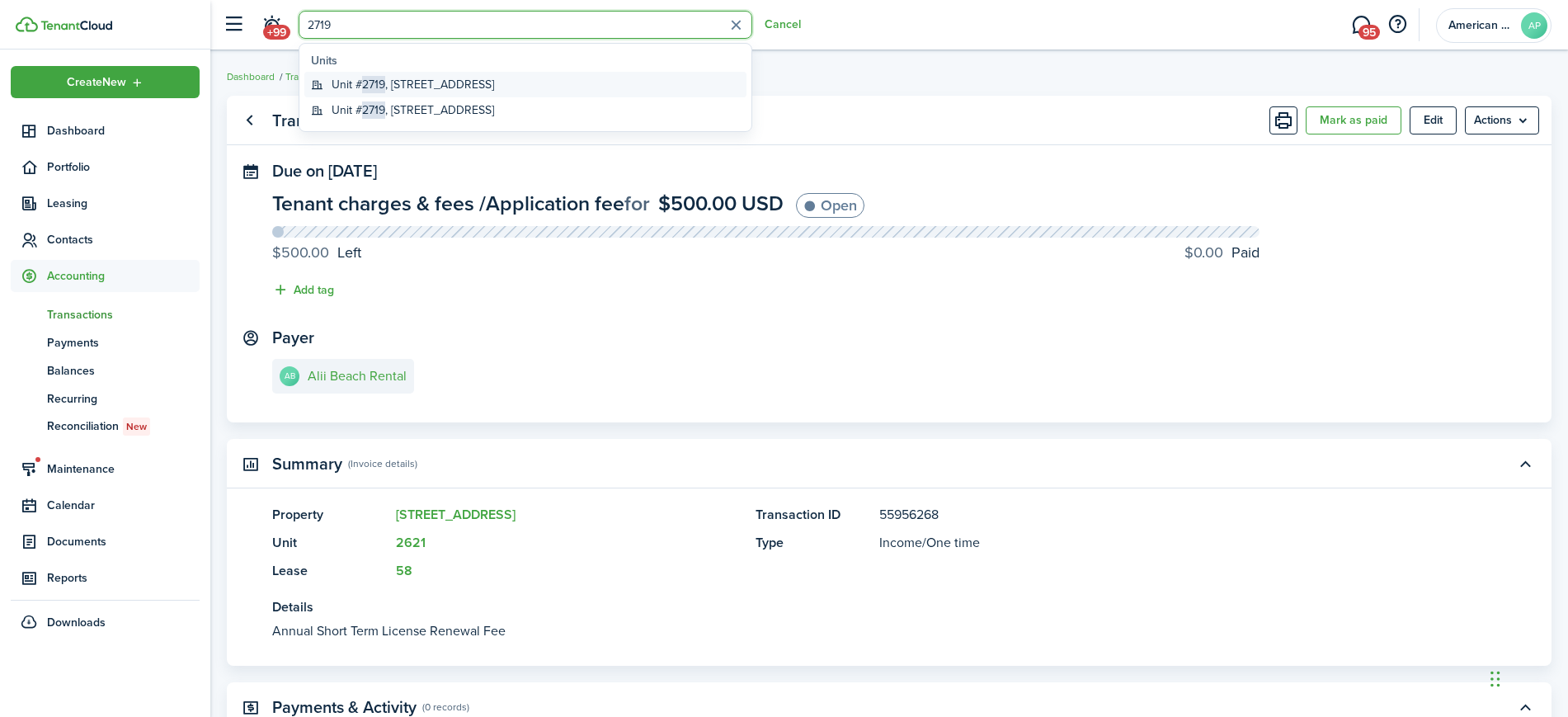
type input "2719"
click at [423, 85] on global-search-item-title "Unit # 2719 , [STREET_ADDRESS]" at bounding box center [413, 84] width 162 height 17
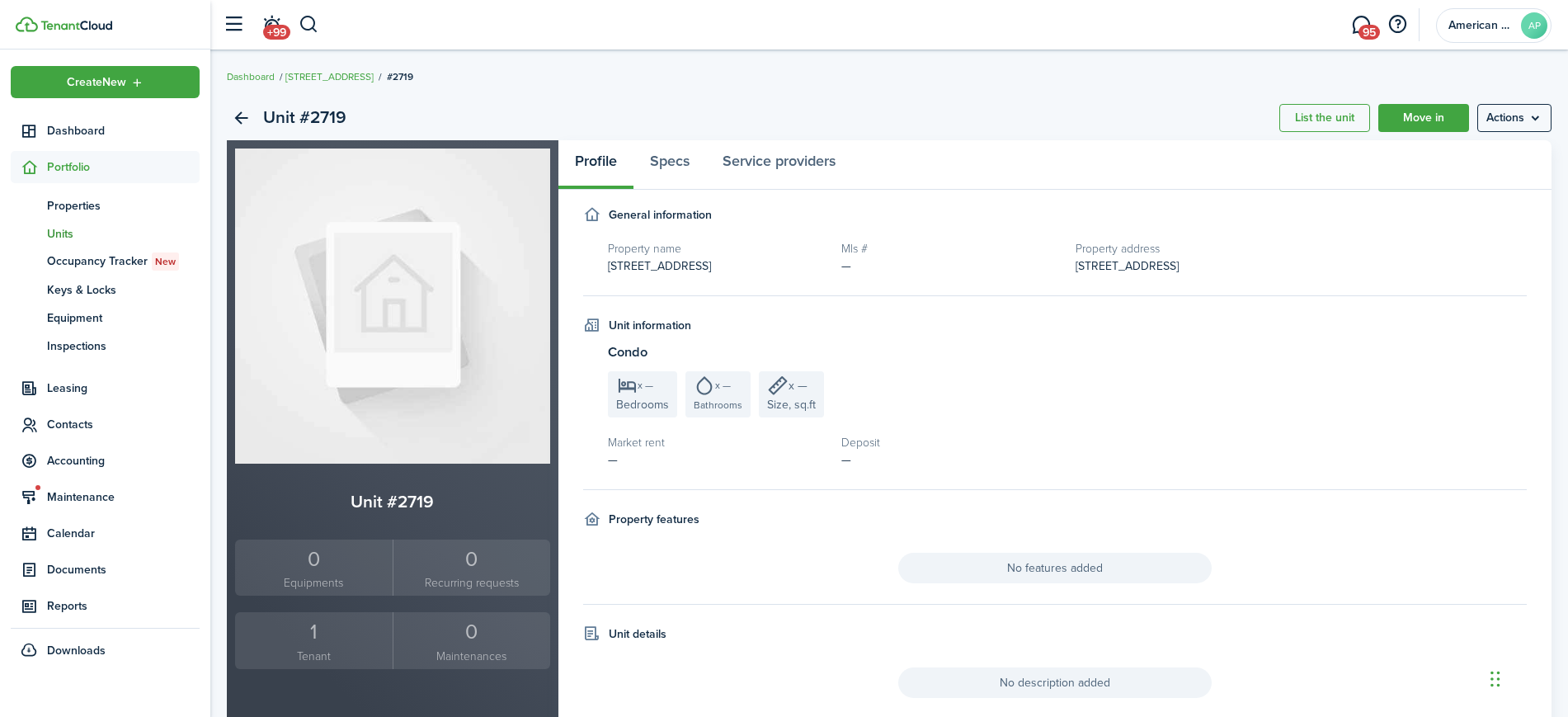
click at [310, 631] on div "1" at bounding box center [314, 631] width 150 height 31
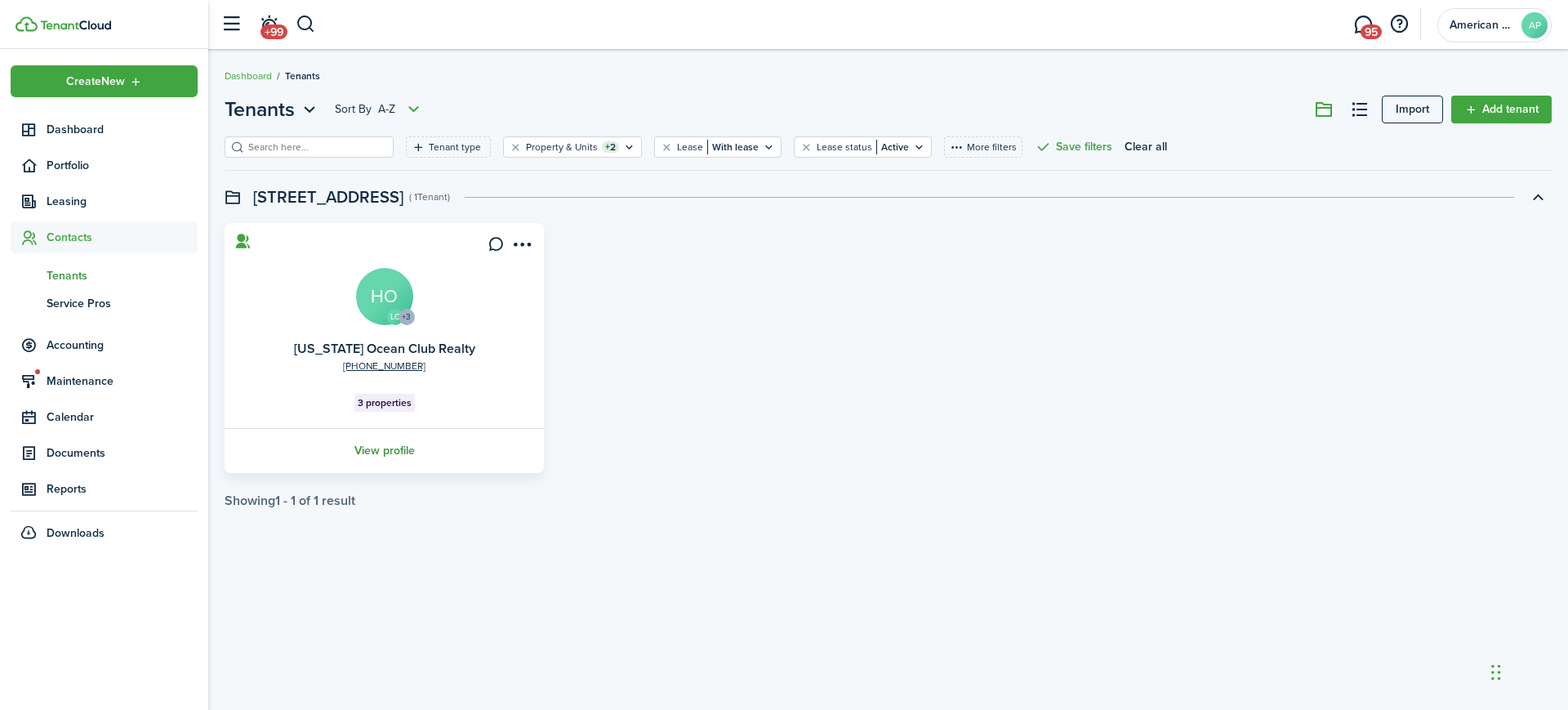
click at [405, 446] on link "View profile" at bounding box center [384, 451] width 324 height 45
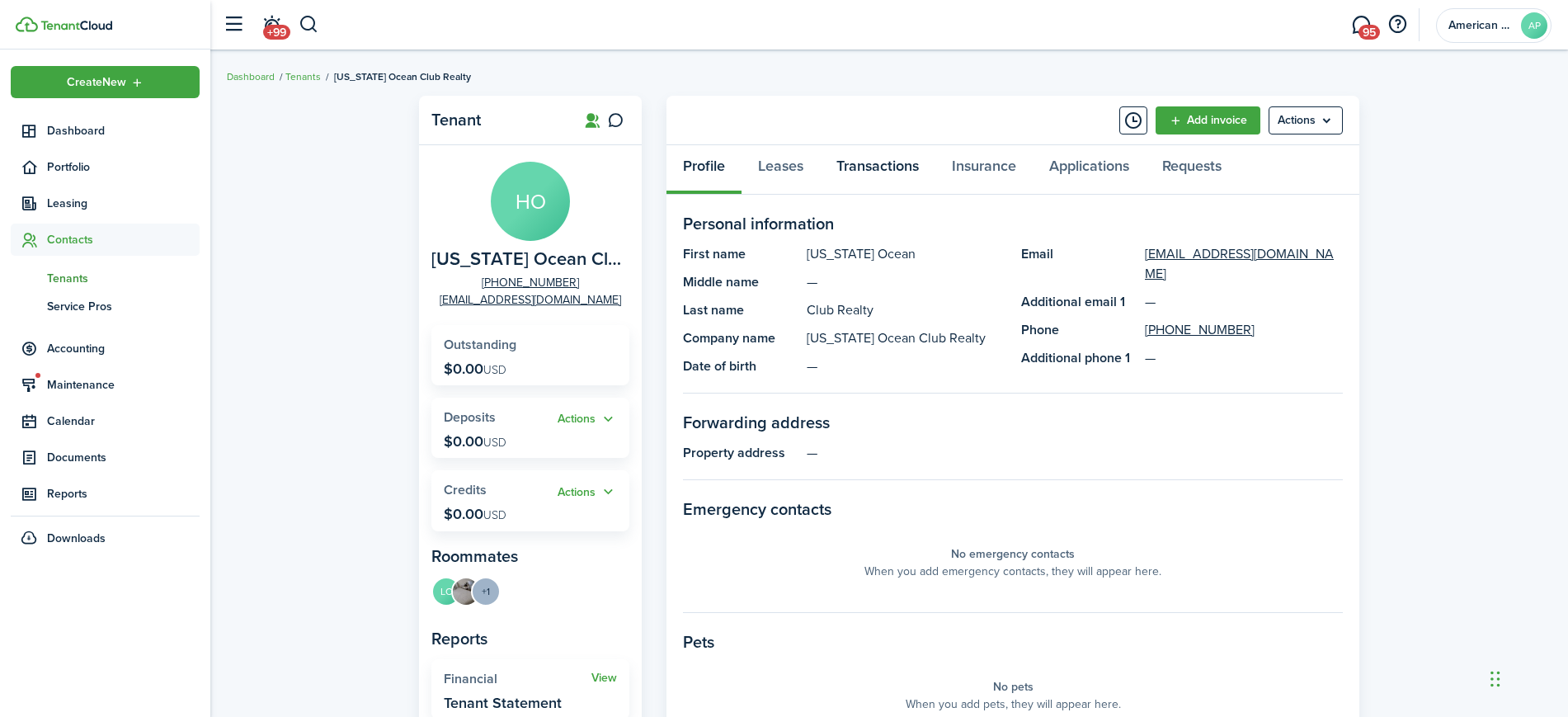
click at [862, 177] on link "Transactions" at bounding box center [877, 170] width 116 height 49
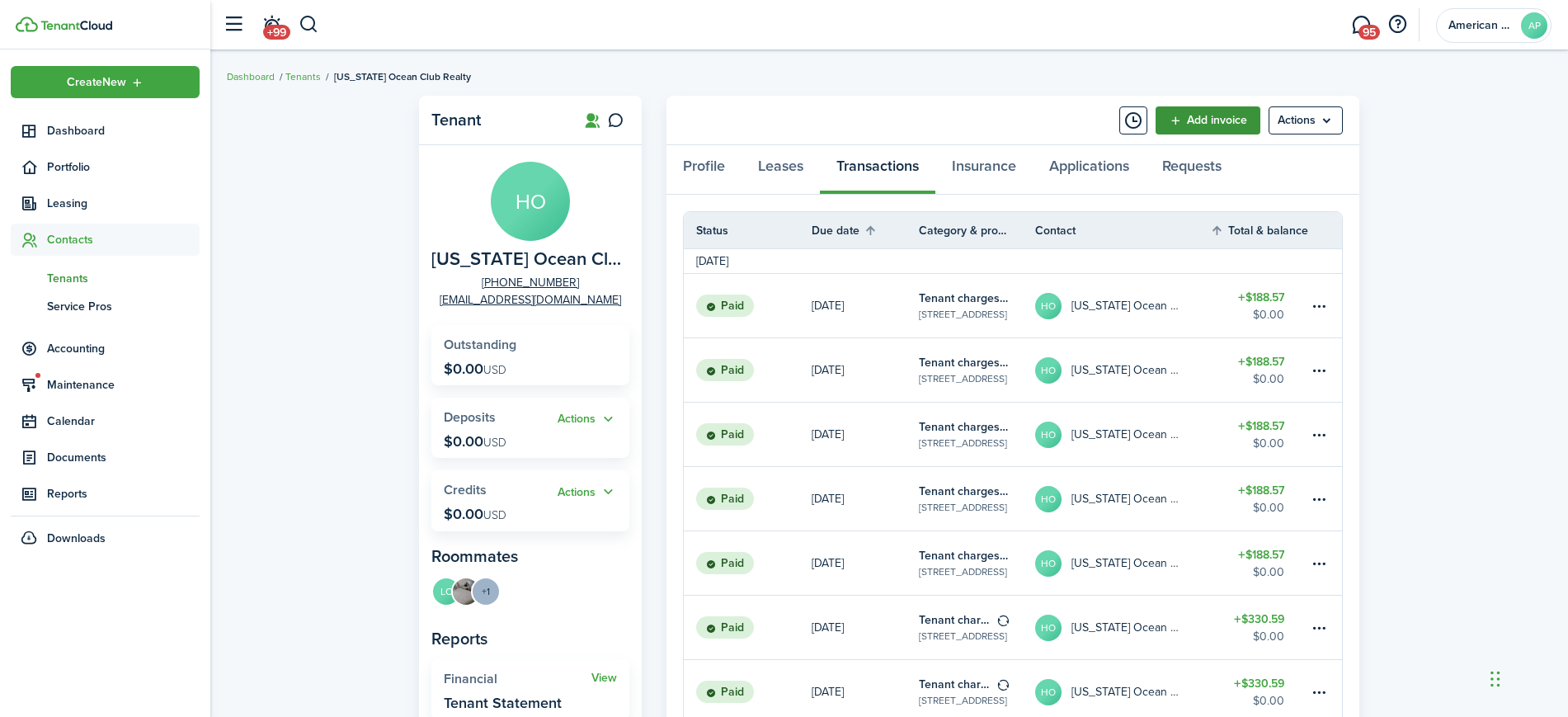
click at [1186, 125] on link "Add invoice" at bounding box center [1208, 120] width 105 height 28
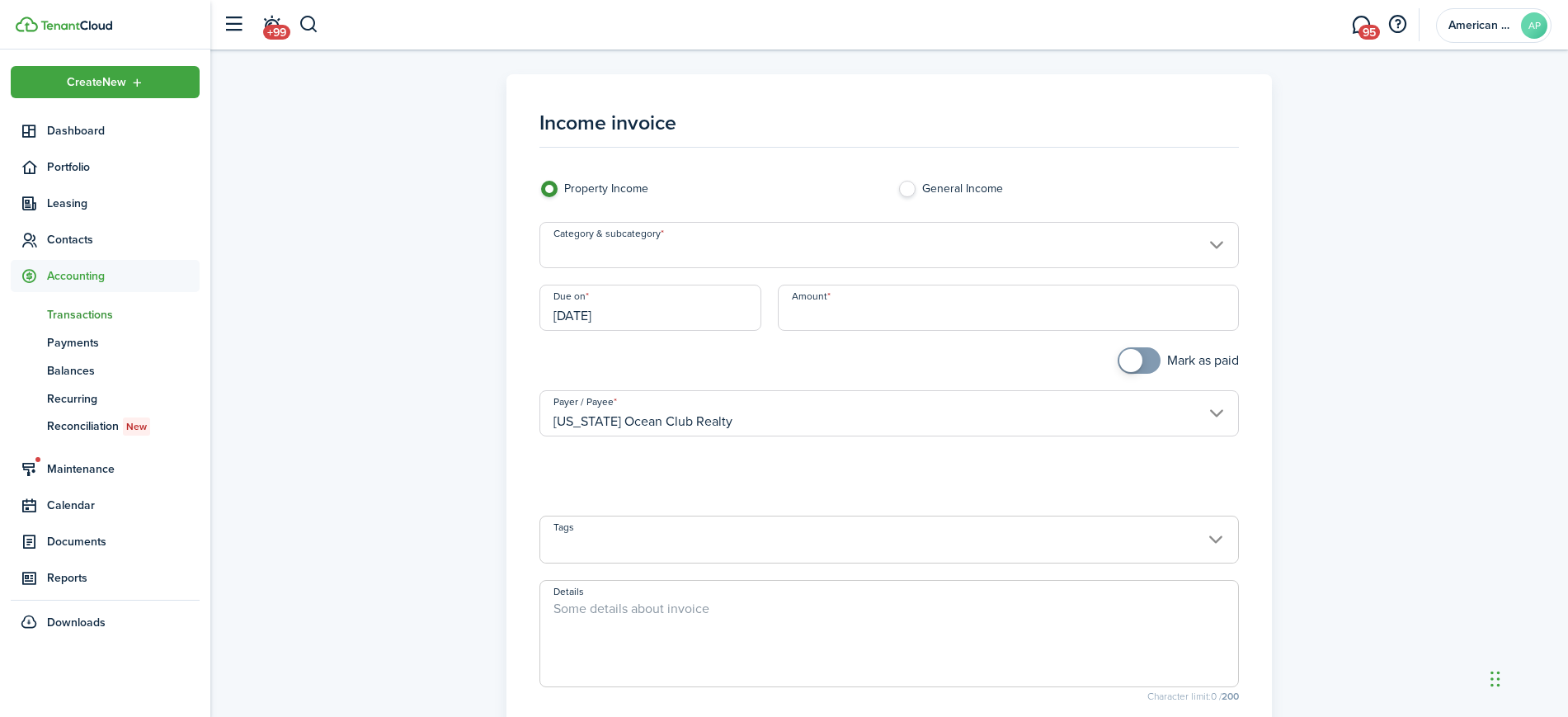
click at [736, 256] on input "Category & subcategory" at bounding box center [889, 244] width 701 height 47
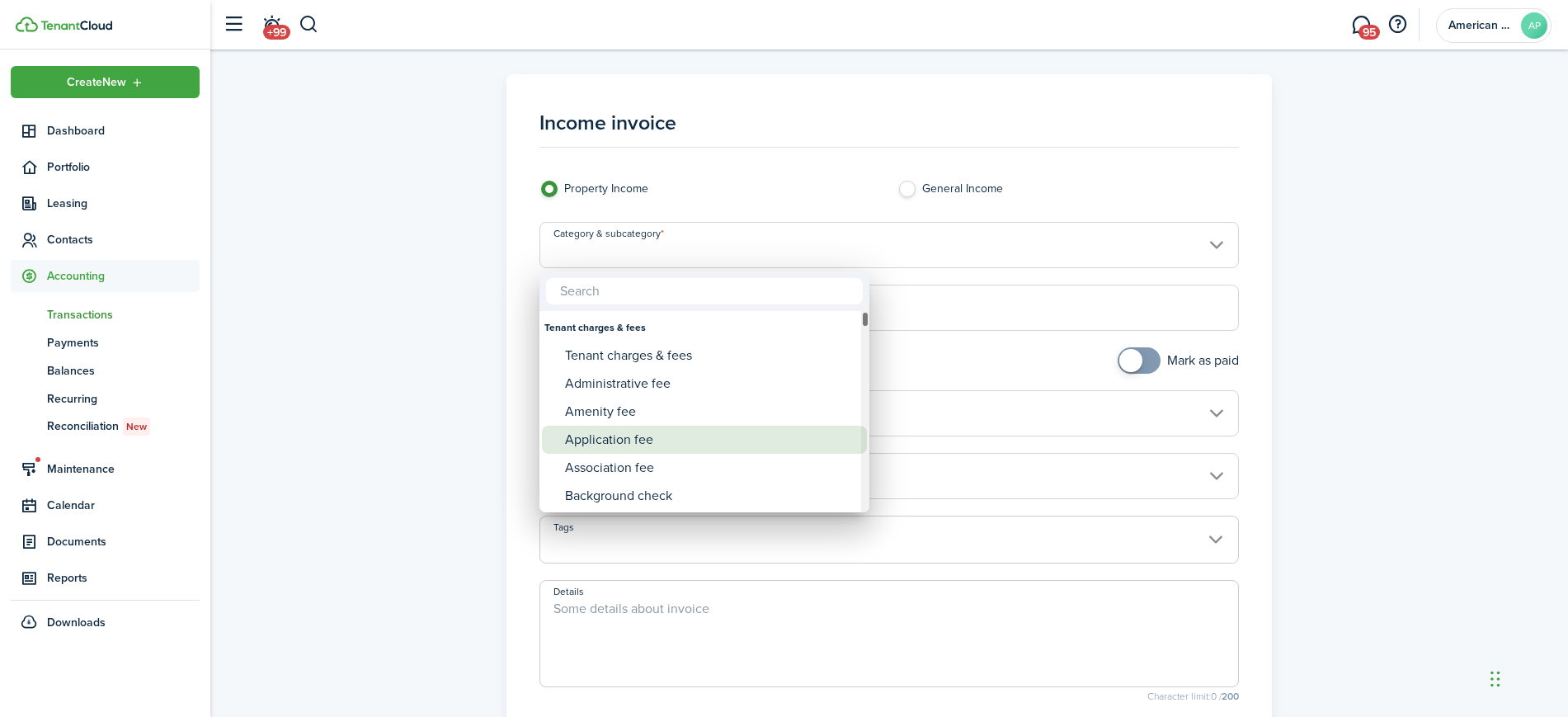
click at [653, 435] on div "Application fee" at bounding box center [711, 440] width 292 height 28
type input "Tenant charges & fees / Application fee"
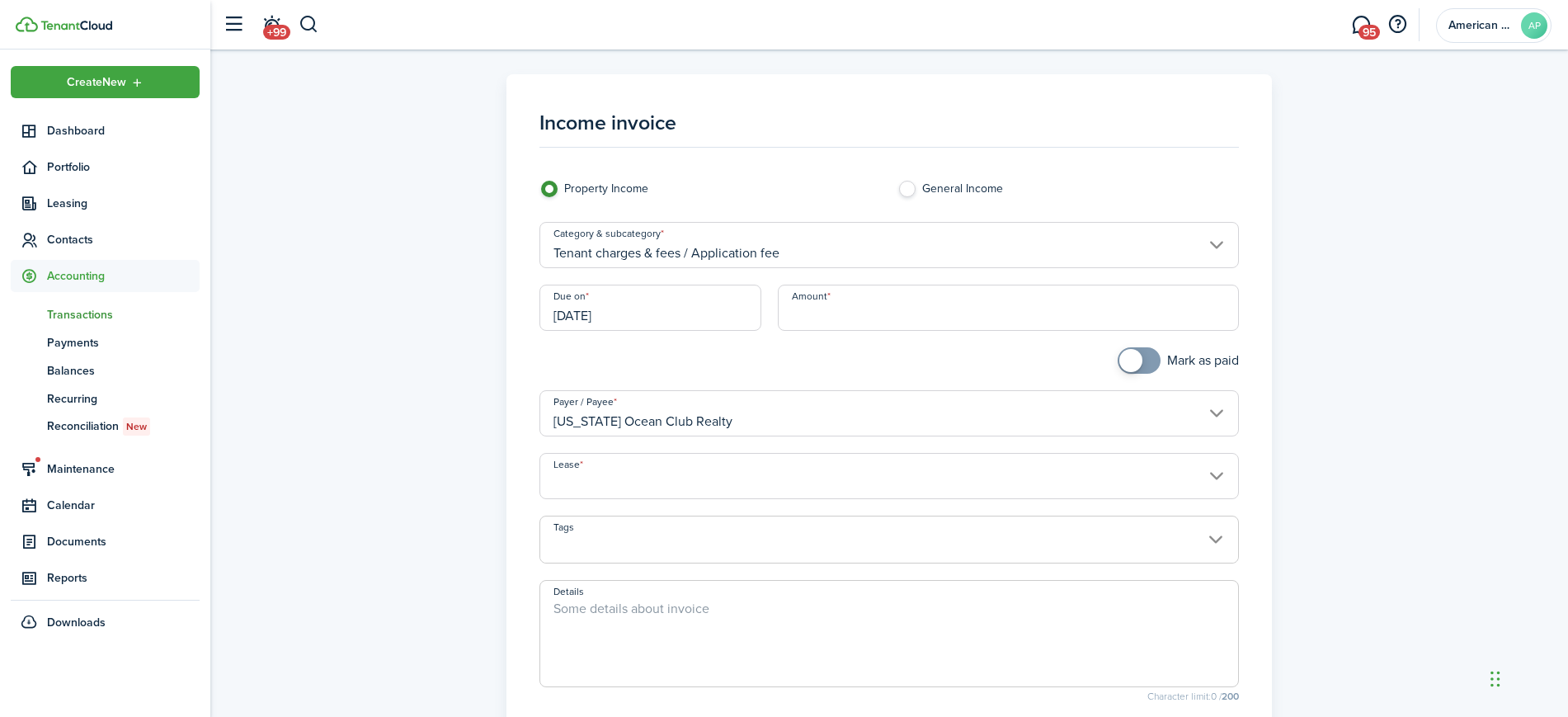
click at [670, 306] on input "[DATE]" at bounding box center [650, 307] width 223 height 47
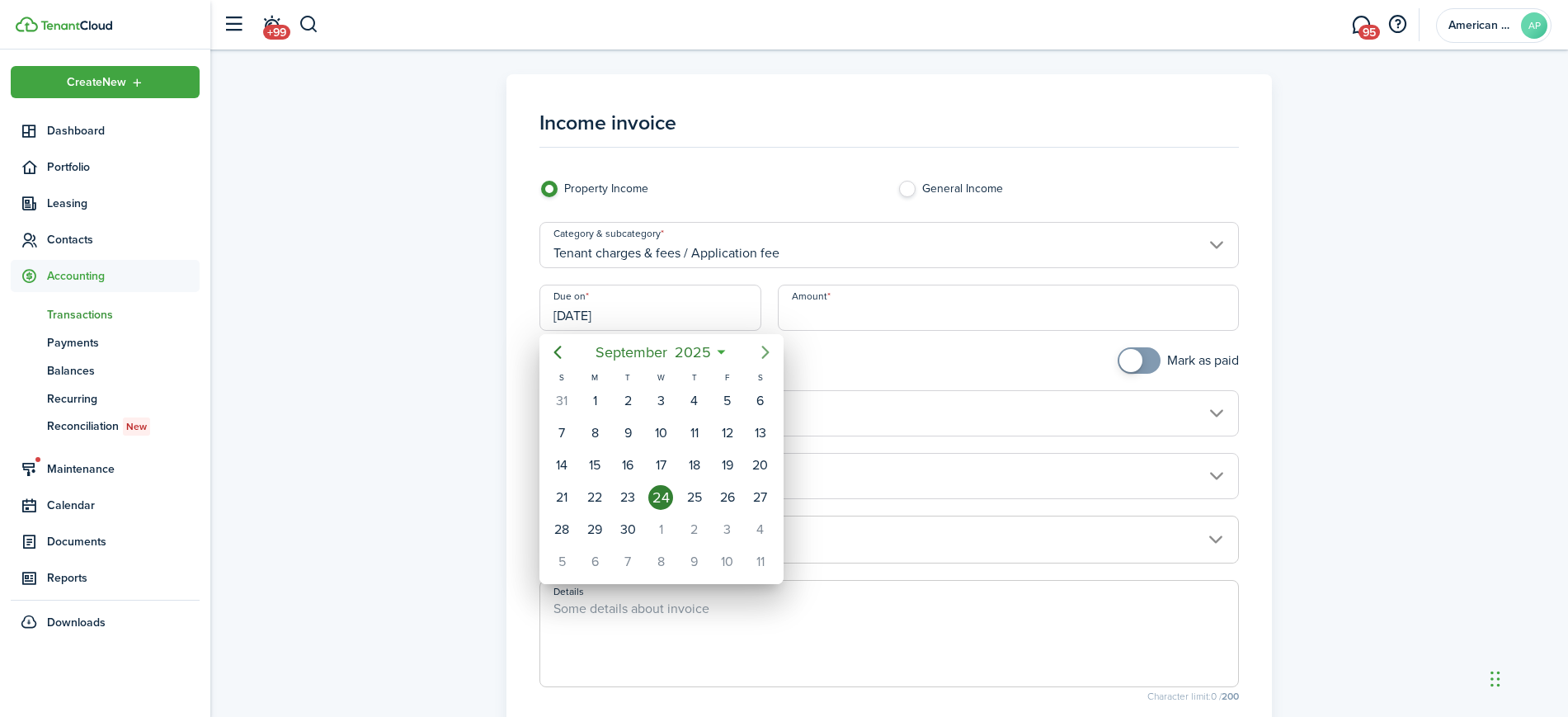
click at [762, 354] on icon "Next page" at bounding box center [765, 352] width 20 height 20
click at [666, 462] on div "15" at bounding box center [660, 464] width 25 height 25
type input "[DATE]"
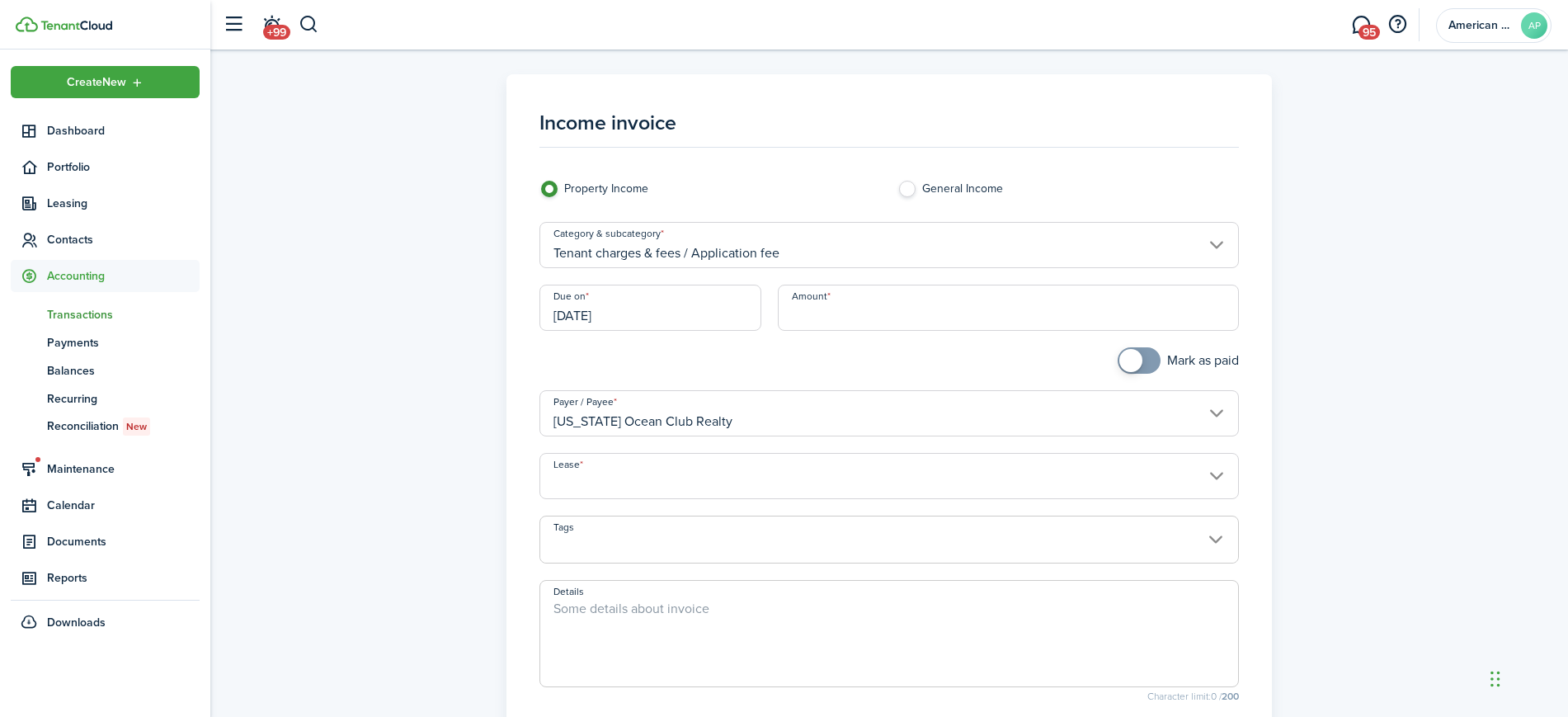
click at [738, 468] on input "Lease" at bounding box center [889, 475] width 701 height 47
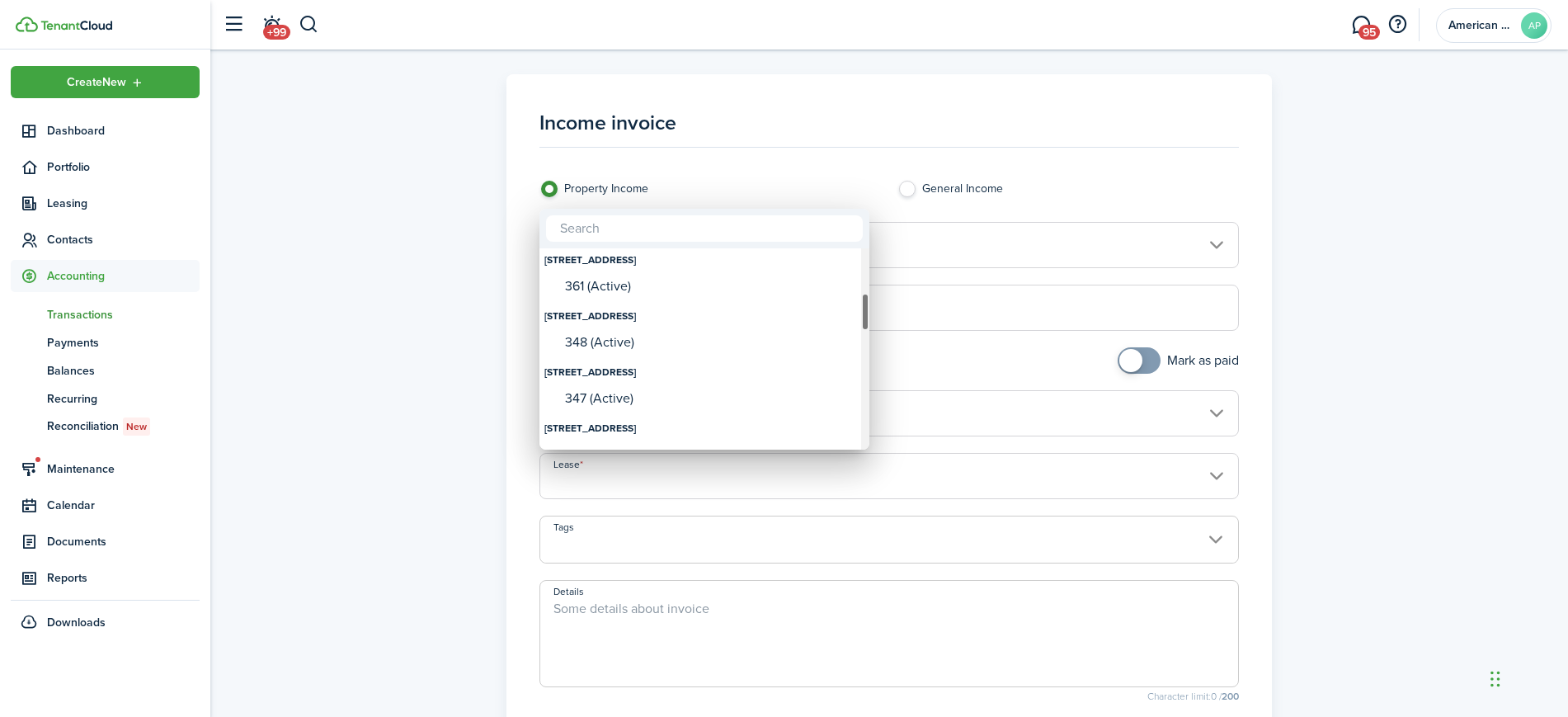
drag, startPoint x: 866, startPoint y: 277, endPoint x: 863, endPoint y: 323, distance: 46.1
click at [863, 323] on div "Lease" at bounding box center [865, 312] width 8 height 38
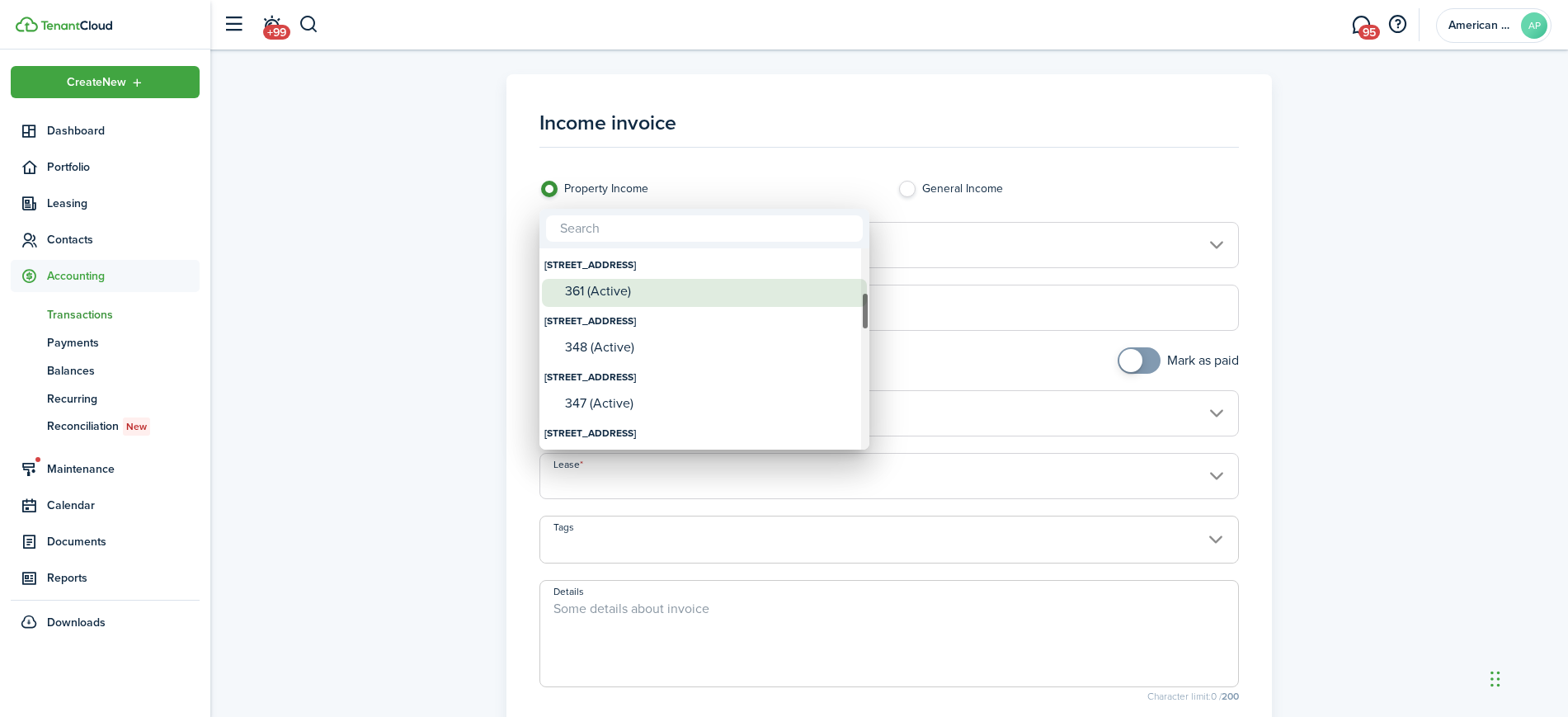
click at [727, 289] on div "361 (Active)" at bounding box center [711, 291] width 292 height 15
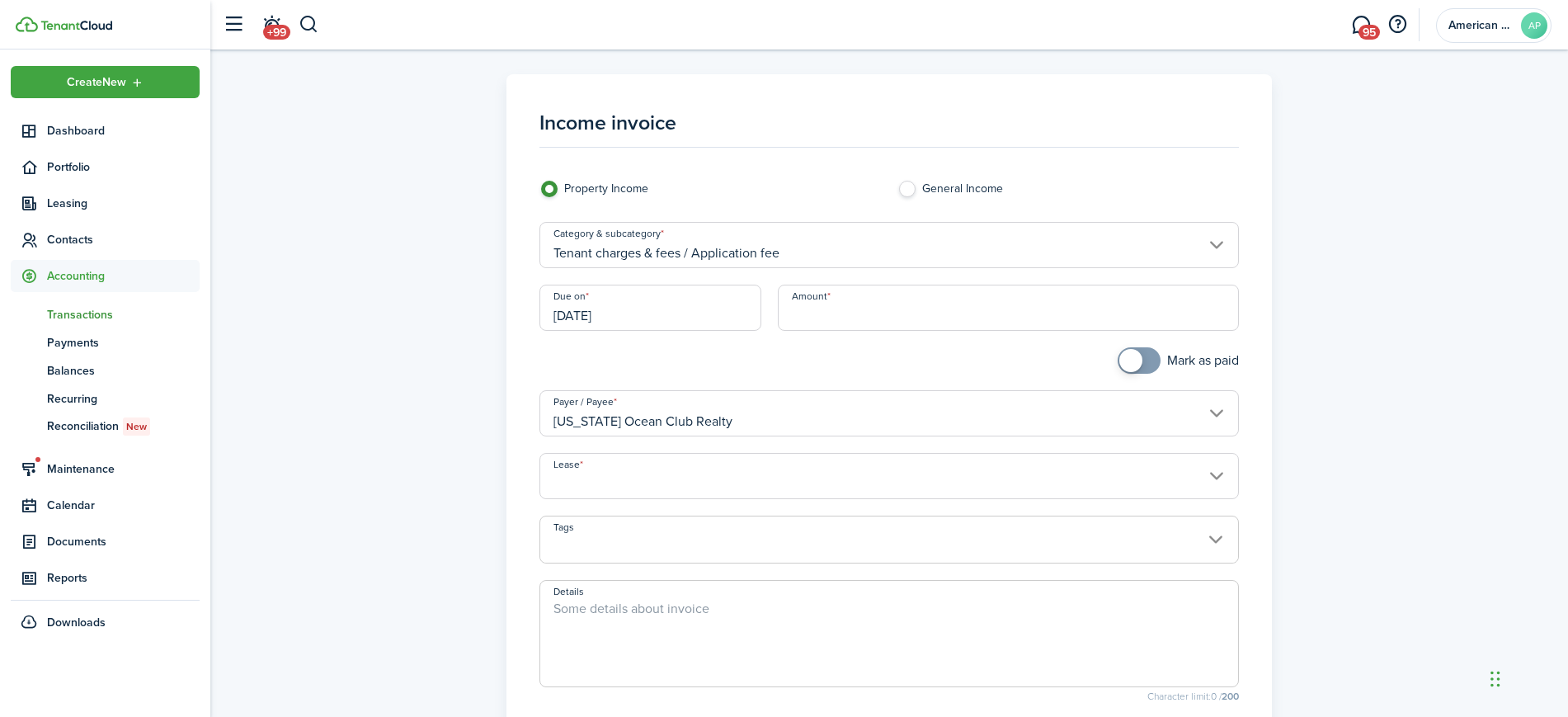
type input "[STREET_ADDRESS]. Lease #361 (Active)"
click at [606, 633] on textarea "Details" at bounding box center [889, 638] width 699 height 79
paste textarea "Annual Short Term License Renewal Fee"
type textarea "Annual Short Term License Renewal Fee"
click at [888, 317] on input "Amount" at bounding box center [1008, 307] width 461 height 47
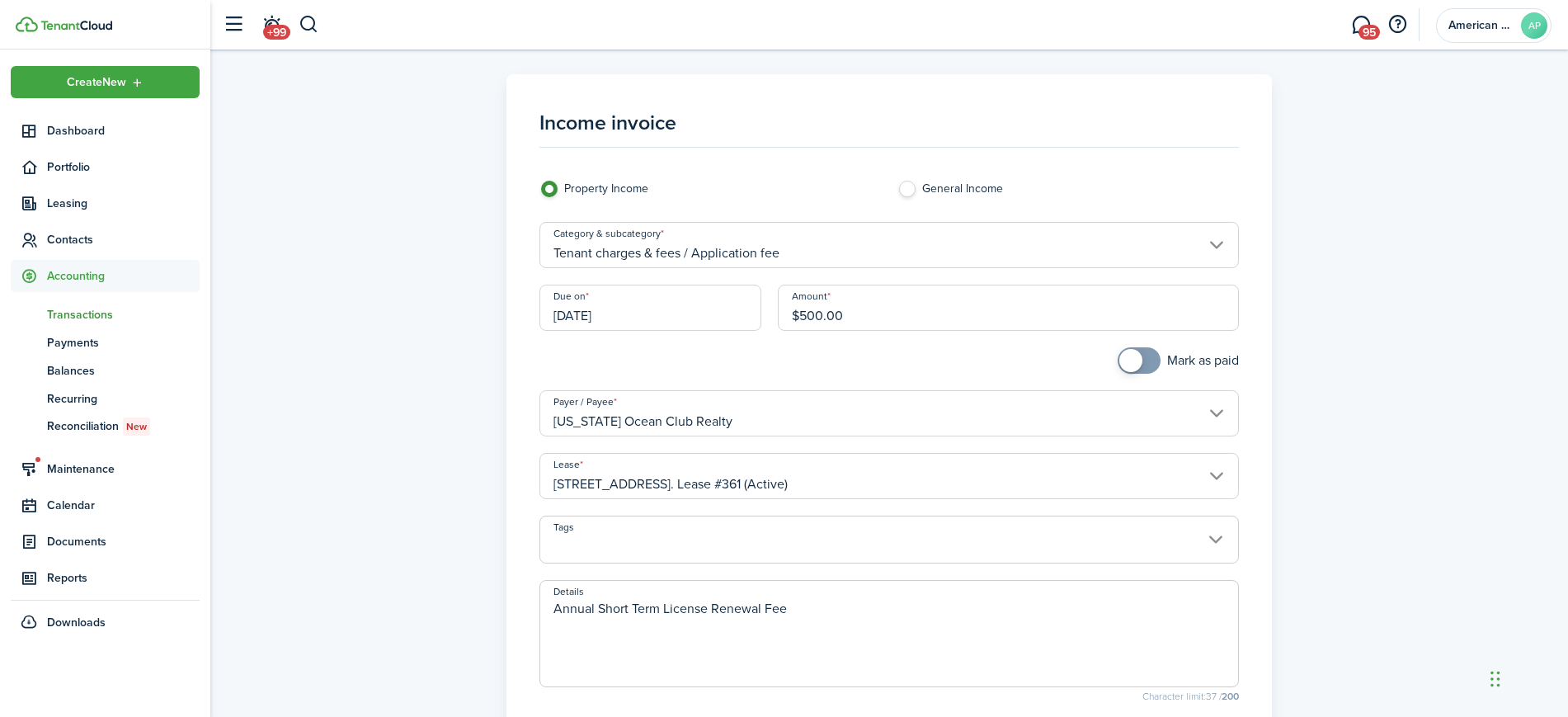
scroll to position [240, 0]
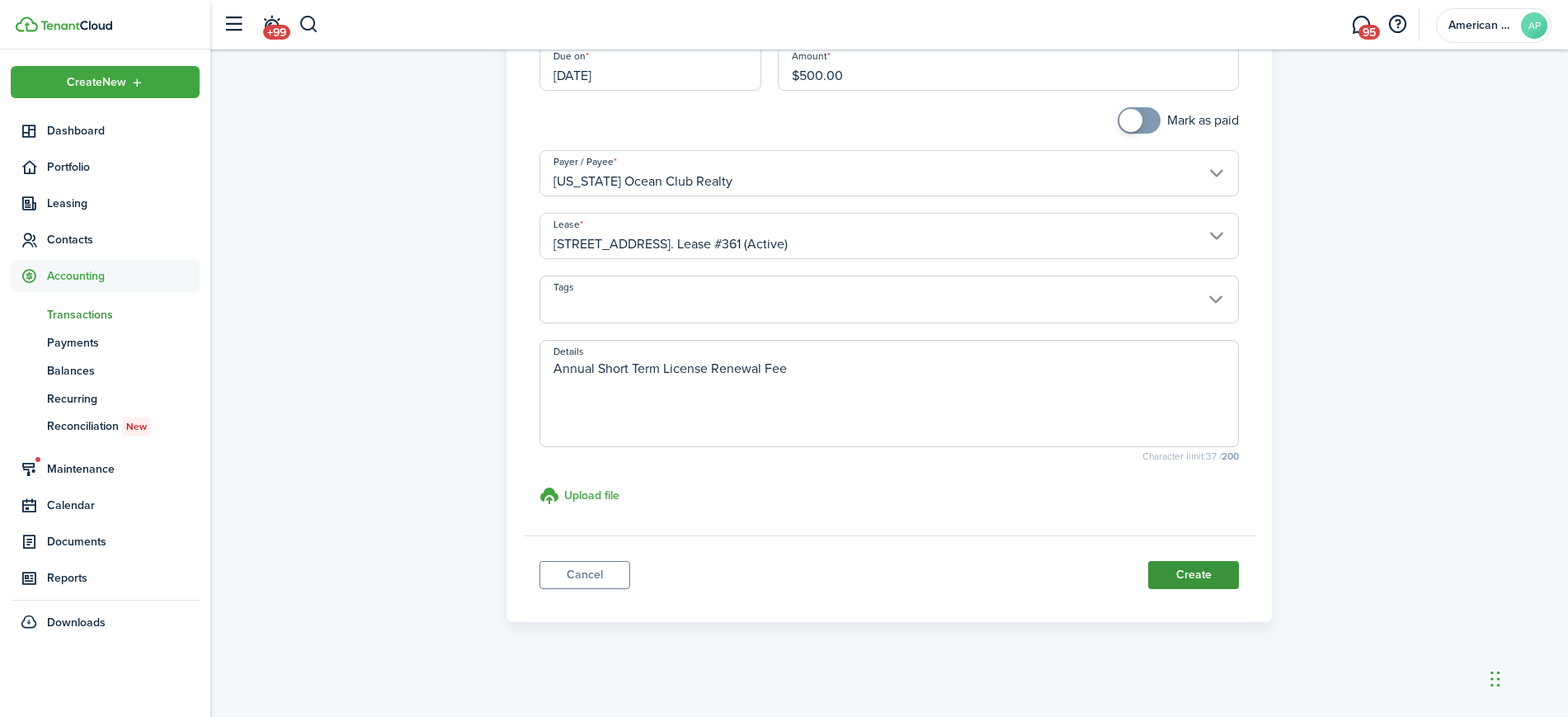
type input "$500.00"
click at [1228, 577] on button "Create" at bounding box center [1193, 575] width 90 height 28
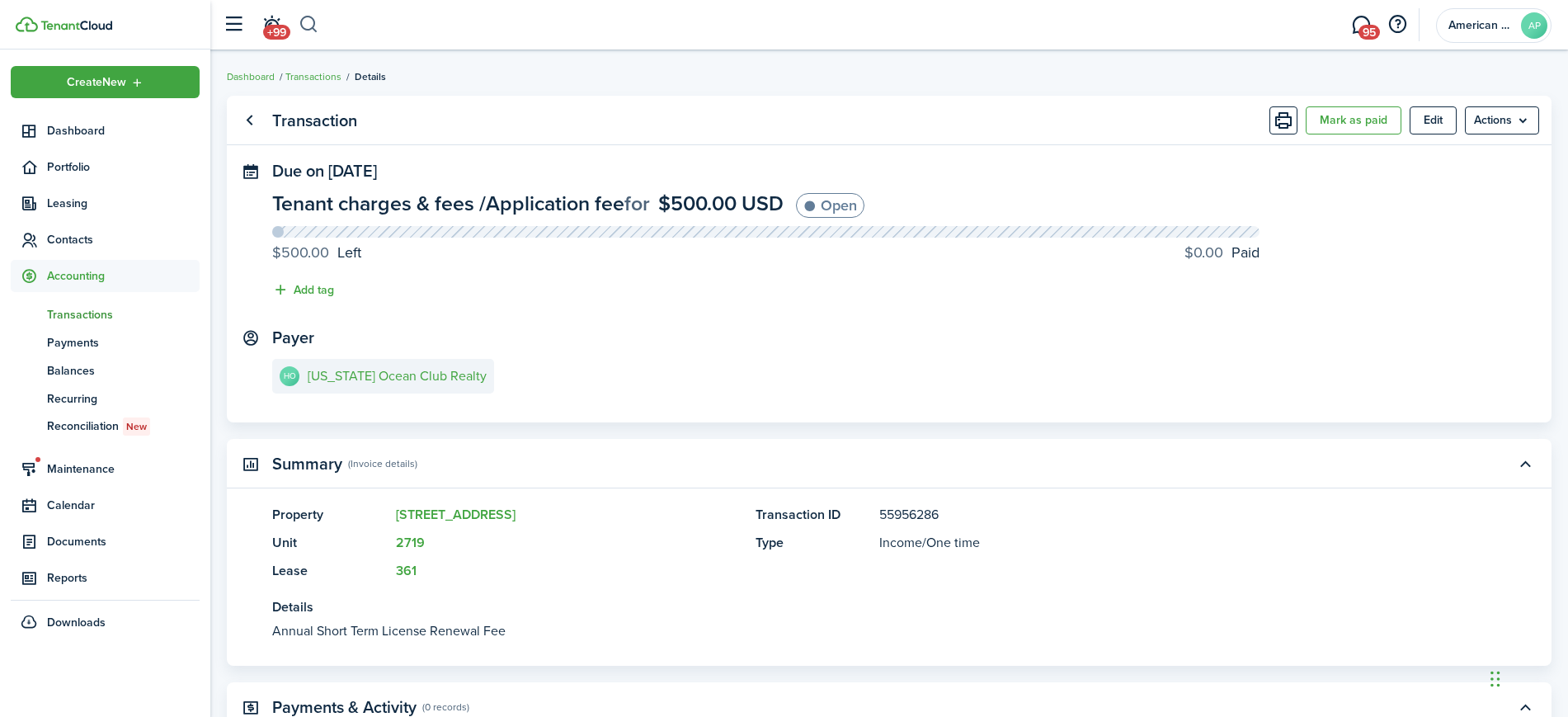
click at [317, 17] on button "button" at bounding box center [308, 25] width 21 height 28
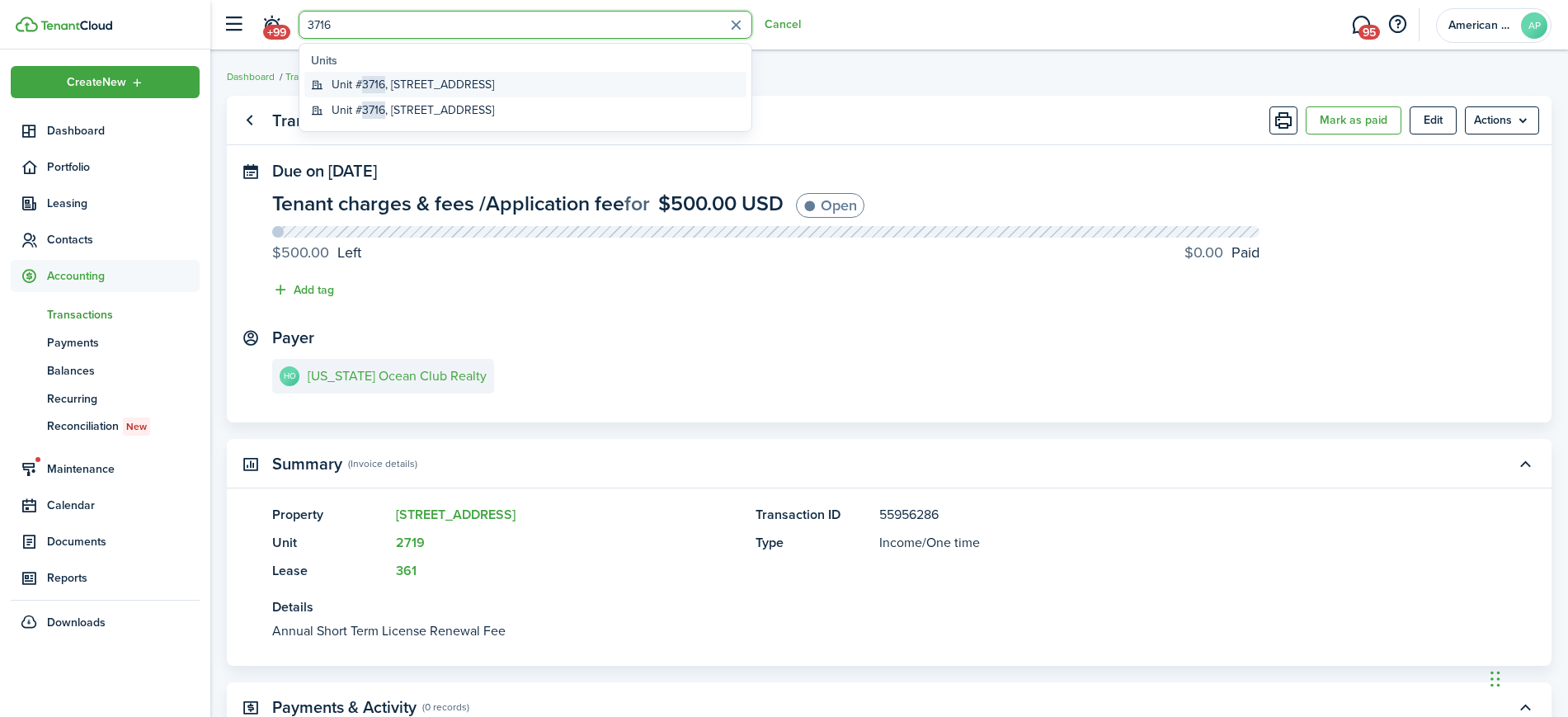
type input "3716"
click at [494, 86] on global-search-item-title "Unit # 3716 , [STREET_ADDRESS]" at bounding box center [413, 84] width 162 height 17
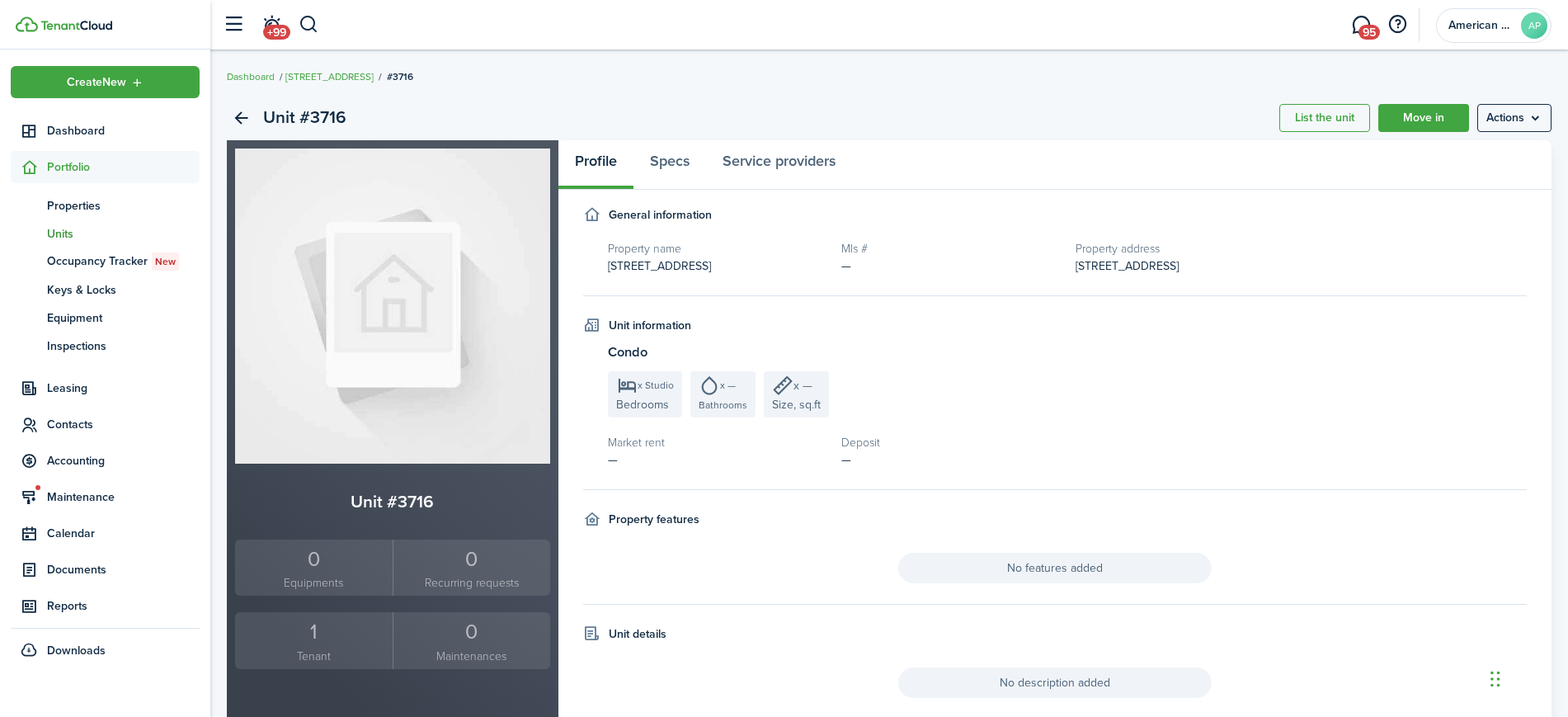
click at [319, 641] on div "1" at bounding box center [314, 631] width 150 height 31
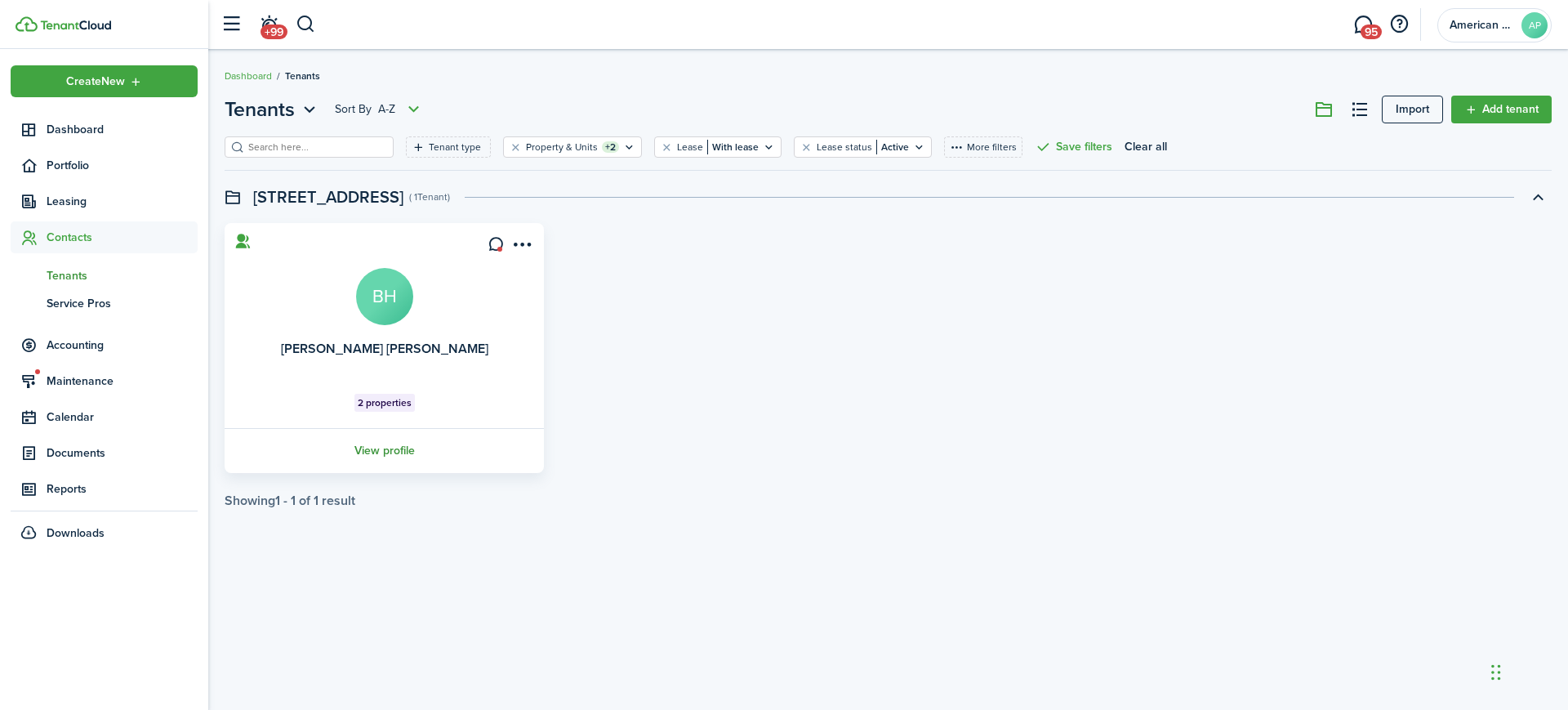
click at [397, 450] on link "View profile" at bounding box center [384, 451] width 324 height 45
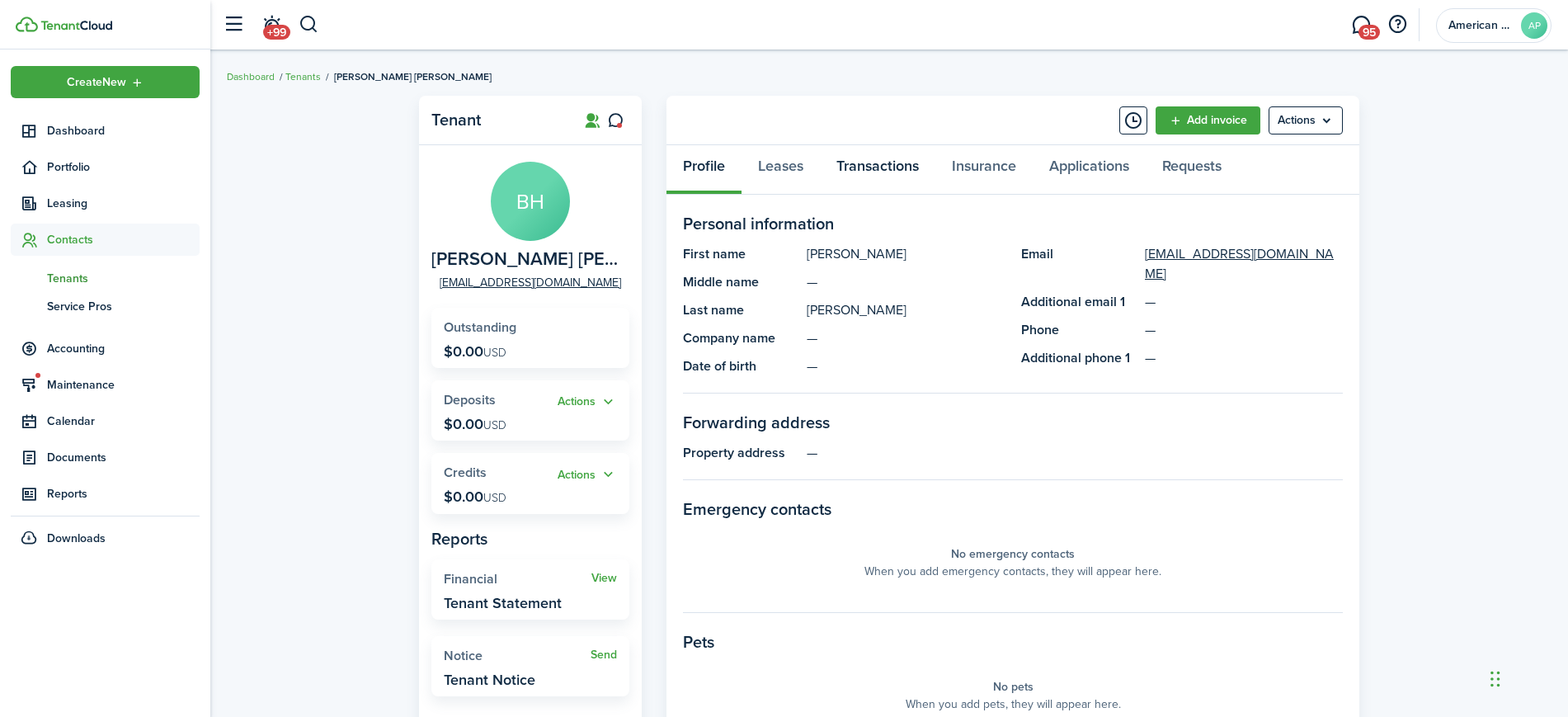
click at [910, 171] on link "Transactions" at bounding box center [877, 170] width 116 height 49
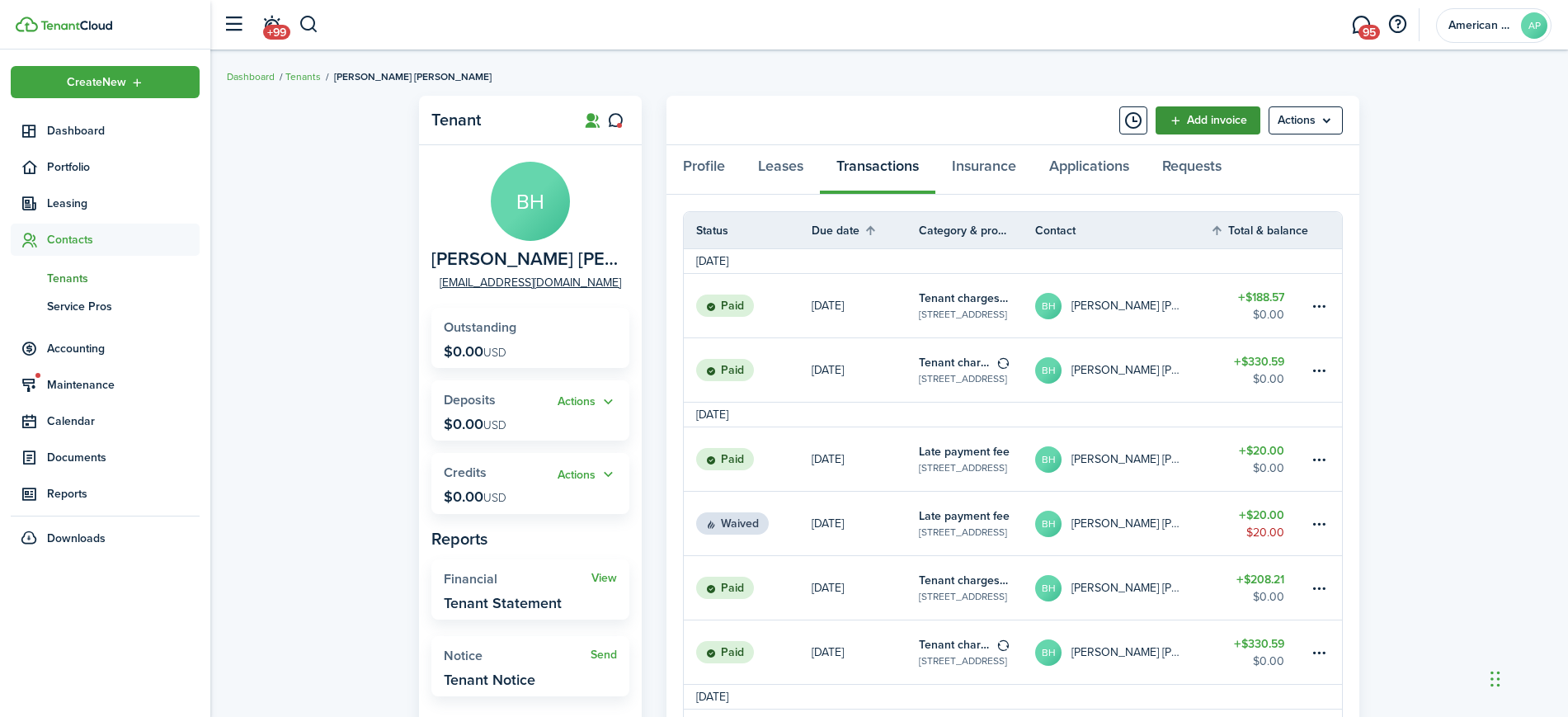
click at [1214, 114] on link "Add invoice" at bounding box center [1208, 120] width 105 height 28
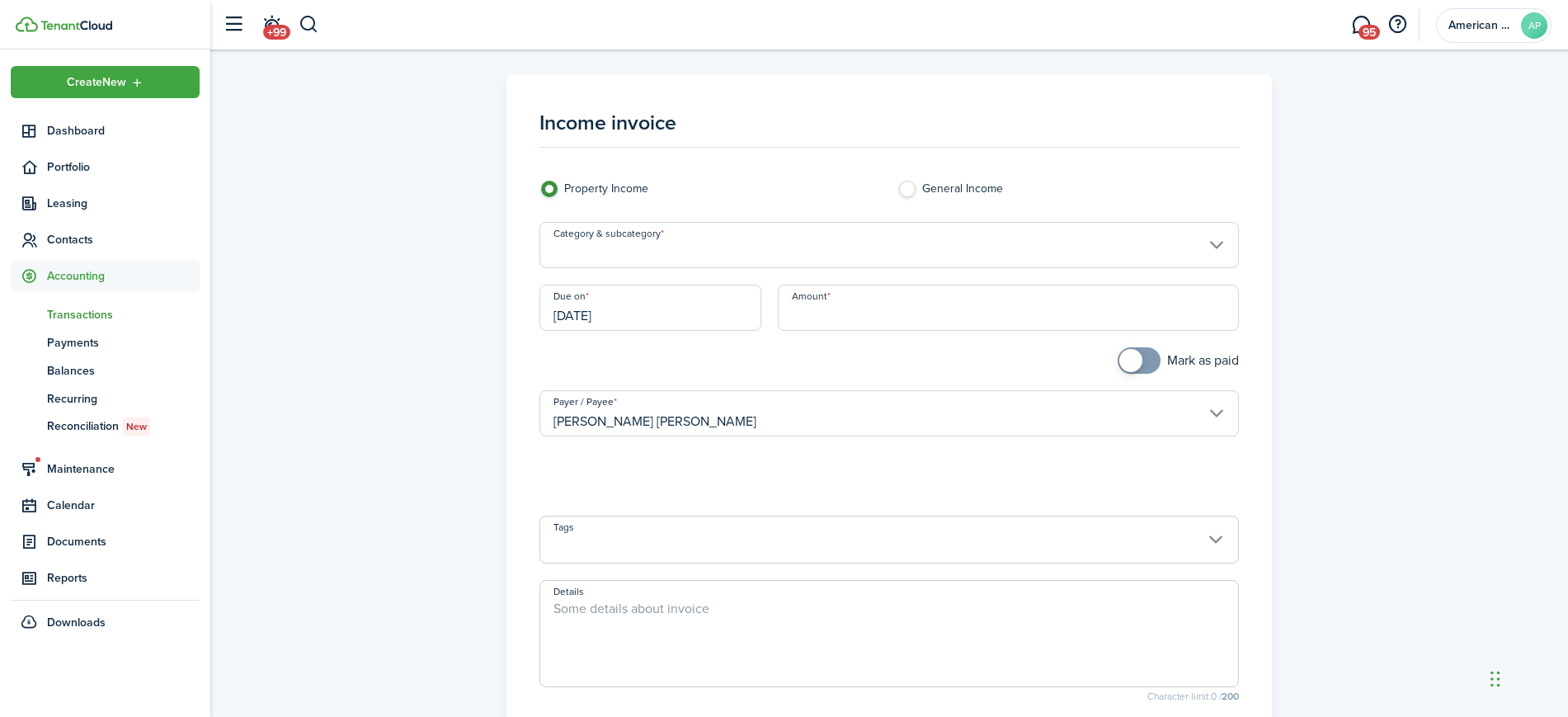
click at [768, 227] on input "Category & subcategory" at bounding box center [889, 244] width 701 height 47
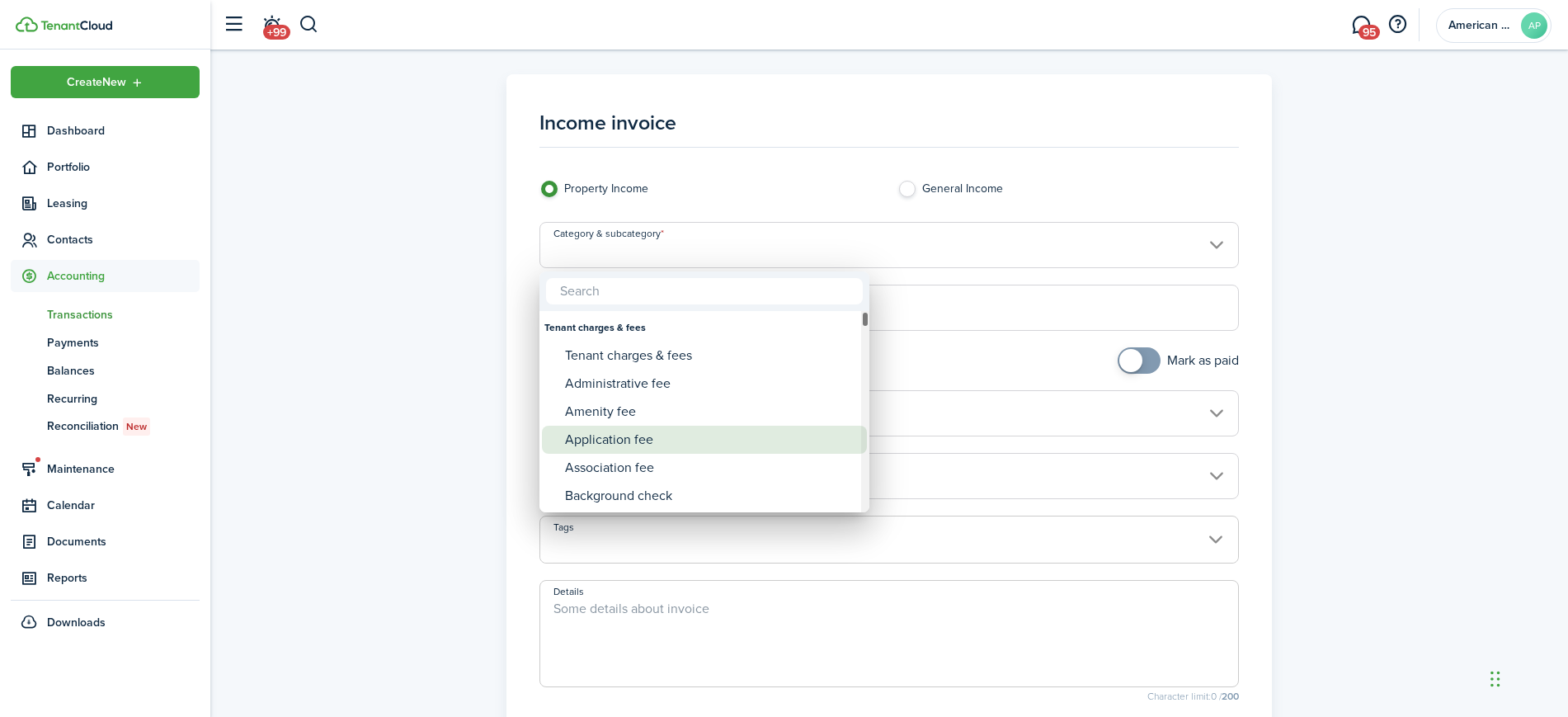
click at [608, 430] on div "Application fee" at bounding box center [711, 440] width 292 height 28
type input "Tenant charges & fees / Application fee"
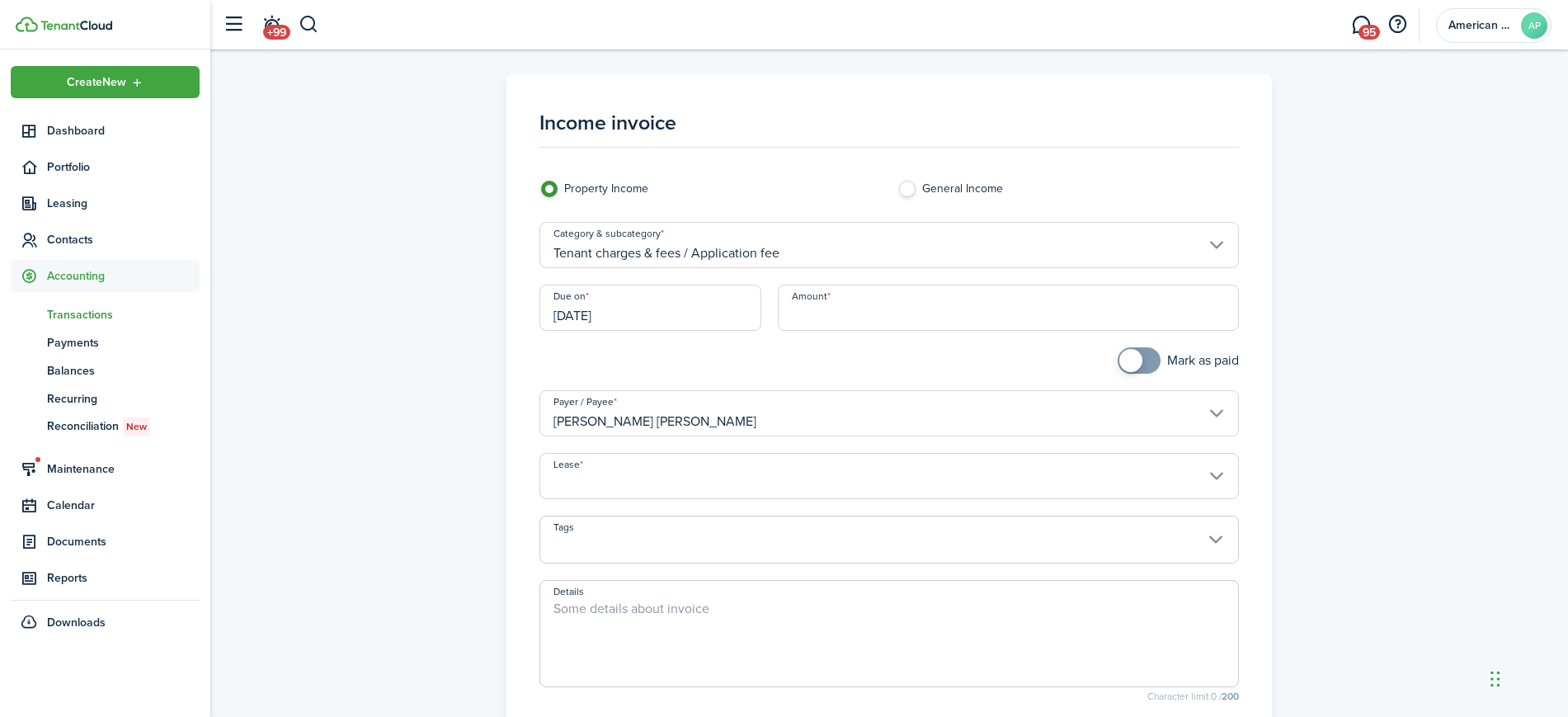
click at [636, 310] on input "[DATE]" at bounding box center [650, 307] width 223 height 47
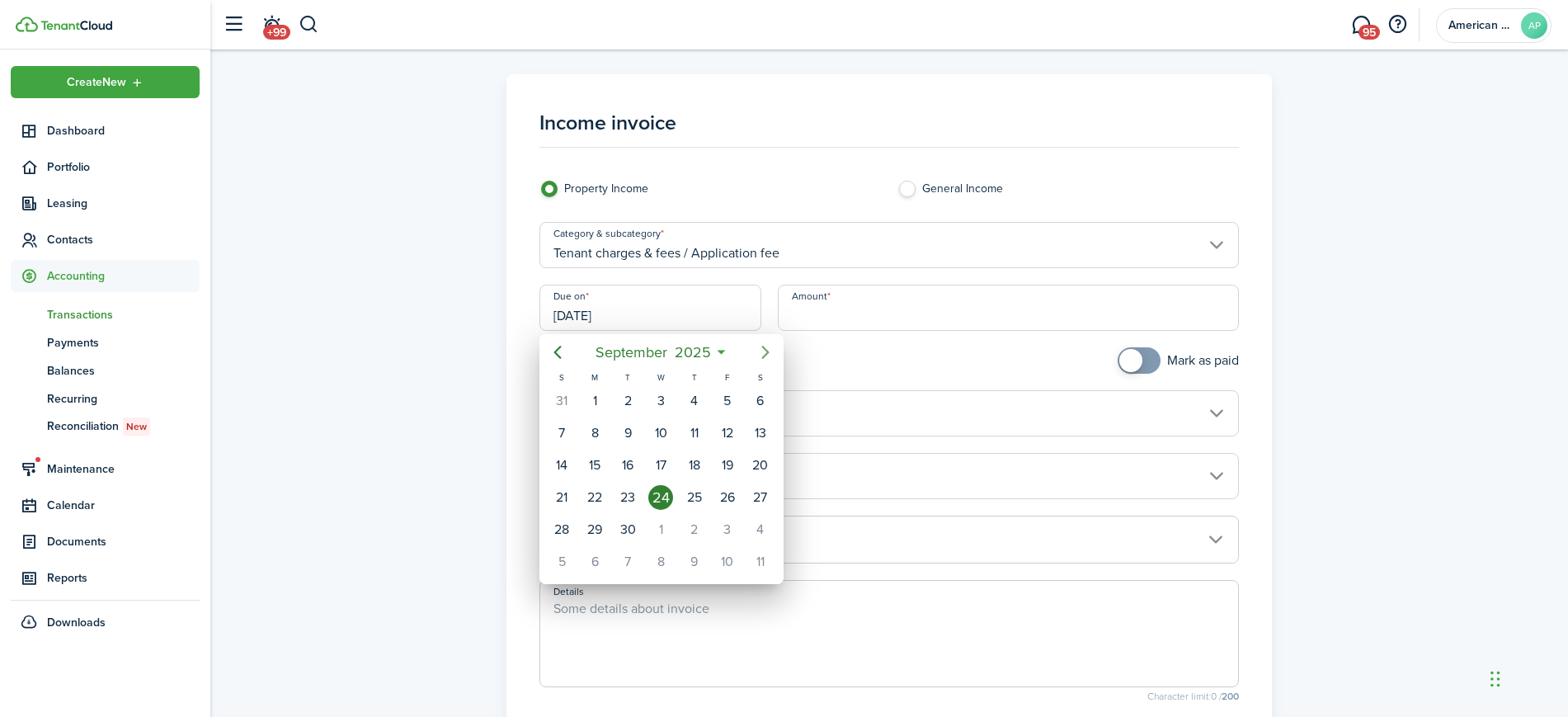
click at [764, 354] on icon "Next page" at bounding box center [765, 352] width 7 height 13
click at [668, 465] on div "15" at bounding box center [660, 464] width 25 height 25
type input "[DATE]"
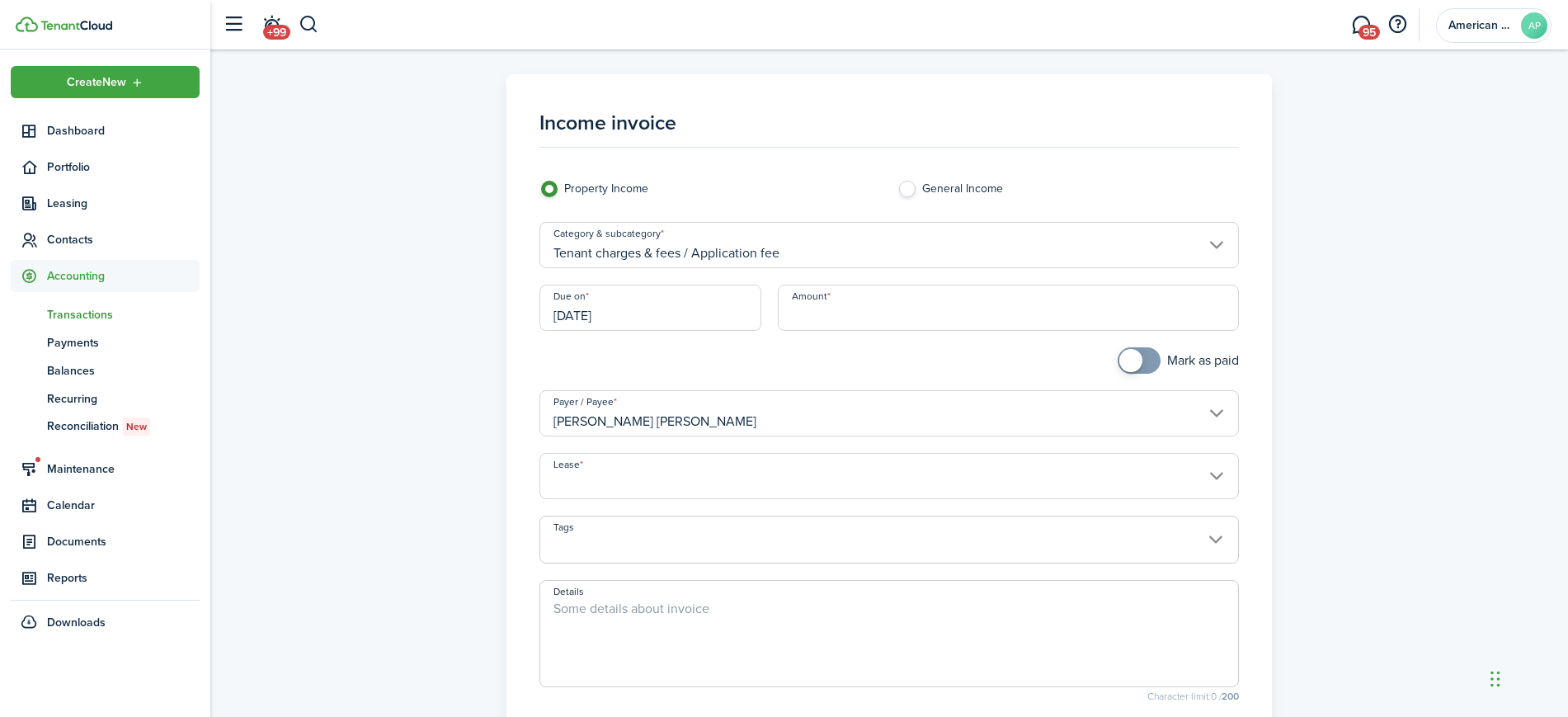
click at [684, 482] on input "Lease" at bounding box center [889, 475] width 701 height 47
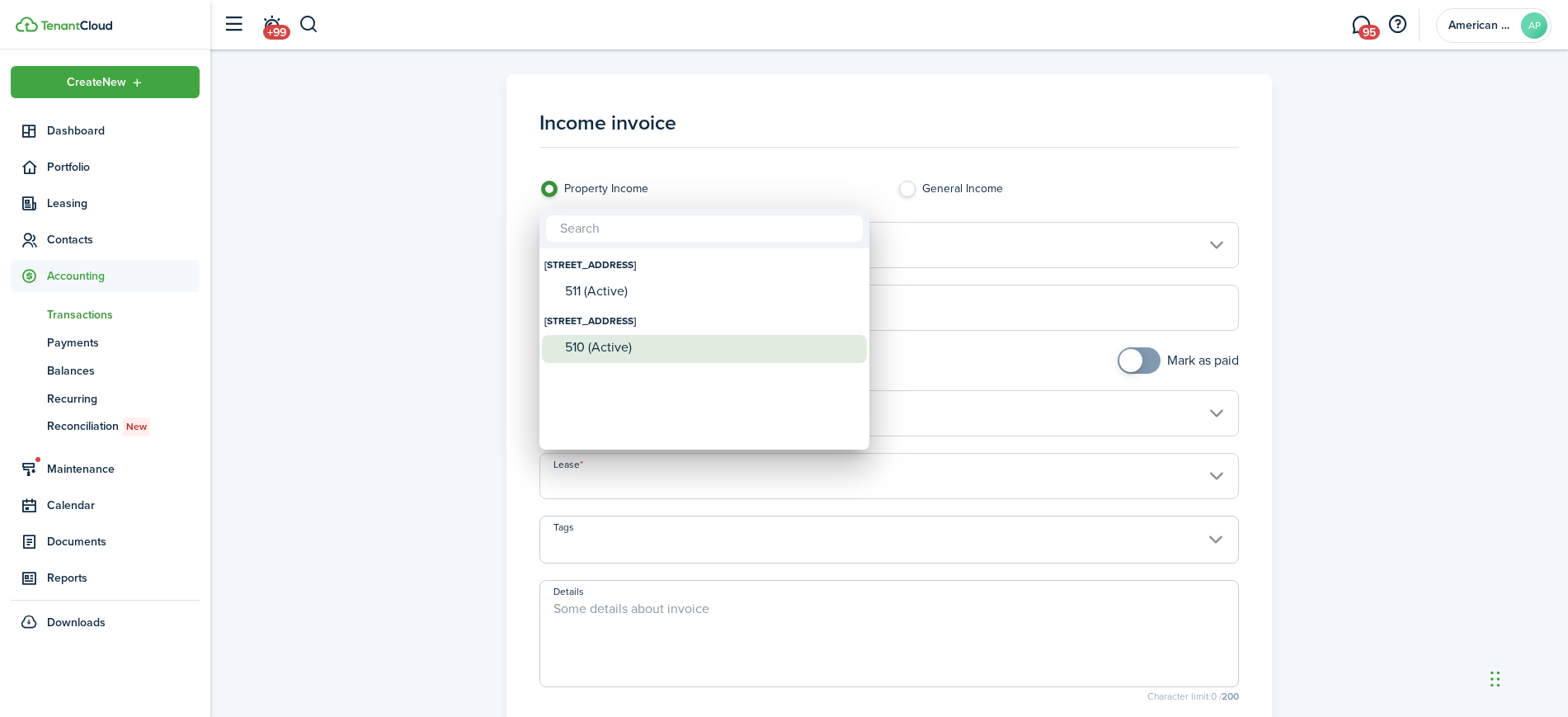
click at [701, 342] on div "510 (Active)" at bounding box center [711, 348] width 292 height 15
type input "[STREET_ADDRESS]. Lease #510 (Active)"
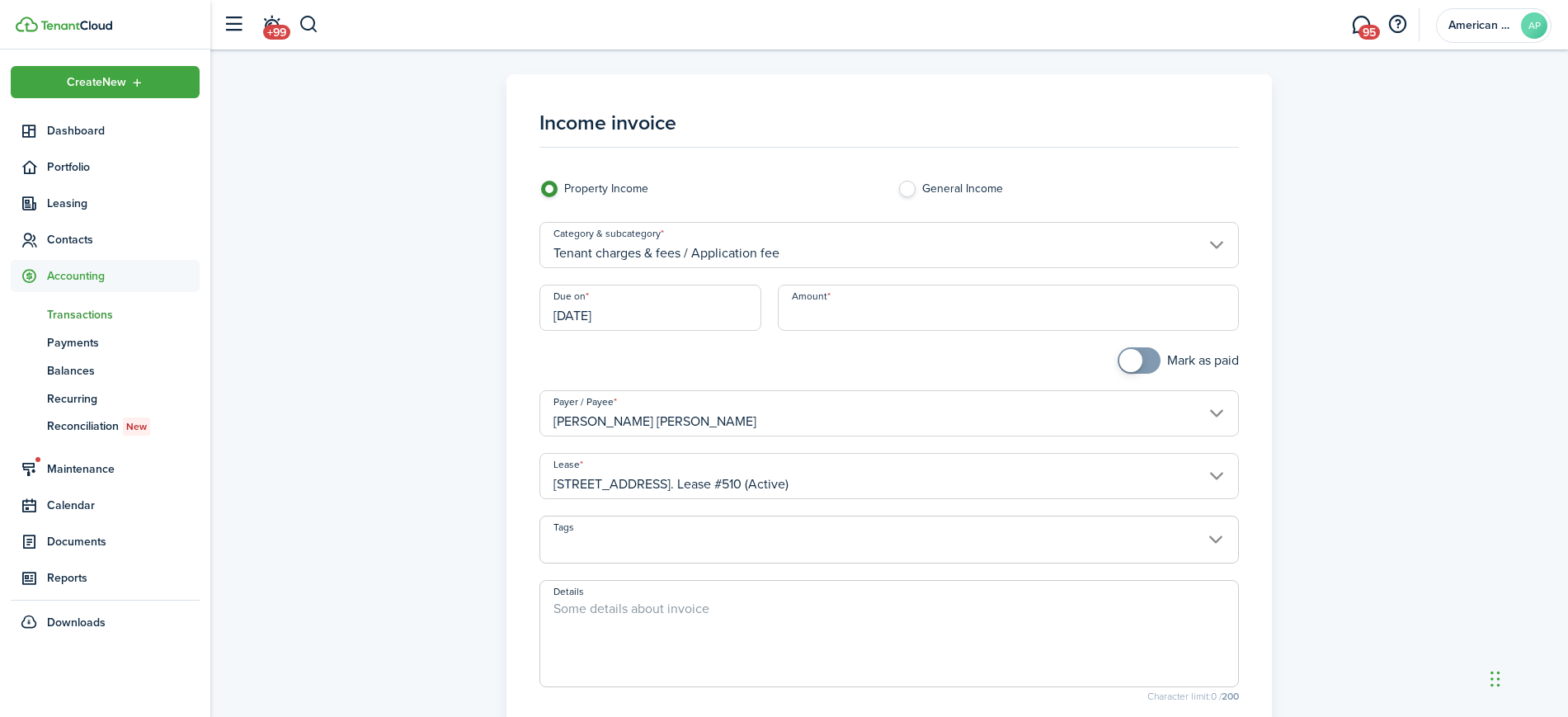
click at [664, 621] on textarea "Details" at bounding box center [889, 638] width 699 height 79
paste textarea "Annual Short Term License Renewal Fee"
type textarea "Annual Short Term License Renewal Fee"
click at [885, 318] on input "Amount" at bounding box center [1008, 307] width 461 height 47
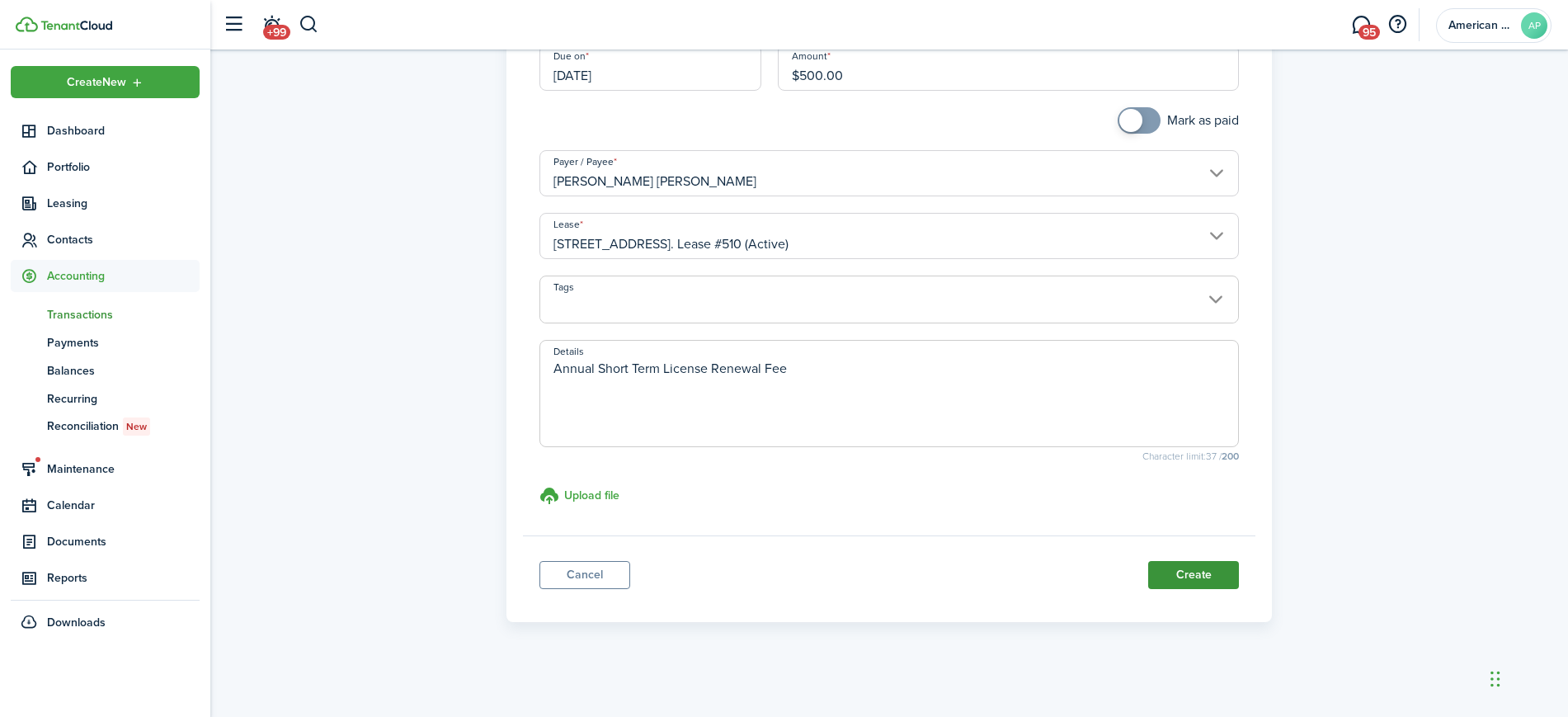
type input "$500.00"
click at [1200, 574] on button "Create" at bounding box center [1193, 575] width 90 height 28
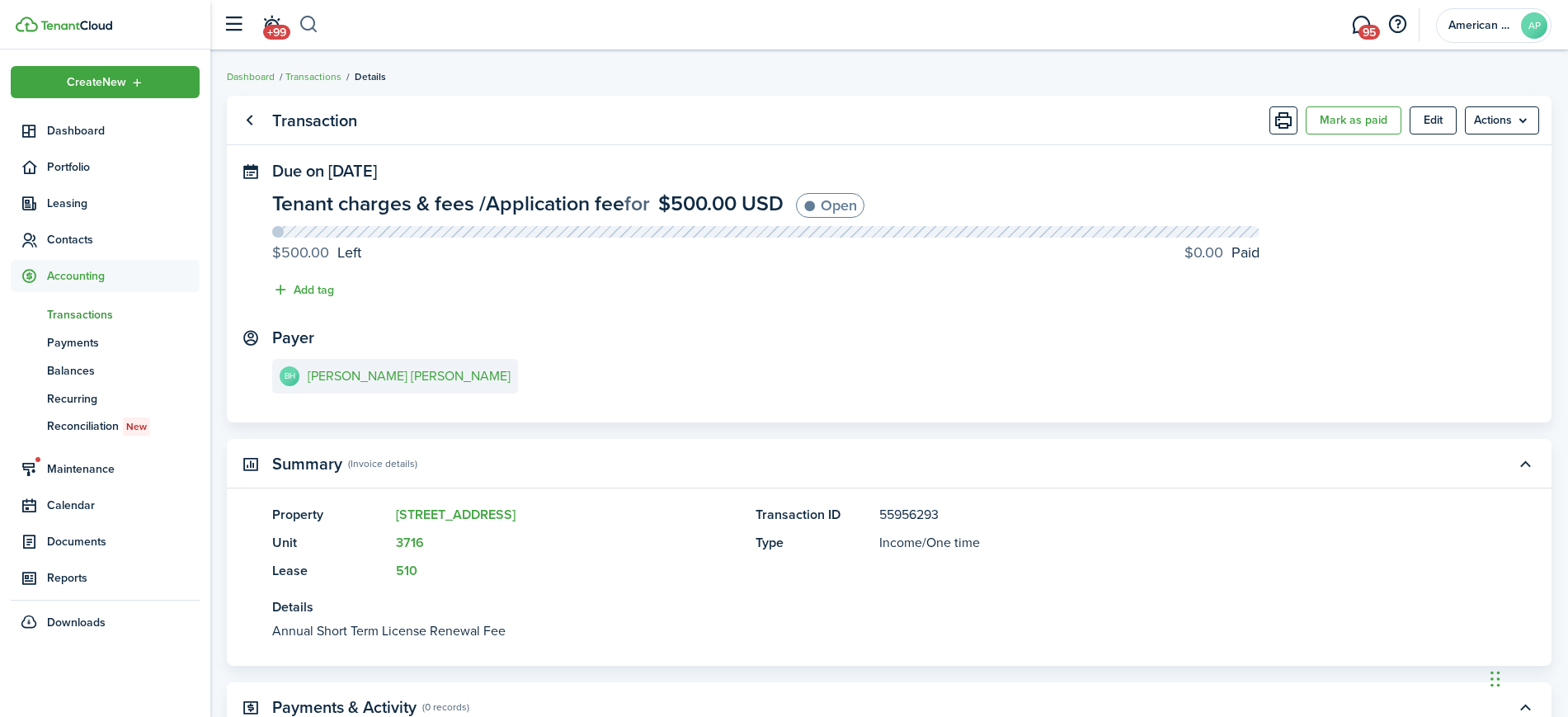
click at [310, 31] on button "button" at bounding box center [308, 25] width 21 height 28
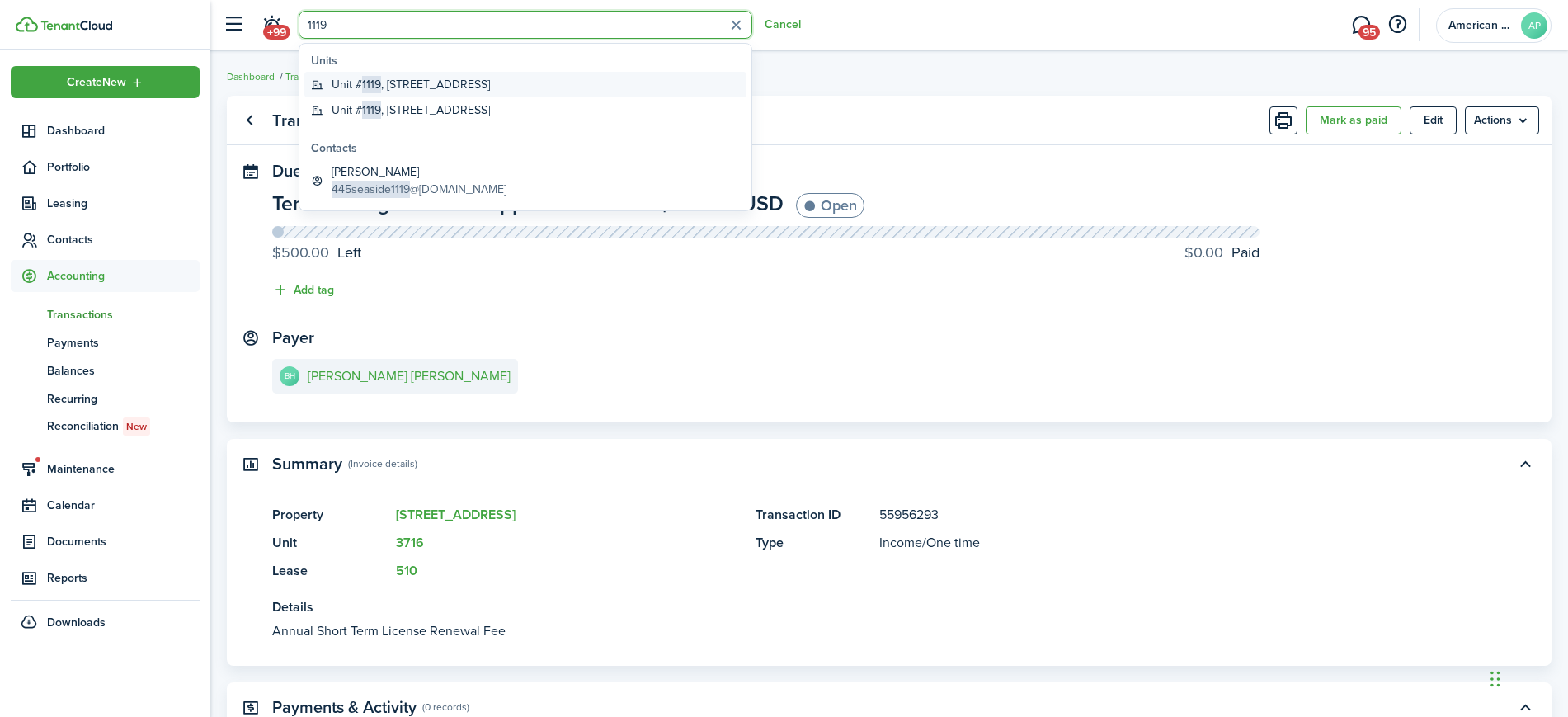
type input "1119"
click at [392, 80] on global-search-item-title "Unit # 1119 , [STREET_ADDRESS]" at bounding box center [411, 84] width 159 height 17
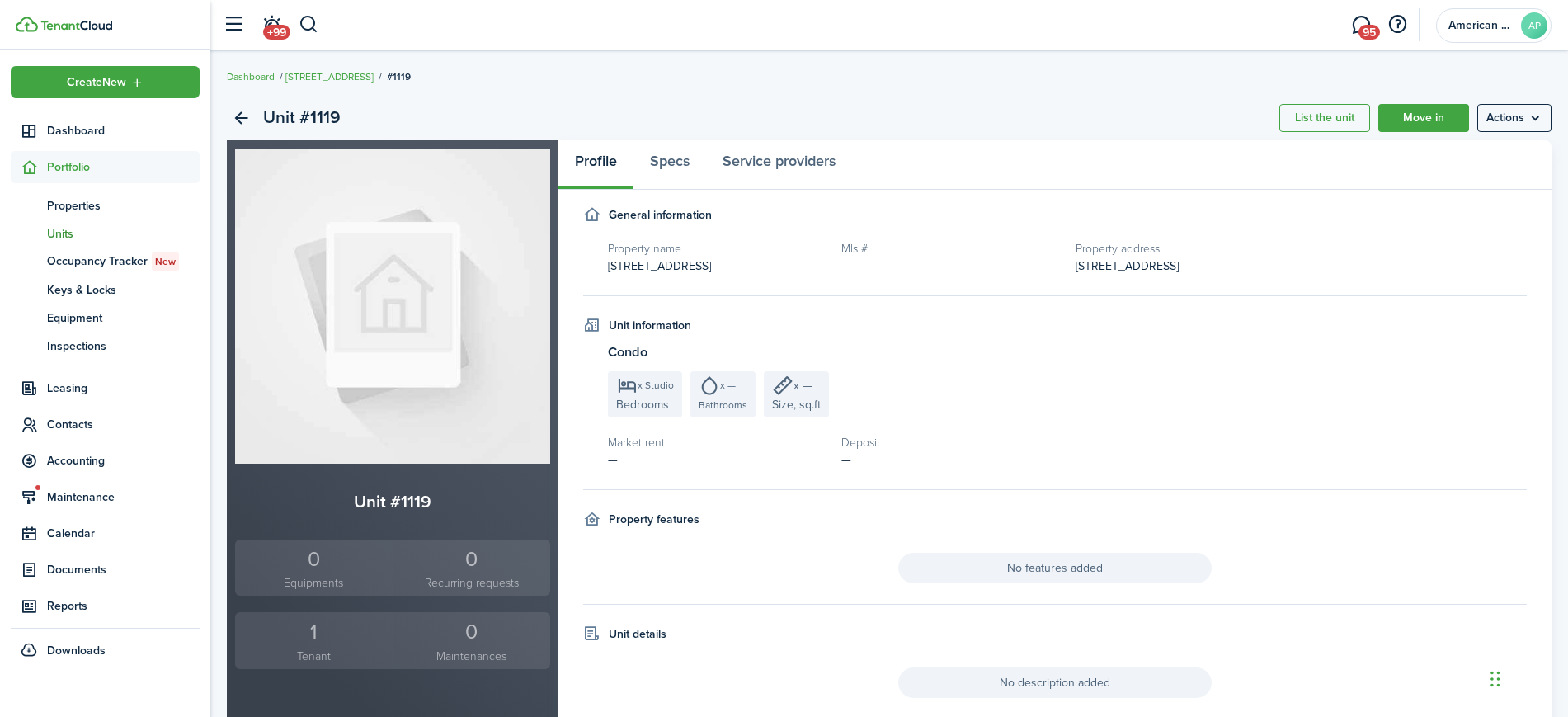
click at [317, 630] on div "1" at bounding box center [314, 631] width 150 height 31
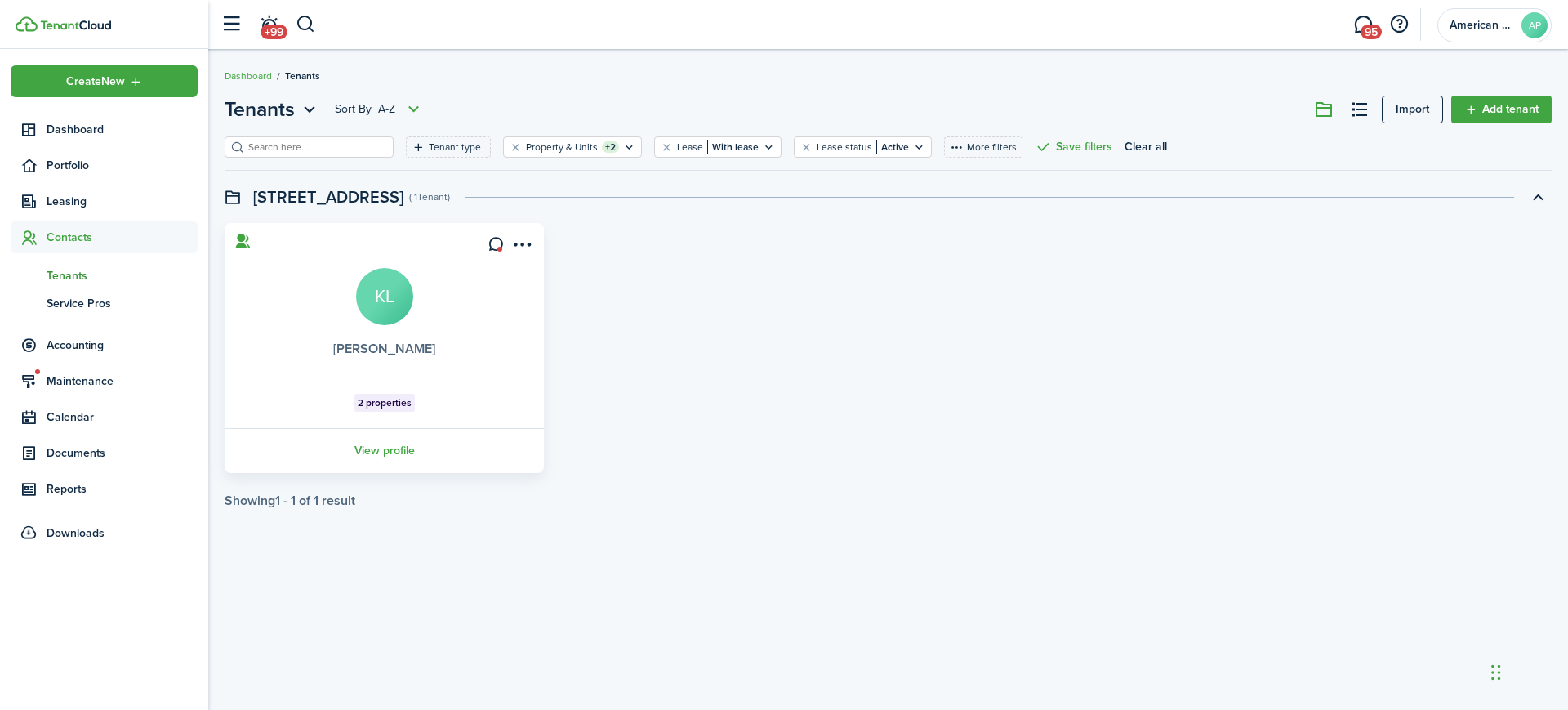
click at [379, 349] on link "[PERSON_NAME]" at bounding box center [384, 348] width 102 height 19
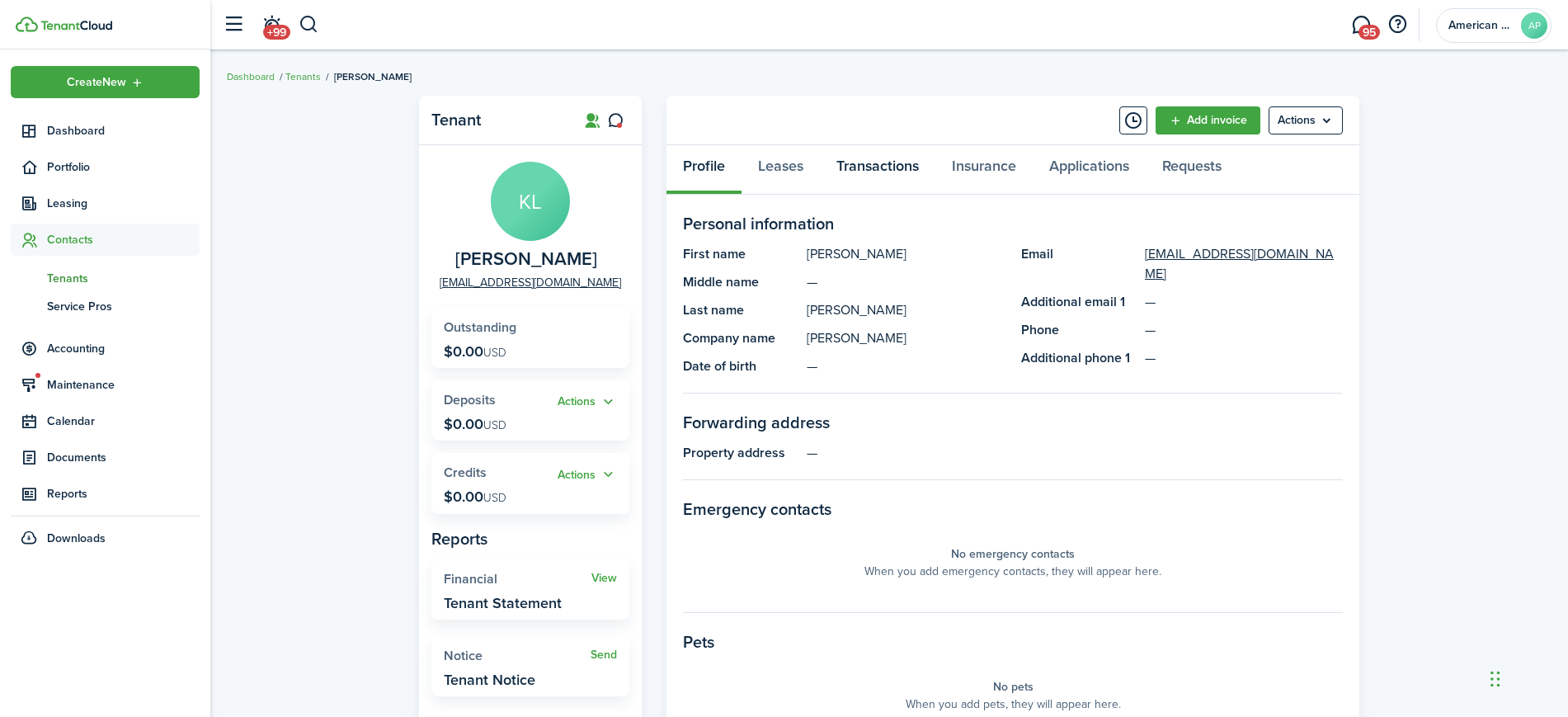
click at [845, 177] on link "Transactions" at bounding box center [877, 170] width 116 height 49
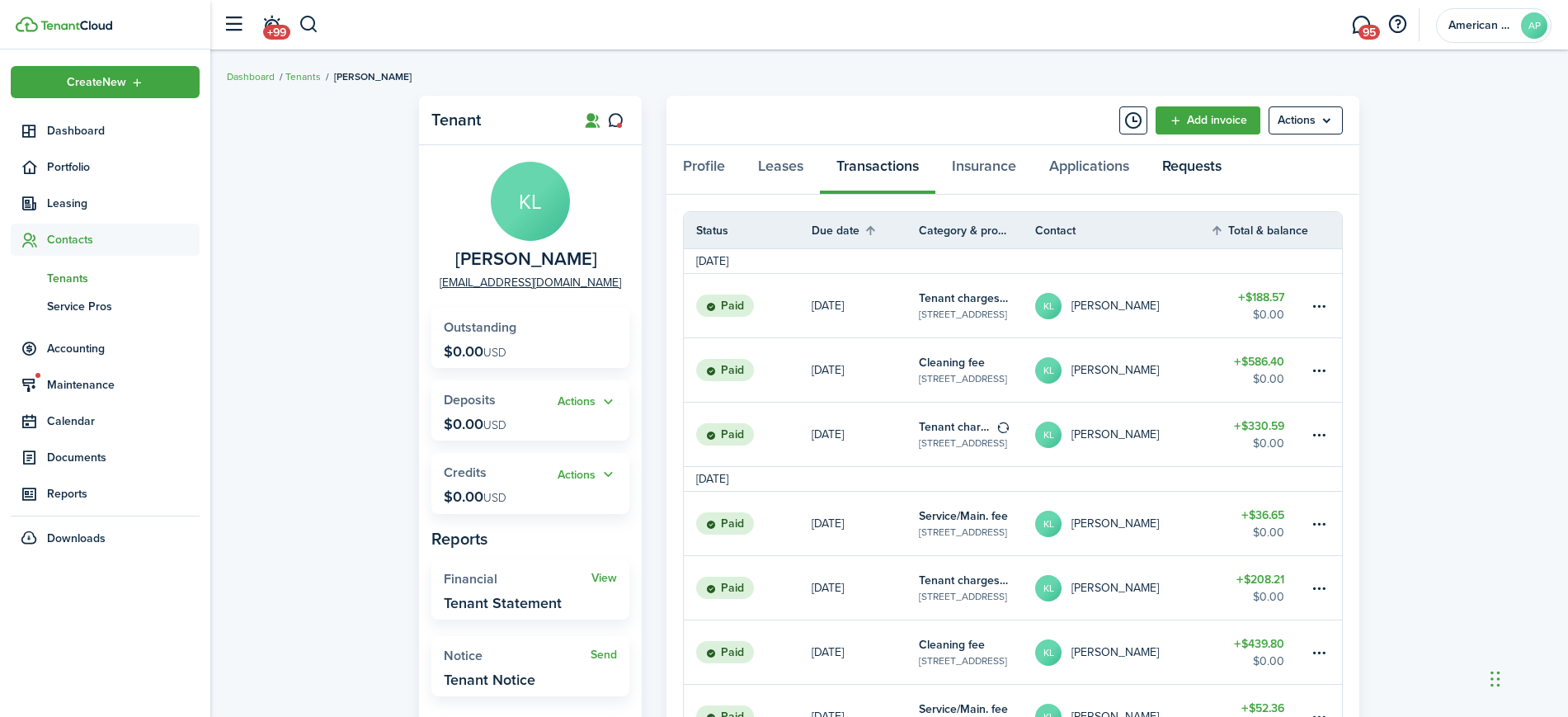
click at [1224, 151] on link "Requests" at bounding box center [1191, 170] width 92 height 49
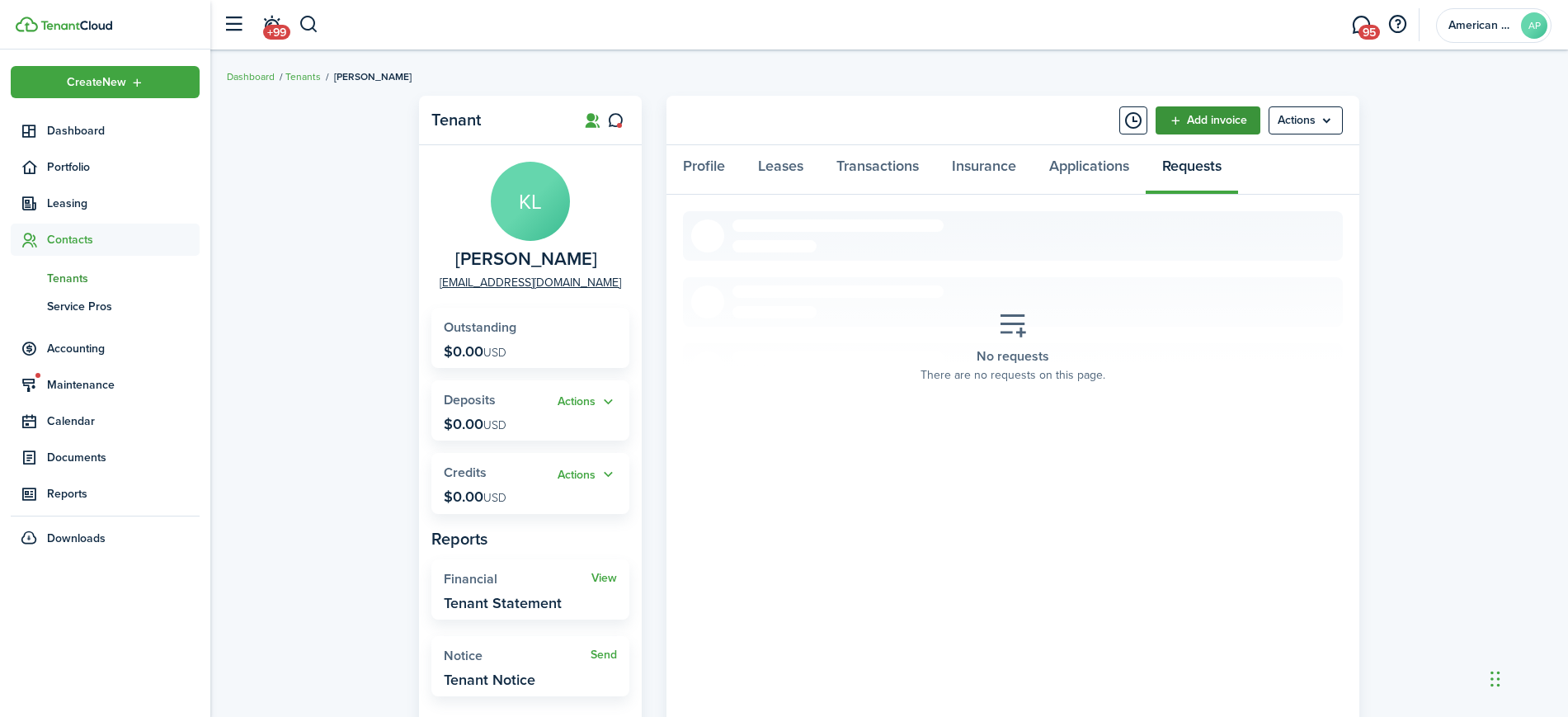
click at [1197, 125] on link "Add invoice" at bounding box center [1208, 120] width 105 height 28
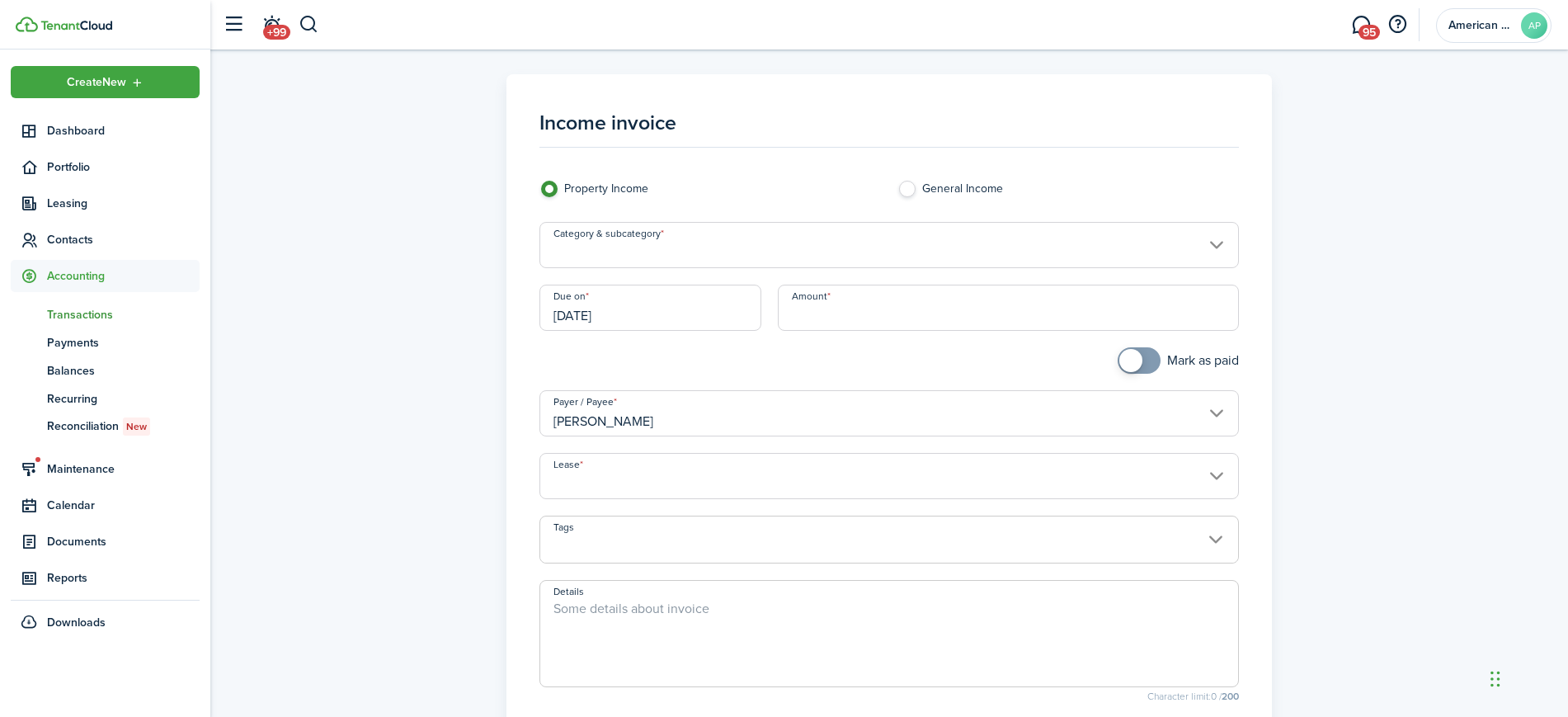
click at [753, 238] on input "Category & subcategory" at bounding box center [889, 244] width 701 height 47
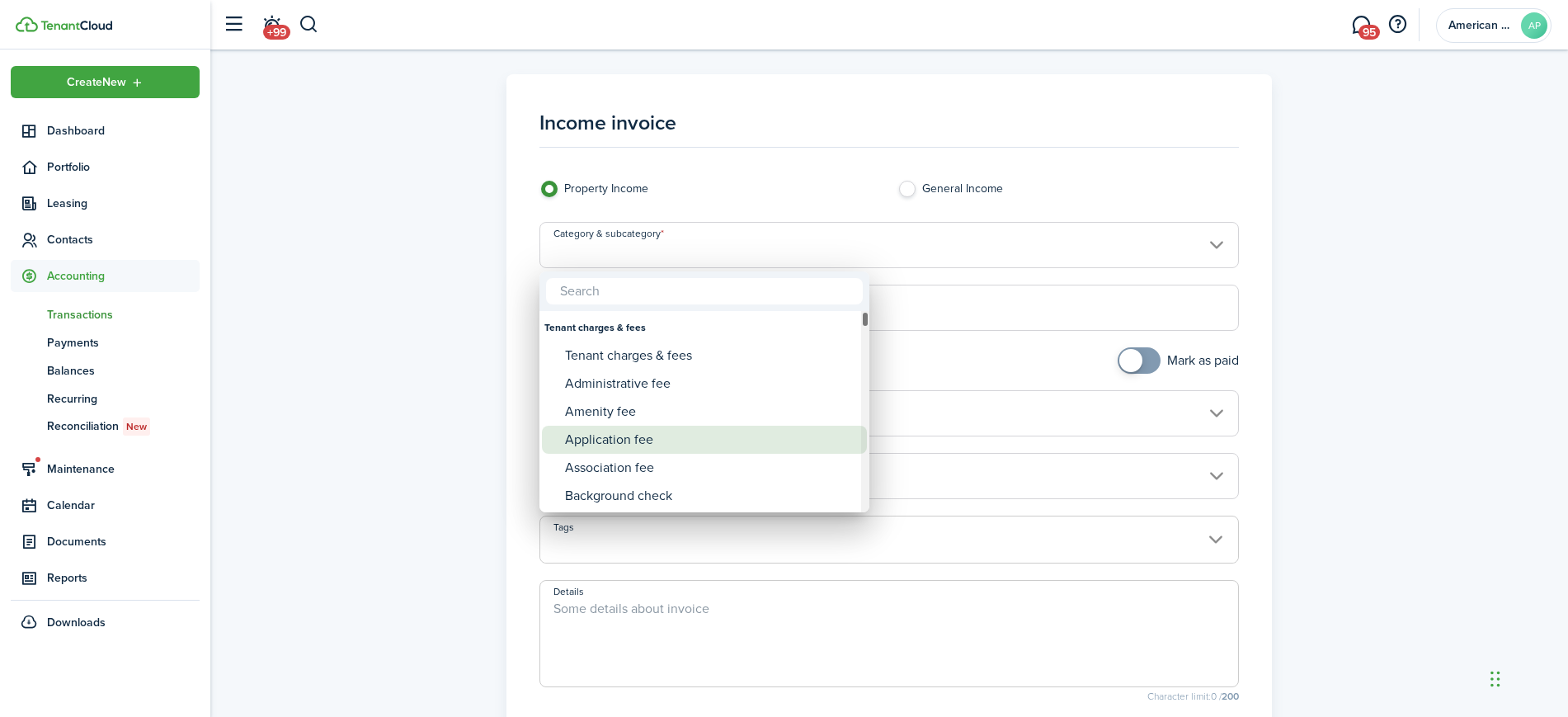
click at [639, 435] on div "Application fee" at bounding box center [711, 440] width 292 height 28
type input "Tenant charges & fees / Application fee"
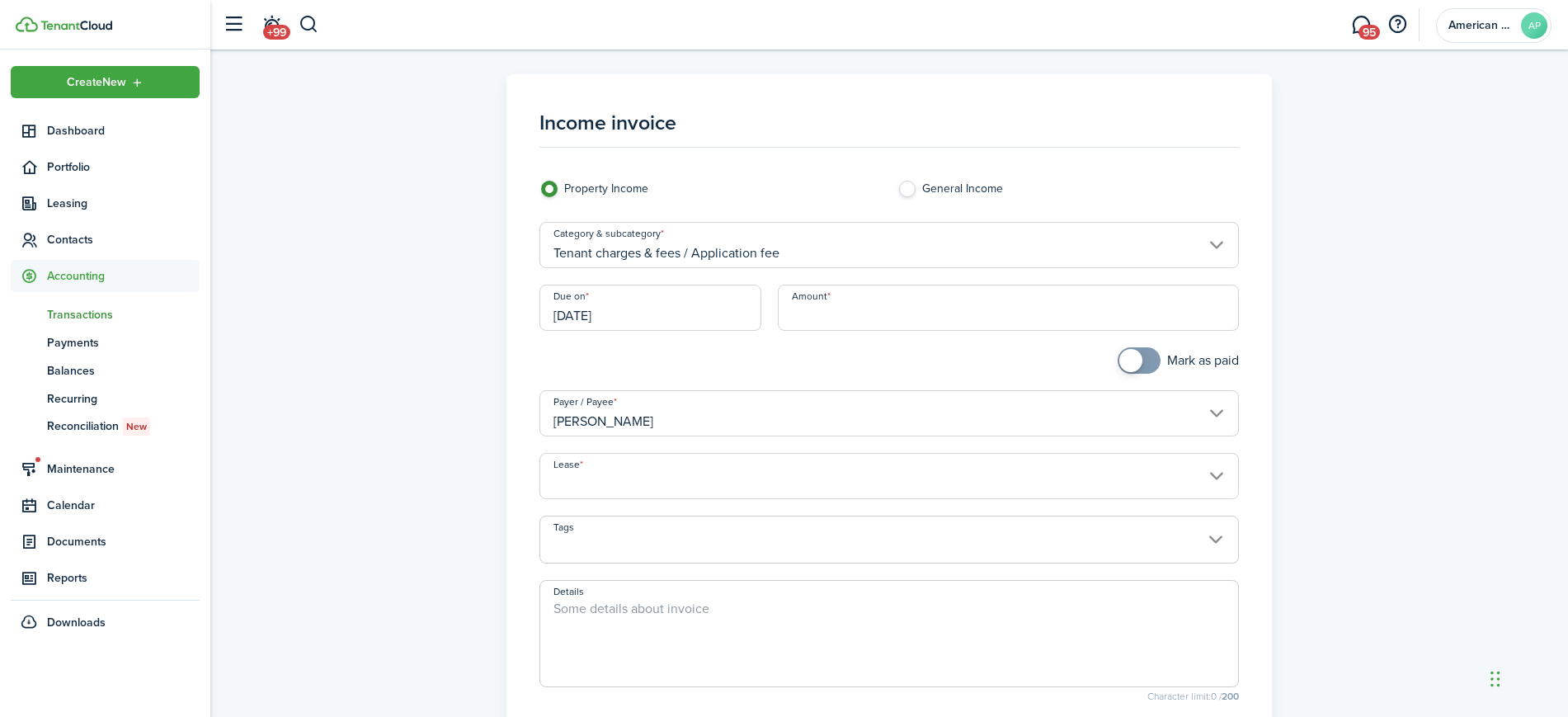
click at [667, 318] on input "[DATE]" at bounding box center [650, 307] width 223 height 47
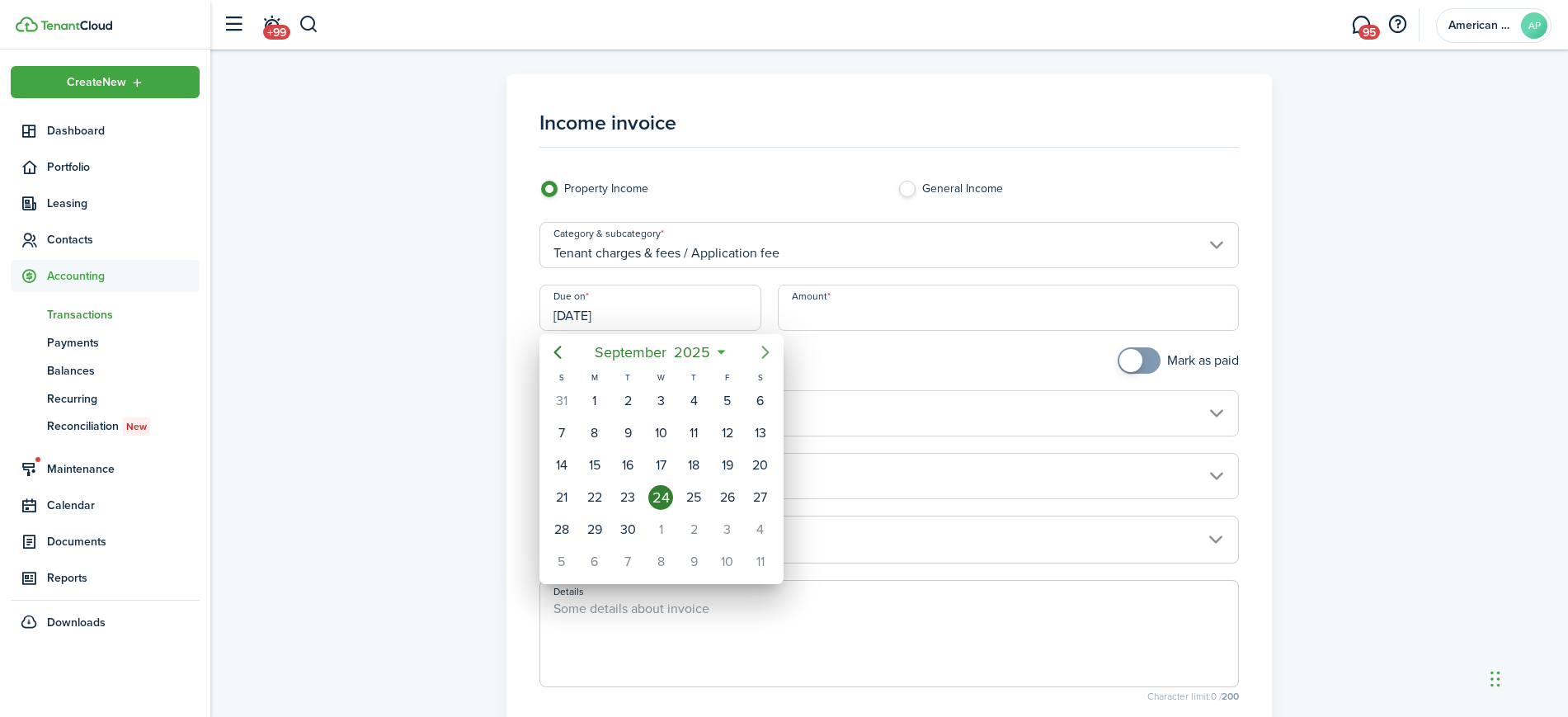
click at [755, 345] on icon "Next page" at bounding box center [765, 352] width 20 height 20
click at [659, 462] on div "15" at bounding box center [660, 464] width 25 height 25
type input "[DATE]"
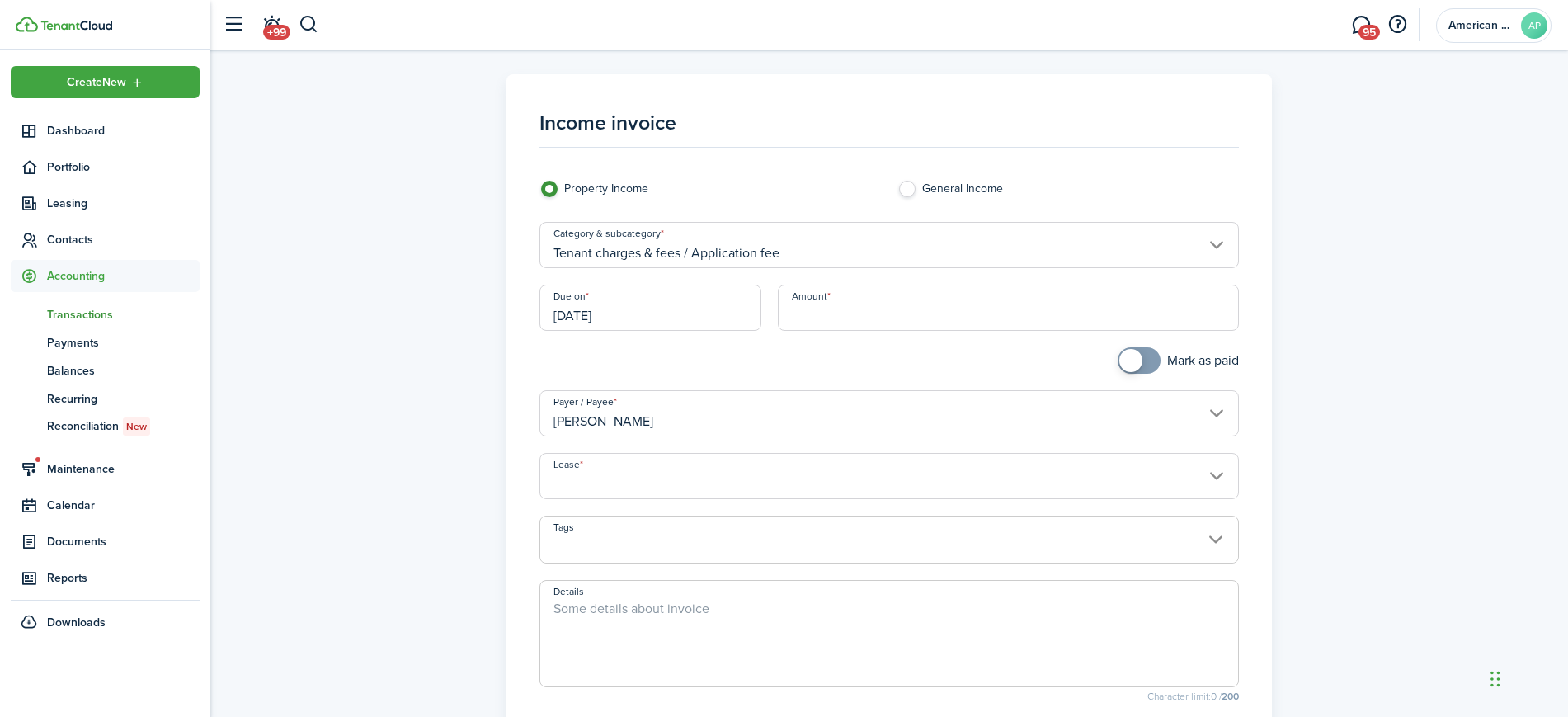
click at [891, 316] on input "Amount" at bounding box center [1008, 307] width 461 height 47
click at [766, 469] on input "Lease" at bounding box center [889, 475] width 701 height 47
type input "$500.00"
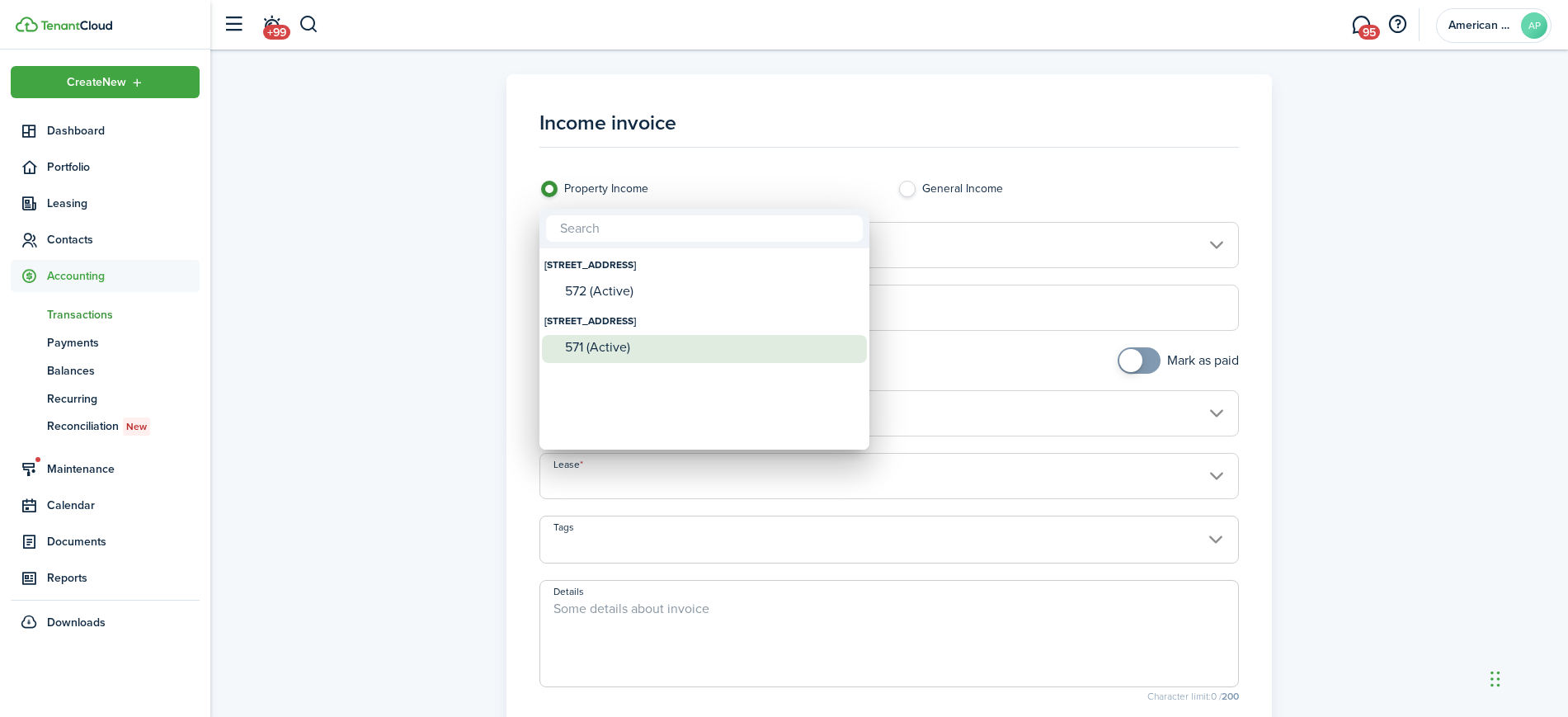
click at [685, 348] on div "571 (Active)" at bounding box center [711, 348] width 292 height 15
type input "[STREET_ADDRESS]. Lease #571 (Active)"
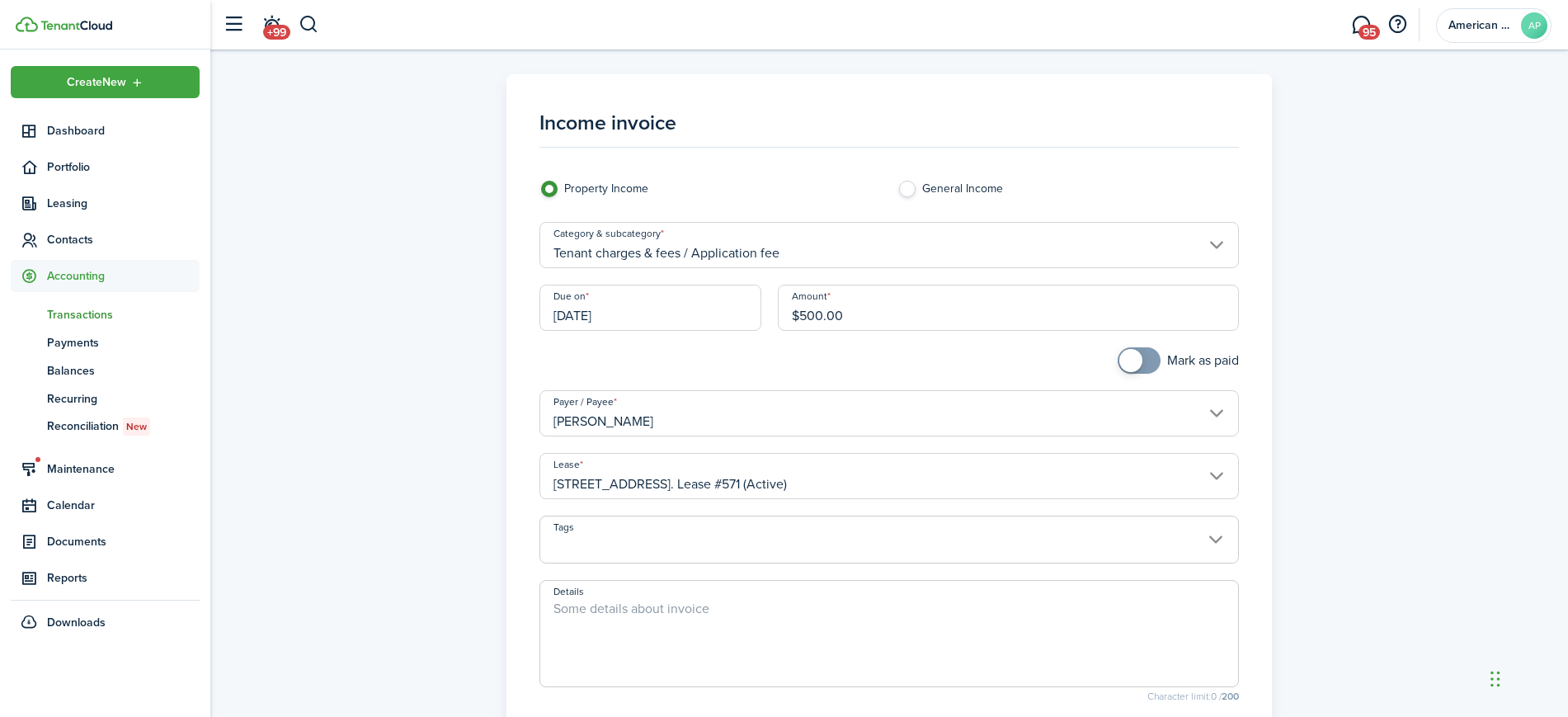
click at [661, 614] on textarea "Details" at bounding box center [889, 638] width 699 height 79
paste textarea "Annual Short Term License Renewal Fee"
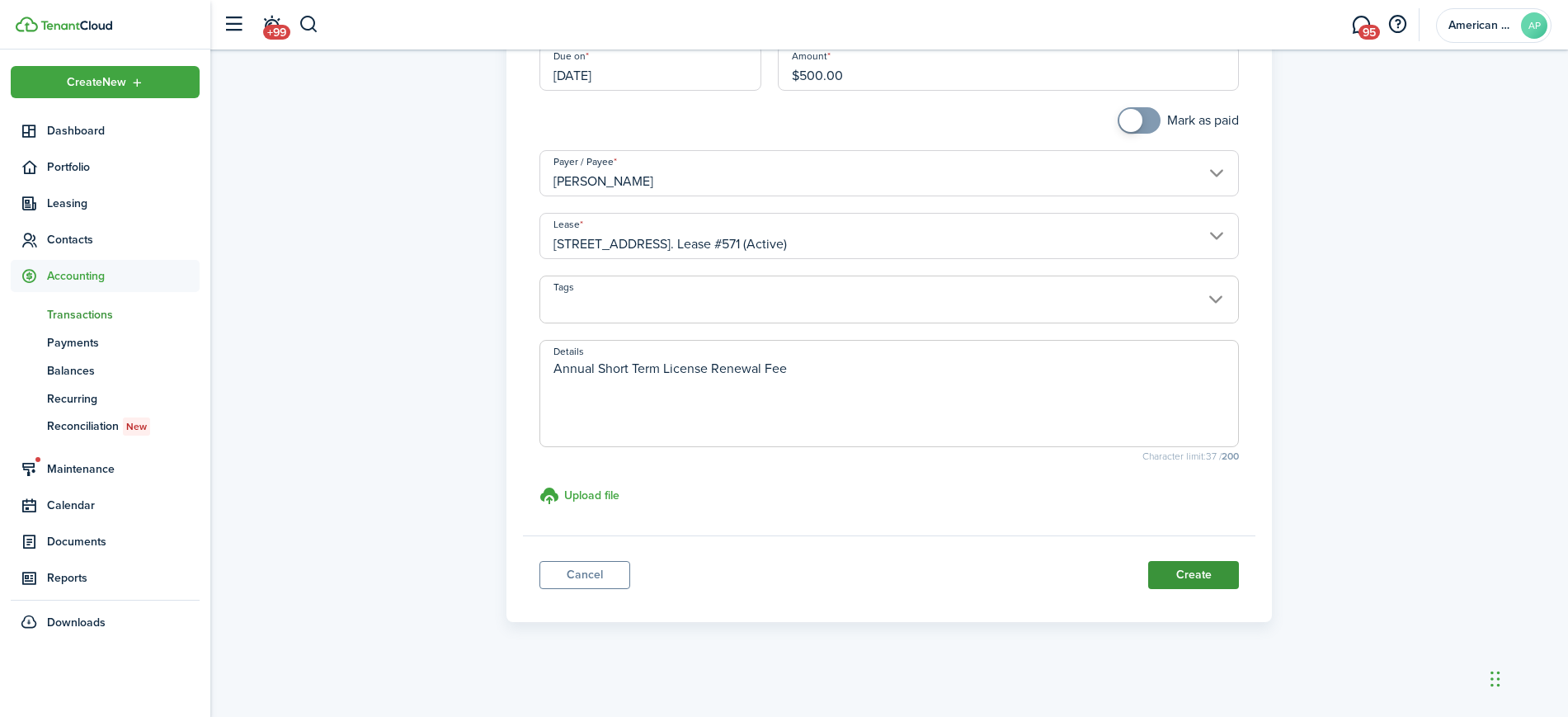
type textarea "Annual Short Term License Renewal Fee"
click at [1217, 575] on button "Create" at bounding box center [1193, 575] width 90 height 28
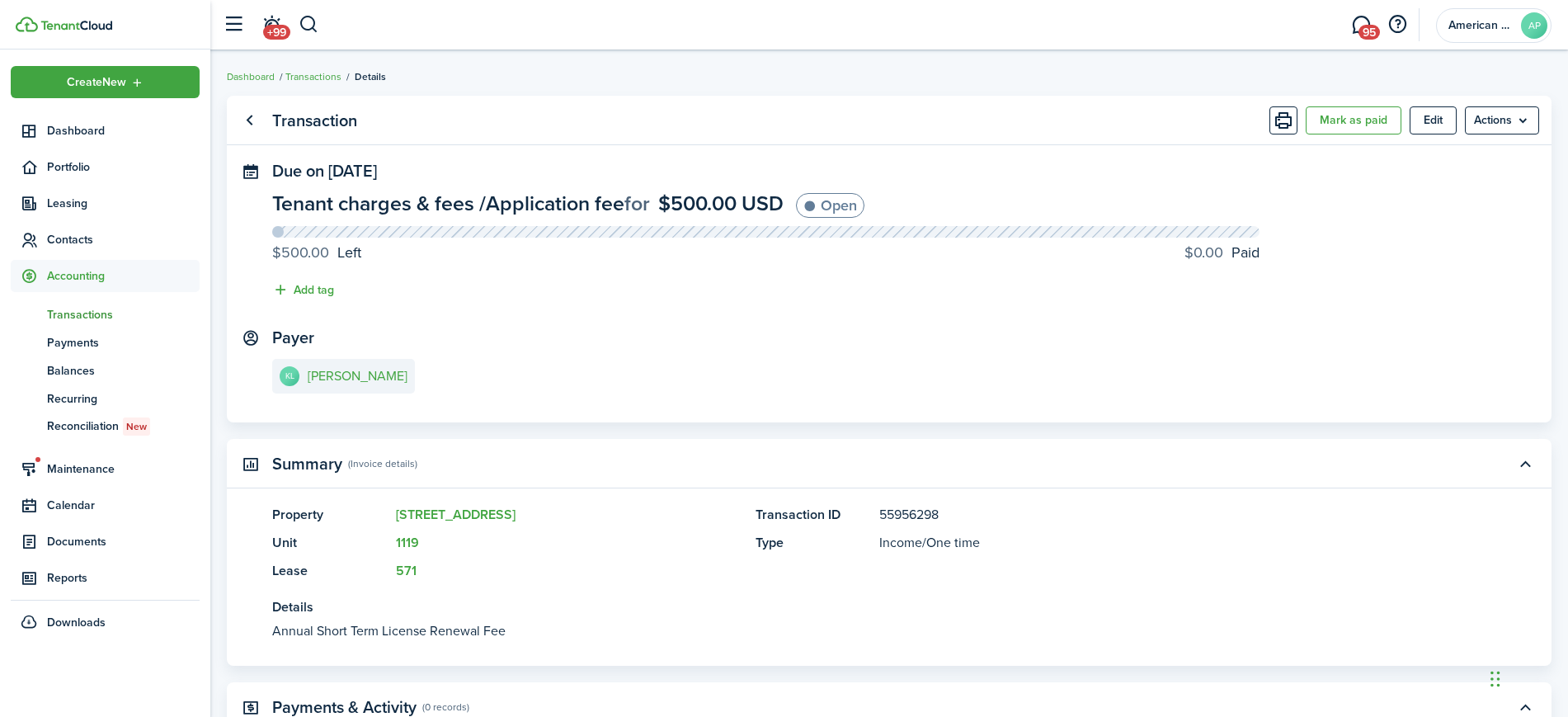
click at [101, 306] on span "Transactions" at bounding box center [123, 314] width 152 height 17
